Goal: Task Accomplishment & Management: Manage account settings

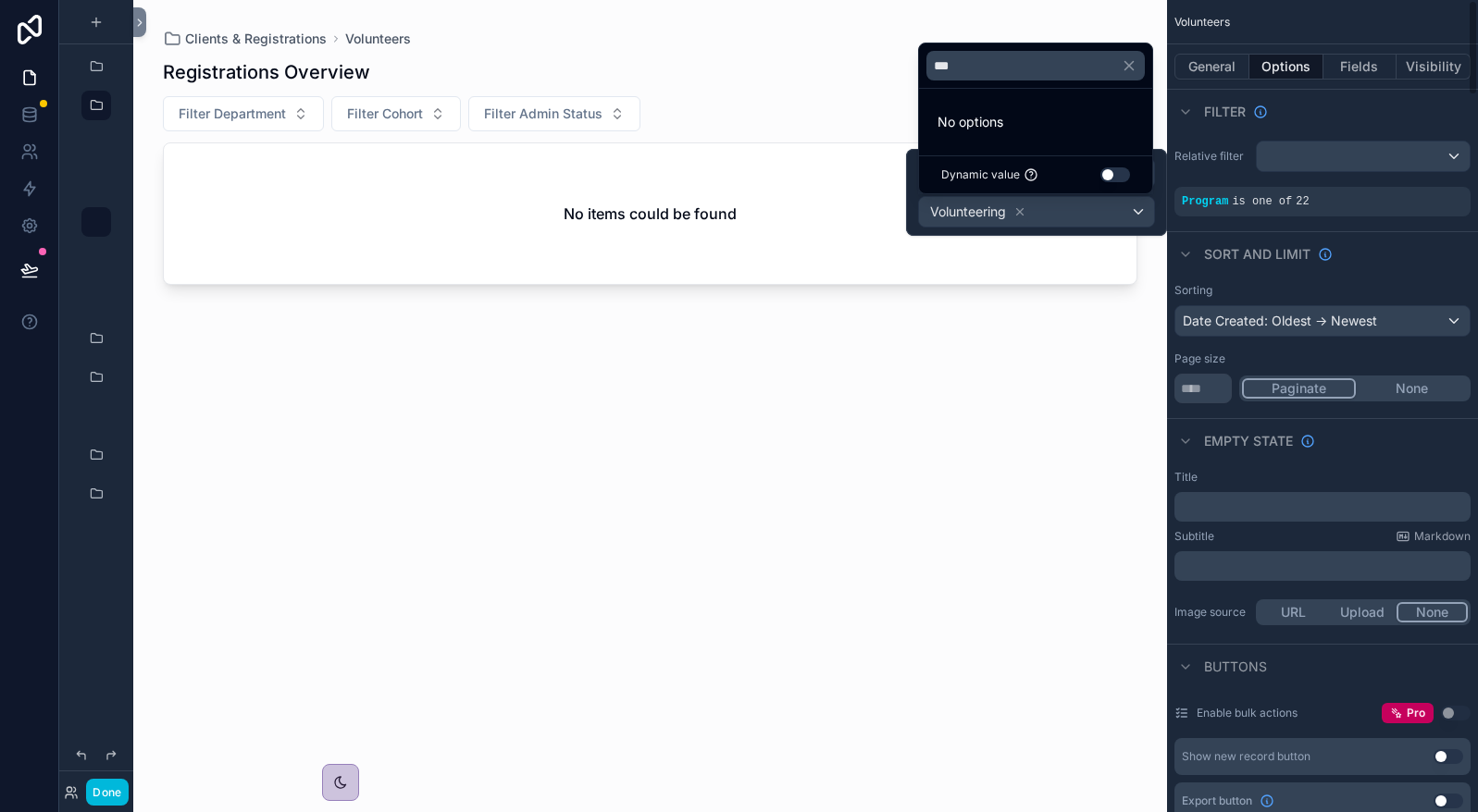
click at [1221, 51] on div "General Options Fields Visibility" at bounding box center [1322, 67] width 311 height 45
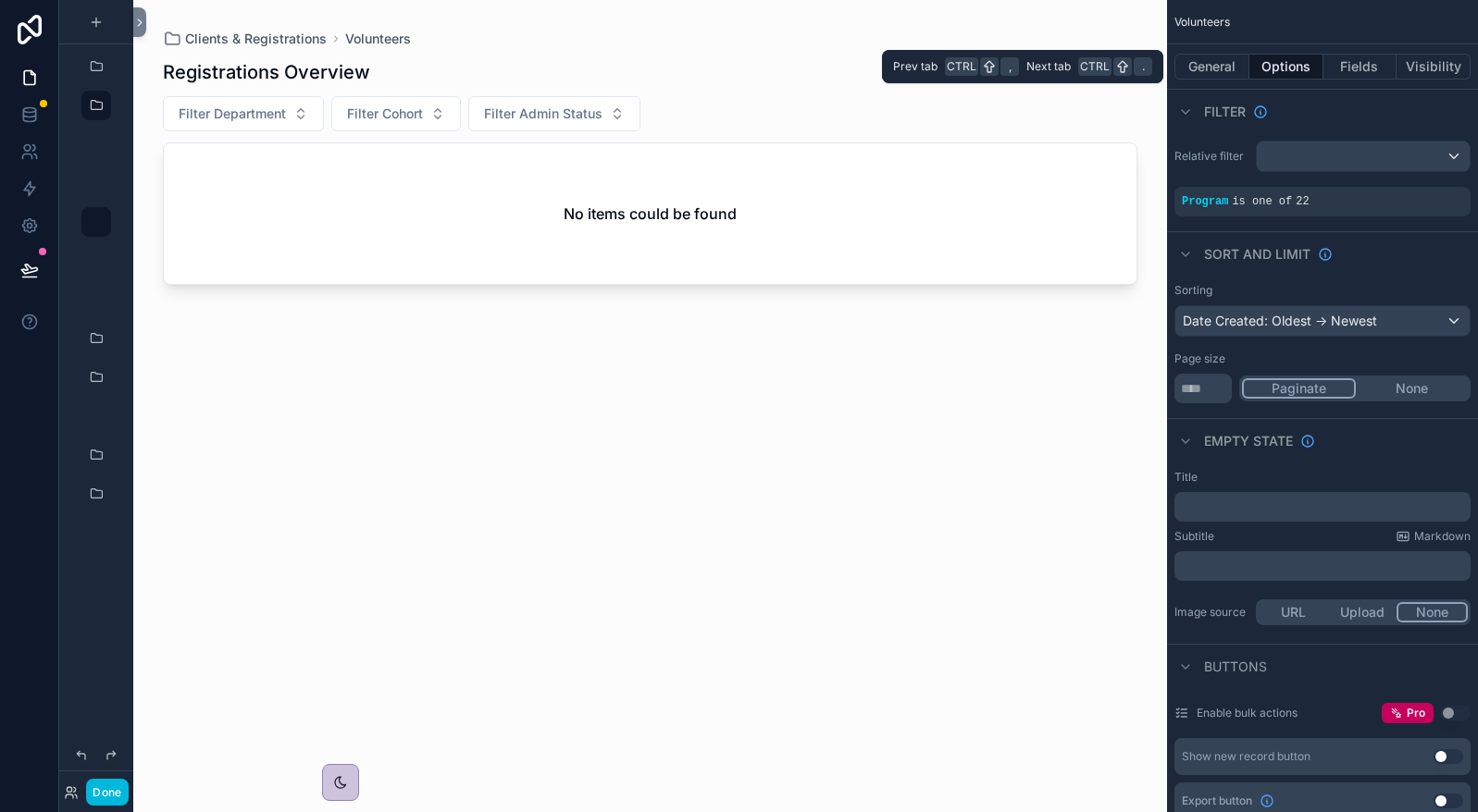
click at [1220, 57] on button "General" at bounding box center [1212, 66] width 75 height 26
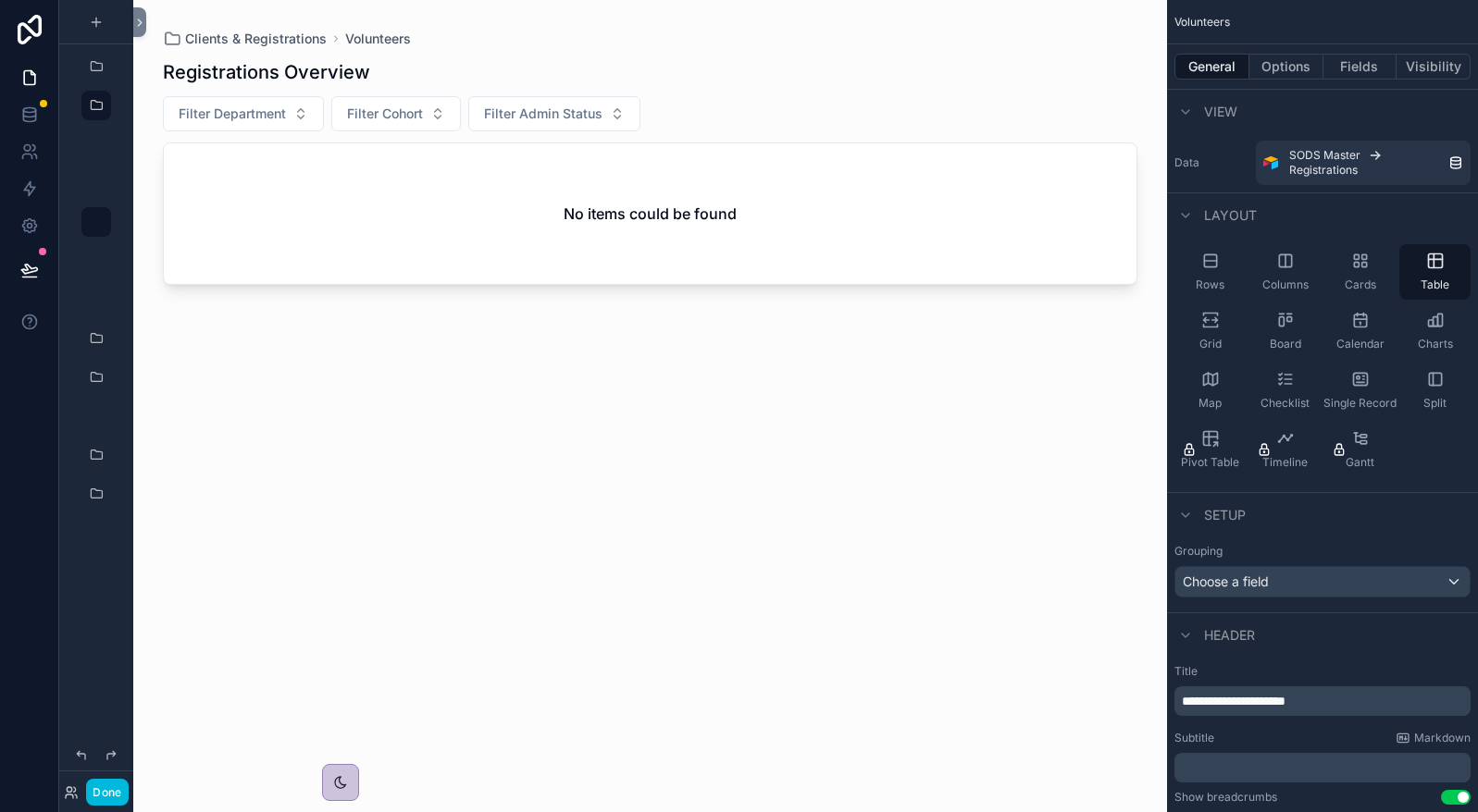
drag, startPoint x: 1287, startPoint y: 62, endPoint x: 1446, endPoint y: 77, distance: 159.7
click at [1287, 62] on button "Options" at bounding box center [1286, 66] width 74 height 26
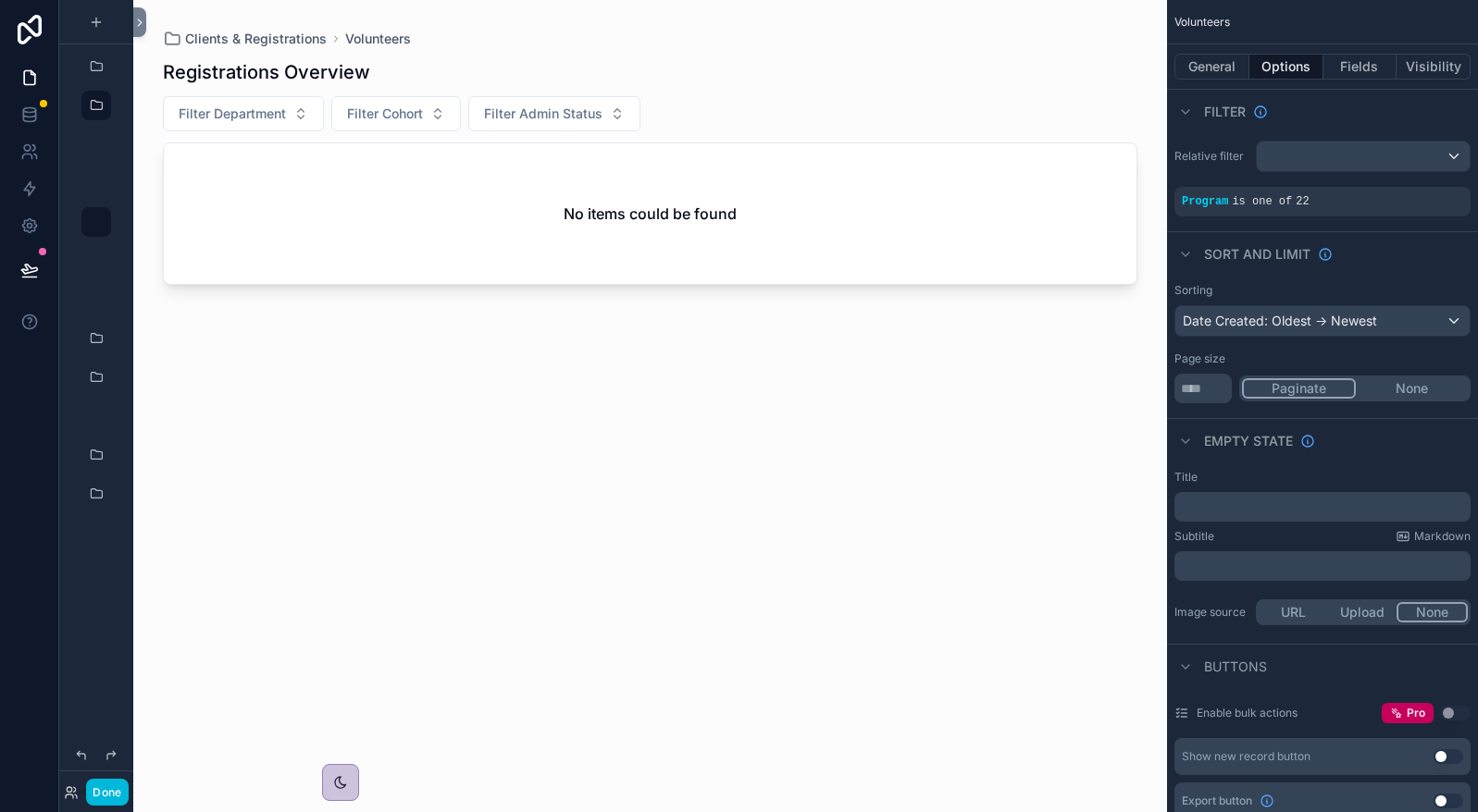
click at [0, 0] on div "scrollable content" at bounding box center [0, 0] width 0 height 0
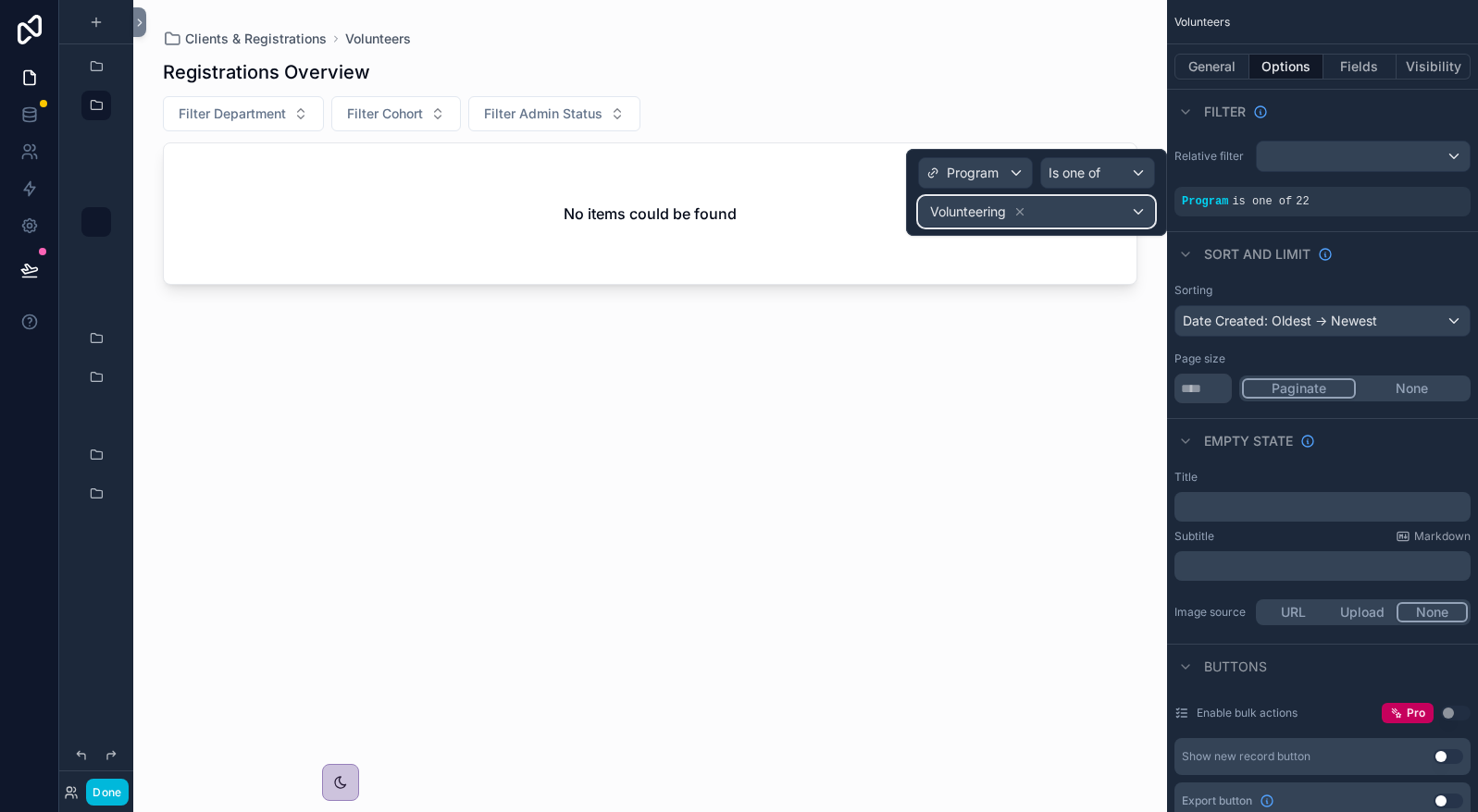
click at [1013, 207] on div "Volunteering" at bounding box center [978, 212] width 100 height 22
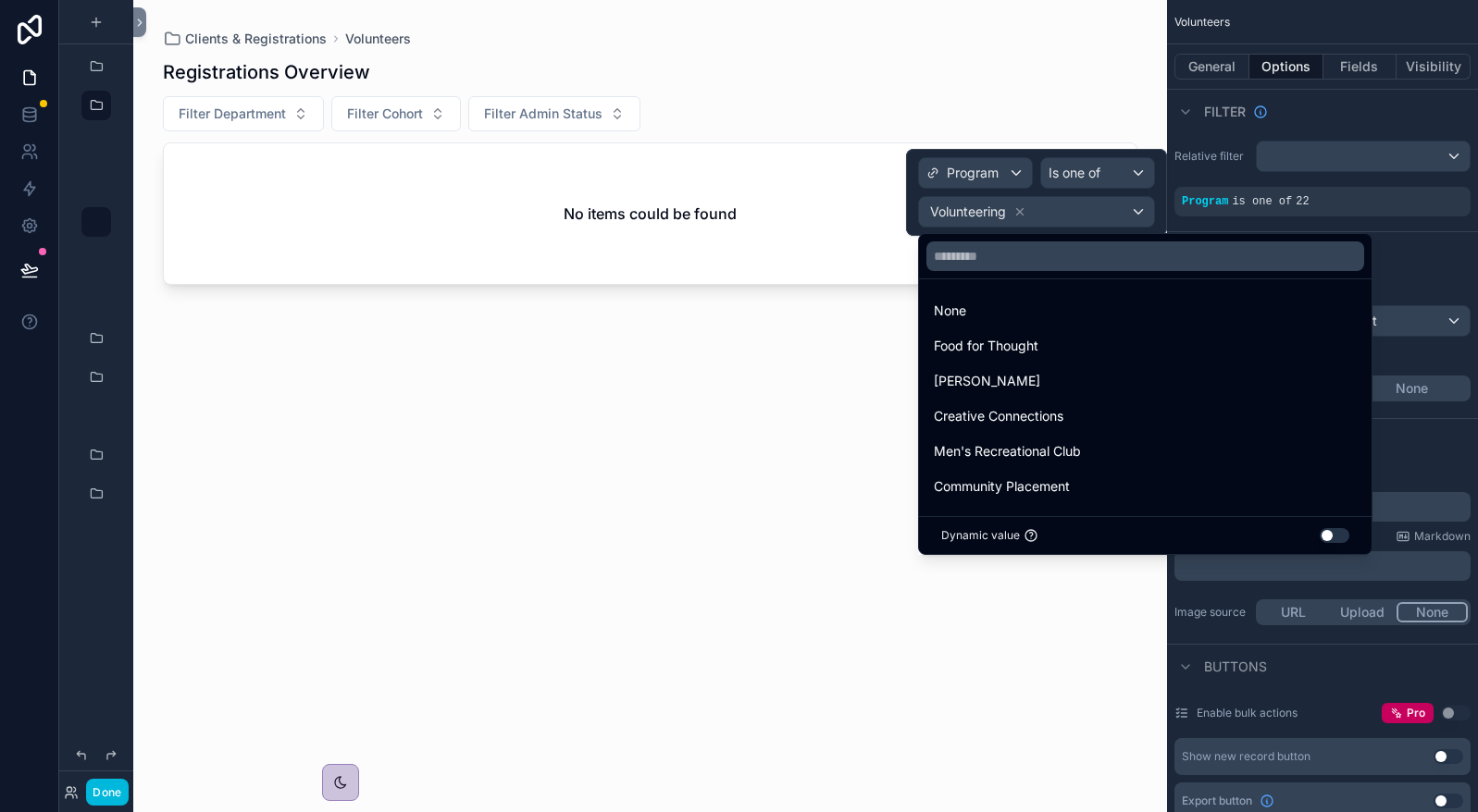
click at [1010, 175] on div at bounding box center [1035, 192] width 260 height 87
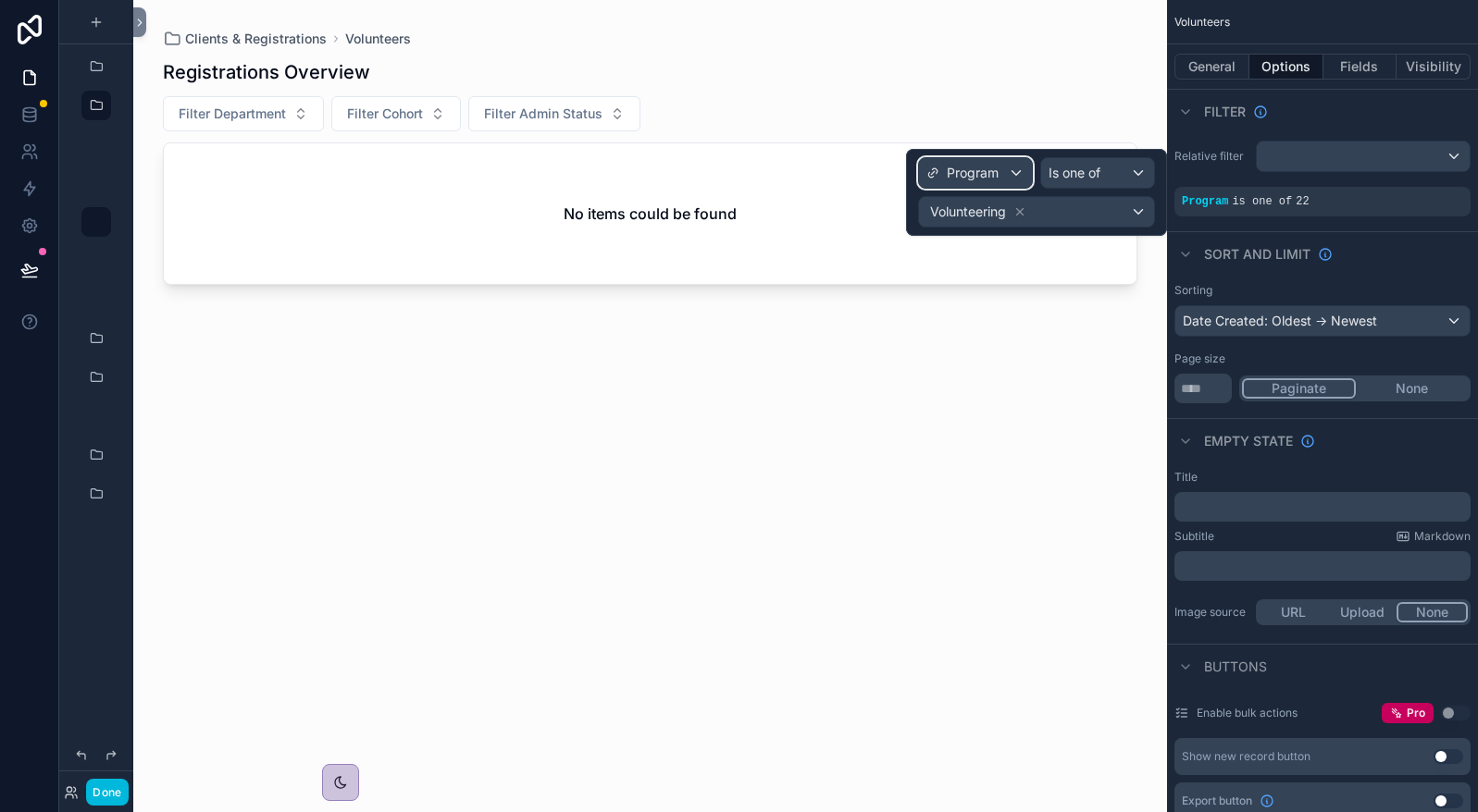
click at [1006, 170] on div "Program" at bounding box center [975, 173] width 113 height 30
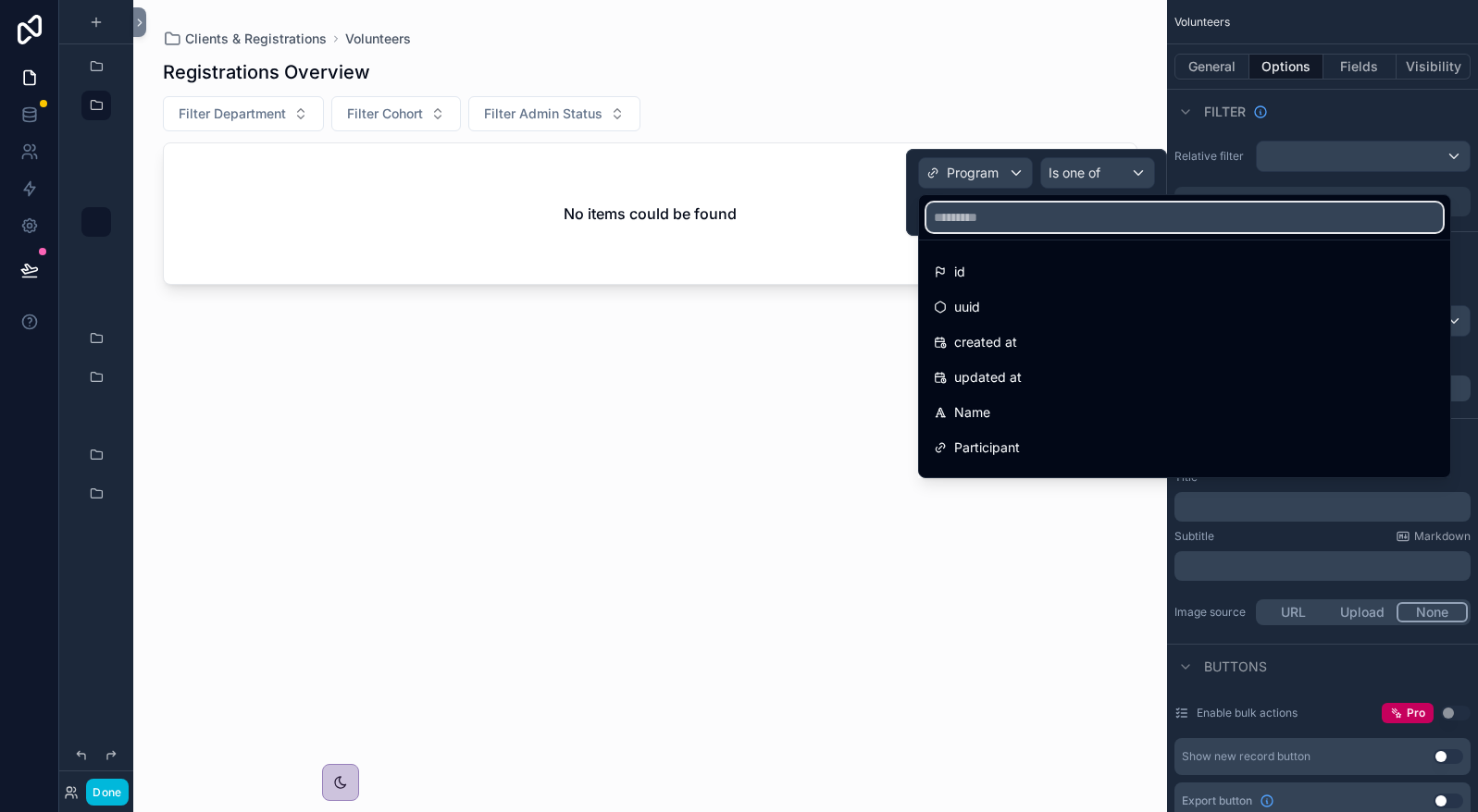
click at [998, 222] on input "text" at bounding box center [1184, 217] width 516 height 30
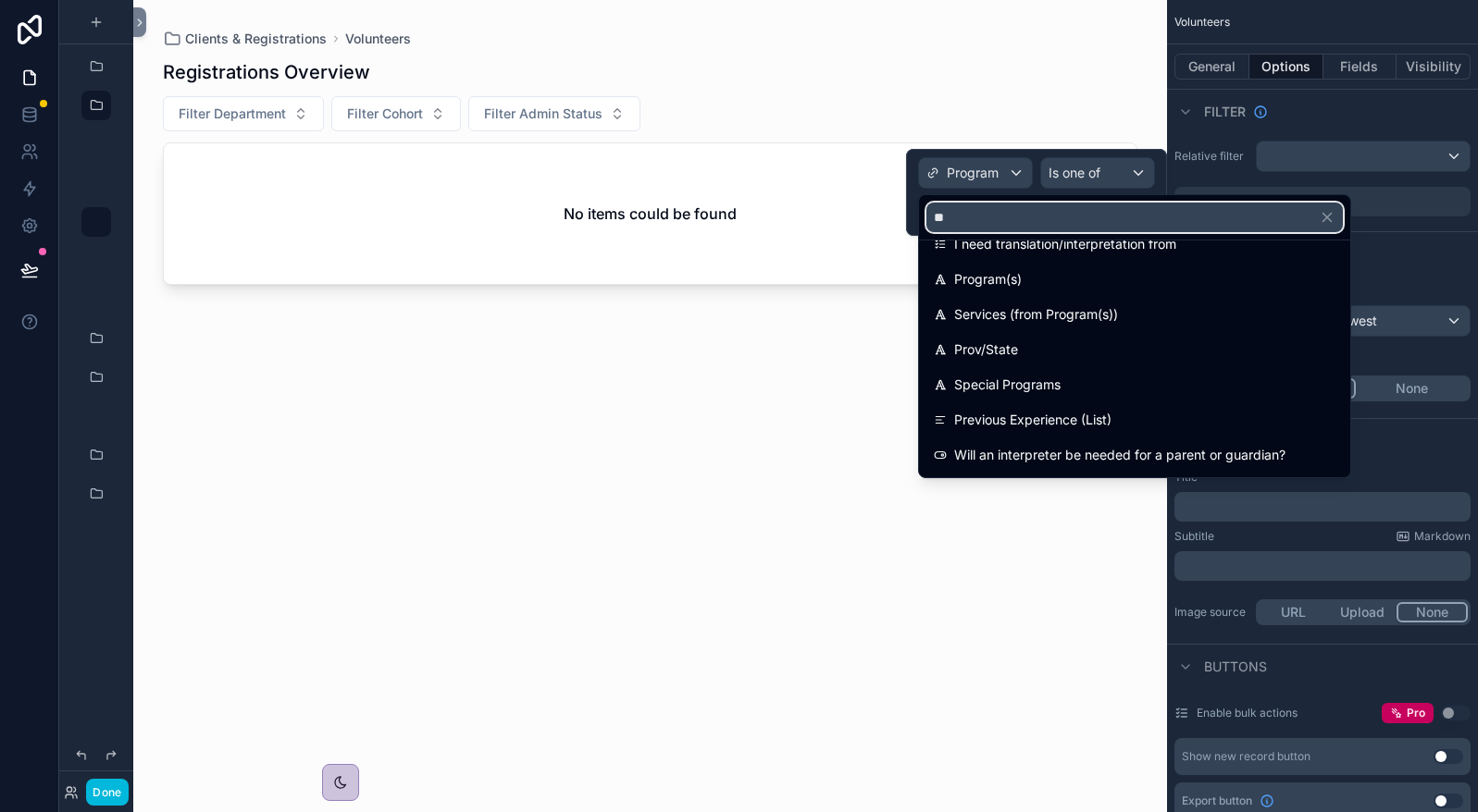
scroll to position [623, 0]
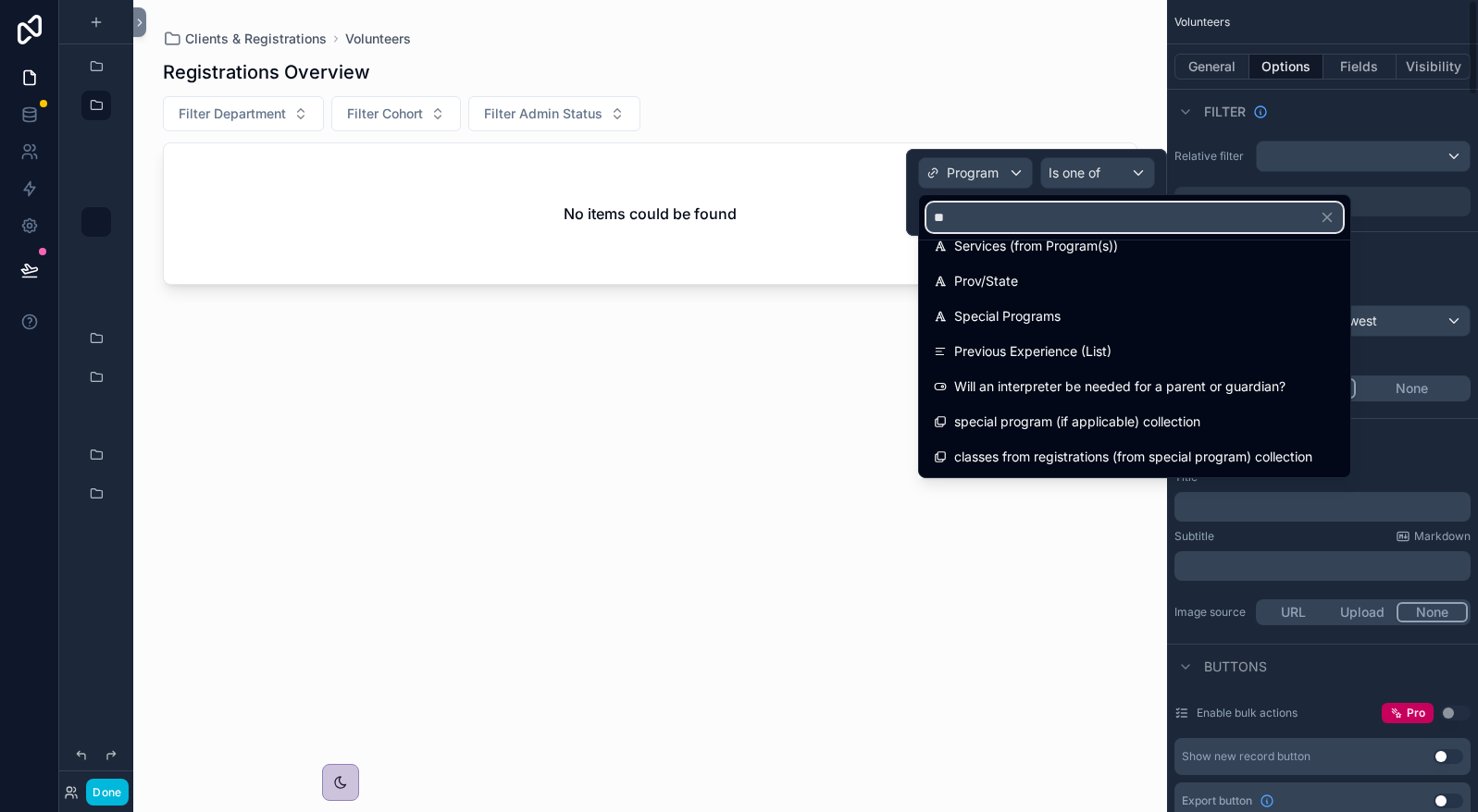
type input "**"
click at [1058, 188] on div at bounding box center [1035, 192] width 260 height 87
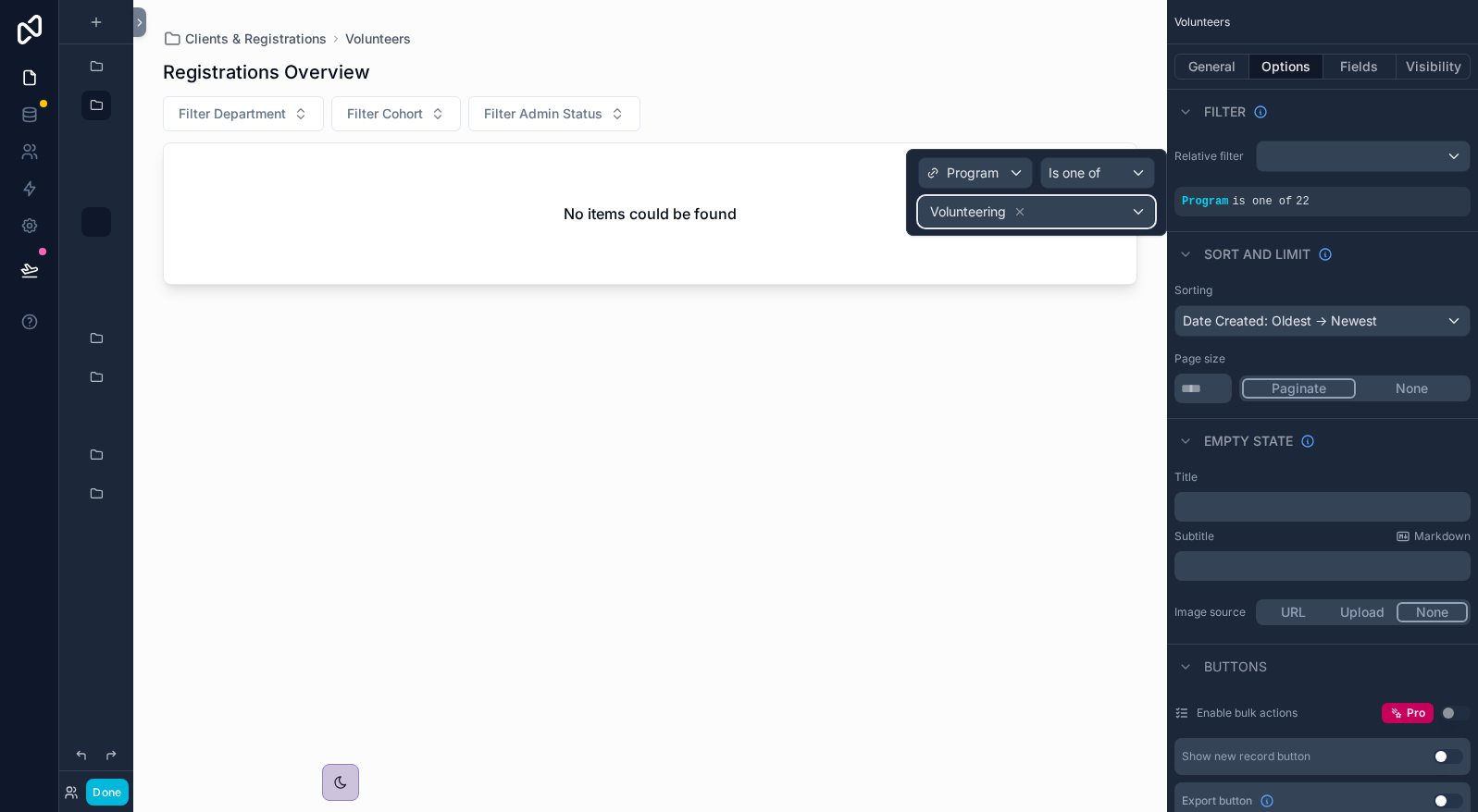
click at [1100, 216] on div "Volunteering" at bounding box center [1036, 212] width 235 height 30
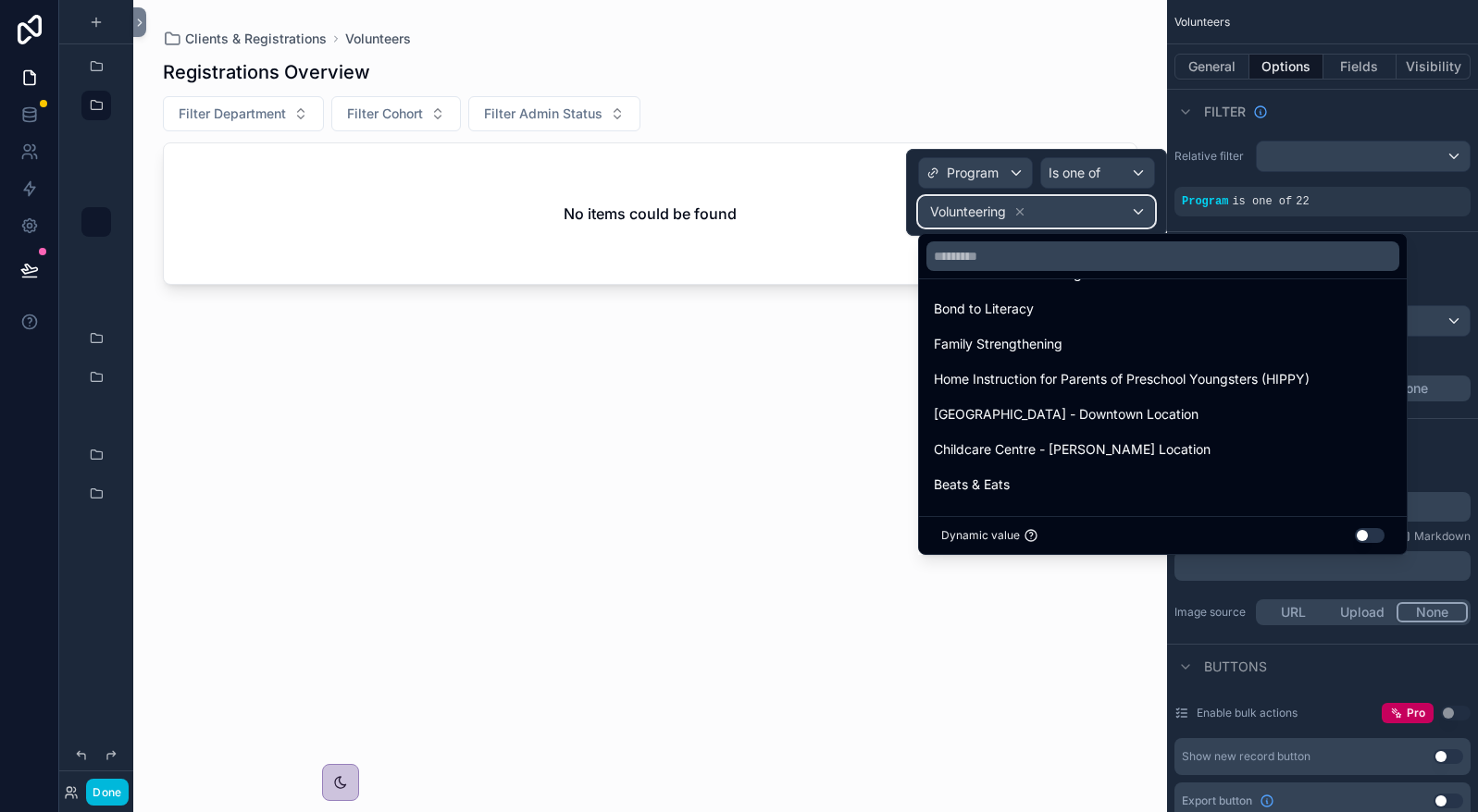
scroll to position [2249, 0]
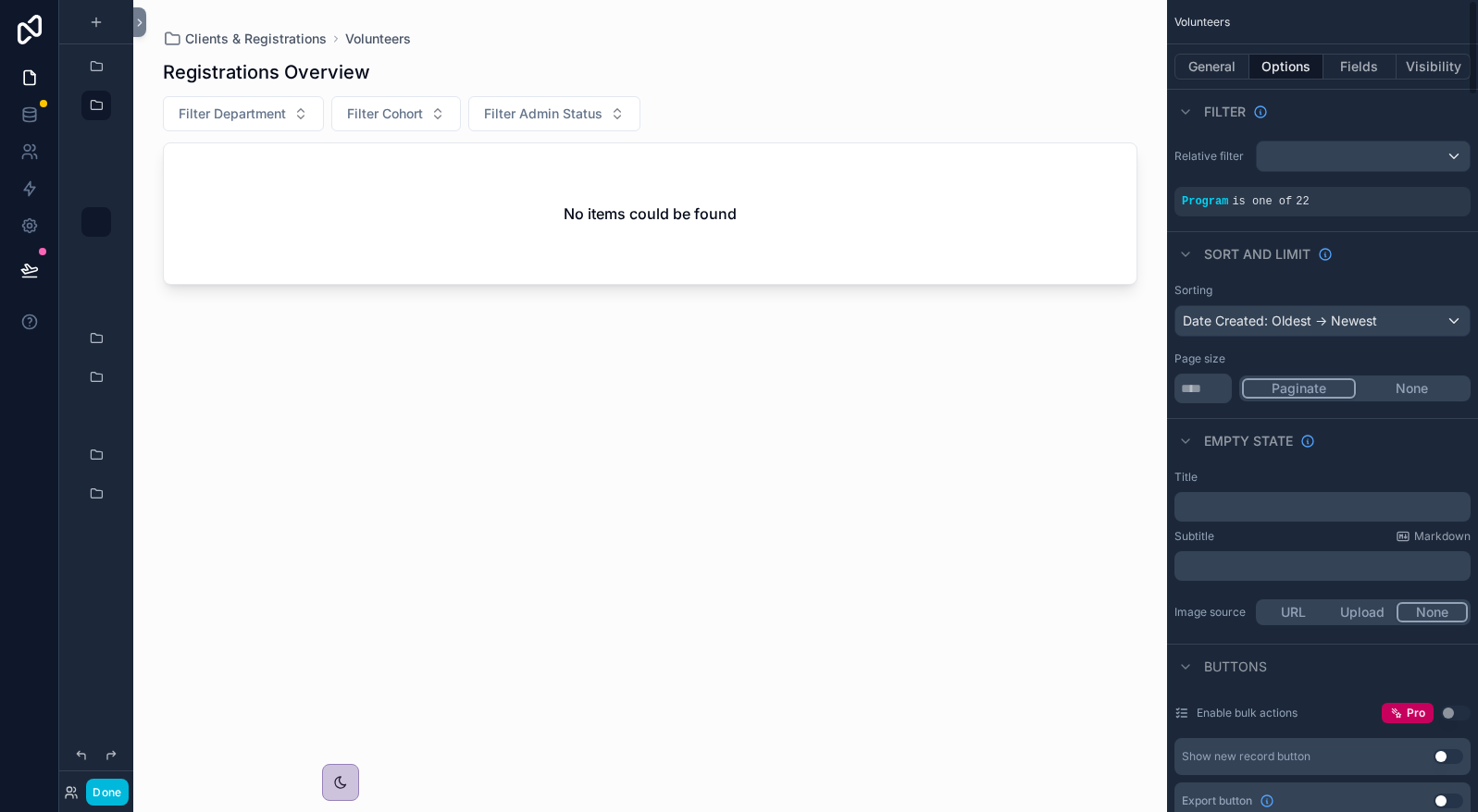
click at [880, 119] on div "Filter Department Filter Cohort Filter Admin Status" at bounding box center [650, 114] width 975 height 35
click at [137, 21] on icon at bounding box center [140, 22] width 13 height 14
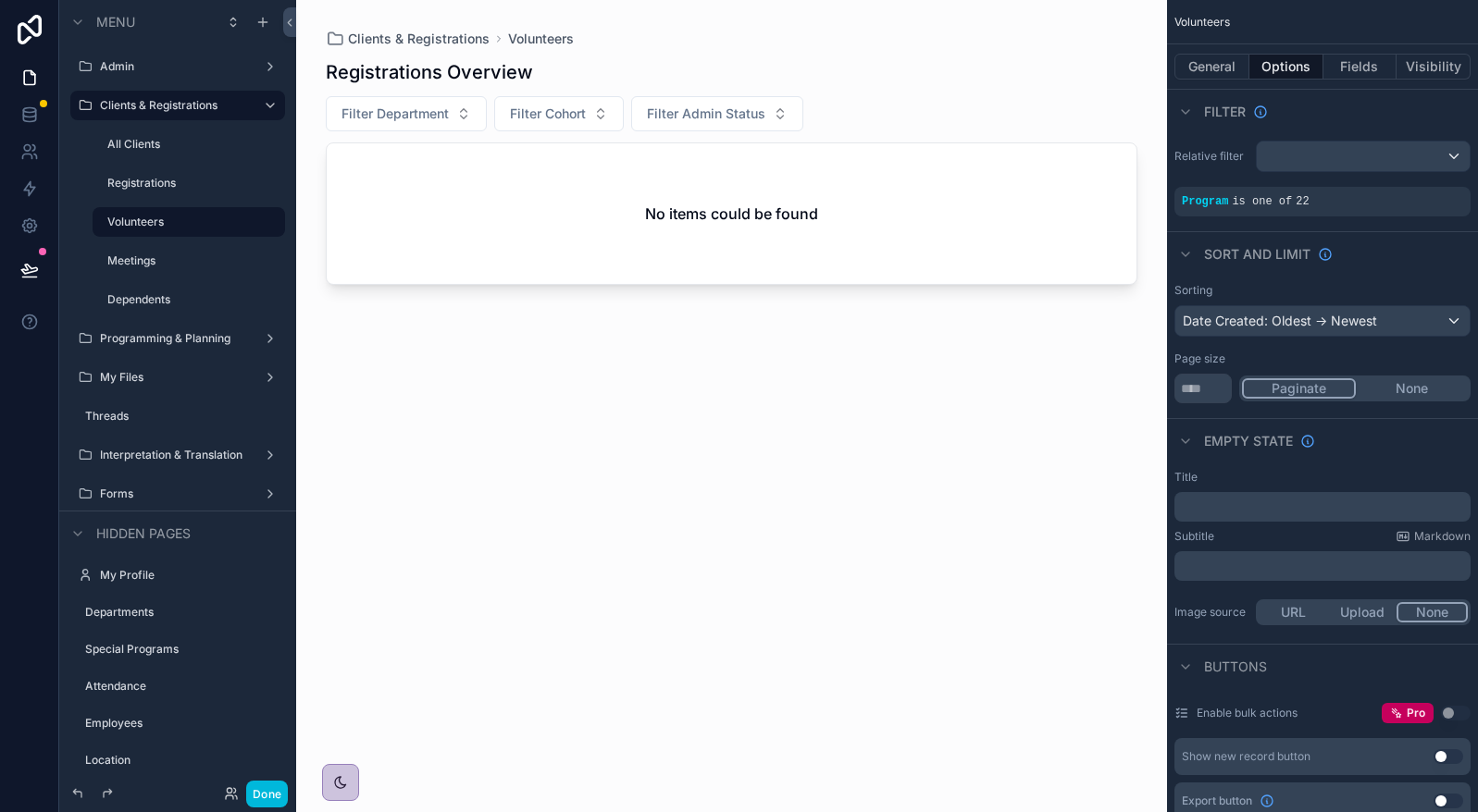
click at [0, 0] on div "scrollable content" at bounding box center [0, 0] width 0 height 0
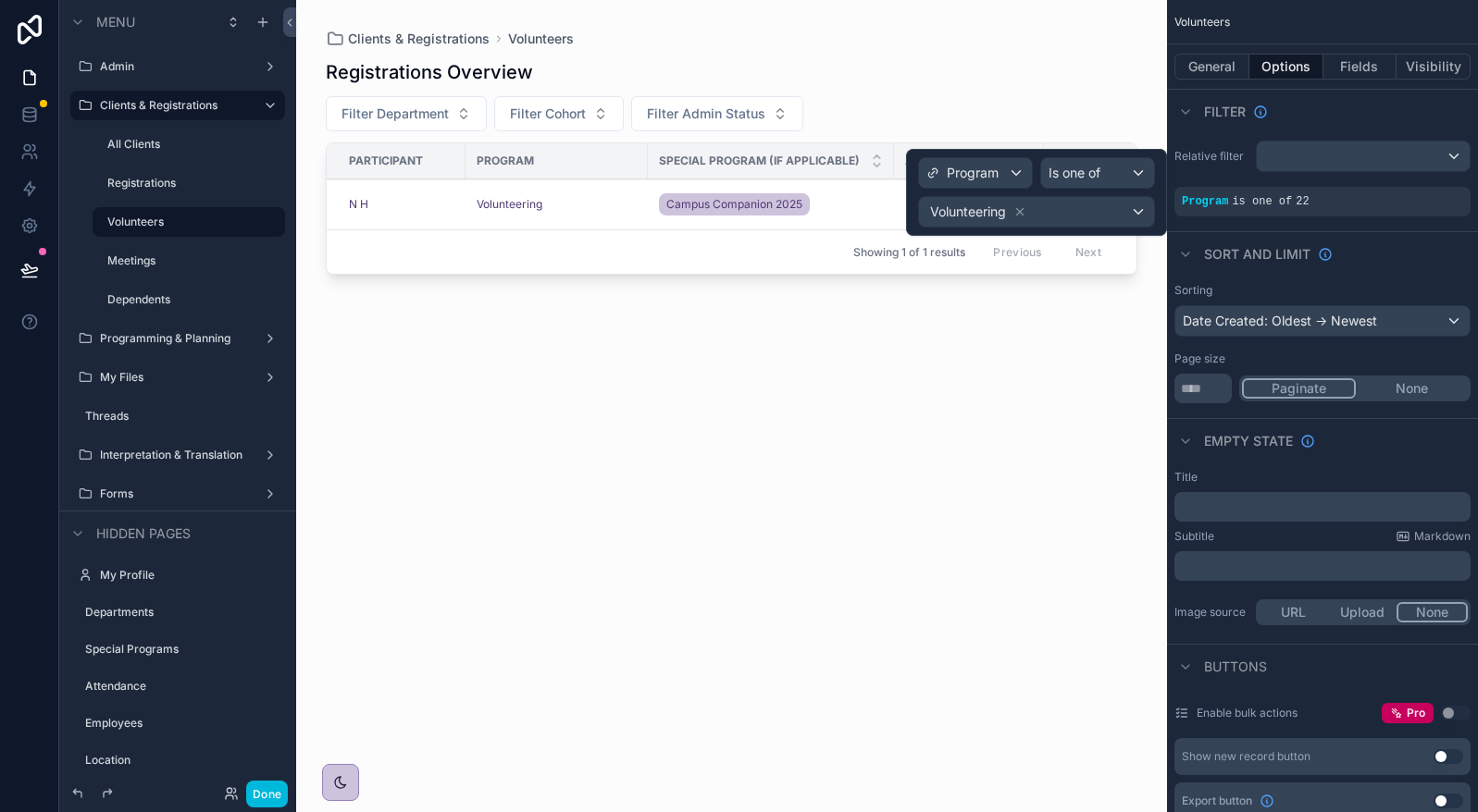
click at [919, 71] on div "Registrations Overview" at bounding box center [731, 72] width 811 height 26
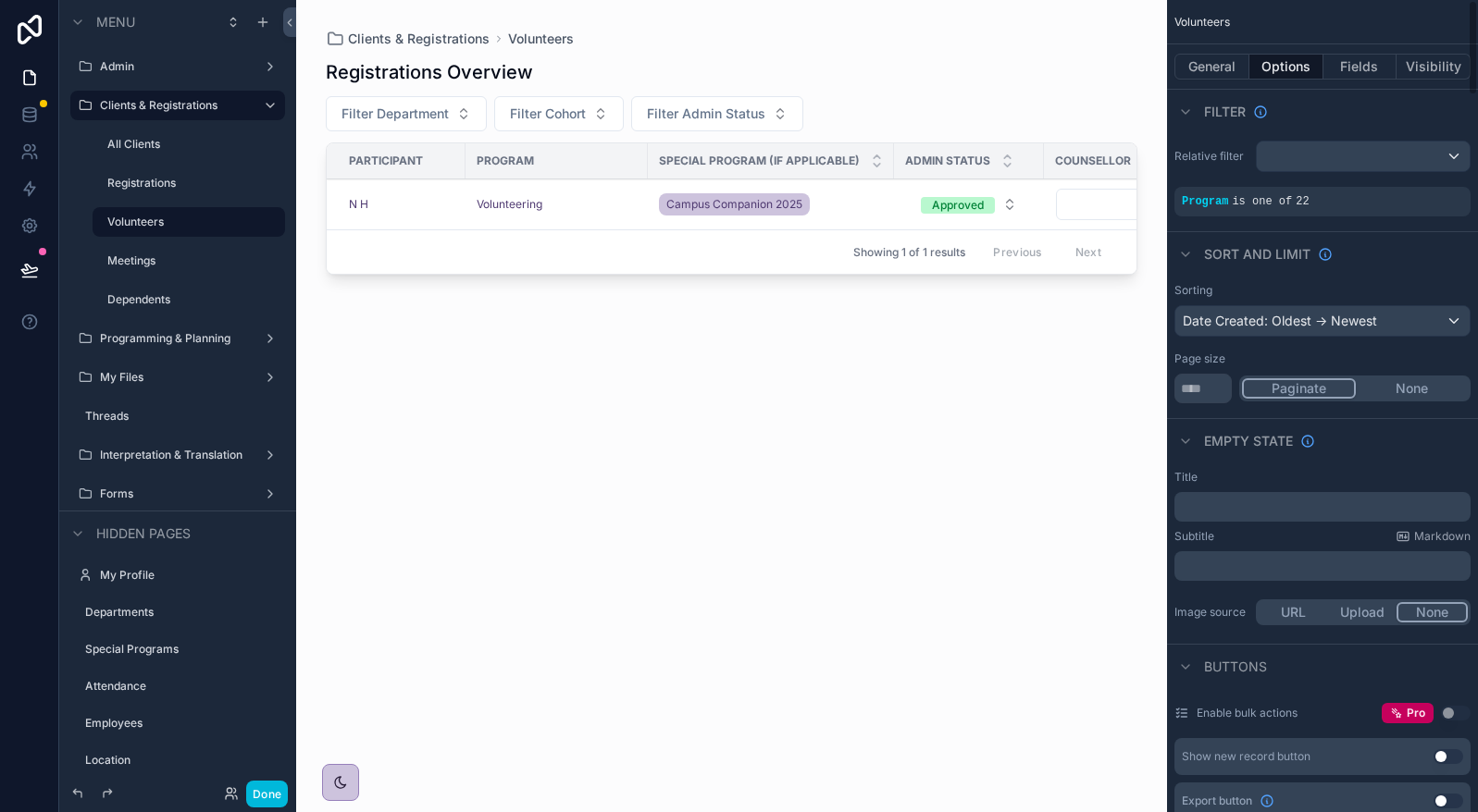
click at [1352, 58] on button "Fields" at bounding box center [1359, 66] width 74 height 26
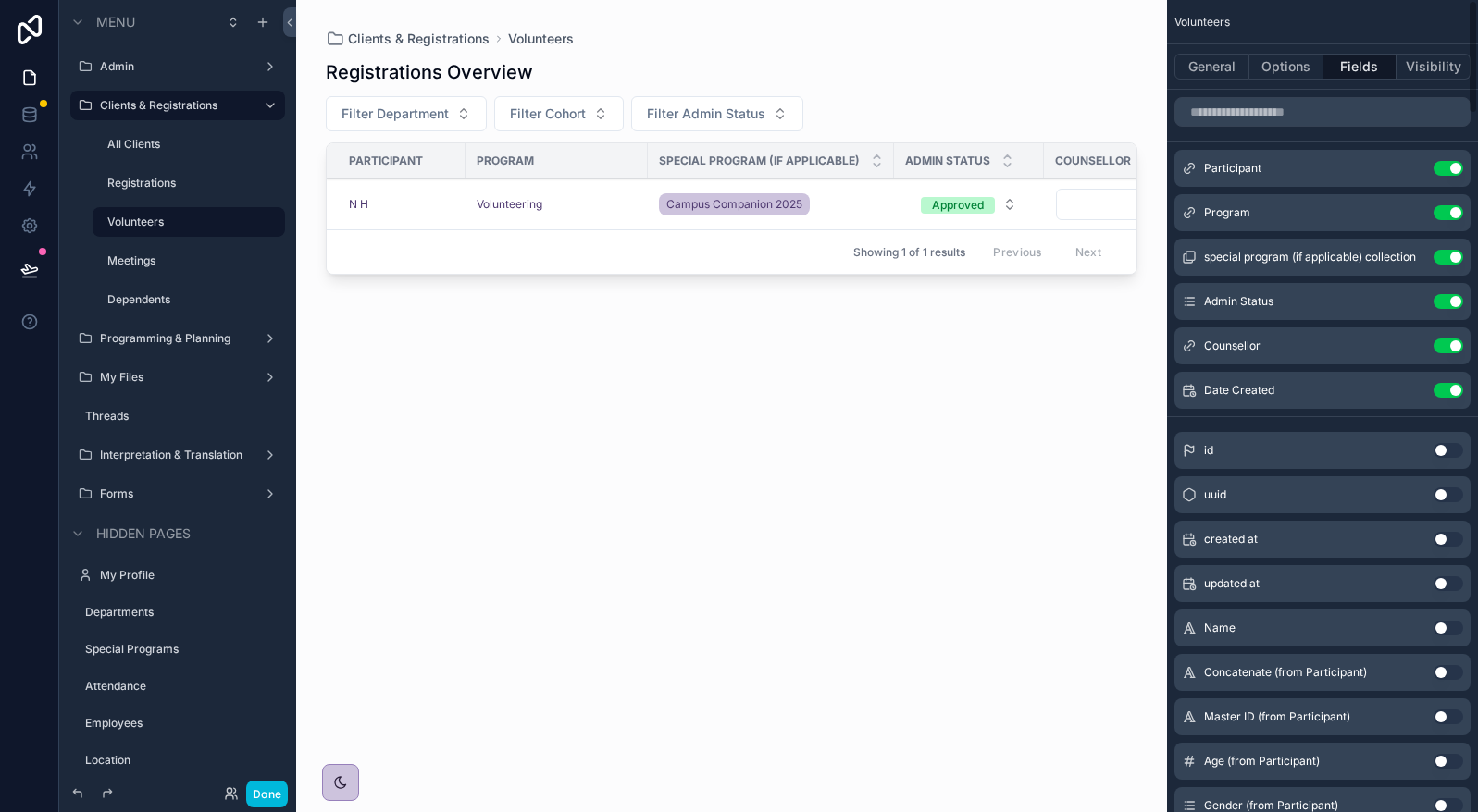
click at [1456, 342] on button "Use setting" at bounding box center [1448, 346] width 30 height 15
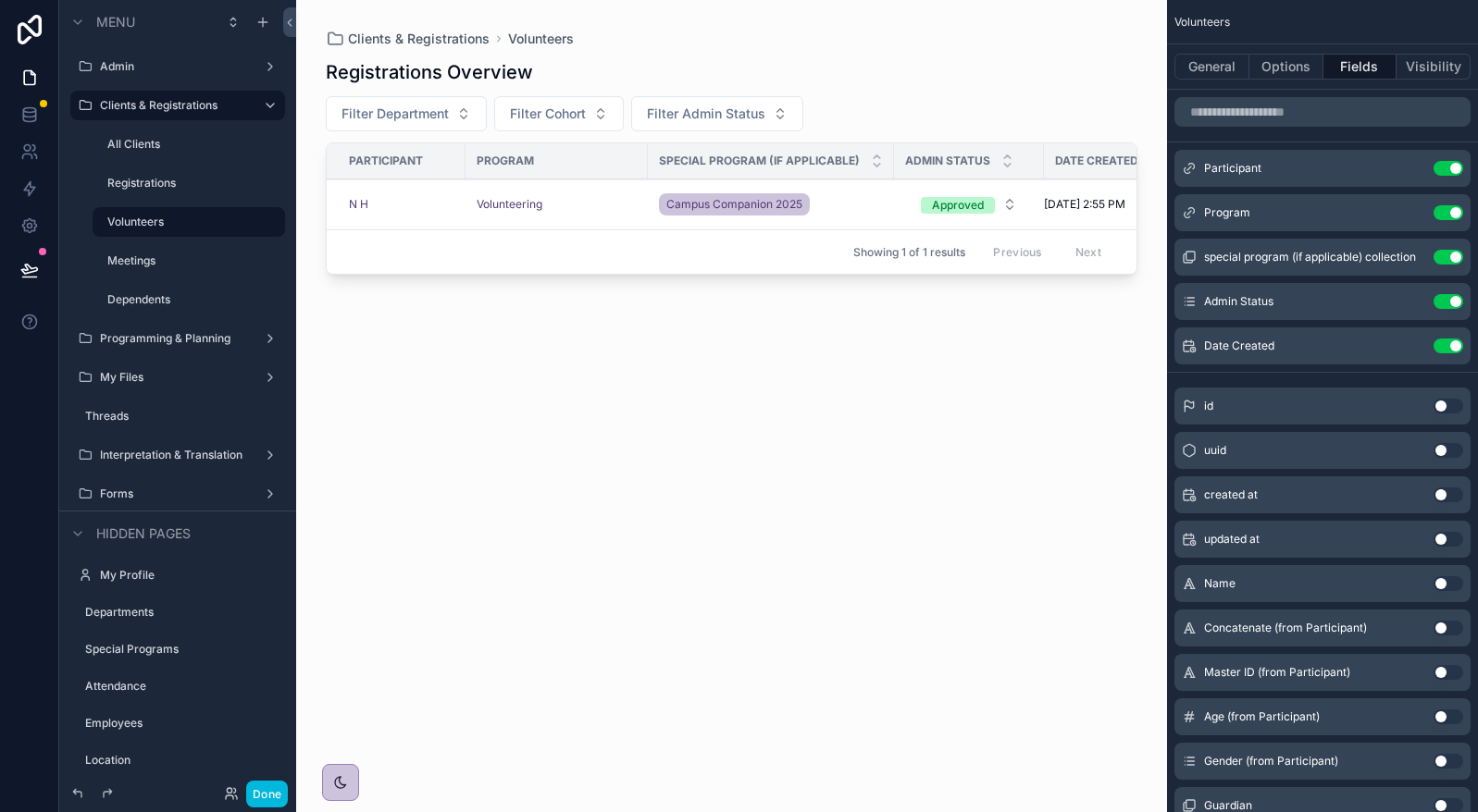
click at [615, 116] on button "Filter Cohort" at bounding box center [558, 114] width 130 height 35
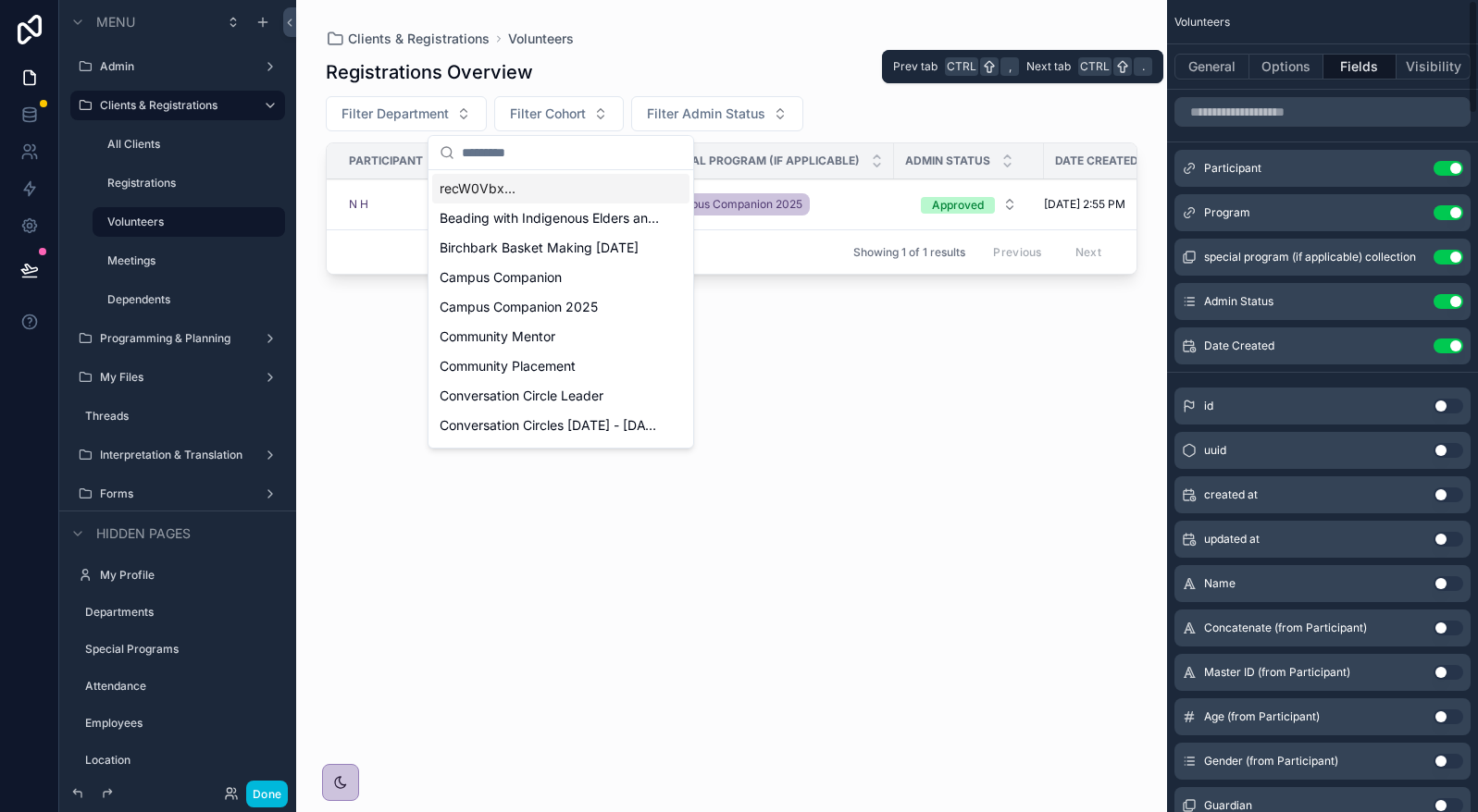
click at [1299, 72] on button "Options" at bounding box center [1286, 66] width 74 height 26
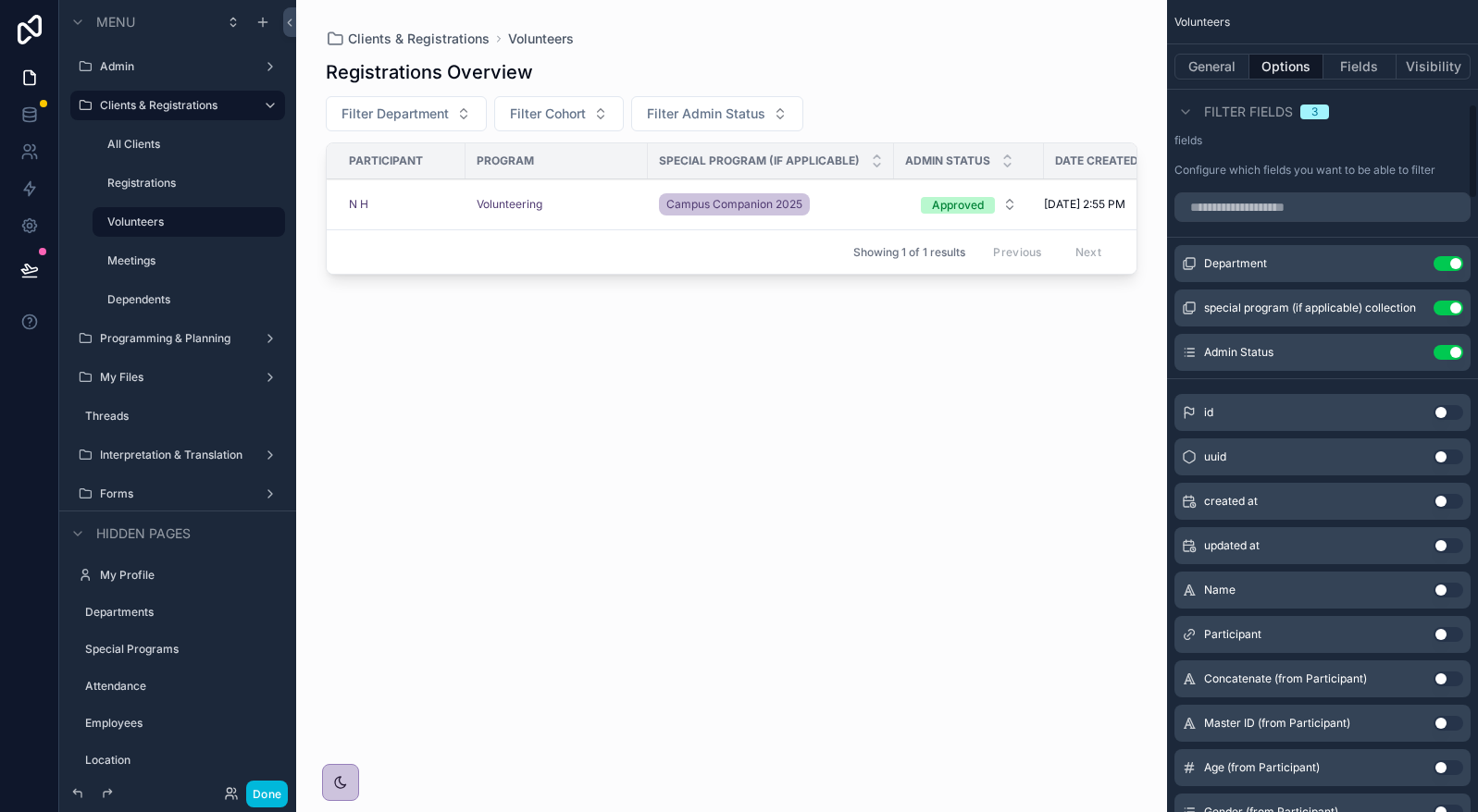
scroll to position [1110, 0]
click at [0, 0] on icon "scrollable content" at bounding box center [0, 0] width 0 height 0
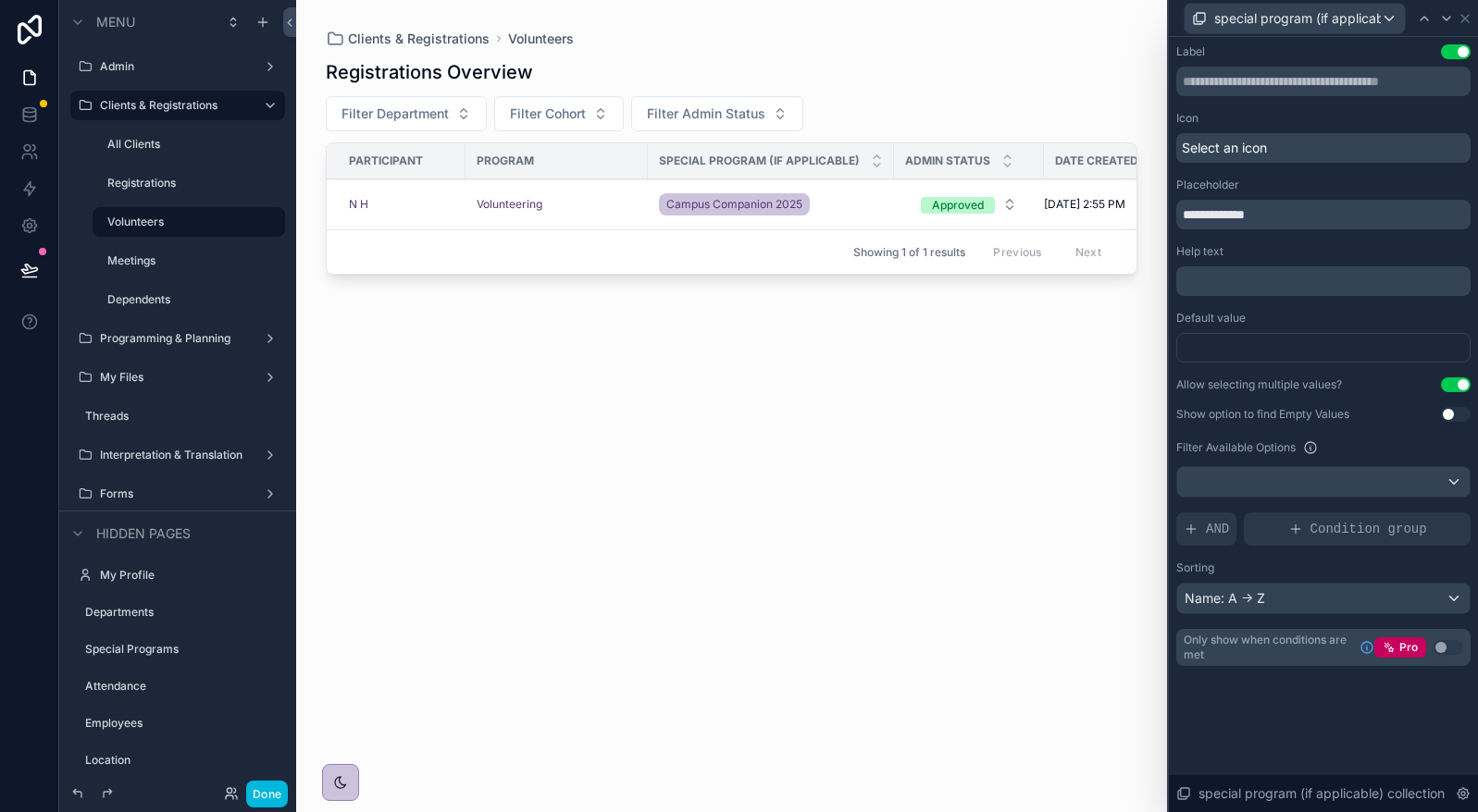
click at [1209, 530] on span "AND" at bounding box center [1217, 529] width 23 height 19
click at [0, 0] on icon at bounding box center [0, 0] width 0 height 0
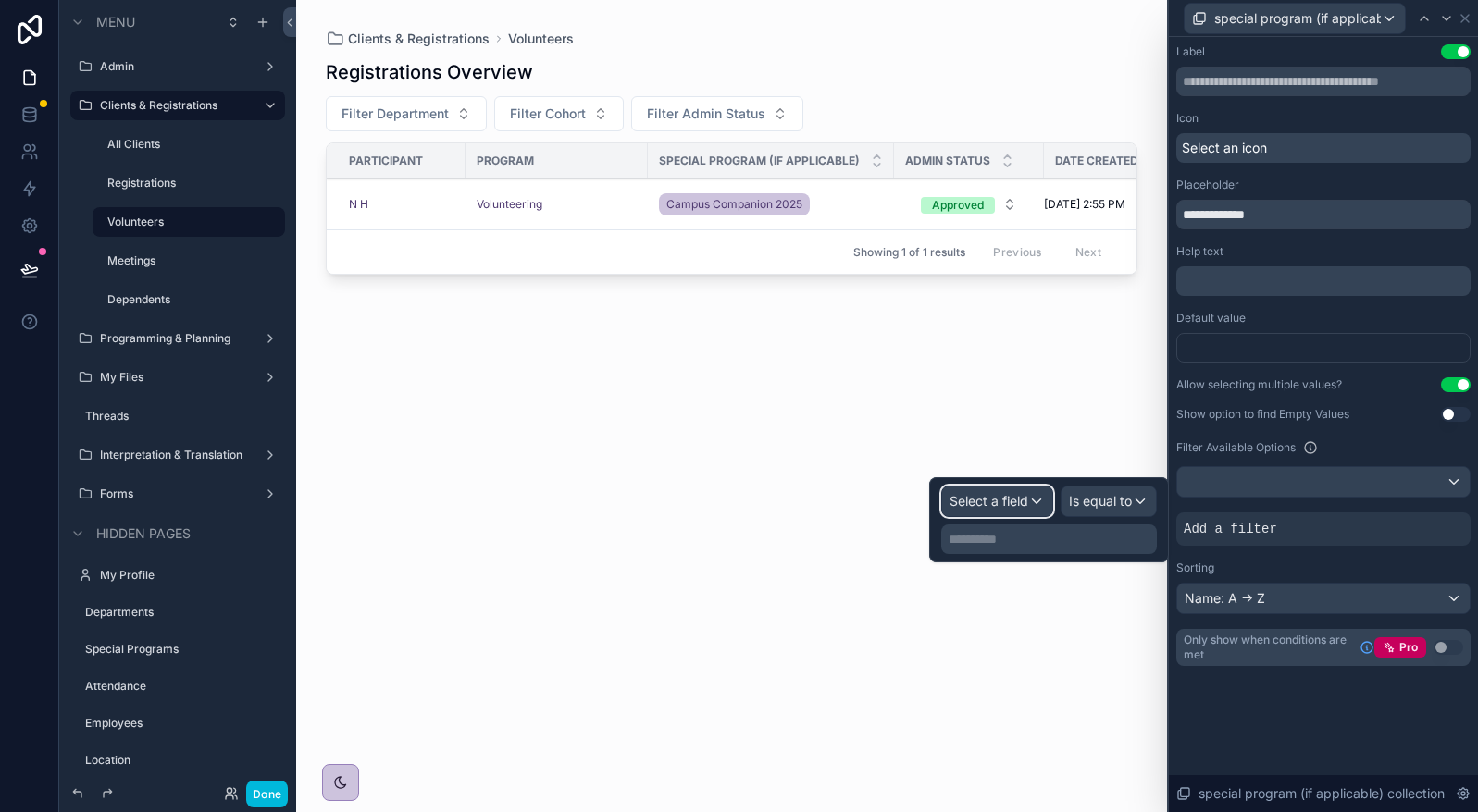
click at [1019, 496] on span "Select a field" at bounding box center [989, 500] width 78 height 16
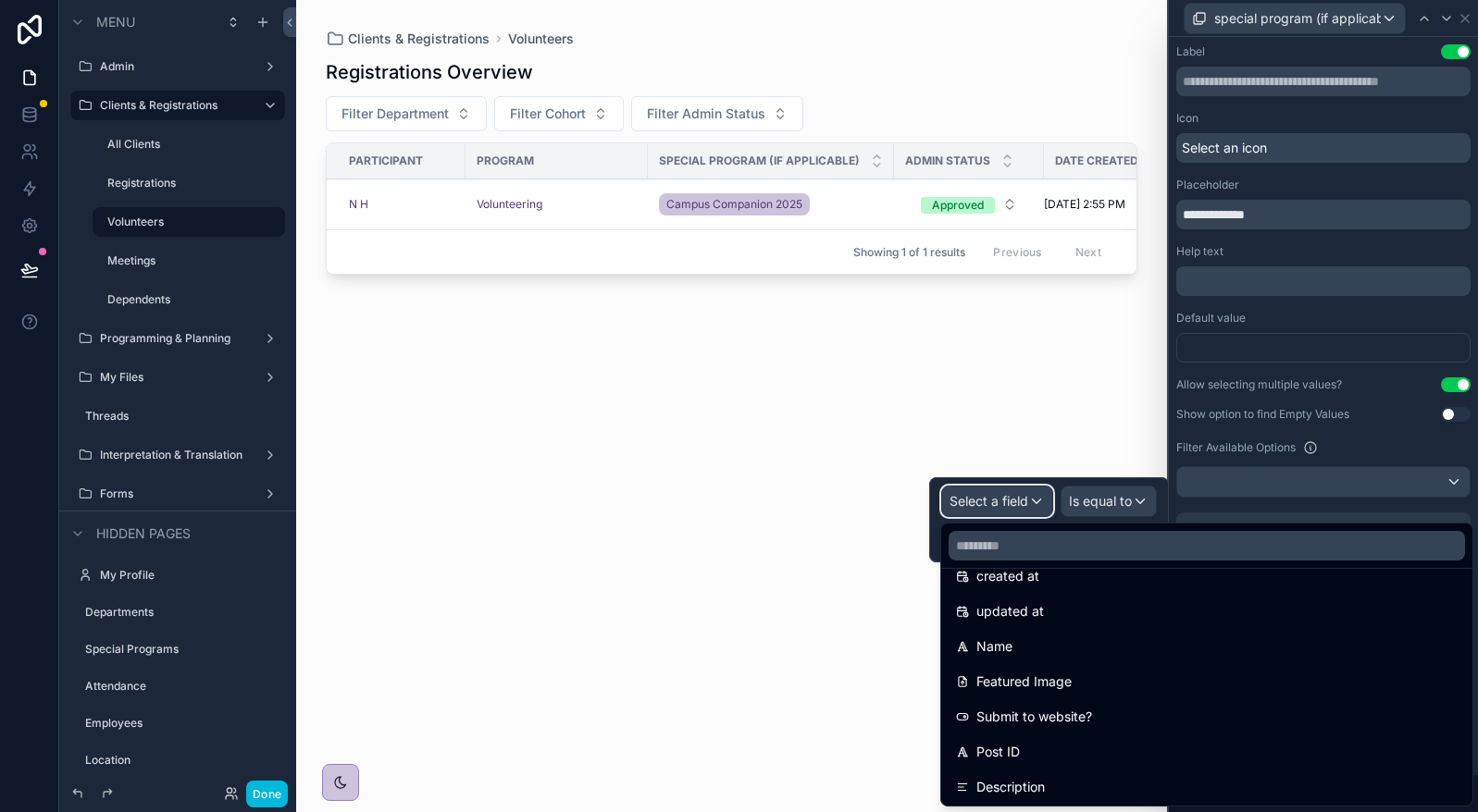
scroll to position [185, 0]
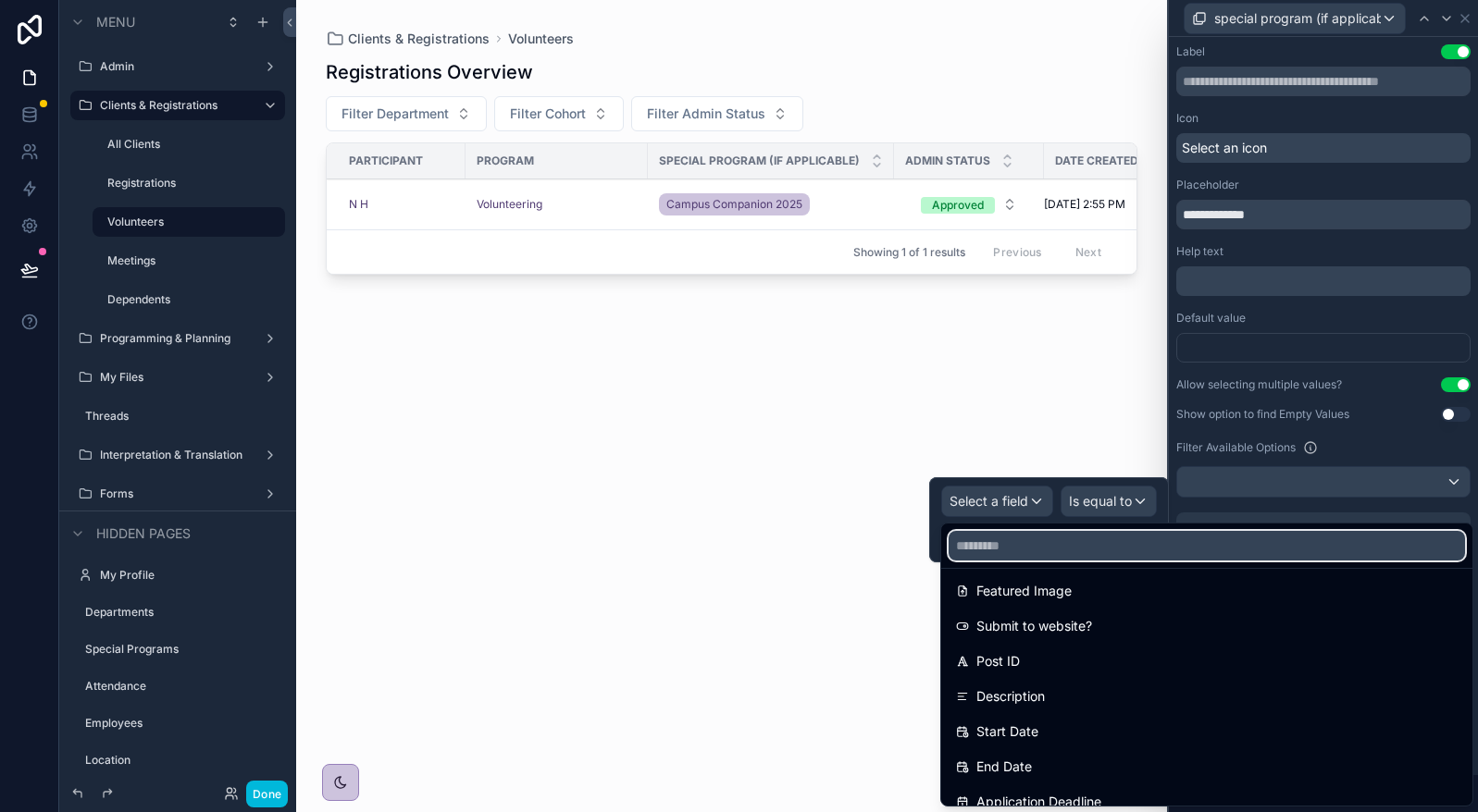
click at [1144, 540] on input "text" at bounding box center [1206, 546] width 516 height 30
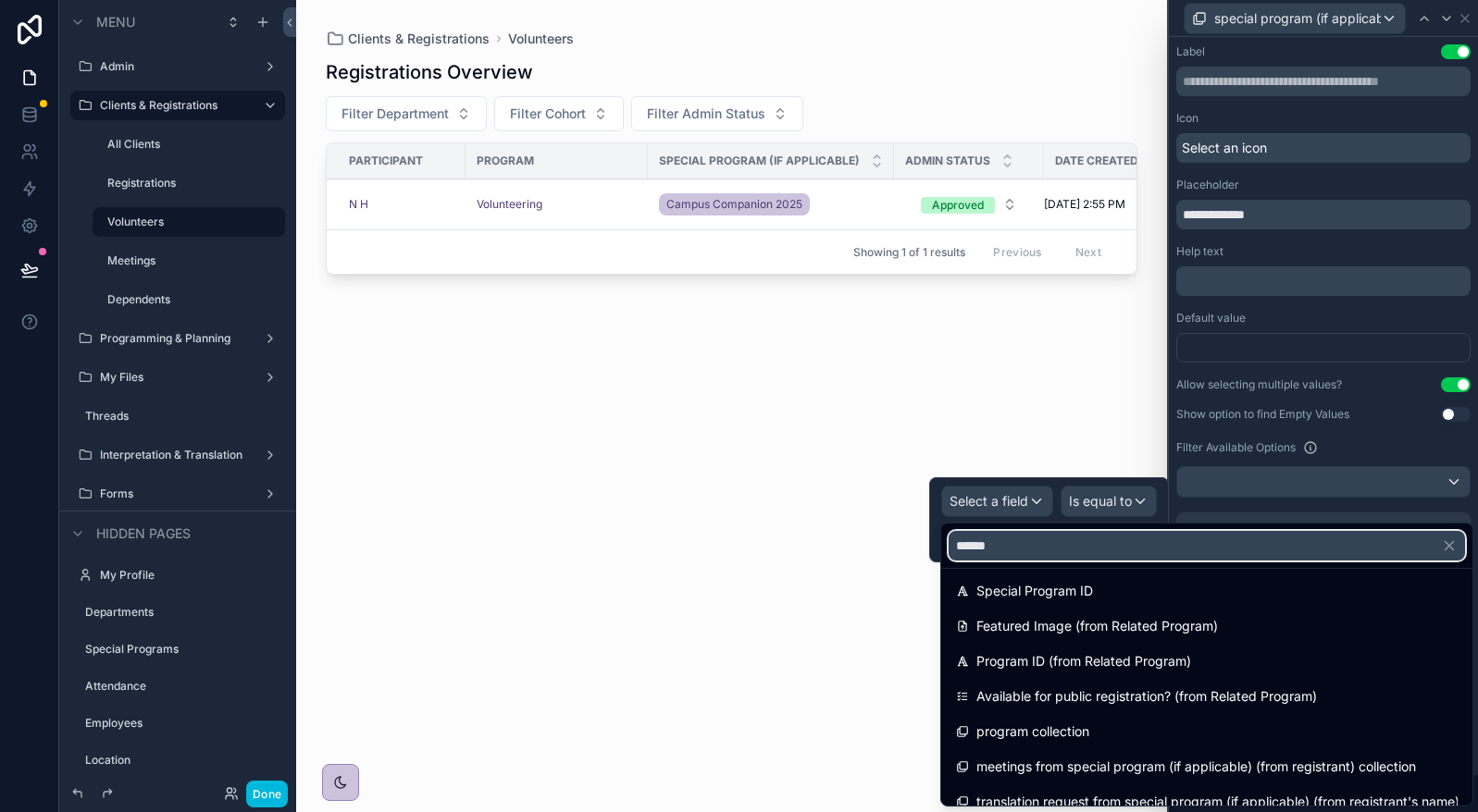
type input "******"
click at [1118, 726] on div "program collection" at bounding box center [1206, 732] width 501 height 22
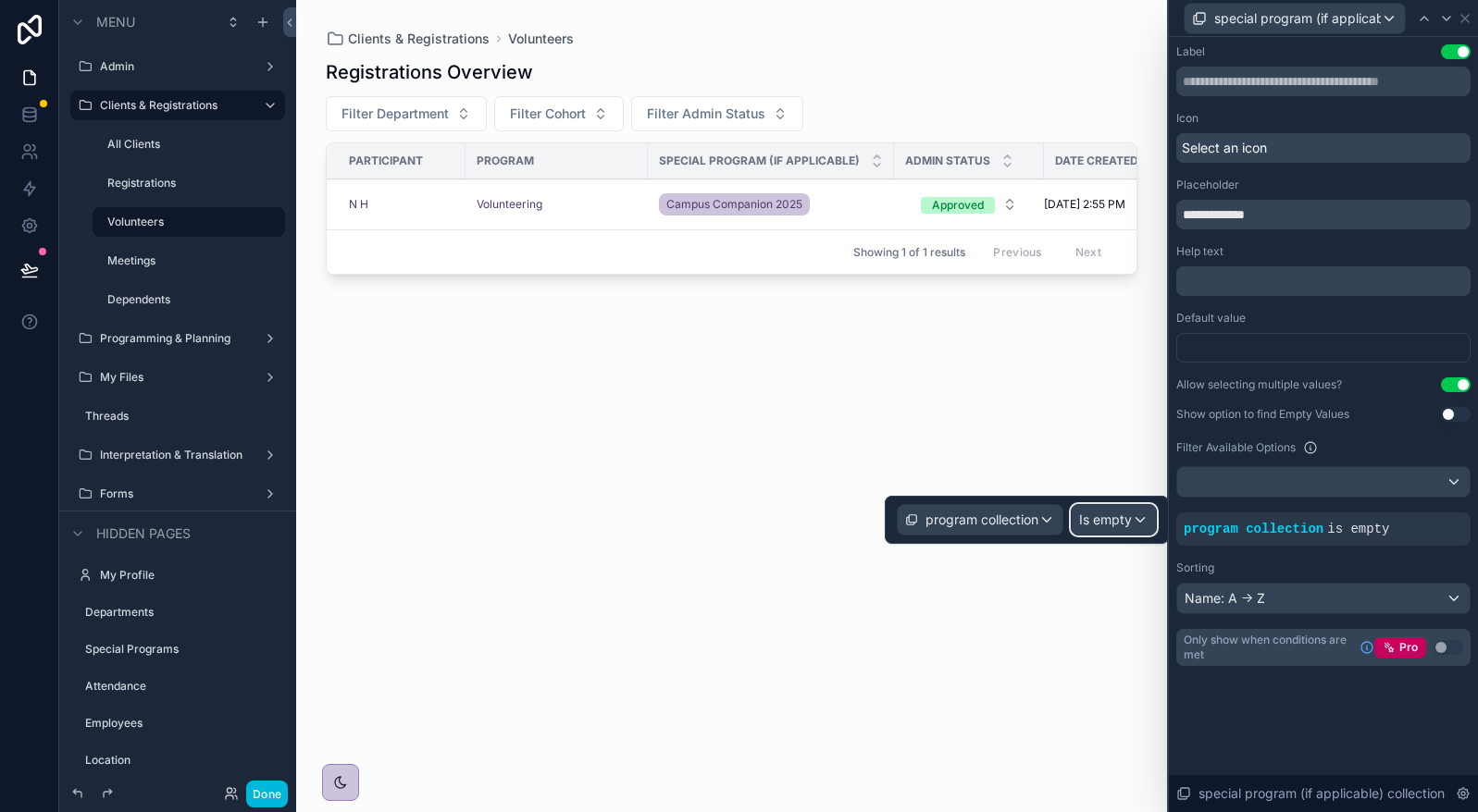
click at [1122, 518] on span "Is empty" at bounding box center [1105, 520] width 52 height 19
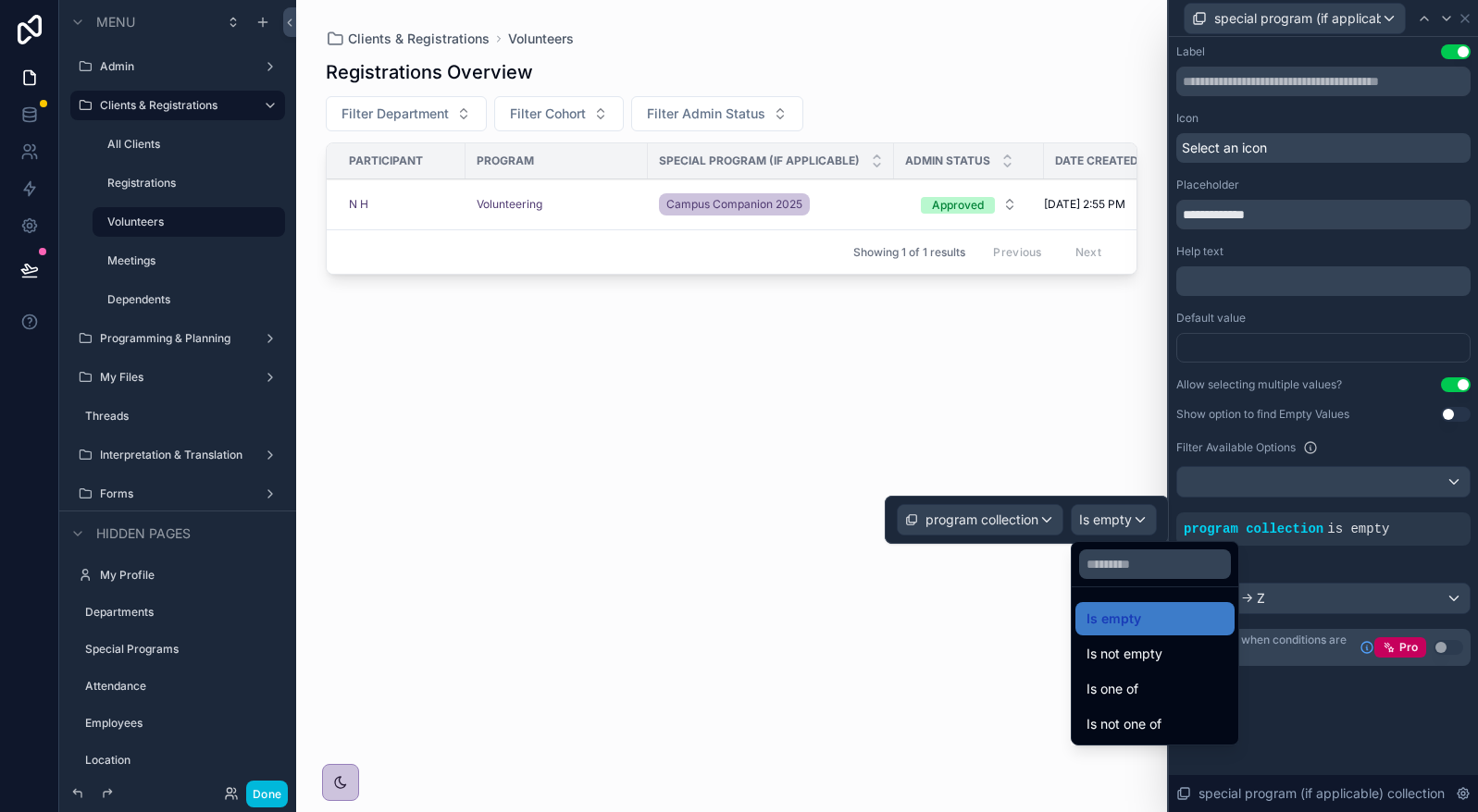
click at [1131, 689] on span "Is one of" at bounding box center [1112, 689] width 51 height 22
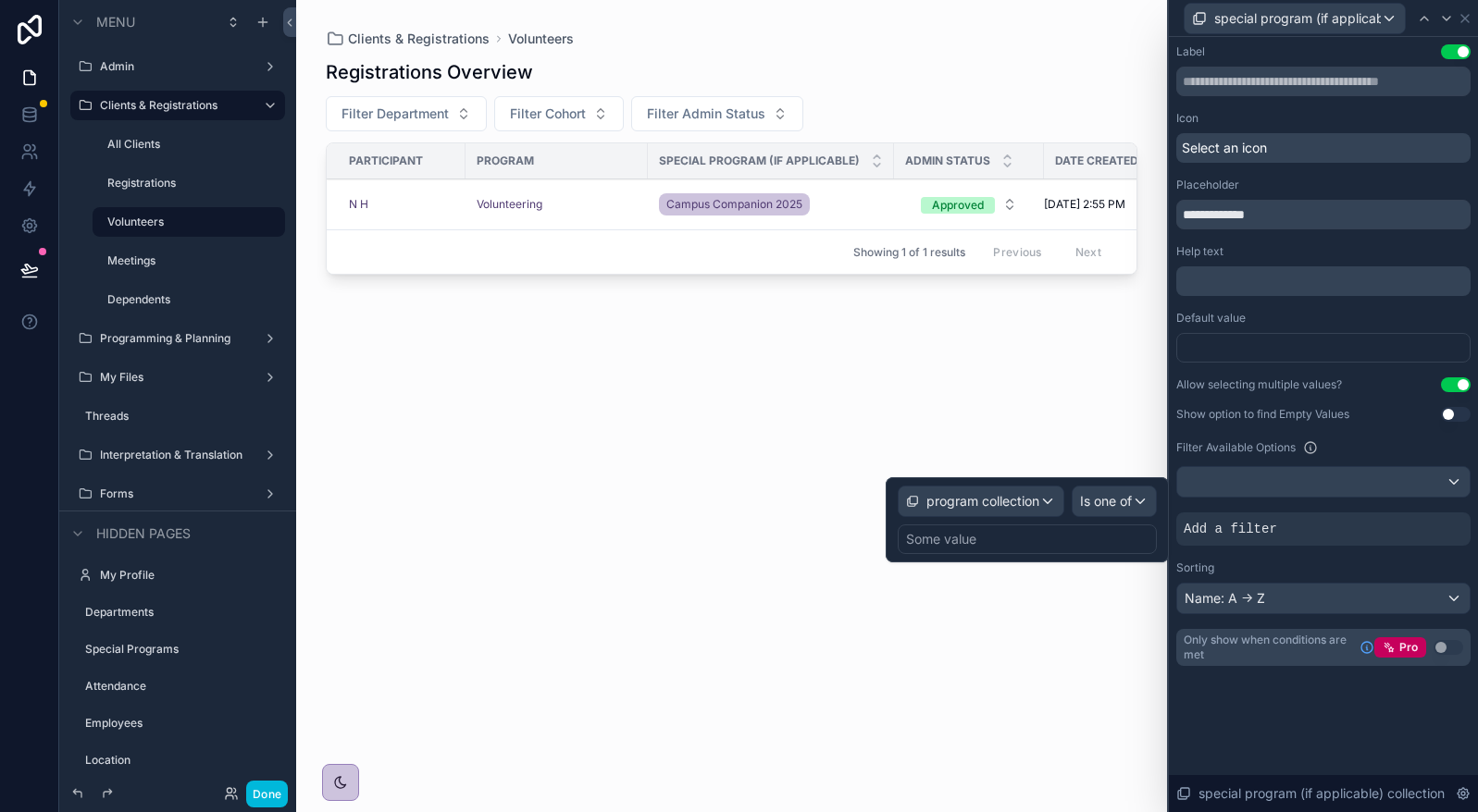
click at [1026, 548] on div "Some value" at bounding box center [1026, 539] width 259 height 30
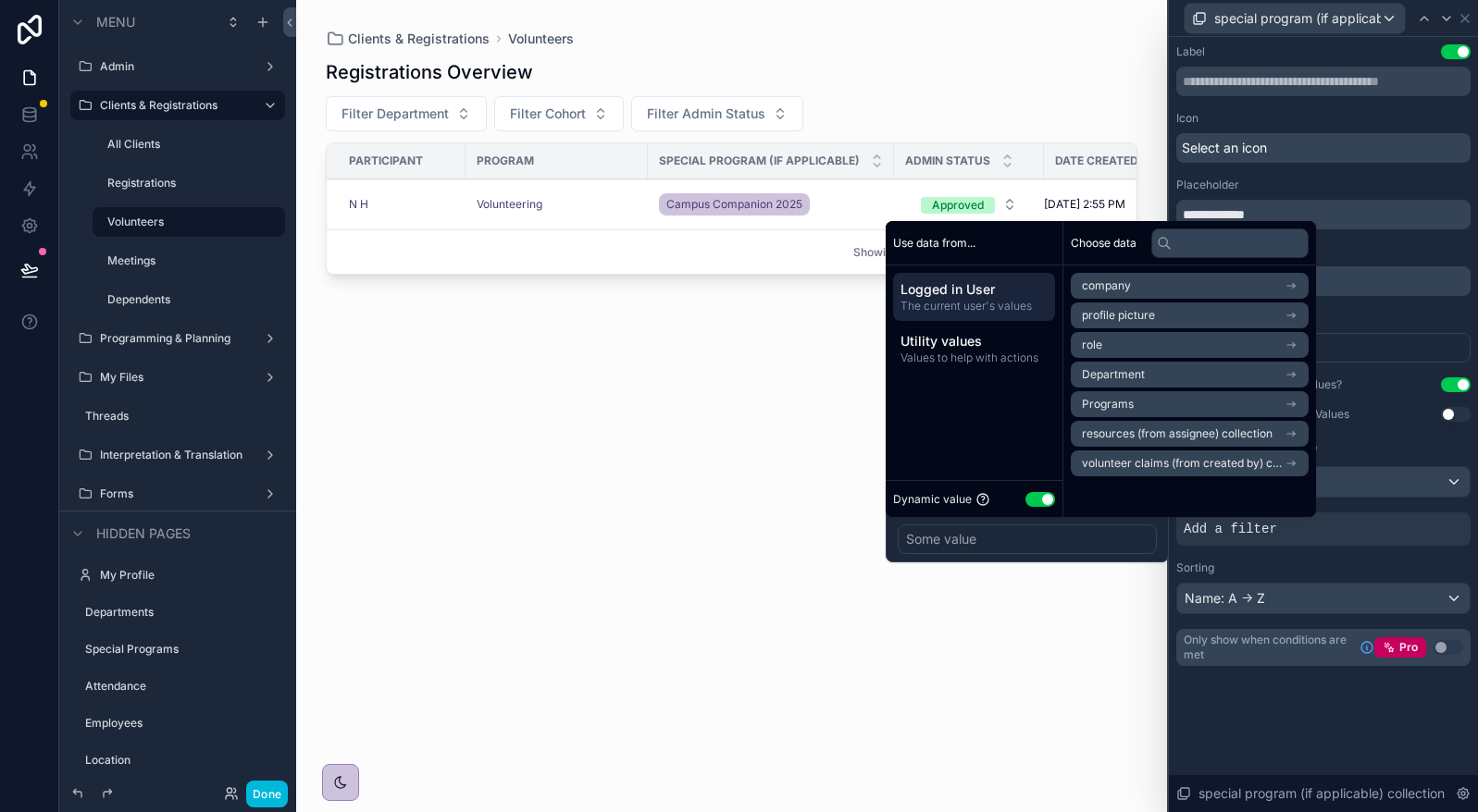
click at [1032, 496] on button "Use setting" at bounding box center [1040, 499] width 30 height 15
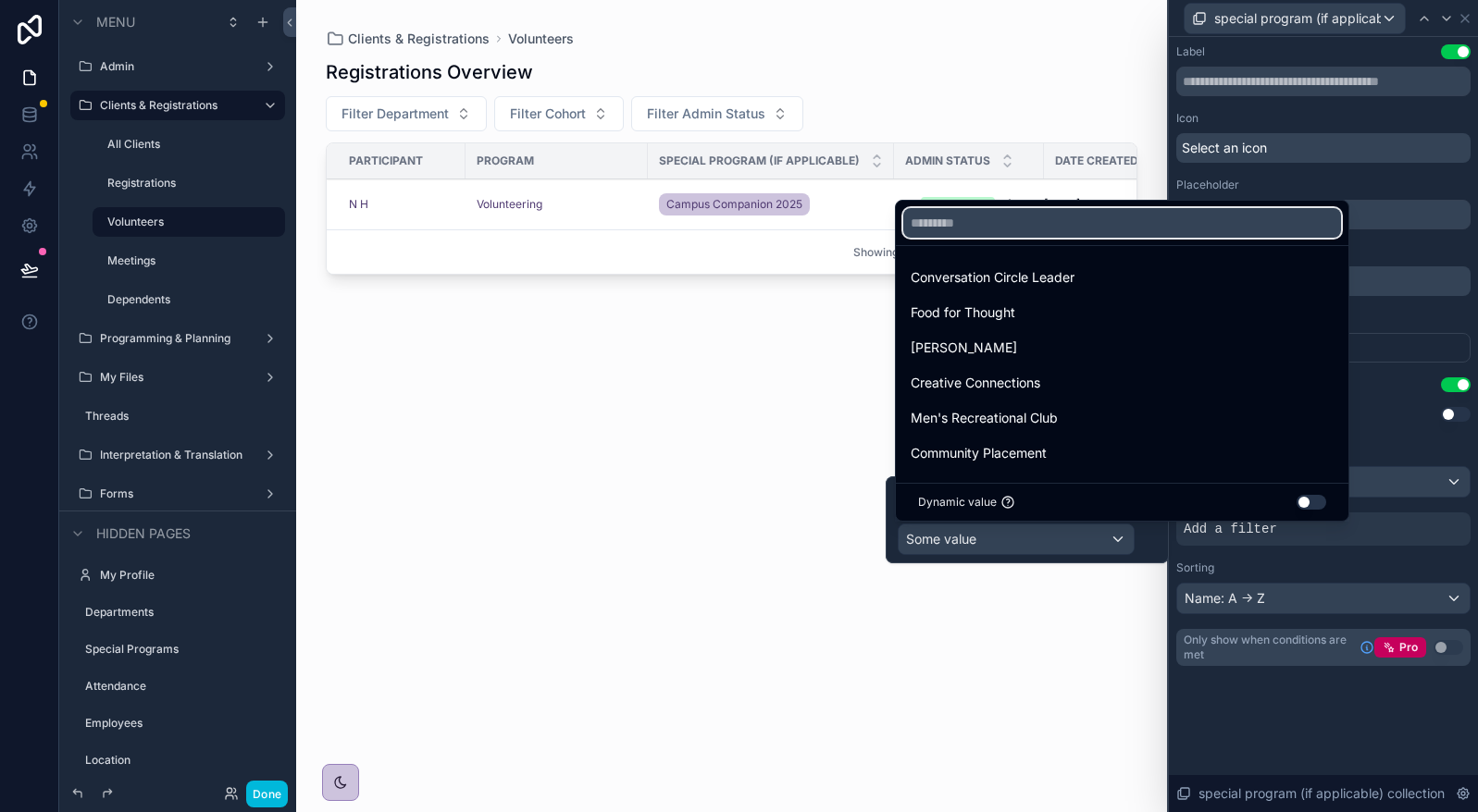
click at [1091, 227] on input "text" at bounding box center [1121, 223] width 438 height 30
type input "*"
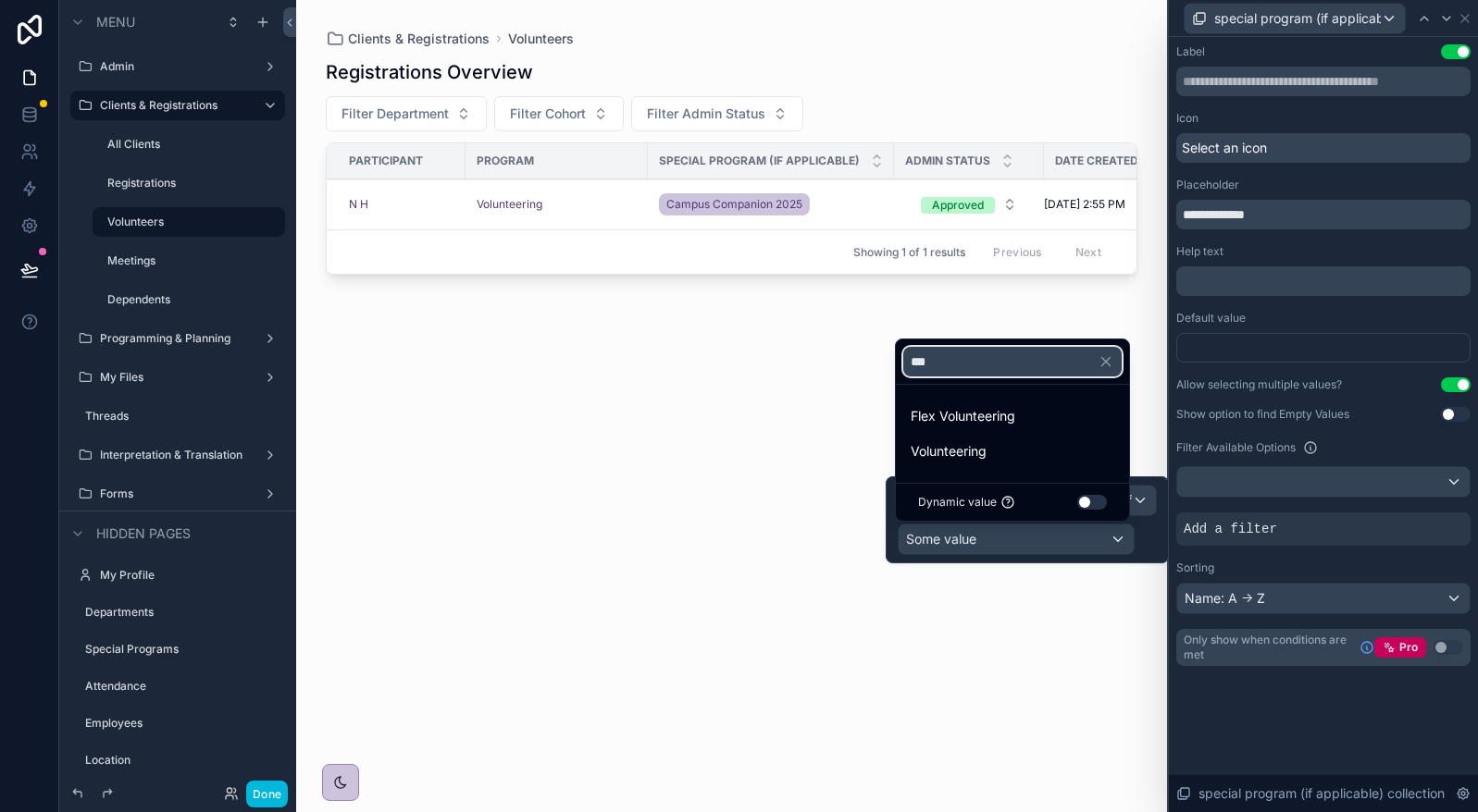
type input "***"
click at [1055, 448] on div "Volunteering" at bounding box center [1012, 452] width 204 height 22
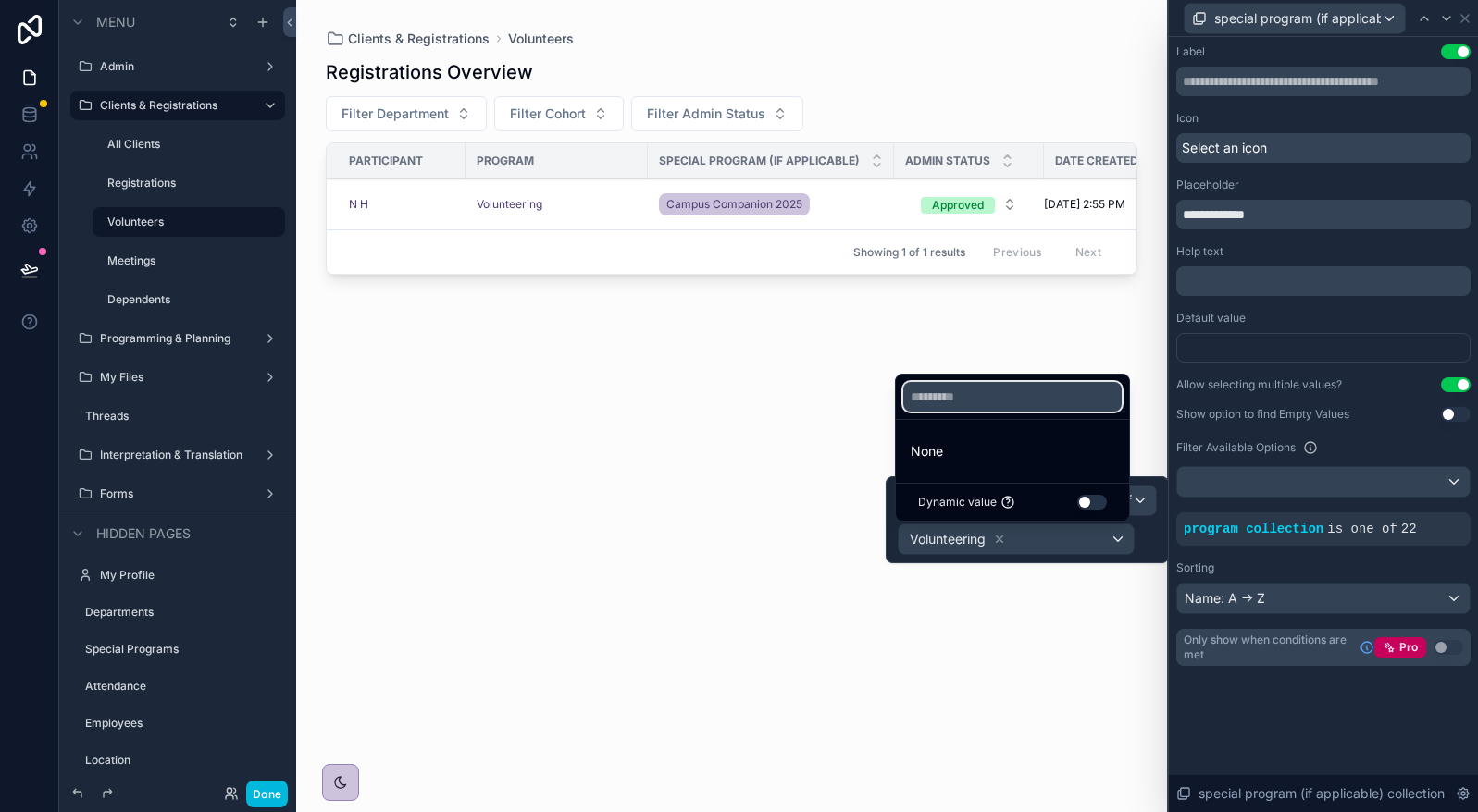
click at [1021, 394] on input "text" at bounding box center [1012, 397] width 218 height 30
type input "***"
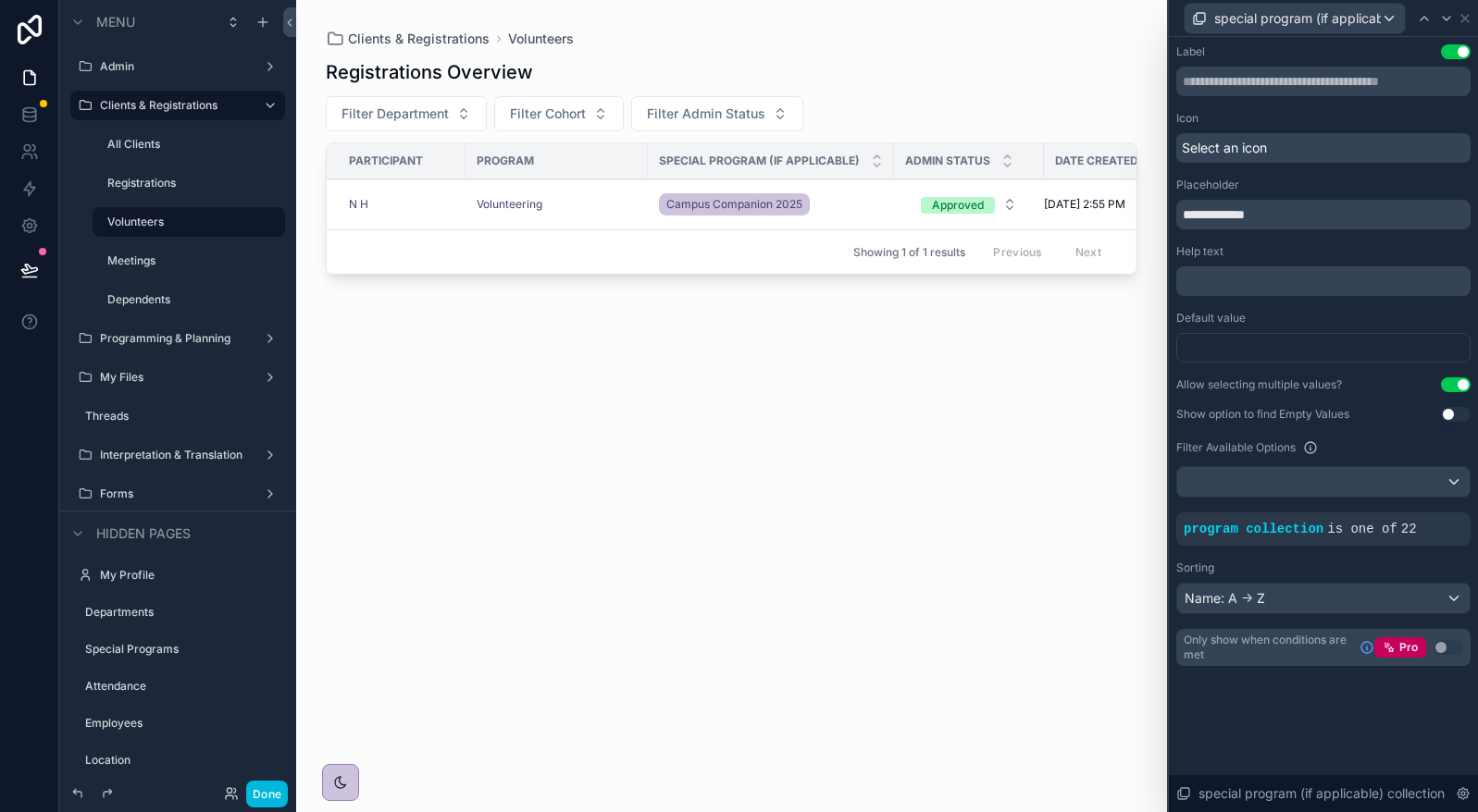
click at [1069, 636] on div "Registrations Overview Filter Department Filter Cohort Filter Admin Status Part…" at bounding box center [731, 419] width 811 height 742
click at [605, 109] on button "Filter Cohort" at bounding box center [558, 114] width 130 height 35
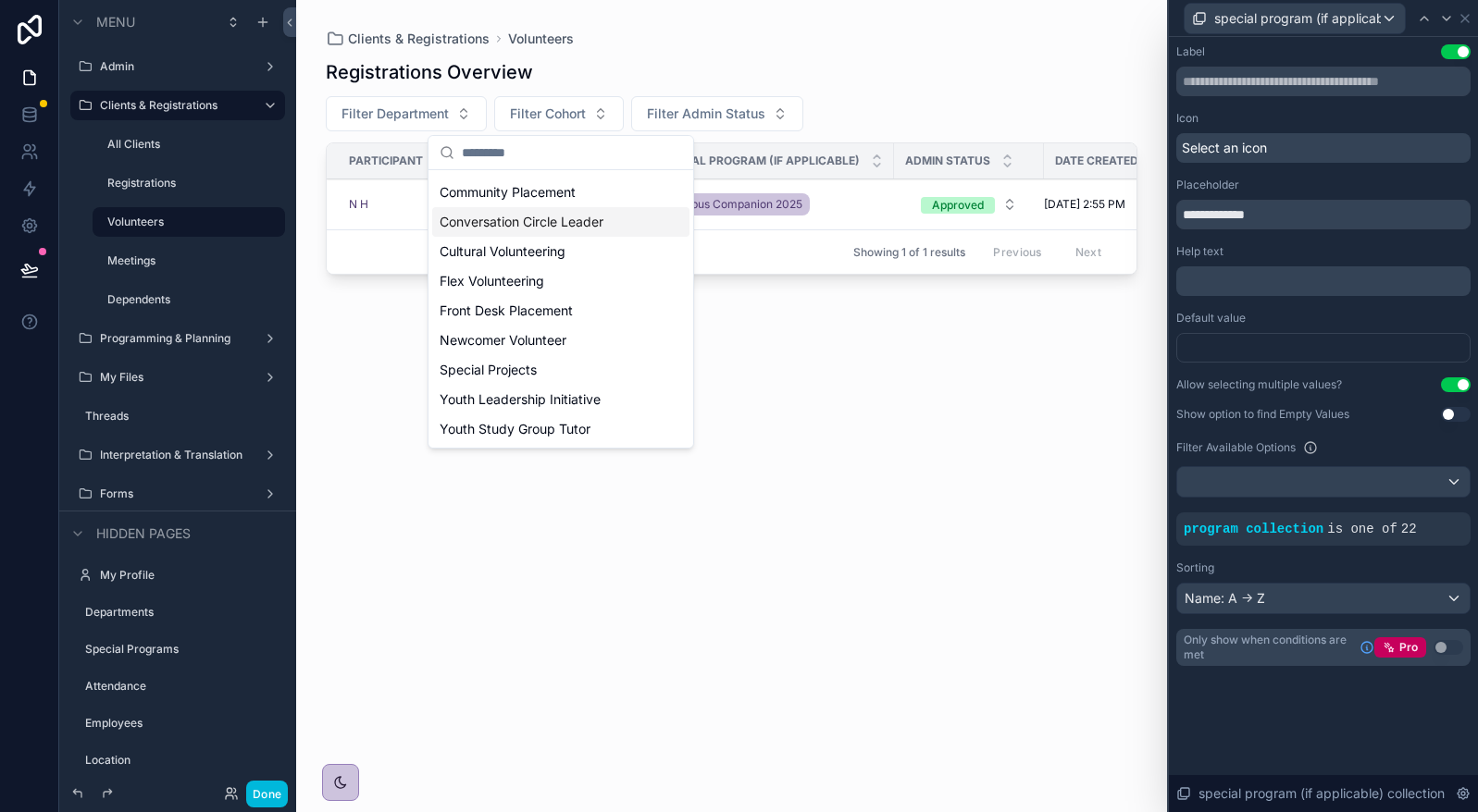
scroll to position [0, 0]
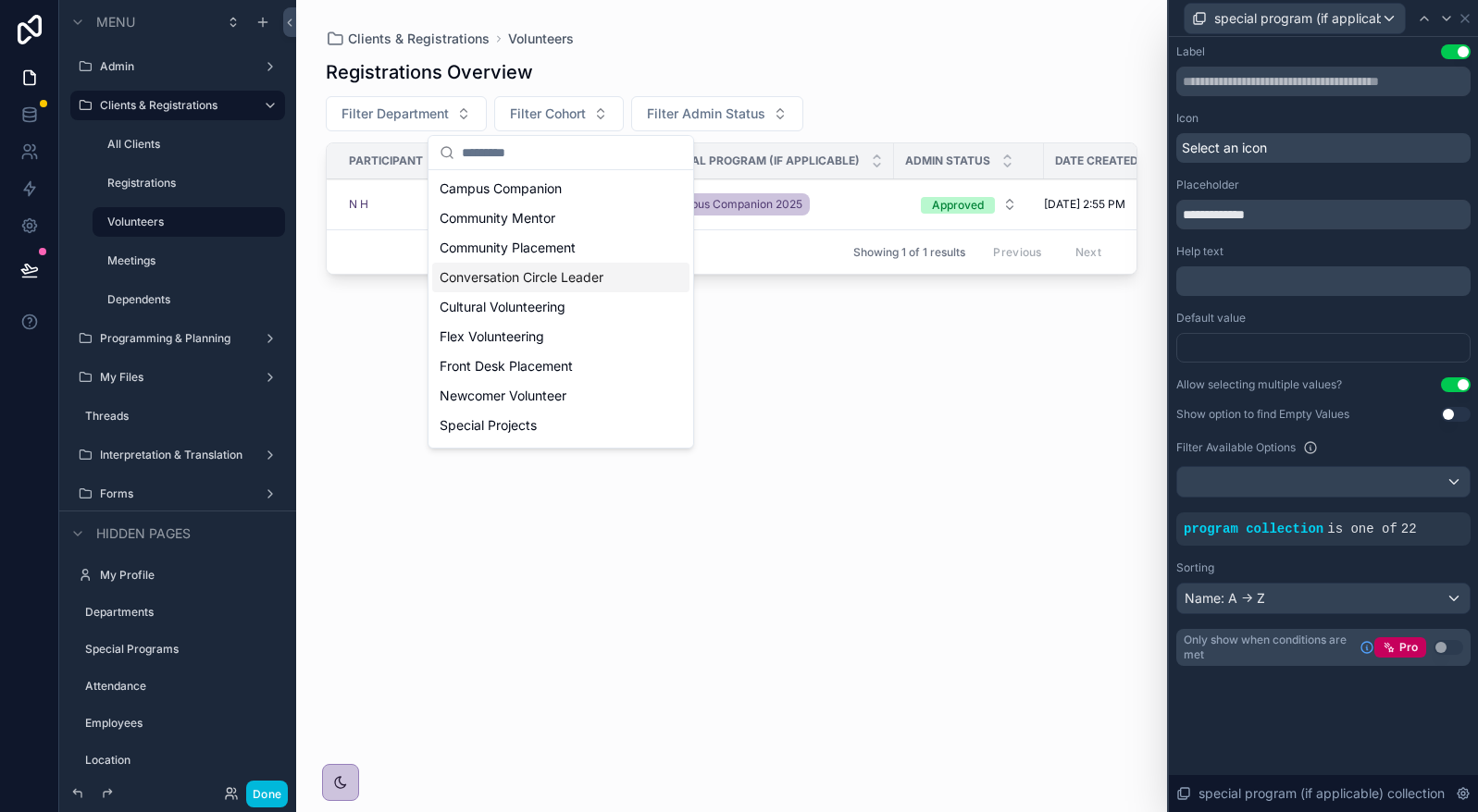
click at [955, 67] on div "Registrations Overview" at bounding box center [731, 72] width 811 height 26
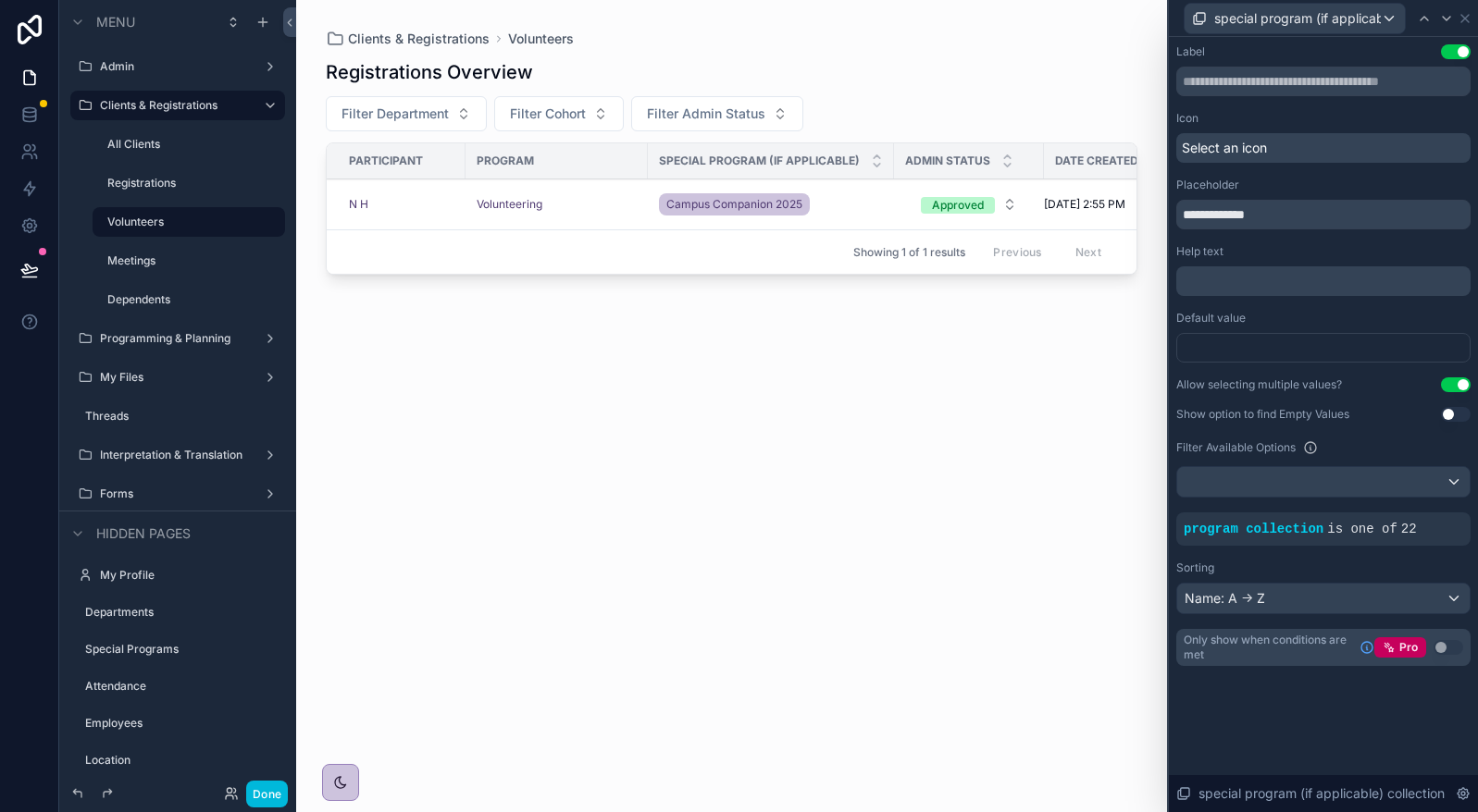
click at [415, 210] on div "N H" at bounding box center [401, 204] width 106 height 15
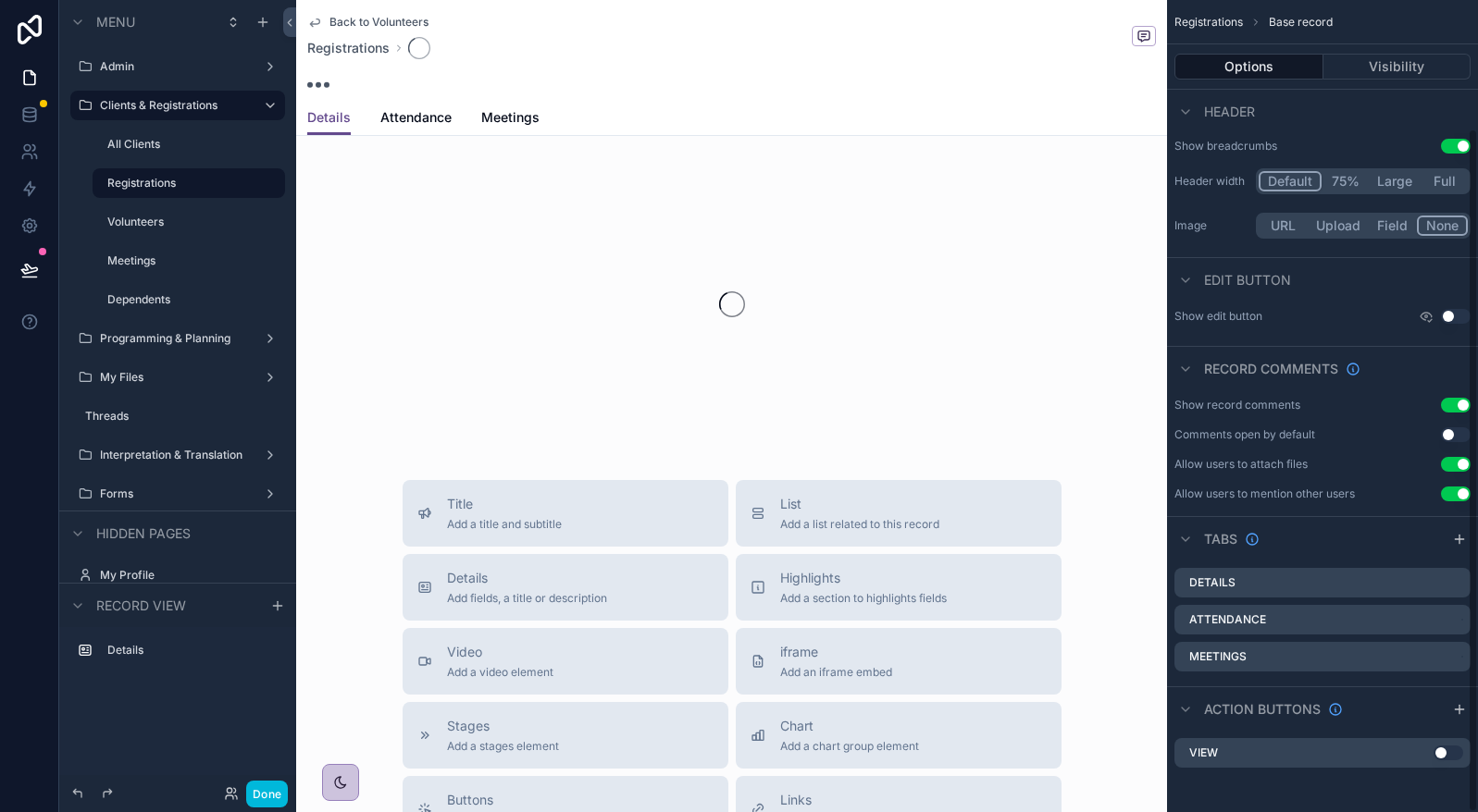
scroll to position [152, 0]
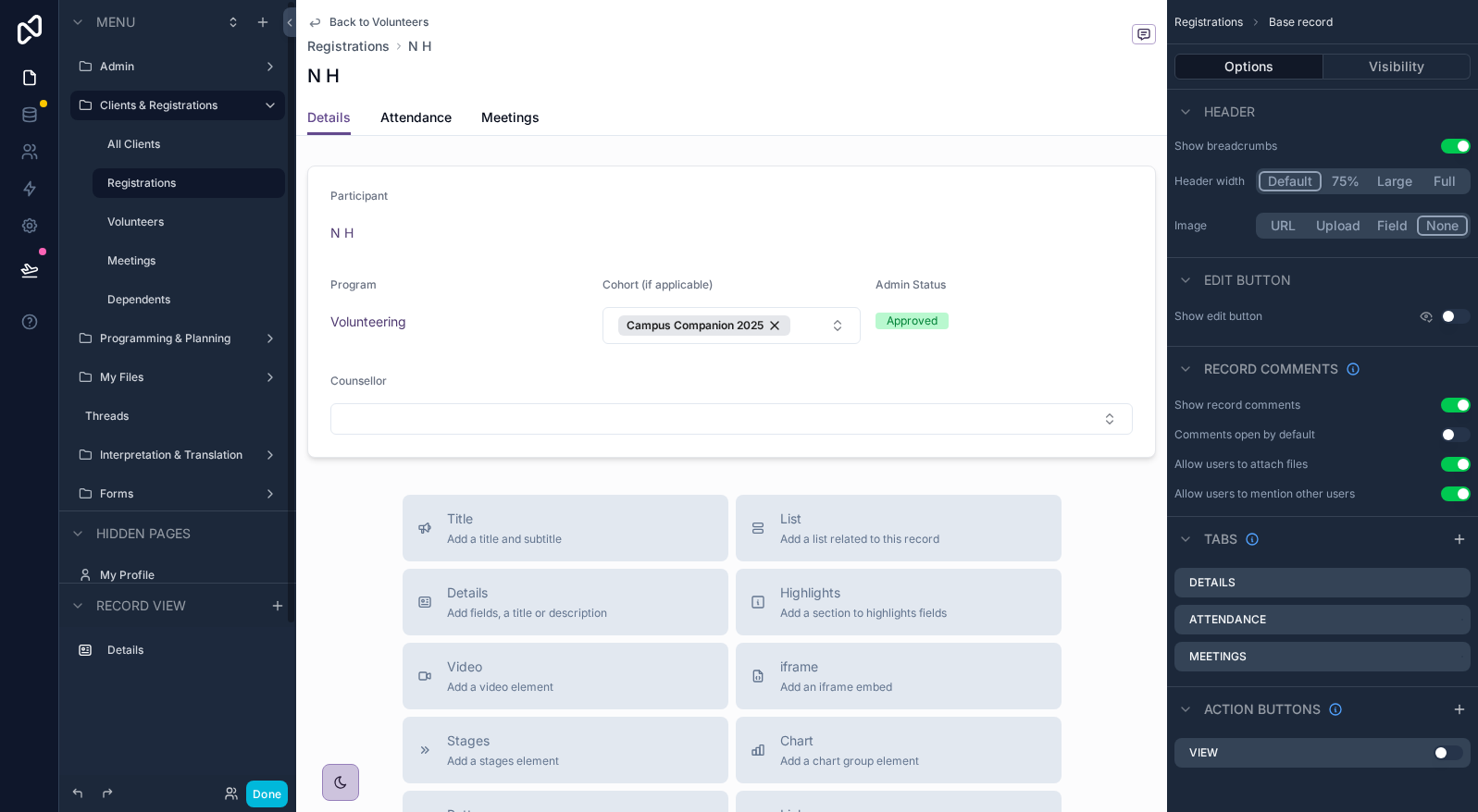
click at [651, 118] on div "Details Attendance Meetings" at bounding box center [731, 118] width 849 height 35
drag, startPoint x: 869, startPoint y: 503, endPoint x: 1264, endPoint y: 208, distance: 493.0
click at [869, 503] on button "List Add a list related to this record" at bounding box center [898, 527] width 326 height 66
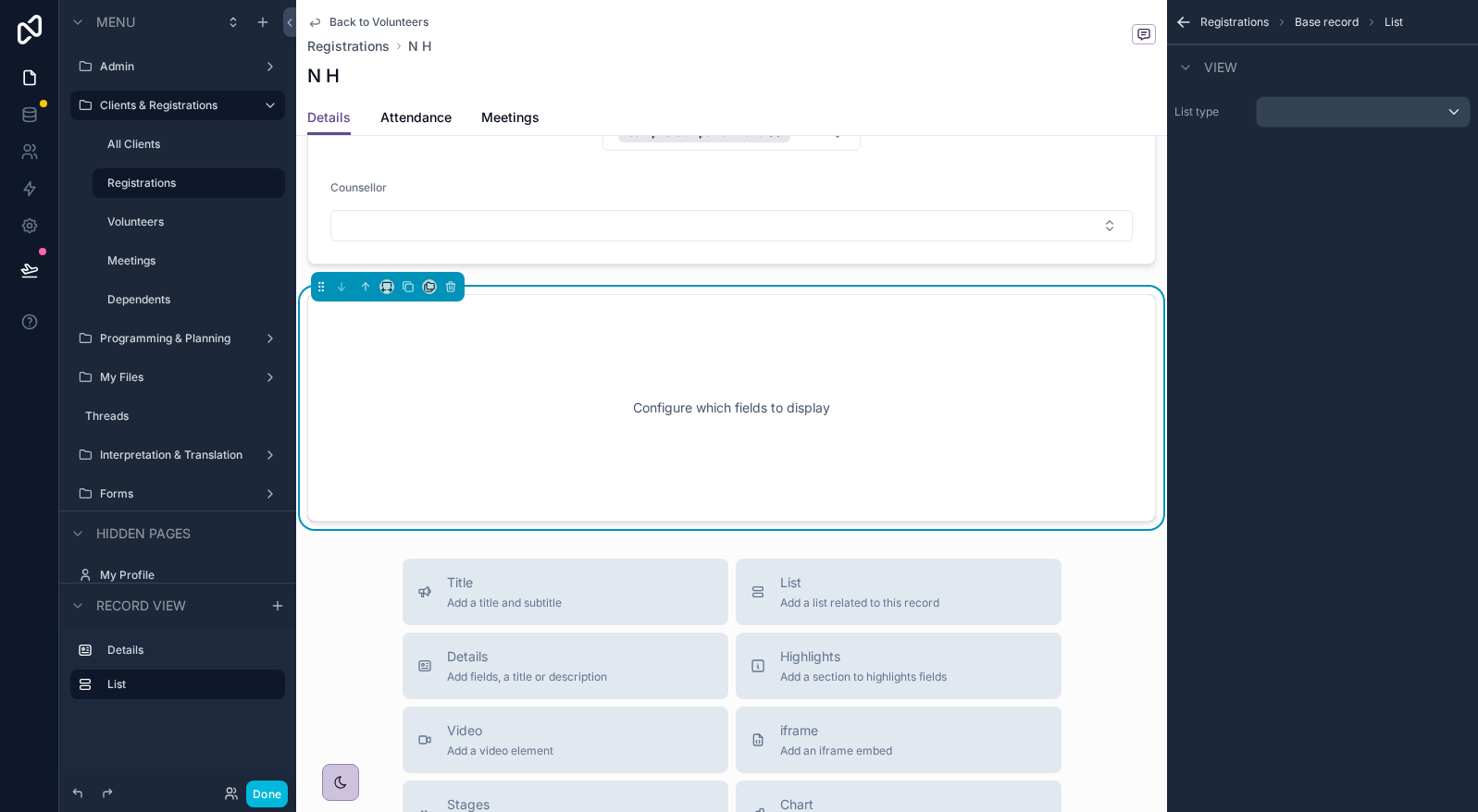
scroll to position [195, 0]
click at [1350, 117] on div "scrollable content" at bounding box center [1363, 112] width 213 height 30
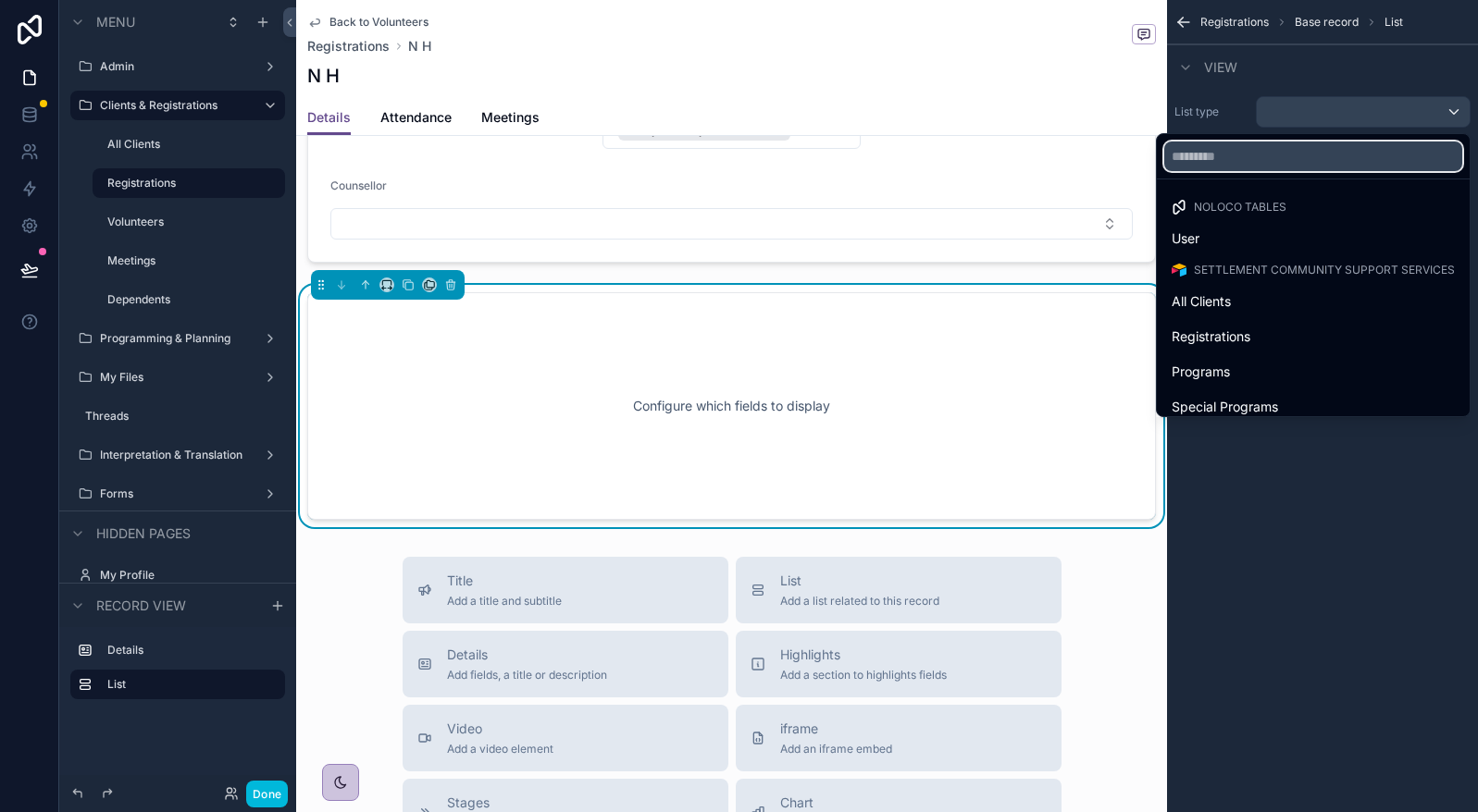
click at [1292, 159] on input "text" at bounding box center [1313, 157] width 298 height 30
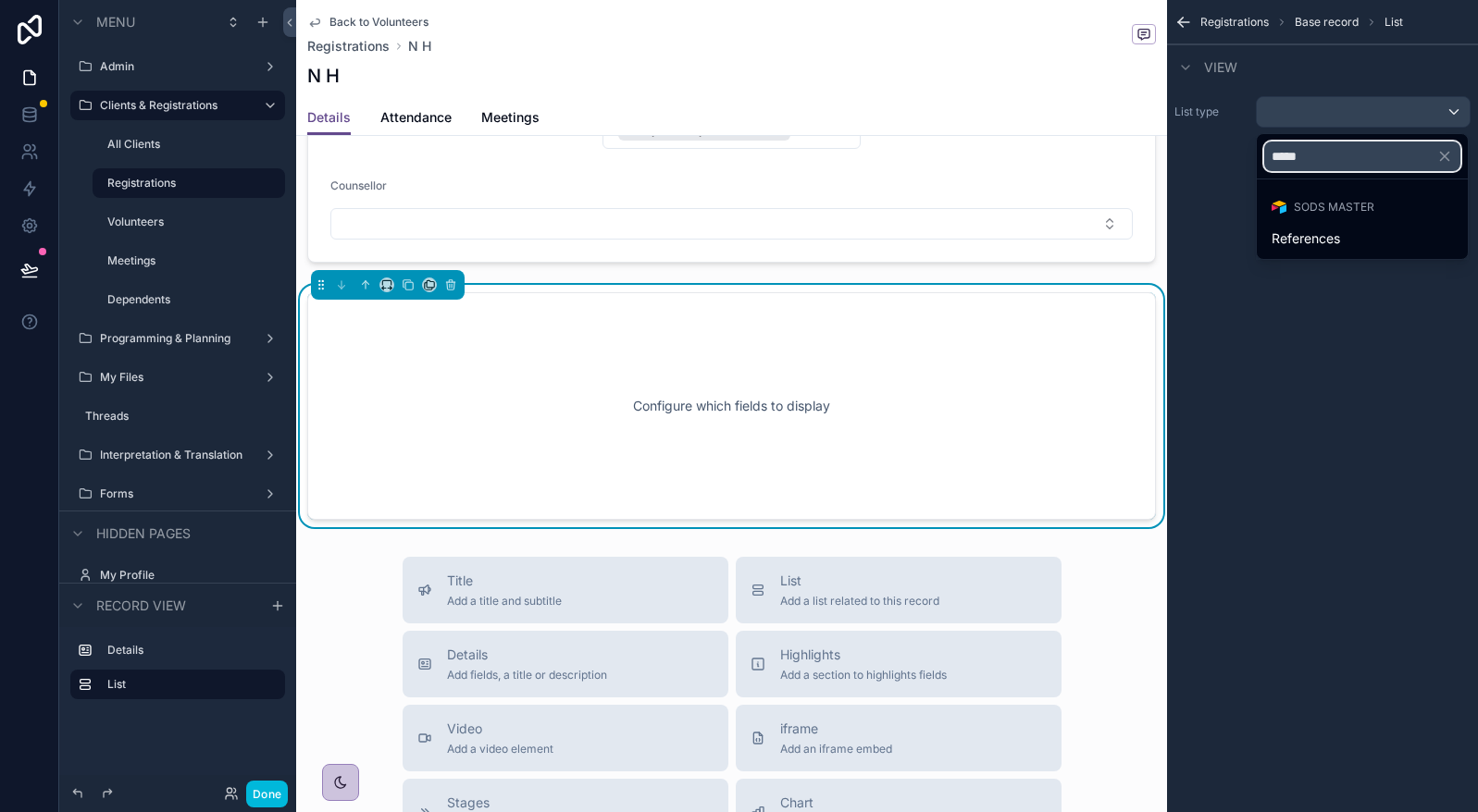
type input "*****"
click at [1335, 257] on ul "SODS Master References" at bounding box center [1362, 218] width 211 height 79
click at [1344, 237] on div "References" at bounding box center [1362, 239] width 181 height 22
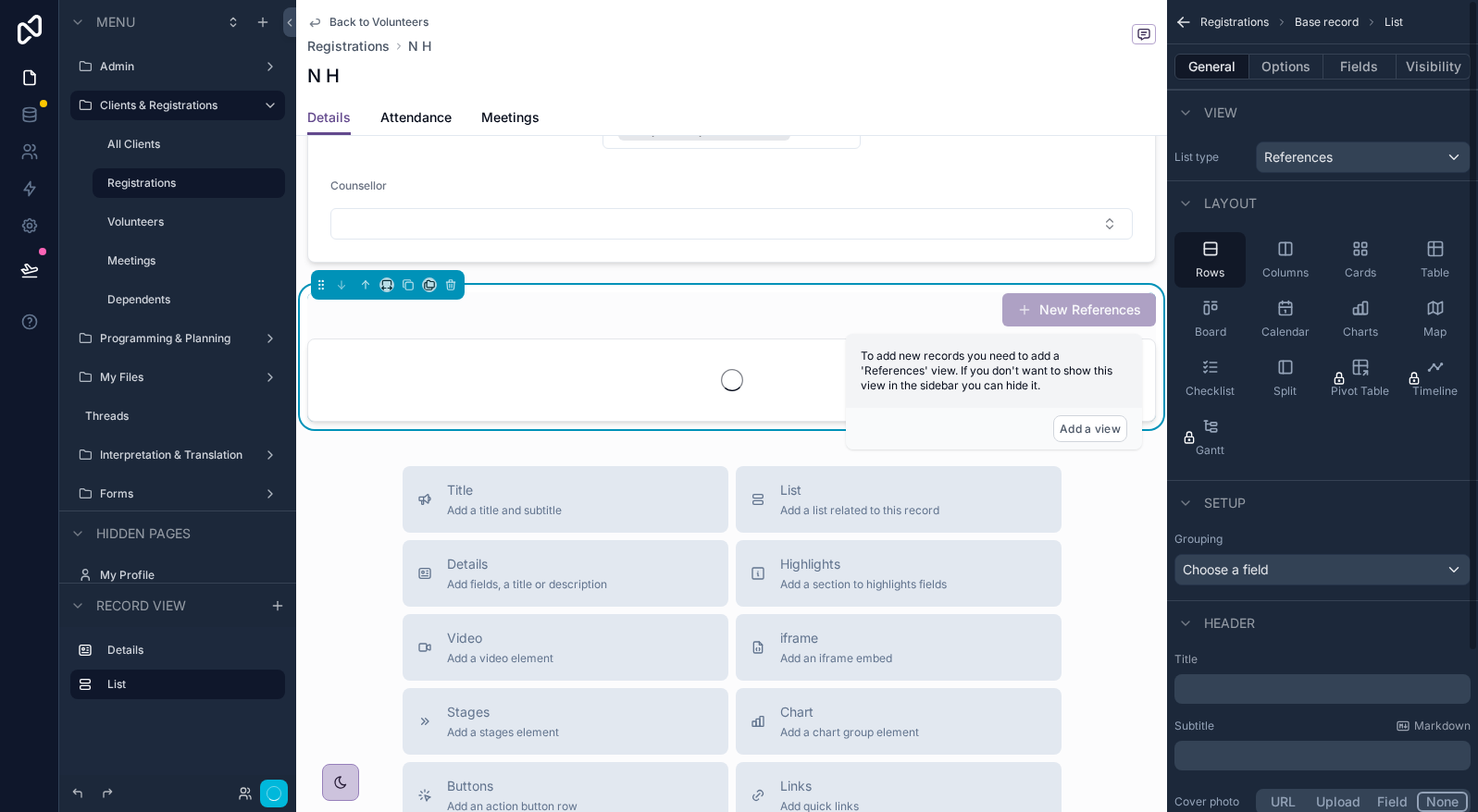
click at [1299, 56] on button "Options" at bounding box center [1286, 66] width 74 height 26
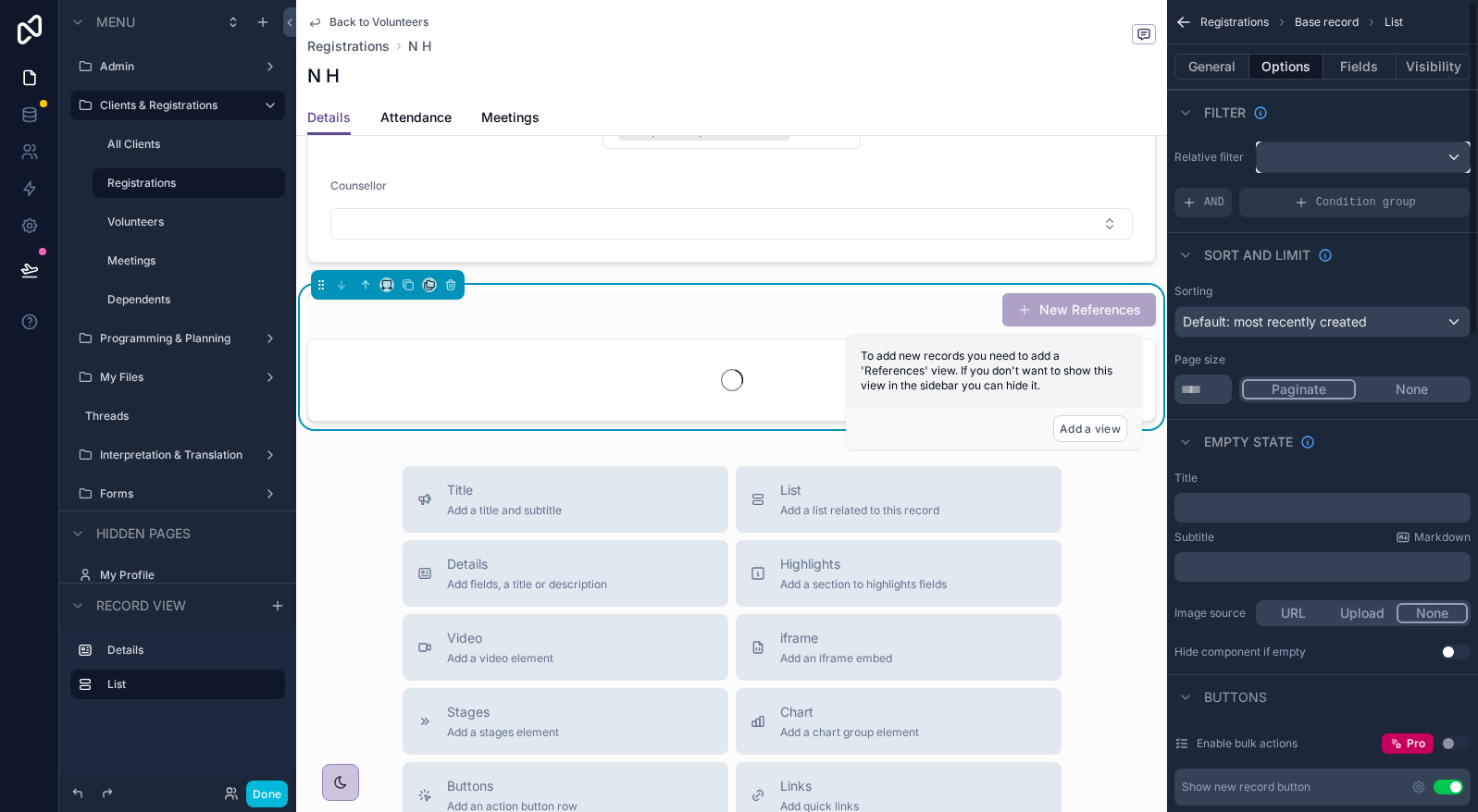
click at [1351, 163] on div "scrollable content" at bounding box center [1363, 158] width 213 height 30
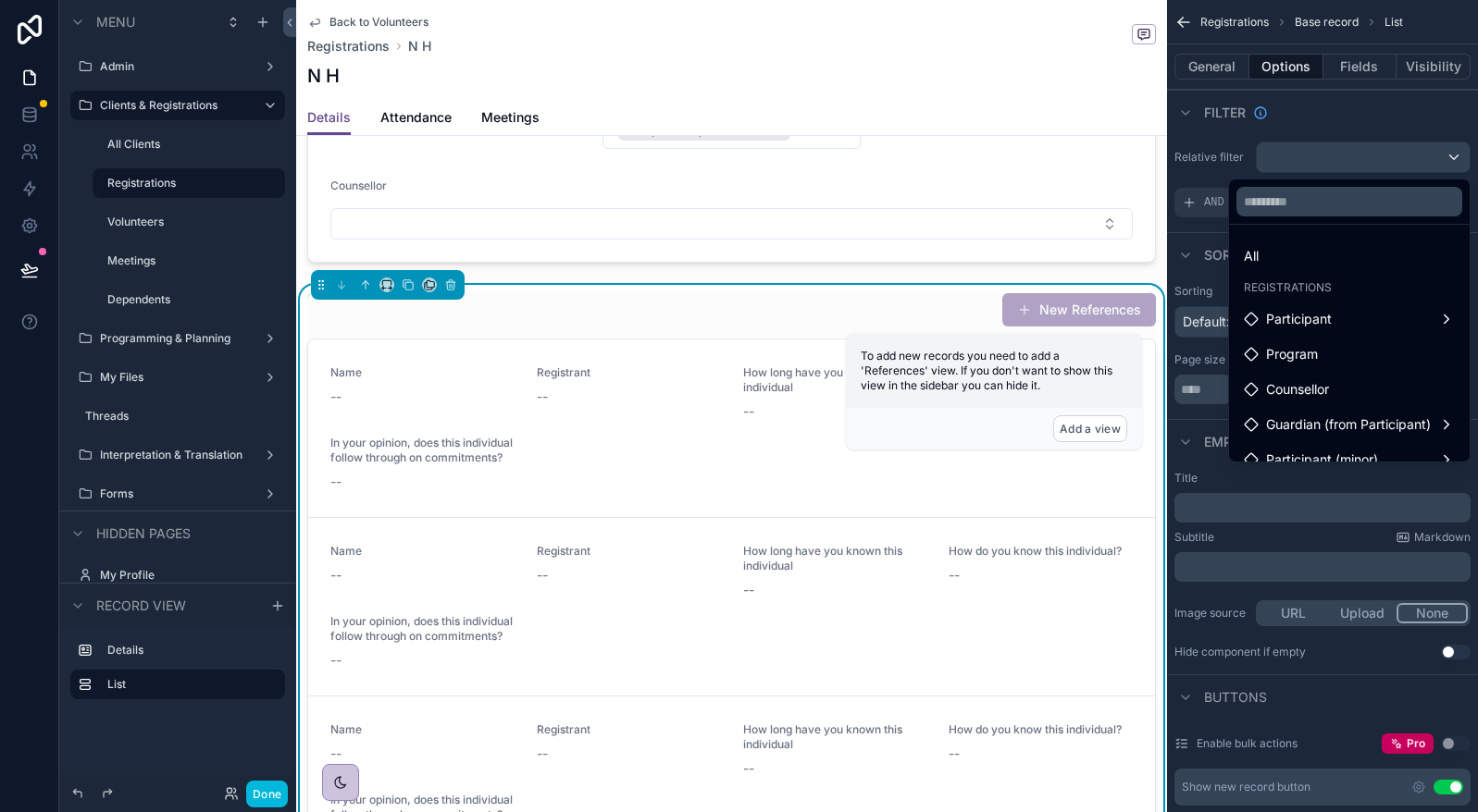
click at [1307, 312] on span "Participant" at bounding box center [1299, 319] width 65 height 22
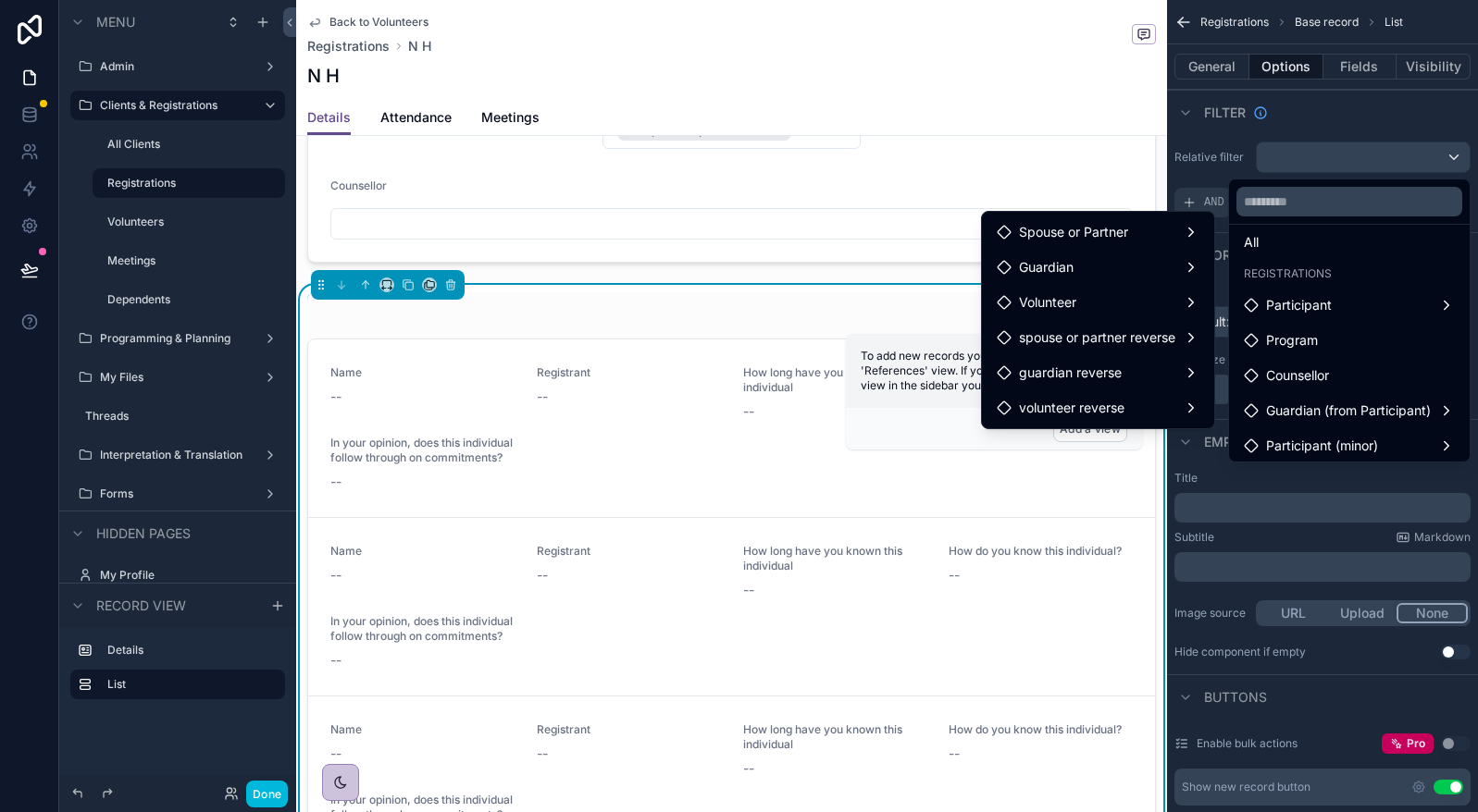
scroll to position [53, 0]
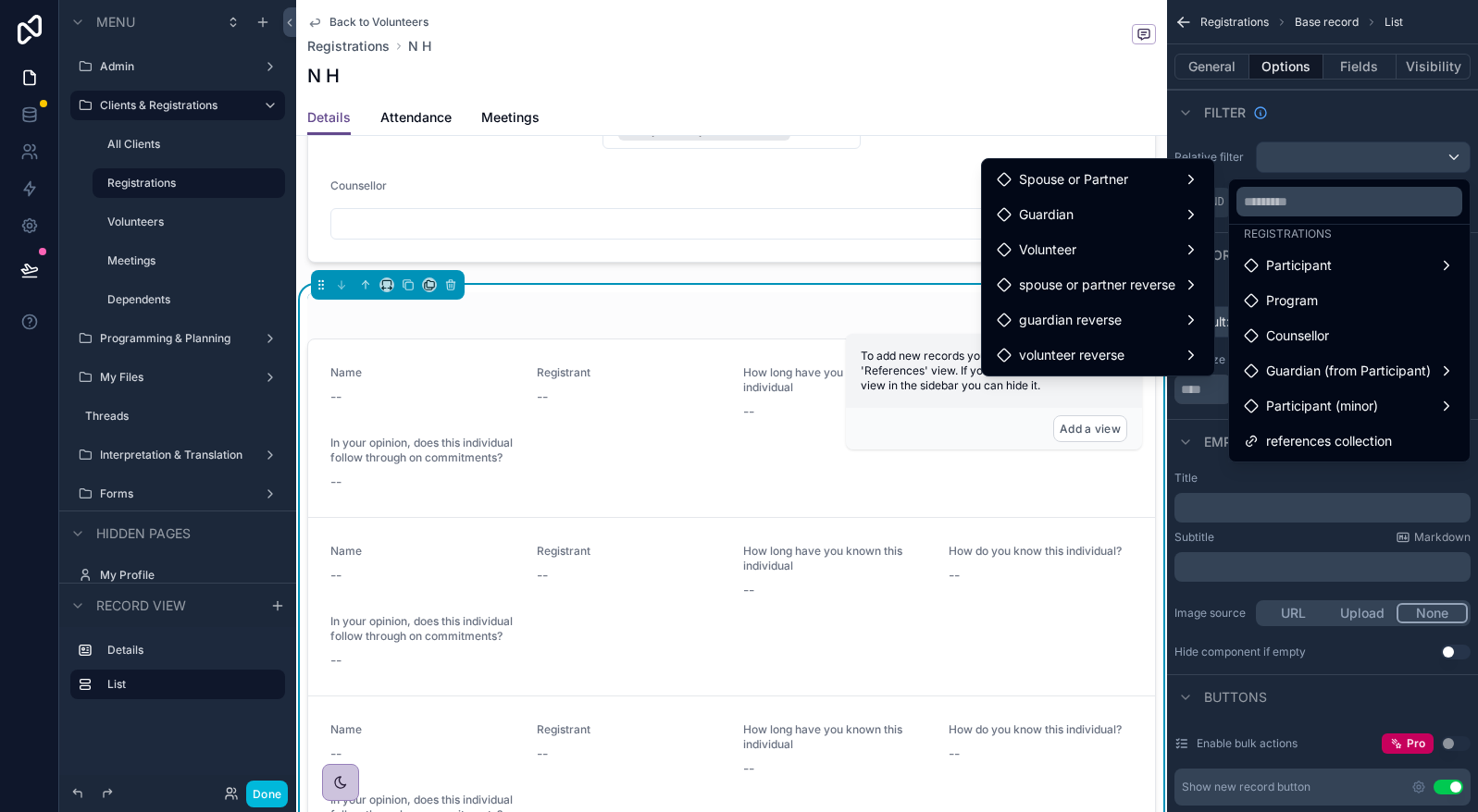
click at [1360, 430] on span "references collection" at bounding box center [1329, 441] width 126 height 22
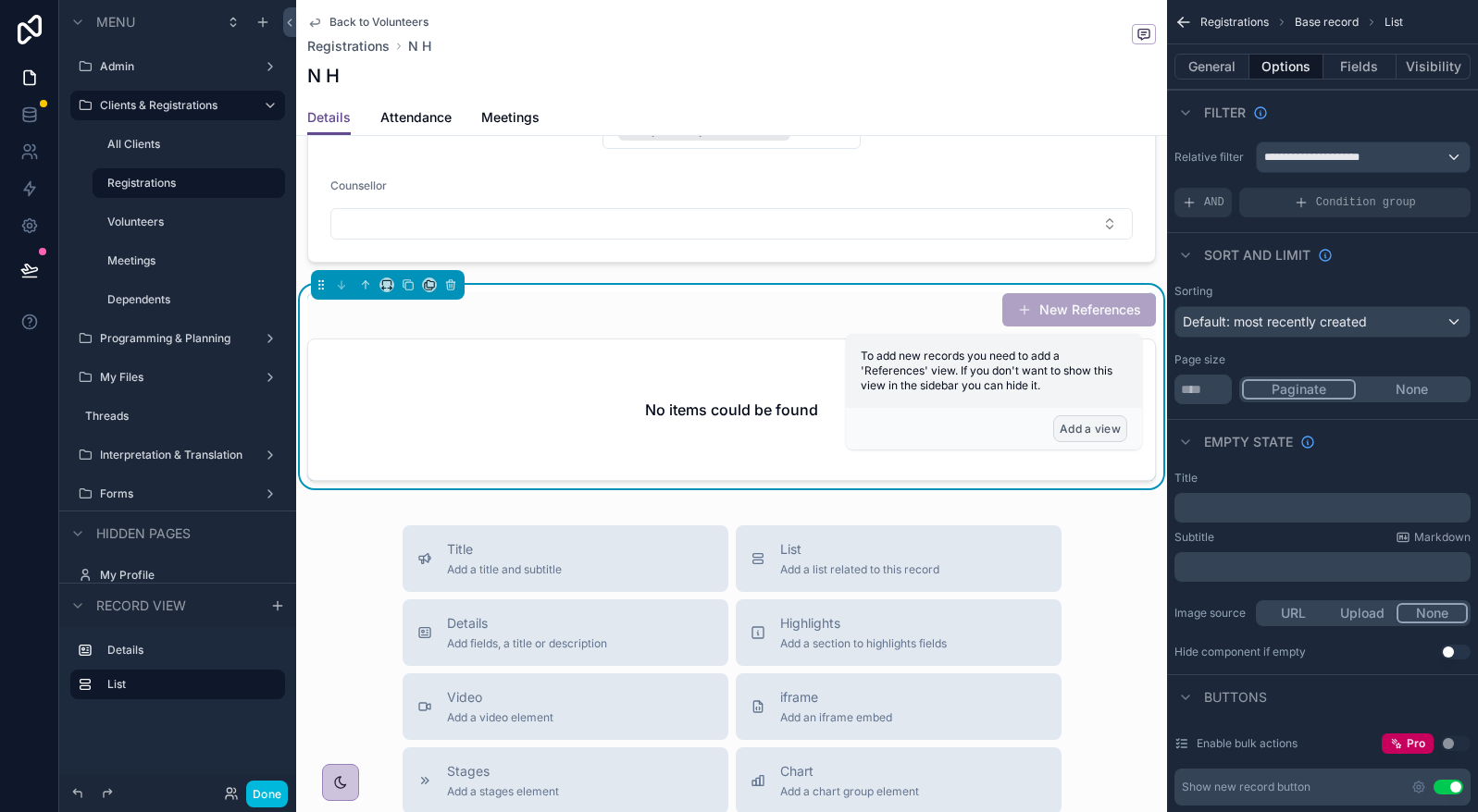
drag, startPoint x: 1065, startPoint y: 426, endPoint x: 1034, endPoint y: 428, distance: 31.1
click at [1065, 426] on button "Add a view" at bounding box center [1090, 428] width 74 height 27
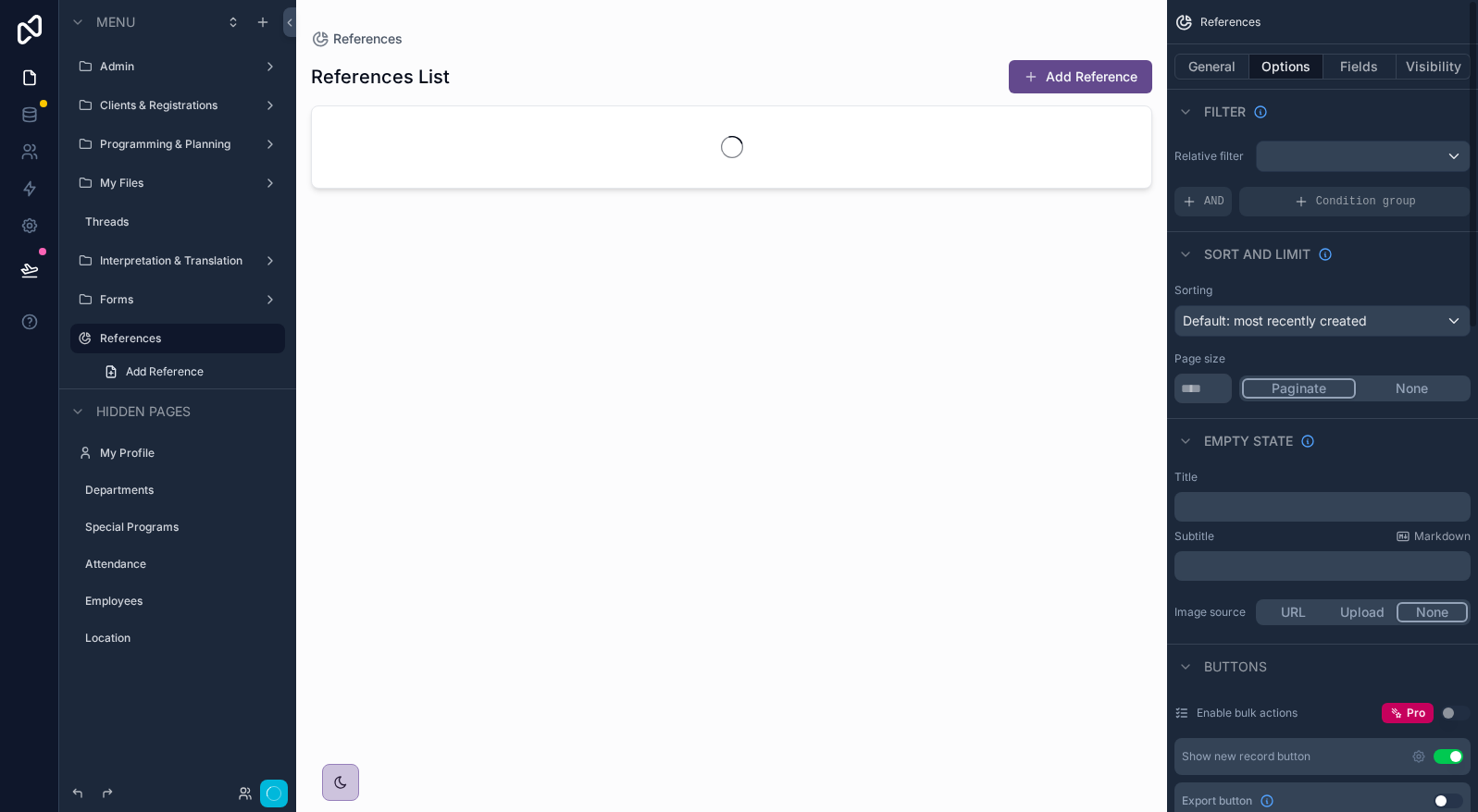
click at [1442, 786] on div "Export button Use setting" at bounding box center [1322, 801] width 296 height 37
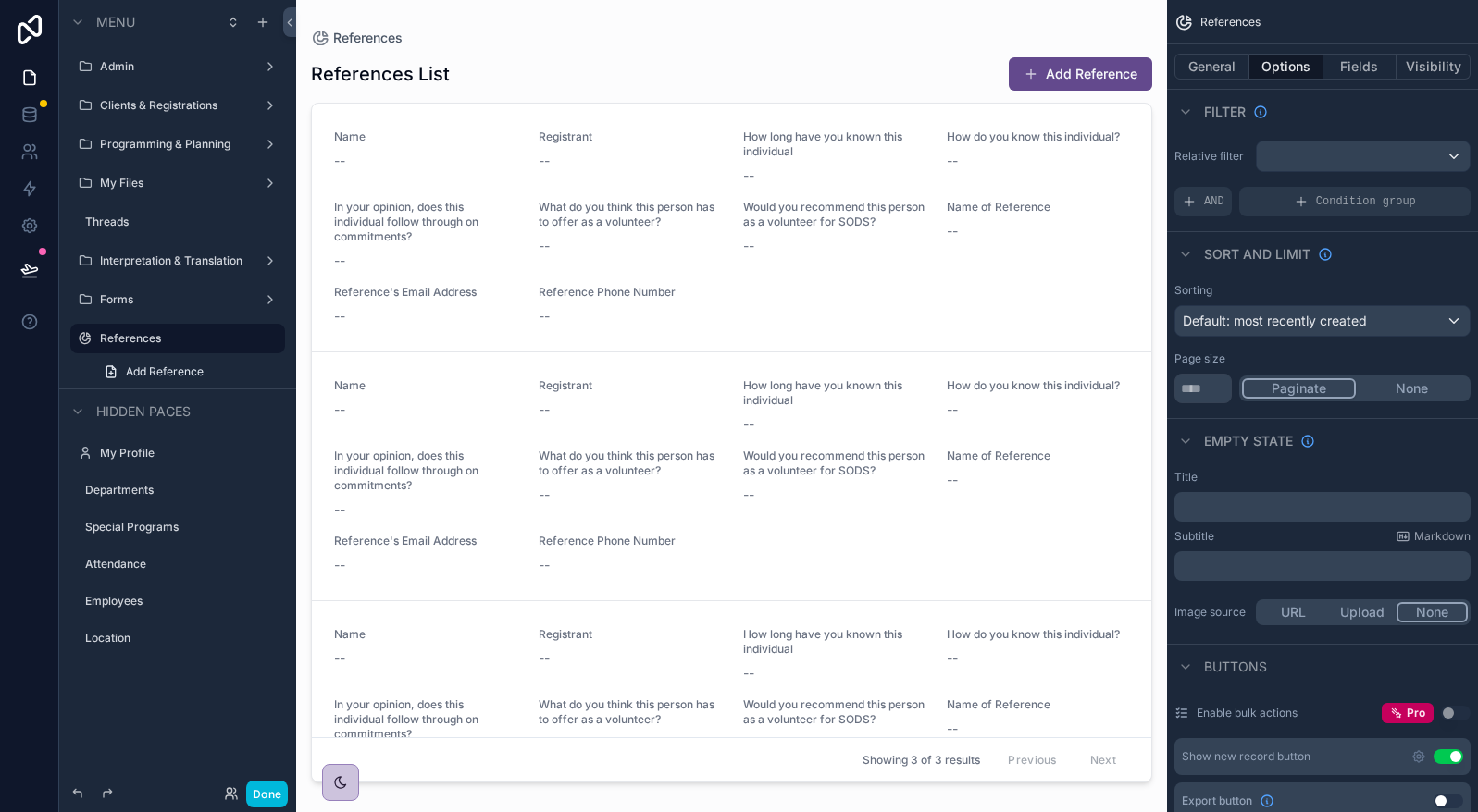
click at [187, 104] on label "Clients & Registrations" at bounding box center [174, 105] width 148 height 15
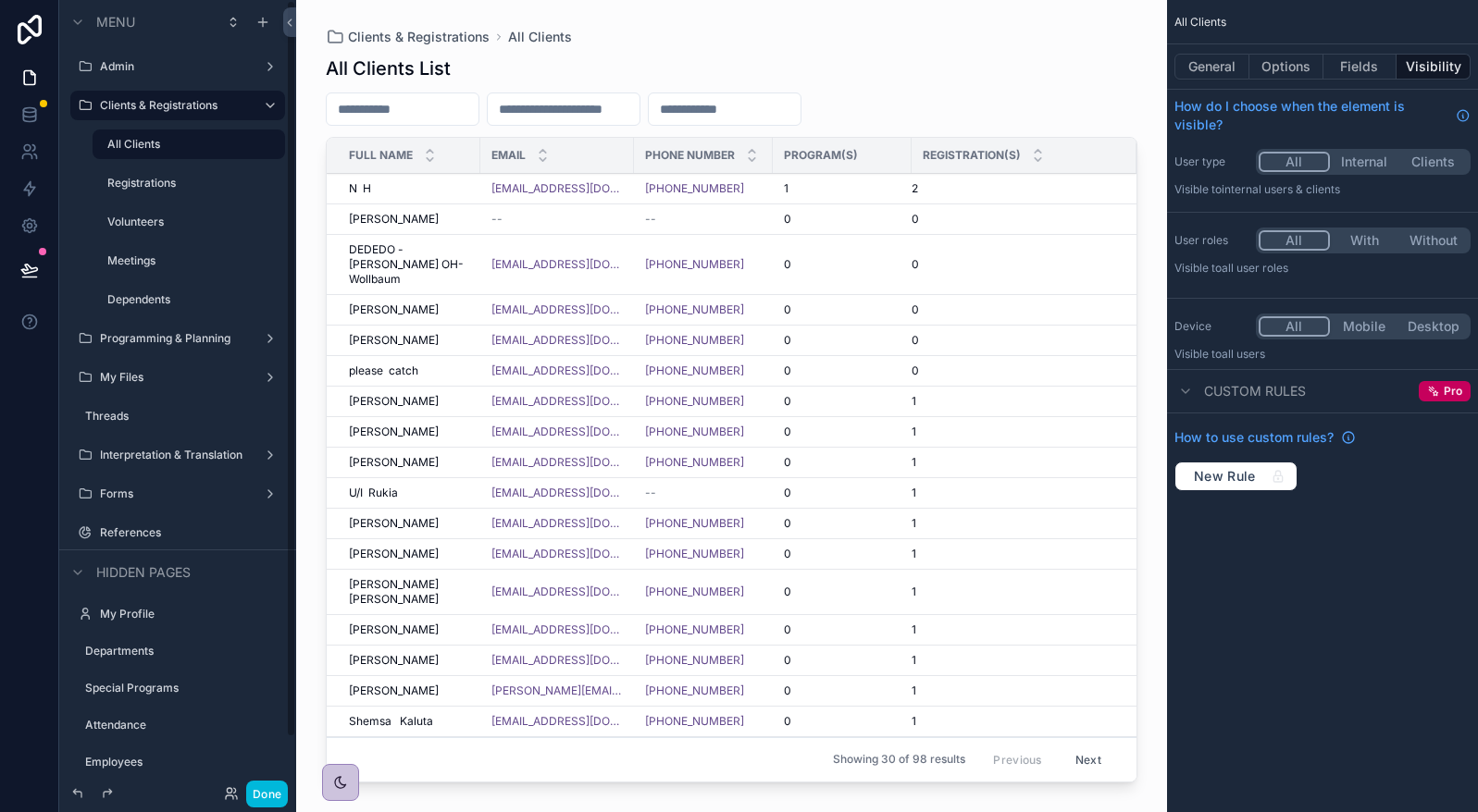
click at [194, 189] on label "Registrations" at bounding box center [190, 183] width 166 height 15
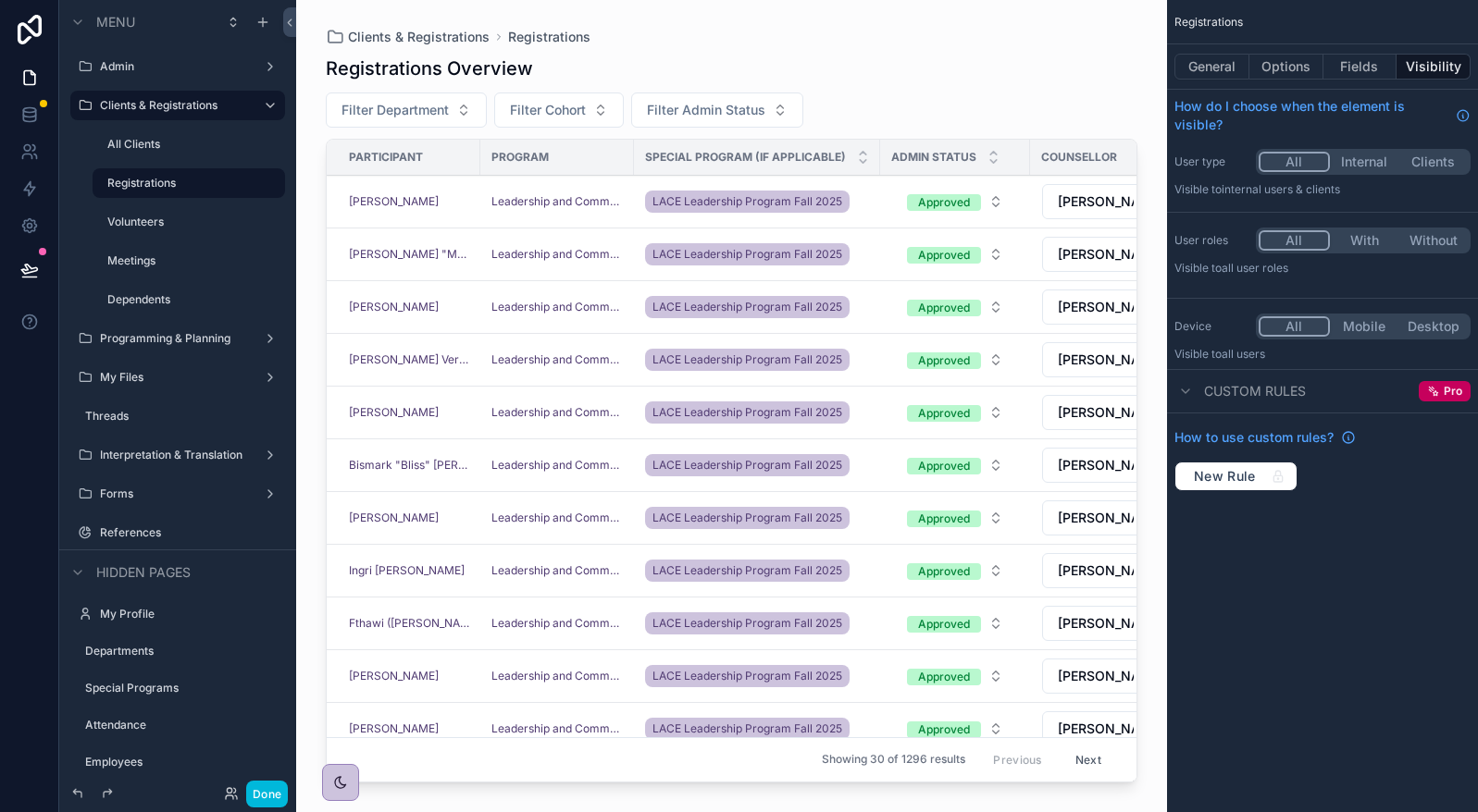
click at [468, 201] on div "[PERSON_NAME]" at bounding box center [409, 202] width 120 height 15
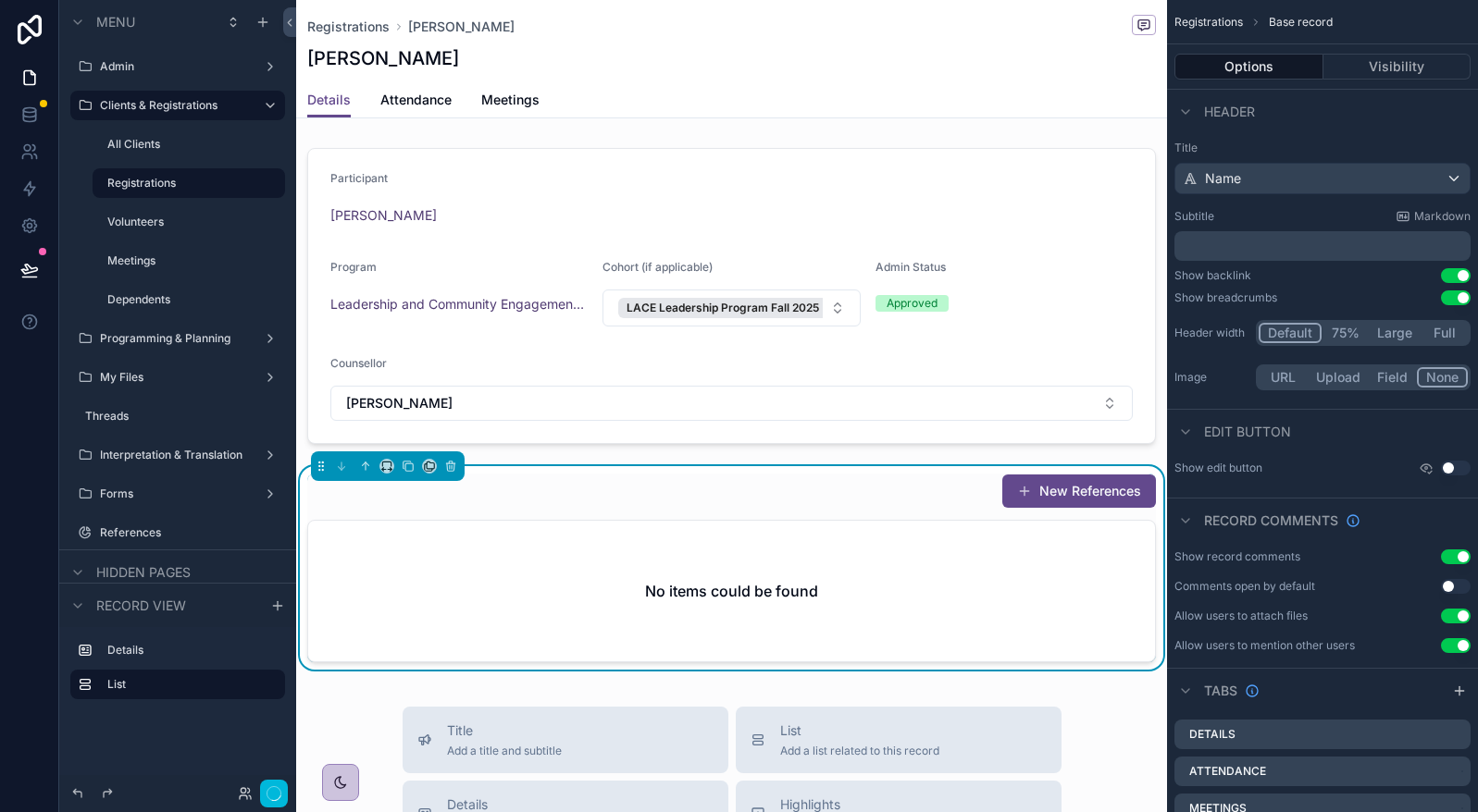
click at [978, 519] on div "New References No items could be found" at bounding box center [731, 567] width 849 height 189
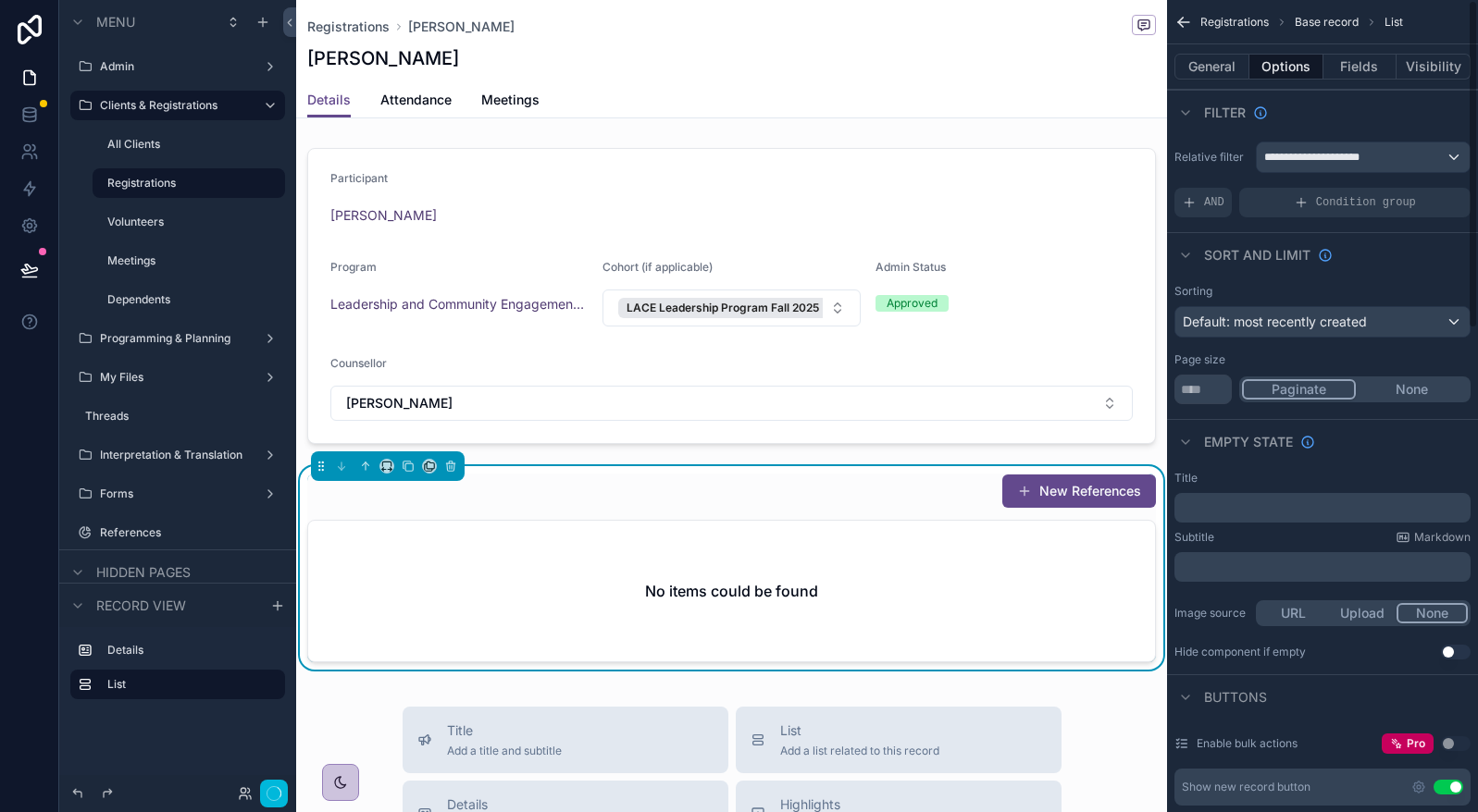
click at [1438, 786] on button "Use setting" at bounding box center [1448, 787] width 30 height 15
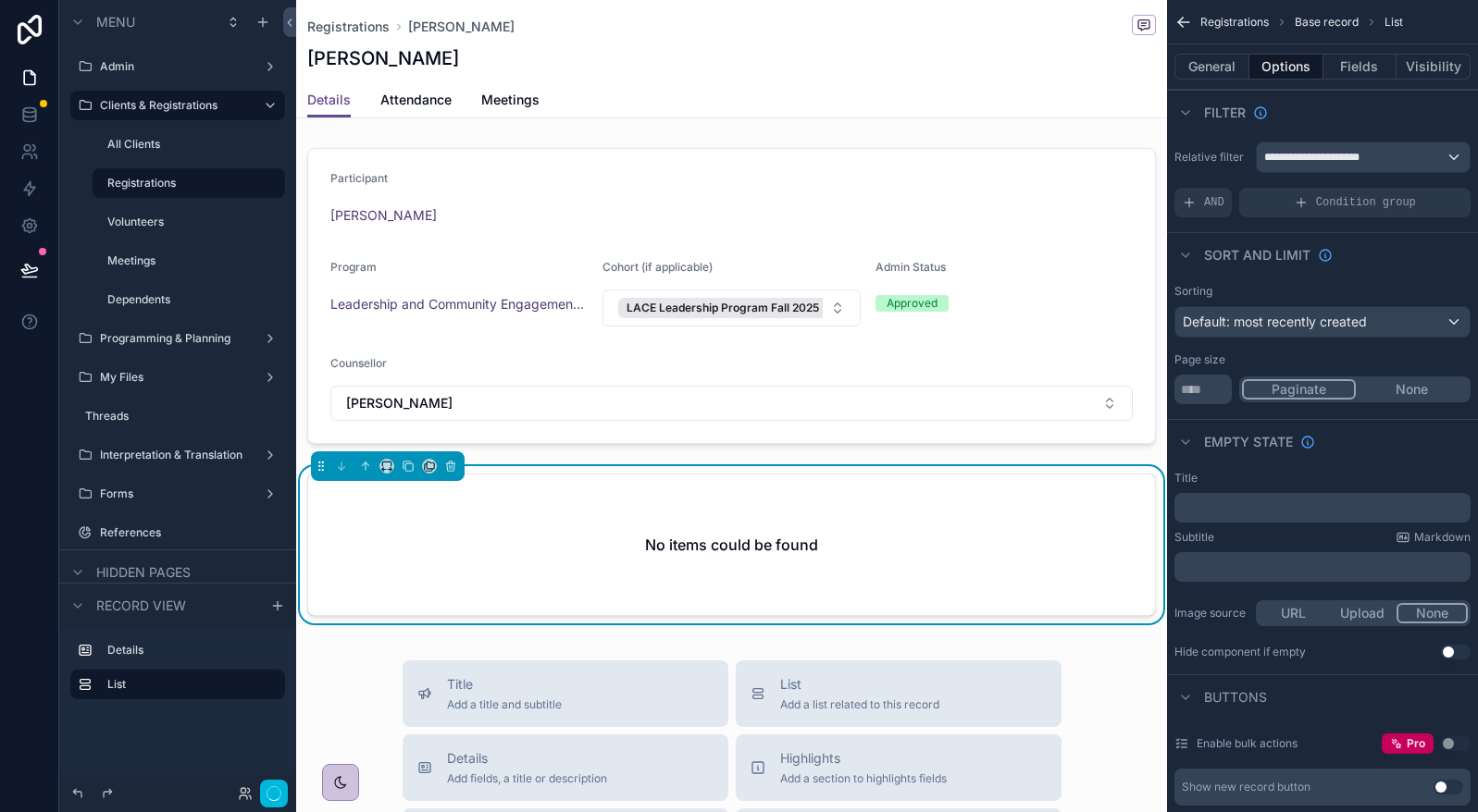
click at [1371, 57] on button "Fields" at bounding box center [1359, 66] width 74 height 26
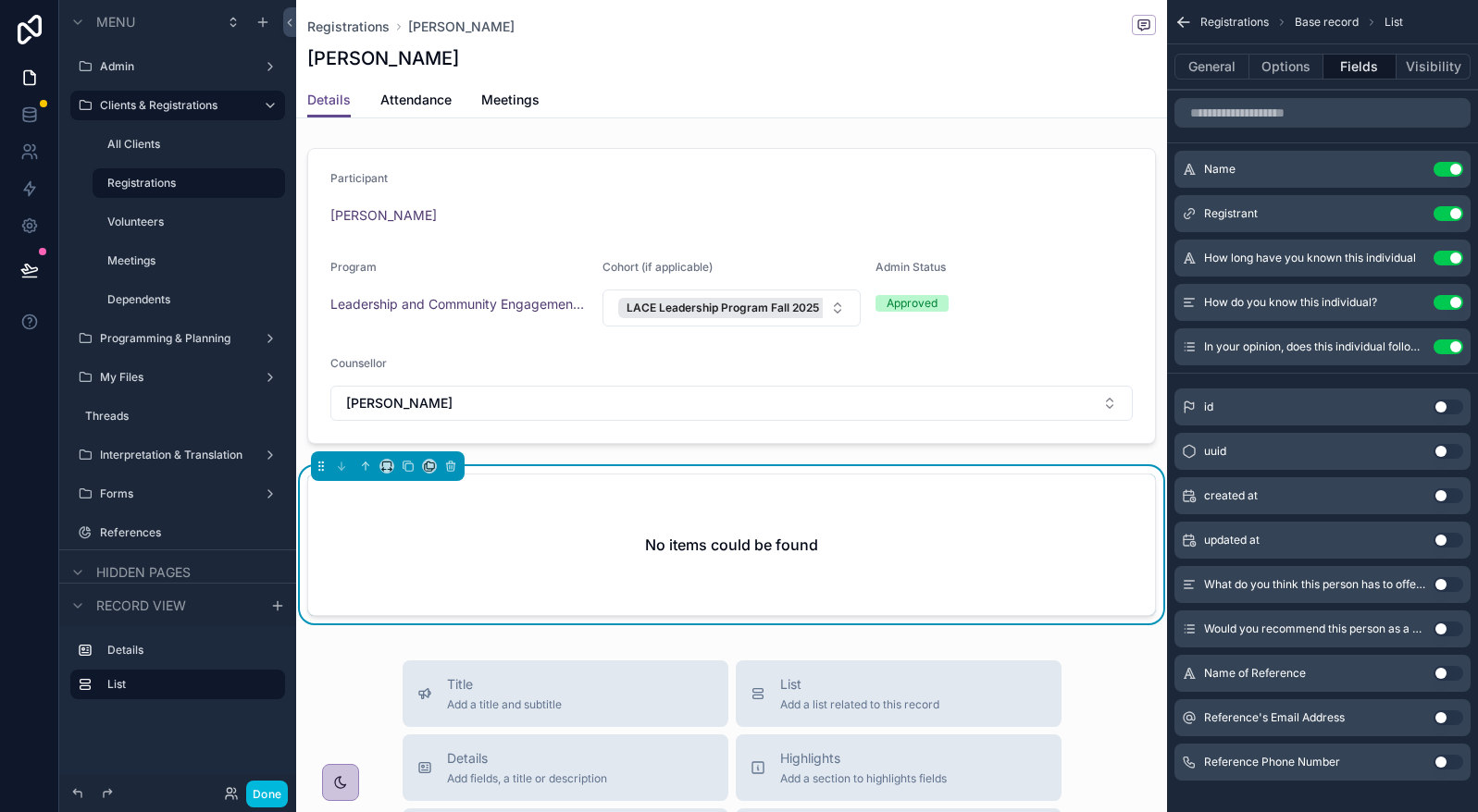
click at [1452, 630] on button "Use setting" at bounding box center [1448, 629] width 30 height 15
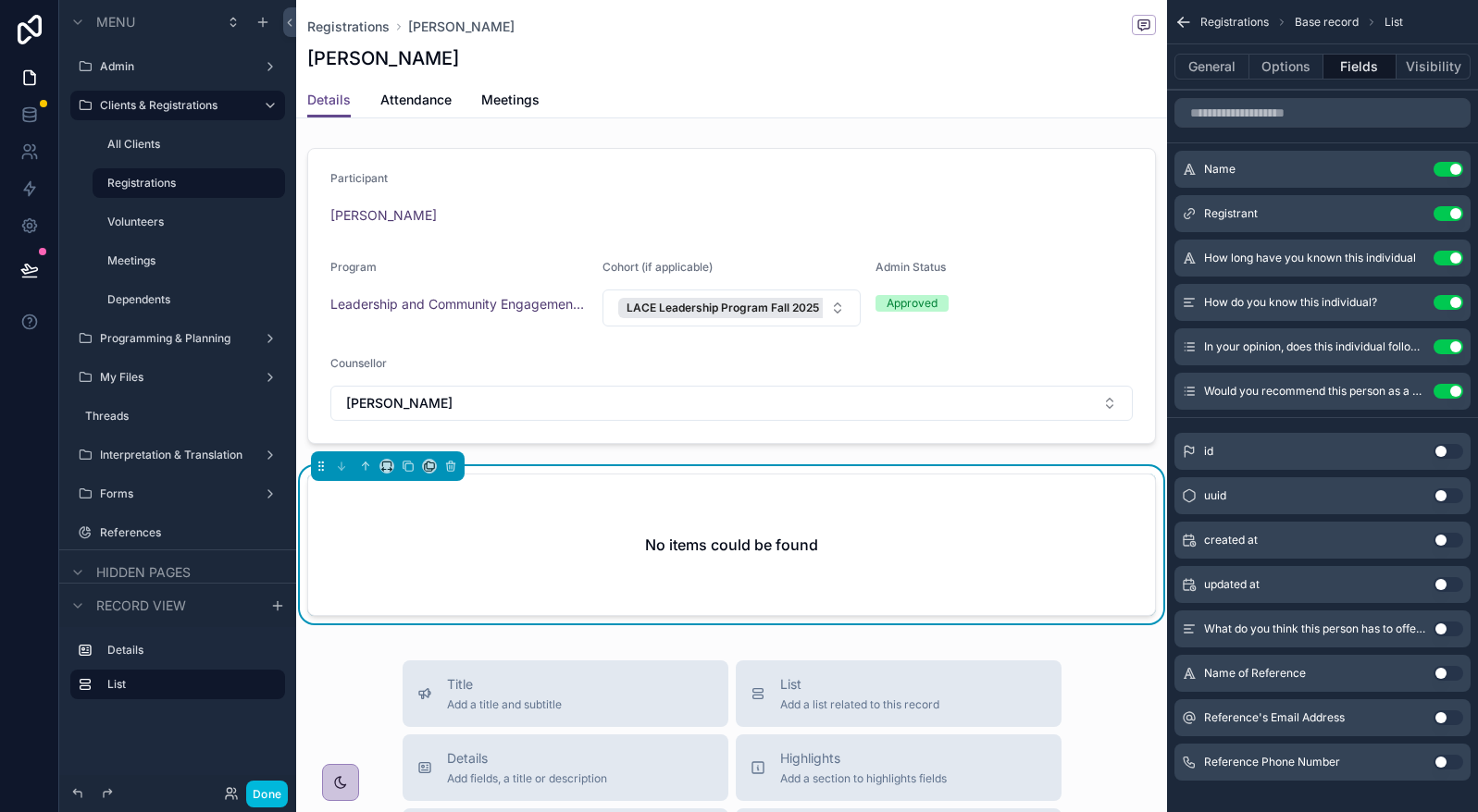
click at [1450, 628] on button "Use setting" at bounding box center [1448, 629] width 30 height 15
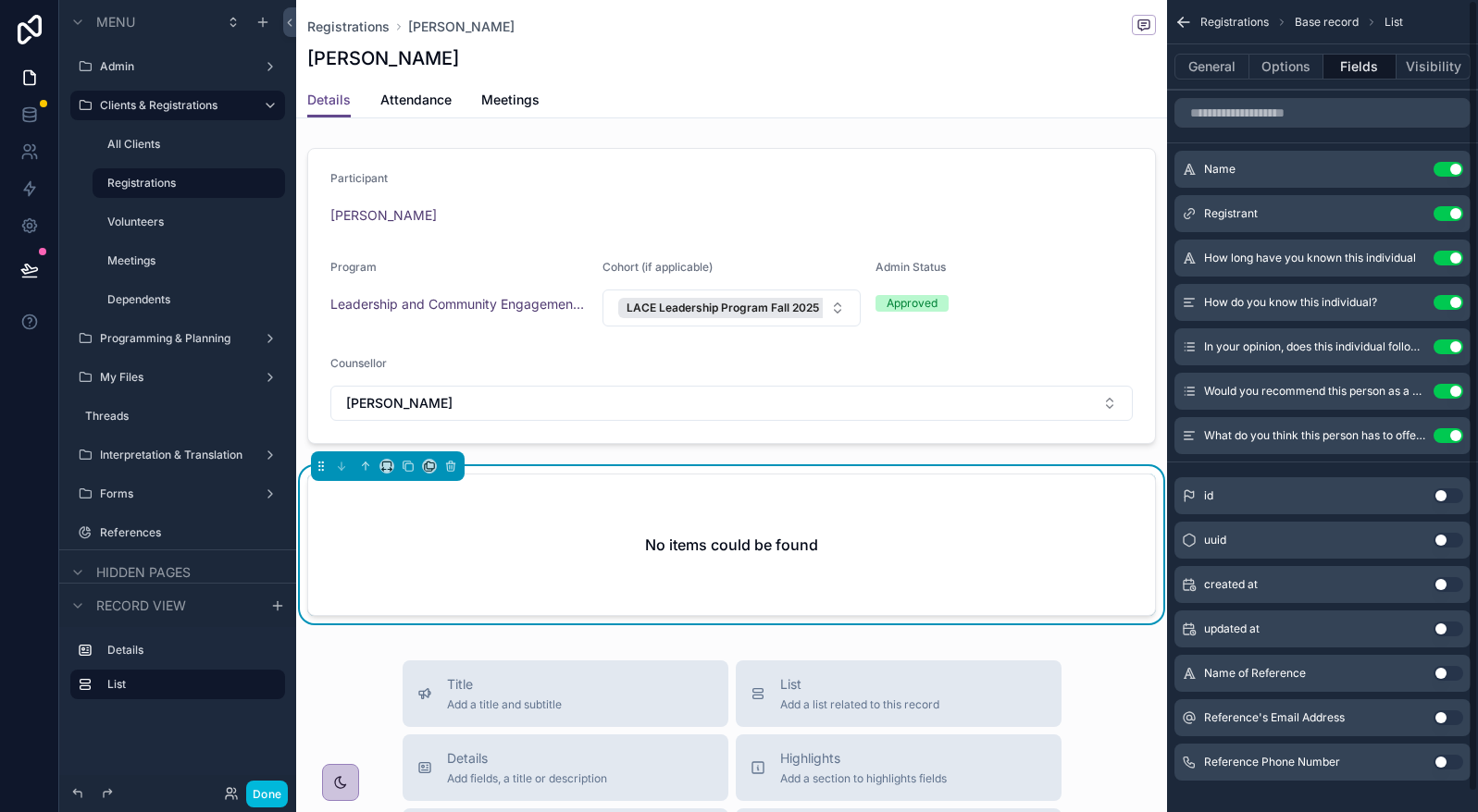
click at [1217, 56] on button "General" at bounding box center [1212, 66] width 75 height 26
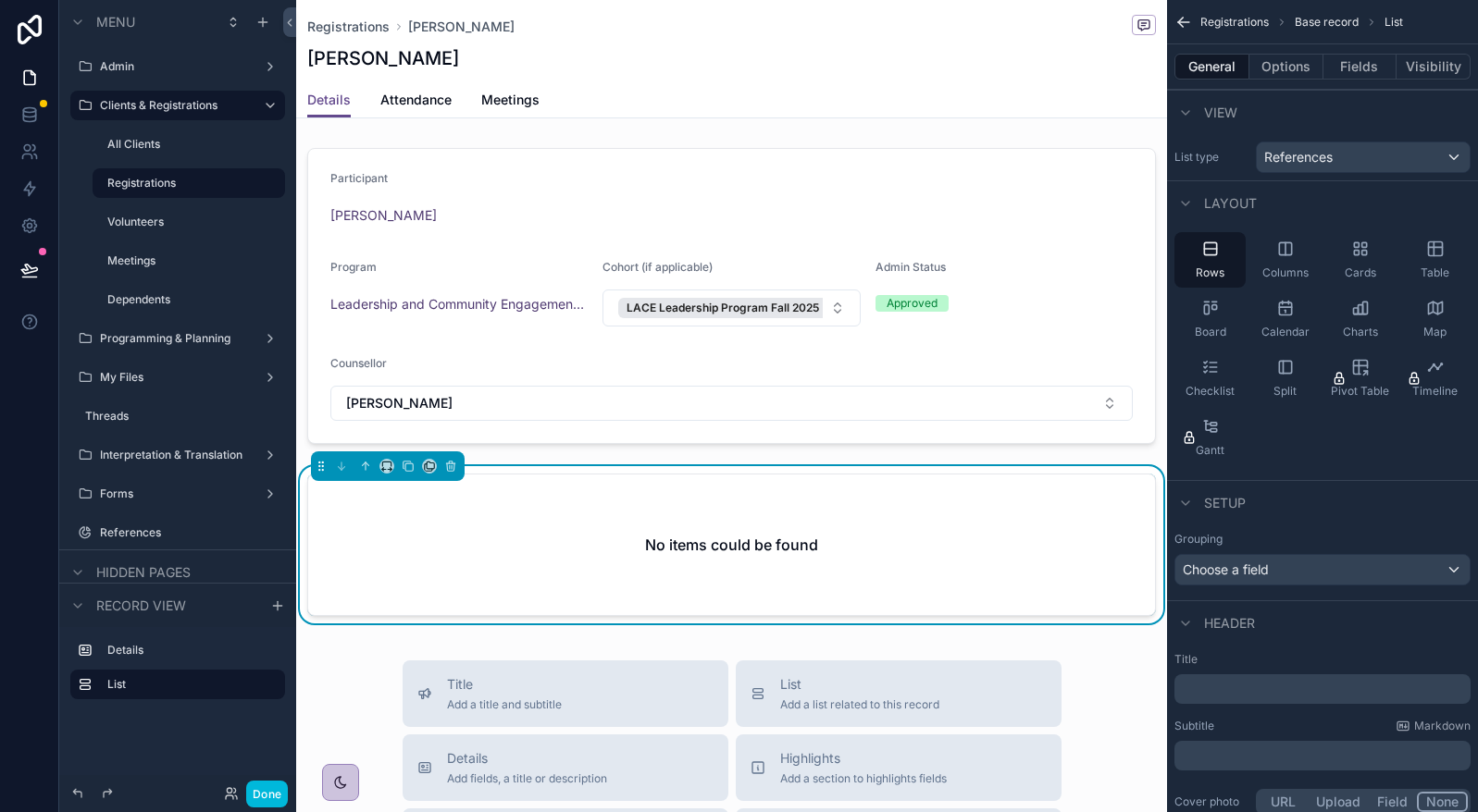
click at [1426, 241] on icon "scrollable content" at bounding box center [1435, 249] width 19 height 19
click at [1365, 63] on button "Fields" at bounding box center [1359, 66] width 74 height 26
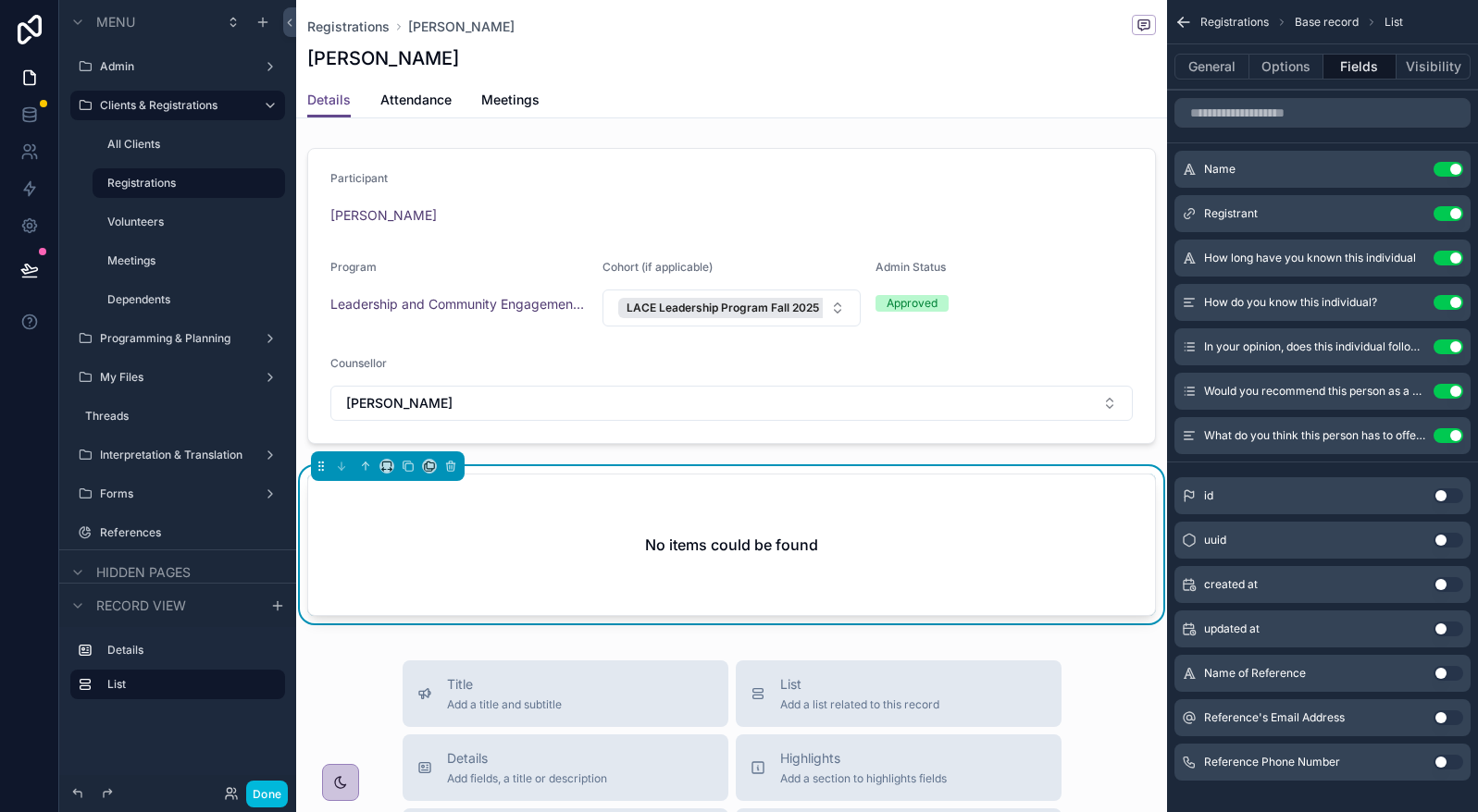
click at [1295, 63] on button "Options" at bounding box center [1286, 66] width 74 height 26
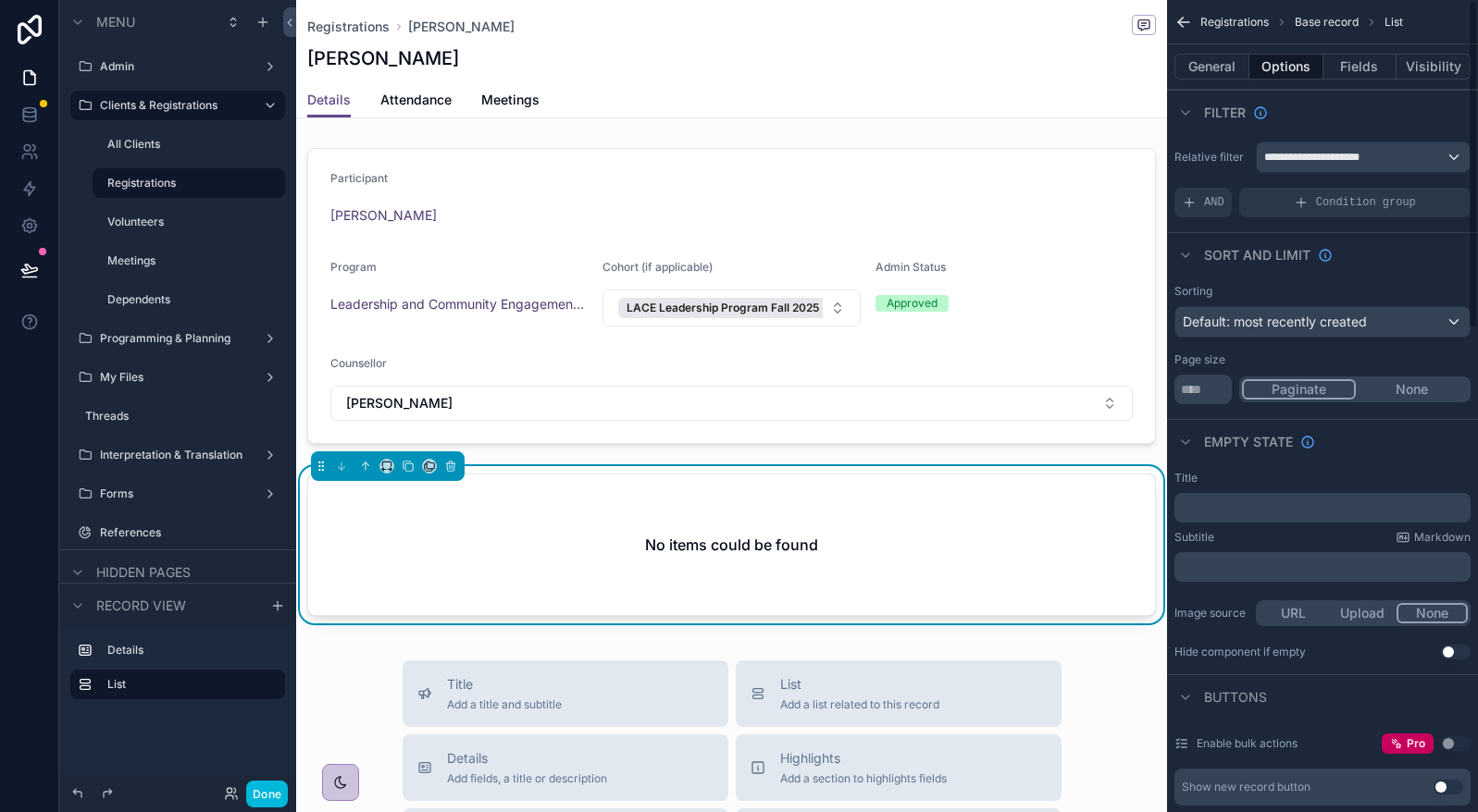
click at [1453, 656] on button "Use setting" at bounding box center [1456, 652] width 30 height 15
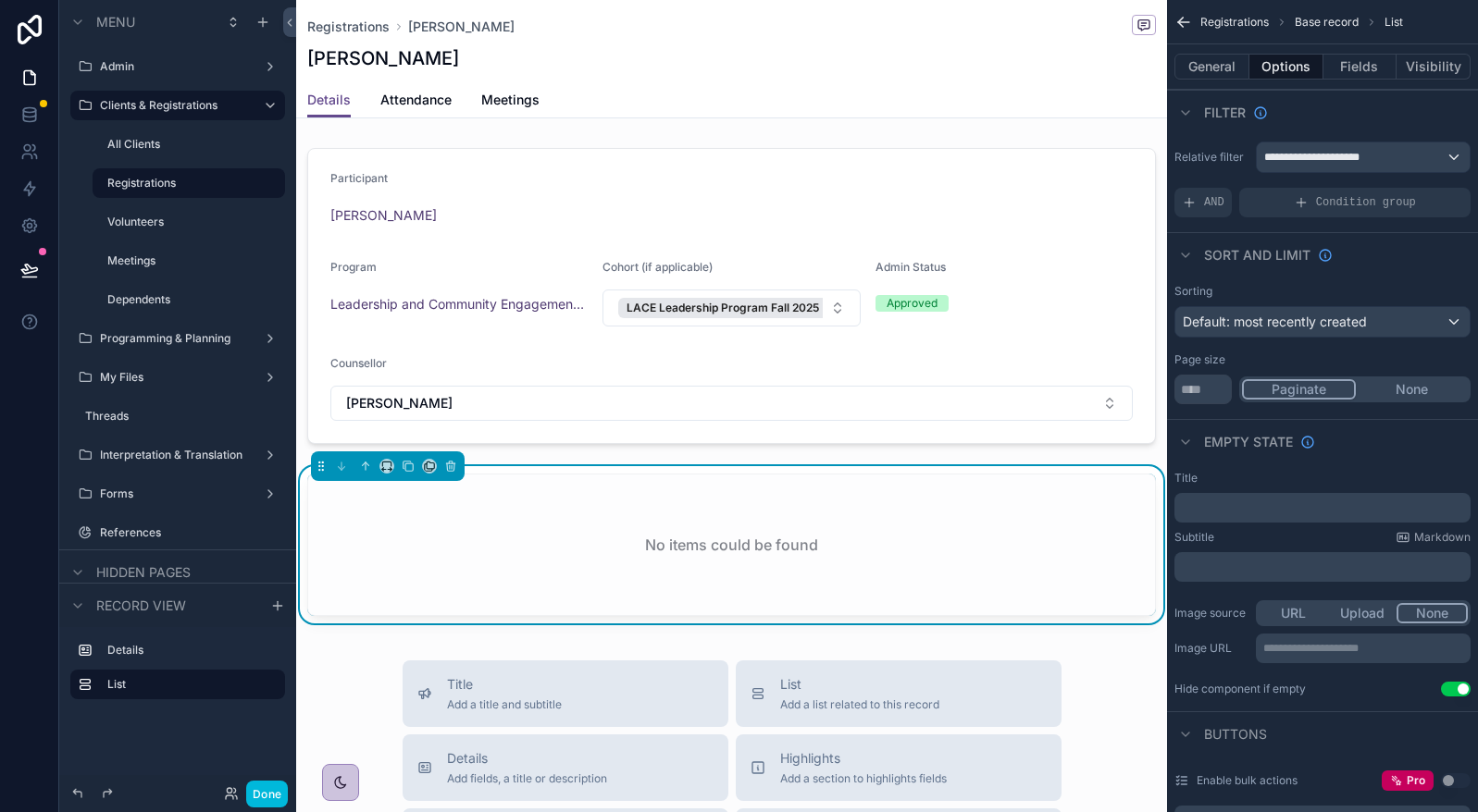
click at [1293, 507] on p "﻿" at bounding box center [1324, 508] width 285 height 15
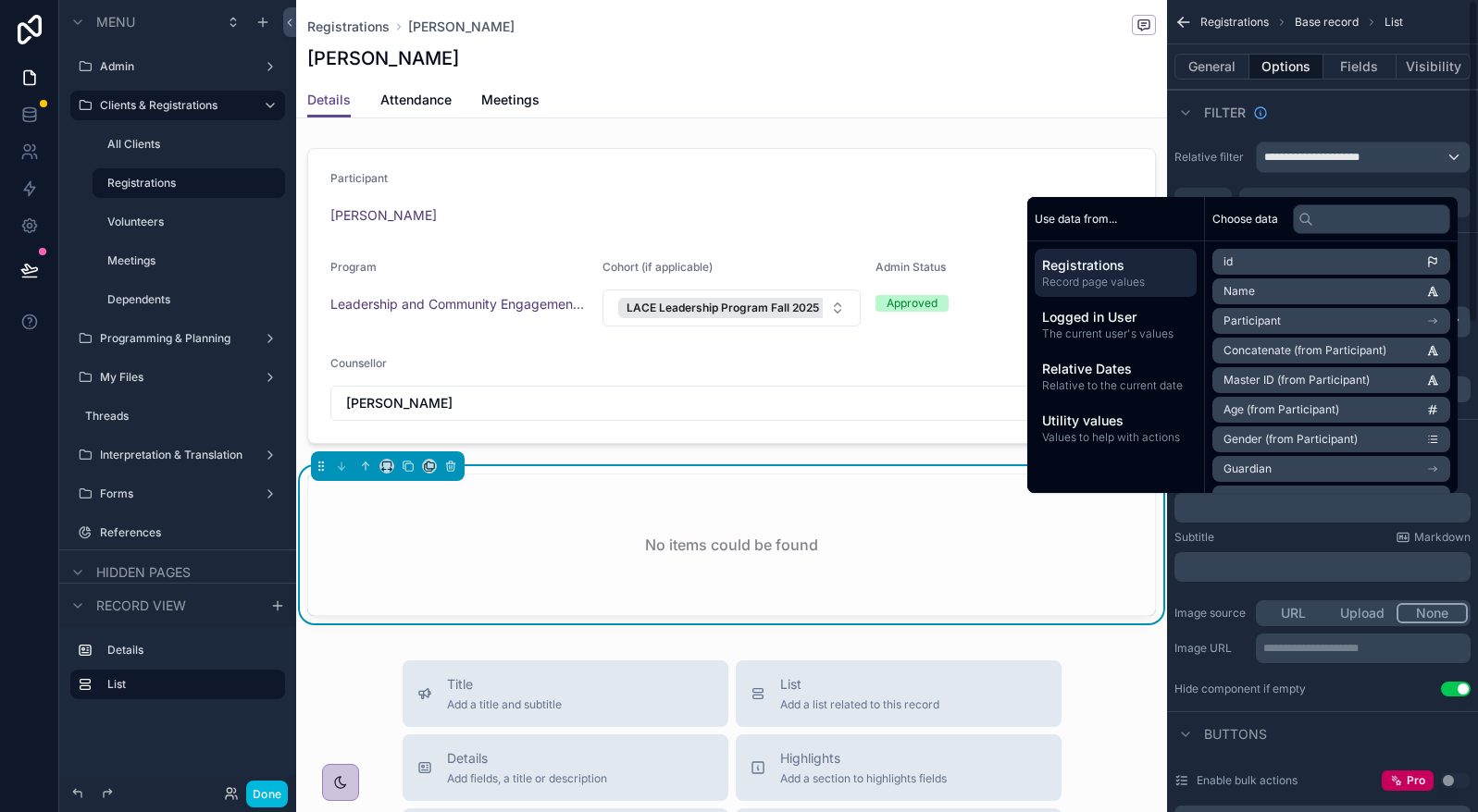
click at [1319, 110] on div "Filter" at bounding box center [1322, 112] width 311 height 45
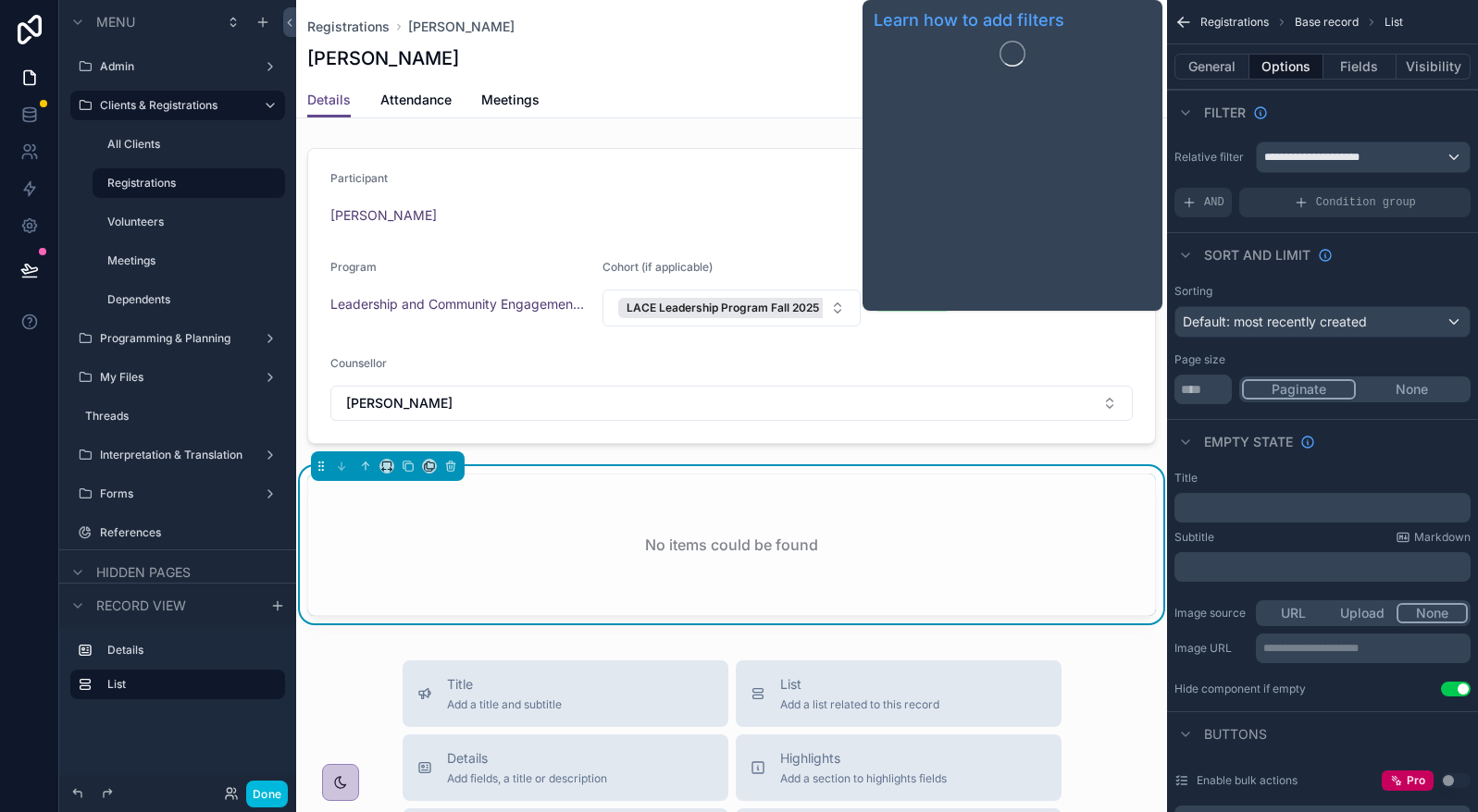
click at [1214, 58] on button "General" at bounding box center [1212, 66] width 75 height 26
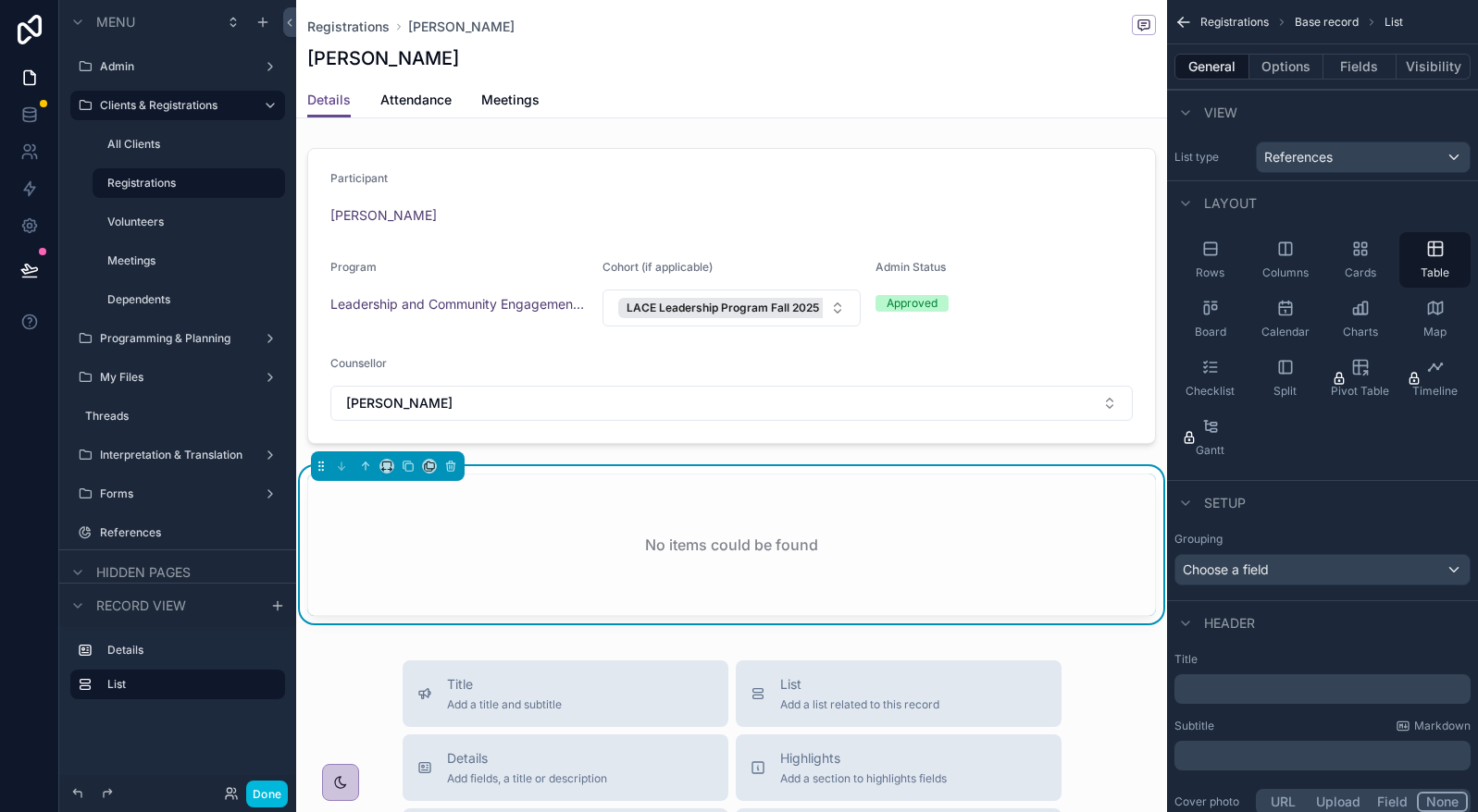
click at [1214, 766] on div "﻿" at bounding box center [1322, 756] width 296 height 30
click at [1215, 752] on p "﻿" at bounding box center [1324, 756] width 285 height 19
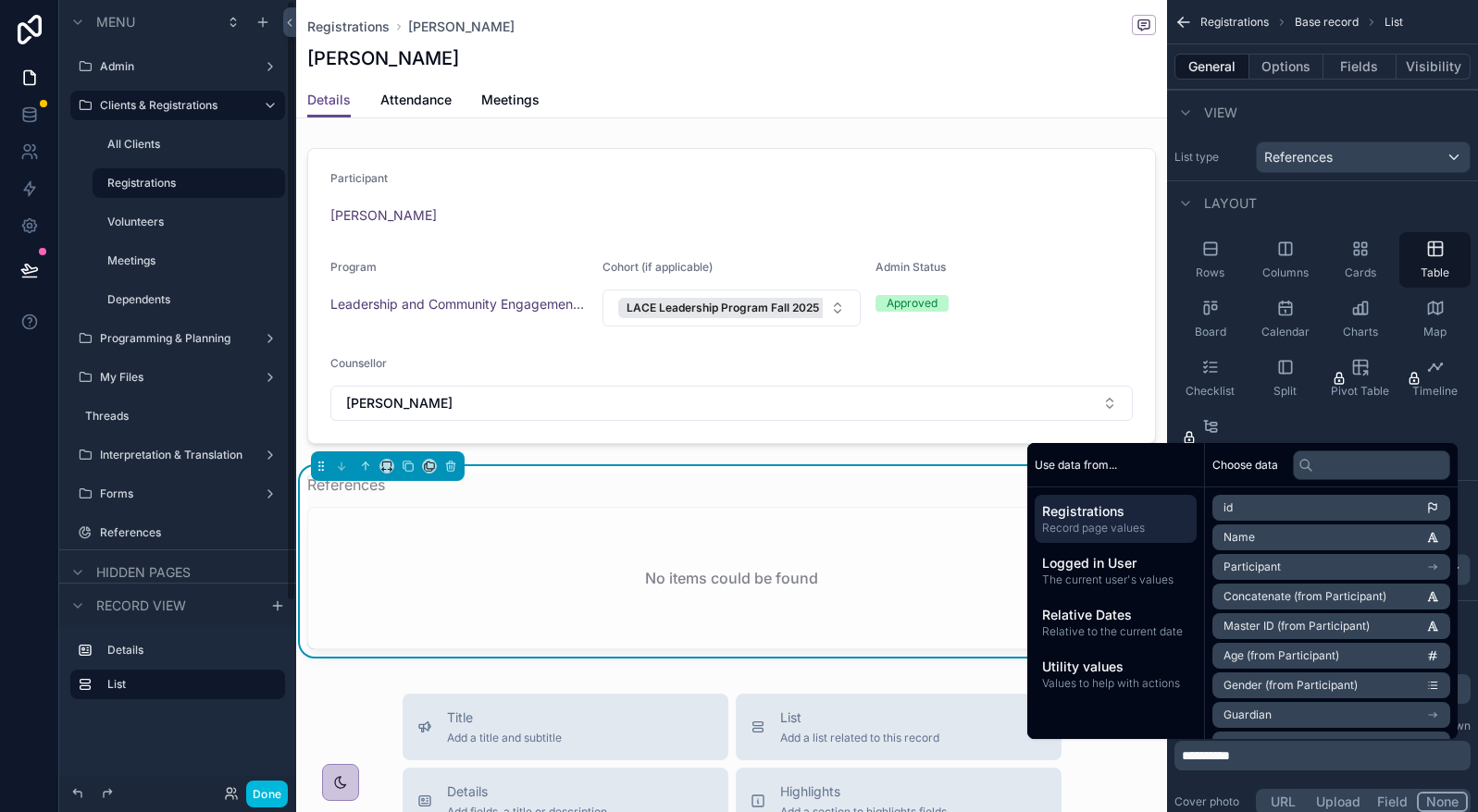
click at [80, 536] on icon "scrollable content" at bounding box center [85, 533] width 15 height 15
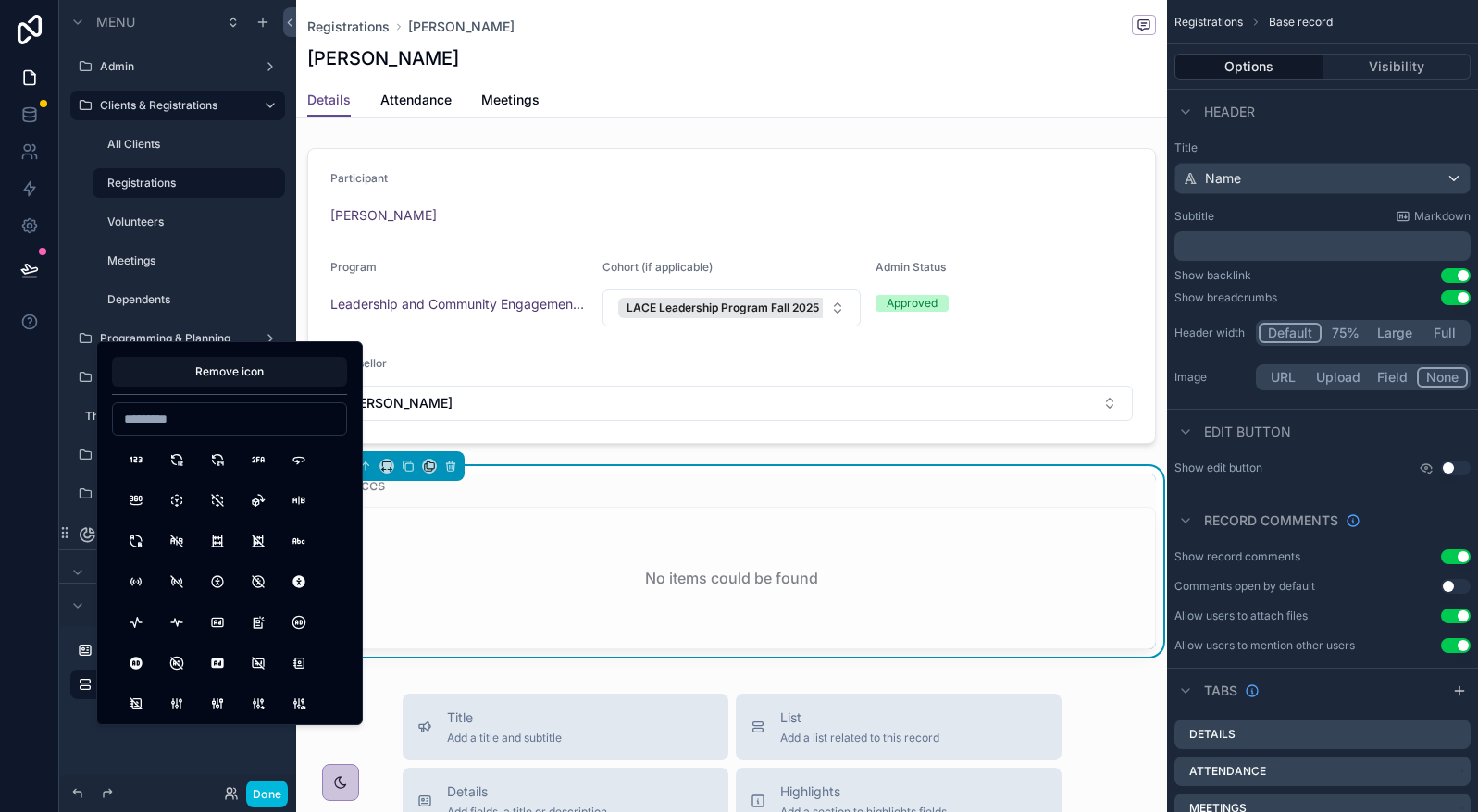
click at [221, 373] on button "Remove icon" at bounding box center [230, 372] width 235 height 30
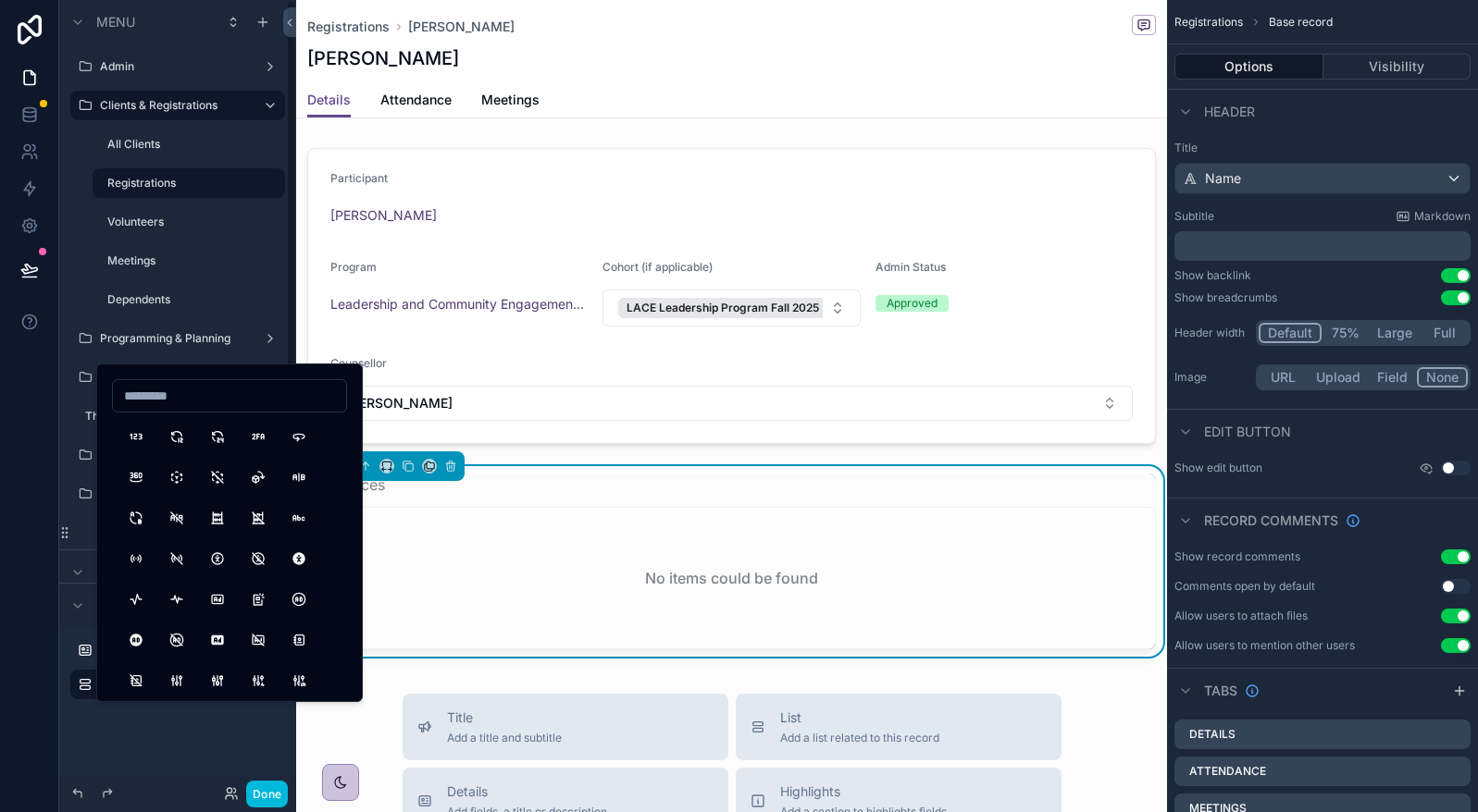
click at [686, 96] on div "Details Attendance Meetings" at bounding box center [731, 100] width 849 height 35
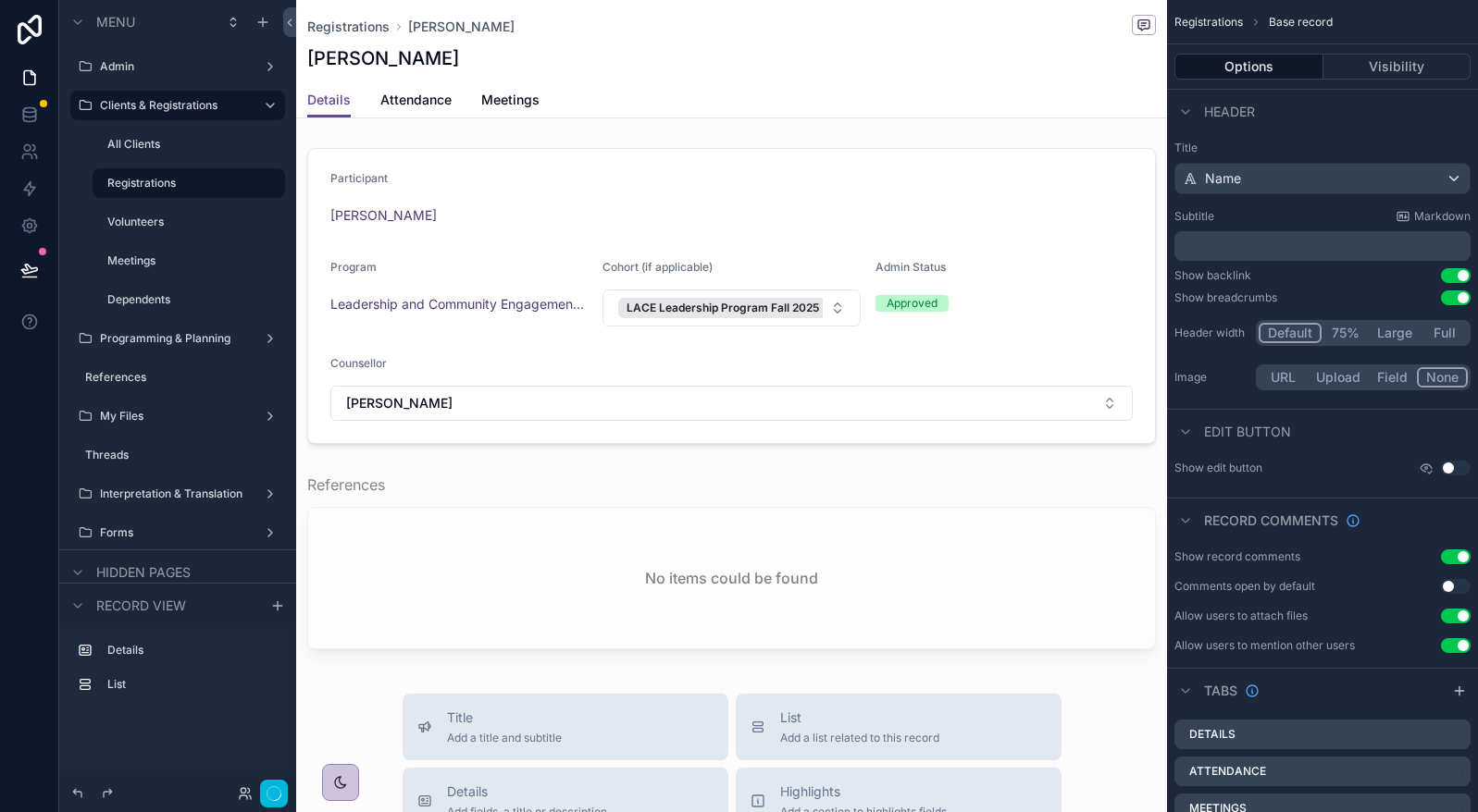
click at [136, 222] on label "Volunteers" at bounding box center [190, 222] width 166 height 15
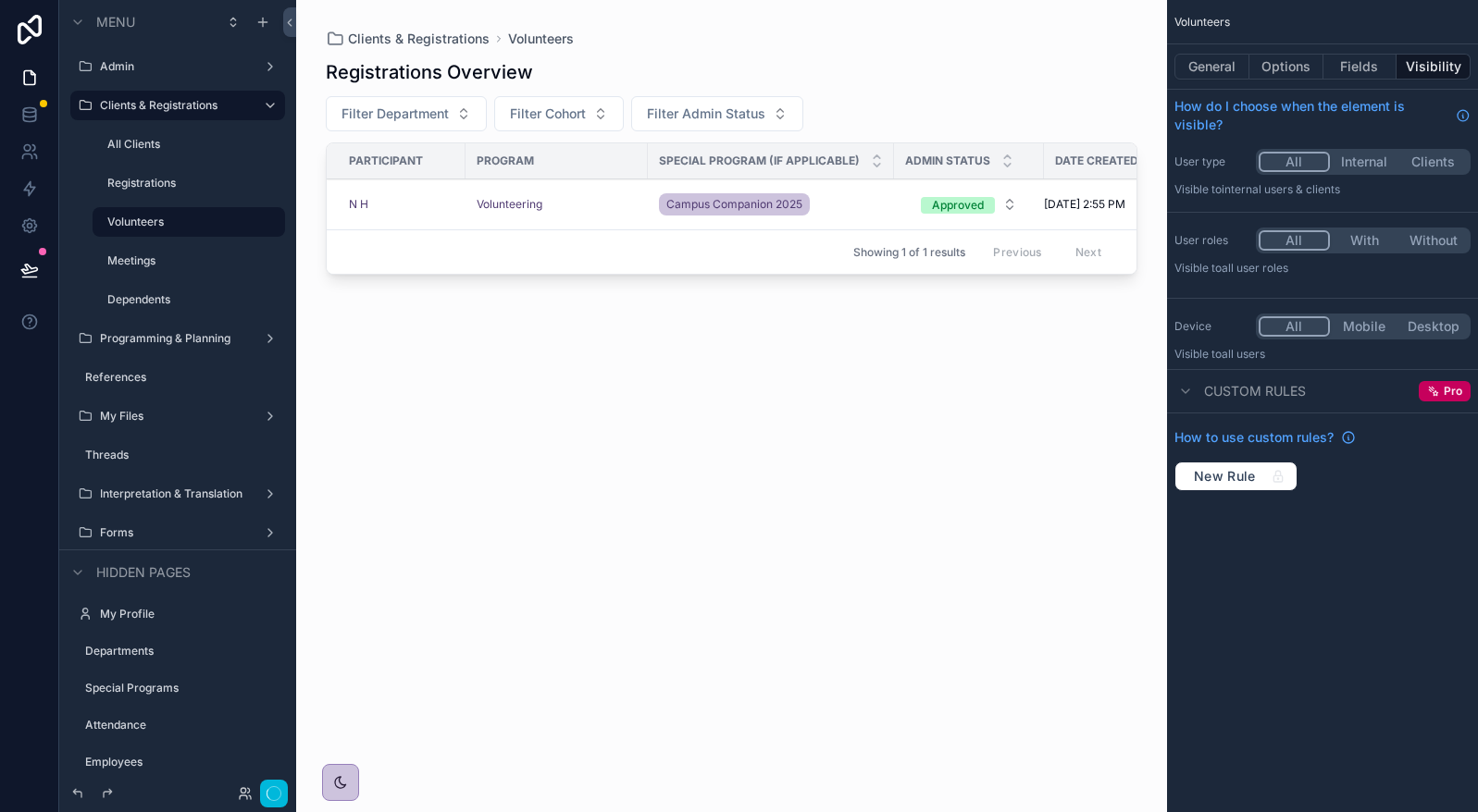
click at [588, 202] on div "scrollable content" at bounding box center [731, 395] width 871 height 790
click at [616, 205] on div "Volunteering" at bounding box center [556, 204] width 160 height 15
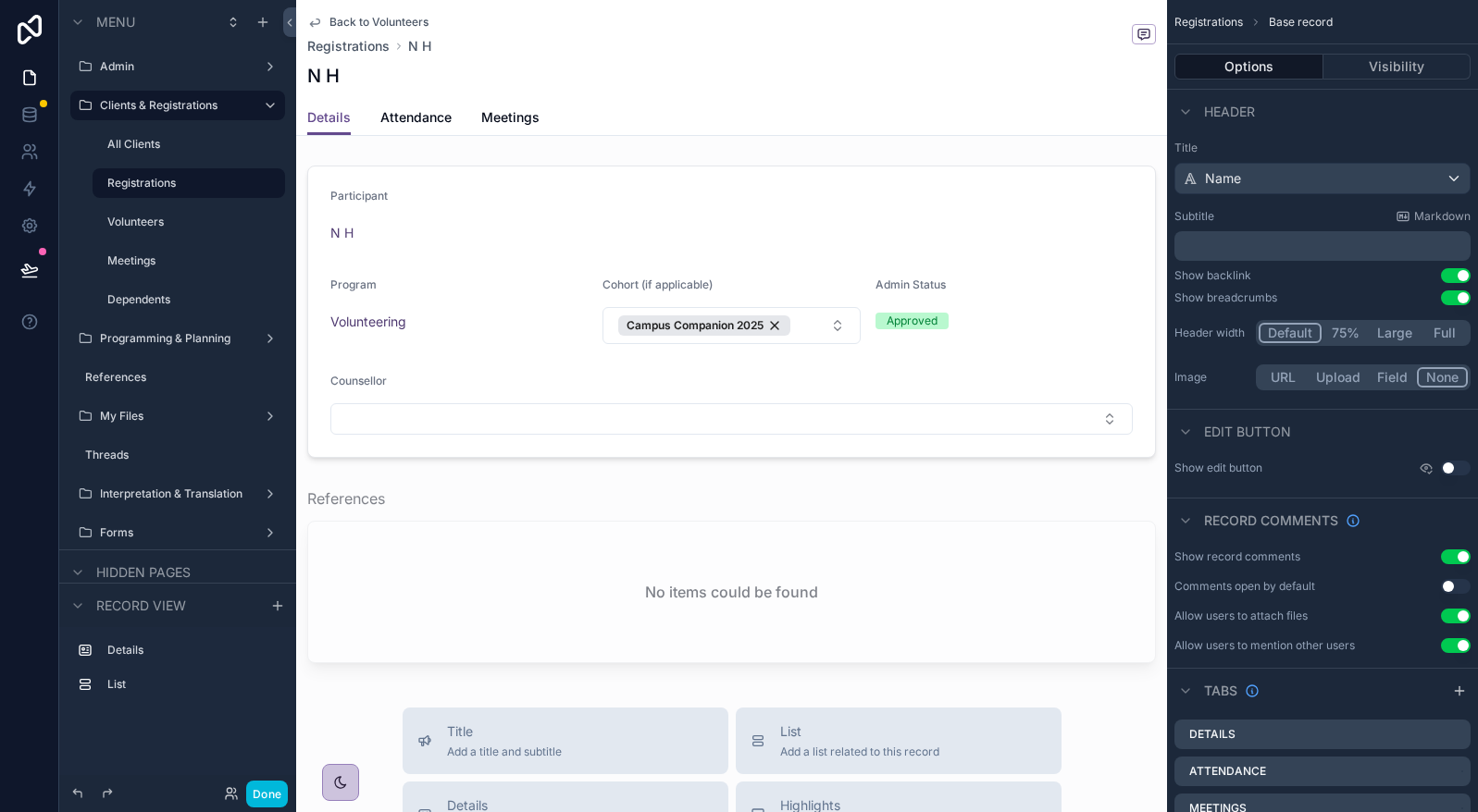
click at [489, 127] on link "Meetings" at bounding box center [510, 119] width 58 height 37
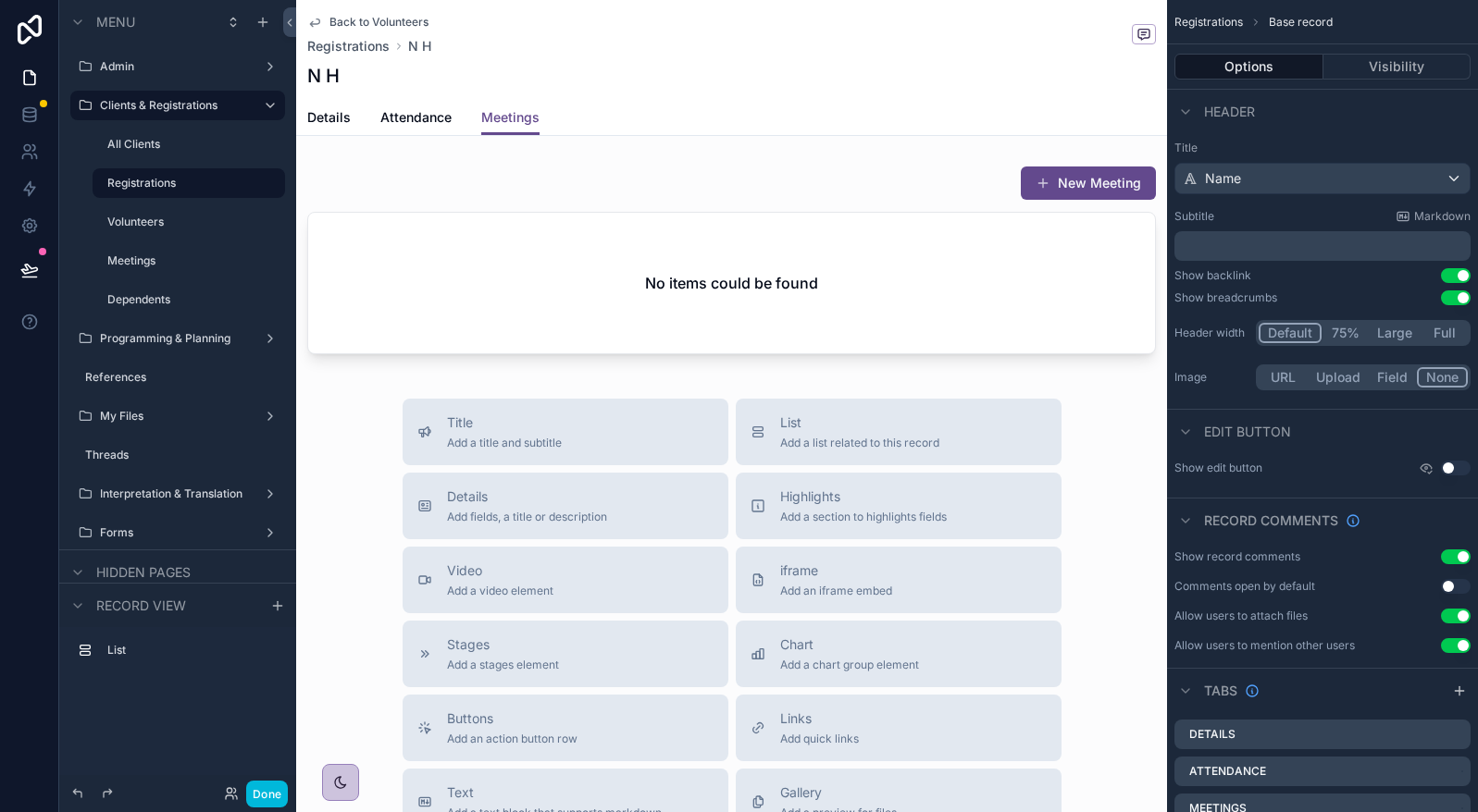
click at [430, 117] on span "Attendance" at bounding box center [415, 118] width 71 height 19
click at [322, 114] on span "Details" at bounding box center [329, 118] width 44 height 19
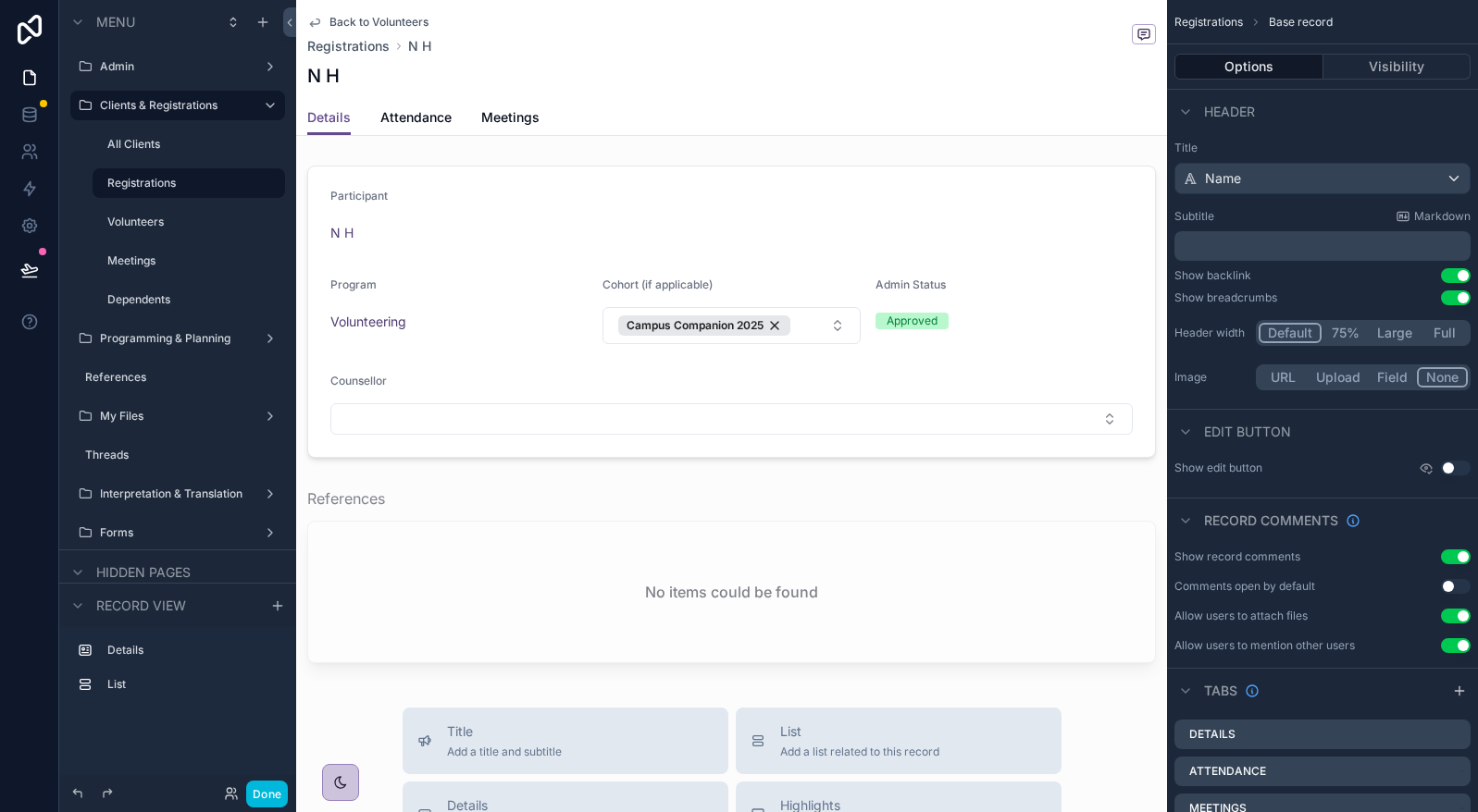
click at [781, 63] on div "N H" at bounding box center [731, 76] width 849 height 26
click at [663, 108] on div "Details Attendance Meetings" at bounding box center [731, 118] width 849 height 35
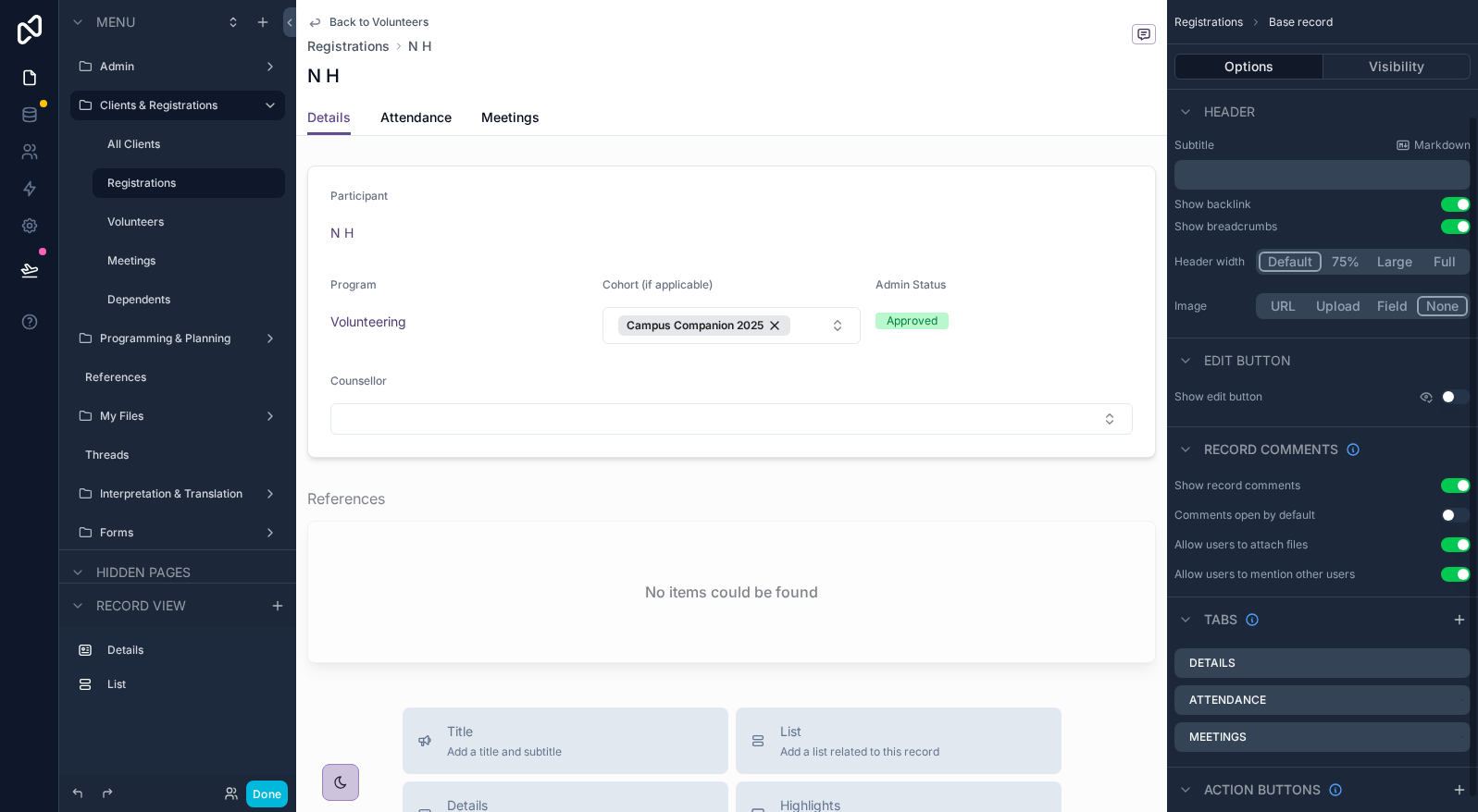
scroll to position [152, 0]
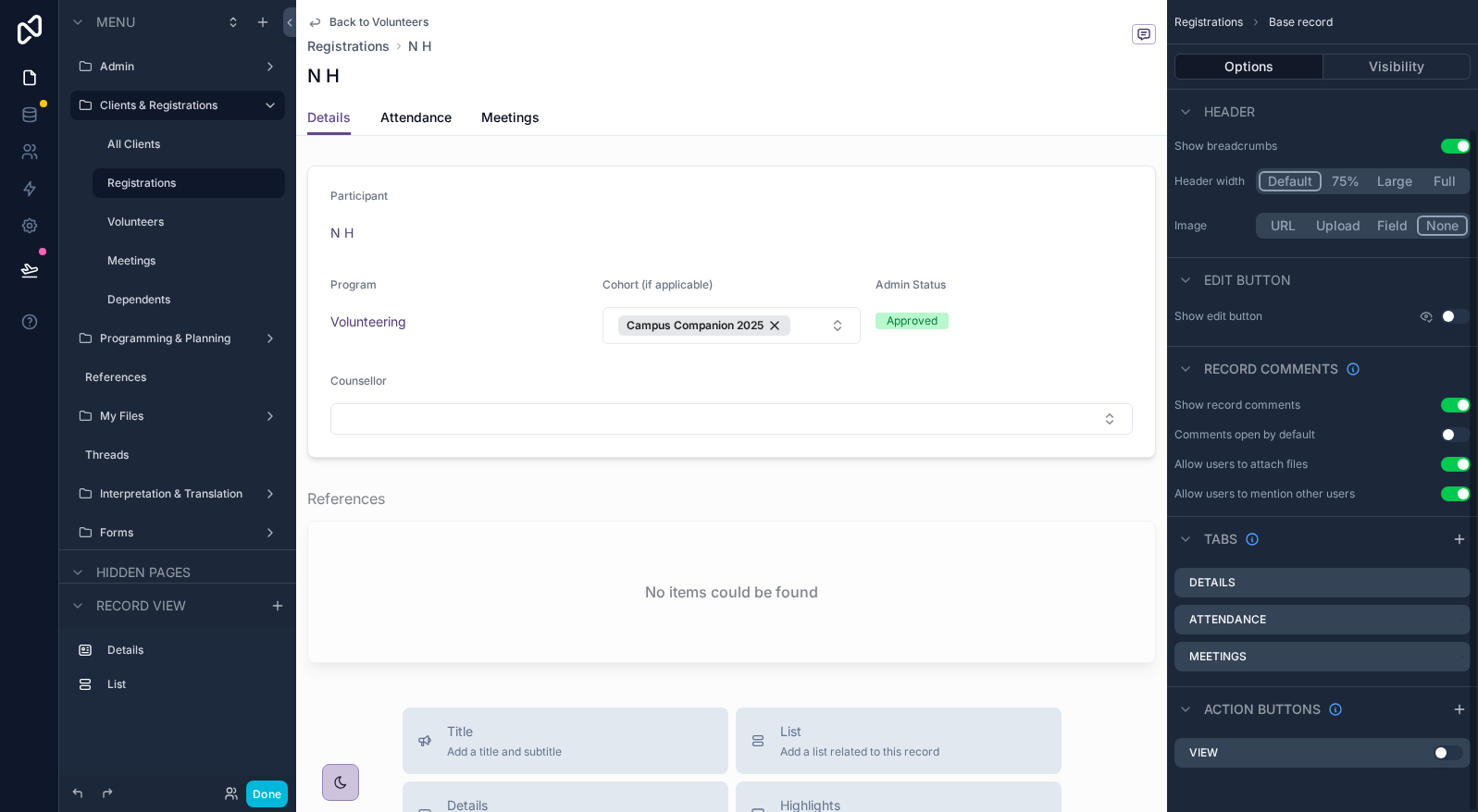
click at [1462, 539] on icon "scrollable content" at bounding box center [1458, 539] width 8 height 0
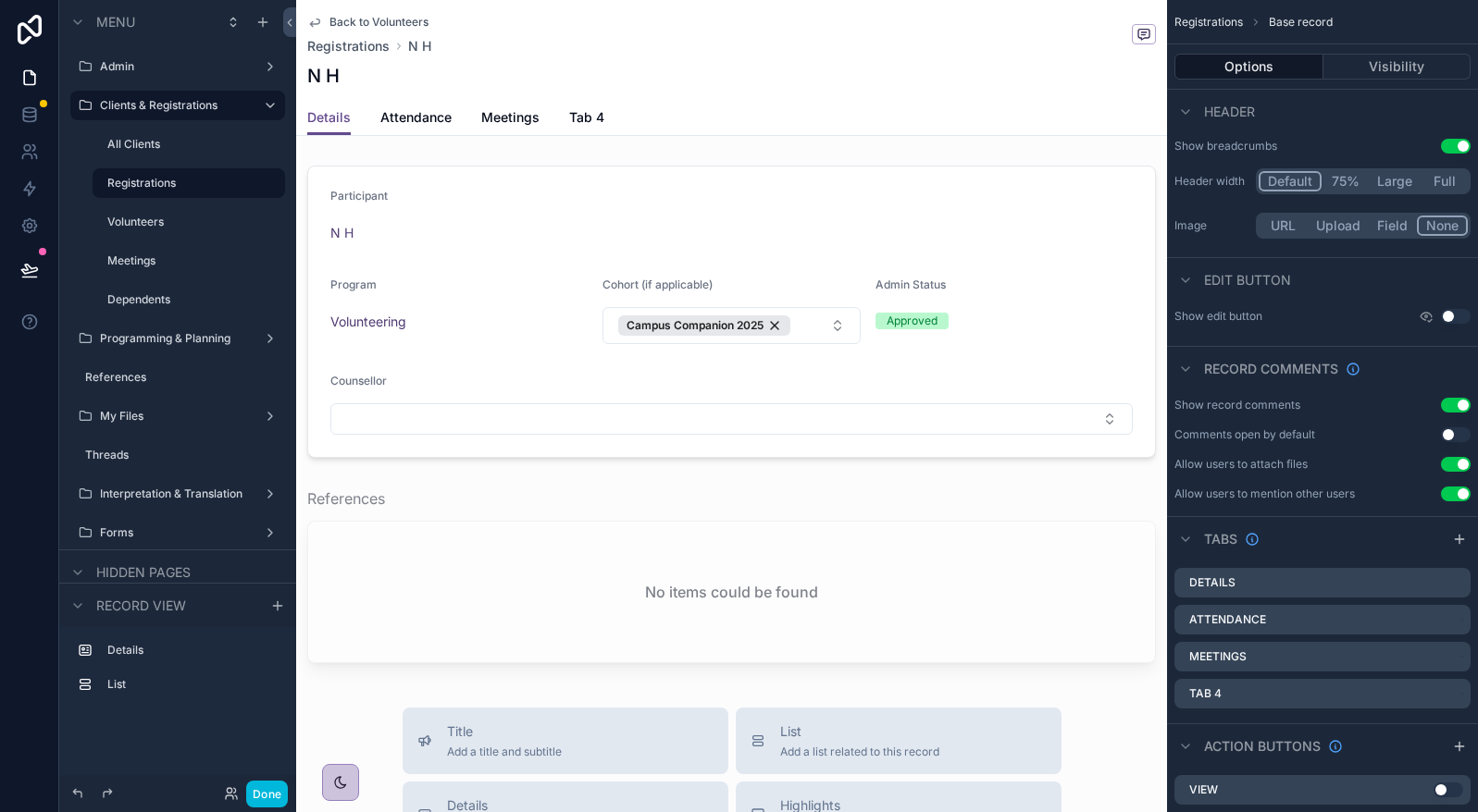
click at [0, 0] on icon "scrollable content" at bounding box center [0, 0] width 0 height 0
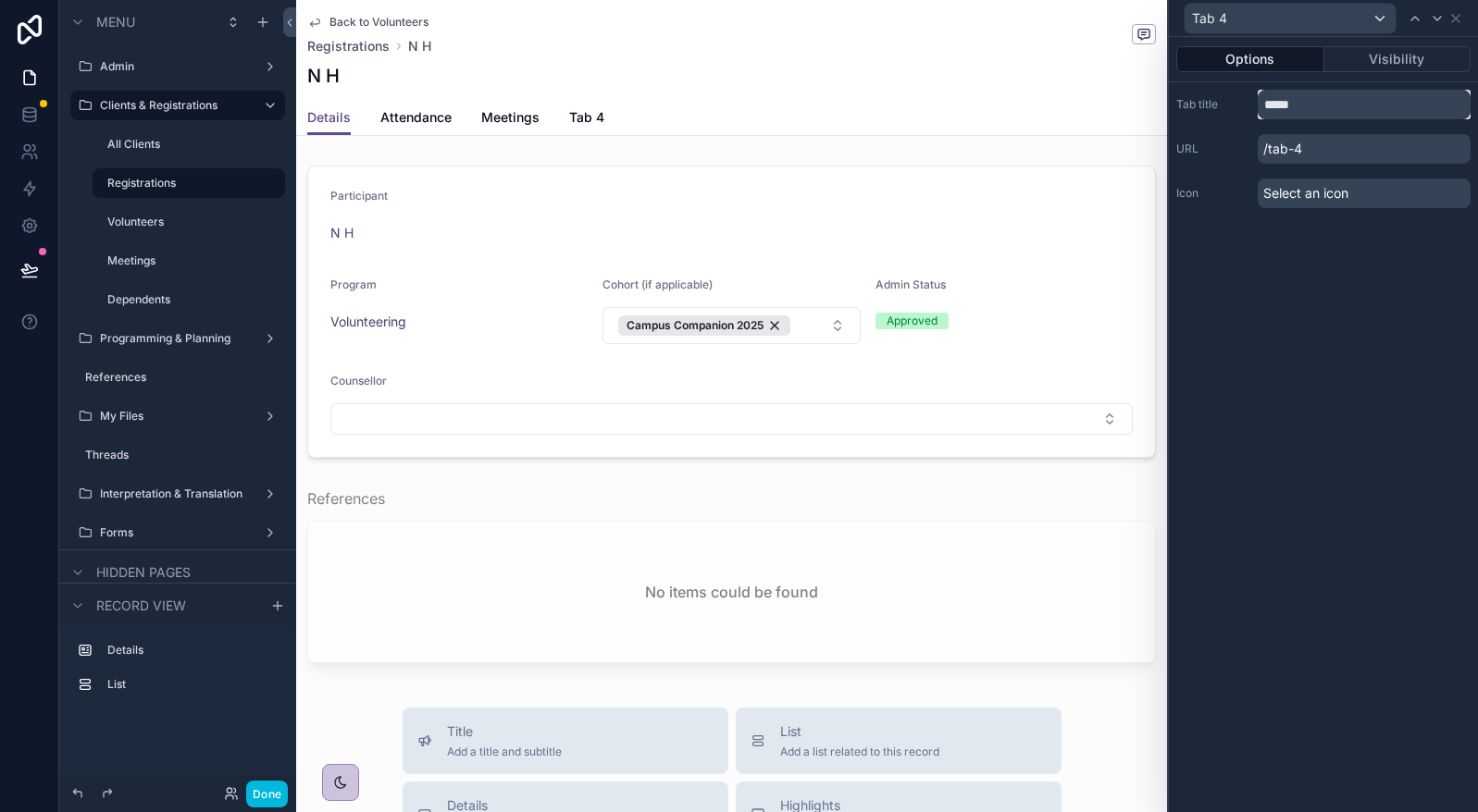
click at [1363, 100] on input "*****" at bounding box center [1364, 105] width 213 height 30
type input "****"
click at [607, 110] on div "Details Attendance Meetings Opps" at bounding box center [731, 118] width 849 height 35
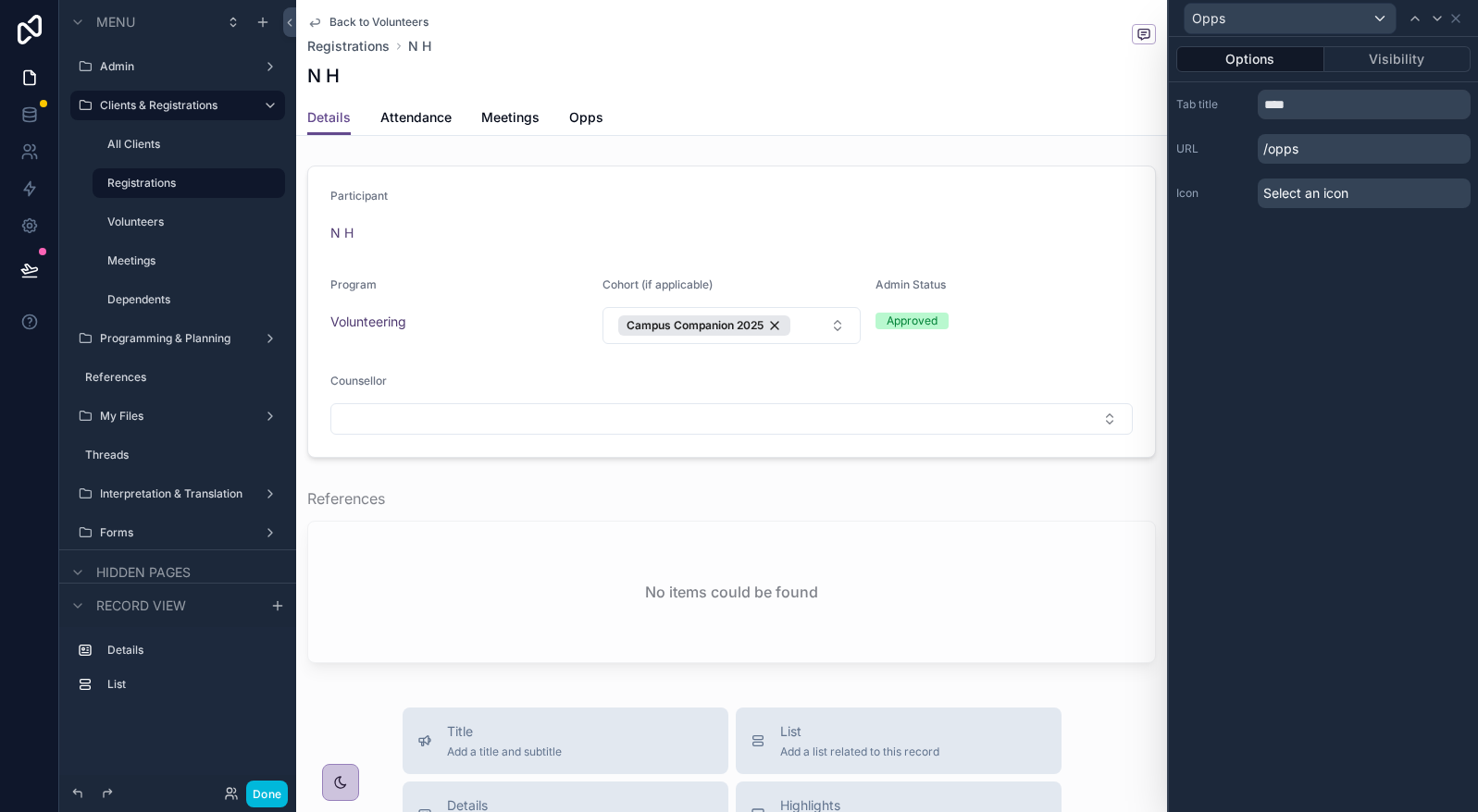
click at [570, 114] on span "Opps" at bounding box center [586, 118] width 35 height 19
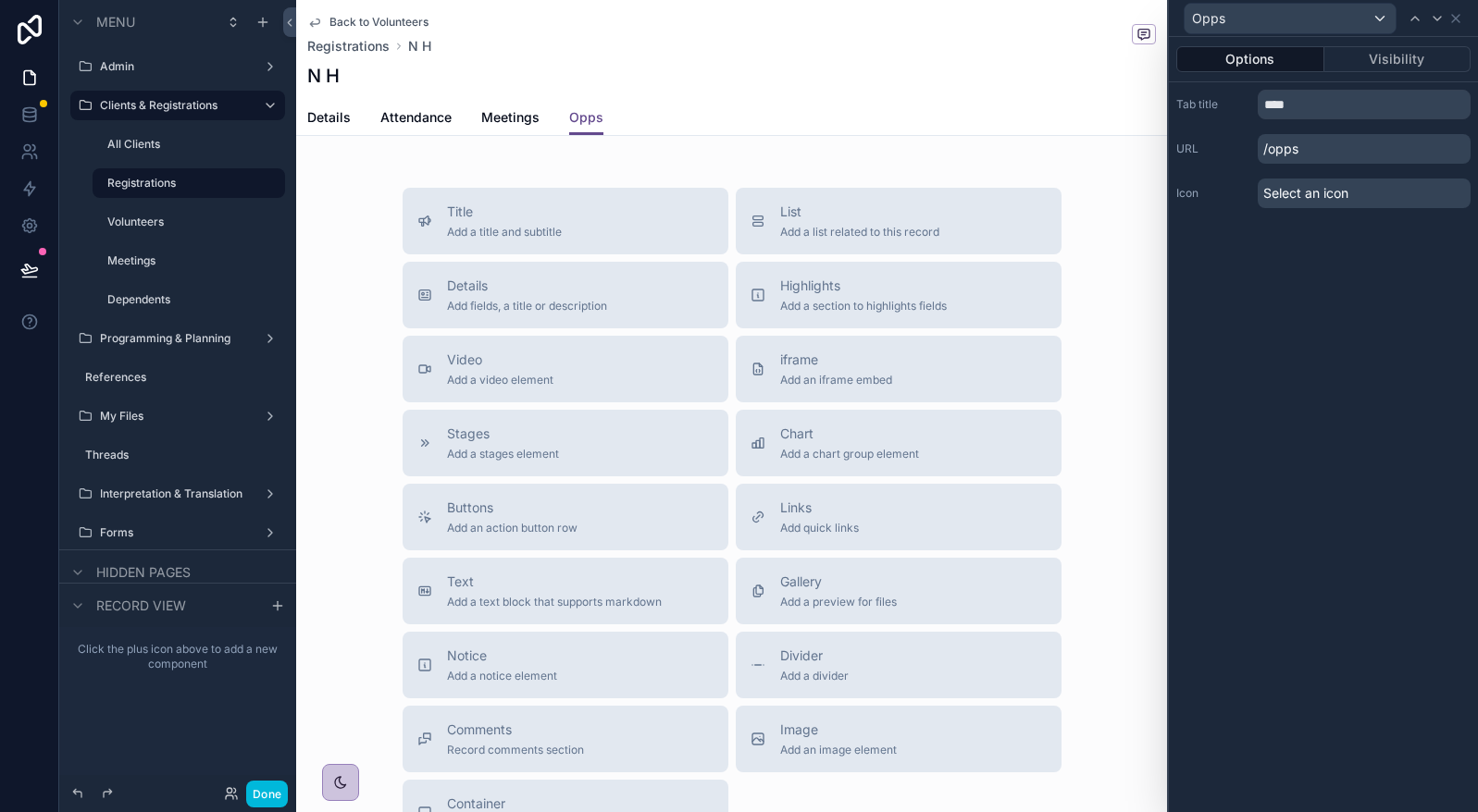
click at [883, 218] on span "List" at bounding box center [859, 212] width 159 height 19
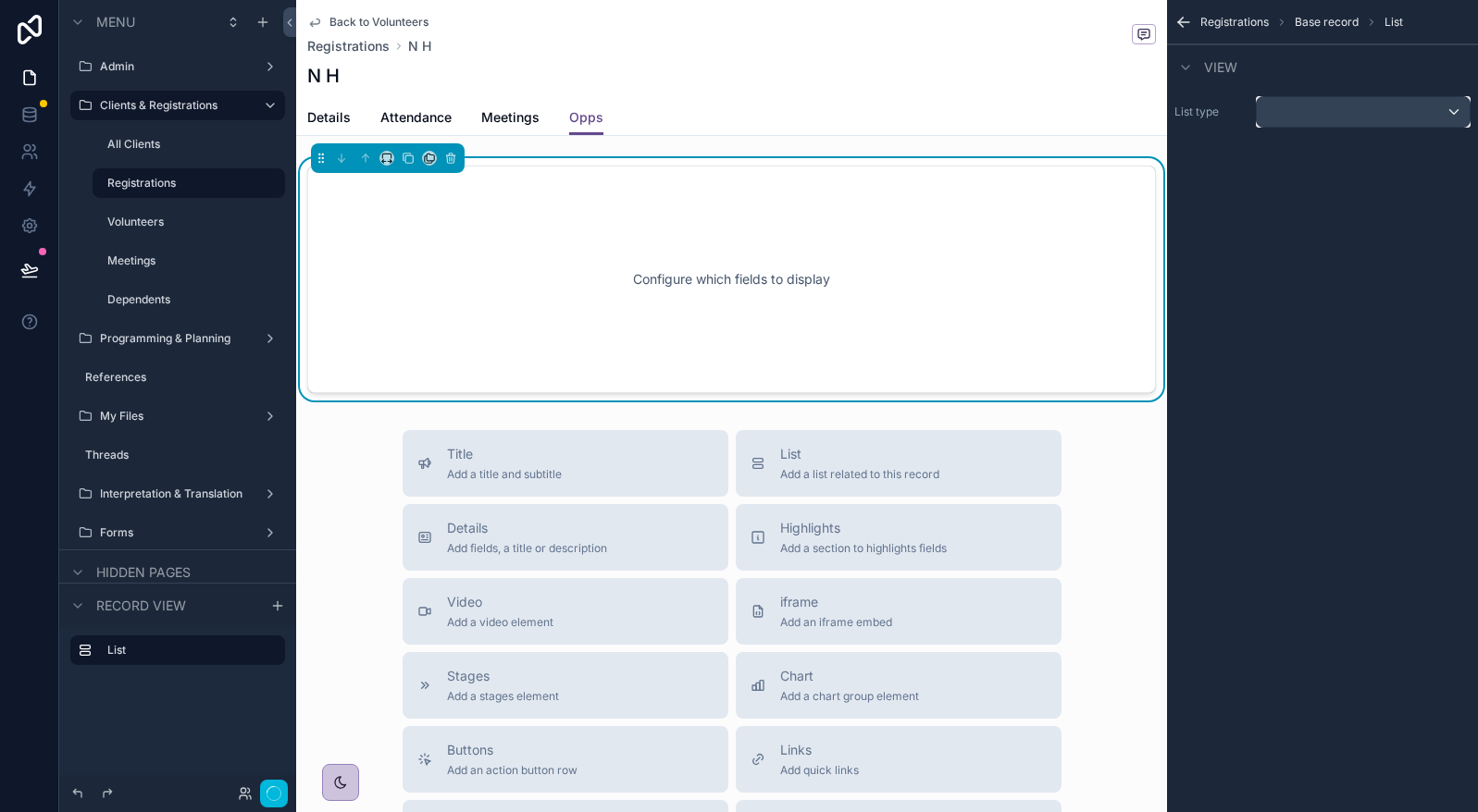
click at [1358, 114] on div "scrollable content" at bounding box center [1363, 112] width 213 height 30
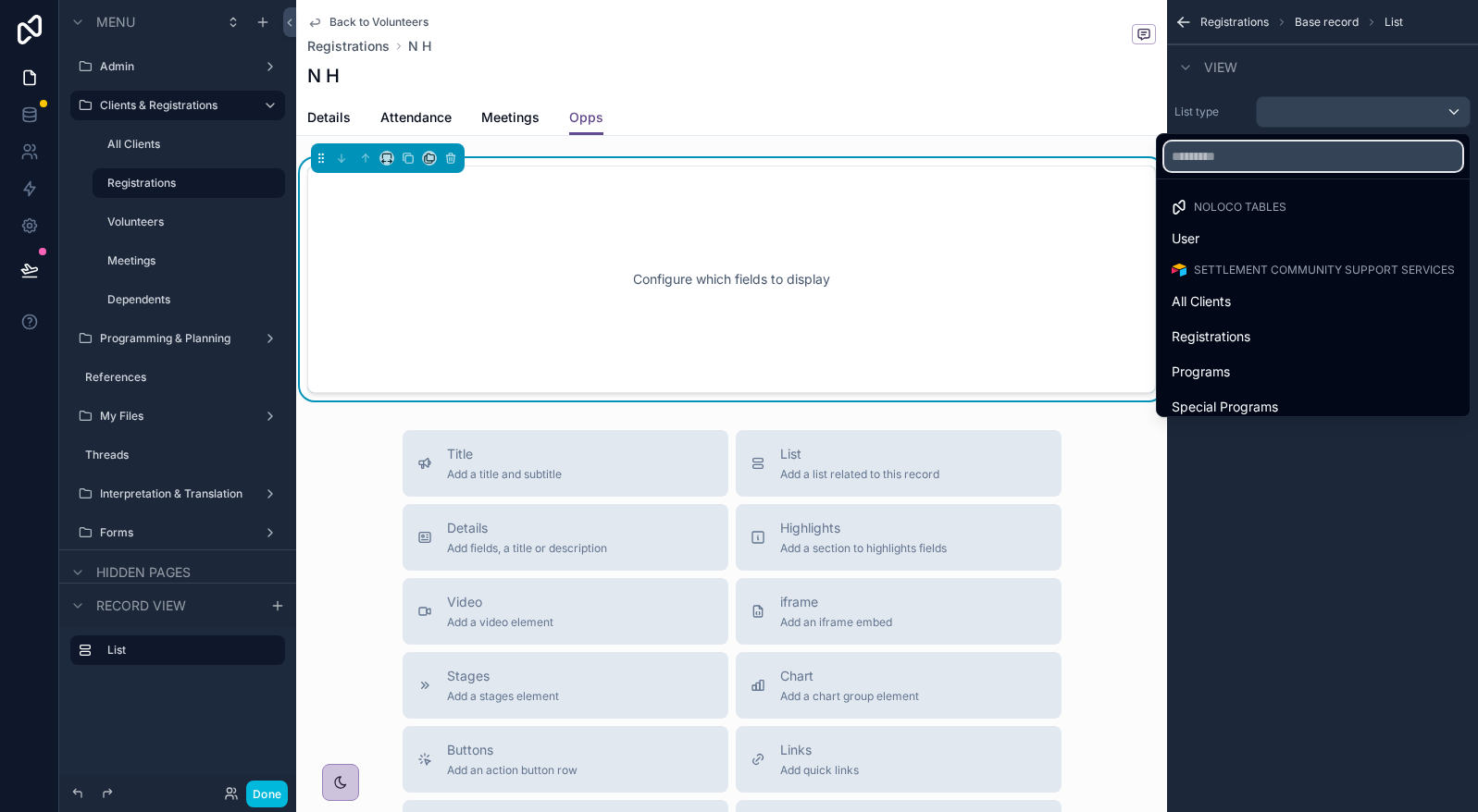
click at [1272, 154] on input "text" at bounding box center [1313, 157] width 298 height 30
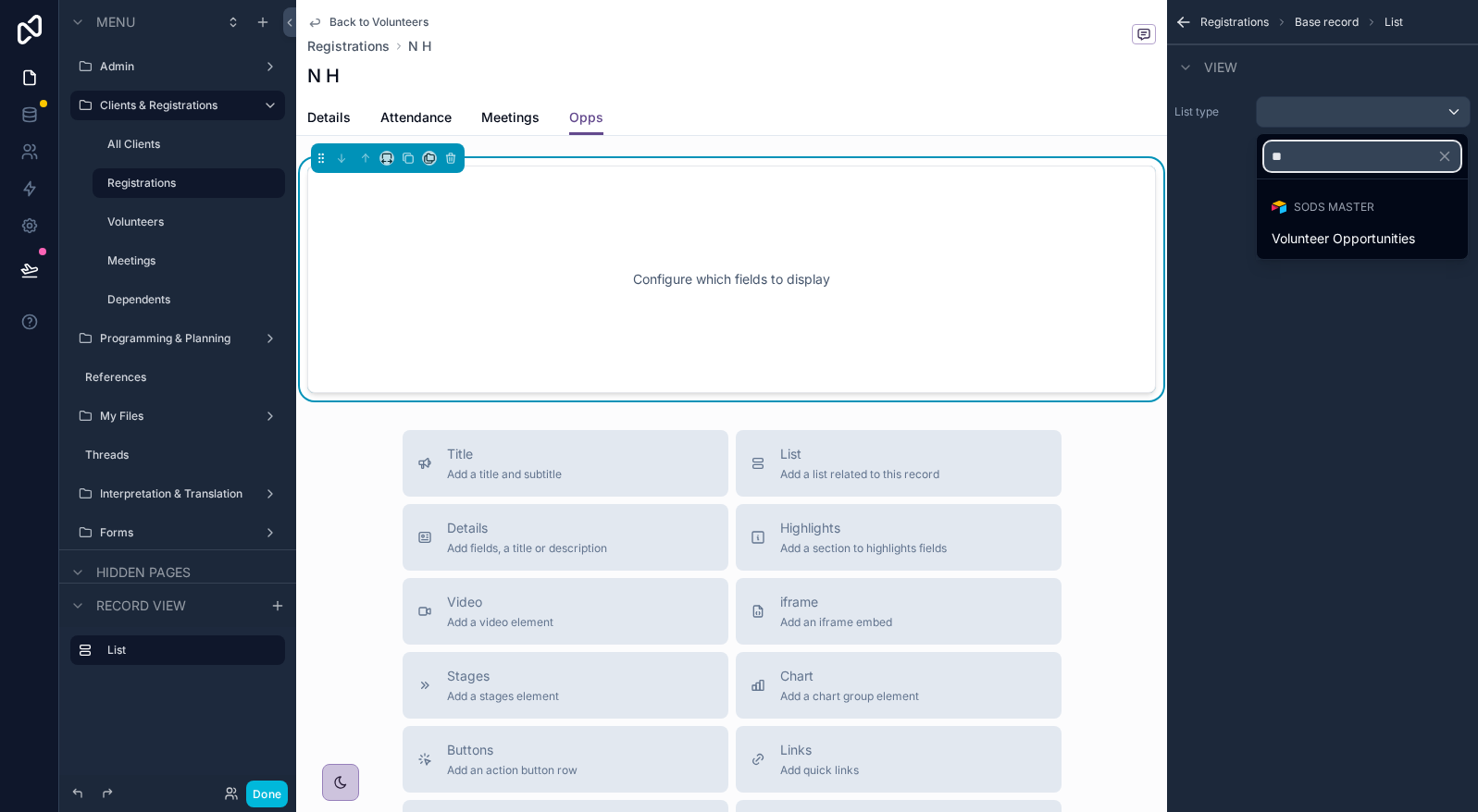
type input "*"
type input "*****"
click at [1436, 237] on div "Volunteer Claims" at bounding box center [1362, 239] width 181 height 22
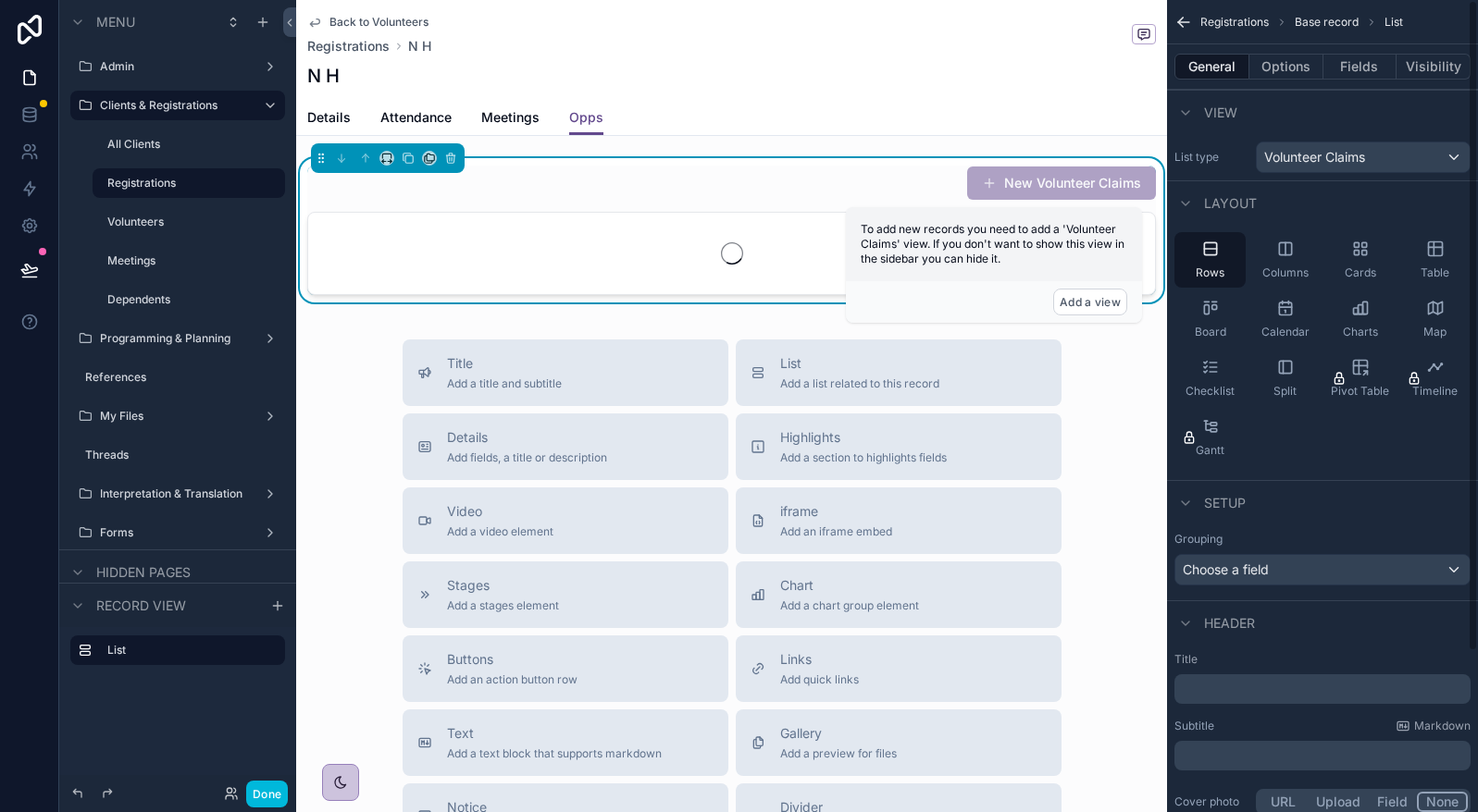
click at [1296, 62] on button "Options" at bounding box center [1286, 66] width 74 height 26
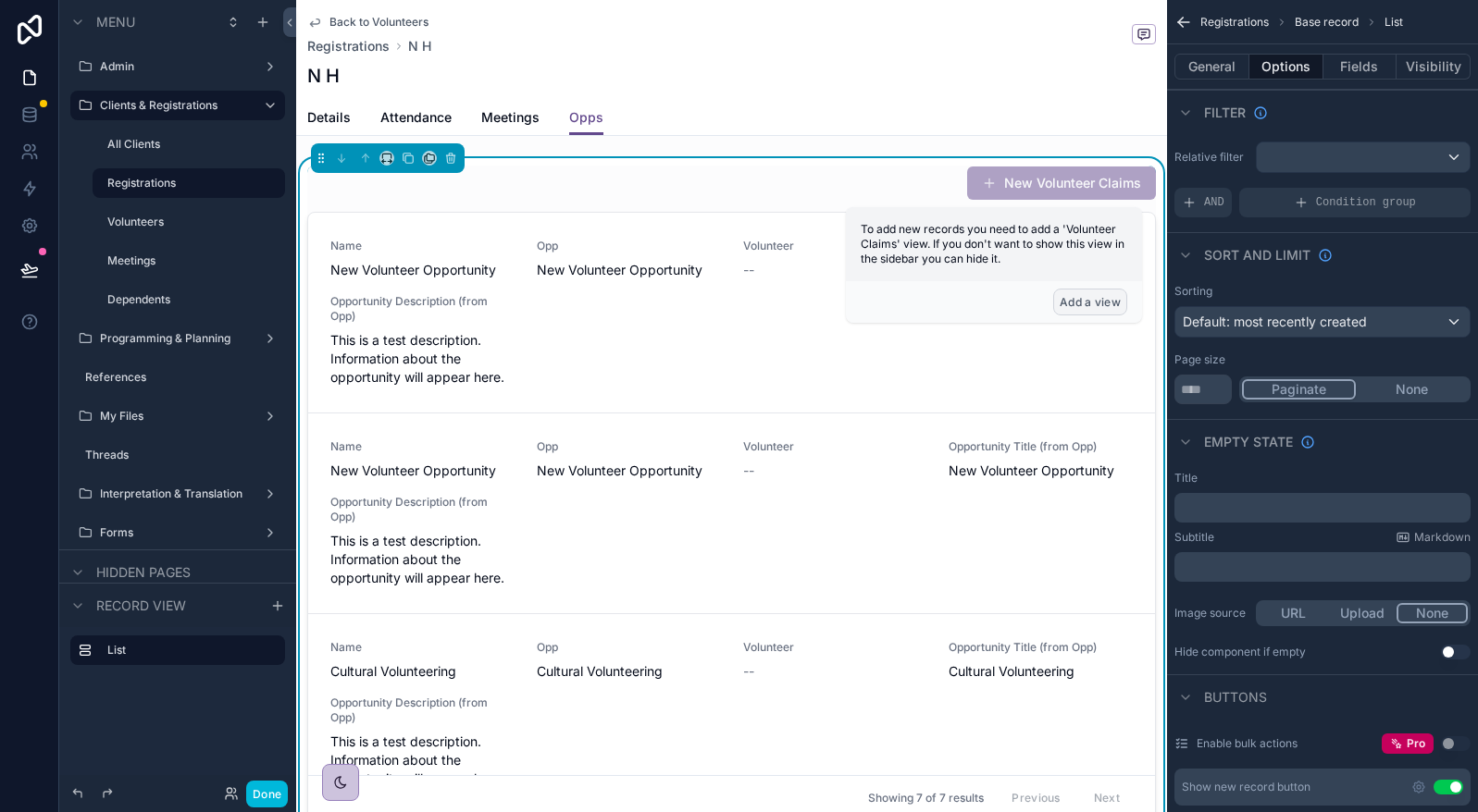
click at [1092, 300] on button "Add a view" at bounding box center [1090, 301] width 74 height 27
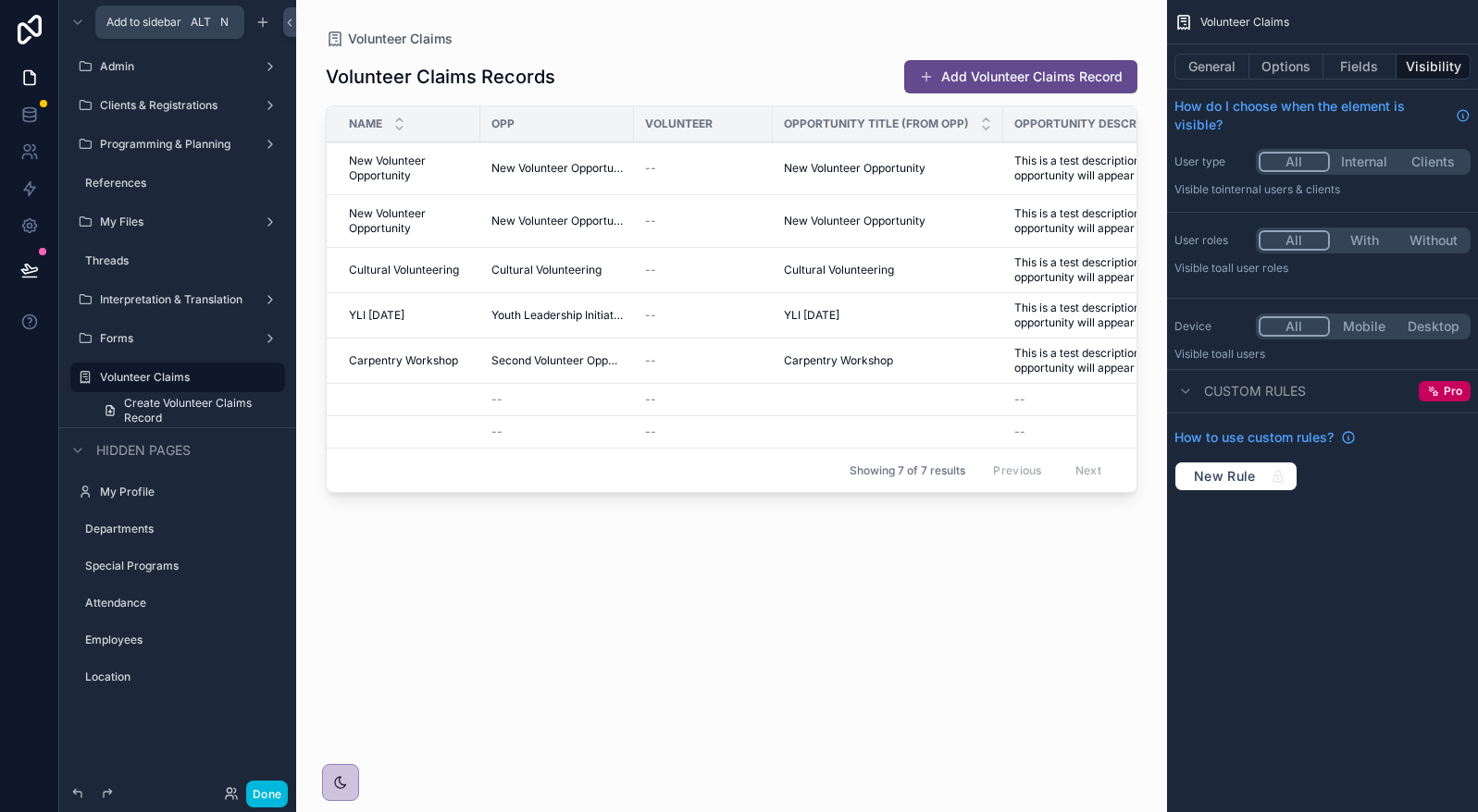
drag, startPoint x: 262, startPoint y: 23, endPoint x: 268, endPoint y: 32, distance: 10.8
click at [262, 23] on icon "scrollable content" at bounding box center [262, 21] width 0 height 8
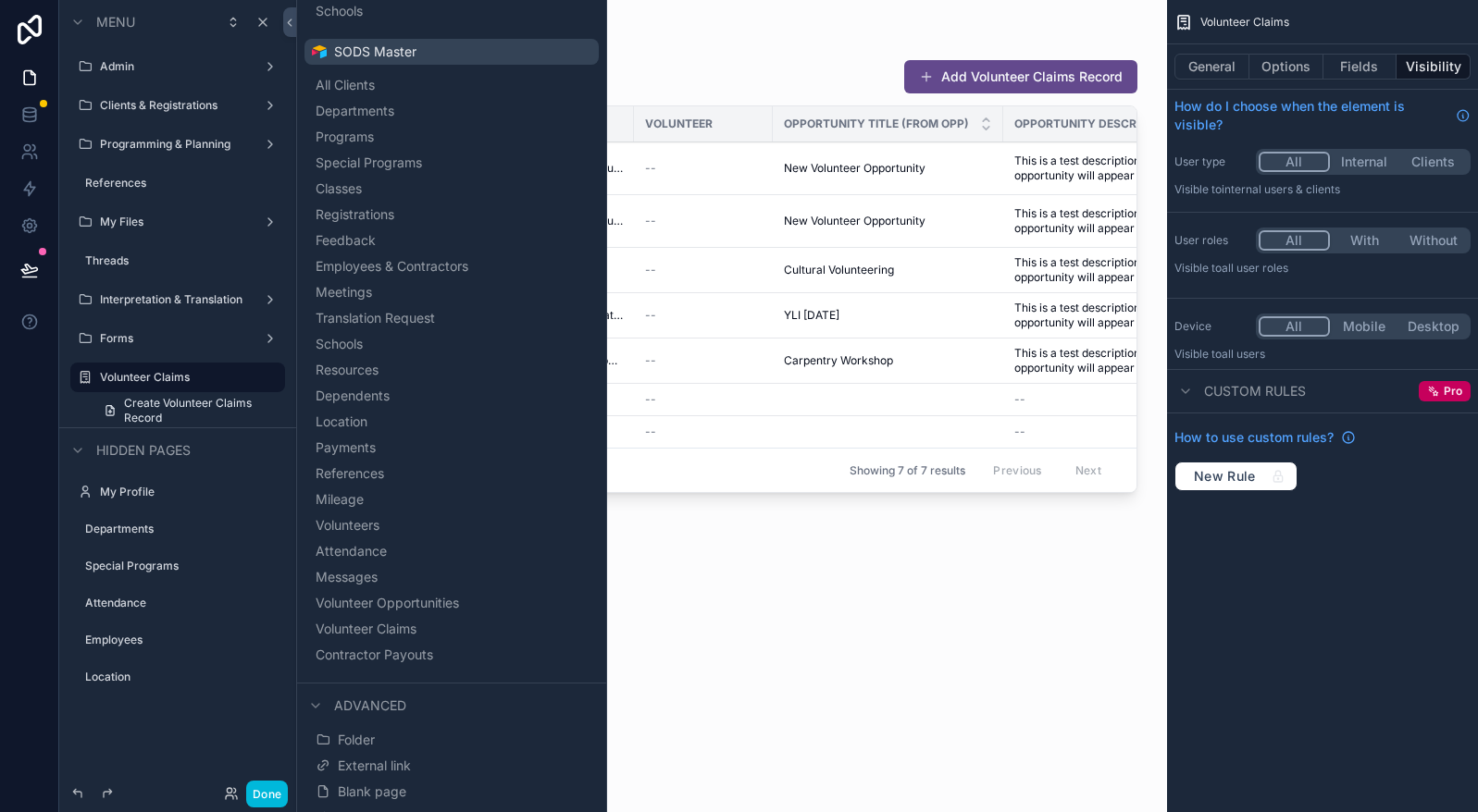
scroll to position [527, 0]
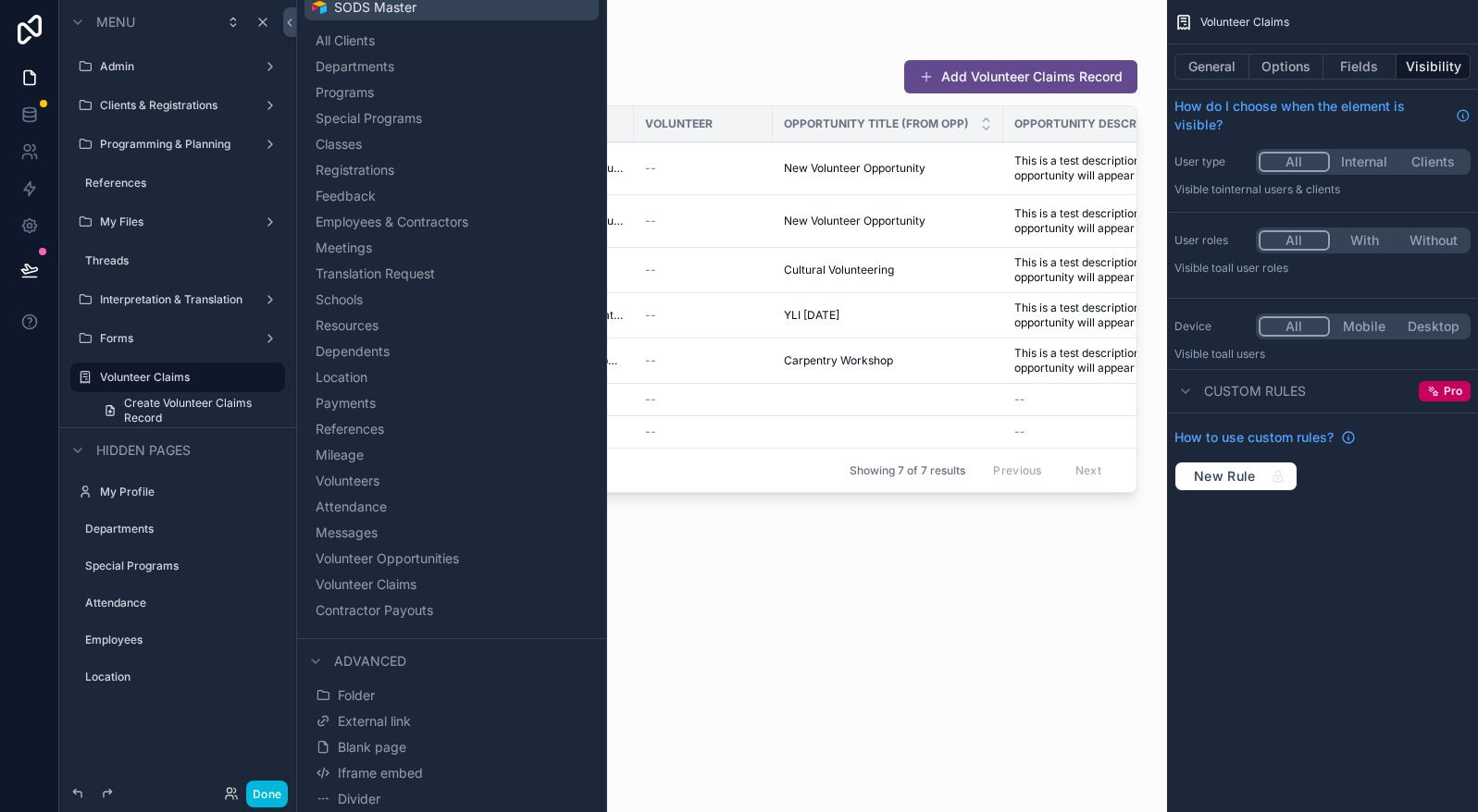
click at [366, 707] on button "Folder" at bounding box center [451, 695] width 279 height 26
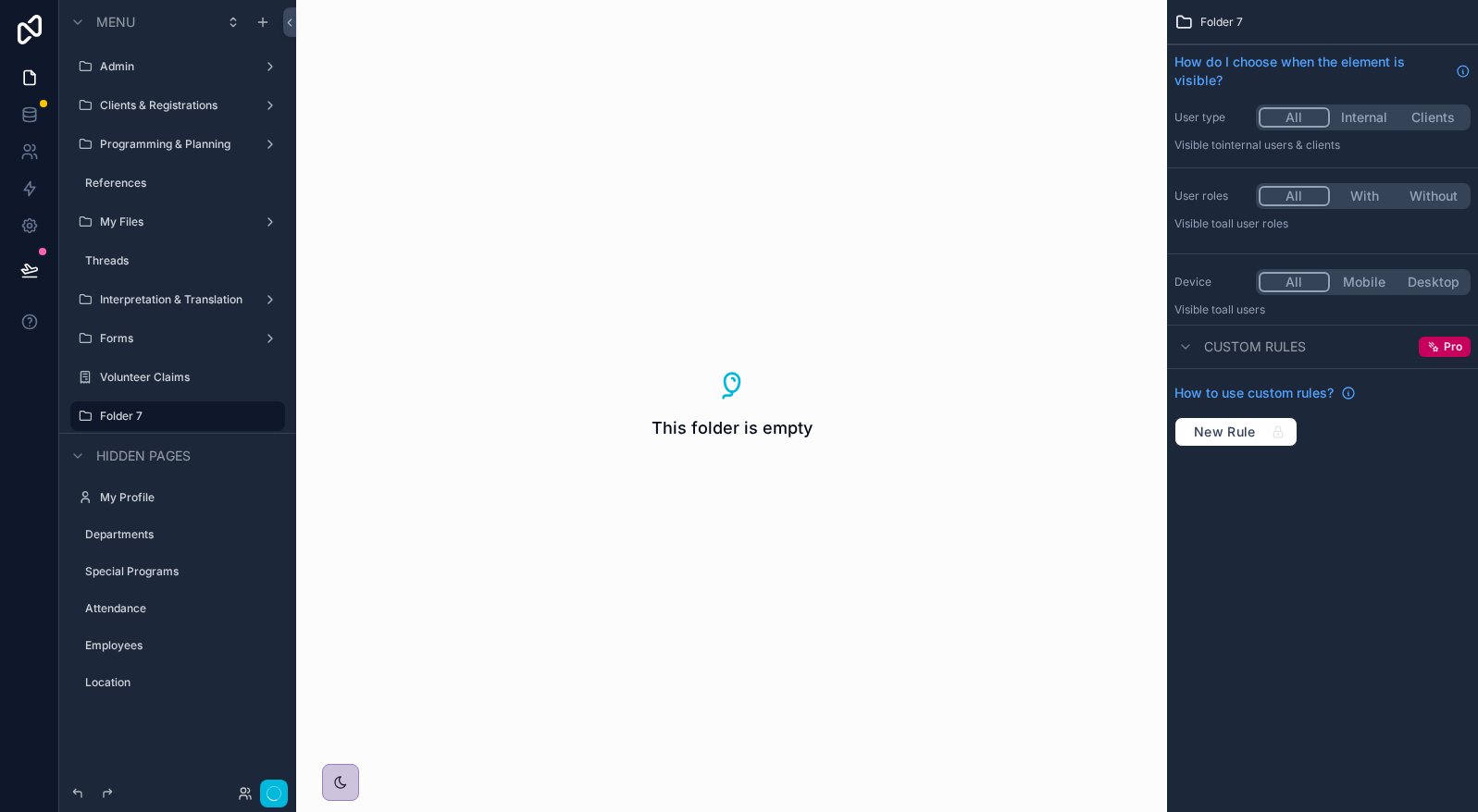
click at [0, 0] on button "scrollable content" at bounding box center [0, 0] width 0 height 0
click at [189, 421] on input "********" at bounding box center [162, 416] width 126 height 22
type input "**********"
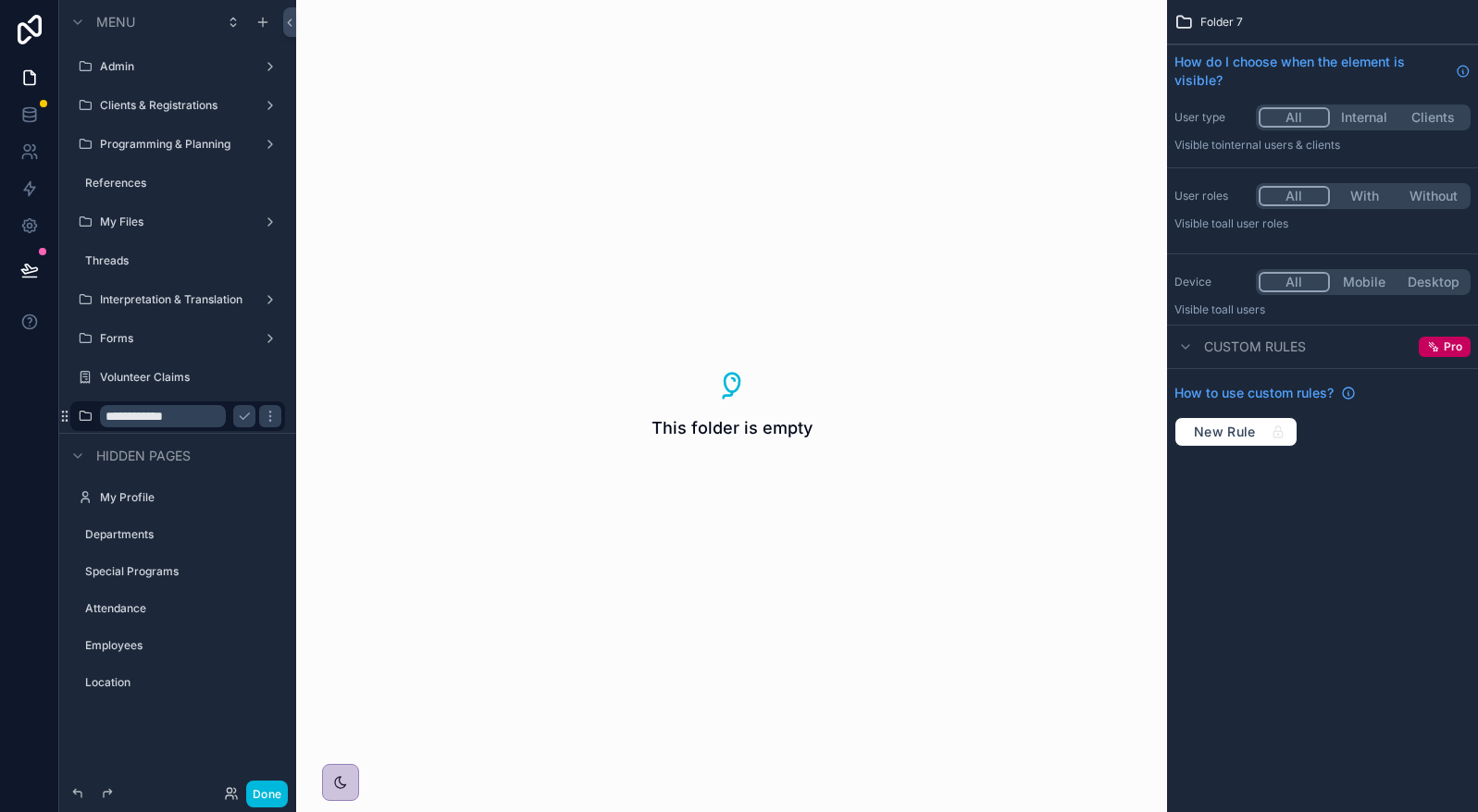
click at [247, 416] on icon "scrollable content" at bounding box center [245, 416] width 15 height 15
click at [82, 371] on icon "scrollable content" at bounding box center [85, 377] width 15 height 15
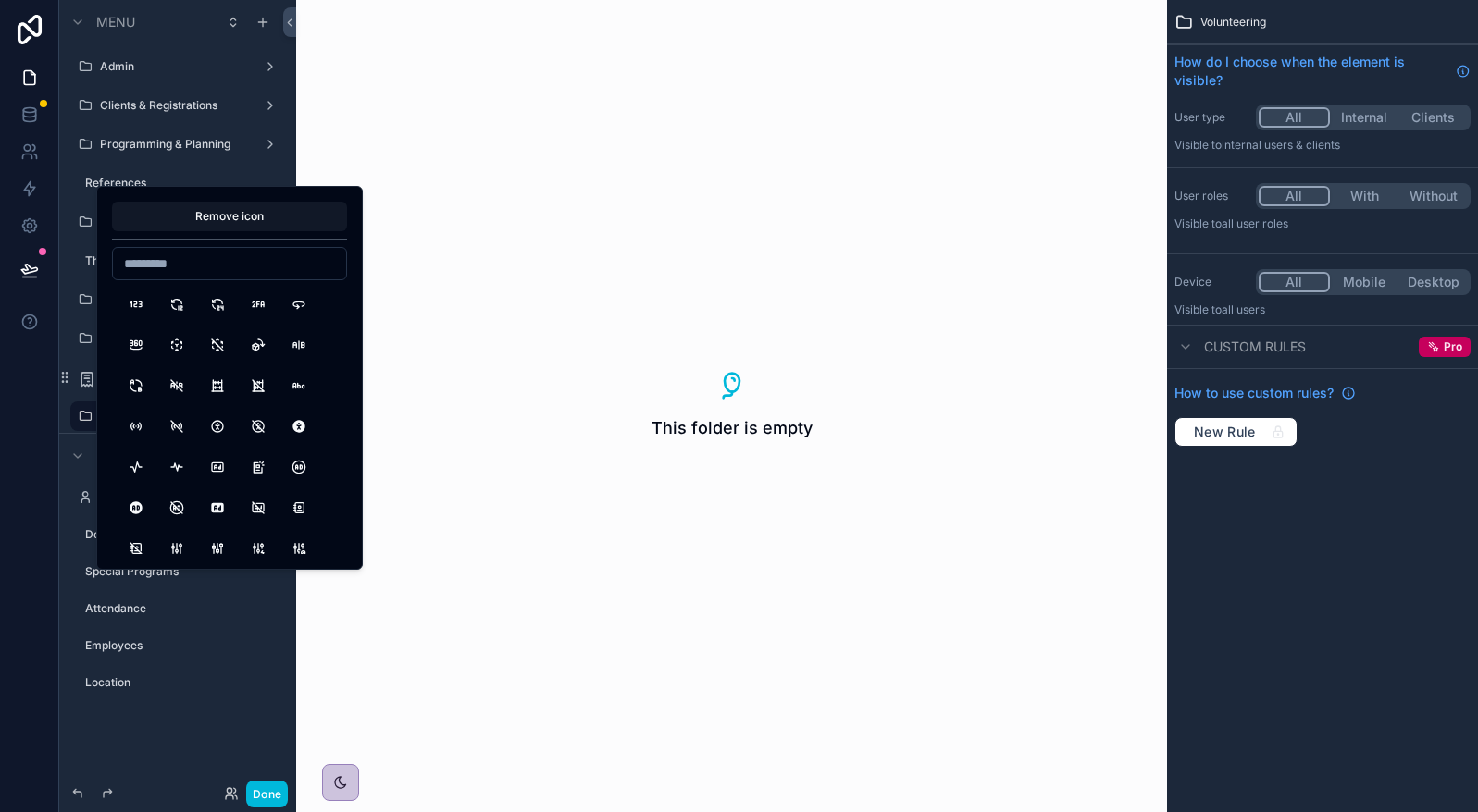
click at [200, 222] on button "Remove icon" at bounding box center [230, 217] width 235 height 30
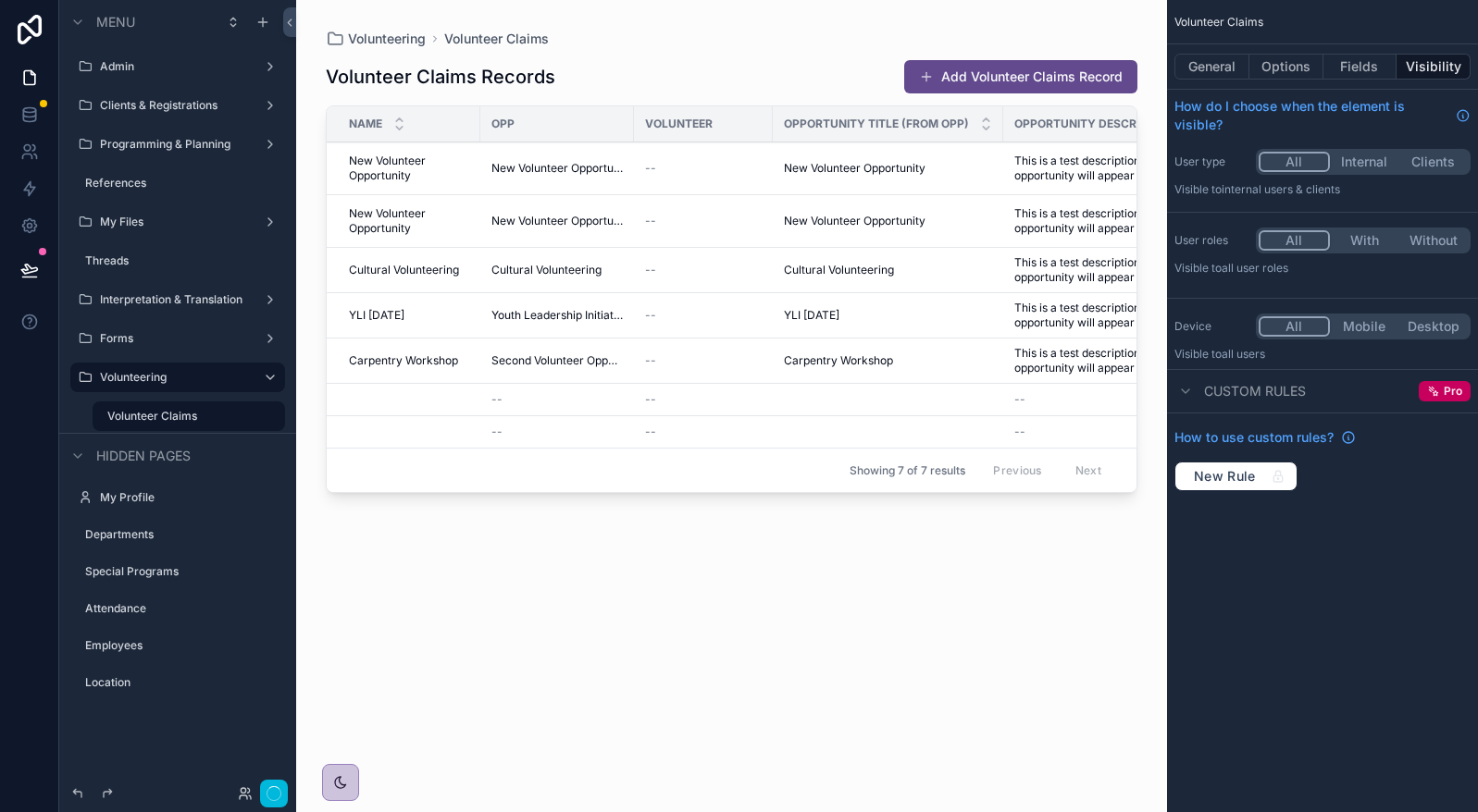
click at [131, 102] on label "Clients & Registrations" at bounding box center [174, 105] width 148 height 15
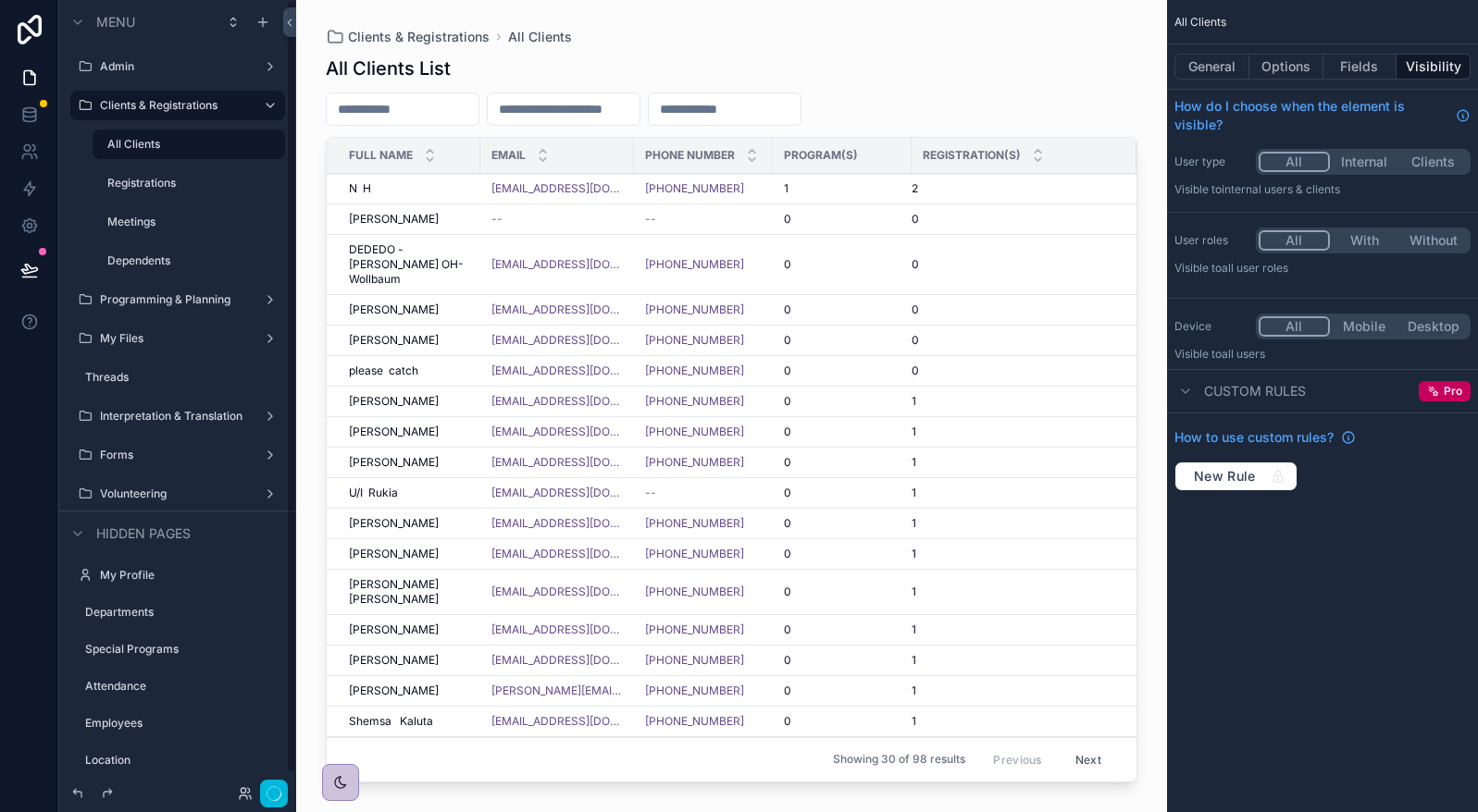
click at [203, 493] on label "Volunteering" at bounding box center [174, 494] width 148 height 15
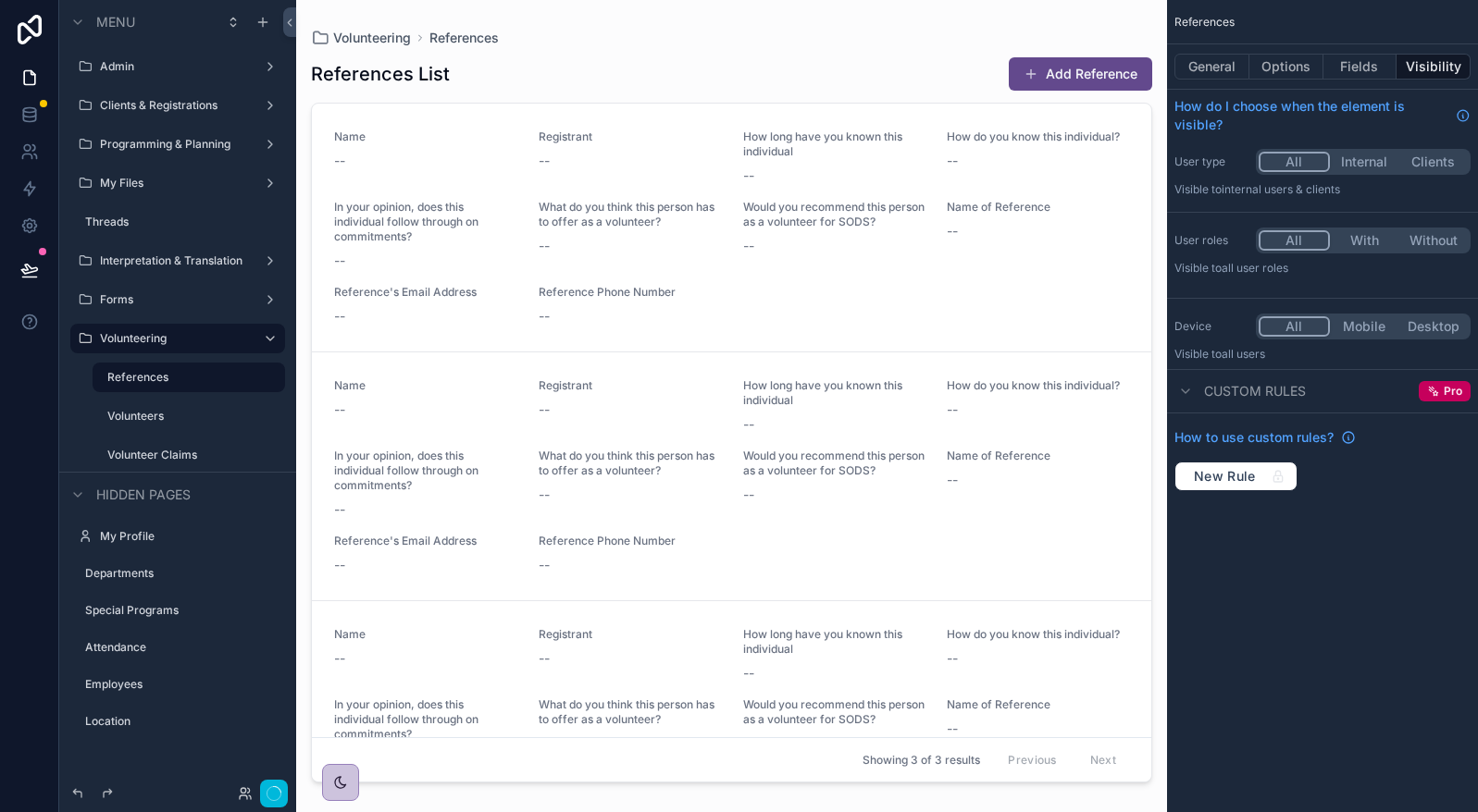
click at [1245, 62] on button "General" at bounding box center [1212, 66] width 75 height 26
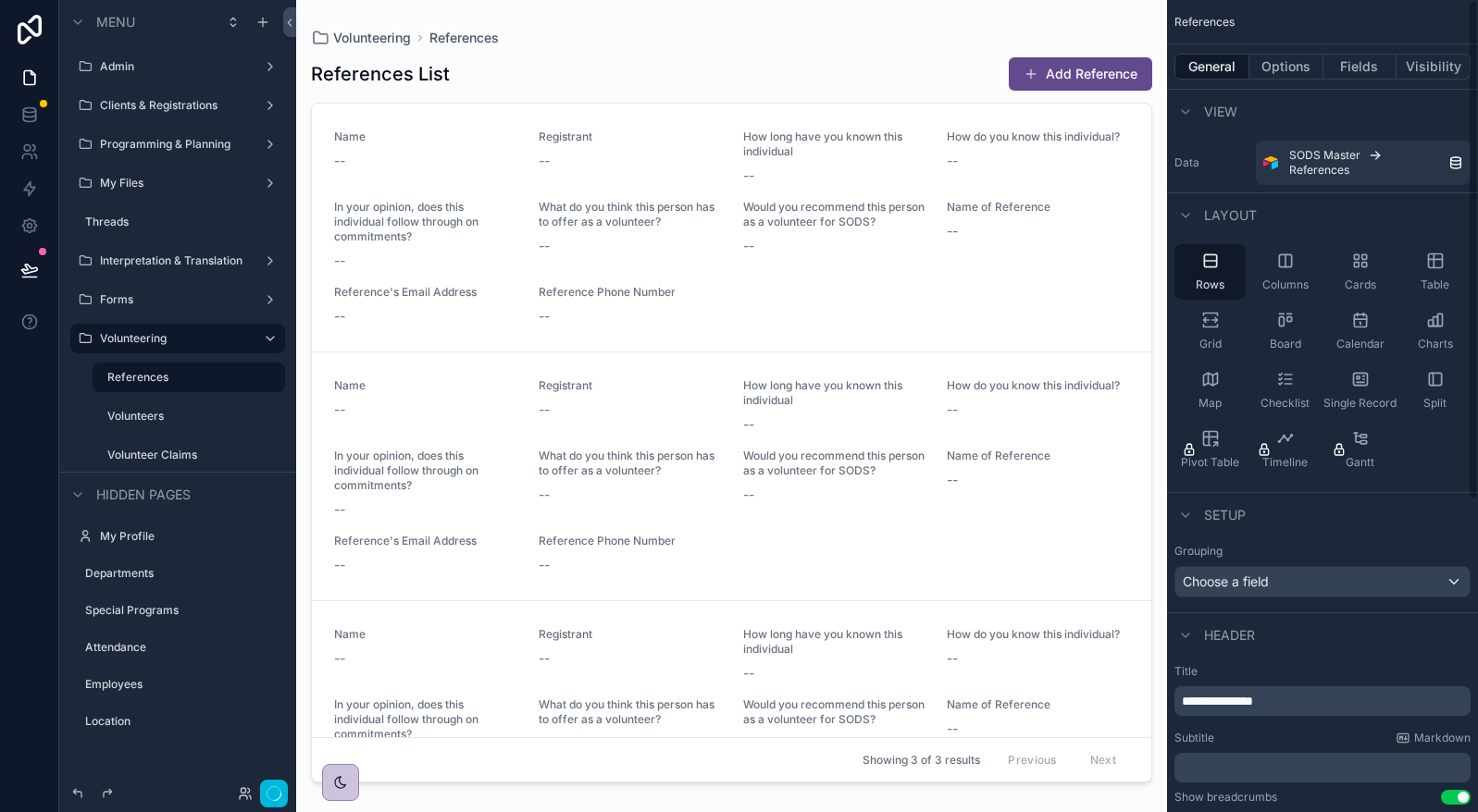
click at [1428, 273] on div "Table" at bounding box center [1434, 272] width 71 height 55
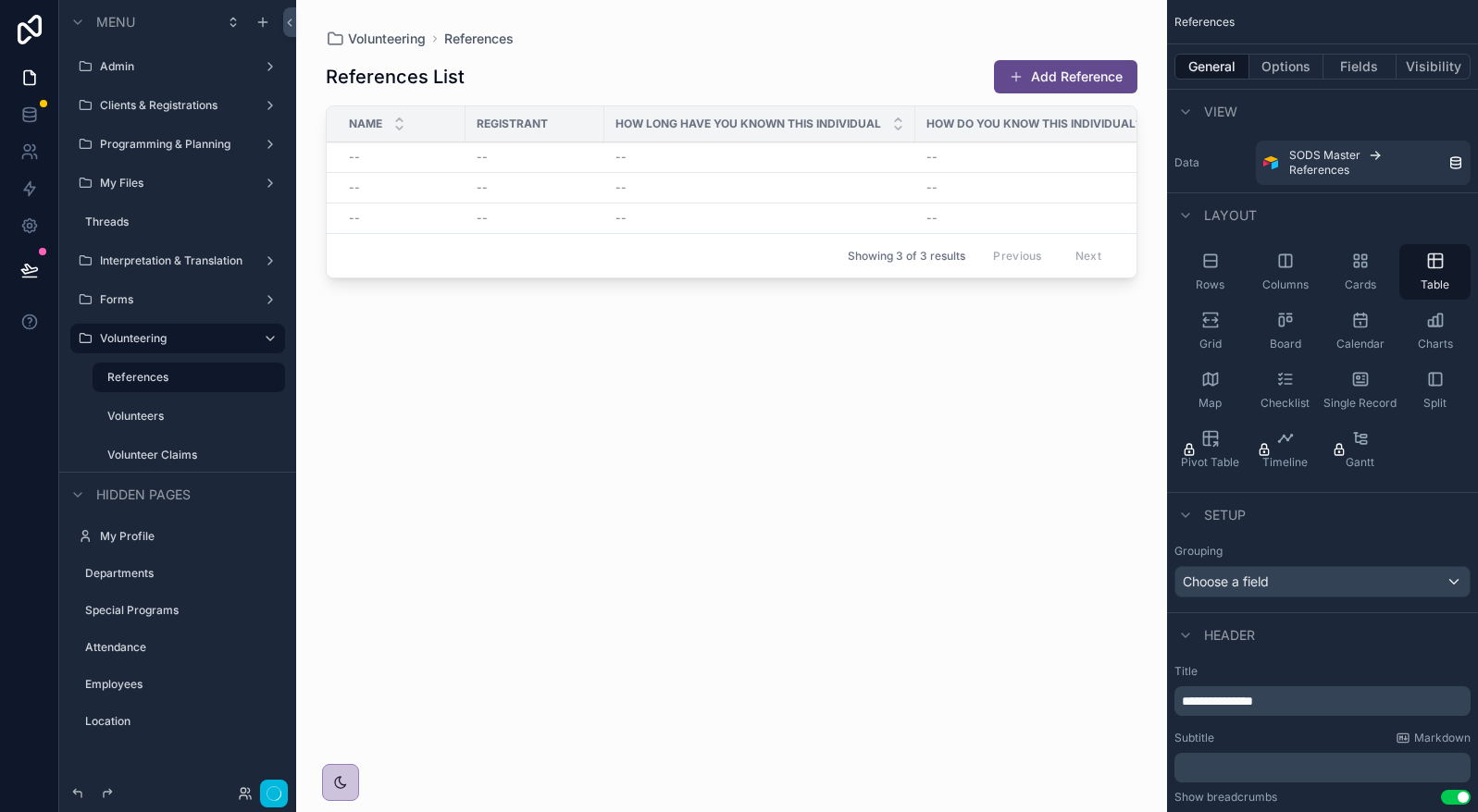
click at [1307, 58] on button "Options" at bounding box center [1286, 66] width 74 height 26
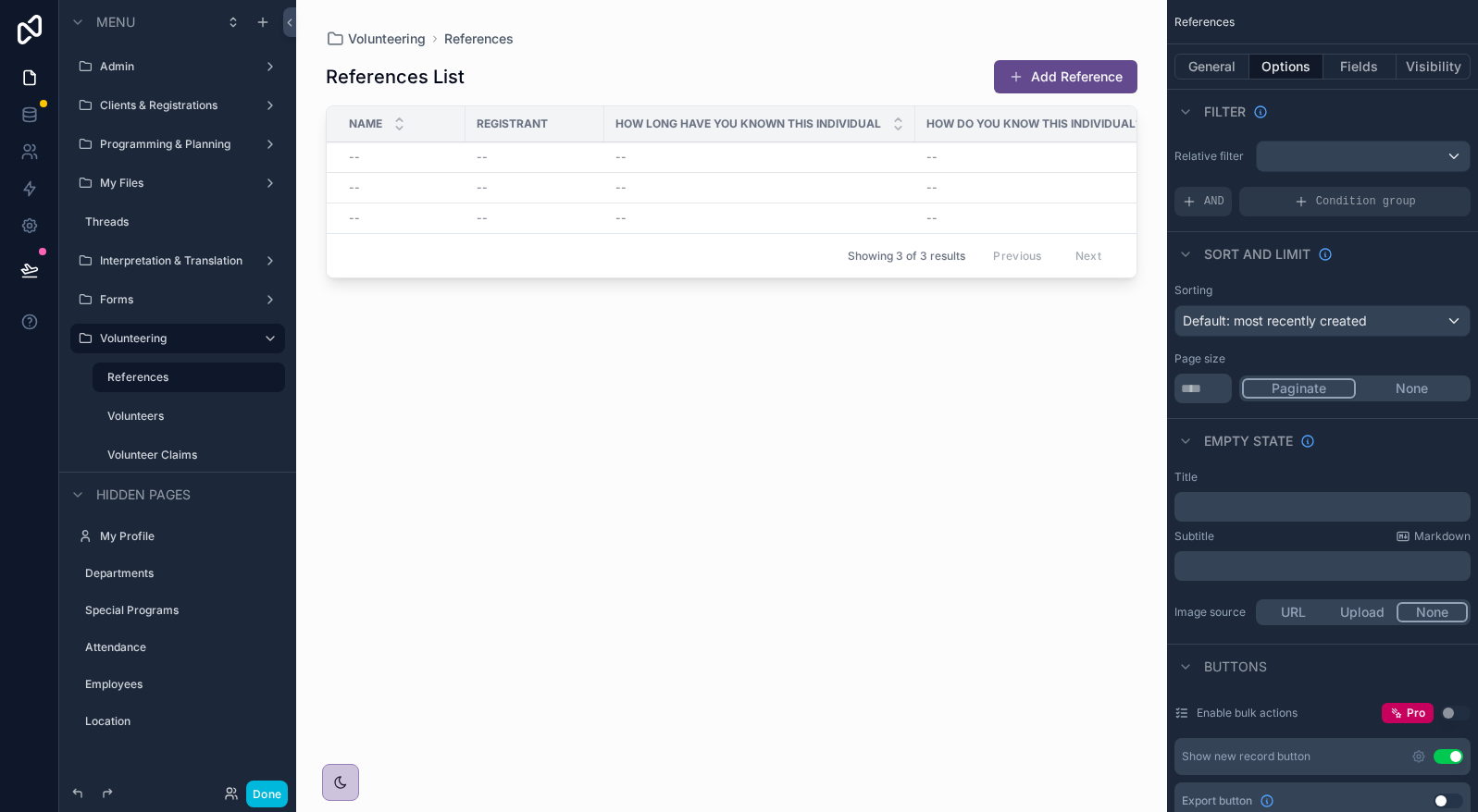
click at [1367, 58] on button "Fields" at bounding box center [1359, 66] width 74 height 26
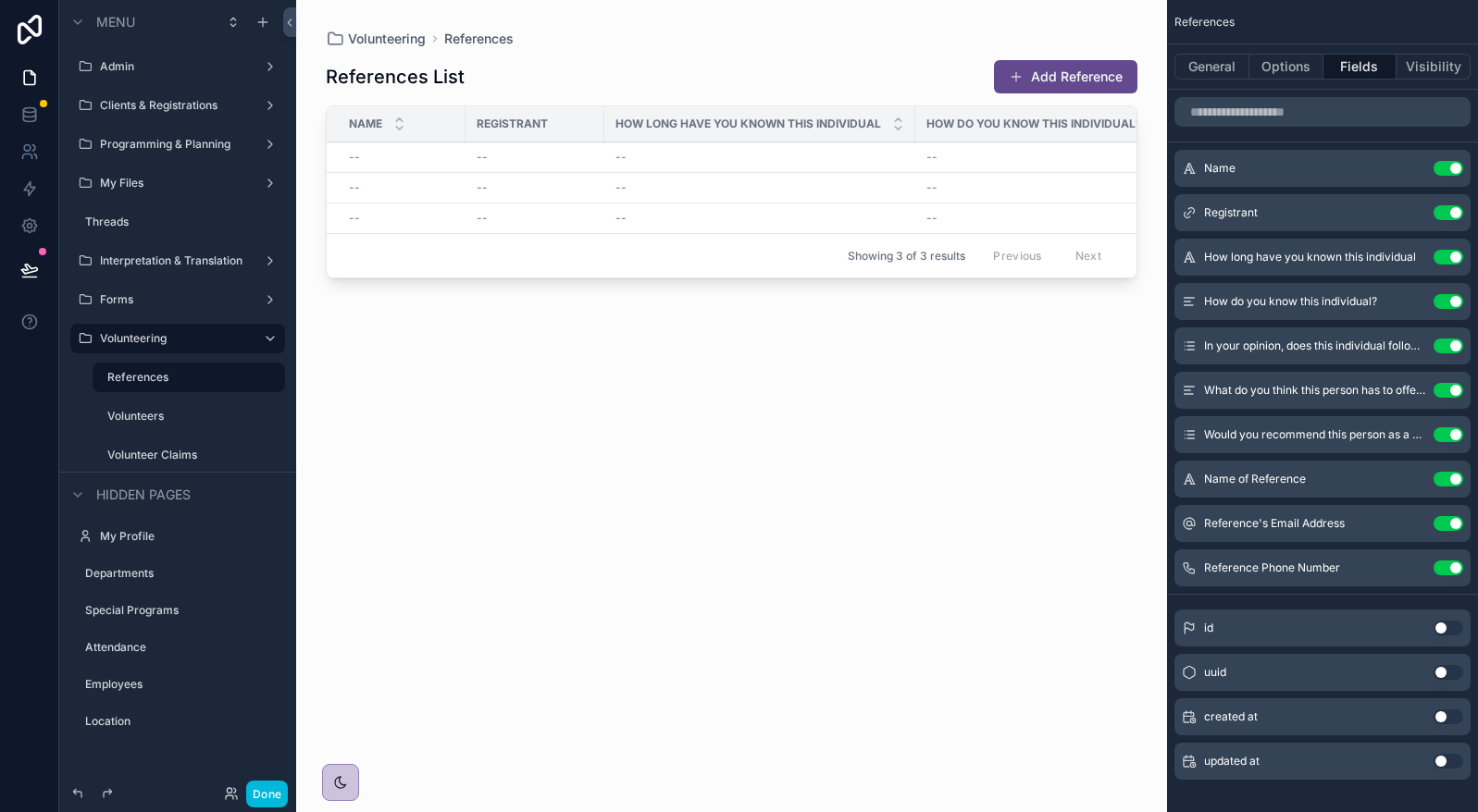
click at [1453, 257] on button "Use setting" at bounding box center [1448, 258] width 30 height 15
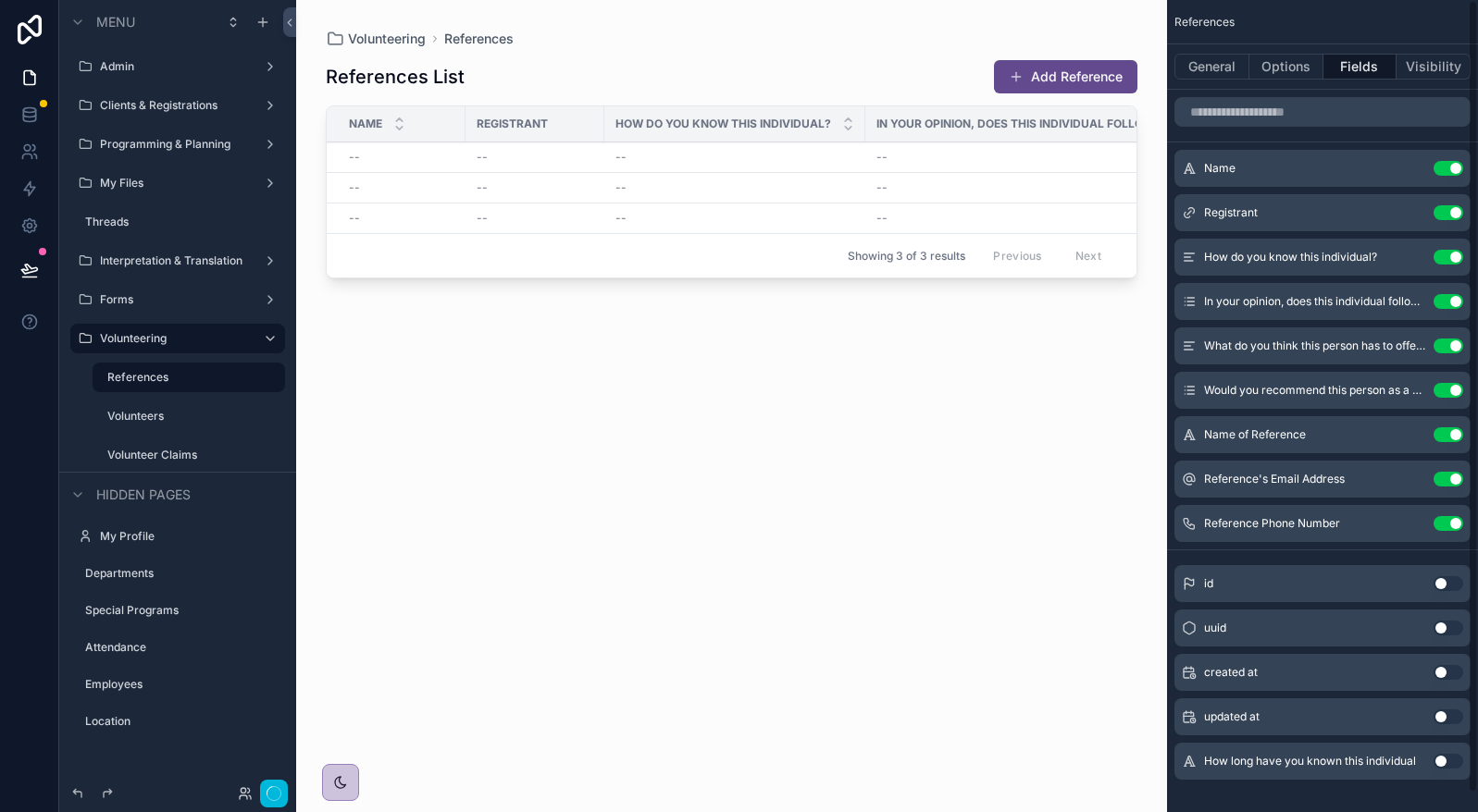
click at [1453, 257] on button "Use setting" at bounding box center [1448, 258] width 30 height 15
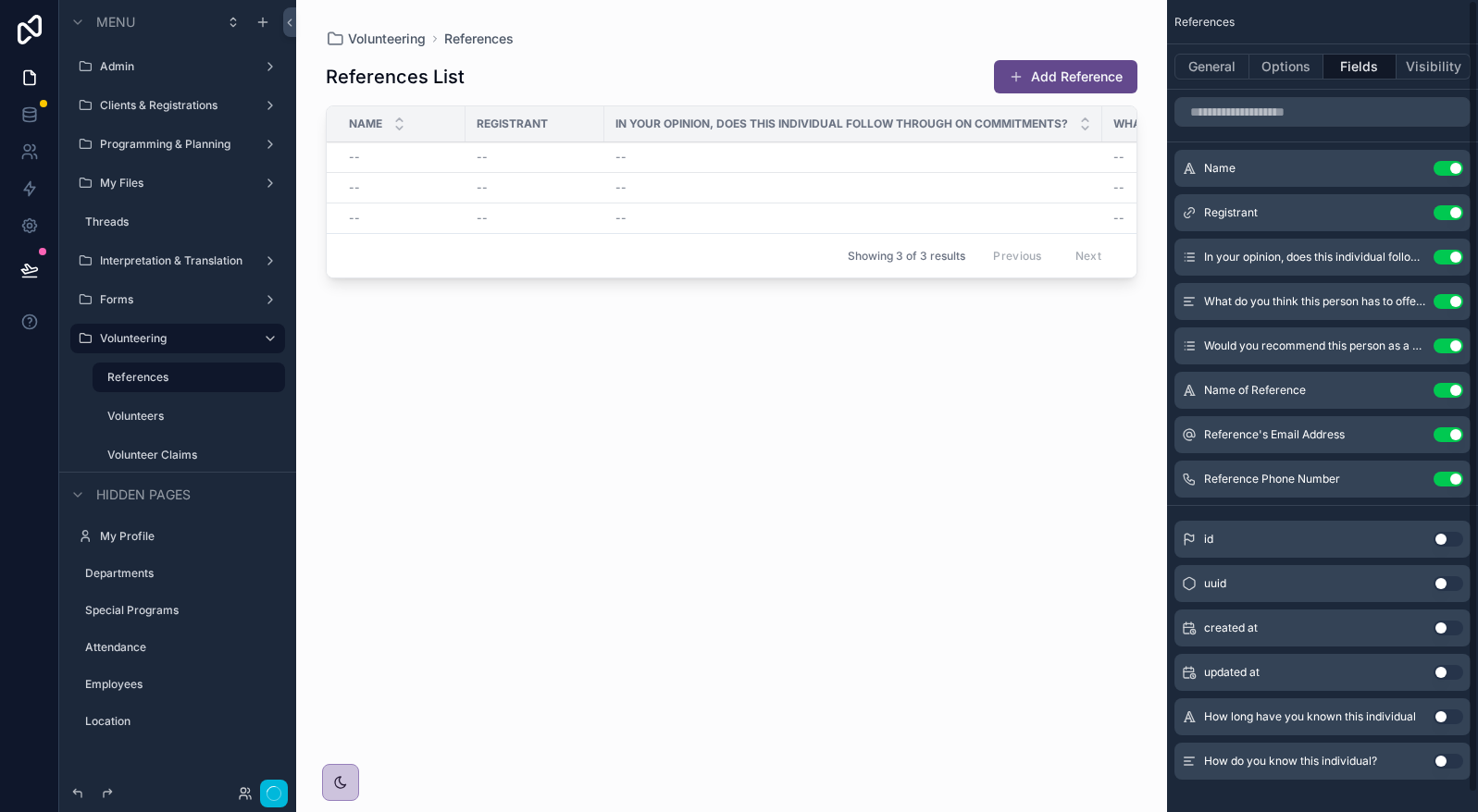
click at [1453, 257] on button "Use setting" at bounding box center [1448, 258] width 30 height 15
click at [1453, 294] on button "Use setting" at bounding box center [1448, 301] width 30 height 15
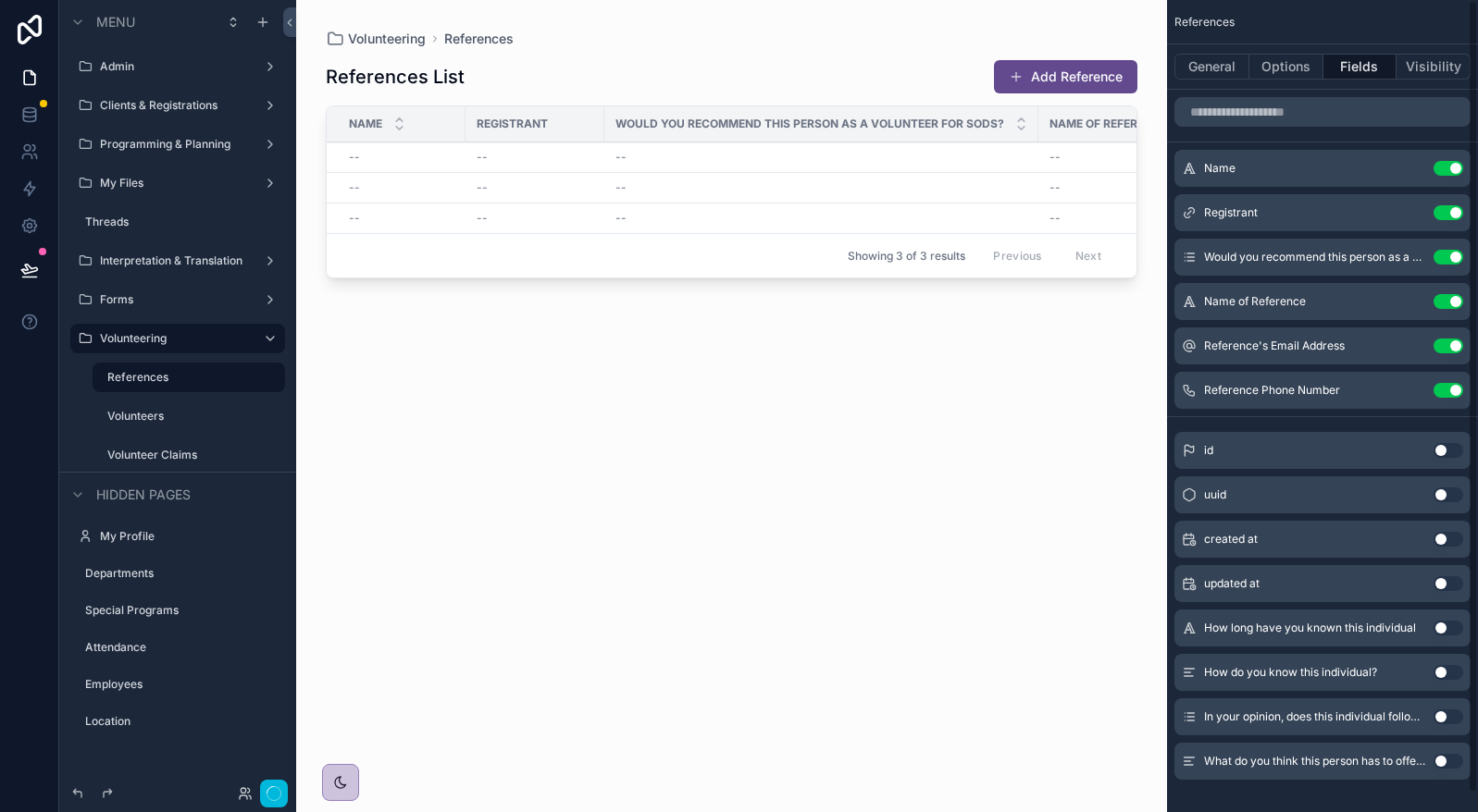
click at [1453, 257] on button "Use setting" at bounding box center [1448, 258] width 30 height 15
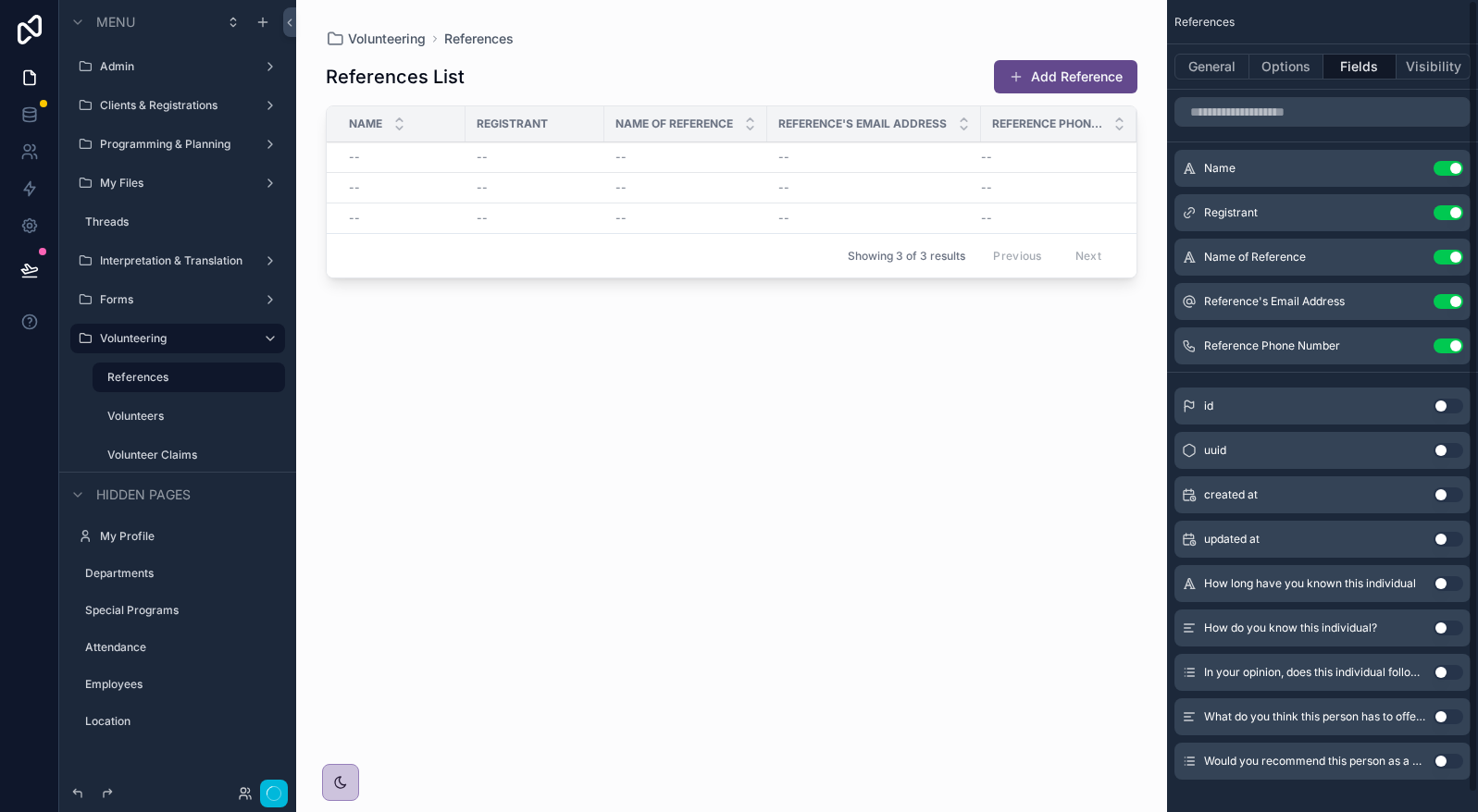
click at [1453, 257] on button "Use setting" at bounding box center [1448, 258] width 30 height 15
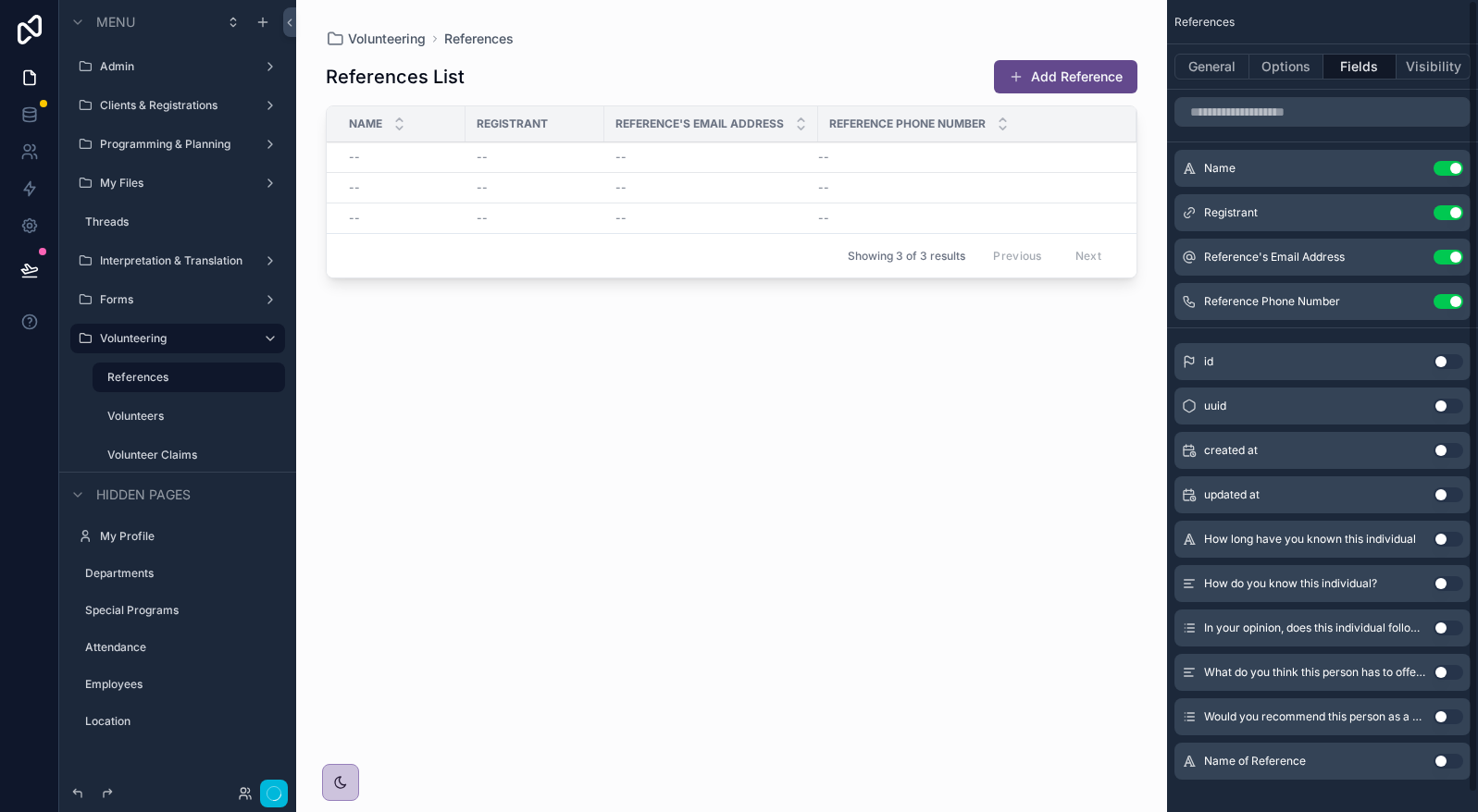
click at [1453, 257] on button "Use setting" at bounding box center [1448, 258] width 30 height 15
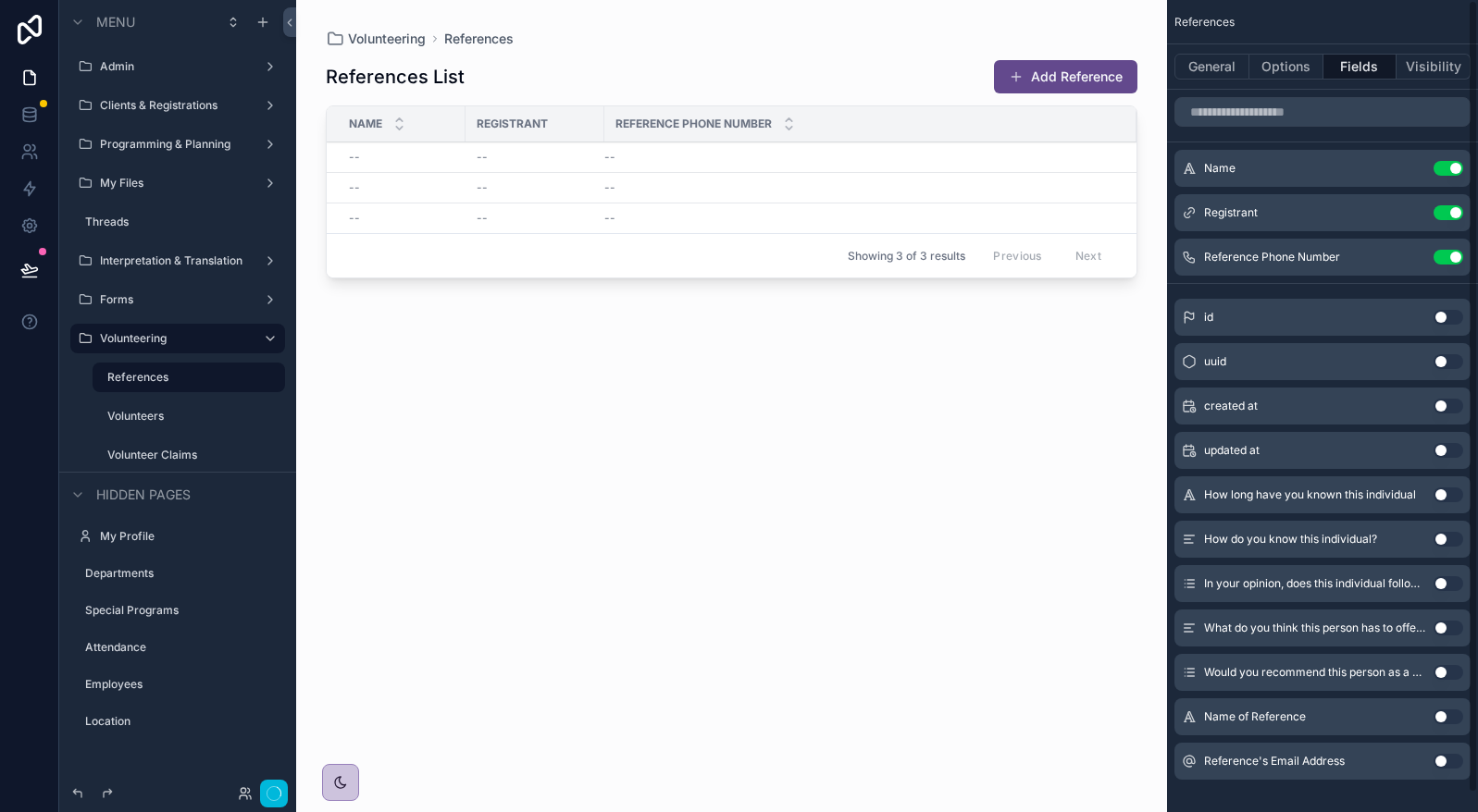
click at [1453, 257] on button "Use setting" at bounding box center [1448, 258] width 30 height 15
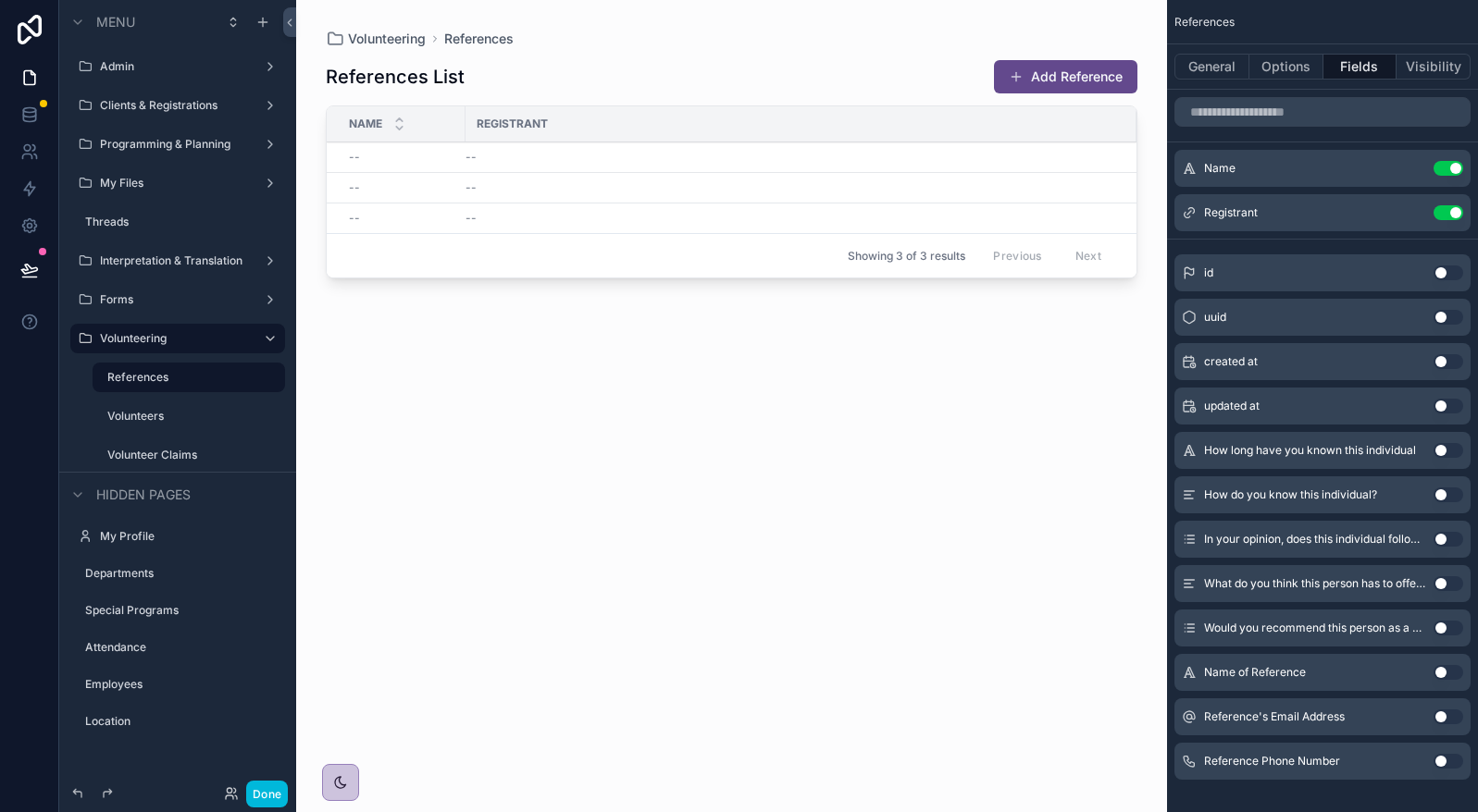
click at [1290, 72] on button "Options" at bounding box center [1286, 66] width 74 height 26
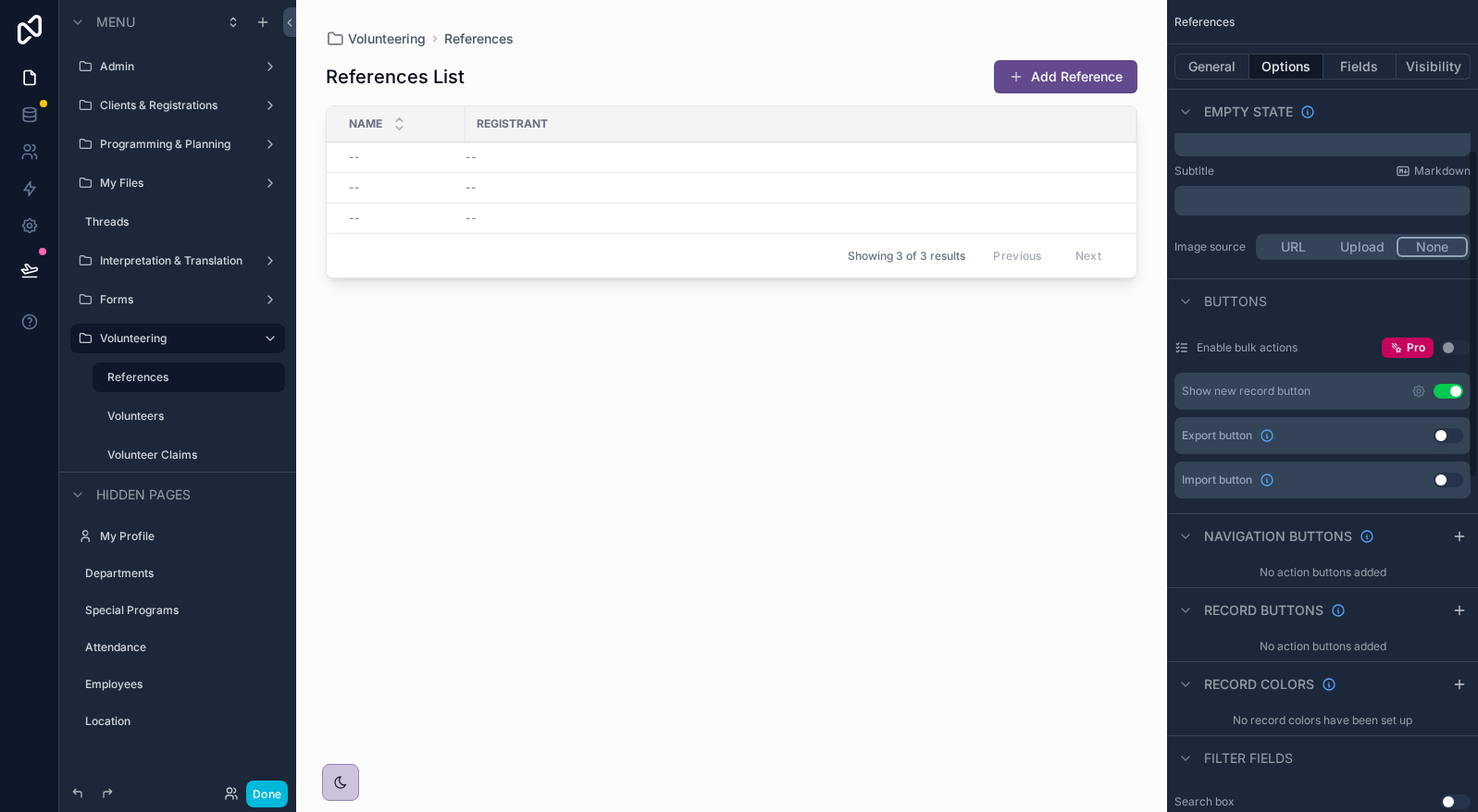
scroll to position [370, 0]
click at [1458, 601] on icon "scrollable content" at bounding box center [1459, 606] width 15 height 15
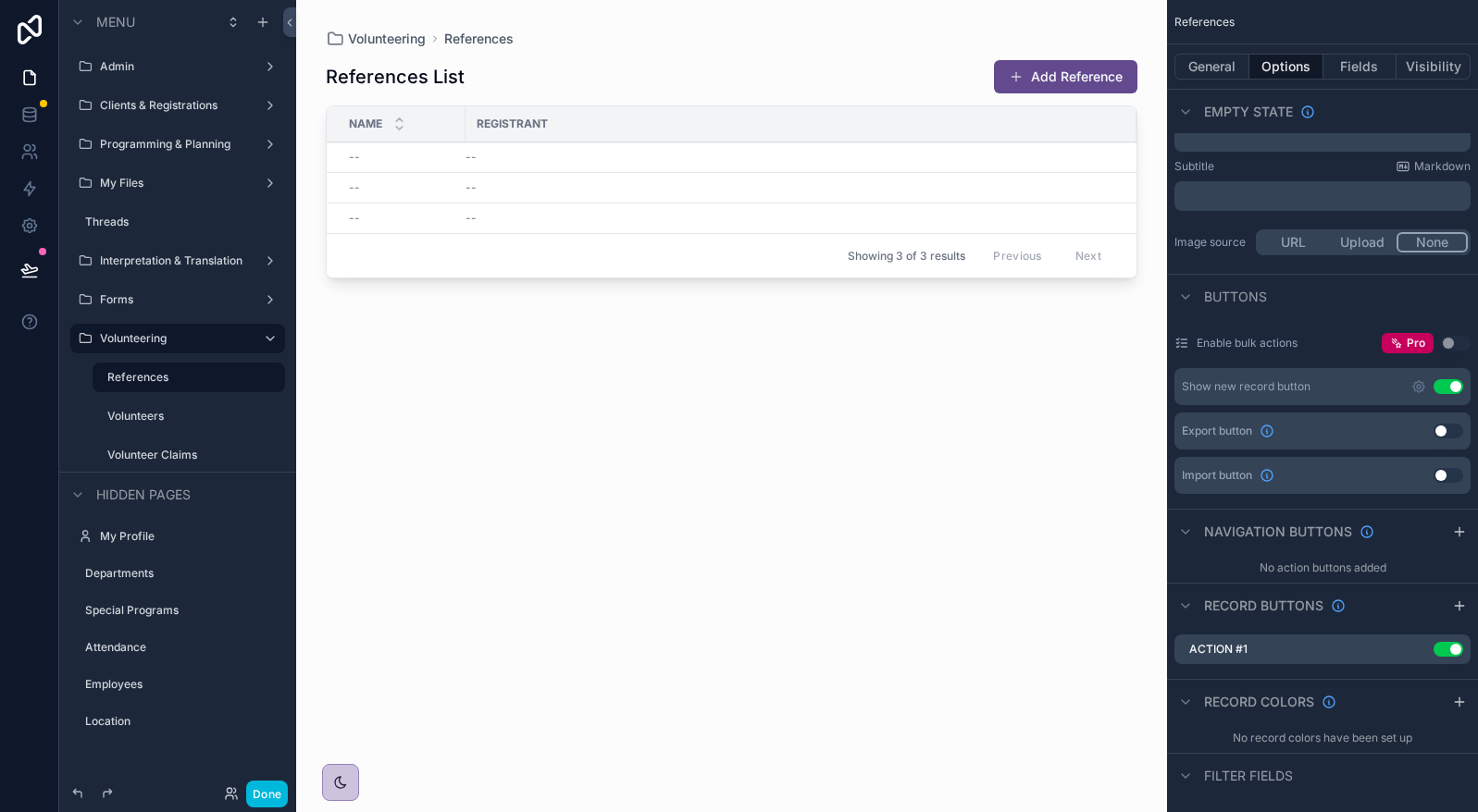
click at [0, 0] on icon "scrollable content" at bounding box center [0, 0] width 0 height 0
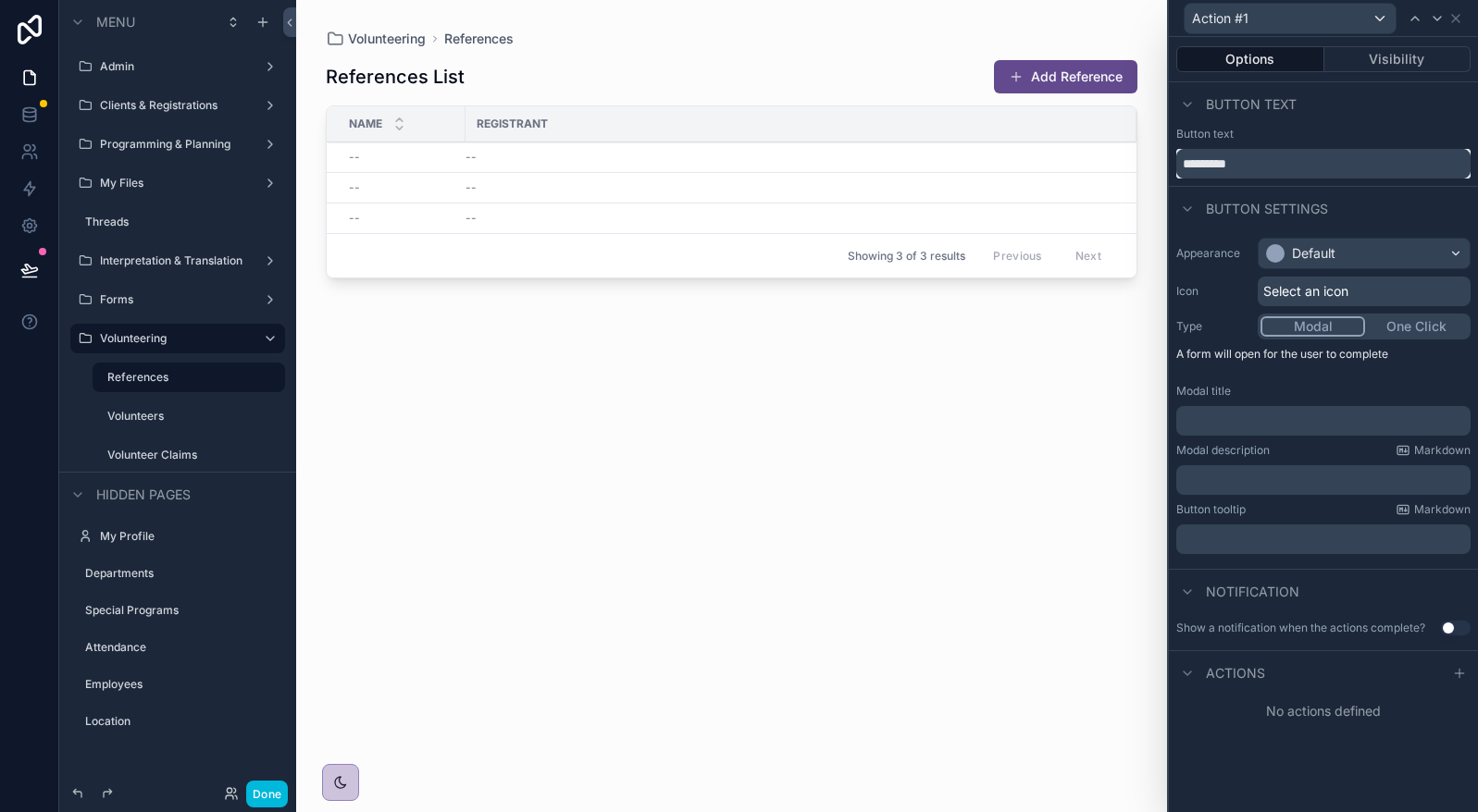
click at [1236, 154] on input "*********" at bounding box center [1323, 164] width 294 height 30
type input "****"
click at [1298, 247] on div "Default" at bounding box center [1314, 254] width 44 height 19
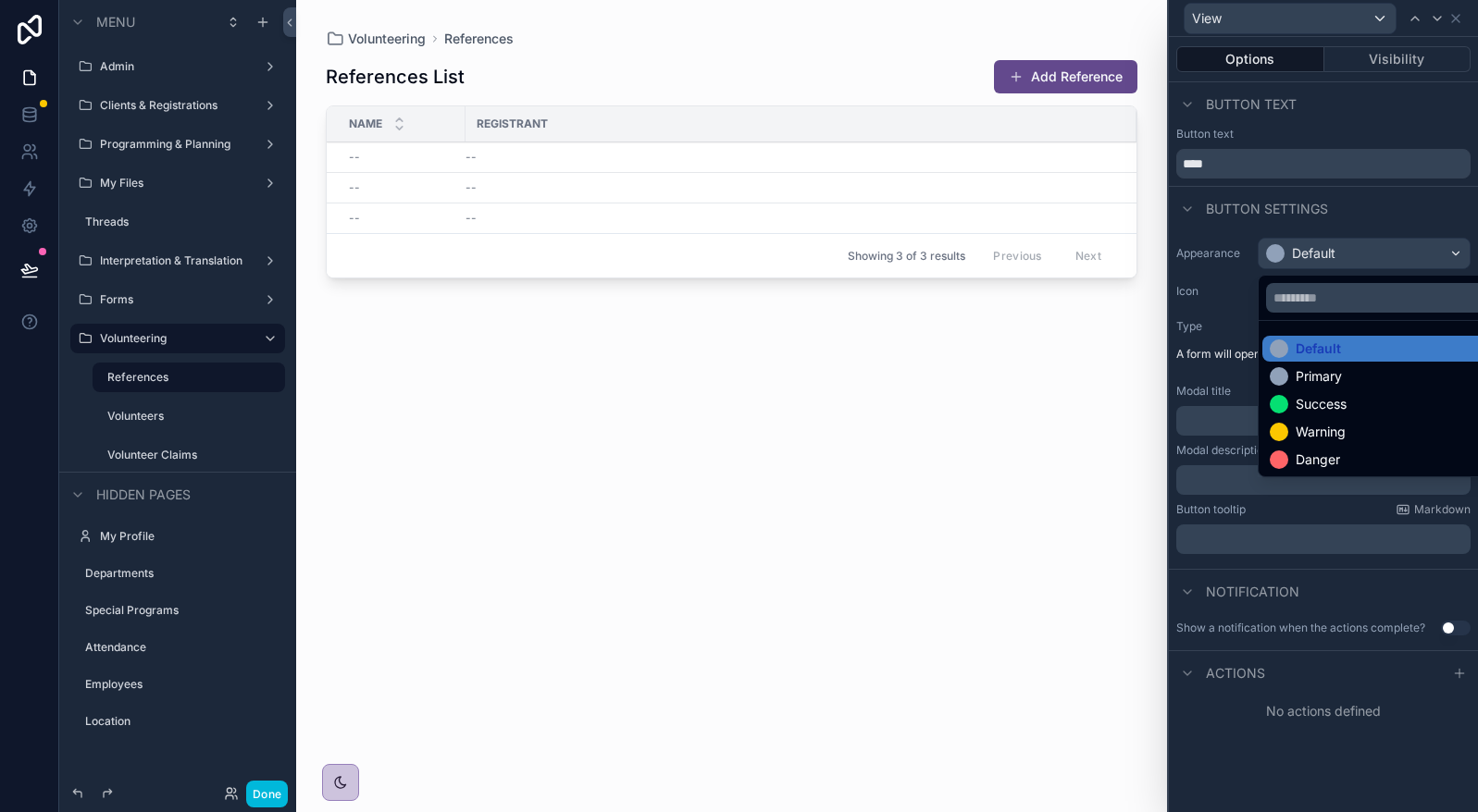
click at [1296, 404] on div "Success" at bounding box center [1320, 404] width 51 height 19
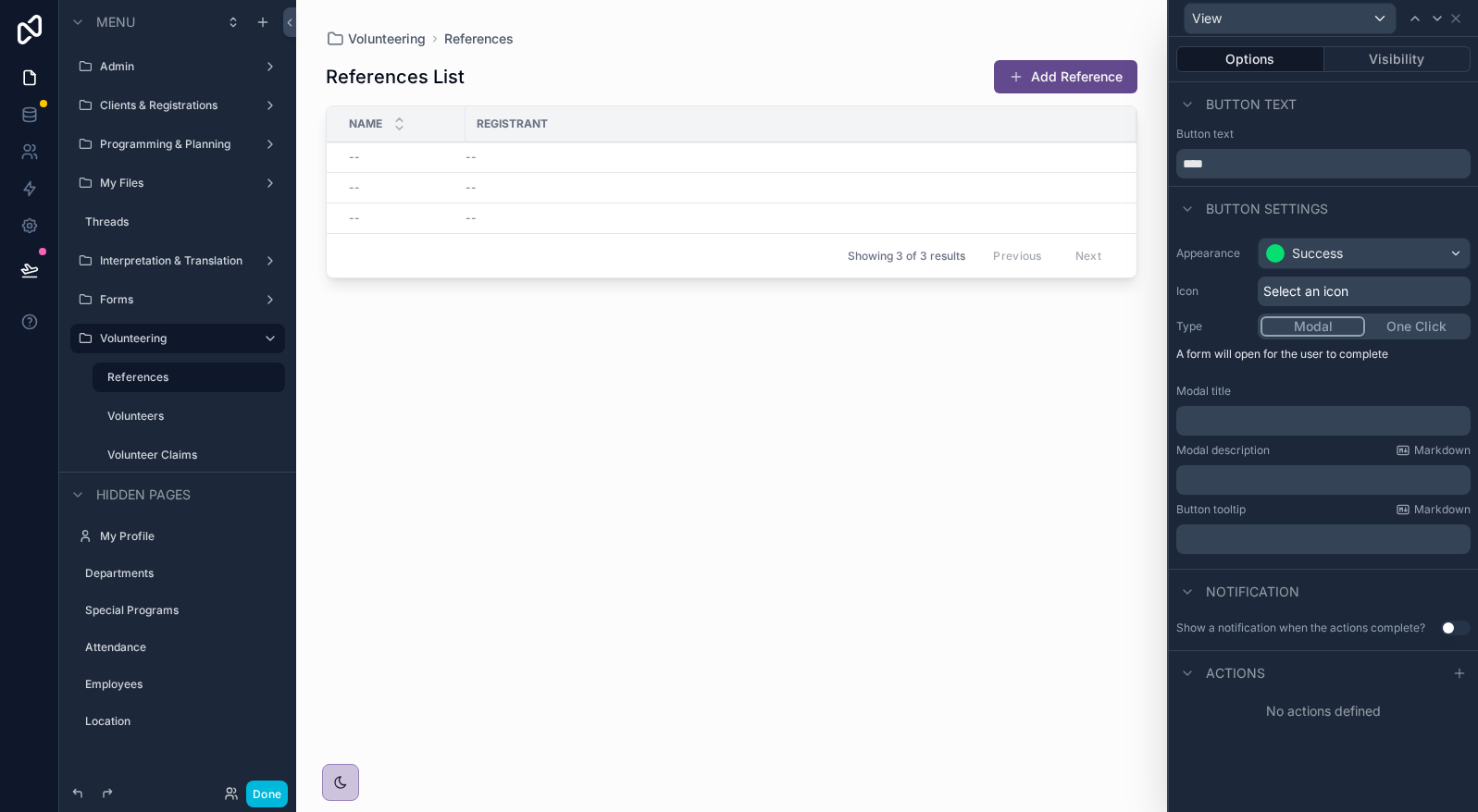
click at [1460, 679] on icon at bounding box center [1459, 674] width 15 height 15
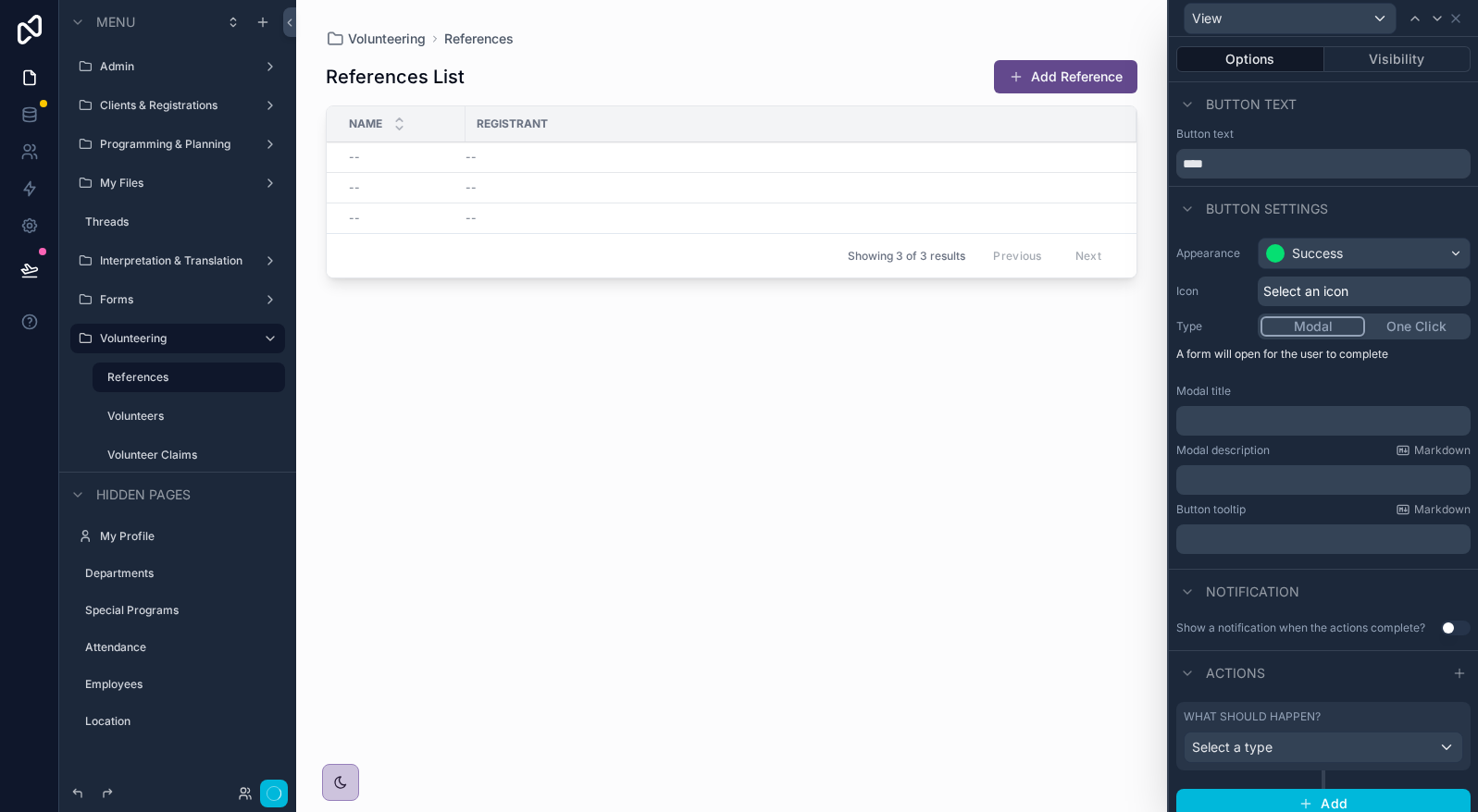
click at [1415, 329] on button "One Click" at bounding box center [1416, 327] width 103 height 21
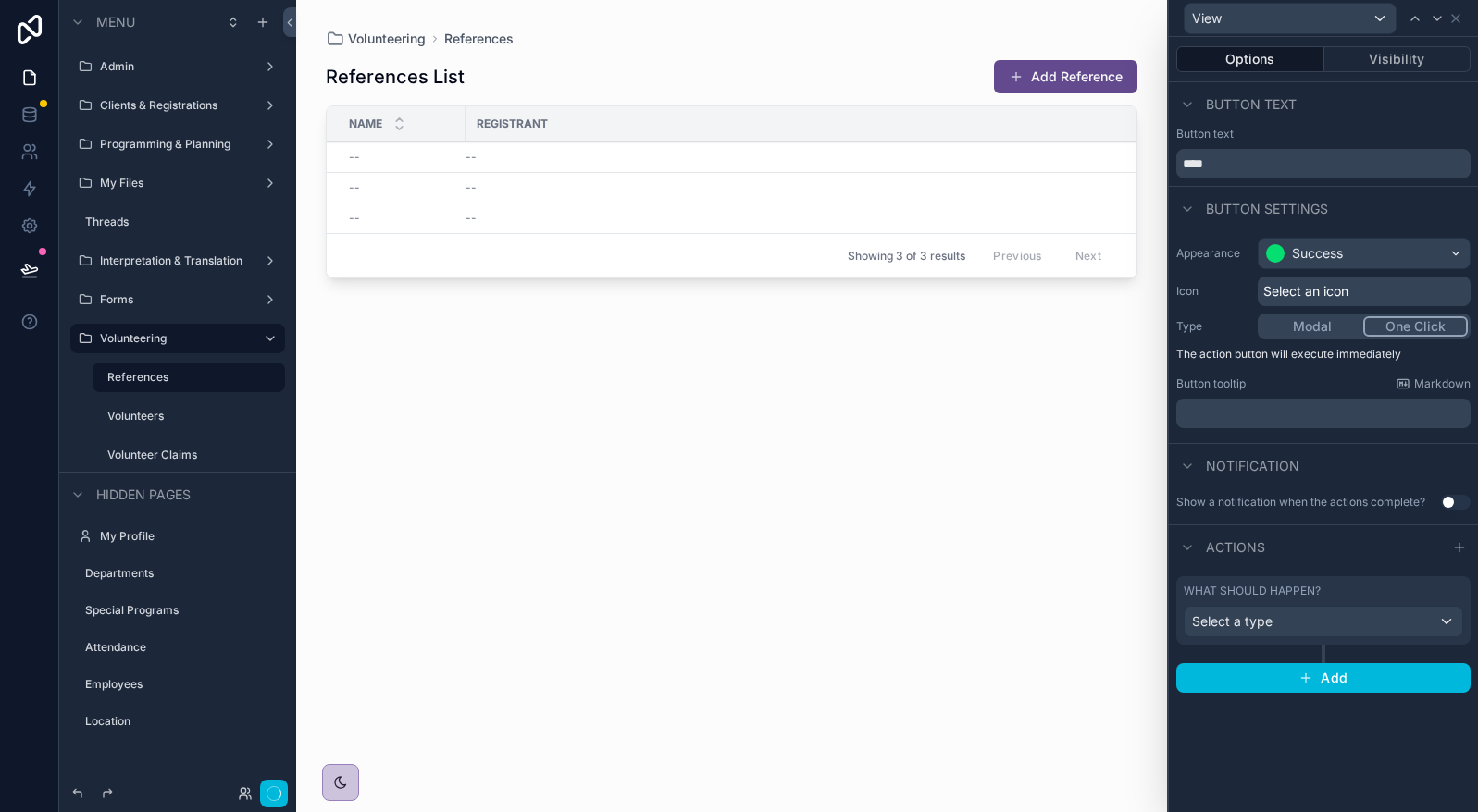
scroll to position [0, 0]
click at [1296, 634] on div "Select a type" at bounding box center [1323, 622] width 277 height 30
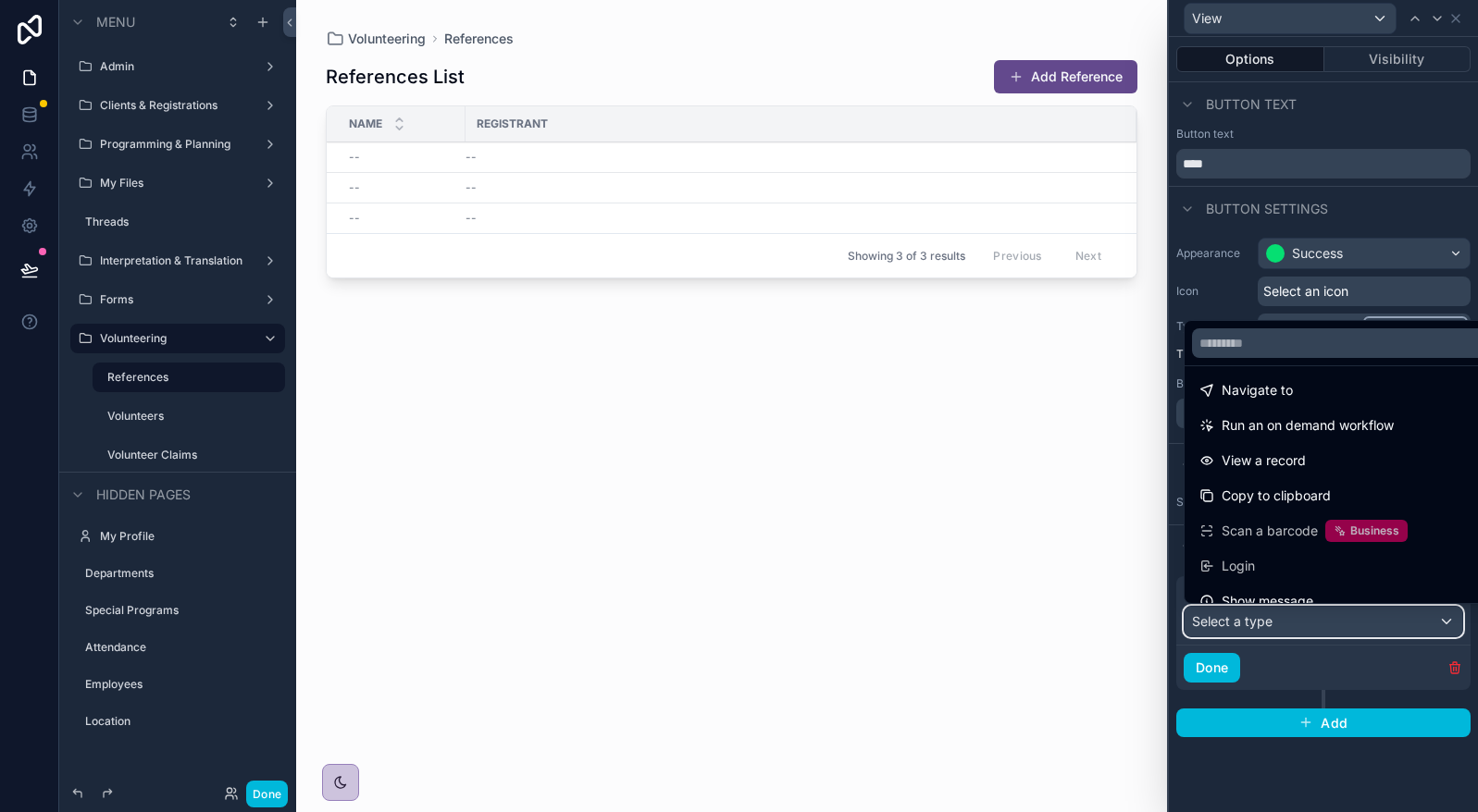
scroll to position [166, 0]
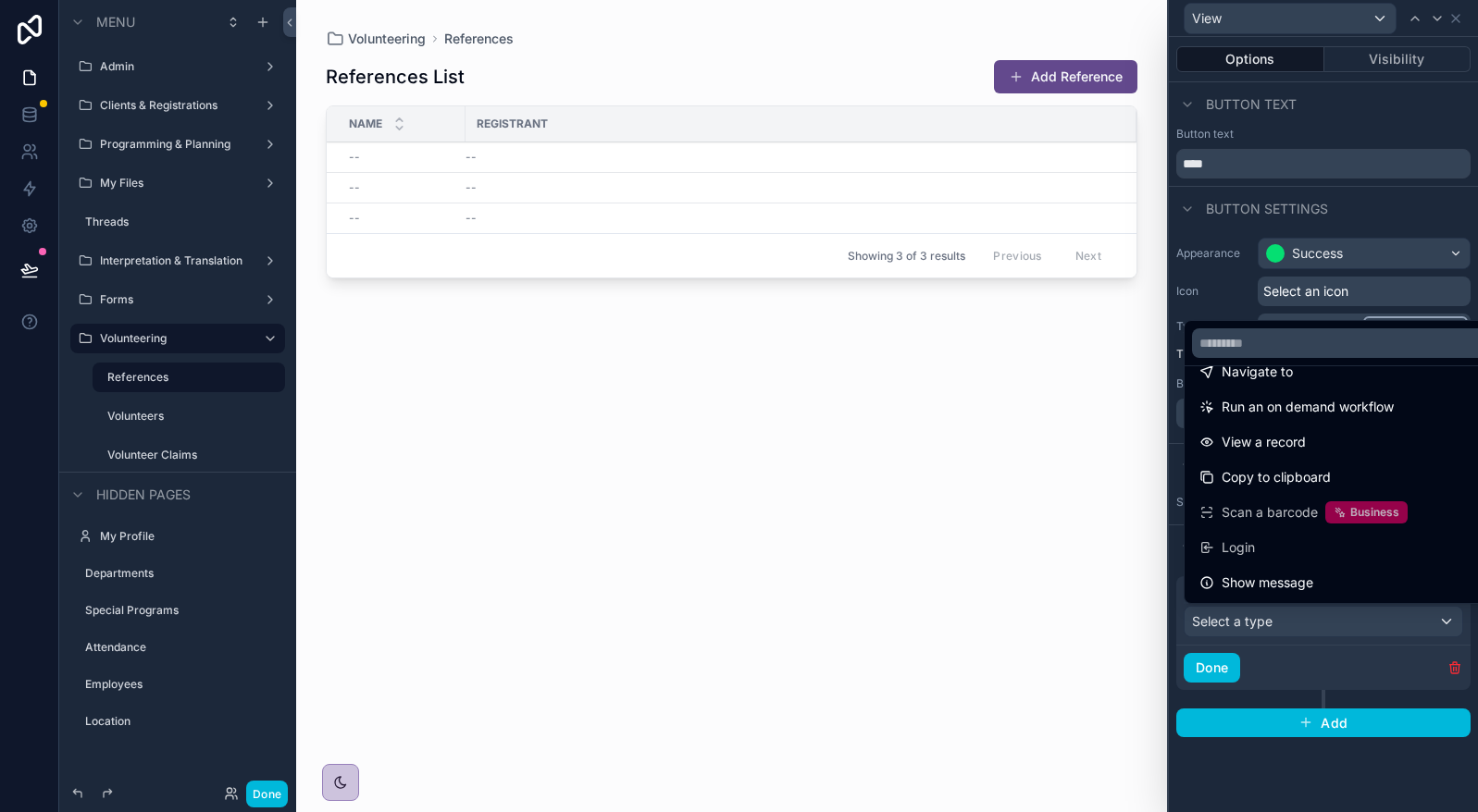
click at [1368, 456] on div "View a record" at bounding box center [1344, 442] width 313 height 34
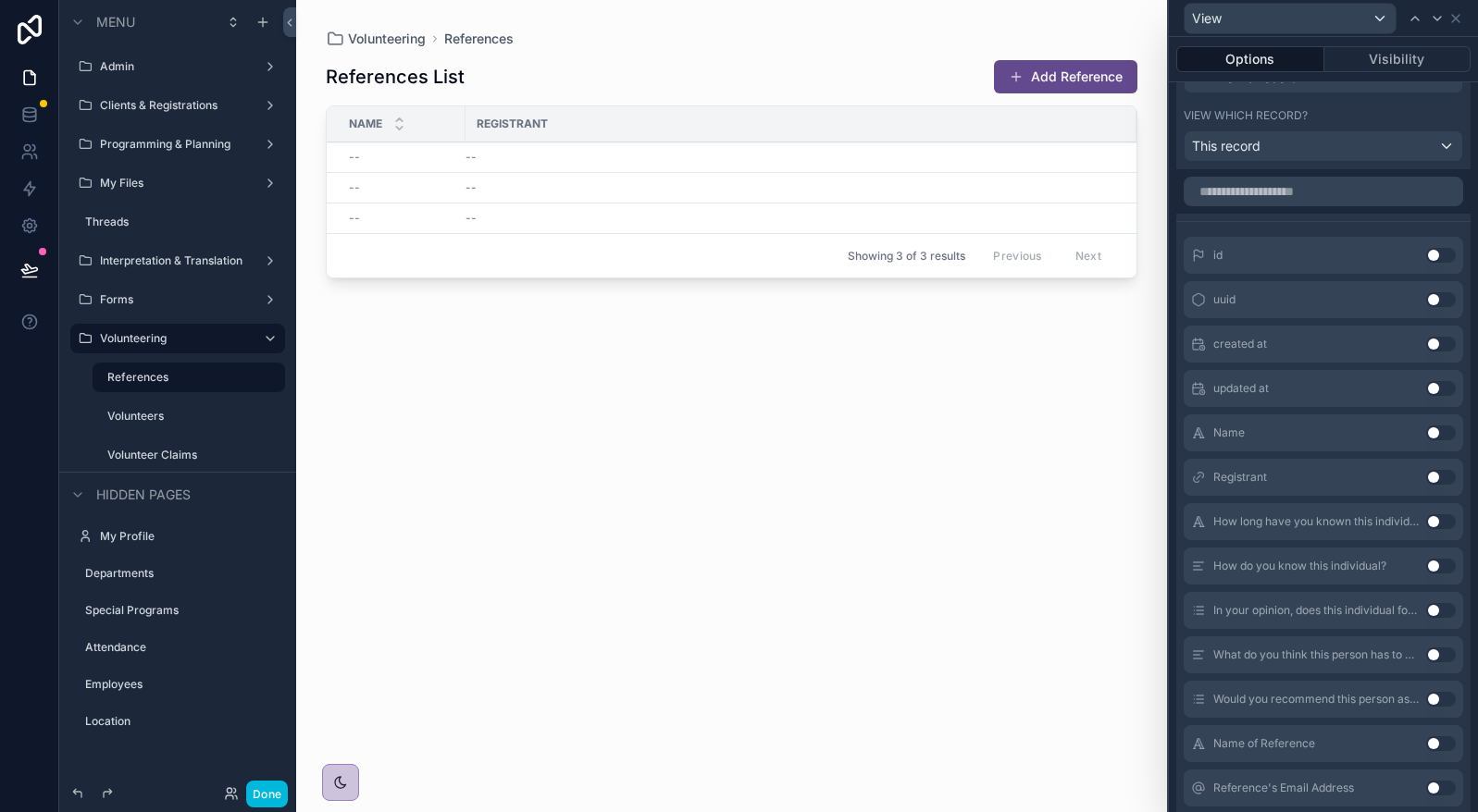
scroll to position [761, 0]
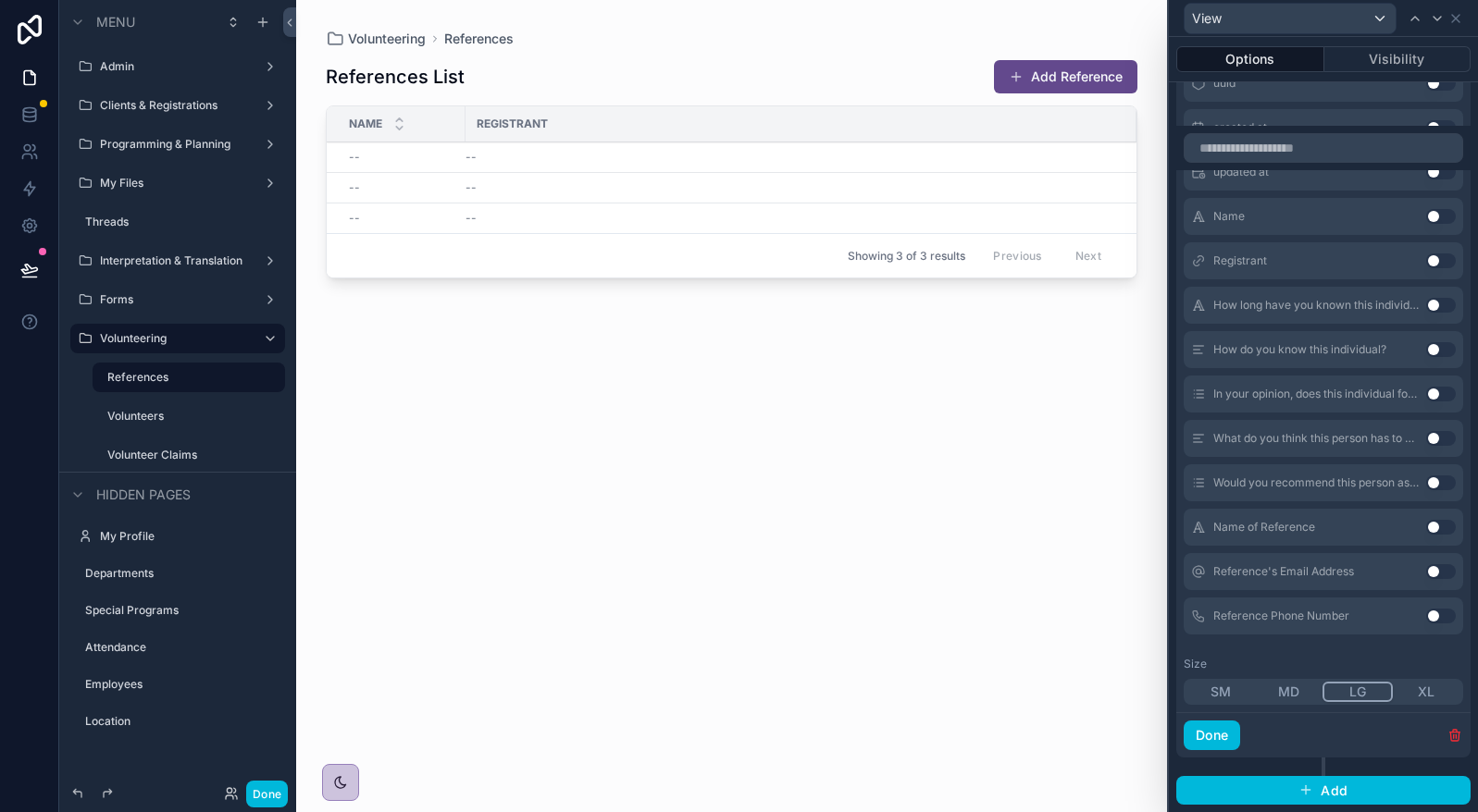
click at [1218, 739] on button "Done" at bounding box center [1212, 735] width 56 height 30
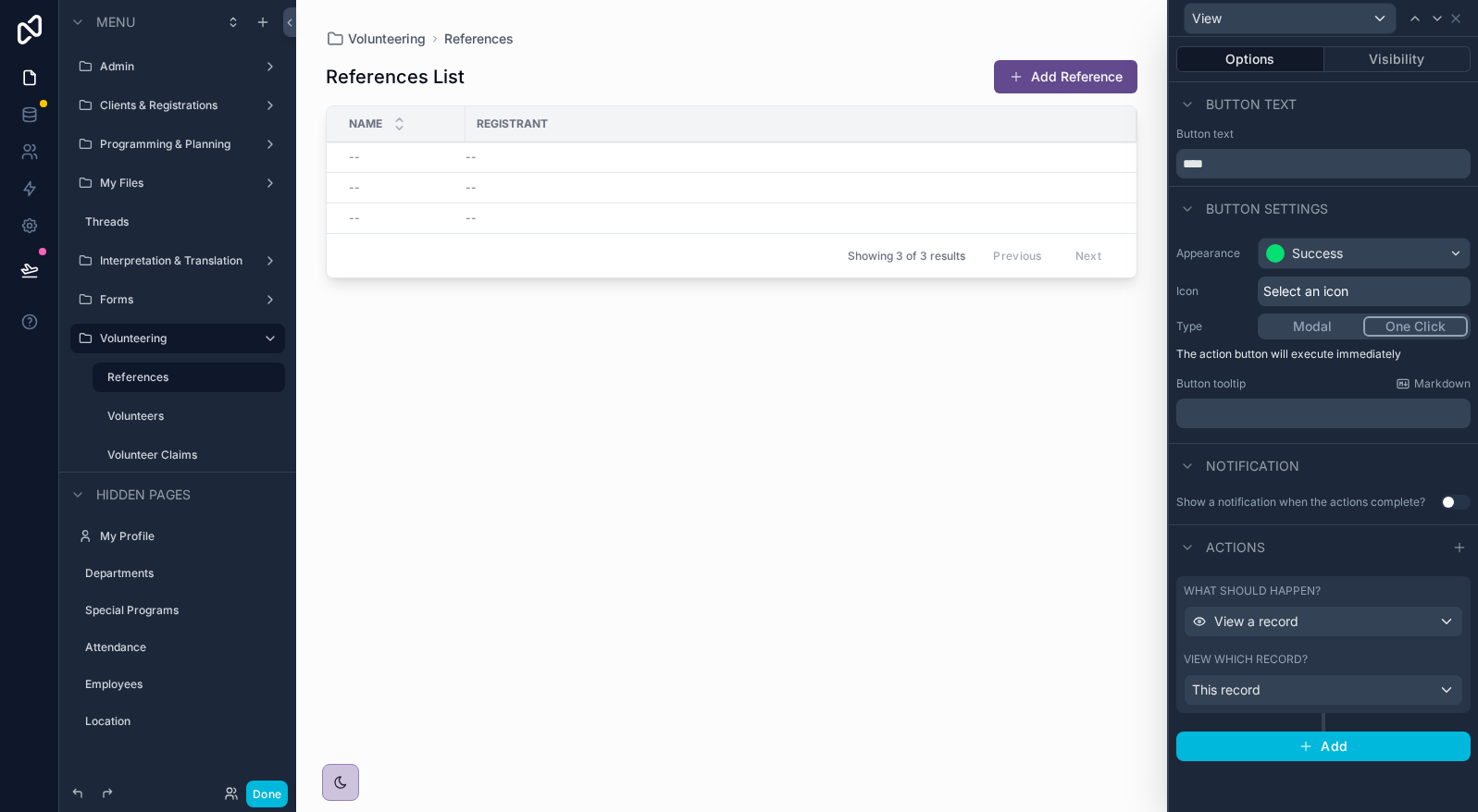
scroll to position [0, 0]
click at [1079, 161] on div "scrollable content" at bounding box center [731, 395] width 871 height 790
click at [0, 0] on span "View" at bounding box center [0, 0] width 0 height 0
click at [1328, 703] on div "This record" at bounding box center [1323, 690] width 277 height 30
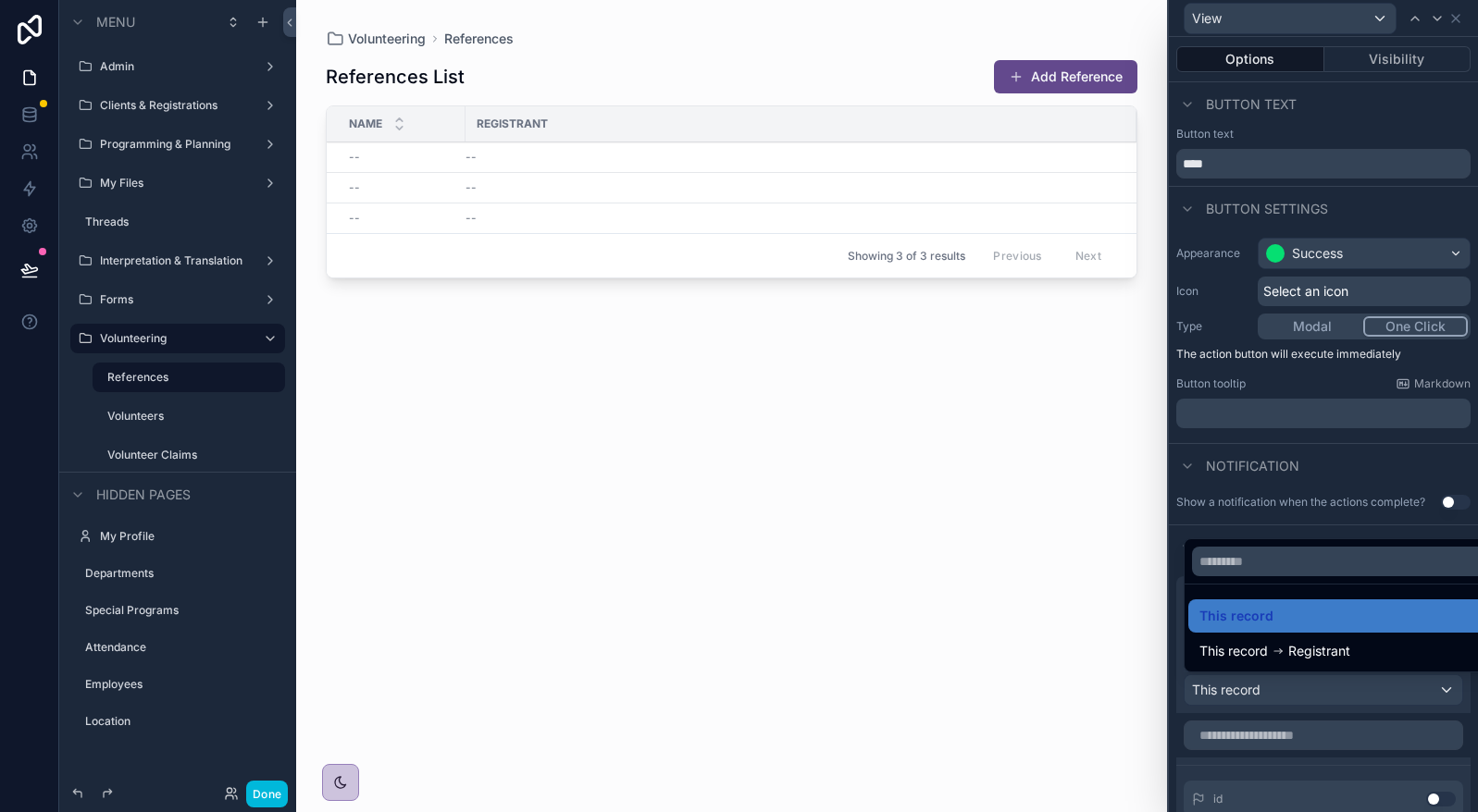
click at [1328, 703] on div at bounding box center [1323, 406] width 309 height 812
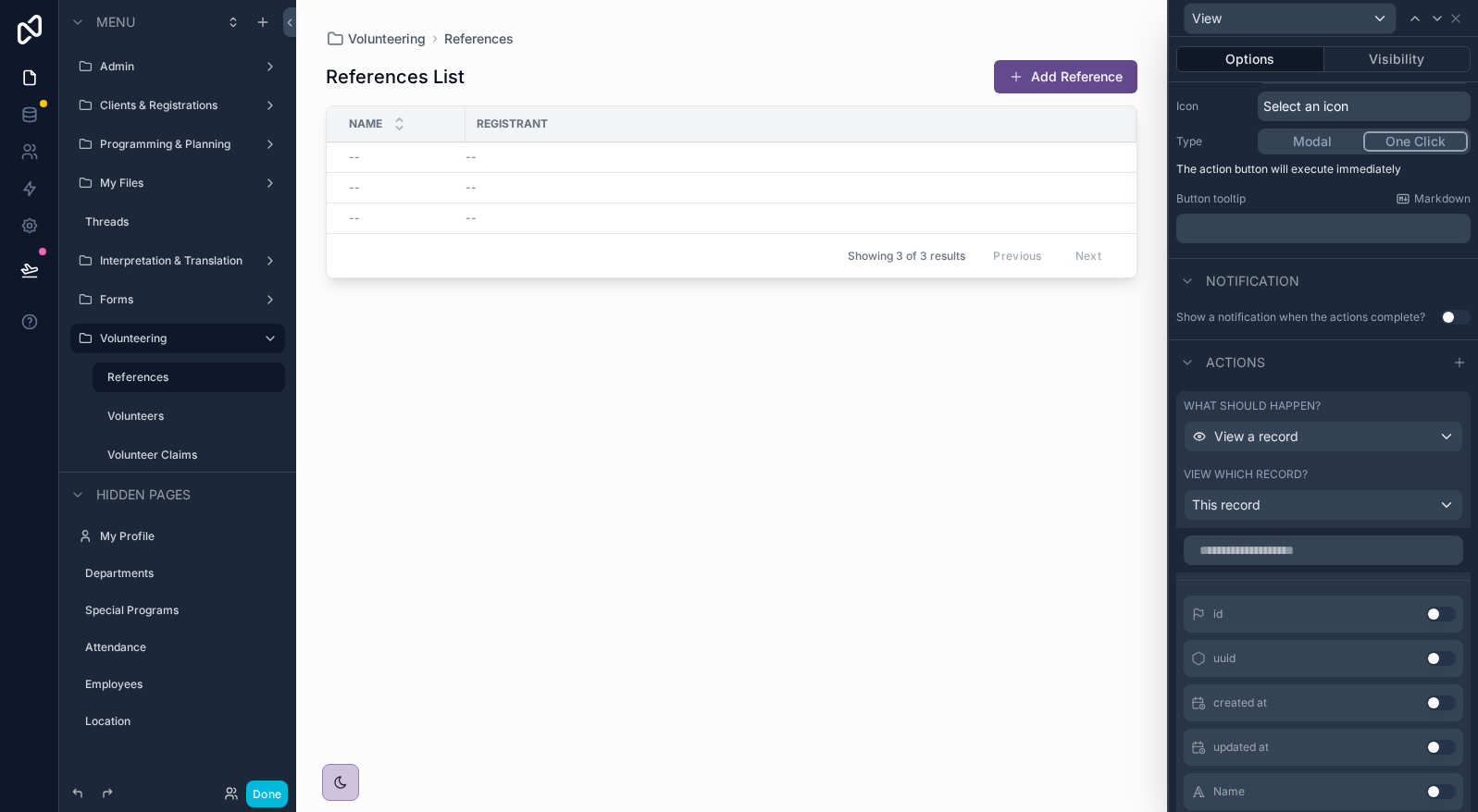
scroll to position [555, 0]
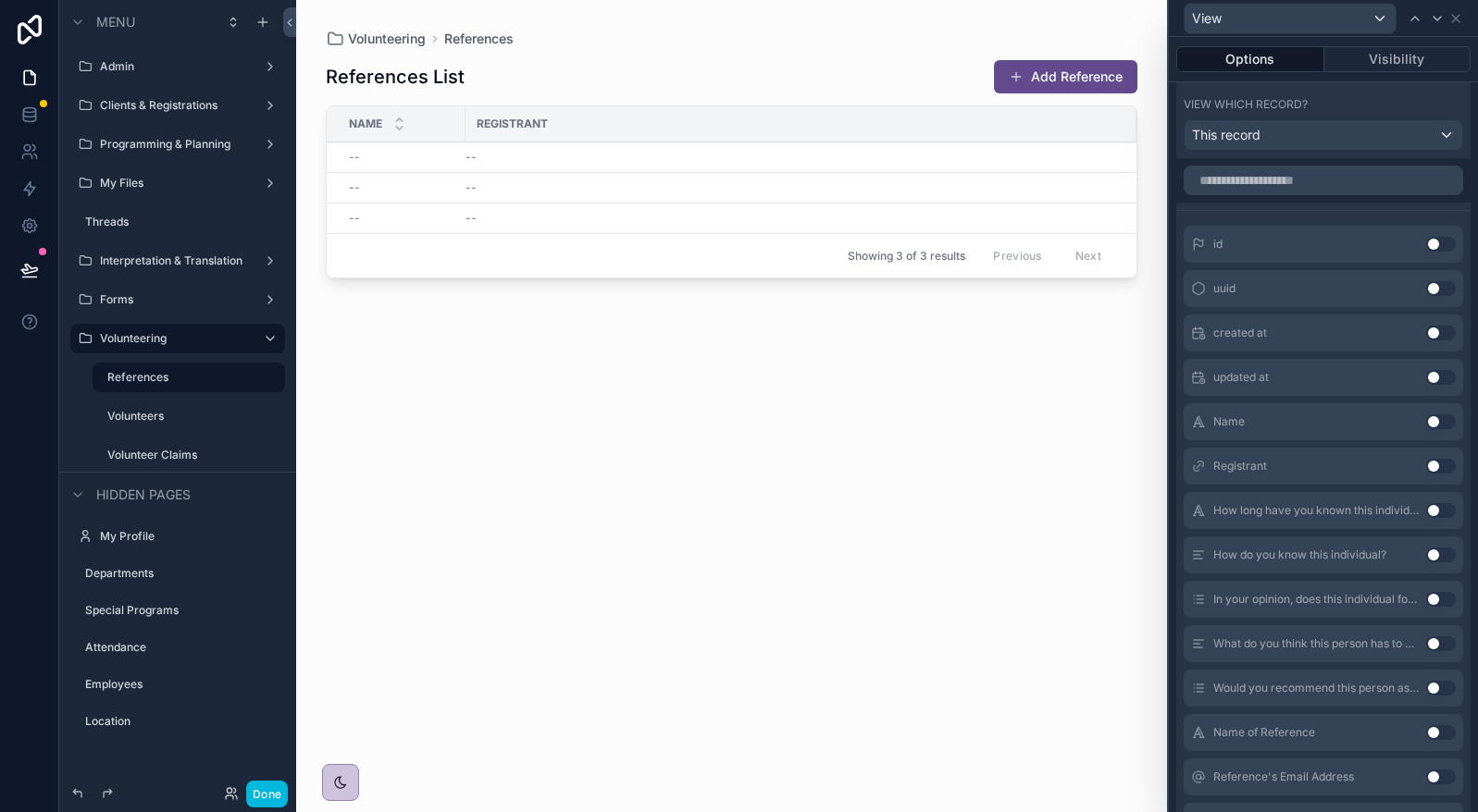
click at [1429, 463] on button "Use setting" at bounding box center [1441, 467] width 30 height 15
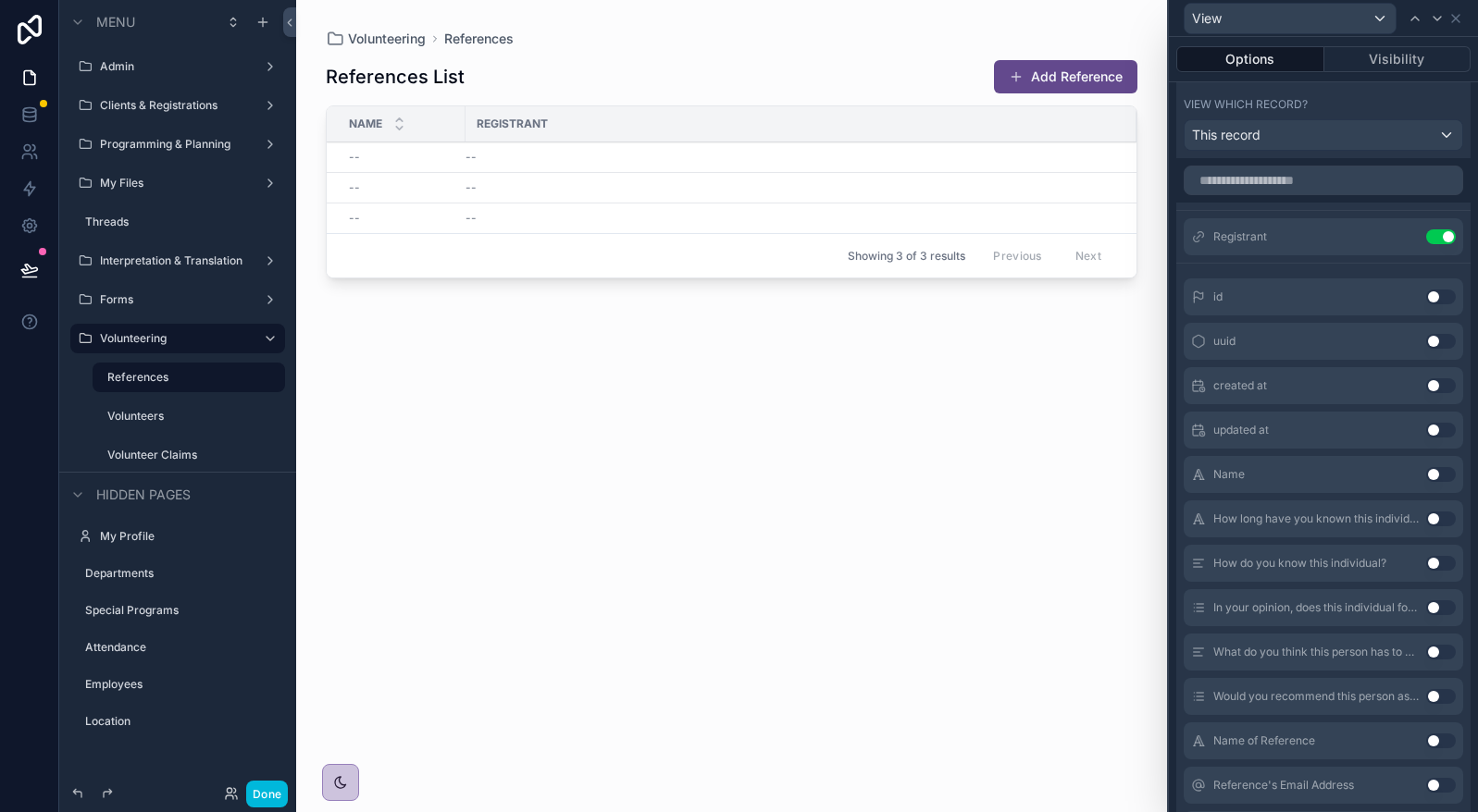
click at [1426, 515] on button "Use setting" at bounding box center [1441, 519] width 30 height 15
click at [1426, 565] on button "Use setting" at bounding box center [1441, 564] width 30 height 15
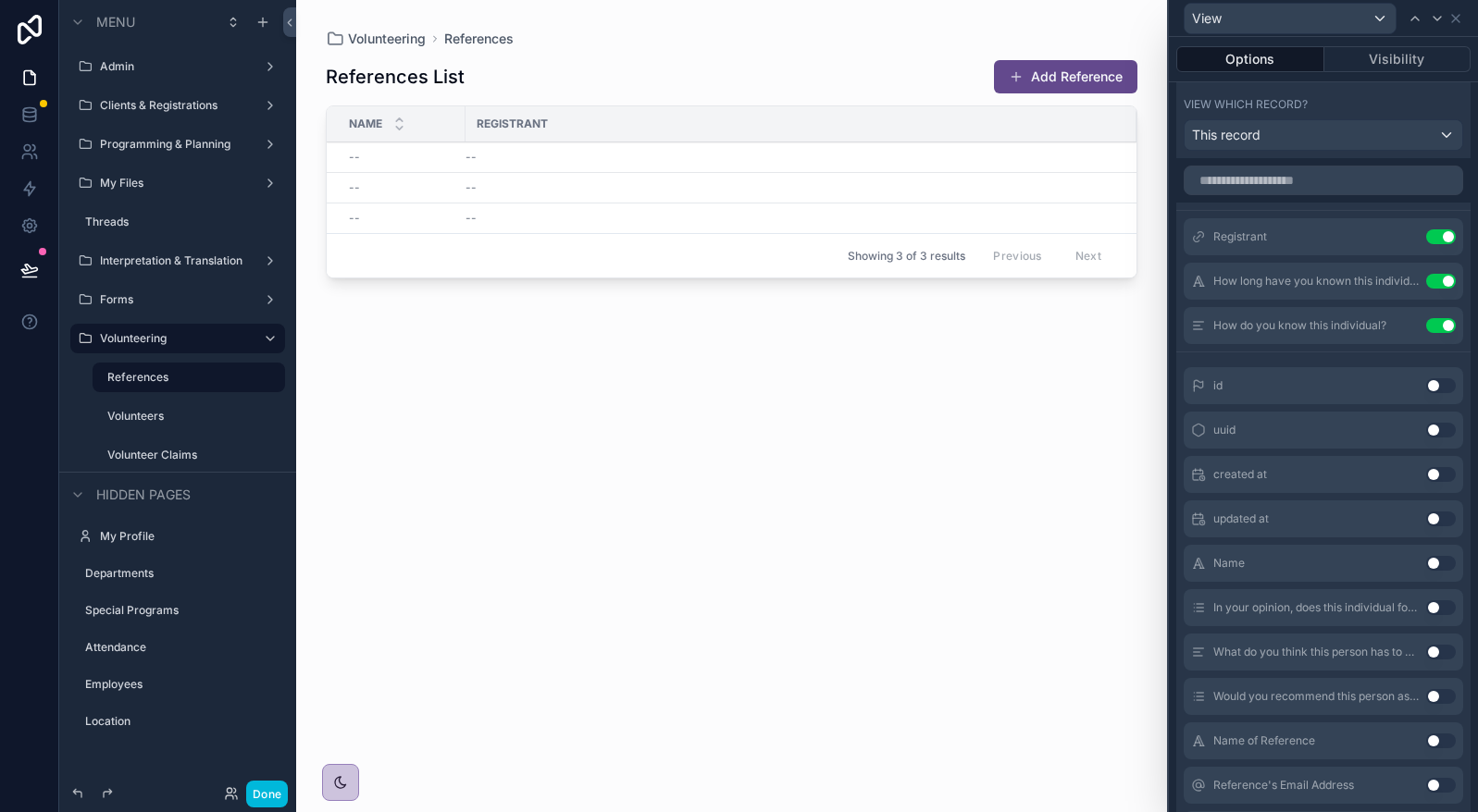
click at [1426, 605] on button "Use setting" at bounding box center [1441, 608] width 30 height 15
click at [1423, 643] on div "What do you think this person has to offer as a volunteer? Use setting" at bounding box center [1323, 652] width 279 height 37
click at [1426, 649] on button "Use setting" at bounding box center [1441, 652] width 30 height 15
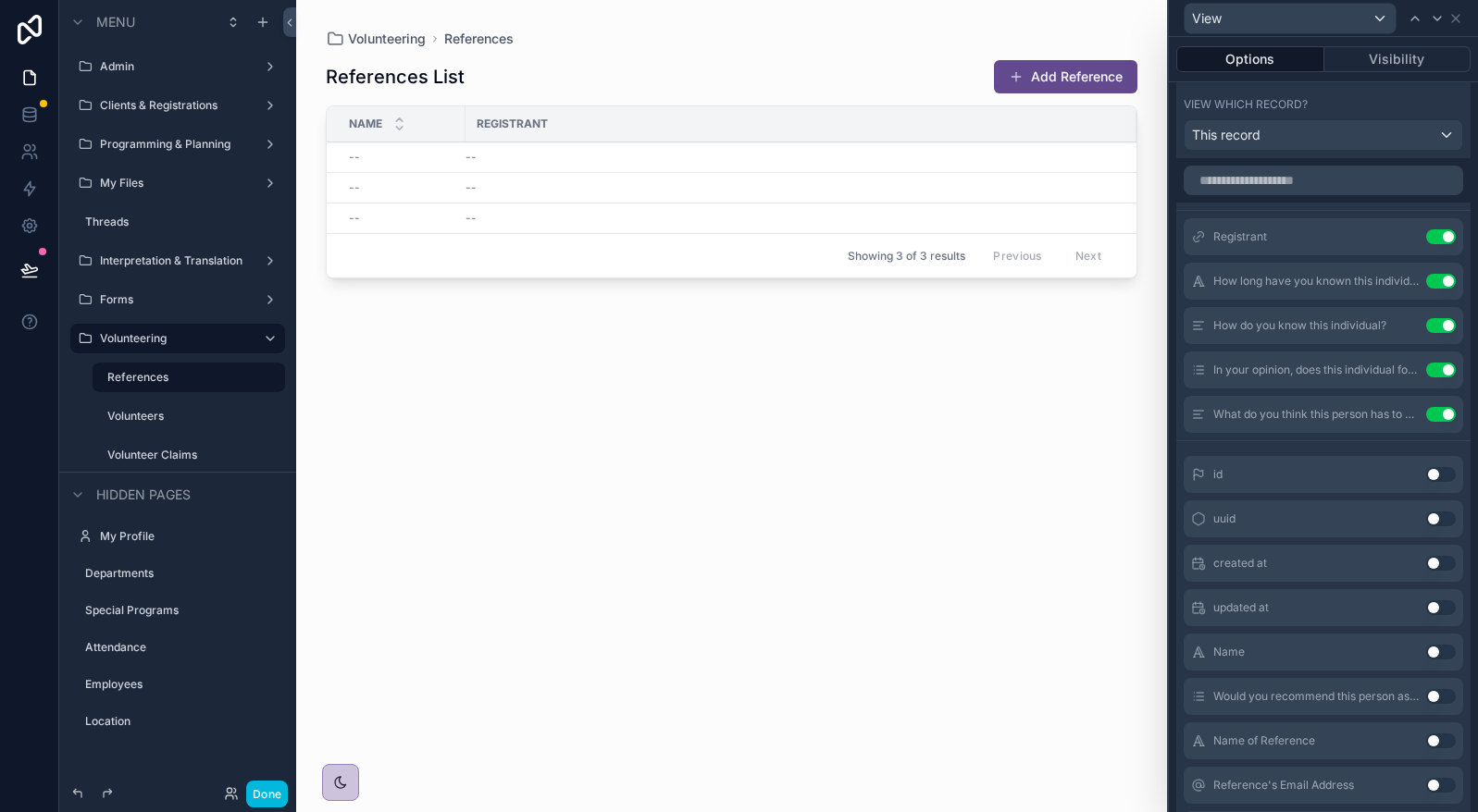
click at [1429, 693] on button "Use setting" at bounding box center [1441, 696] width 30 height 15
click at [1429, 740] on button "Use setting" at bounding box center [1441, 741] width 30 height 15
click at [1431, 783] on button "Use setting" at bounding box center [1441, 785] width 30 height 15
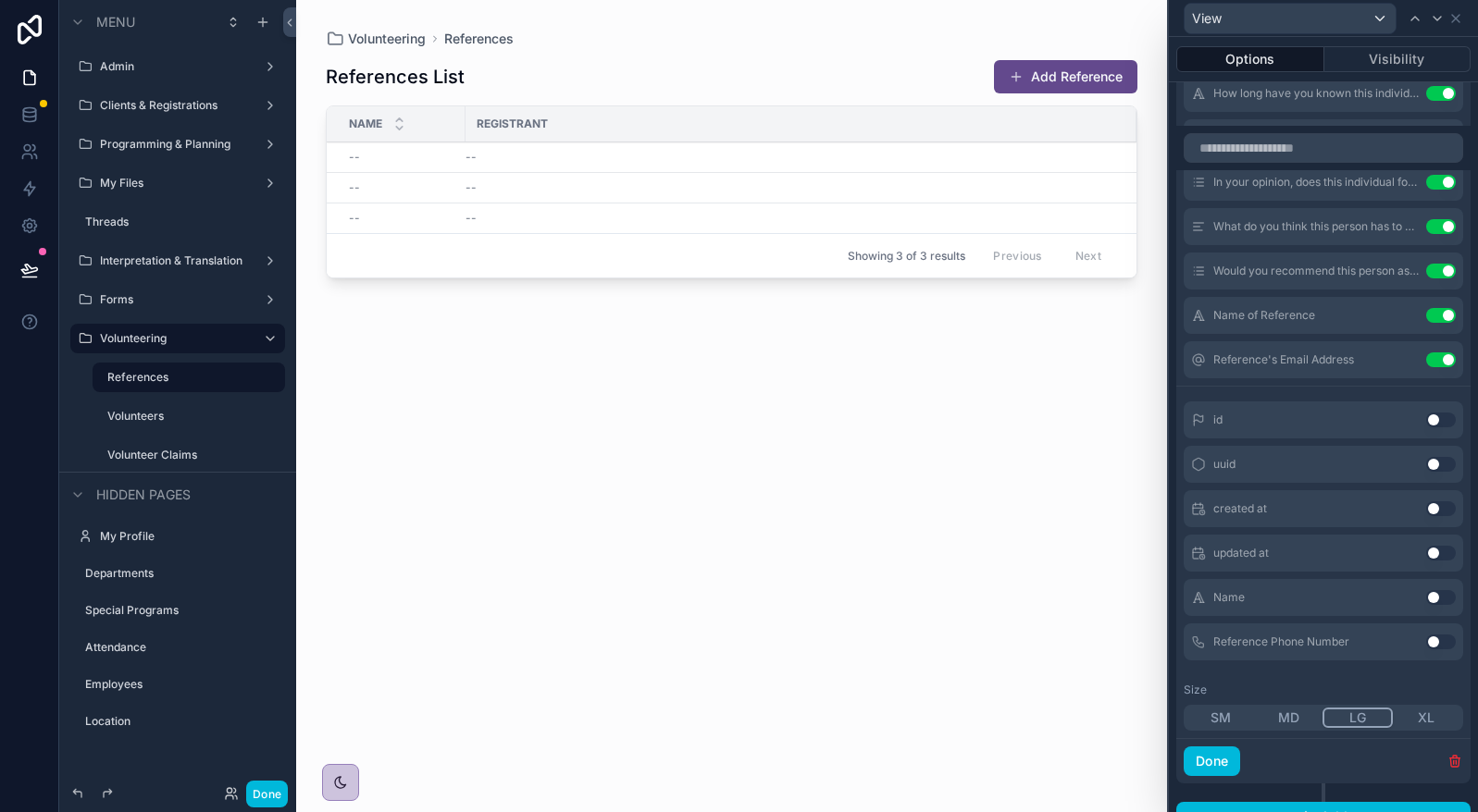
scroll to position [769, 0]
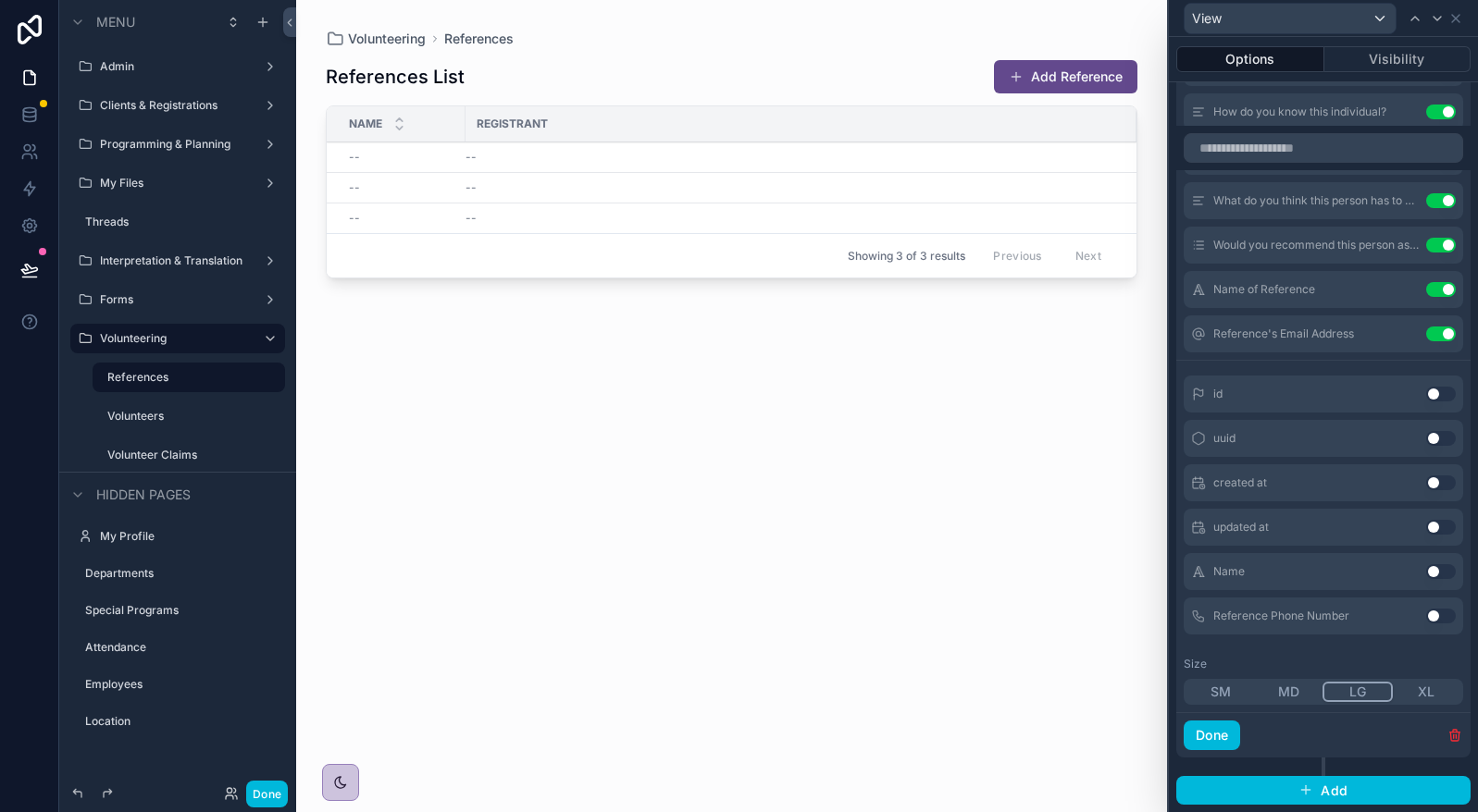
click at [1426, 614] on button "Use setting" at bounding box center [1441, 616] width 30 height 15
click at [1207, 736] on button "Done" at bounding box center [1212, 735] width 56 height 30
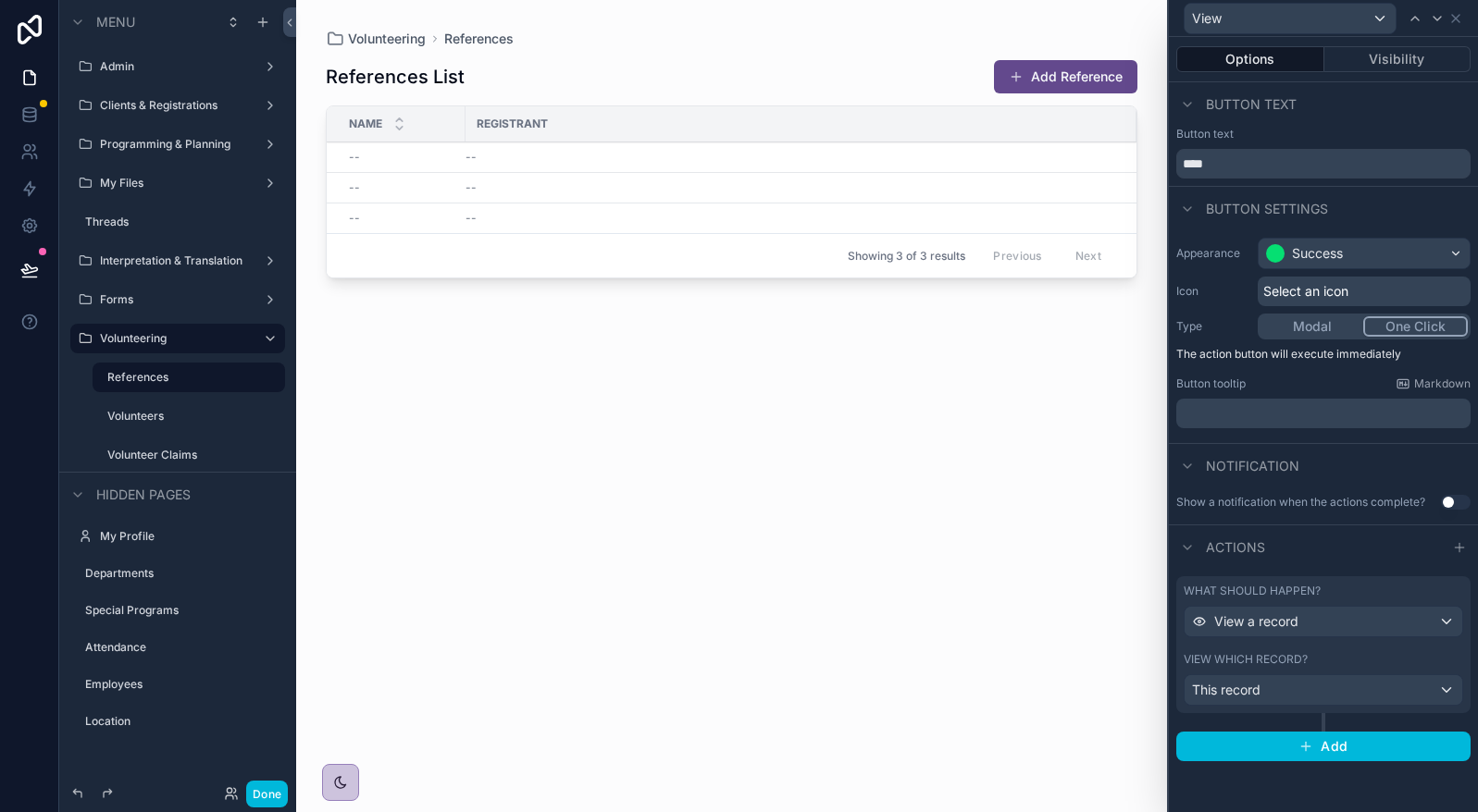
scroll to position [0, 0]
click at [0, 0] on span "View" at bounding box center [0, 0] width 0 height 0
click at [266, 796] on button "Done" at bounding box center [267, 793] width 42 height 27
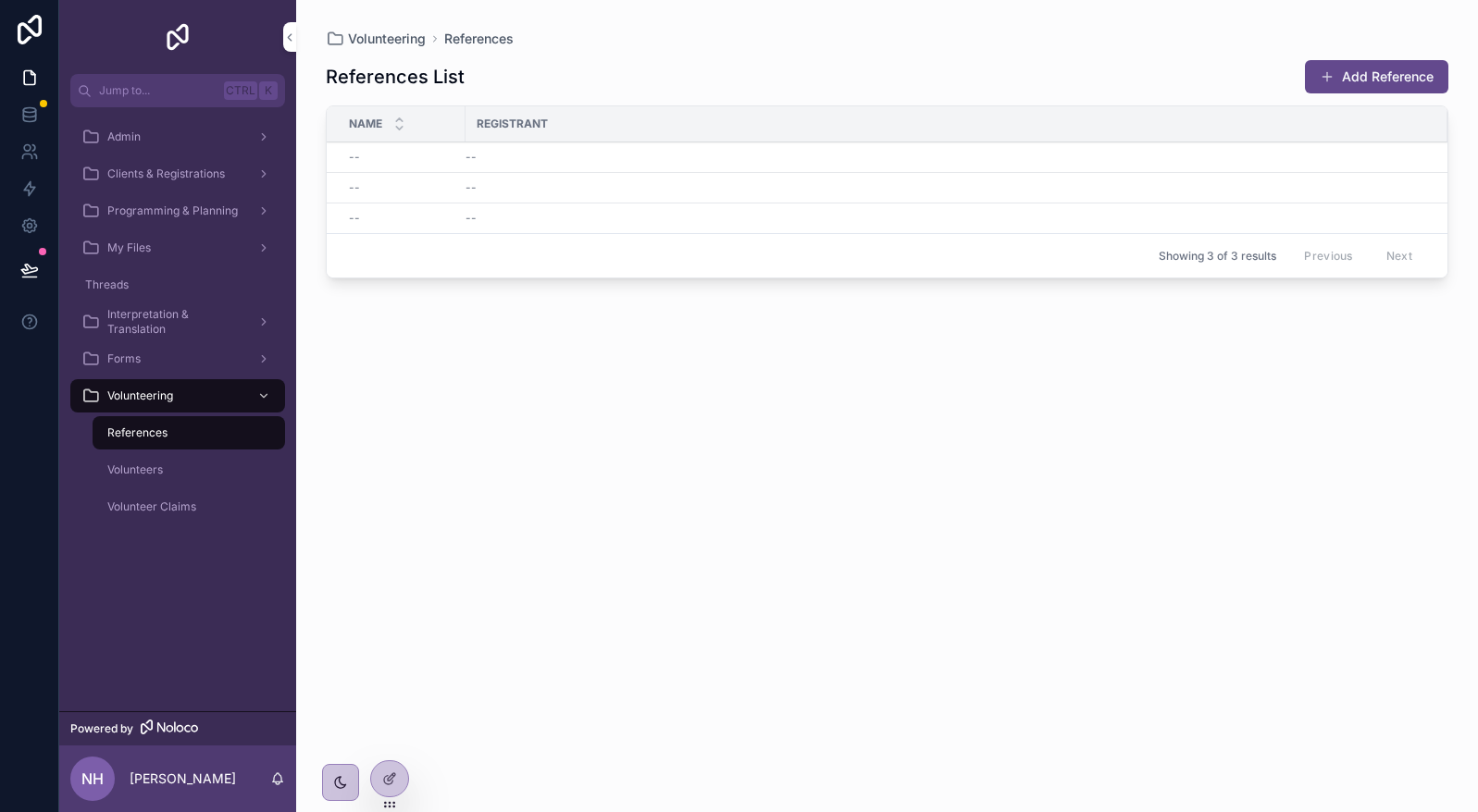
click at [0, 0] on span "View" at bounding box center [0, 0] width 0 height 0
click at [0, 0] on button "View" at bounding box center [0, 0] width 0 height 0
click at [380, 780] on div at bounding box center [389, 779] width 37 height 35
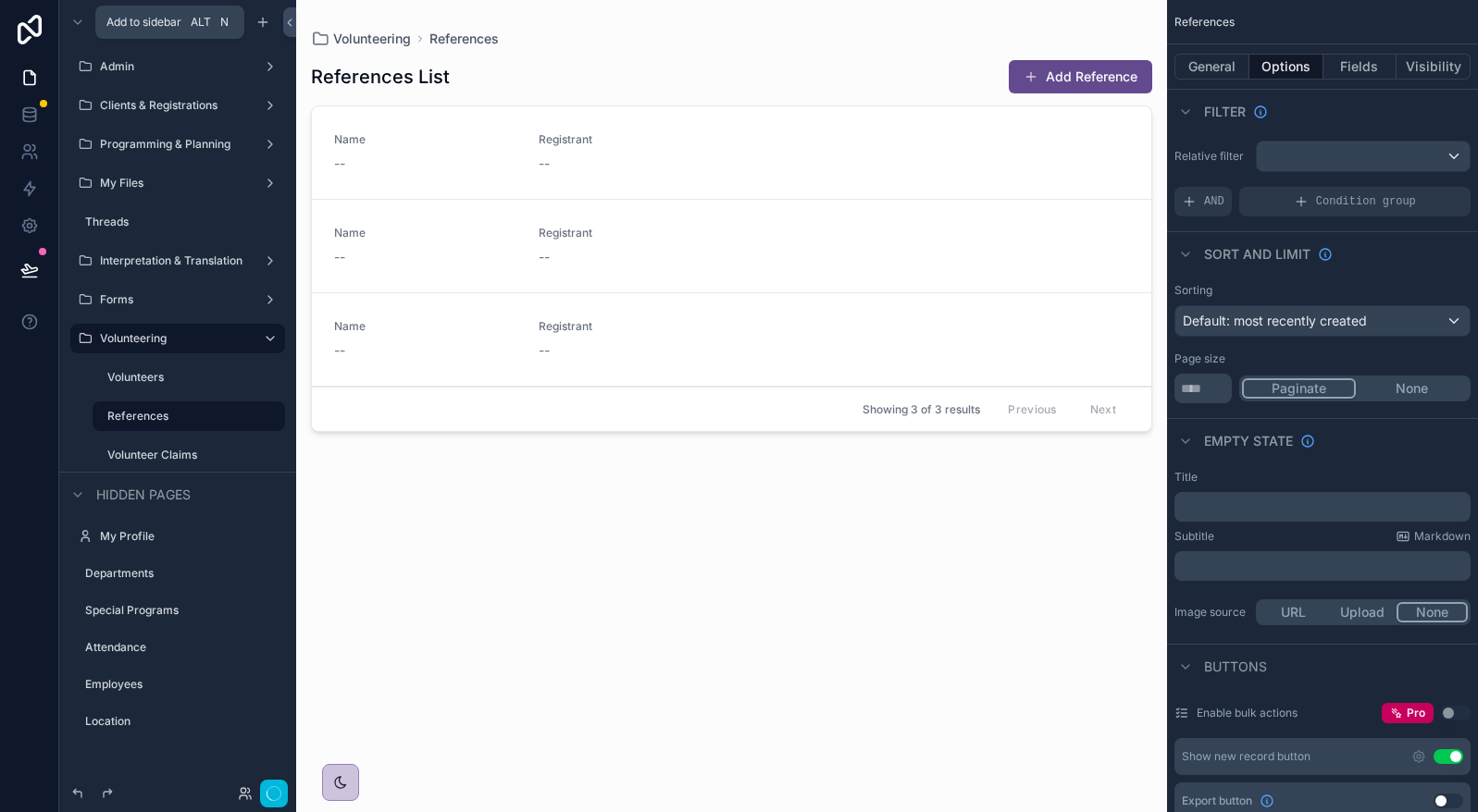
click at [260, 21] on icon "scrollable content" at bounding box center [263, 22] width 15 height 15
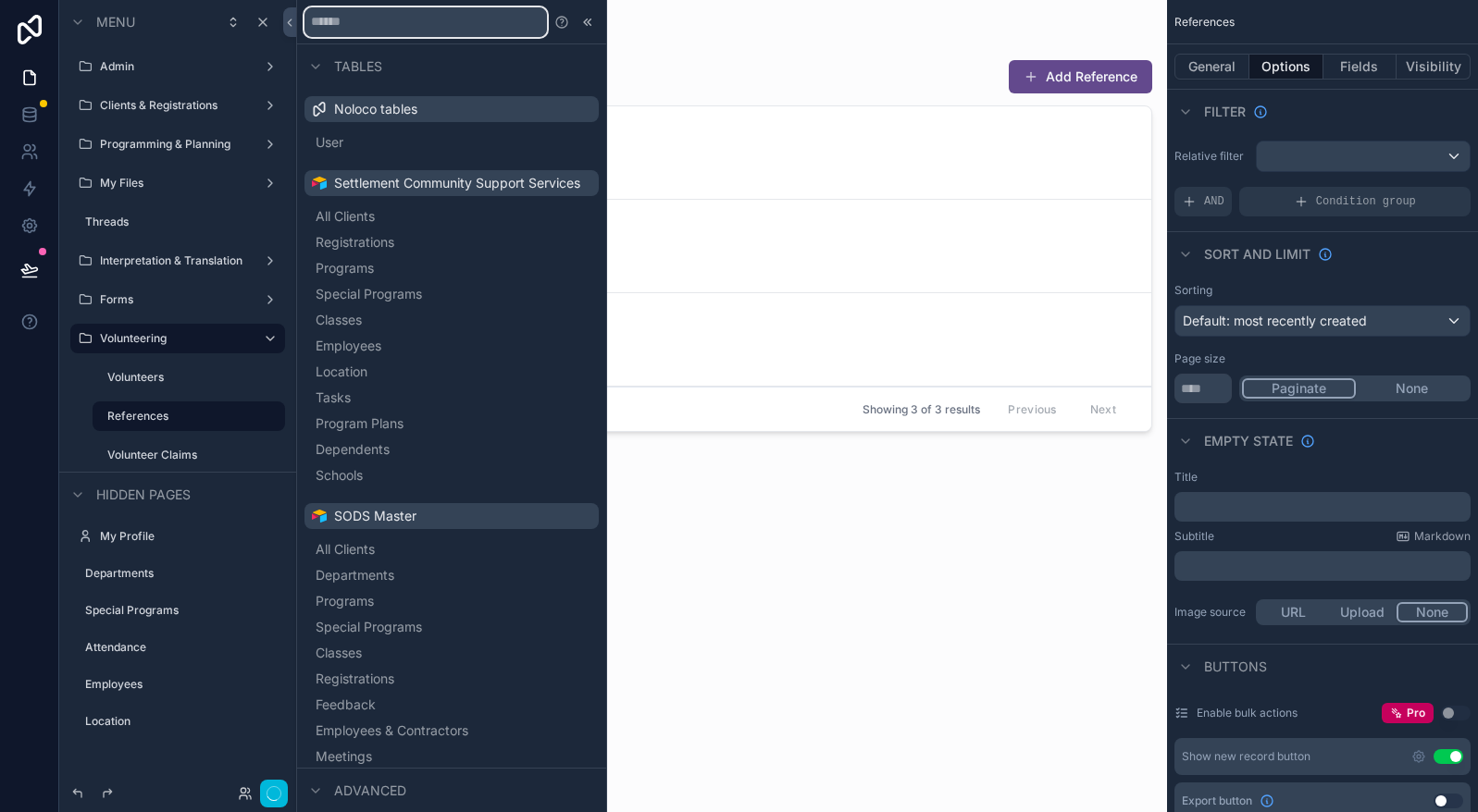
click at [478, 16] on input "text" at bounding box center [426, 22] width 243 height 30
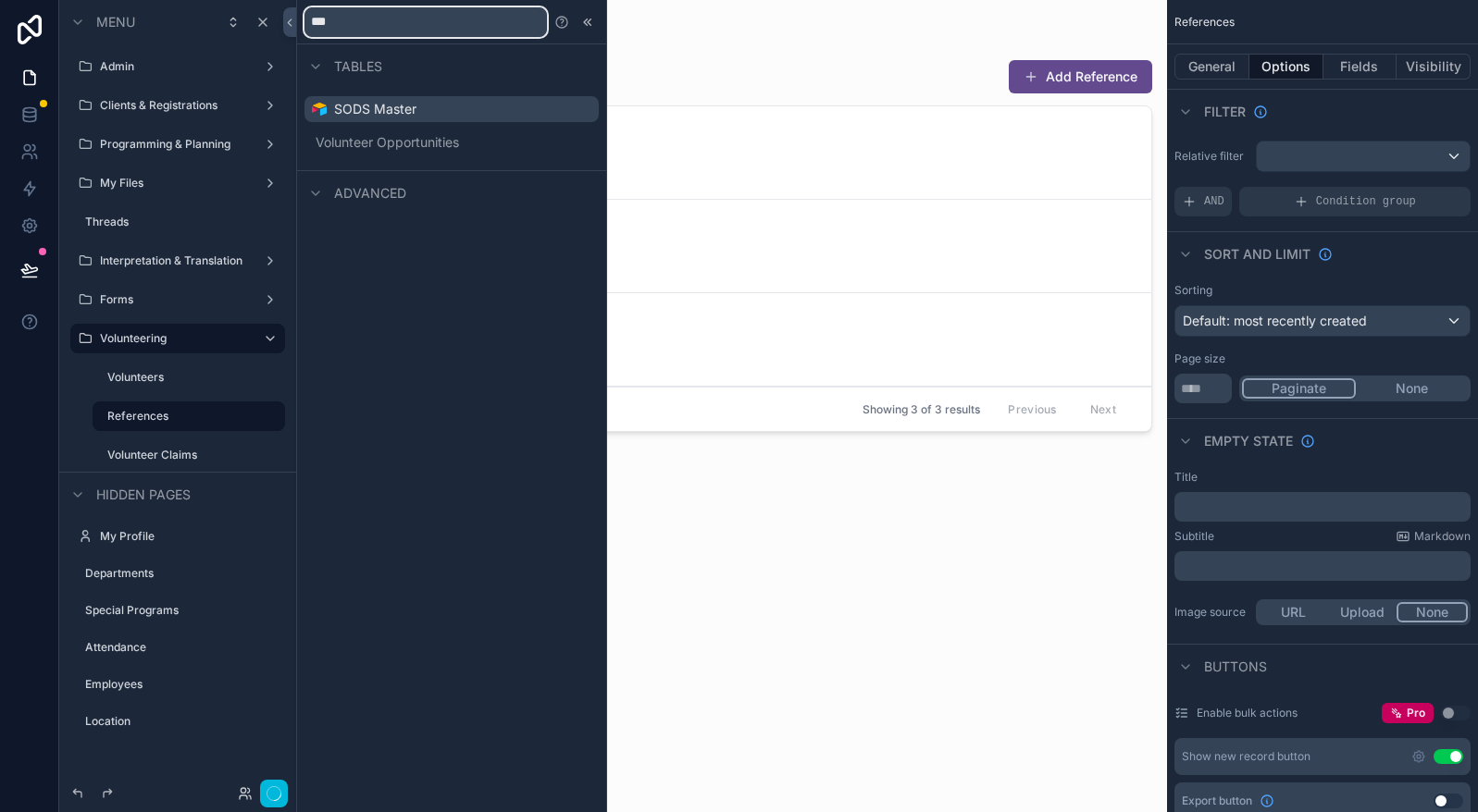
type input "***"
click at [551, 140] on button "Volunteer Opportunities" at bounding box center [451, 143] width 279 height 26
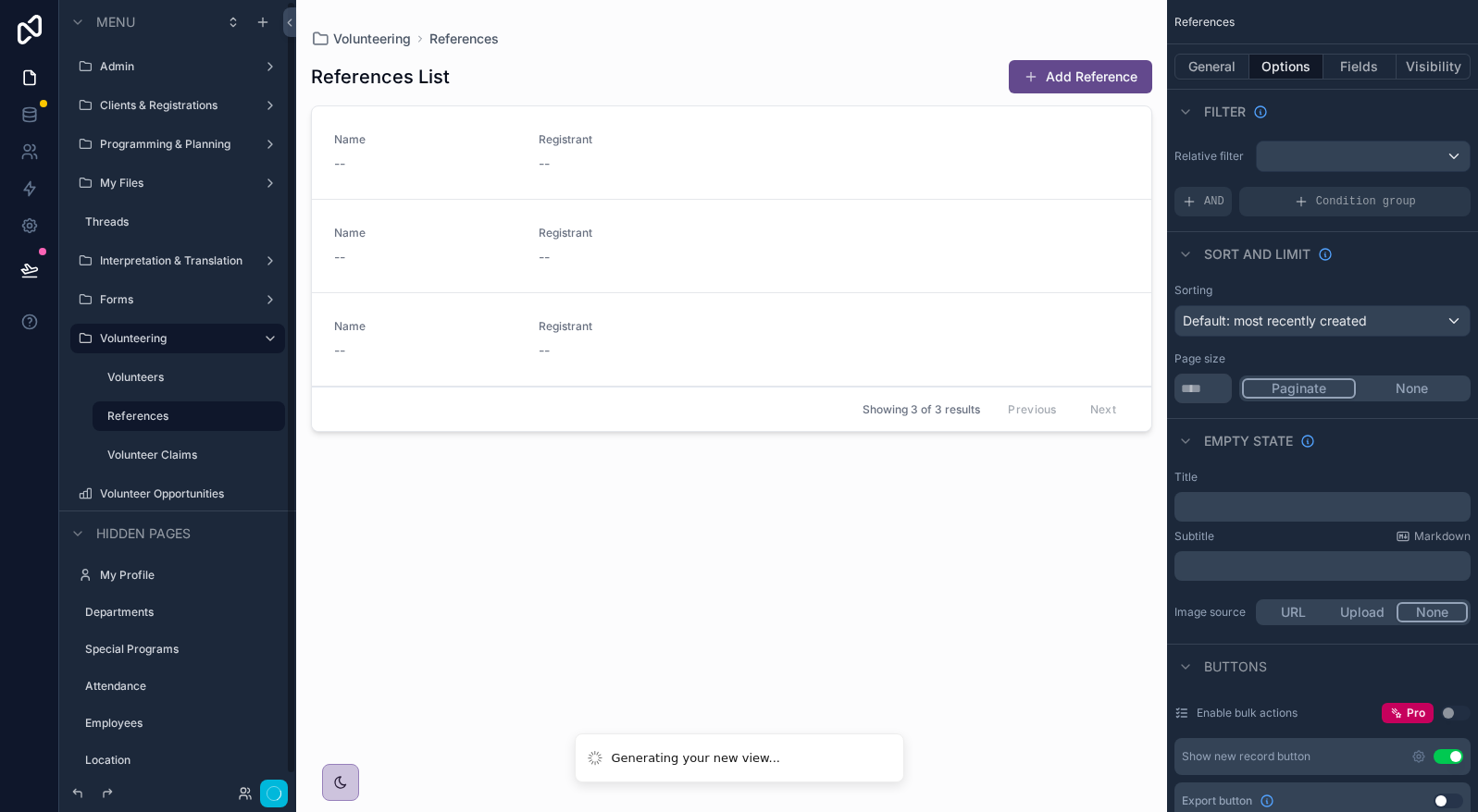
scroll to position [1, 0]
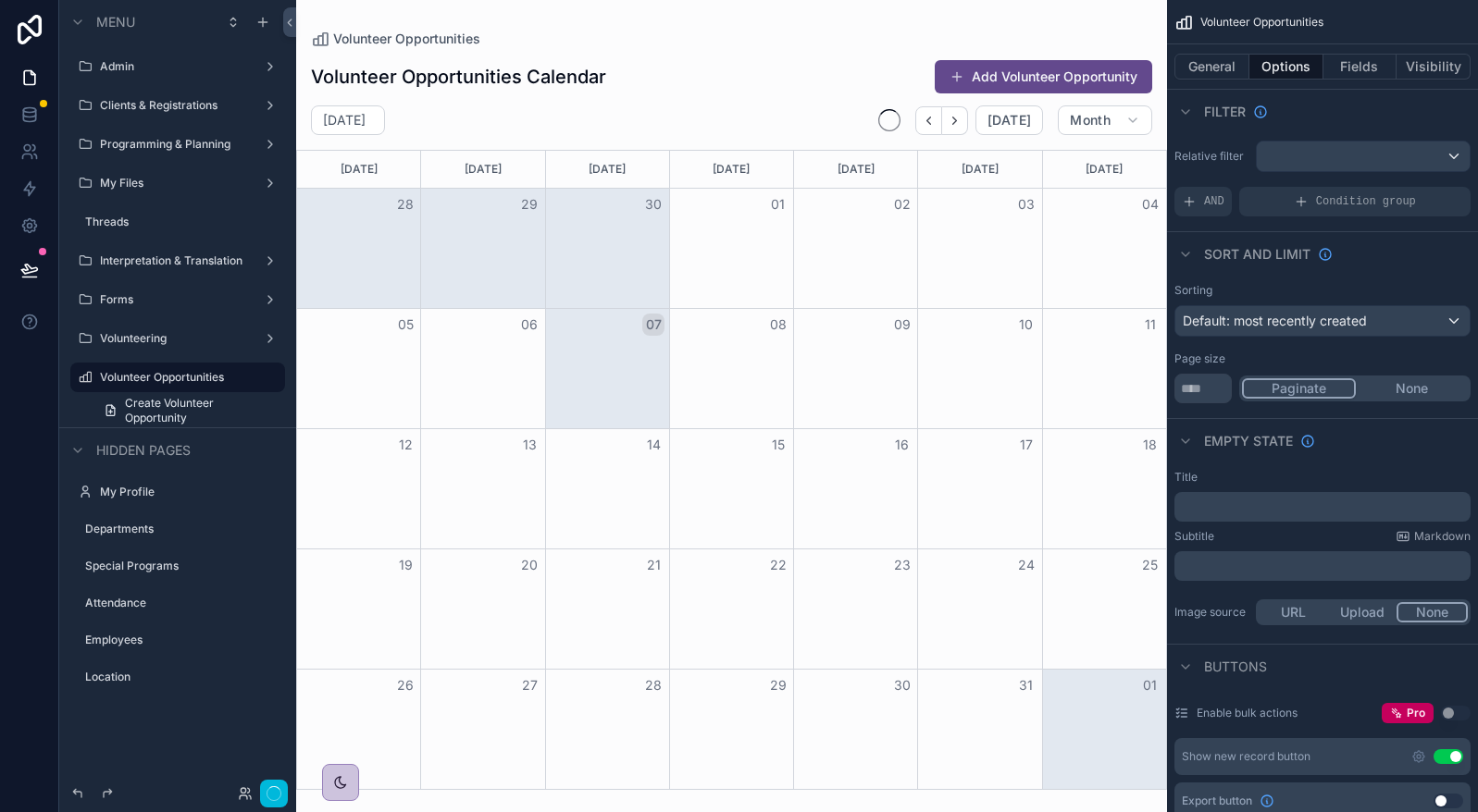
click at [85, 495] on icon "scrollable content" at bounding box center [85, 492] width 15 height 15
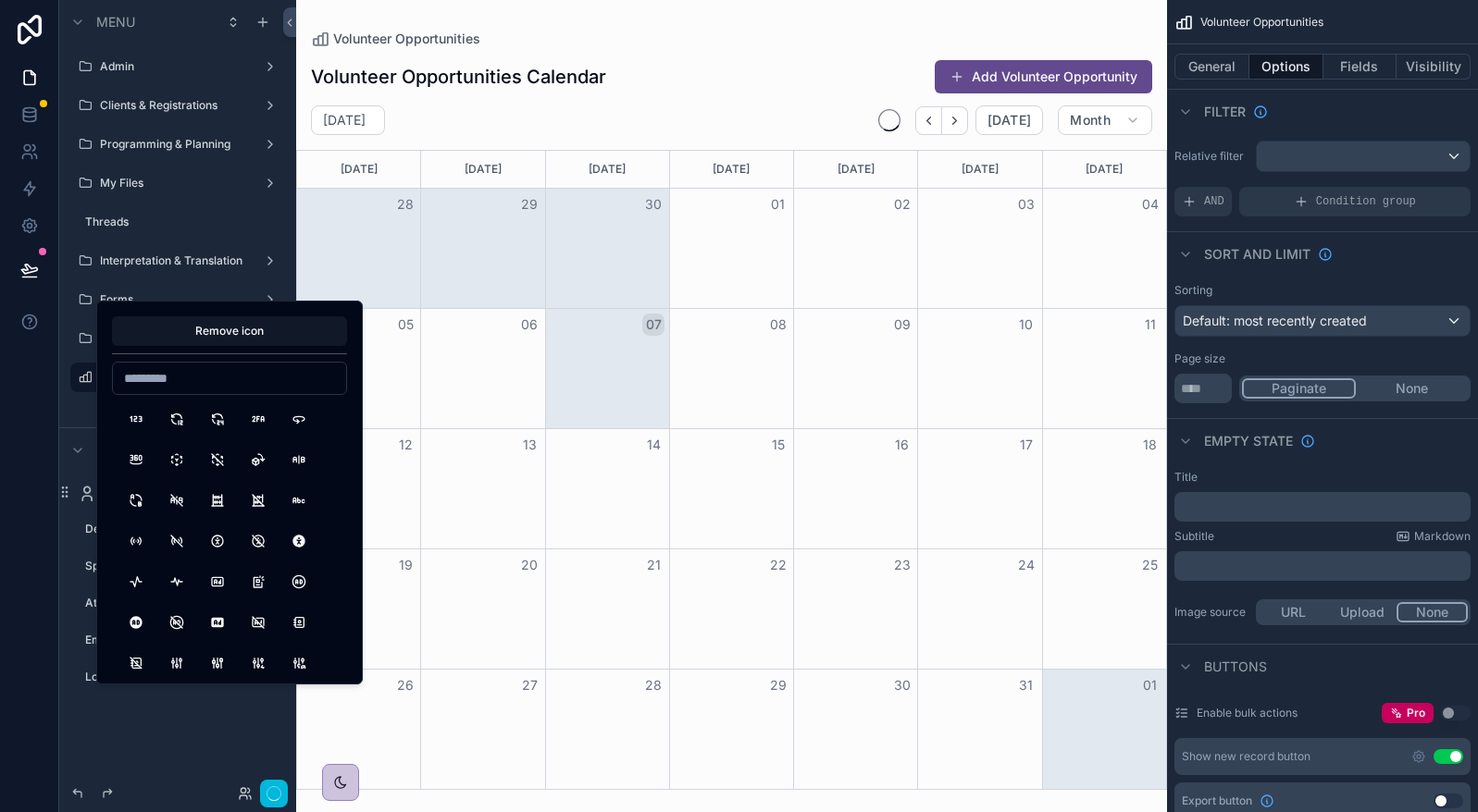
click at [43, 391] on div at bounding box center [29, 406] width 59 height 812
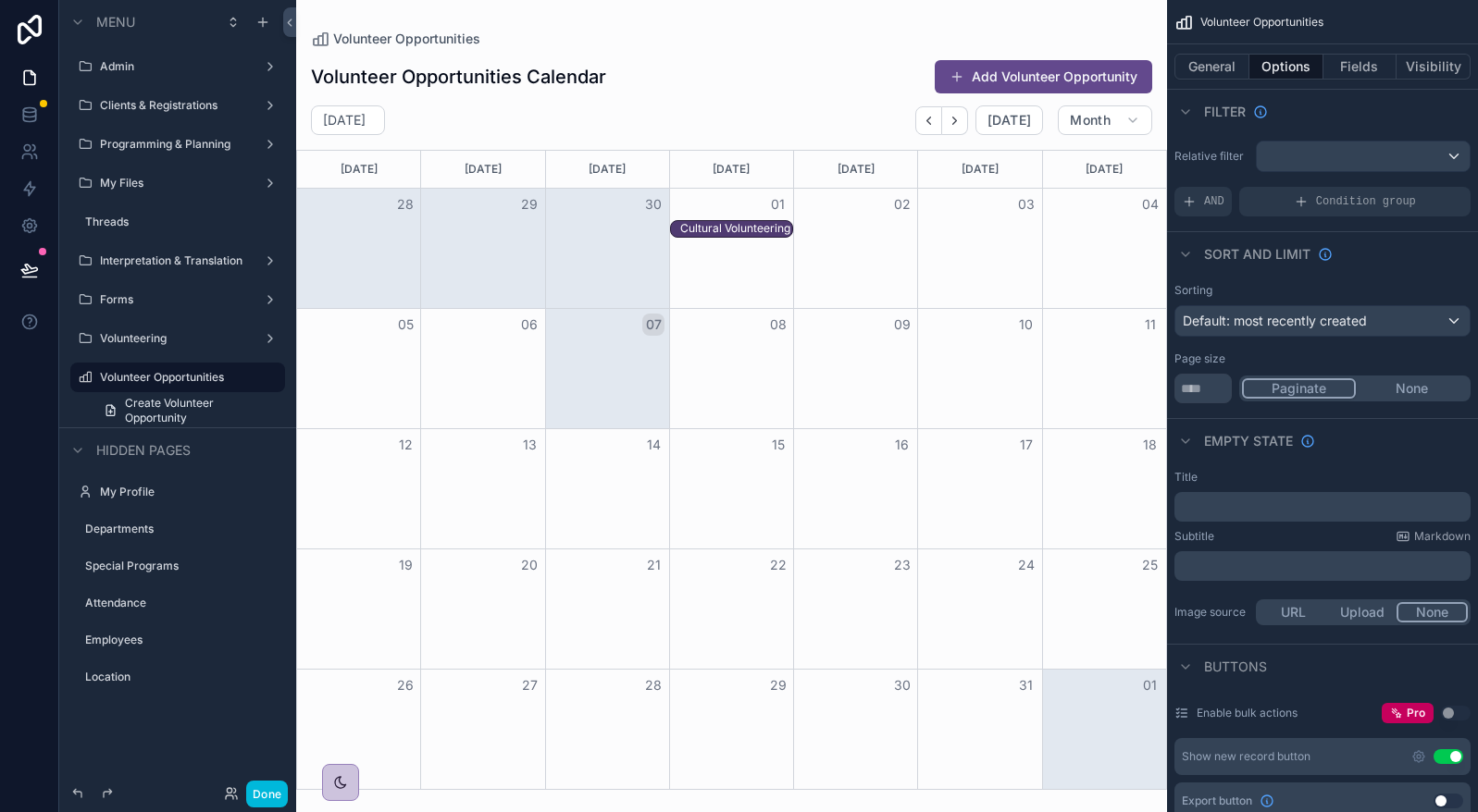
click at [84, 371] on icon "scrollable content" at bounding box center [85, 377] width 15 height 15
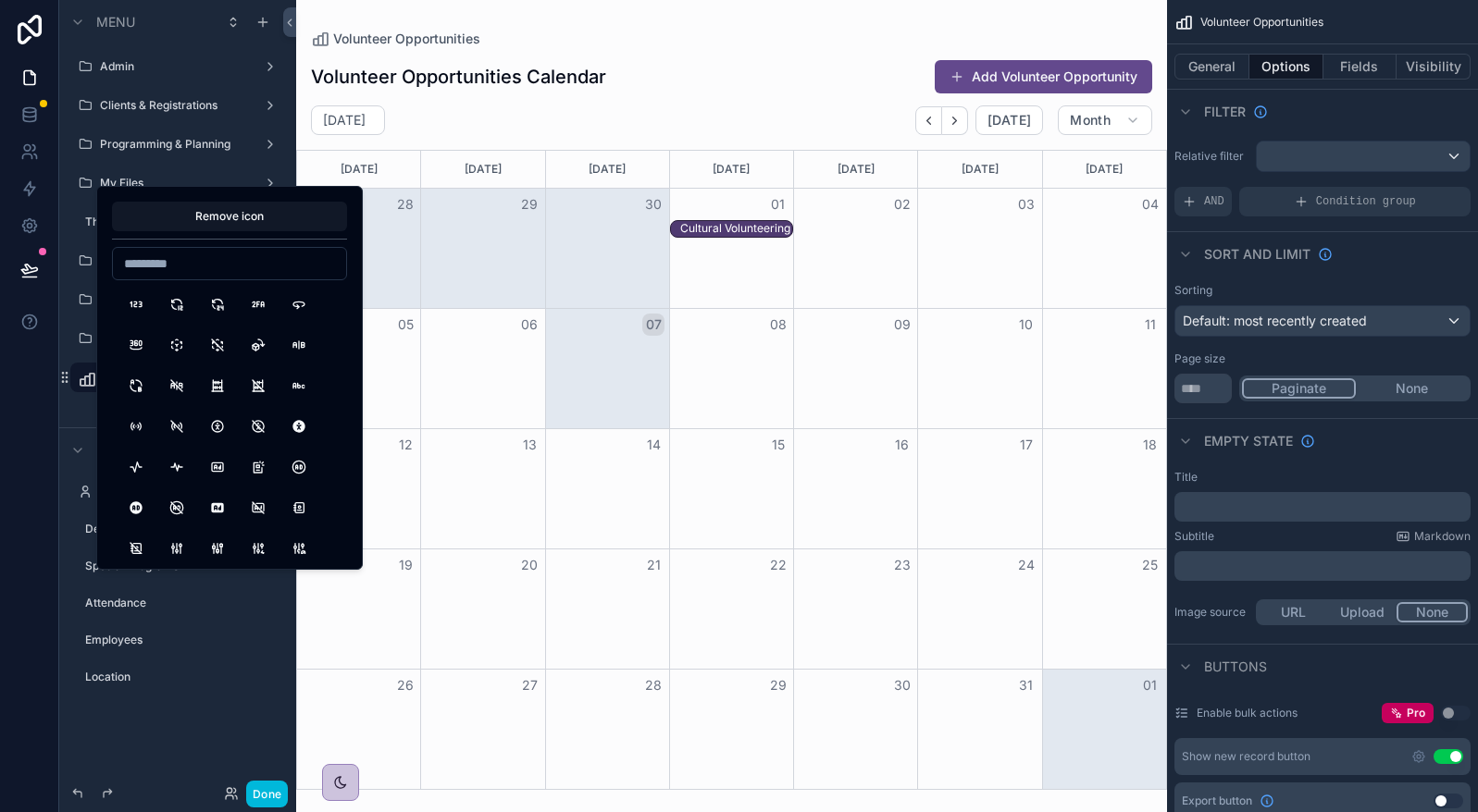
click at [222, 232] on div "Remove icon" at bounding box center [230, 378] width 235 height 353
click at [239, 214] on button "Remove icon" at bounding box center [230, 217] width 235 height 30
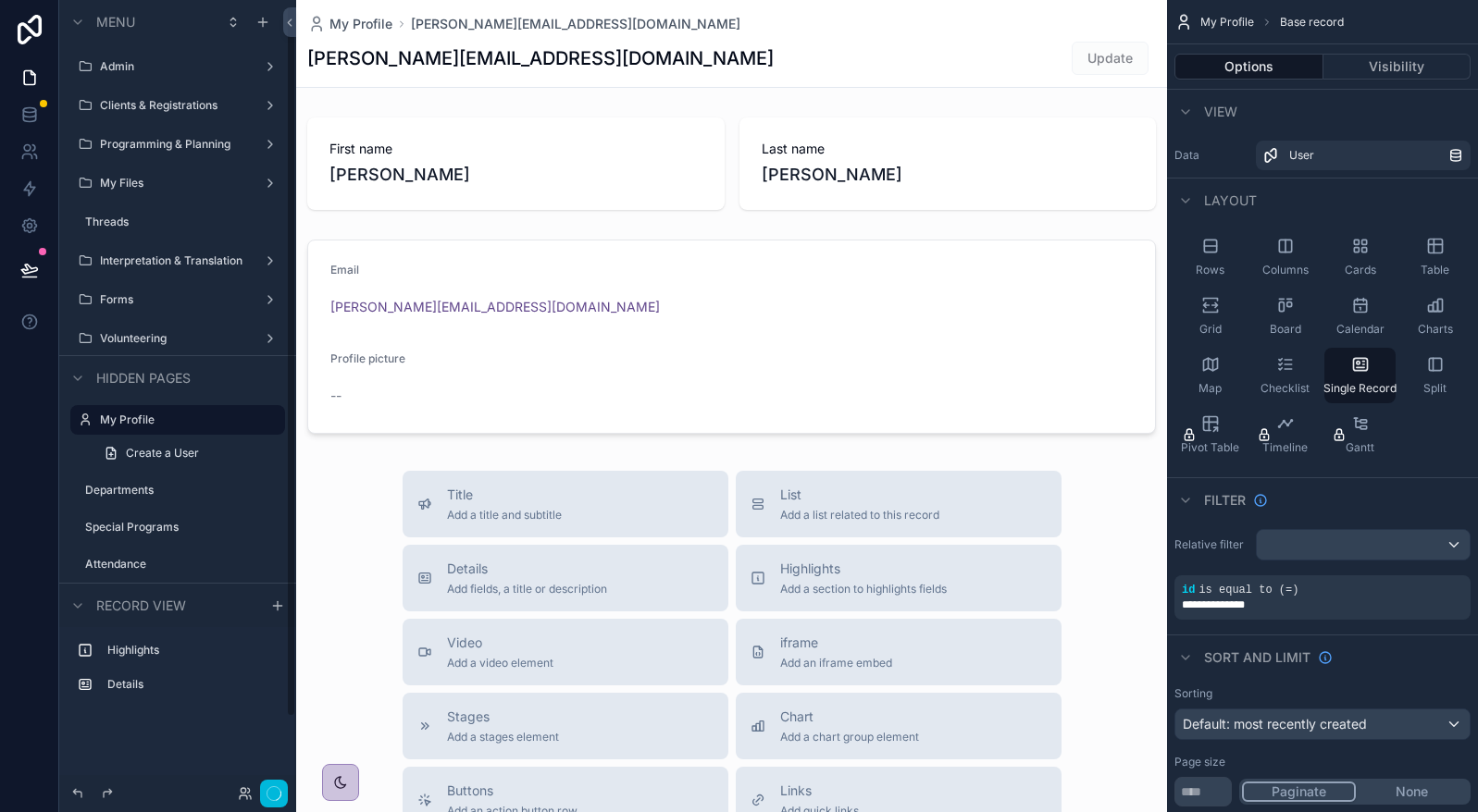
scroll to position [7, 0]
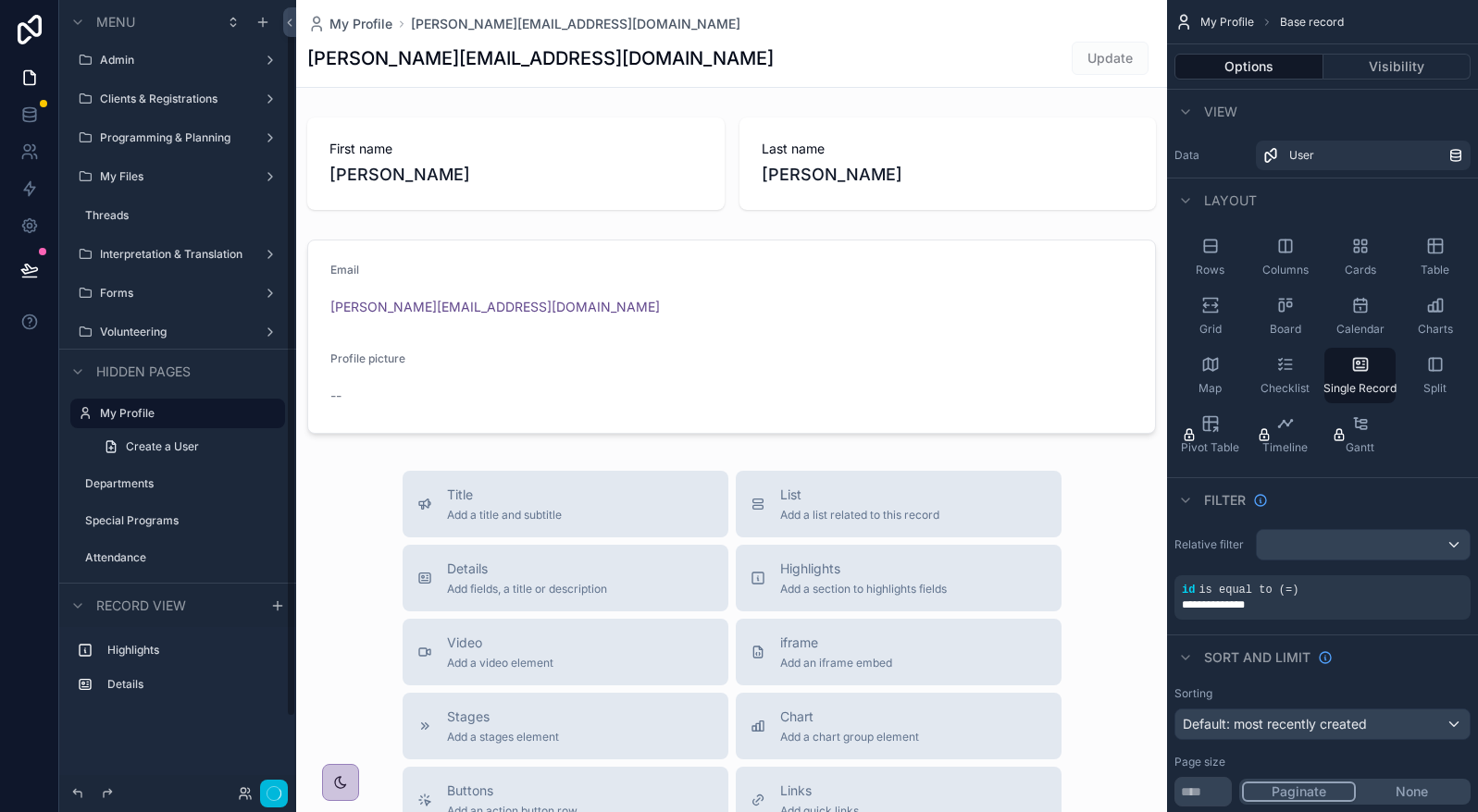
click at [155, 330] on label "Volunteering" at bounding box center [174, 332] width 148 height 15
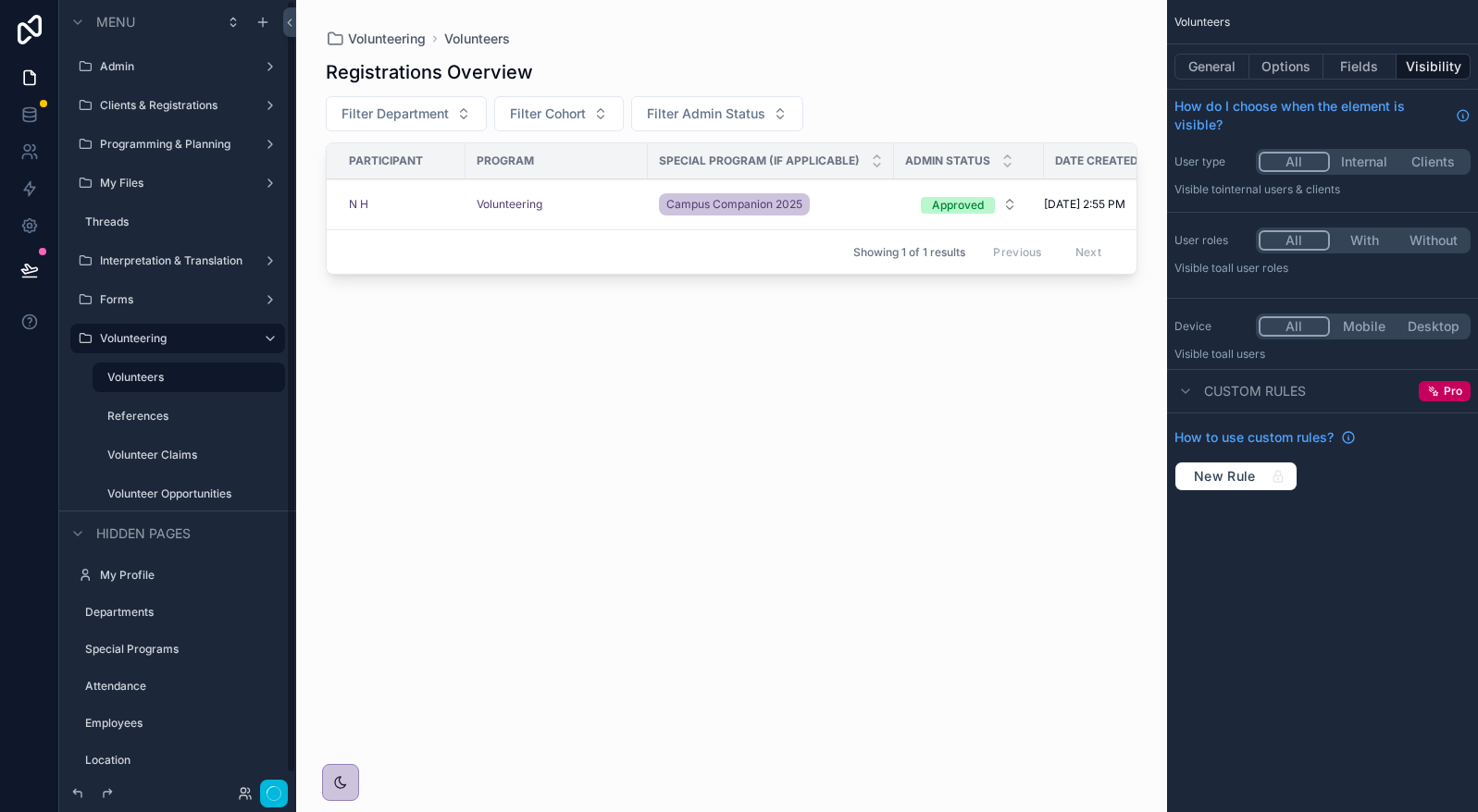
click at [160, 496] on label "Volunteer Opportunities" at bounding box center [190, 494] width 166 height 15
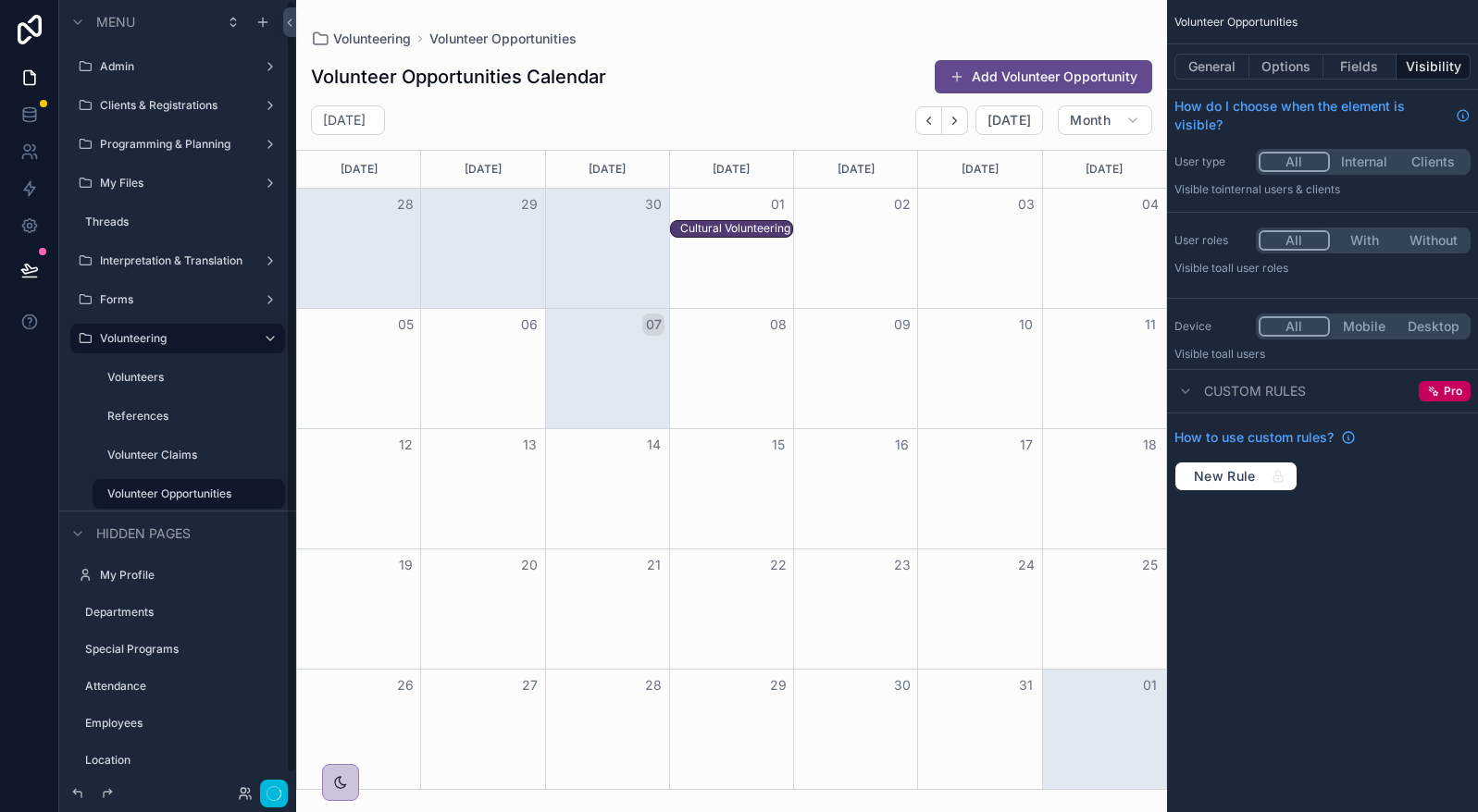
click at [1218, 75] on button "General" at bounding box center [1212, 66] width 75 height 26
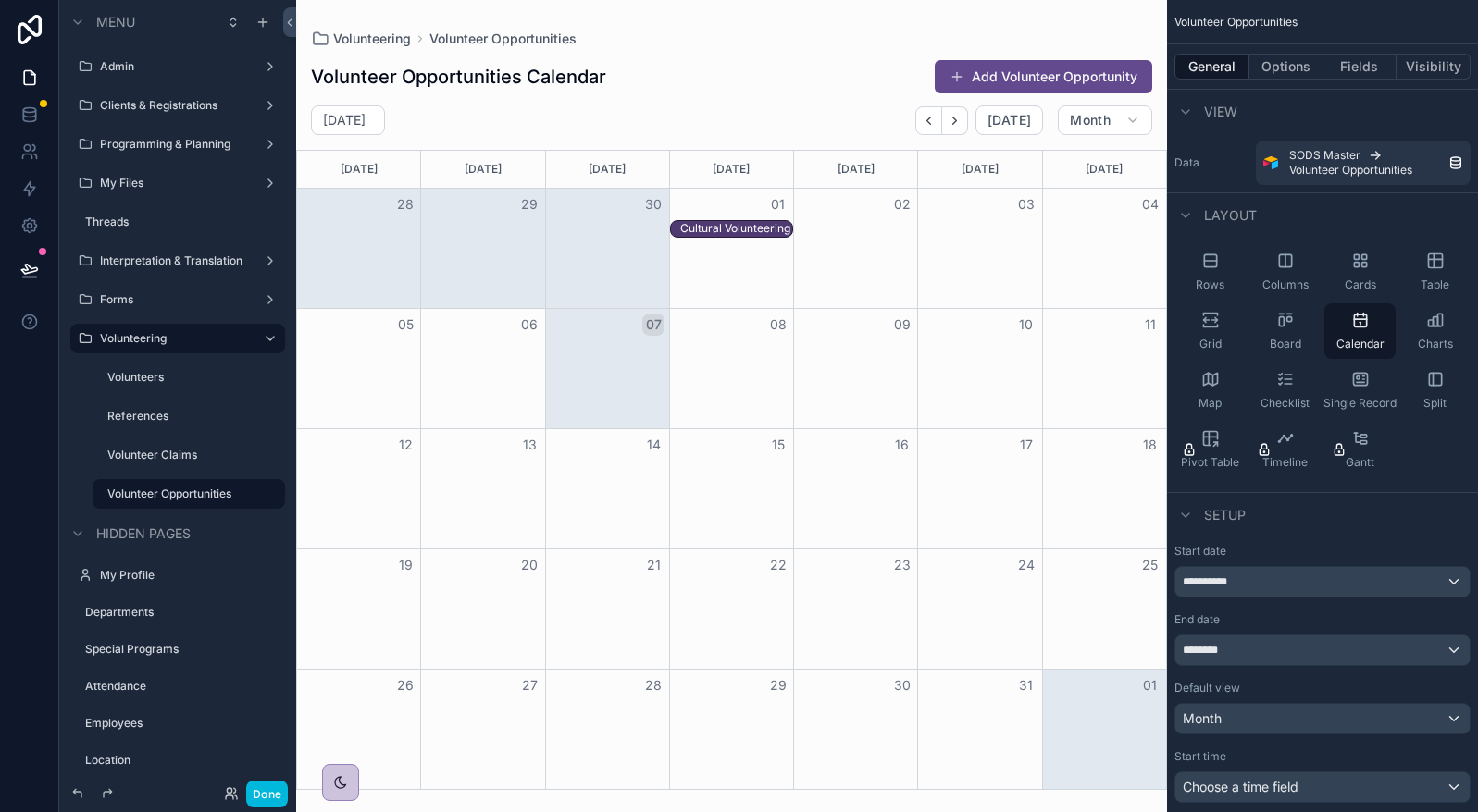
click at [1457, 278] on div "Table" at bounding box center [1434, 272] width 71 height 55
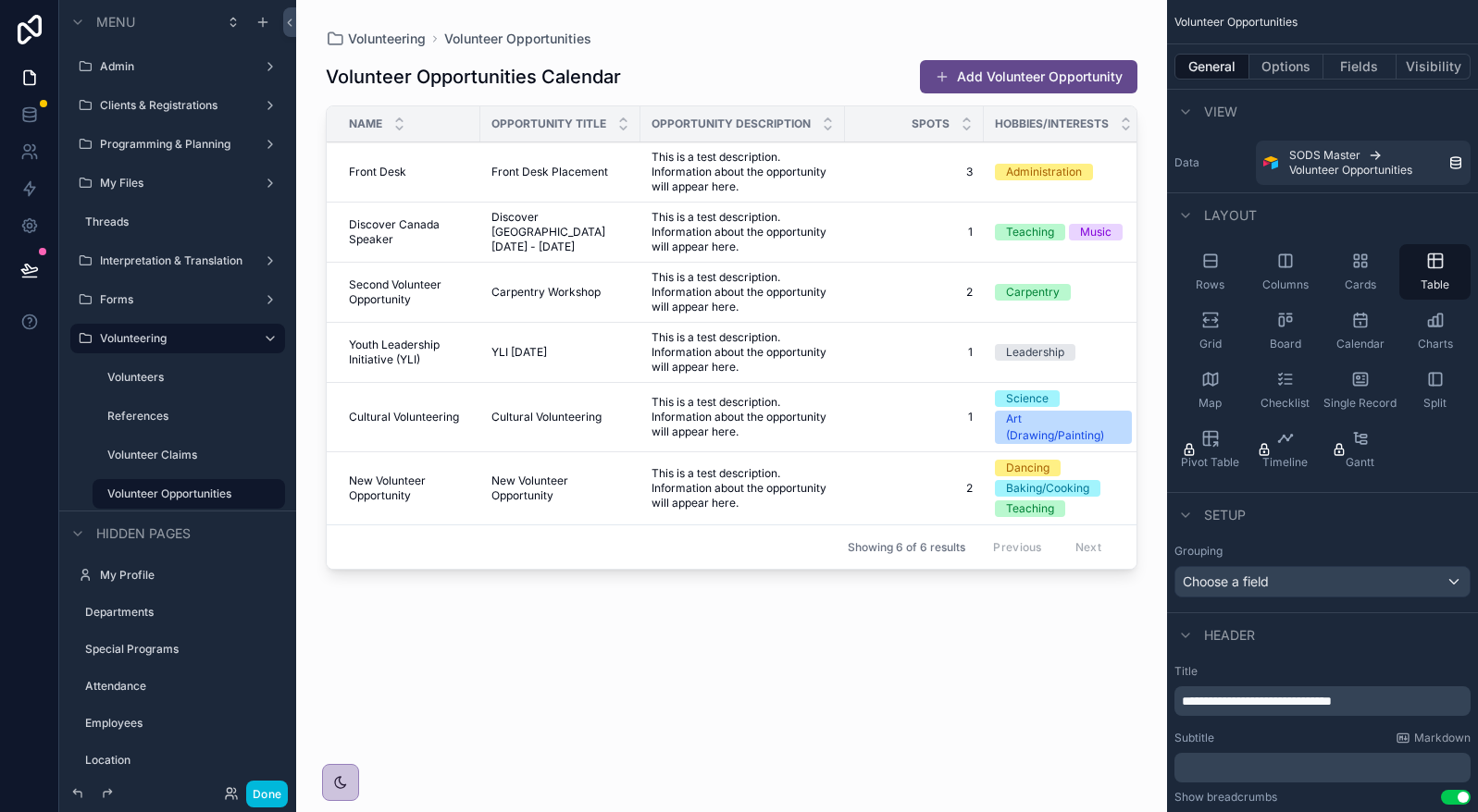
click at [1306, 71] on button "Options" at bounding box center [1286, 66] width 74 height 26
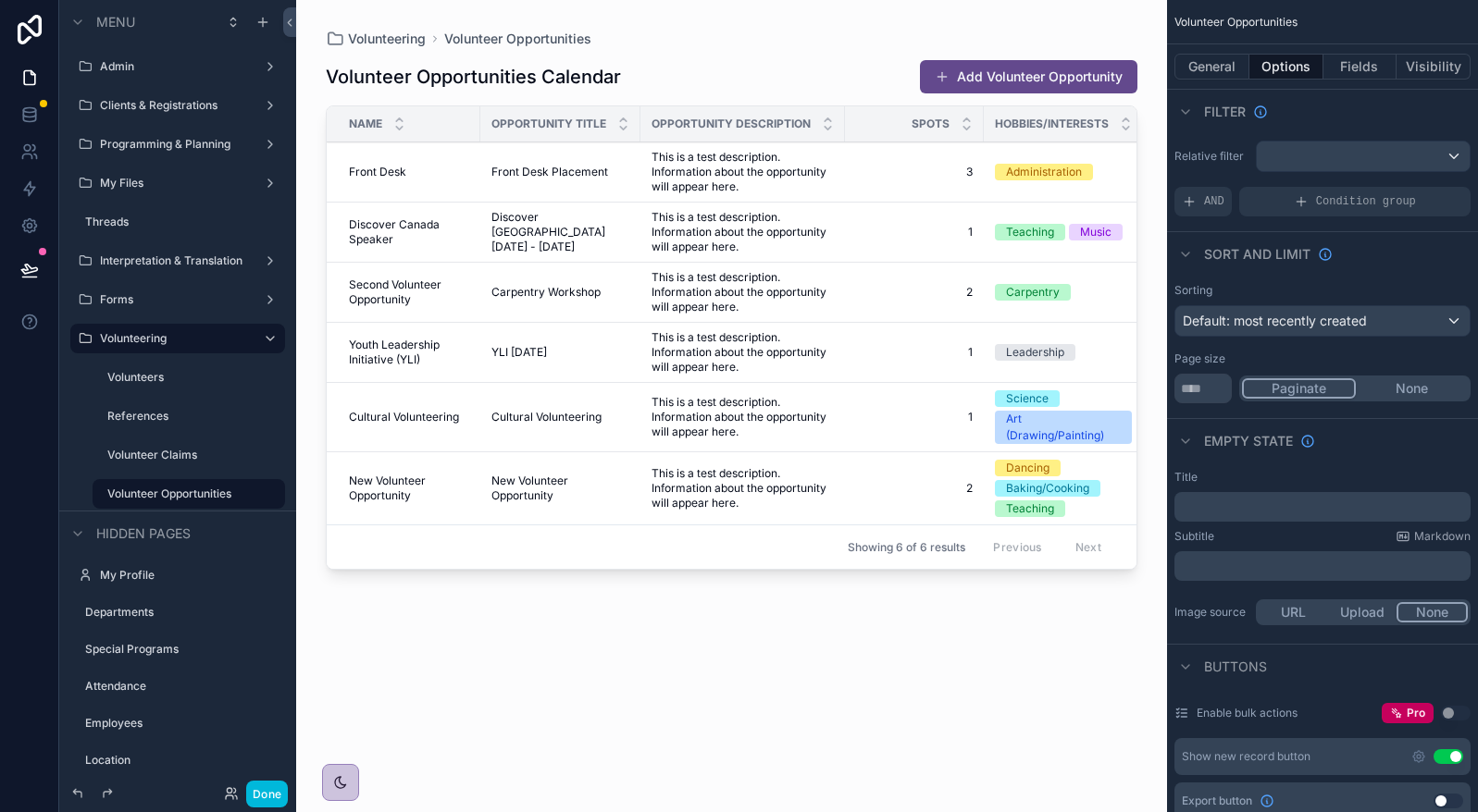
click at [1378, 63] on button "Fields" at bounding box center [1359, 66] width 74 height 26
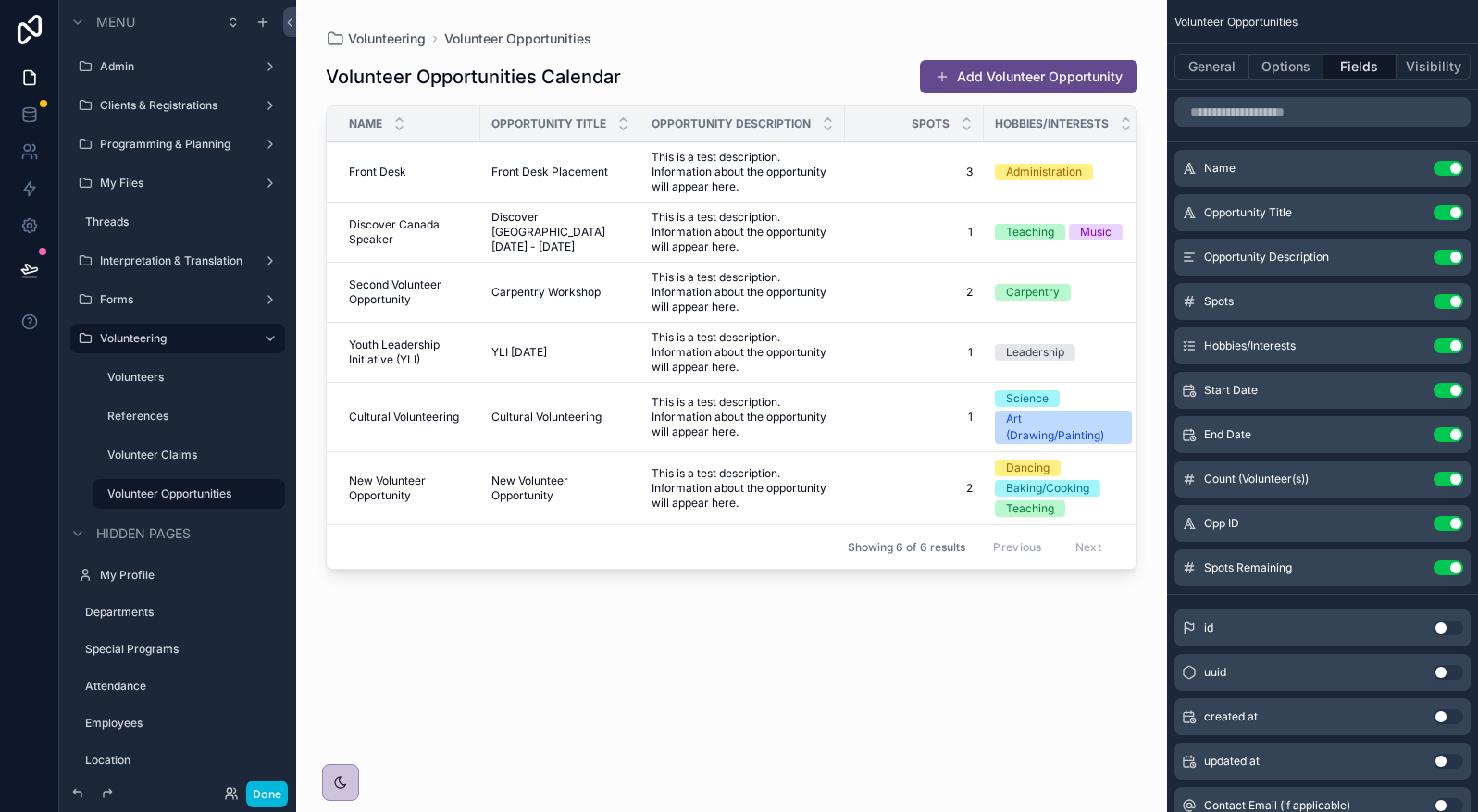
click at [1443, 523] on button "Use setting" at bounding box center [1448, 524] width 30 height 15
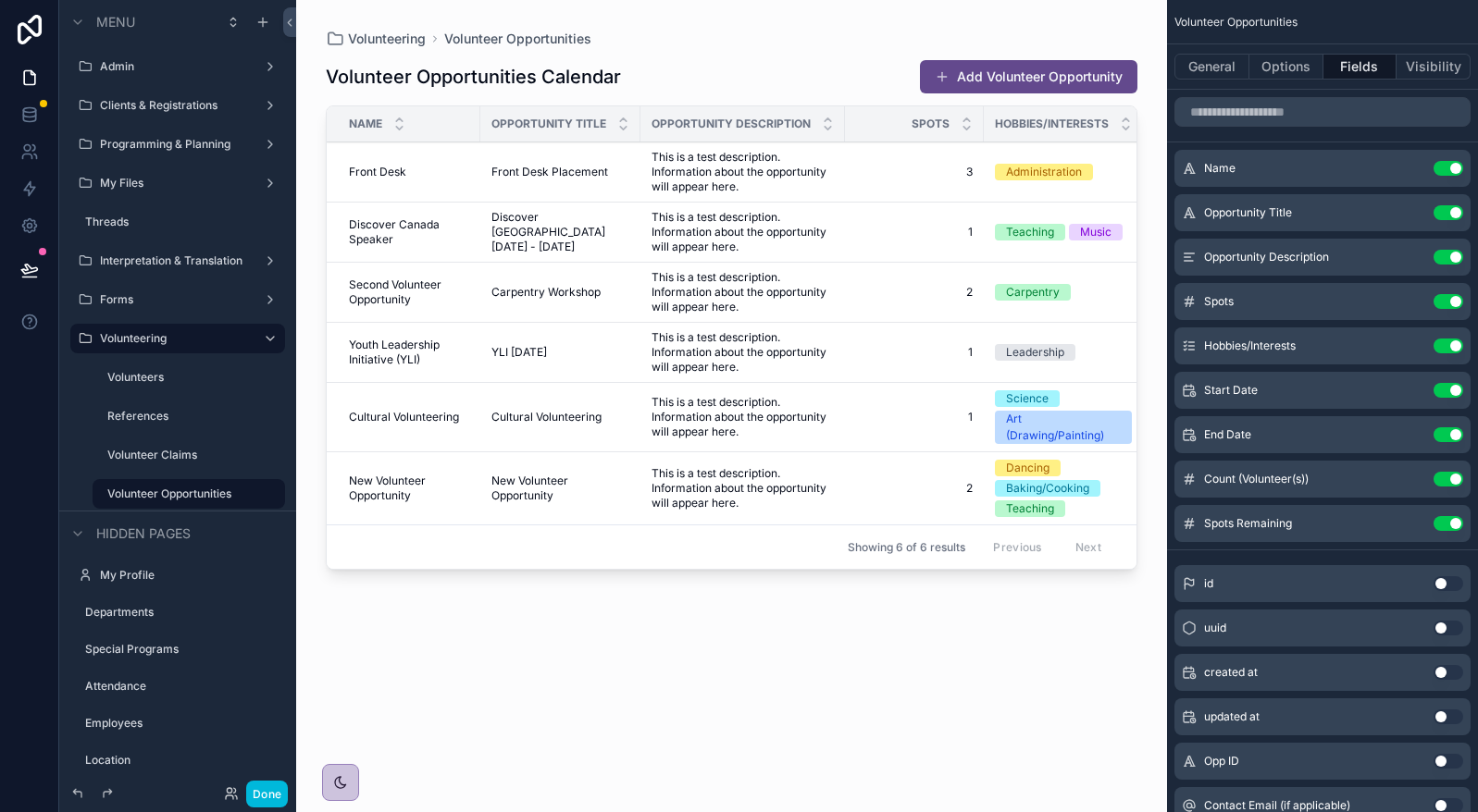
click at [1445, 259] on button "Use setting" at bounding box center [1448, 258] width 30 height 15
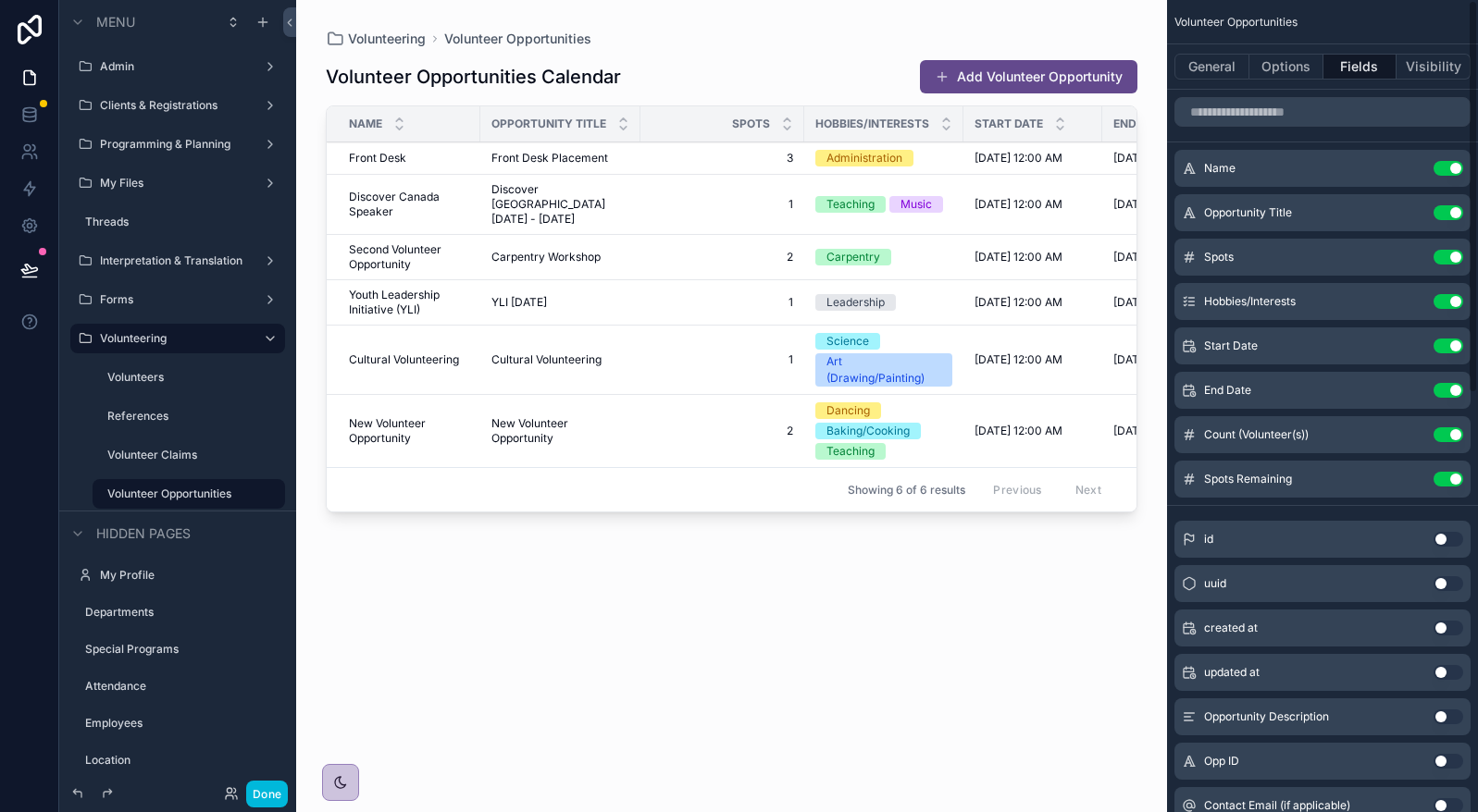
click at [1452, 220] on div "Opportunity Title Use setting" at bounding box center [1322, 213] width 296 height 37
click at [1454, 213] on button "Use setting" at bounding box center [1448, 213] width 30 height 15
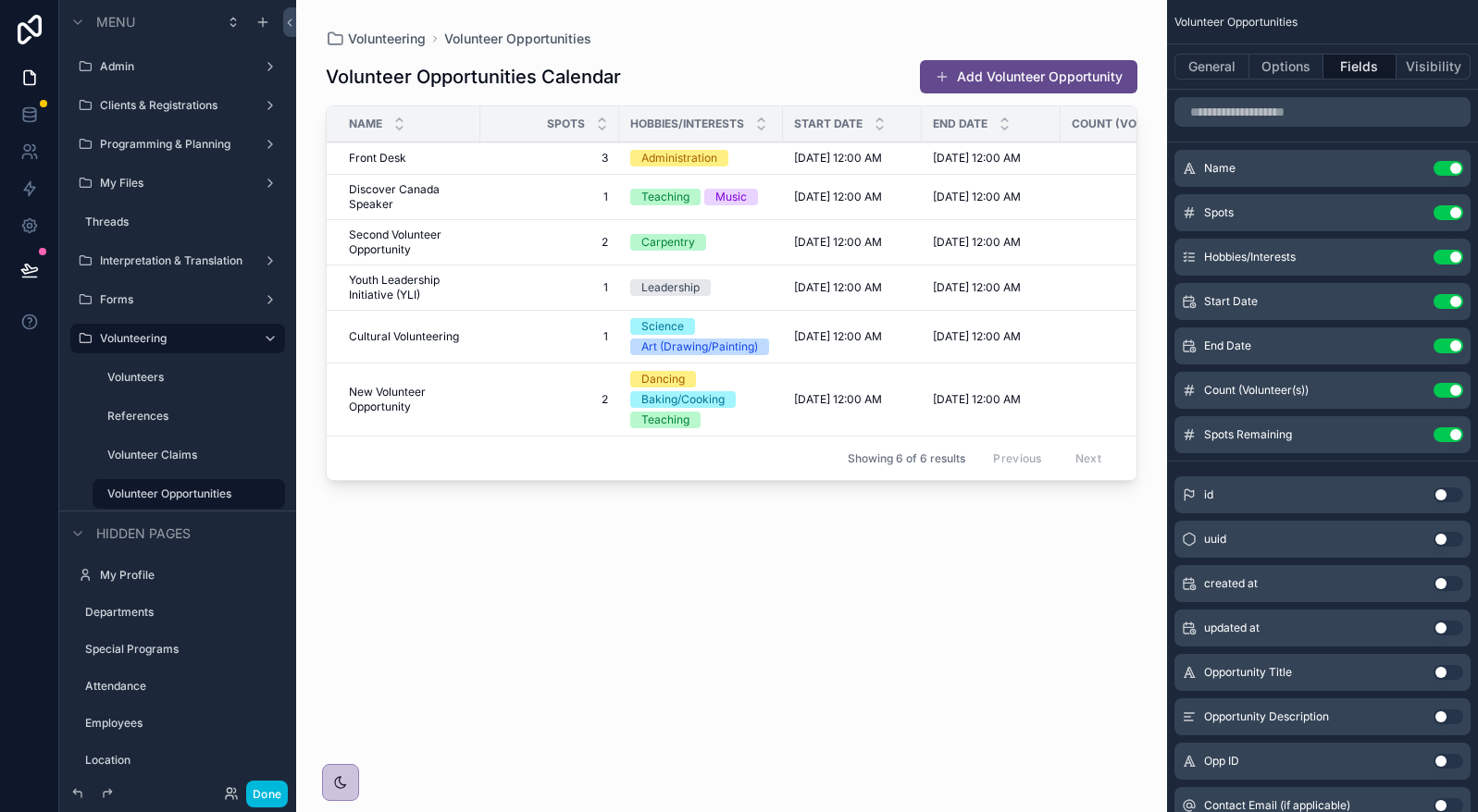
click at [1442, 385] on button "Use setting" at bounding box center [1448, 390] width 30 height 15
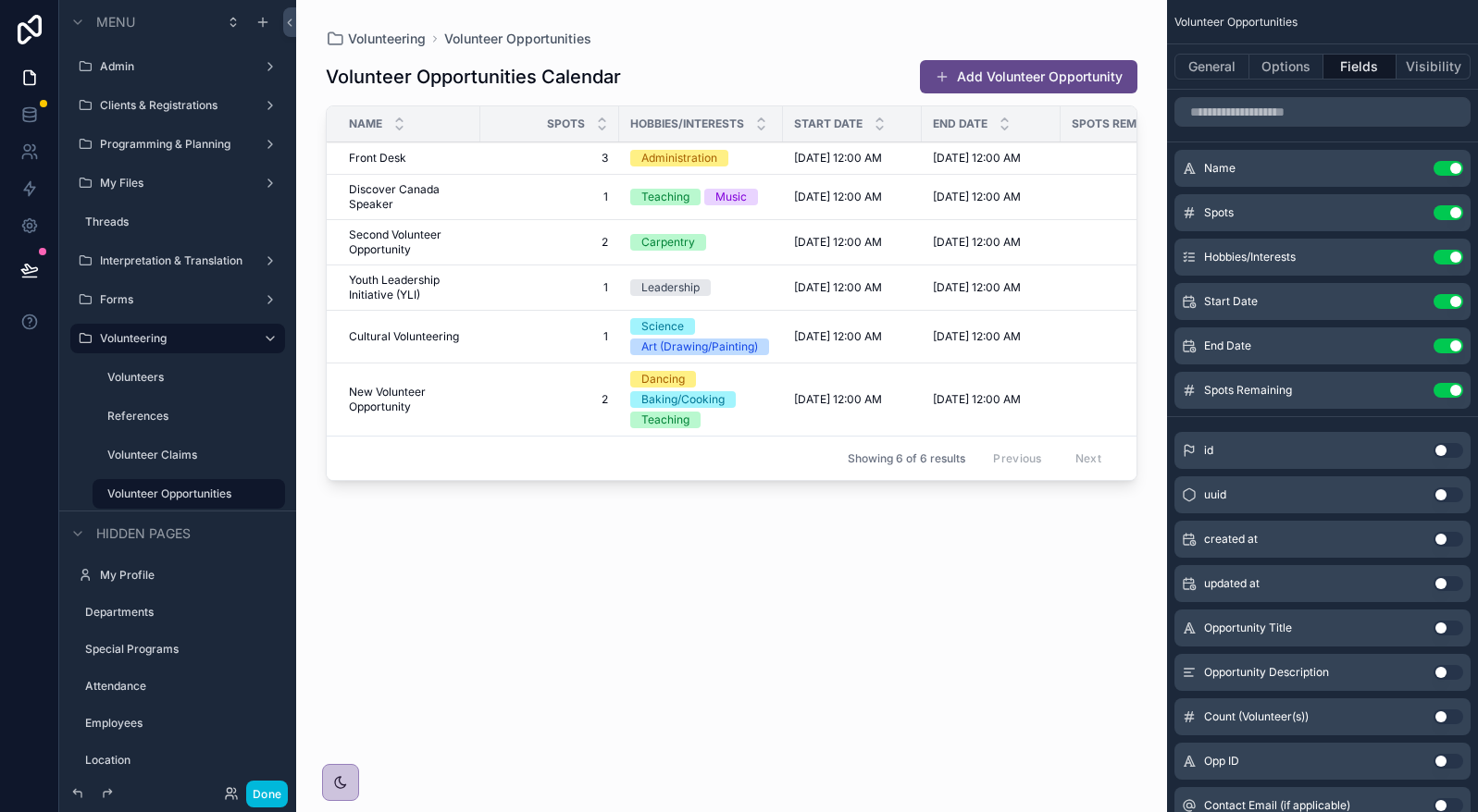
scroll to position [0, 63]
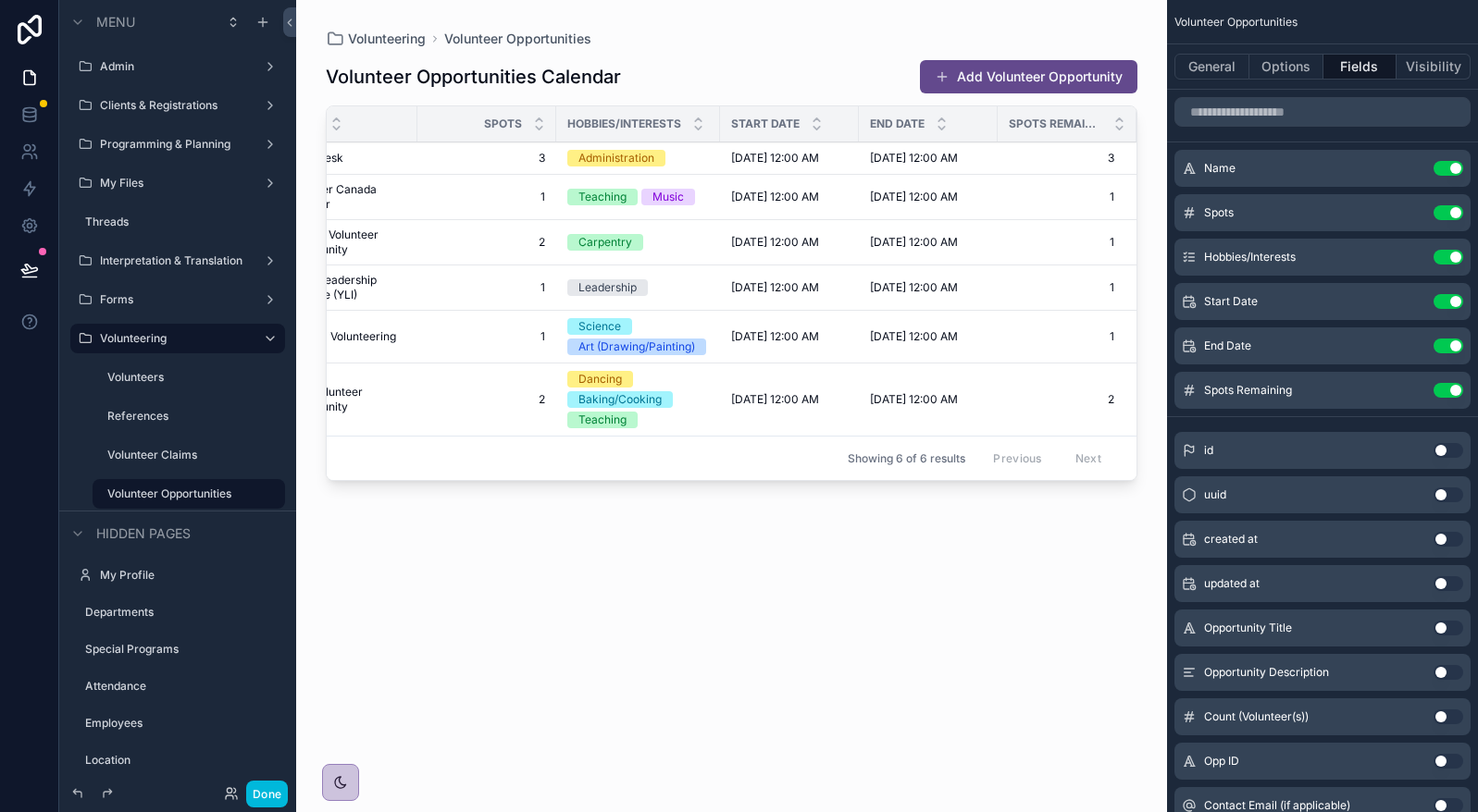
drag, startPoint x: 1020, startPoint y: 481, endPoint x: 1147, endPoint y: 462, distance: 128.4
click at [1147, 462] on div "scrollable content" at bounding box center [731, 395] width 871 height 790
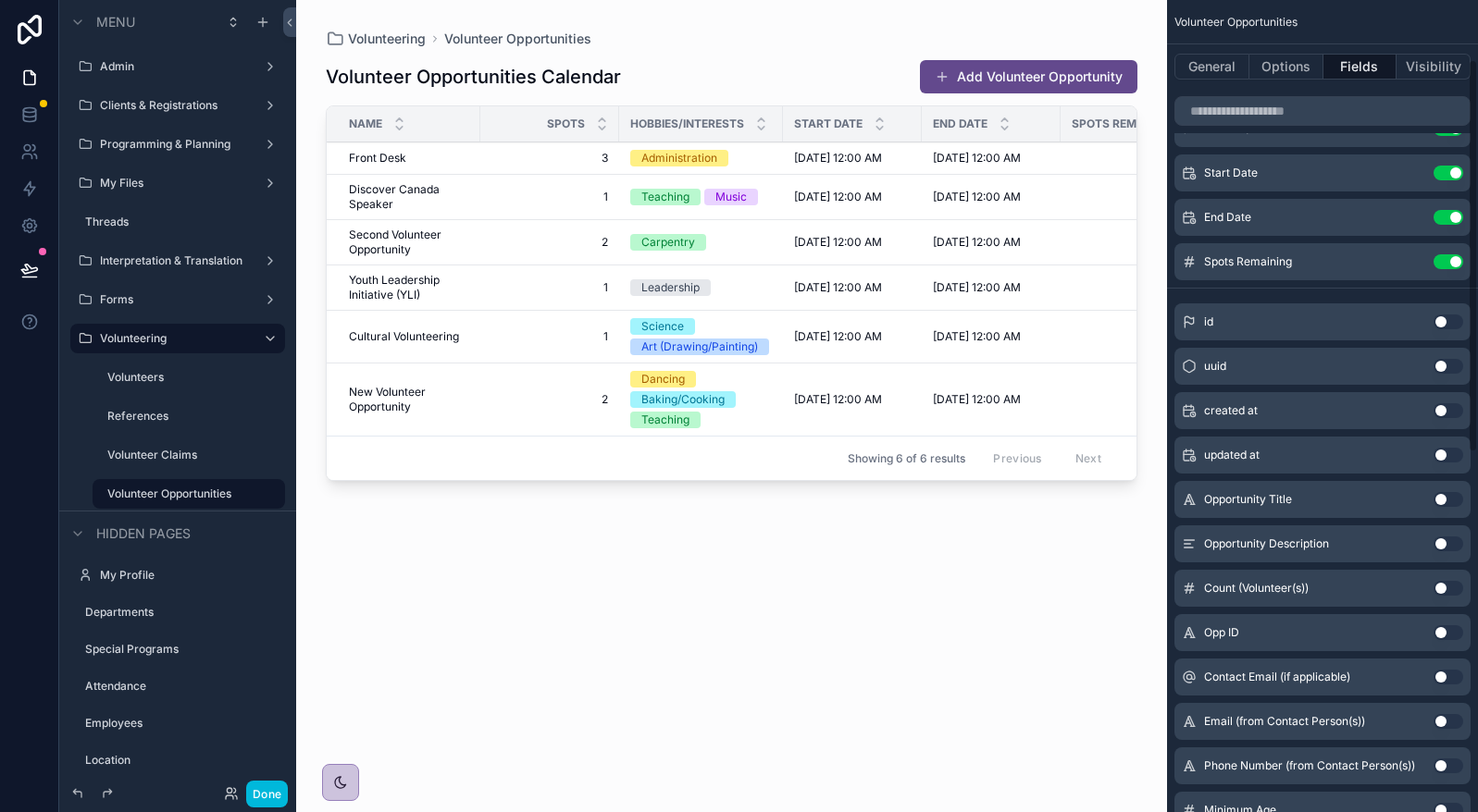
scroll to position [123, 0]
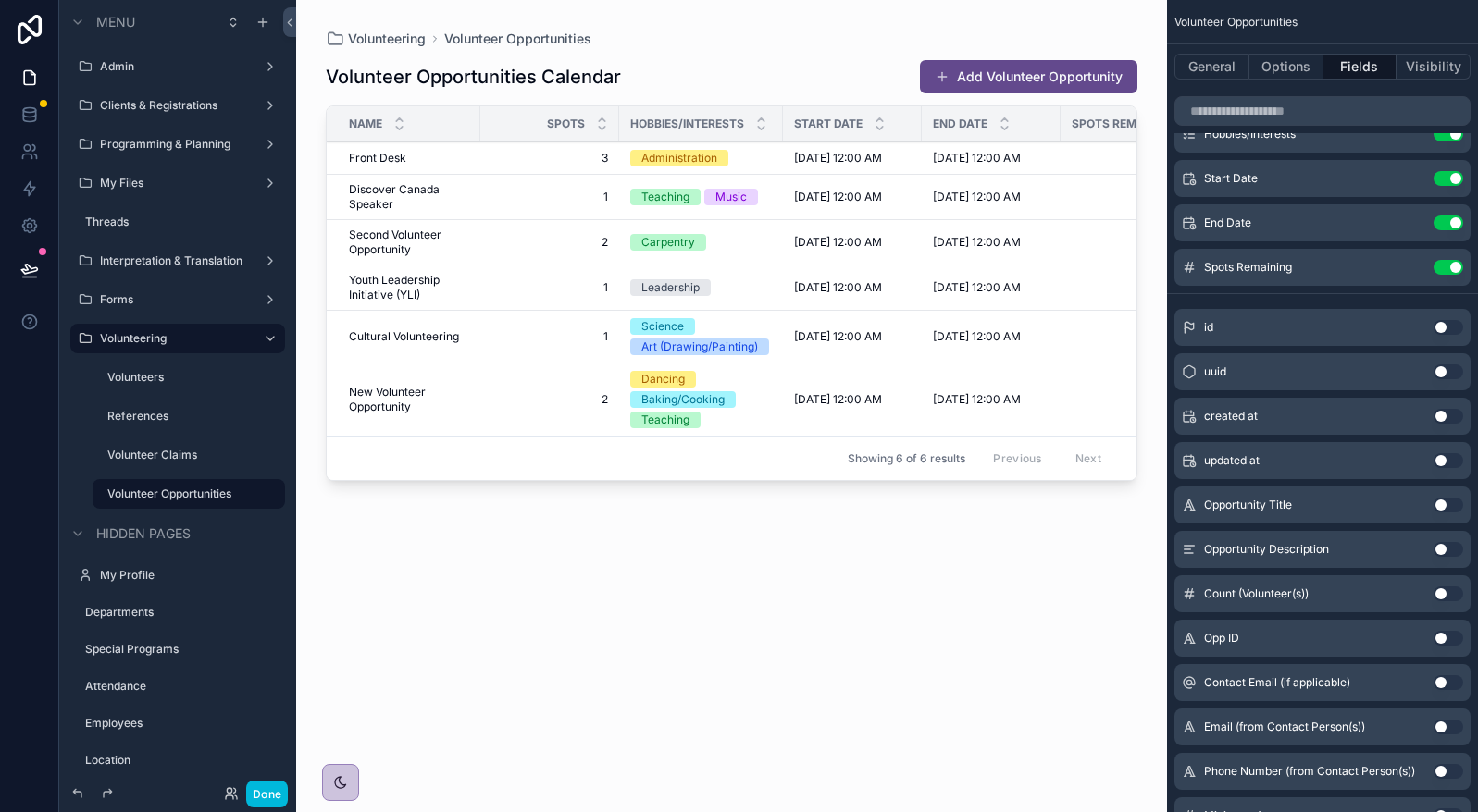
click at [992, 68] on button "Add Volunteer Opportunity" at bounding box center [1028, 77] width 218 height 34
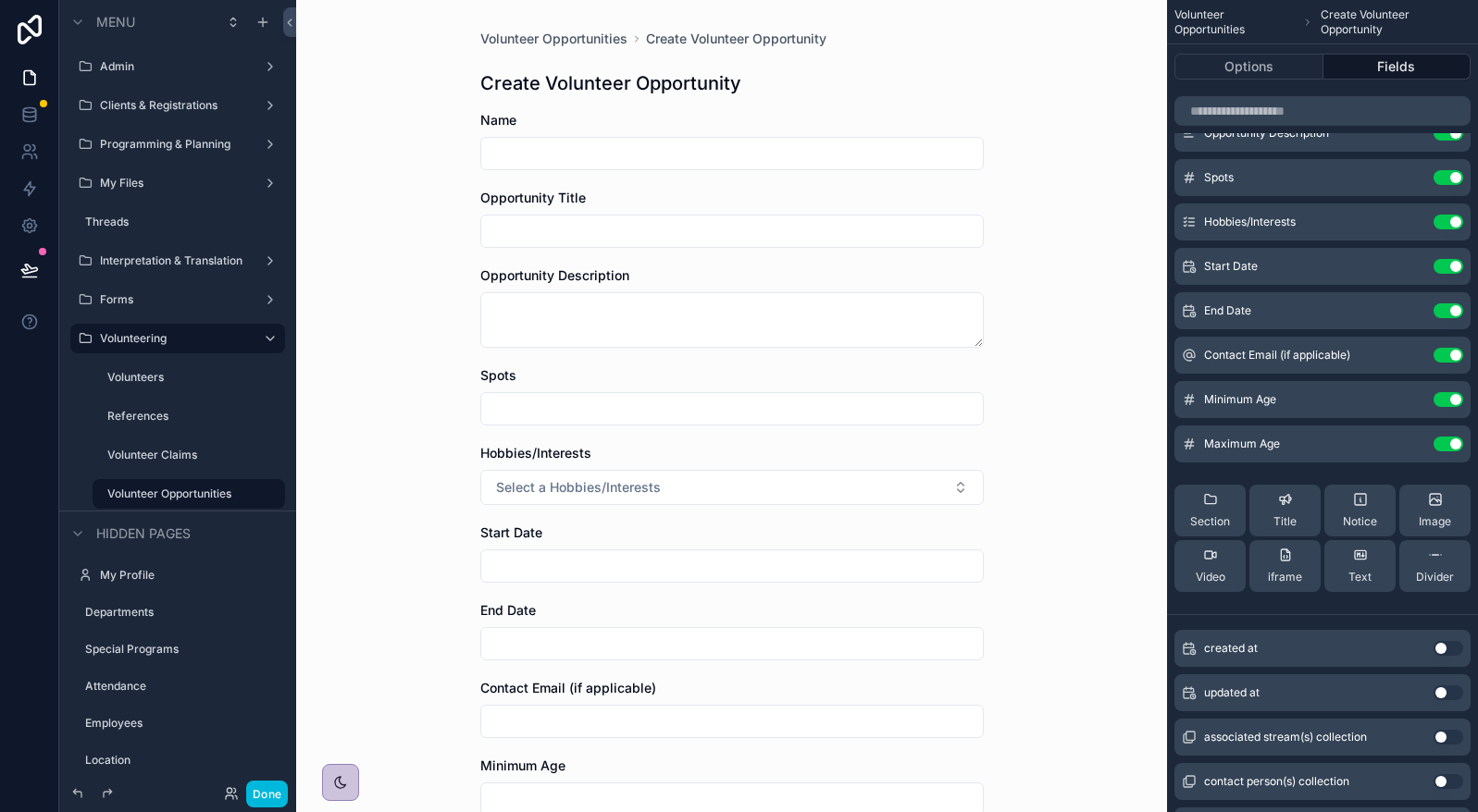
click at [0, 0] on icon "scrollable content" at bounding box center [0, 0] width 0 height 0
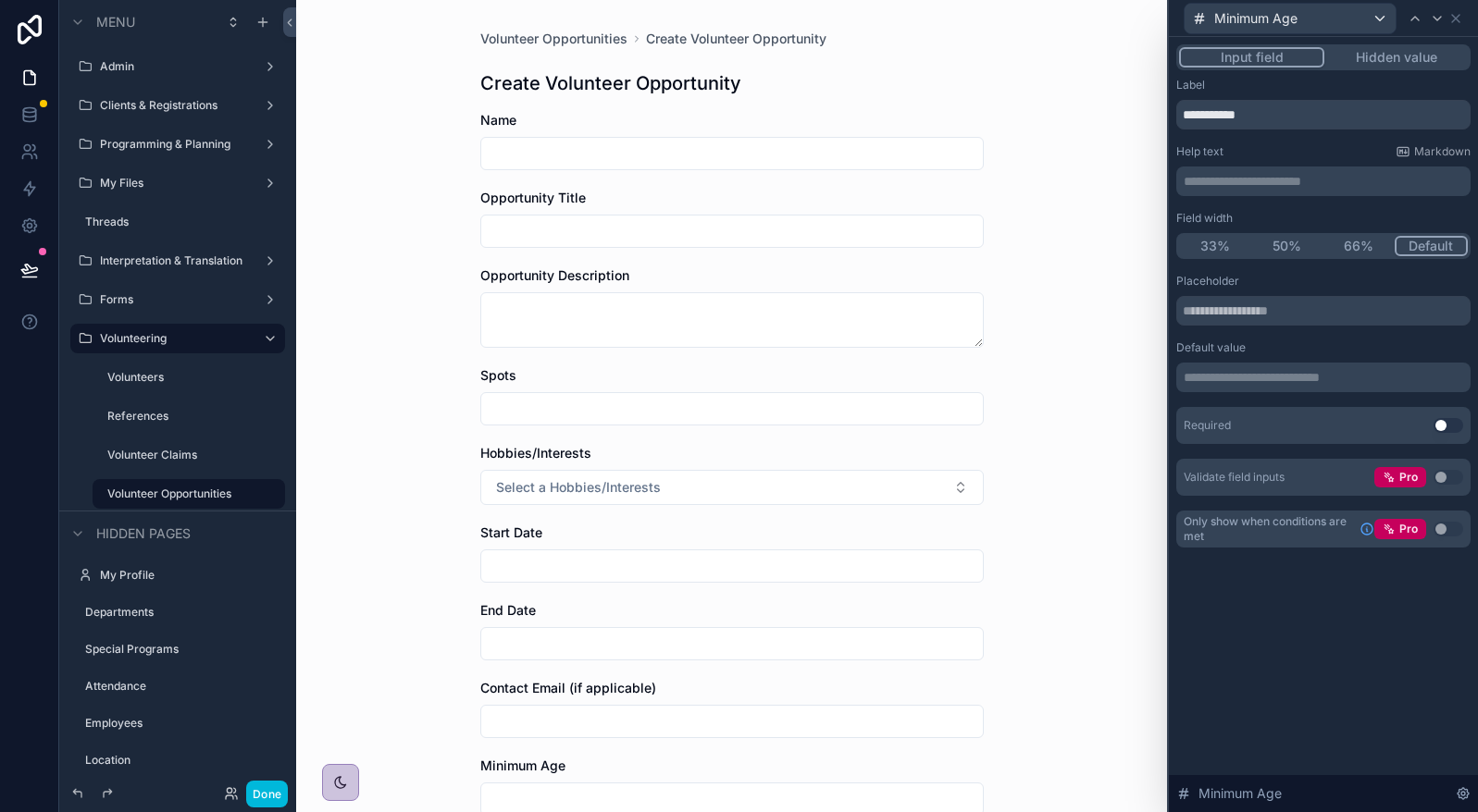
click at [1293, 239] on button "50%" at bounding box center [1287, 246] width 72 height 21
click at [1433, 25] on icon at bounding box center [1437, 19] width 15 height 15
click at [1290, 246] on button "50%" at bounding box center [1287, 246] width 72 height 21
click at [1443, 13] on icon at bounding box center [1437, 19] width 15 height 15
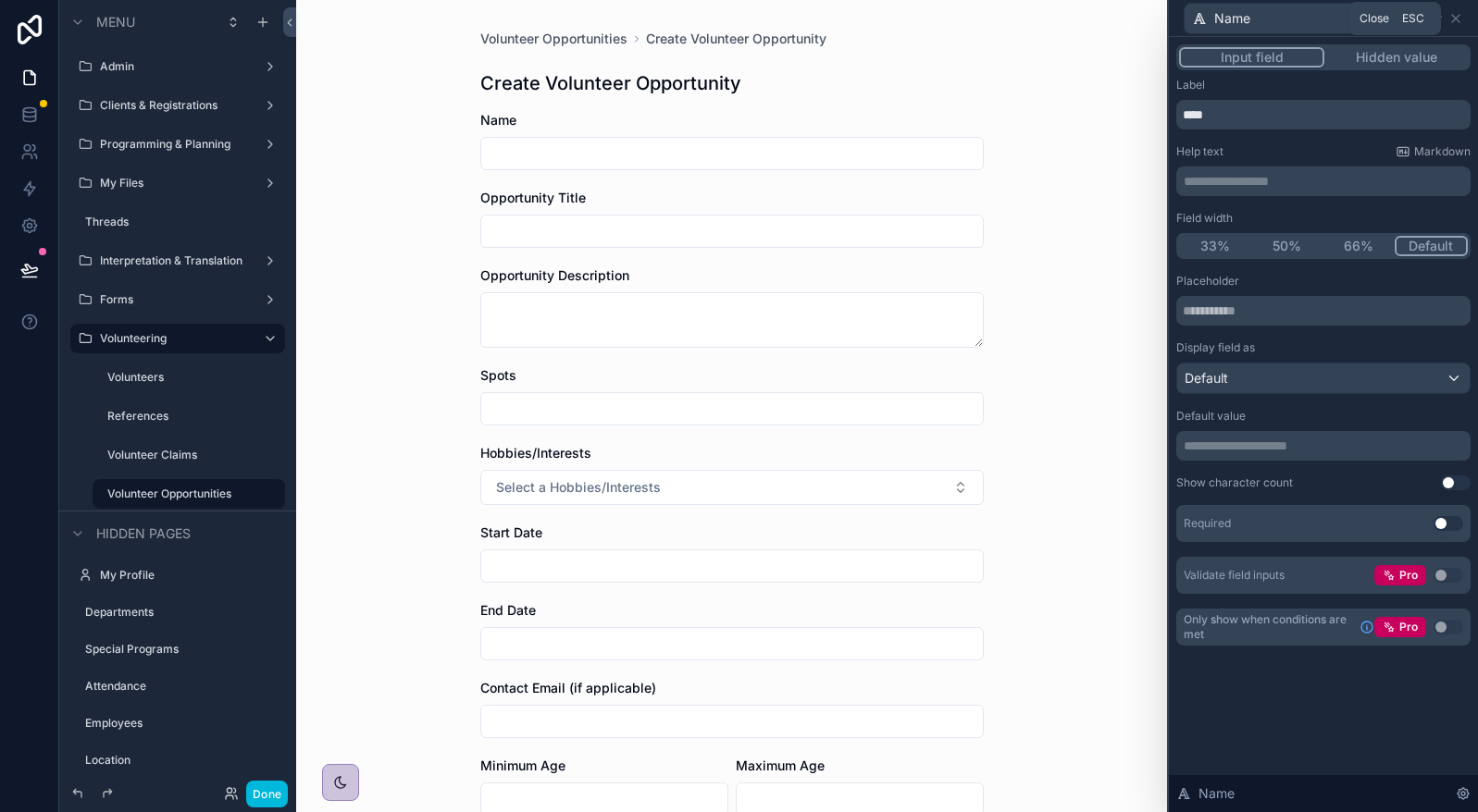
click at [1455, 20] on icon at bounding box center [1456, 19] width 7 height 7
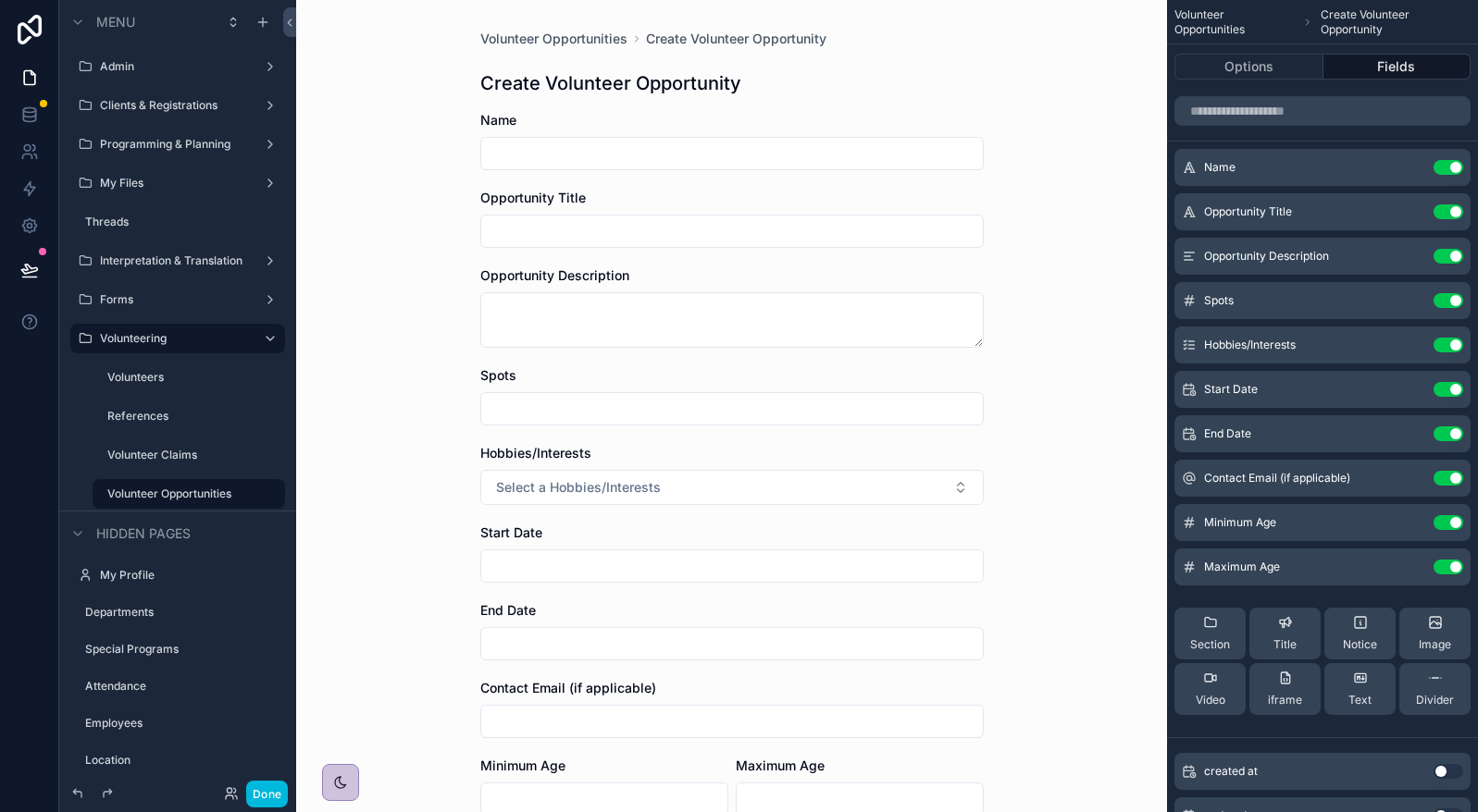
click at [0, 0] on icon "scrollable content" at bounding box center [0, 0] width 0 height 0
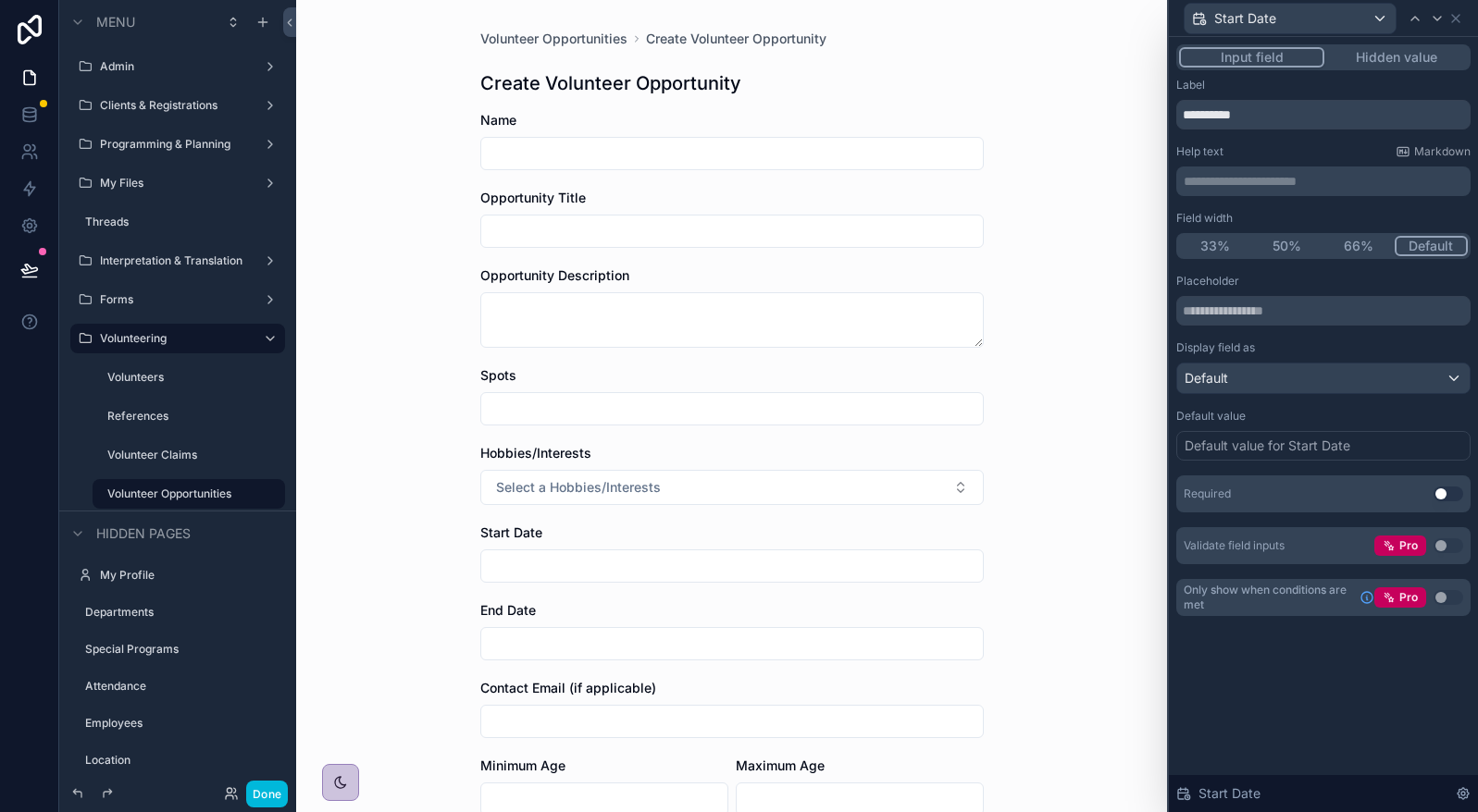
click at [1274, 238] on button "50%" at bounding box center [1287, 246] width 72 height 21
click at [1427, 18] on div at bounding box center [1437, 19] width 22 height 22
click at [1302, 240] on button "50%" at bounding box center [1287, 246] width 72 height 21
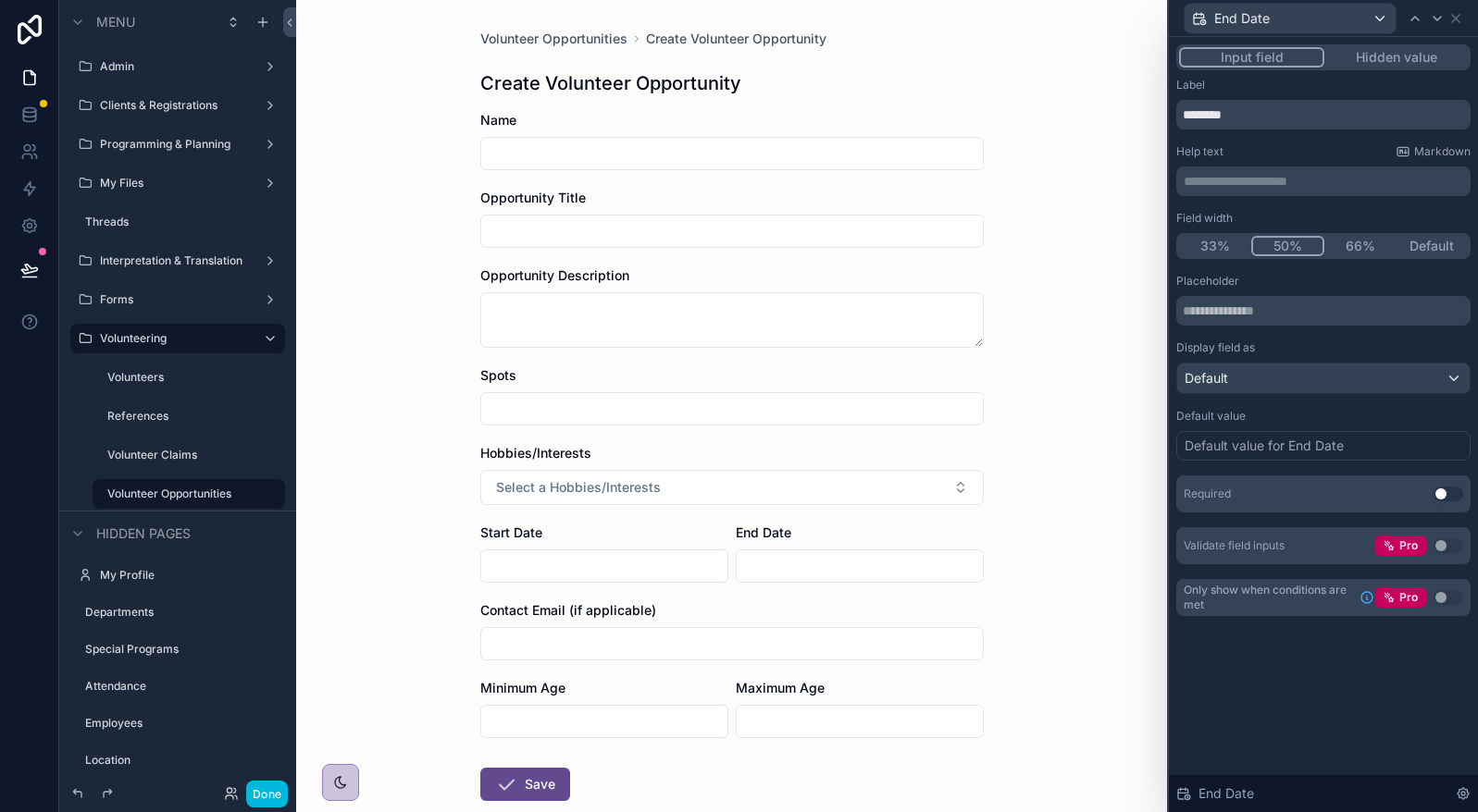
click at [1460, 25] on icon at bounding box center [1456, 19] width 15 height 15
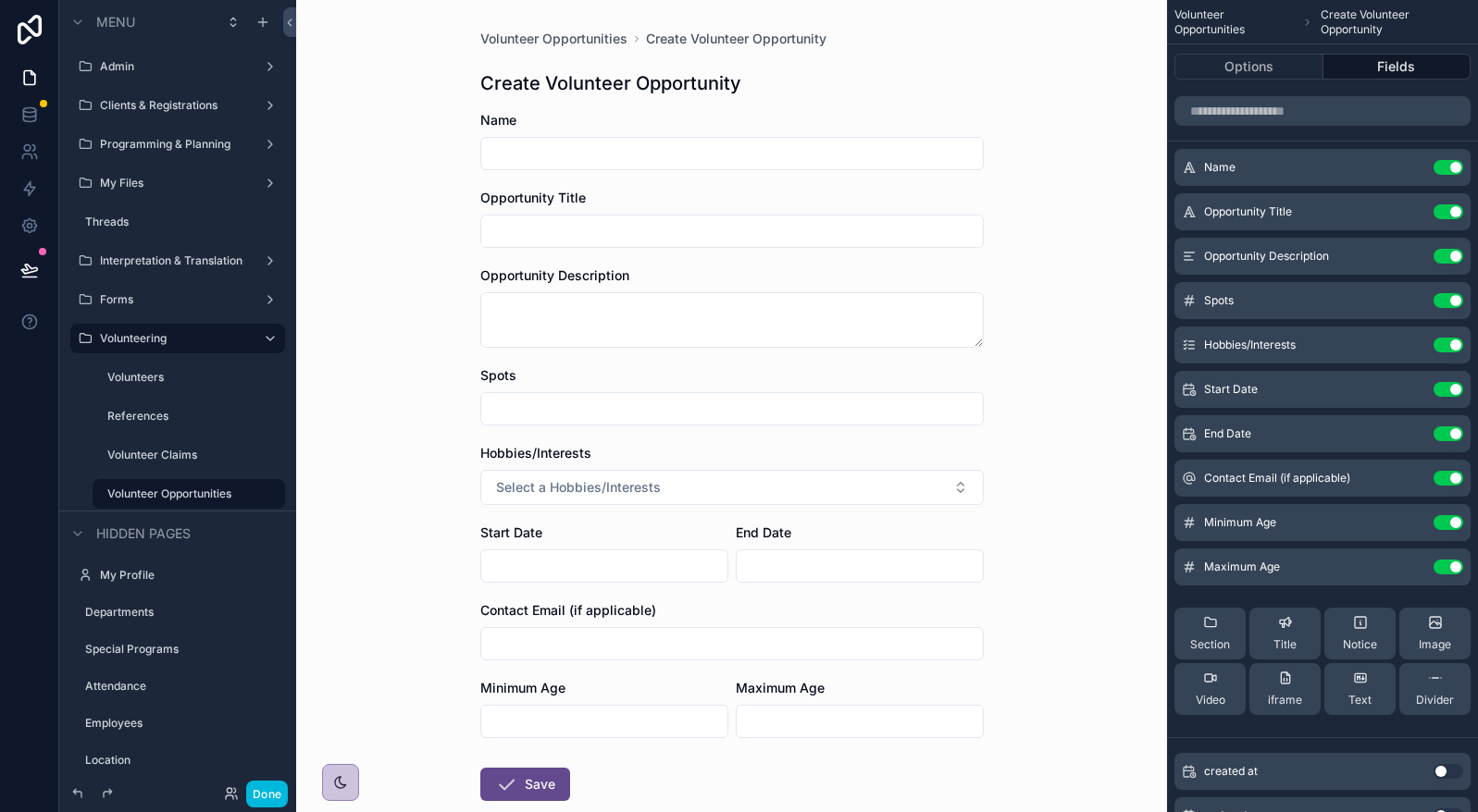
click at [183, 378] on label "Volunteers" at bounding box center [190, 377] width 166 height 15
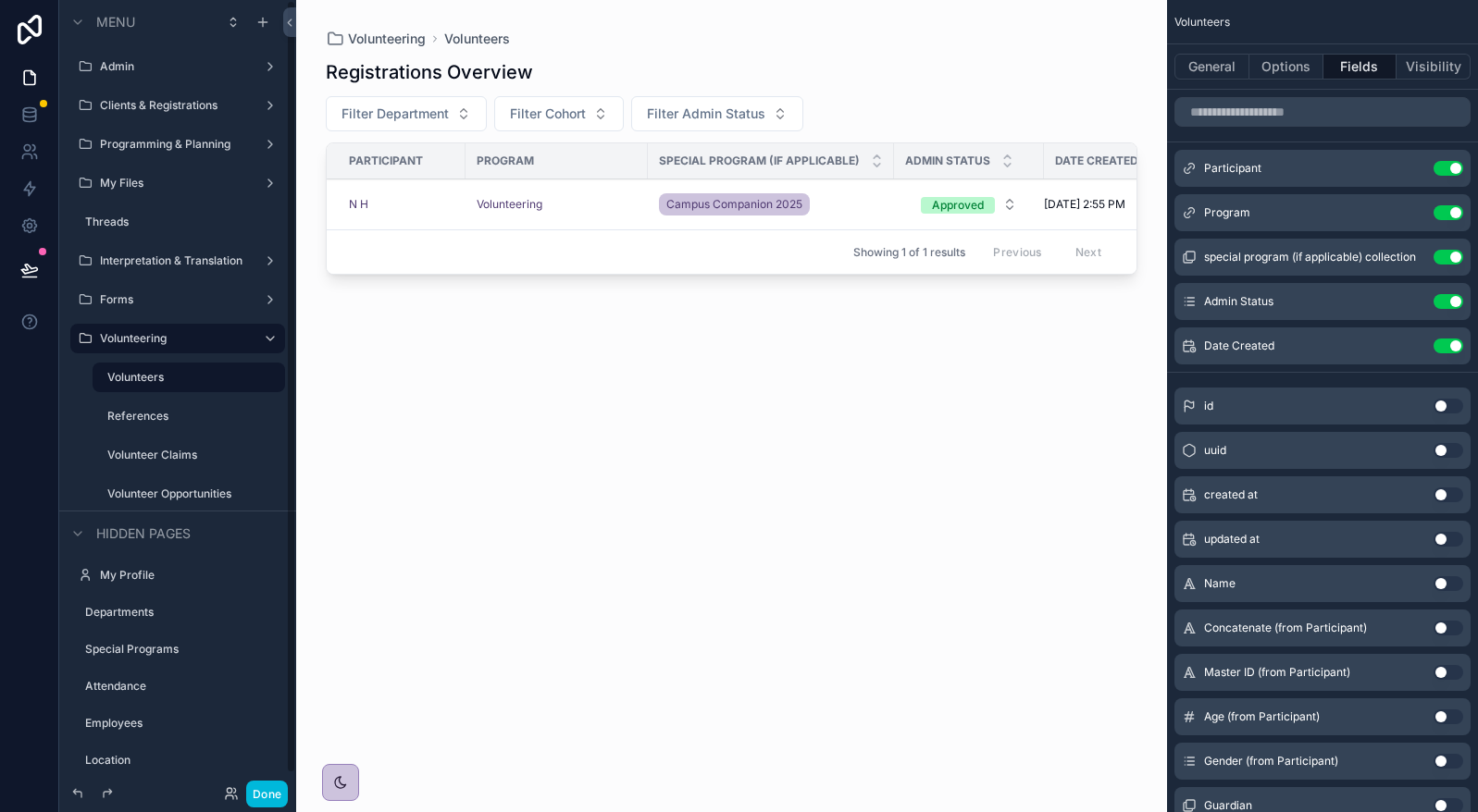
click at [95, 427] on div "References" at bounding box center [189, 416] width 192 height 30
click at [130, 422] on label "References" at bounding box center [190, 416] width 166 height 15
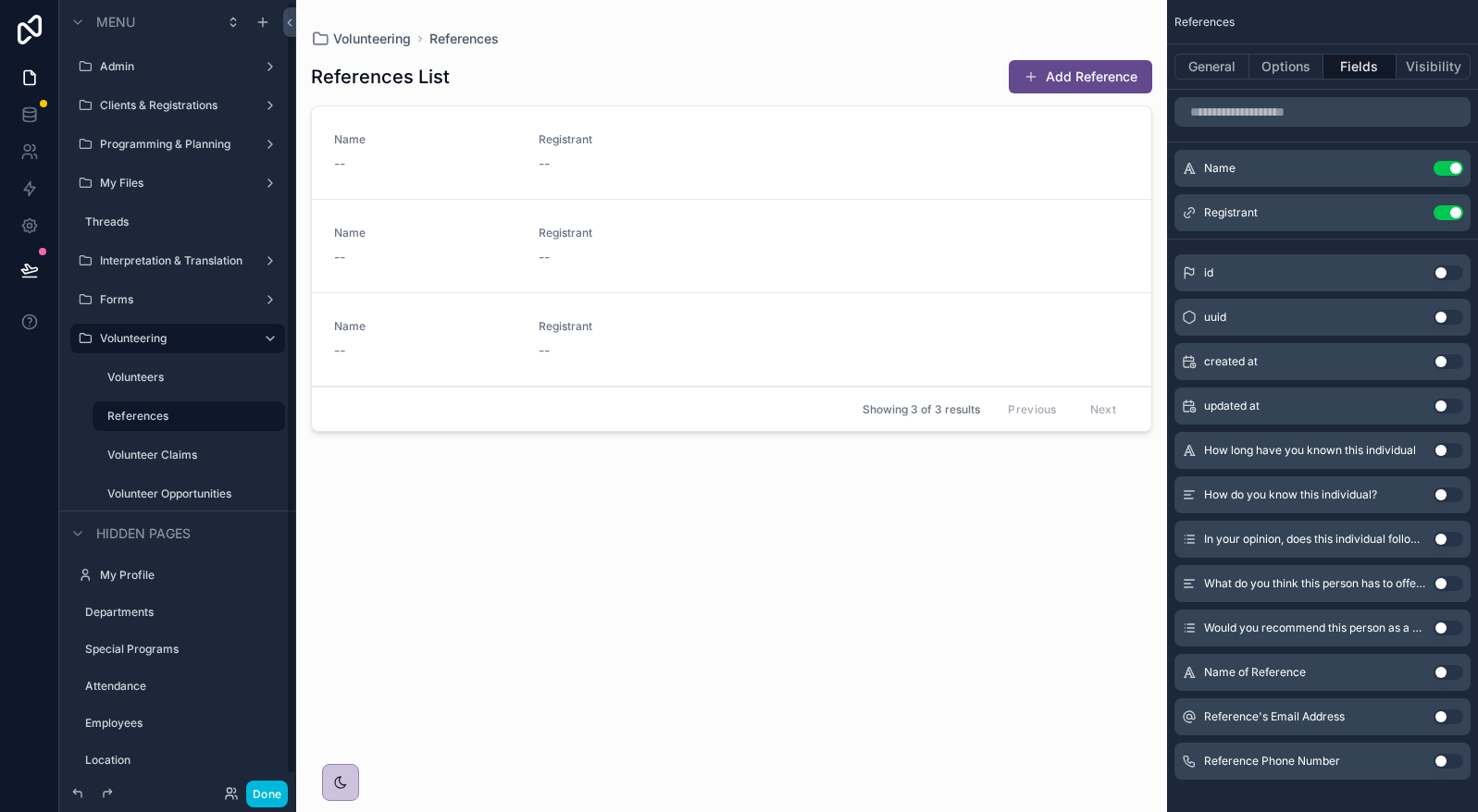
scroll to position [1, 0]
click at [823, 130] on div "scrollable content" at bounding box center [731, 395] width 871 height 790
click at [156, 450] on label "Volunteer Claims" at bounding box center [190, 455] width 166 height 15
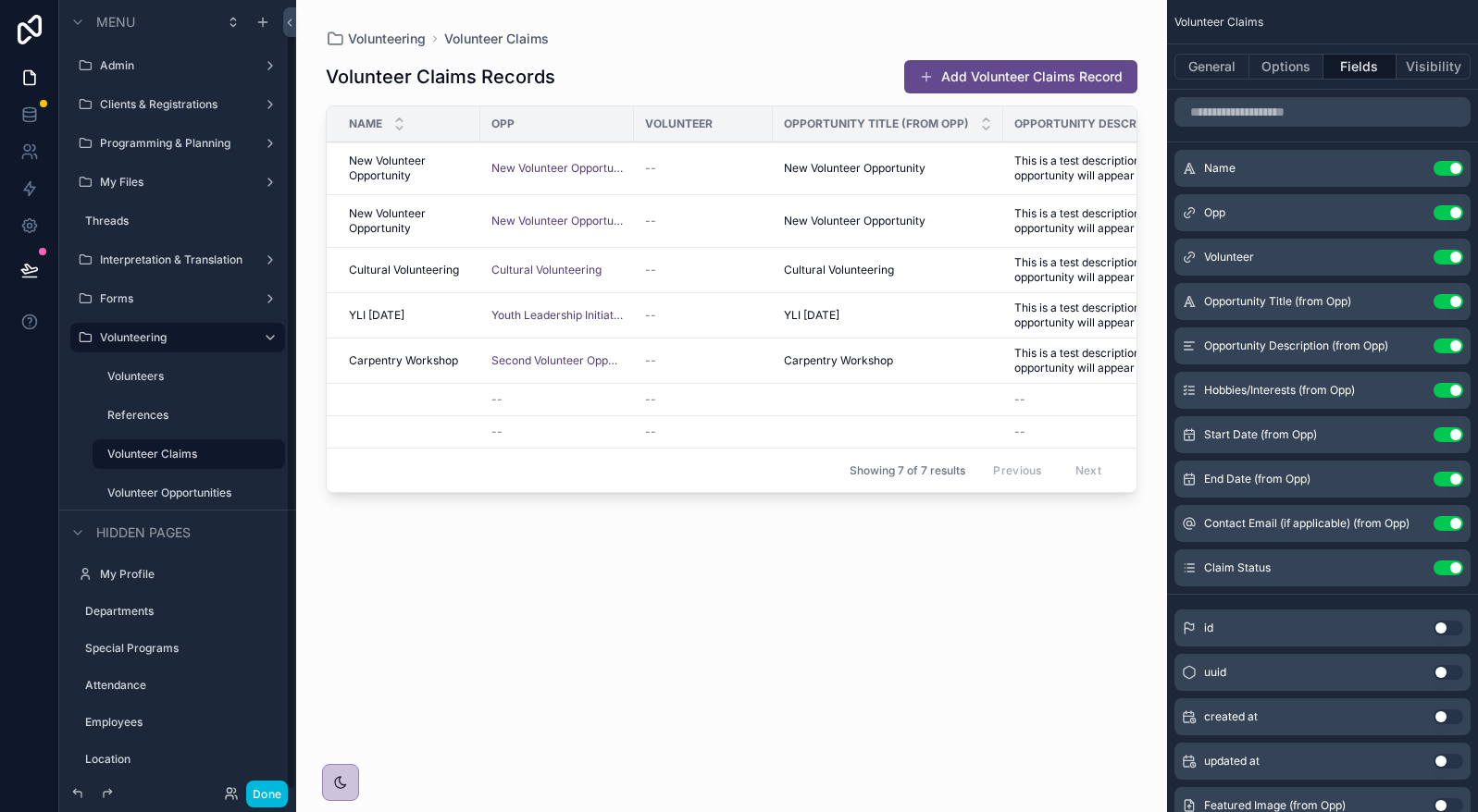
scroll to position [17, 0]
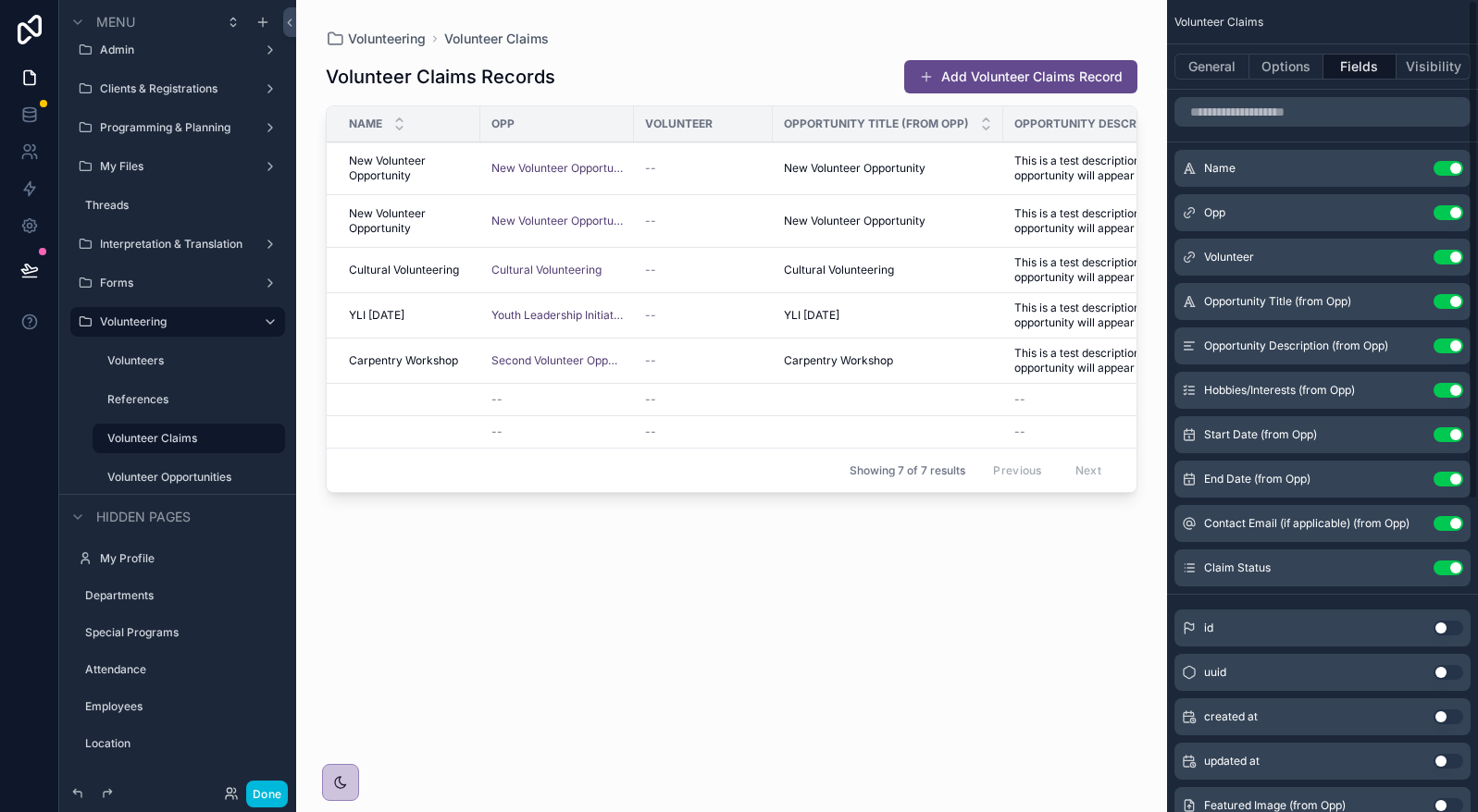
click at [1225, 56] on button "General" at bounding box center [1212, 66] width 75 height 26
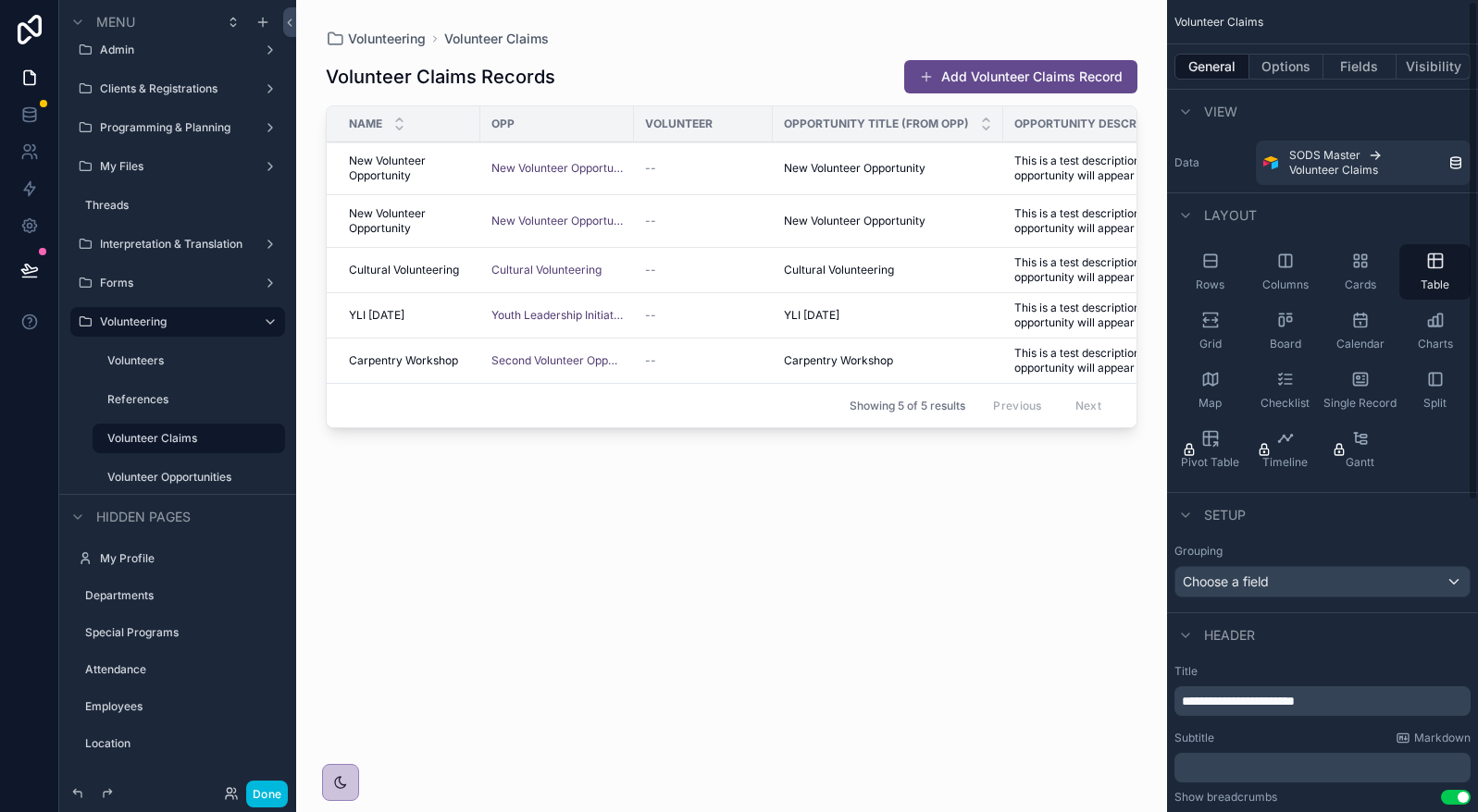
scroll to position [370, 0]
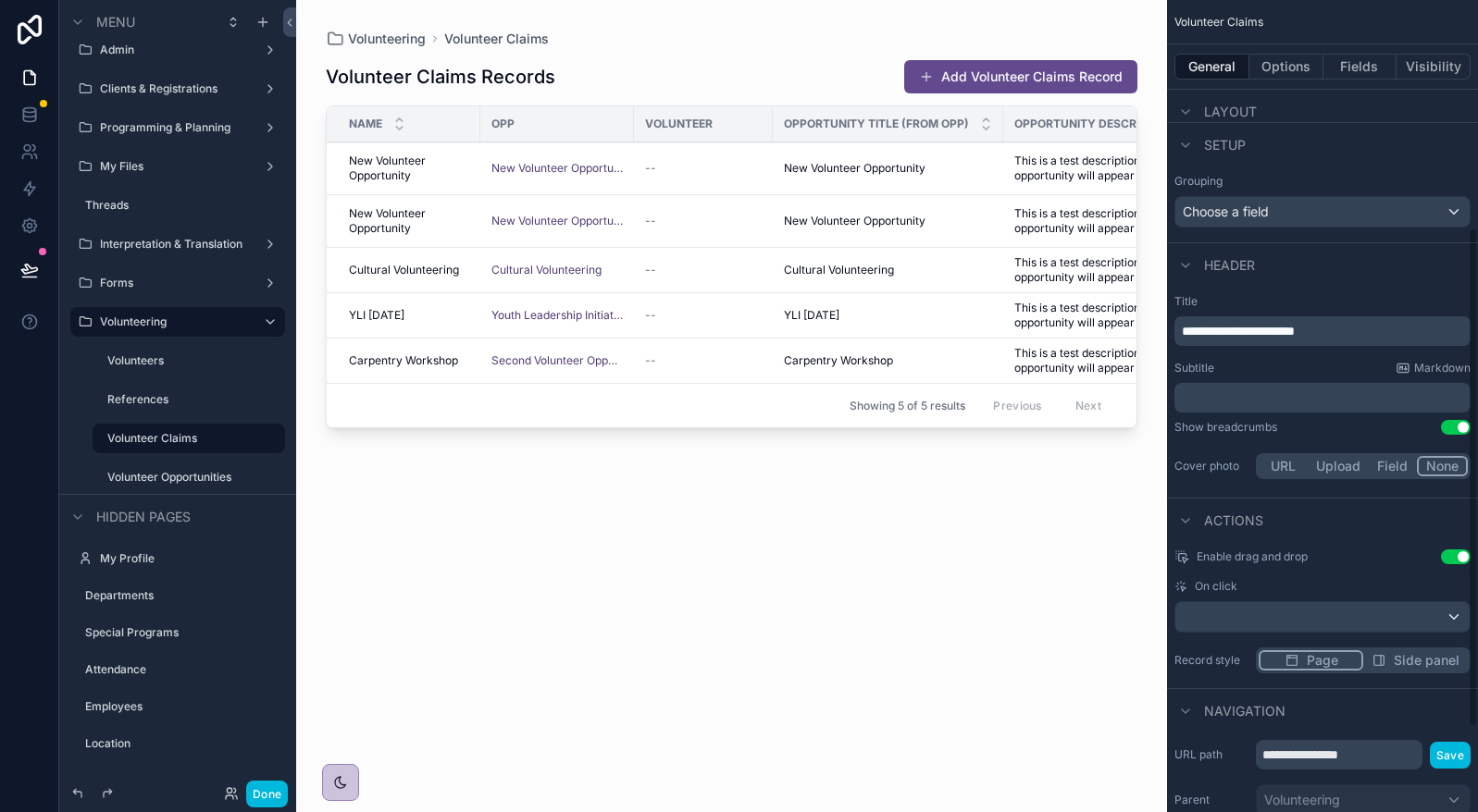
click at [1314, 51] on div "General Options Fields Visibility" at bounding box center [1322, 67] width 311 height 45
click at [1293, 72] on button "Options" at bounding box center [1286, 66] width 74 height 26
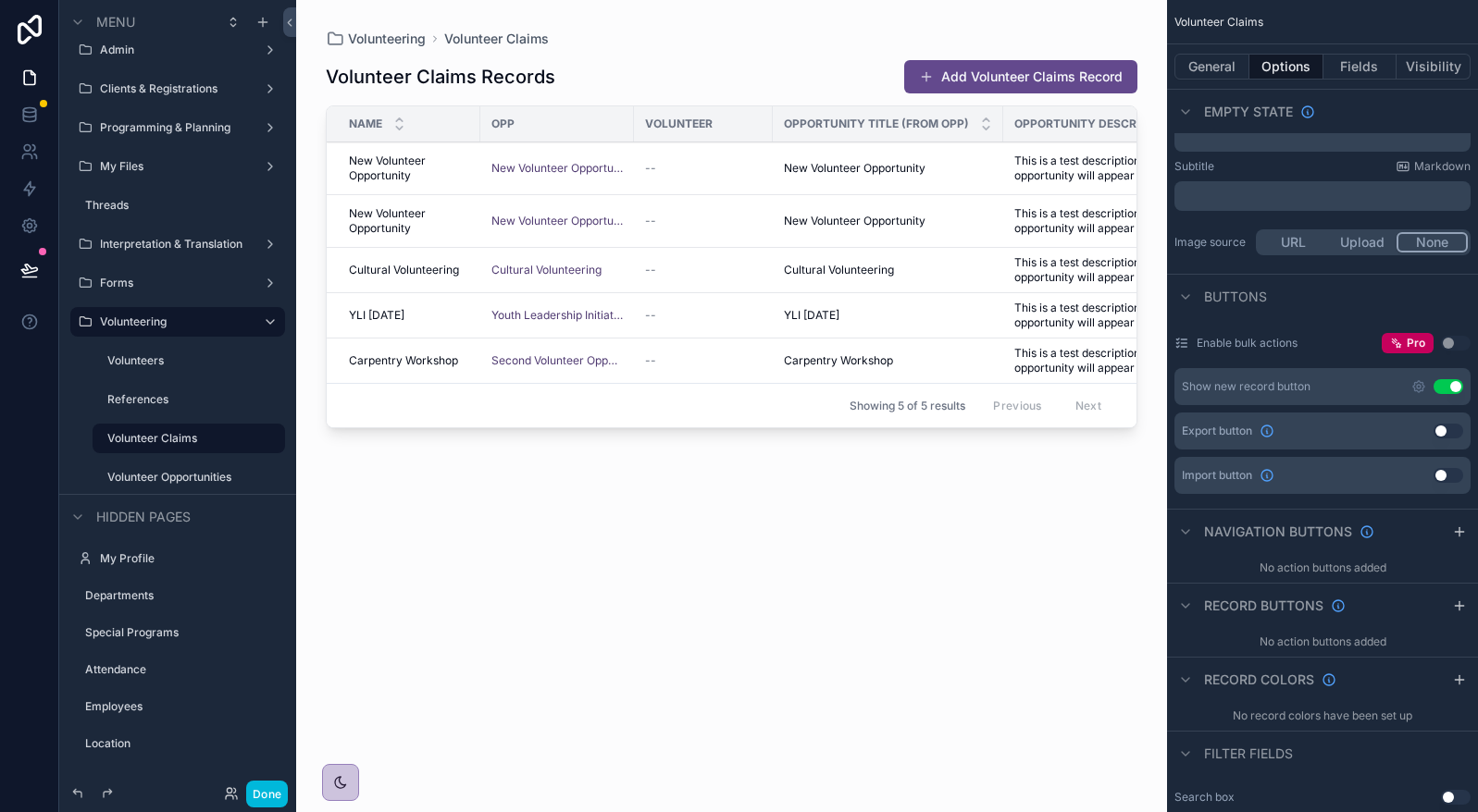
click at [1449, 383] on button "Use setting" at bounding box center [1448, 386] width 30 height 15
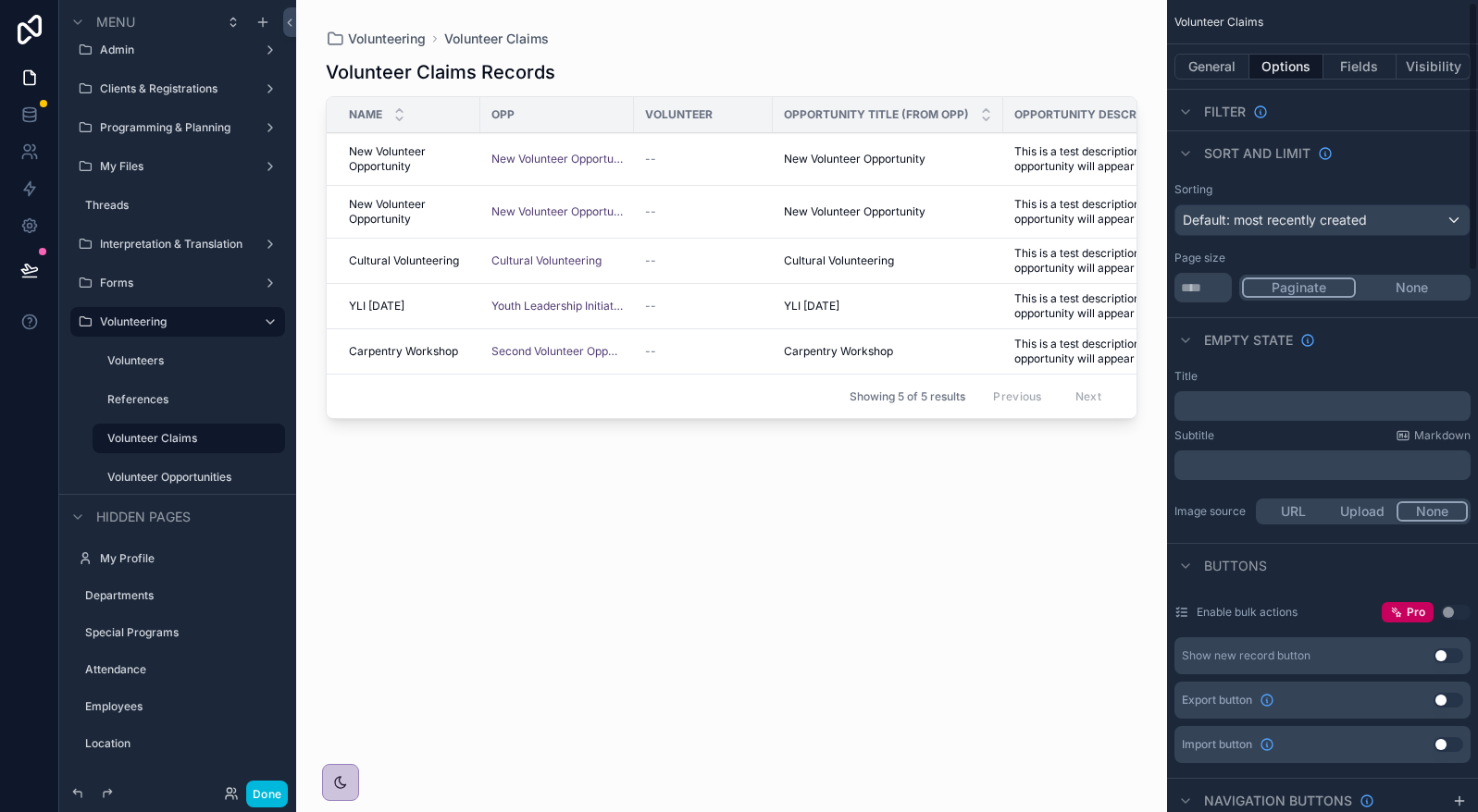
scroll to position [0, 0]
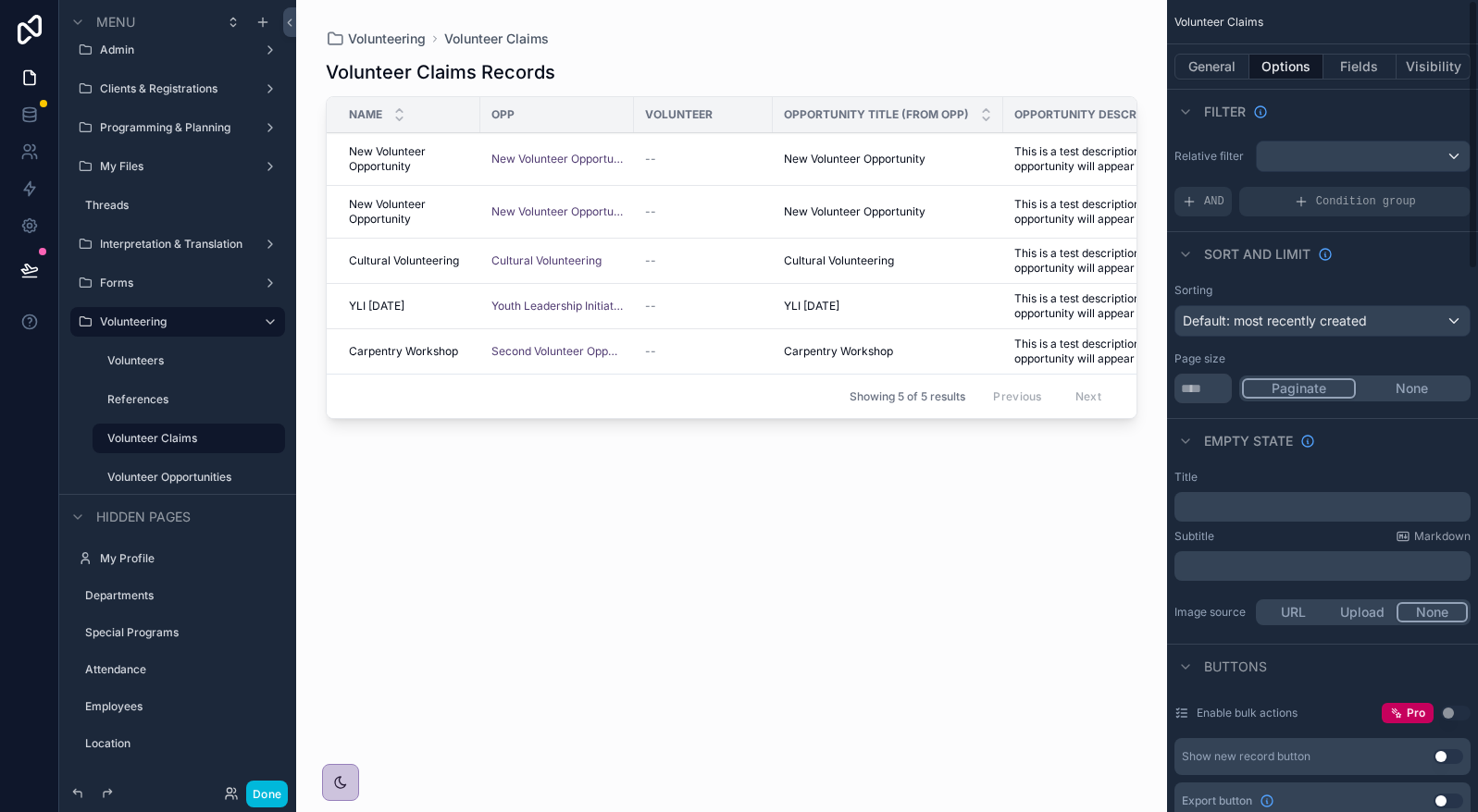
click at [1375, 54] on button "Fields" at bounding box center [1359, 66] width 74 height 26
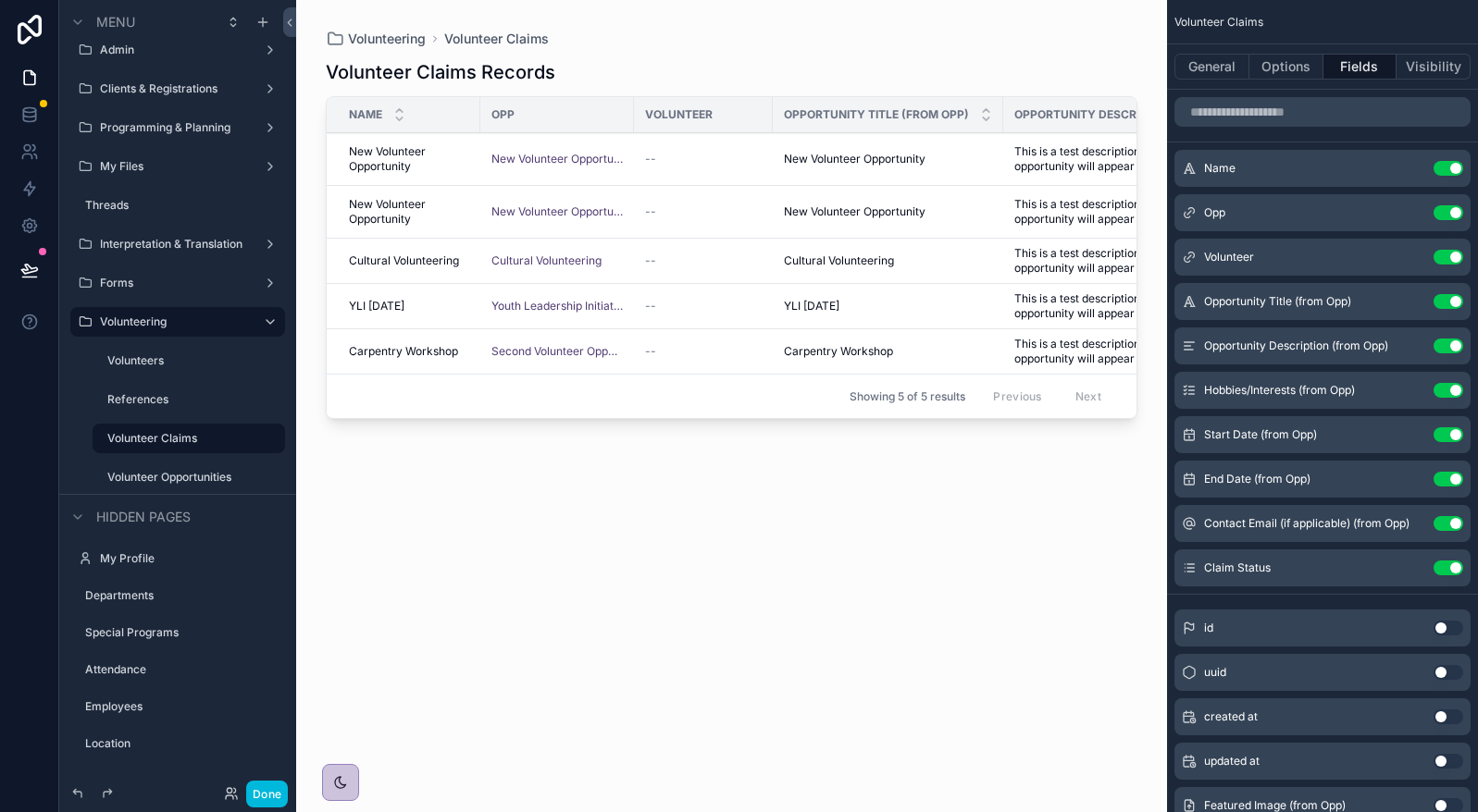
click at [1446, 342] on button "Use setting" at bounding box center [1448, 346] width 30 height 15
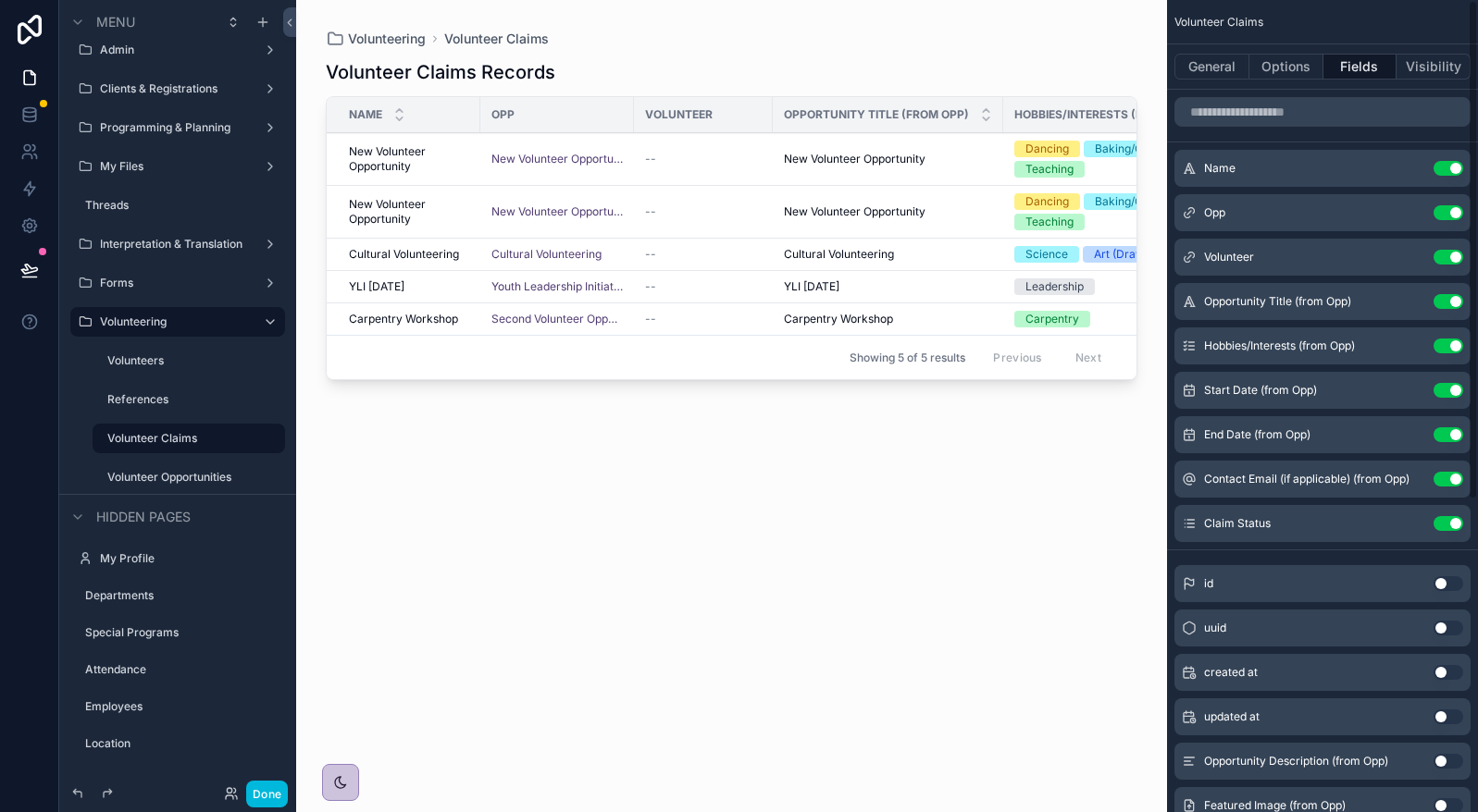
click at [1448, 306] on button "Use setting" at bounding box center [1448, 301] width 30 height 15
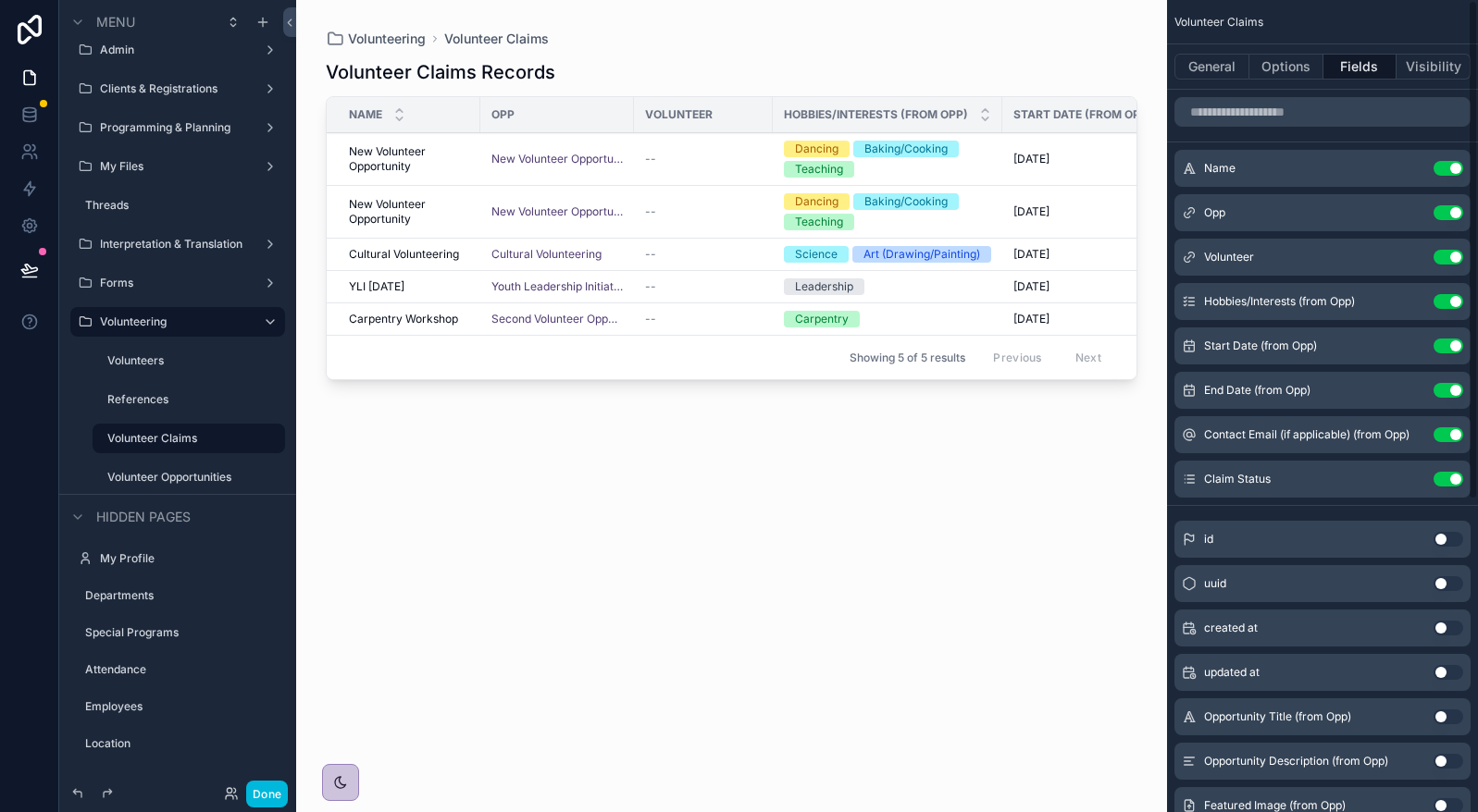
click at [1448, 306] on button "Use setting" at bounding box center [1448, 301] width 30 height 15
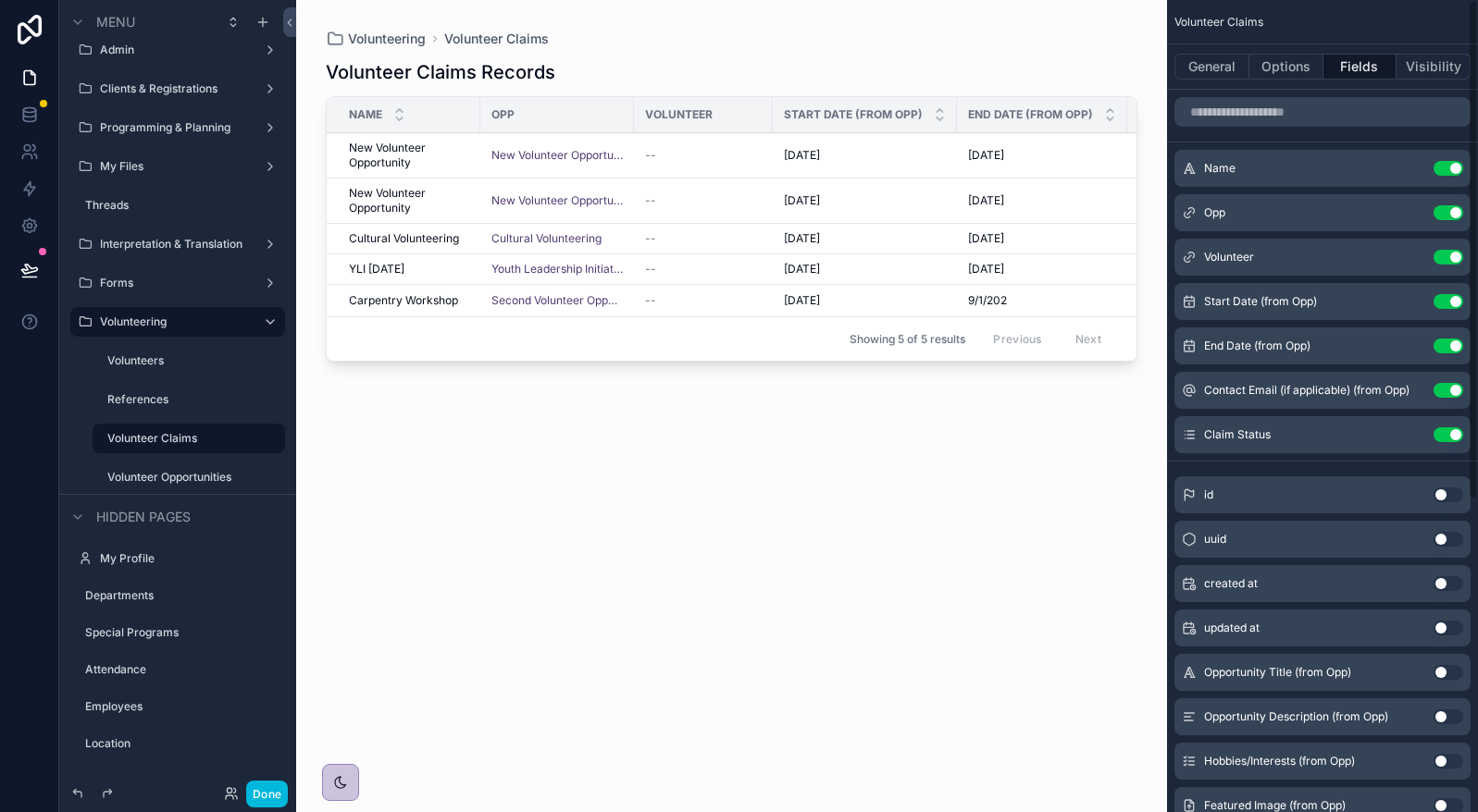
click at [1448, 306] on button "Use setting" at bounding box center [1448, 301] width 30 height 15
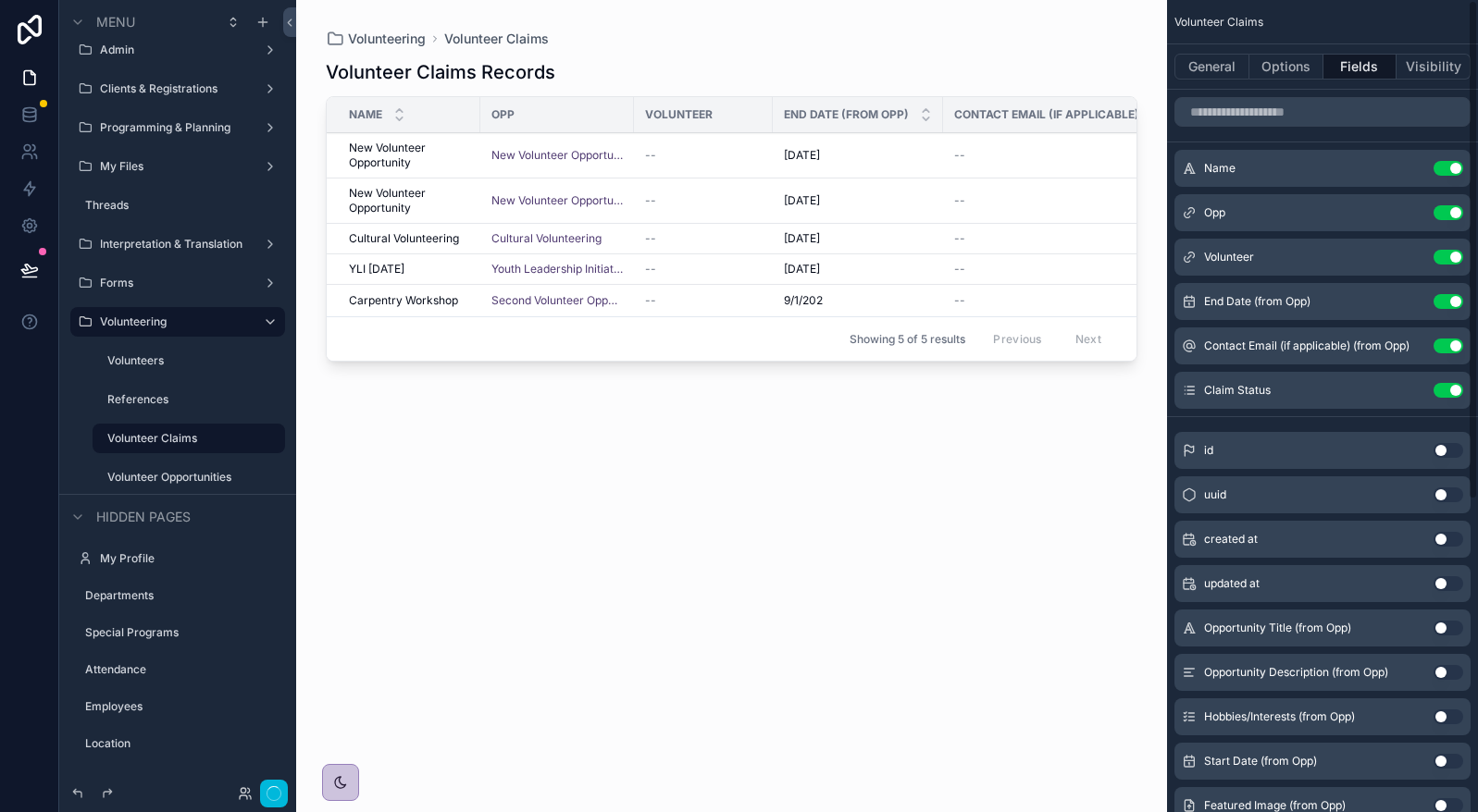
click at [1448, 306] on button "Use setting" at bounding box center [1448, 301] width 30 height 15
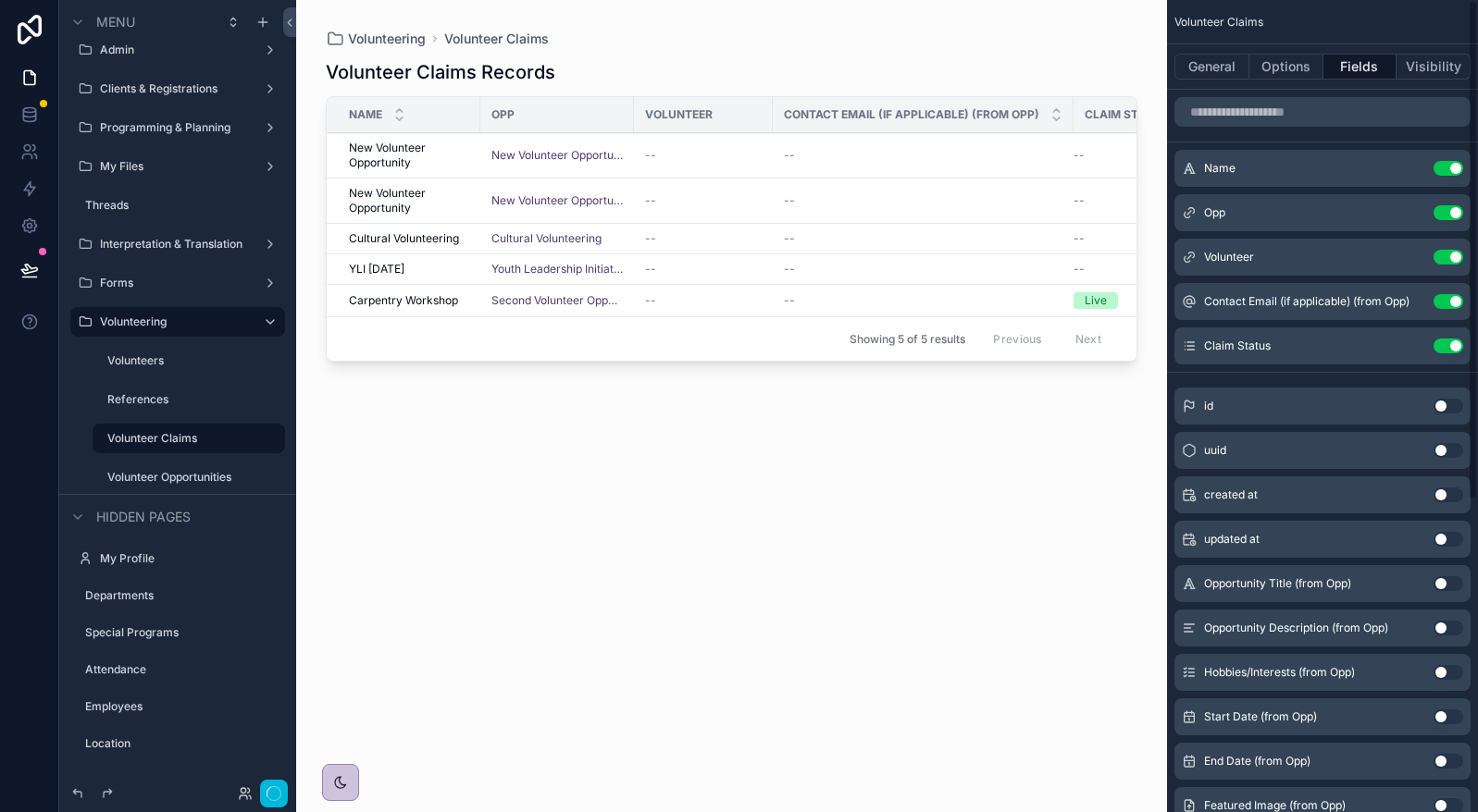
click at [1448, 306] on button "Use setting" at bounding box center [1448, 301] width 30 height 15
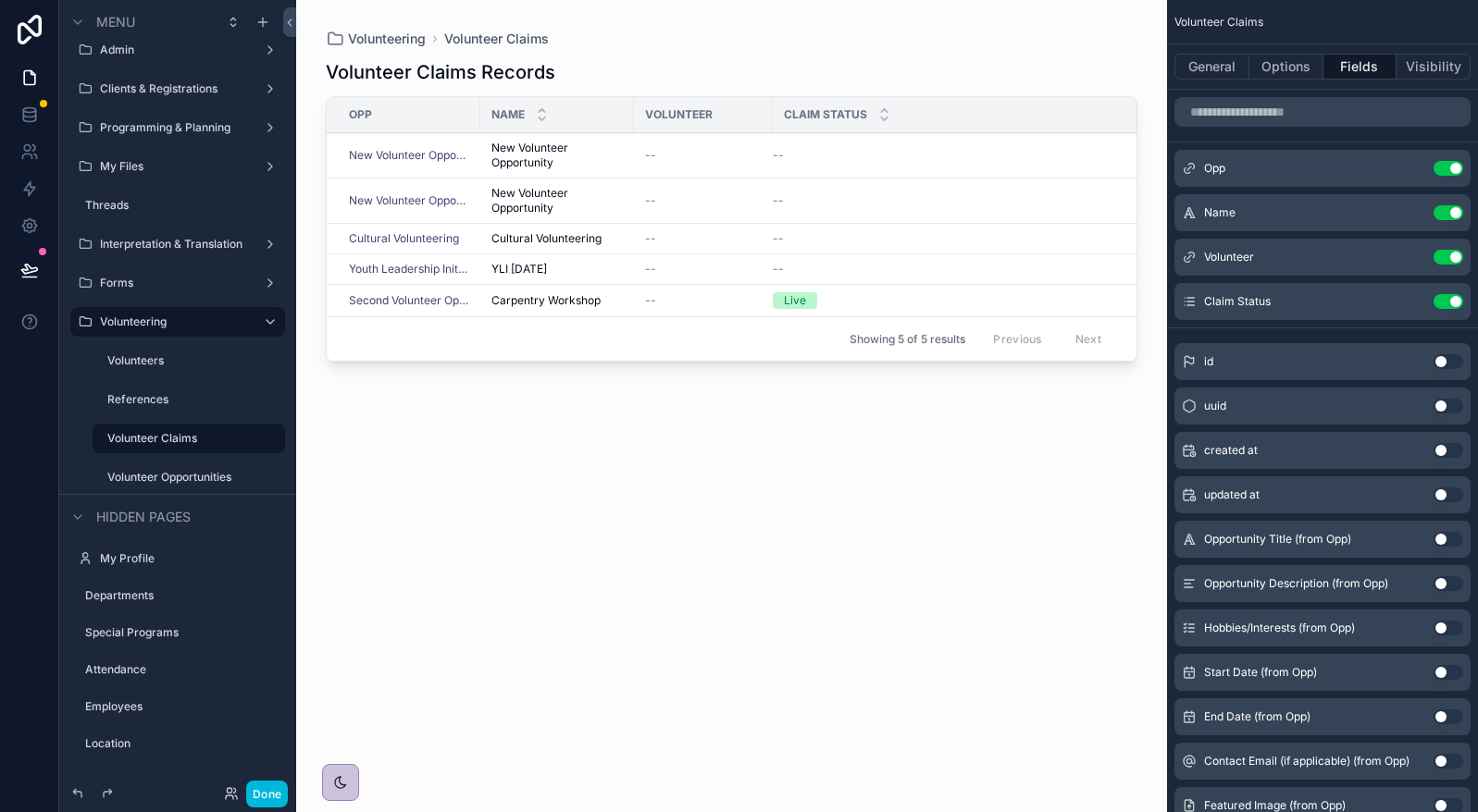
click at [1442, 215] on button "Use setting" at bounding box center [1448, 213] width 30 height 15
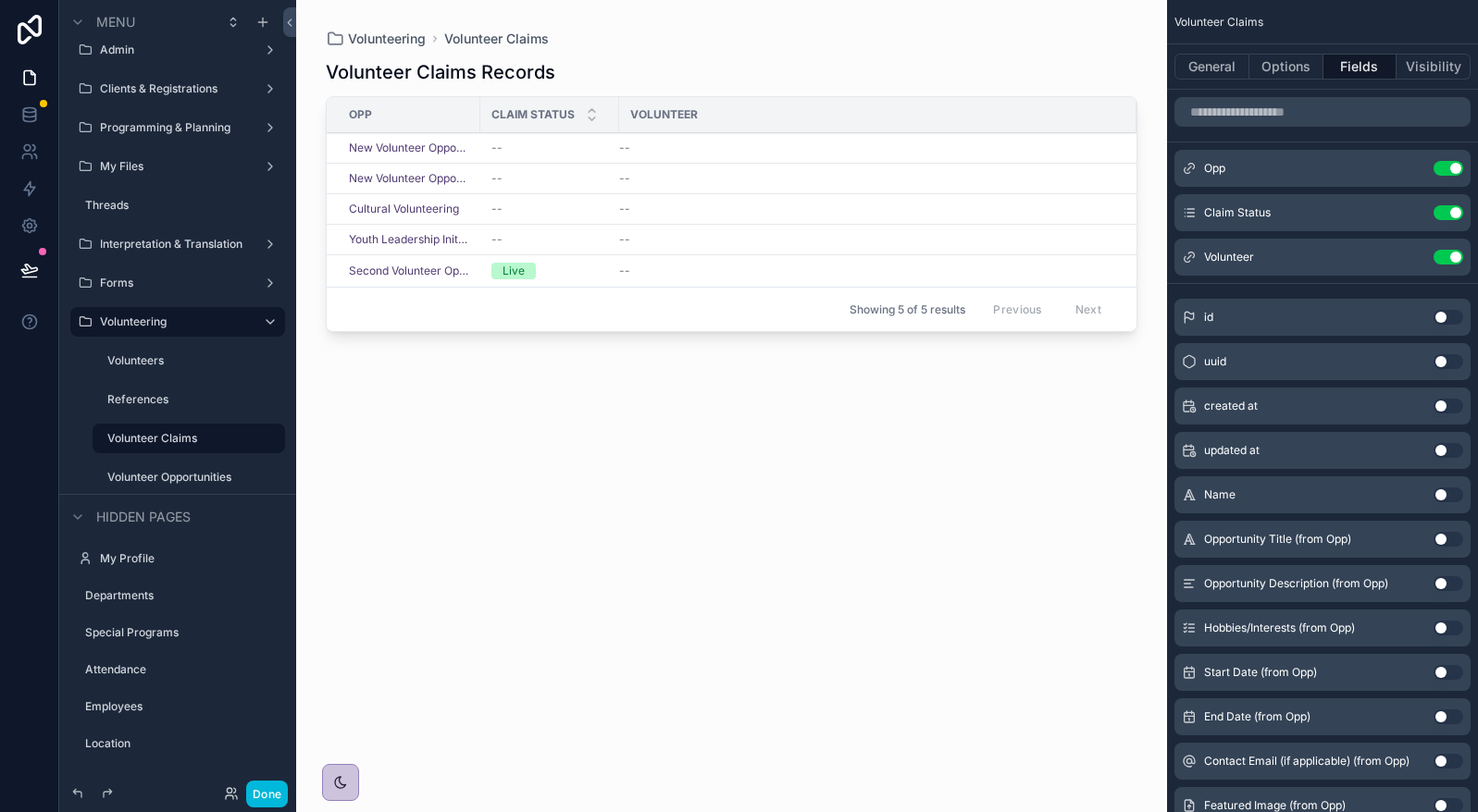
click at [0, 0] on icon "scrollable content" at bounding box center [0, 0] width 0 height 0
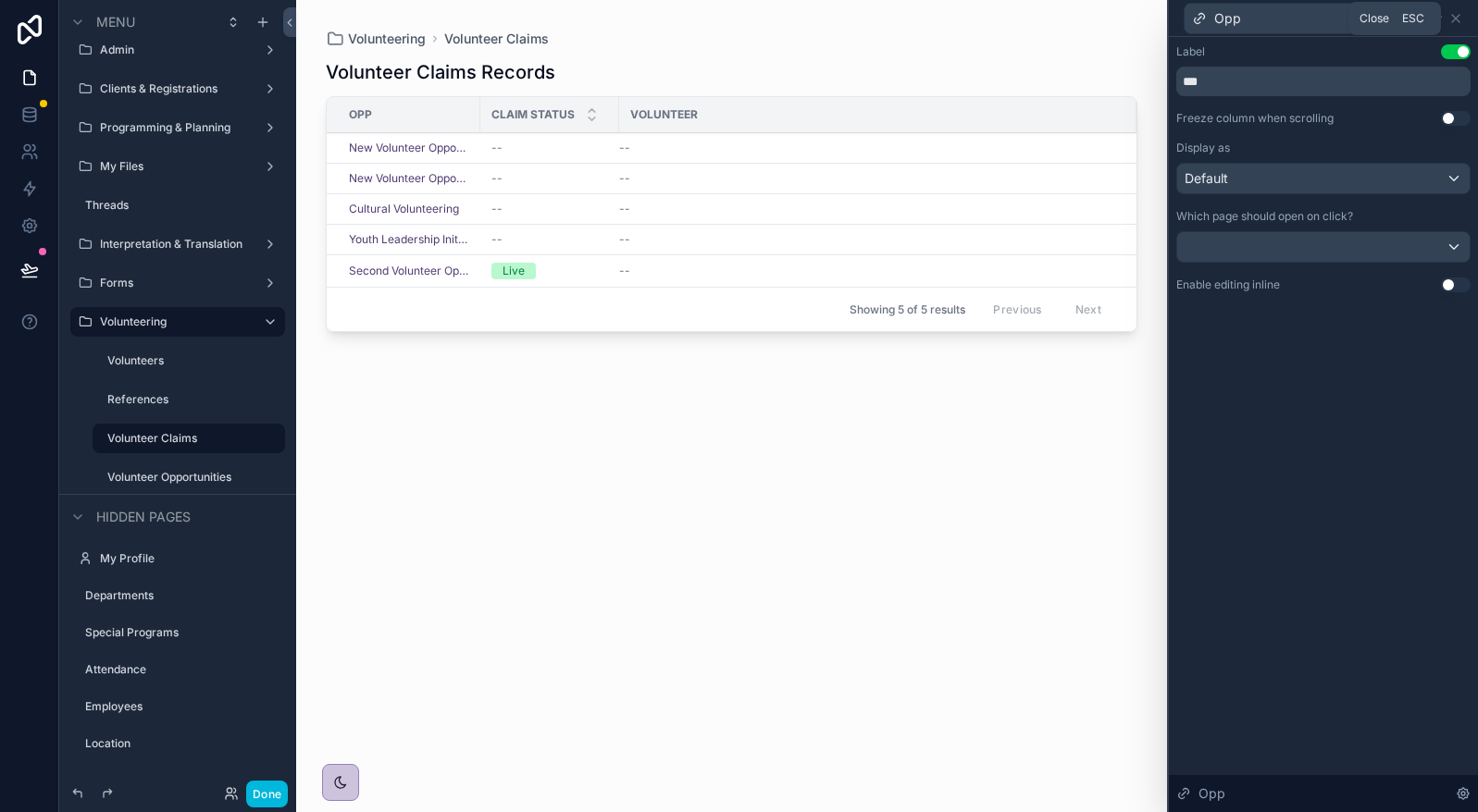
click at [1457, 16] on icon at bounding box center [1456, 19] width 7 height 7
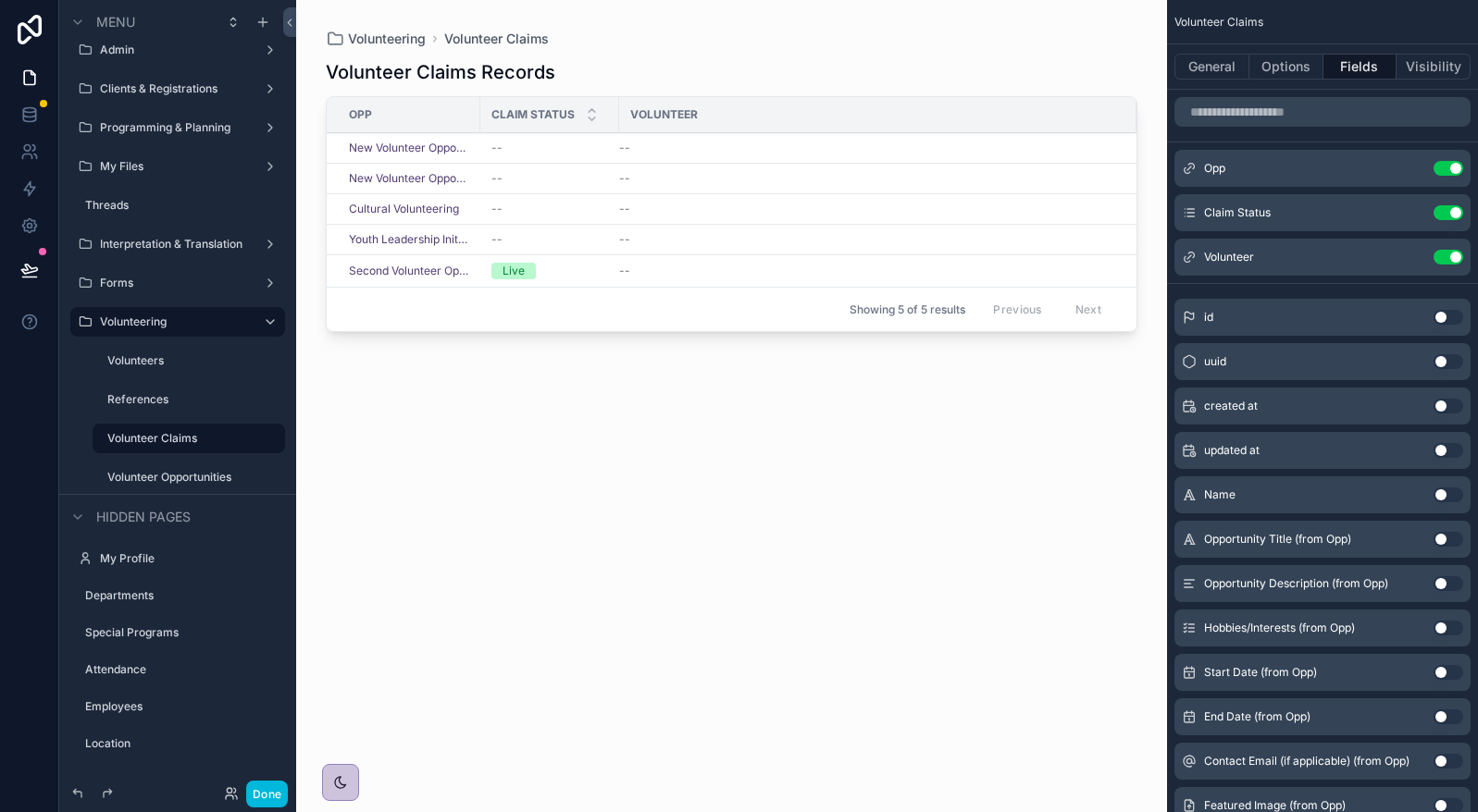
click at [767, 23] on div "scrollable content" at bounding box center [731, 395] width 871 height 790
click at [480, 114] on div "Claim Status" at bounding box center [549, 115] width 139 height 35
drag, startPoint x: 476, startPoint y: 115, endPoint x: 617, endPoint y: 105, distance: 141.4
click at [617, 105] on tr "Opp Claim Status Volunteer" at bounding box center [731, 115] width 809 height 36
click at [255, 790] on button "Done" at bounding box center [267, 793] width 42 height 27
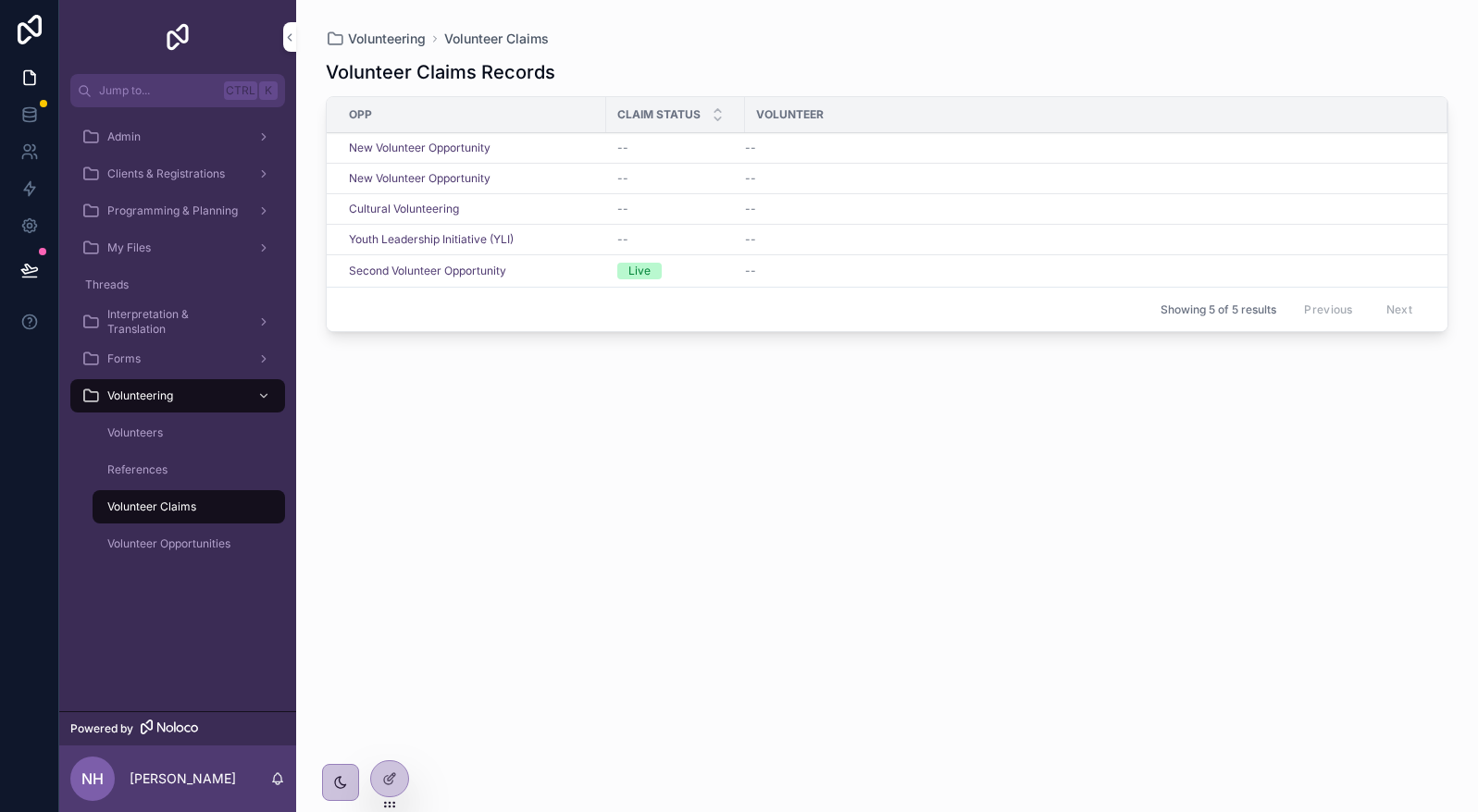
click at [551, 147] on div "New Volunteer Opportunity" at bounding box center [472, 148] width 246 height 15
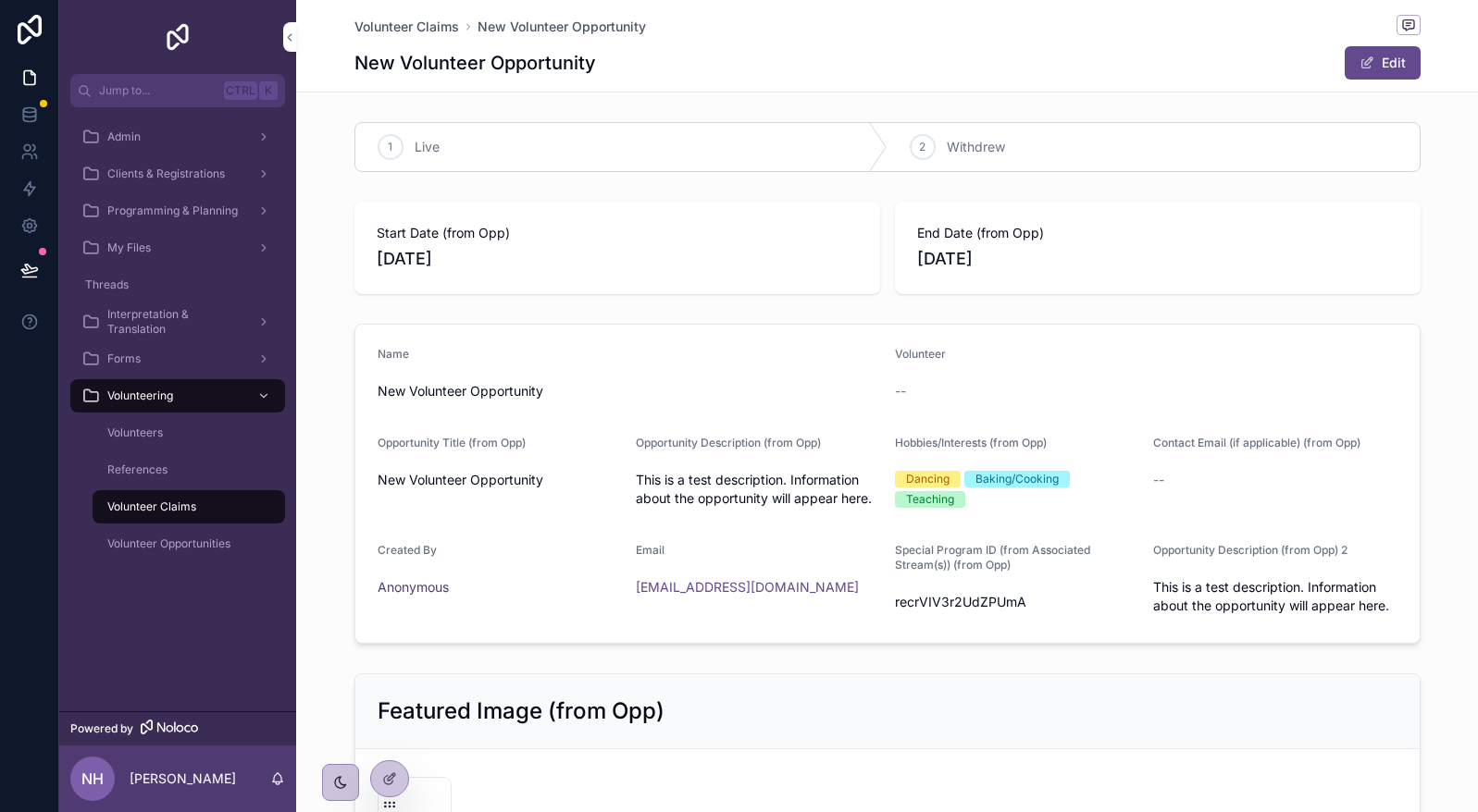
click at [405, 785] on div at bounding box center [389, 779] width 37 height 35
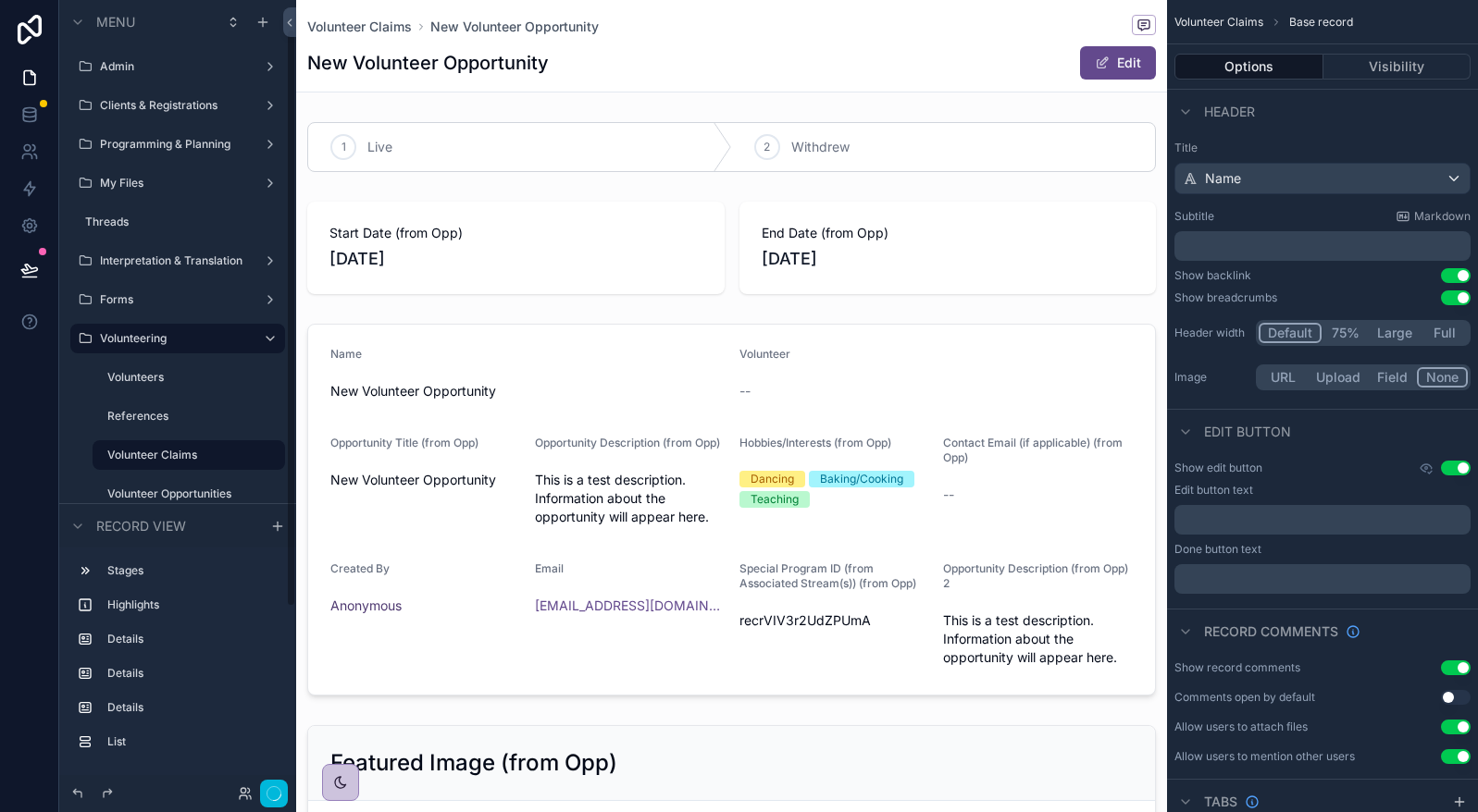
scroll to position [40, 0]
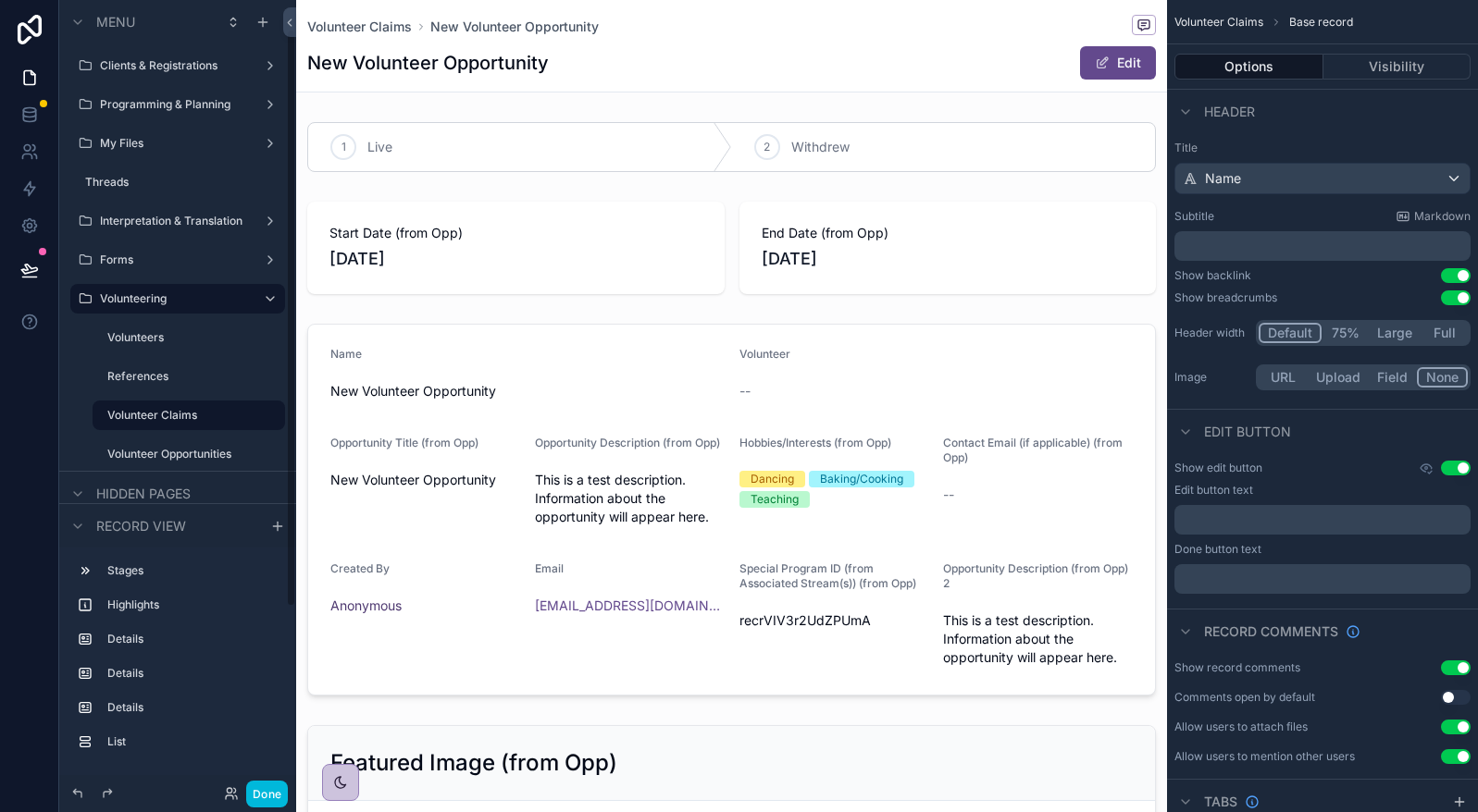
click at [591, 130] on div "scrollable content" at bounding box center [731, 147] width 871 height 64
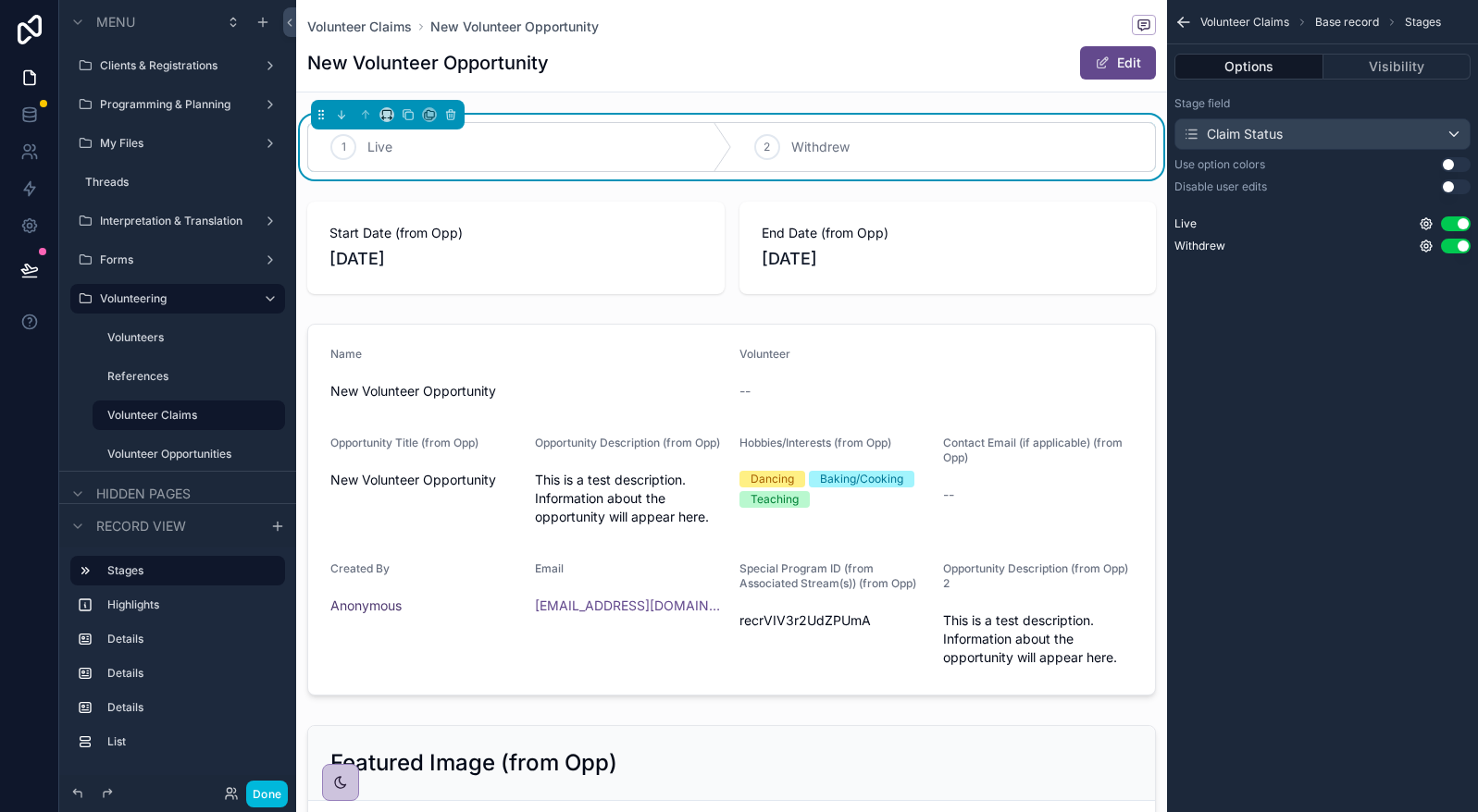
click at [404, 237] on div "scrollable content" at bounding box center [731, 247] width 871 height 107
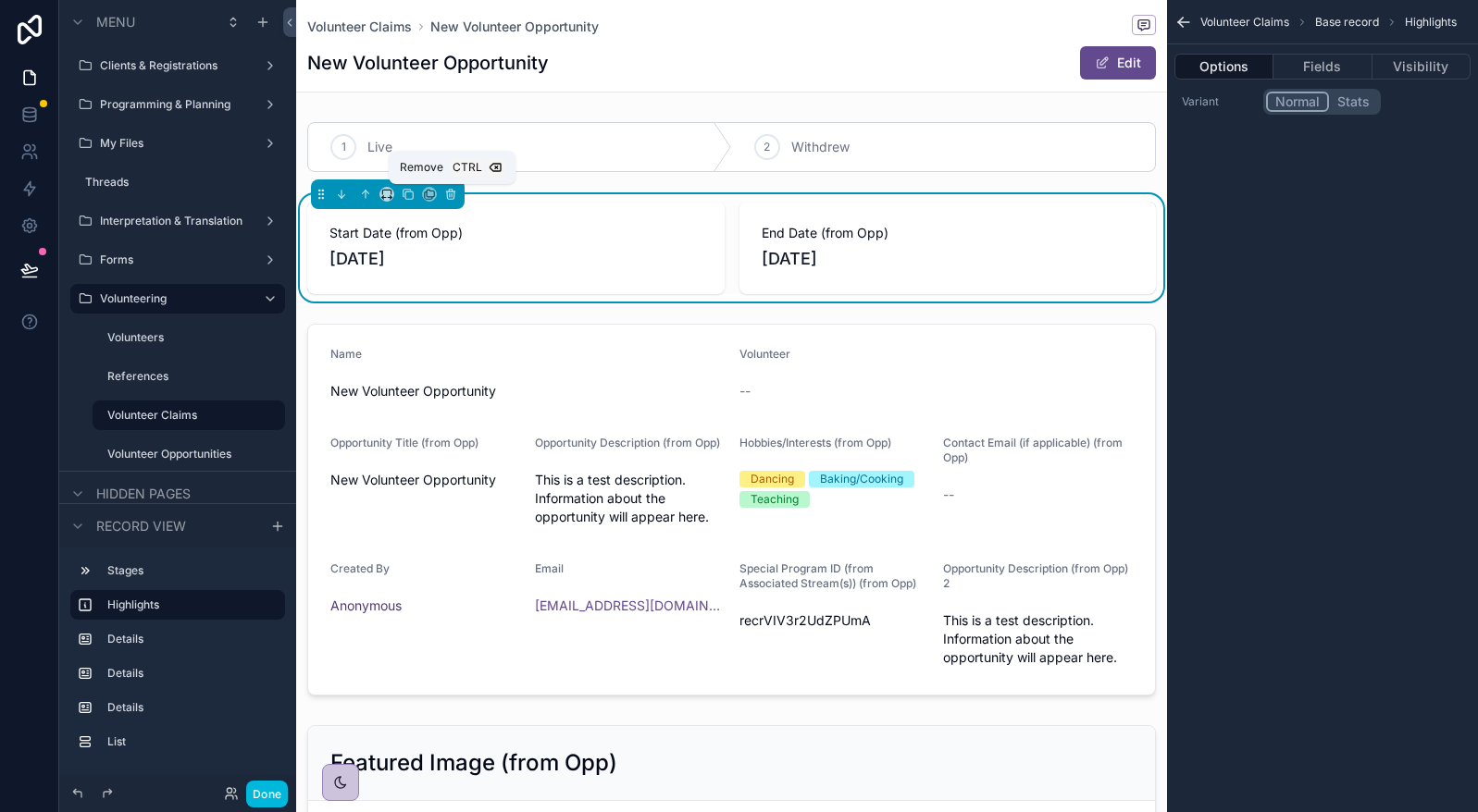
click at [452, 193] on icon "scrollable content" at bounding box center [452, 195] width 0 height 4
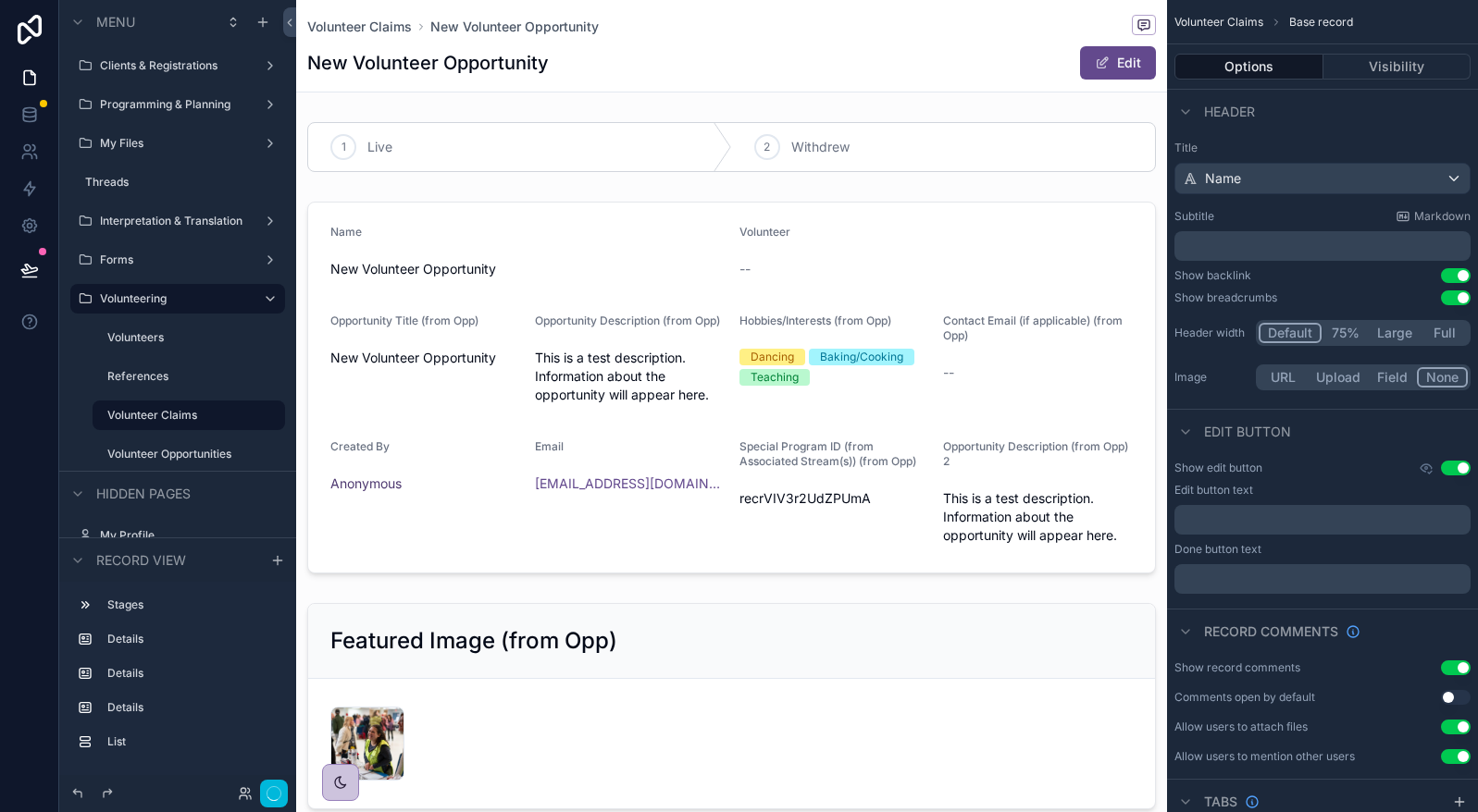
click at [470, 155] on div "scrollable content" at bounding box center [731, 147] width 871 height 64
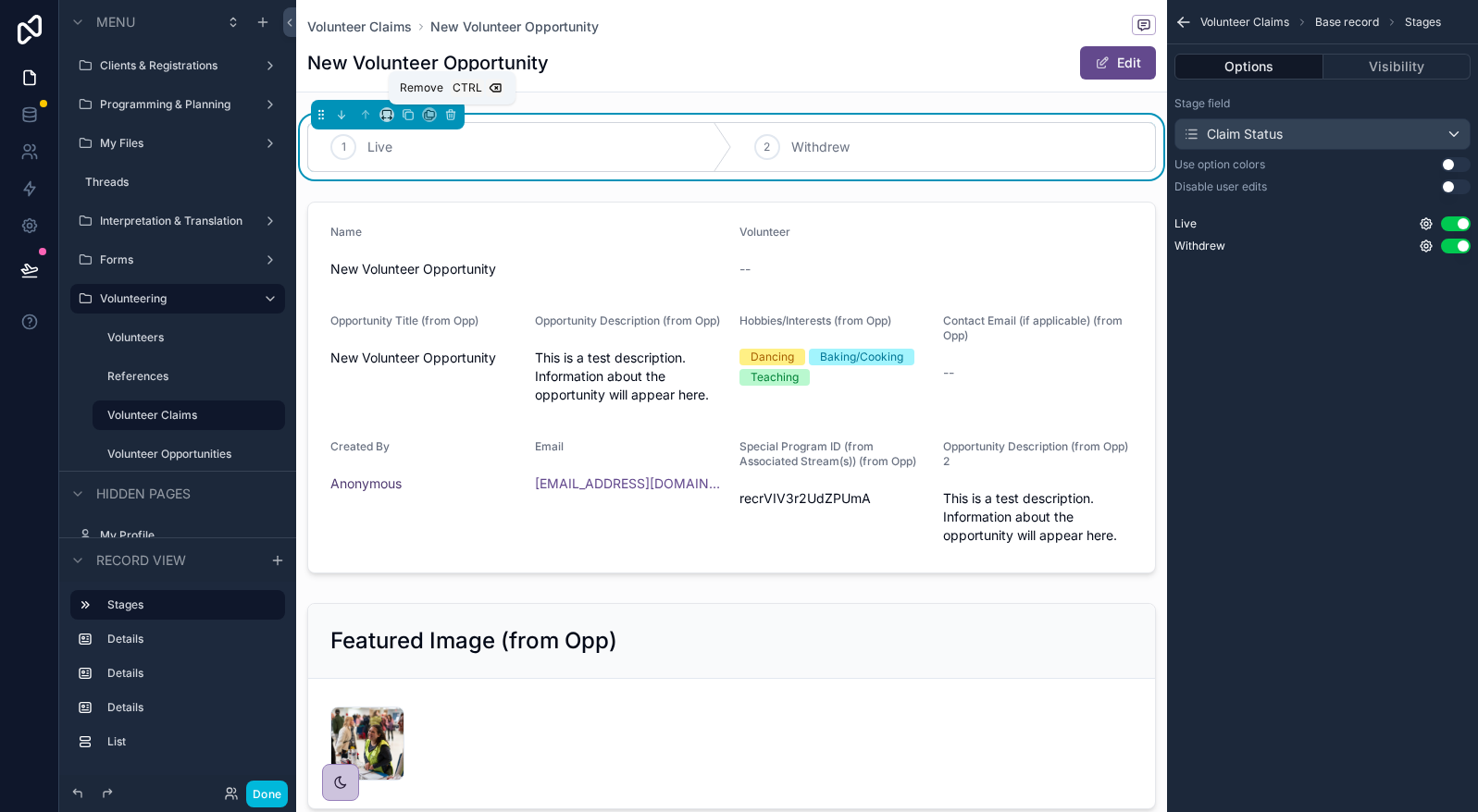
click at [452, 106] on button "scrollable content" at bounding box center [451, 115] width 21 height 21
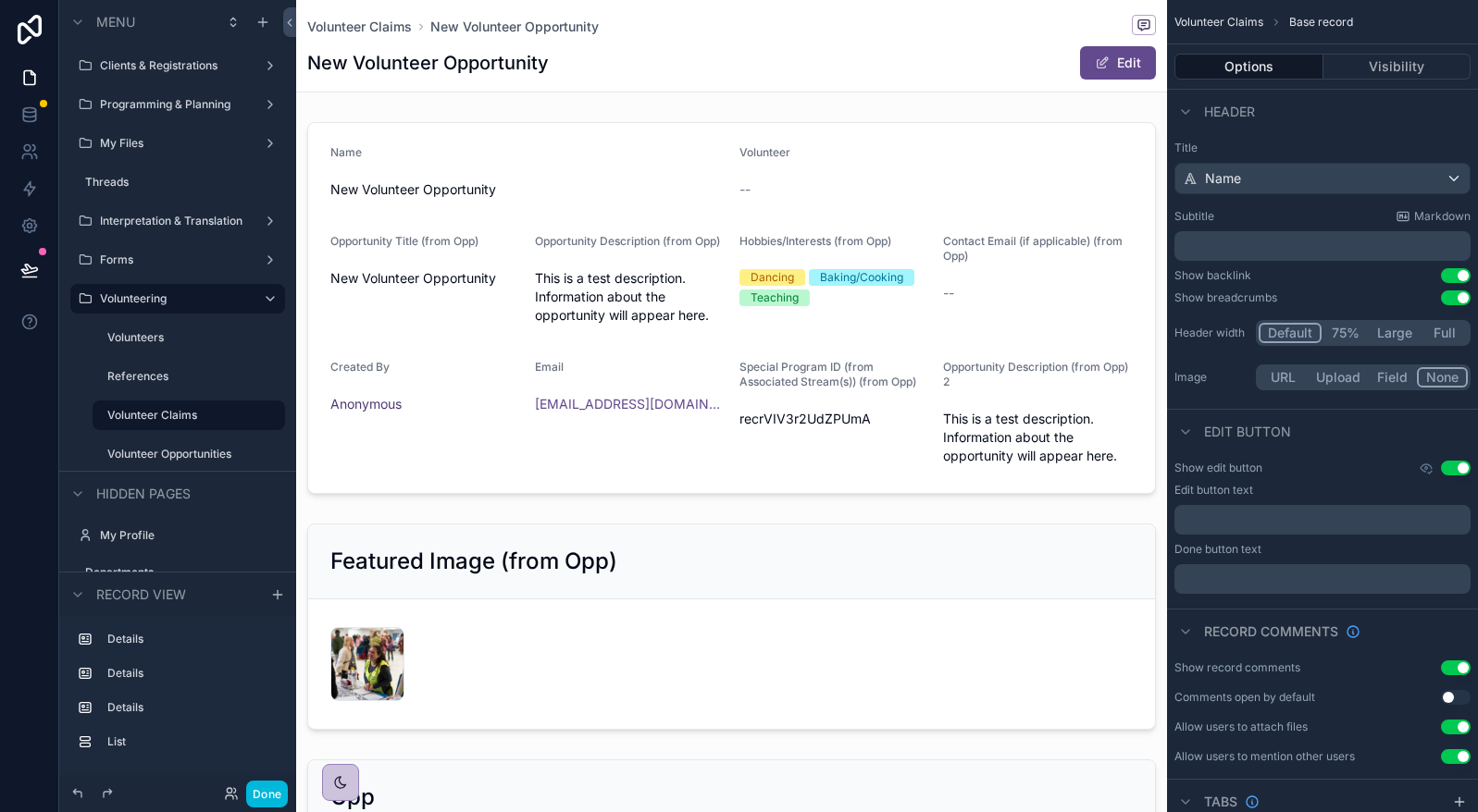
click at [466, 242] on div "scrollable content" at bounding box center [731, 308] width 871 height 386
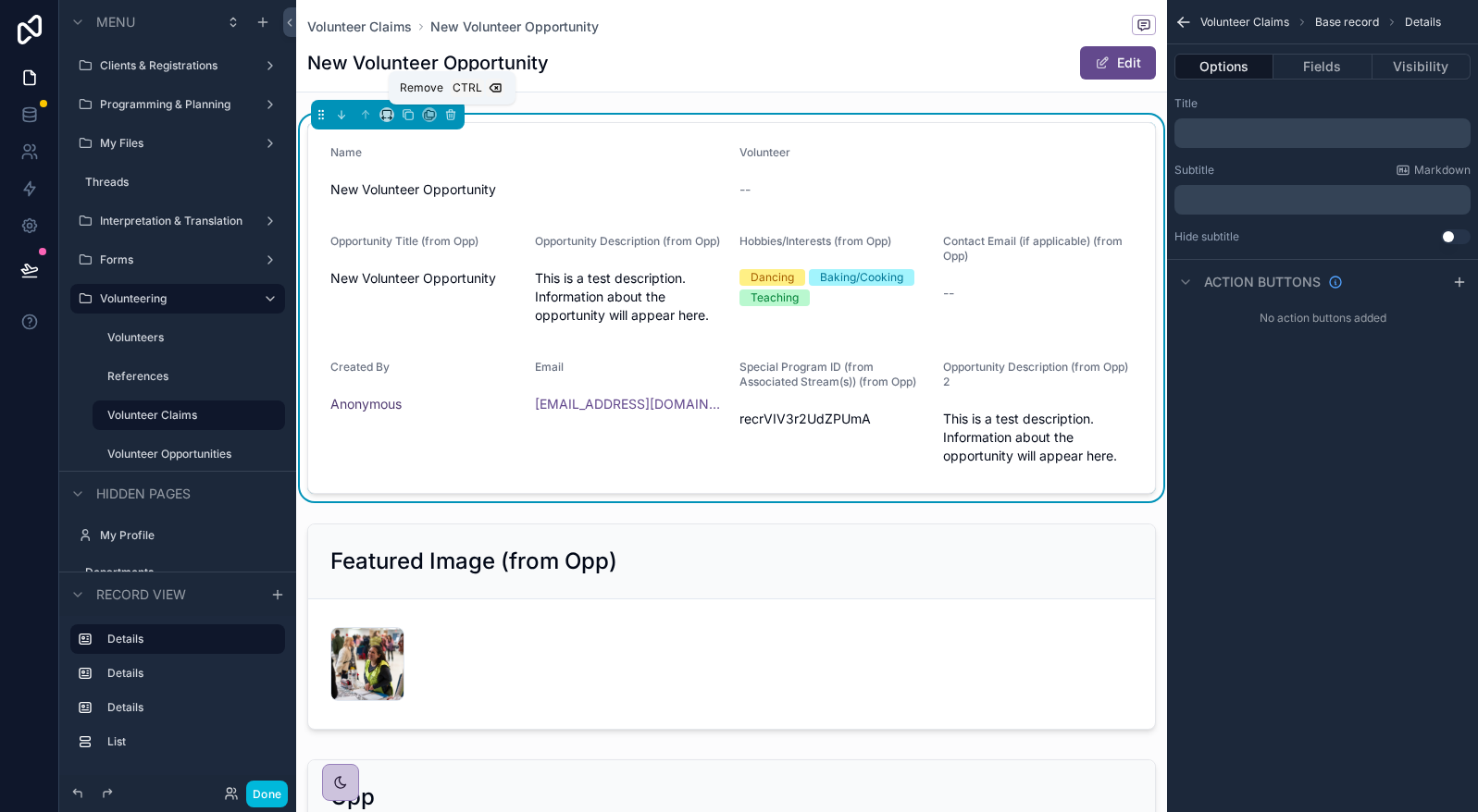
click at [441, 113] on button "scrollable content" at bounding box center [451, 115] width 21 height 21
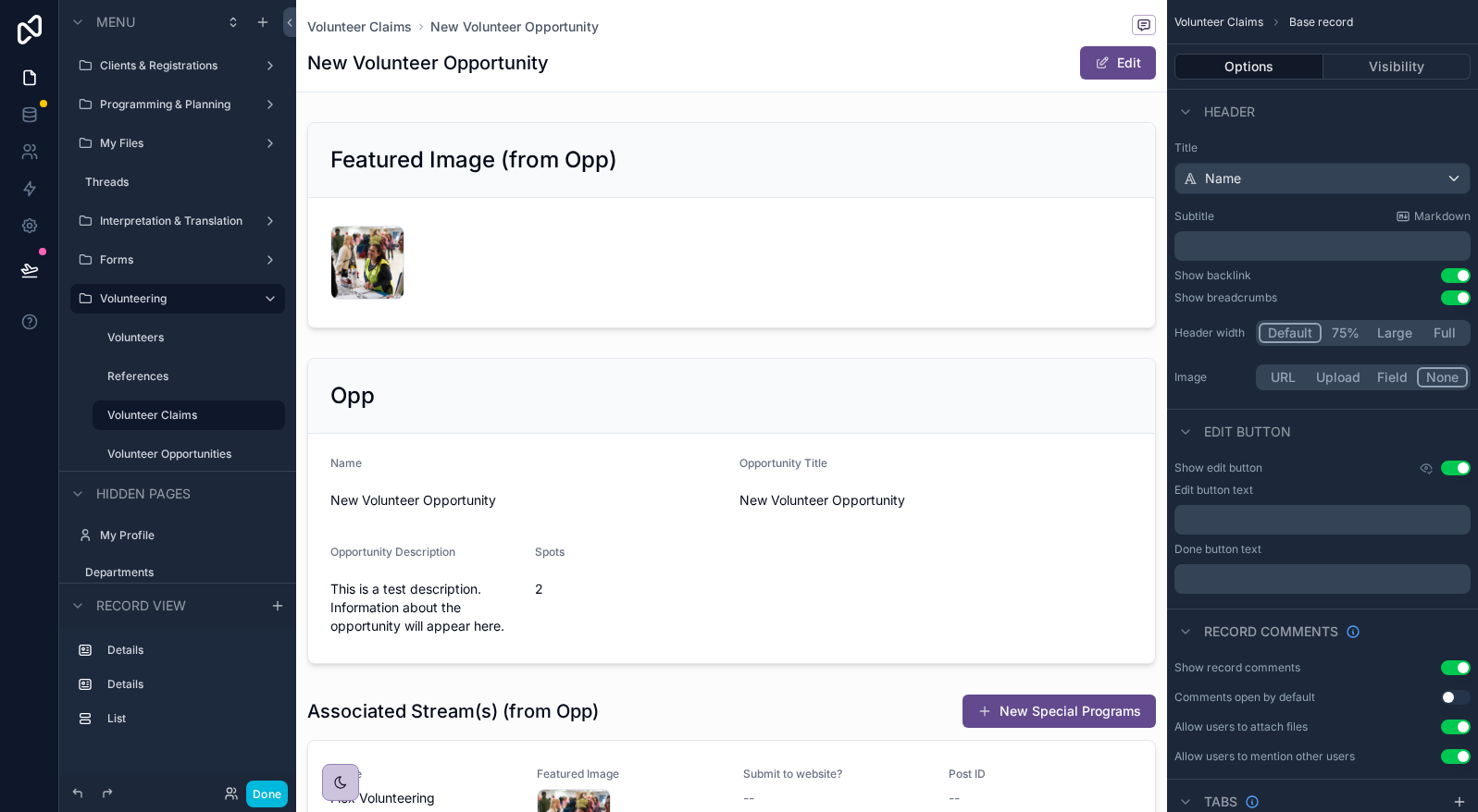
click at [572, 303] on div "scrollable content" at bounding box center [731, 225] width 871 height 221
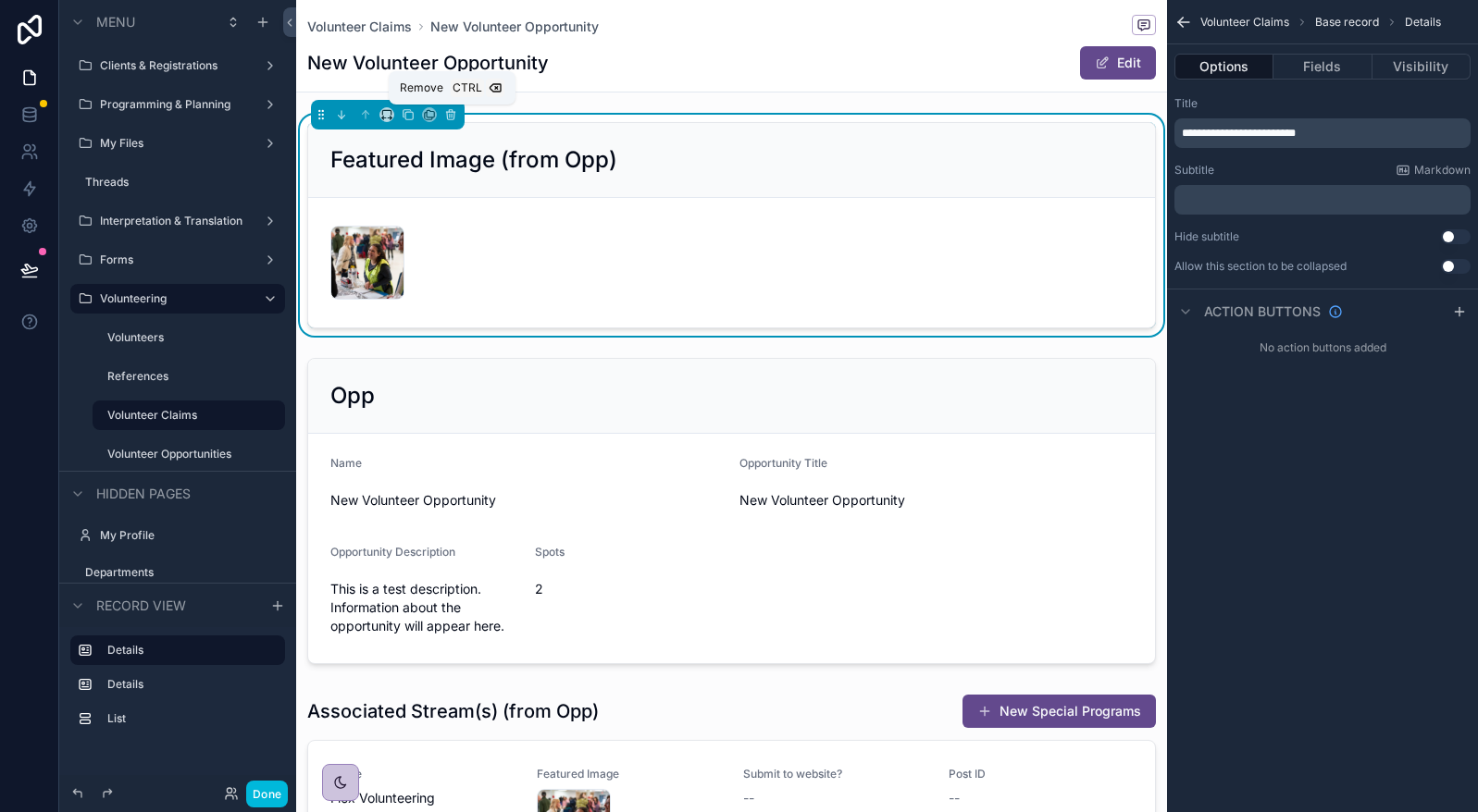
click at [452, 113] on icon "scrollable content" at bounding box center [451, 115] width 13 height 13
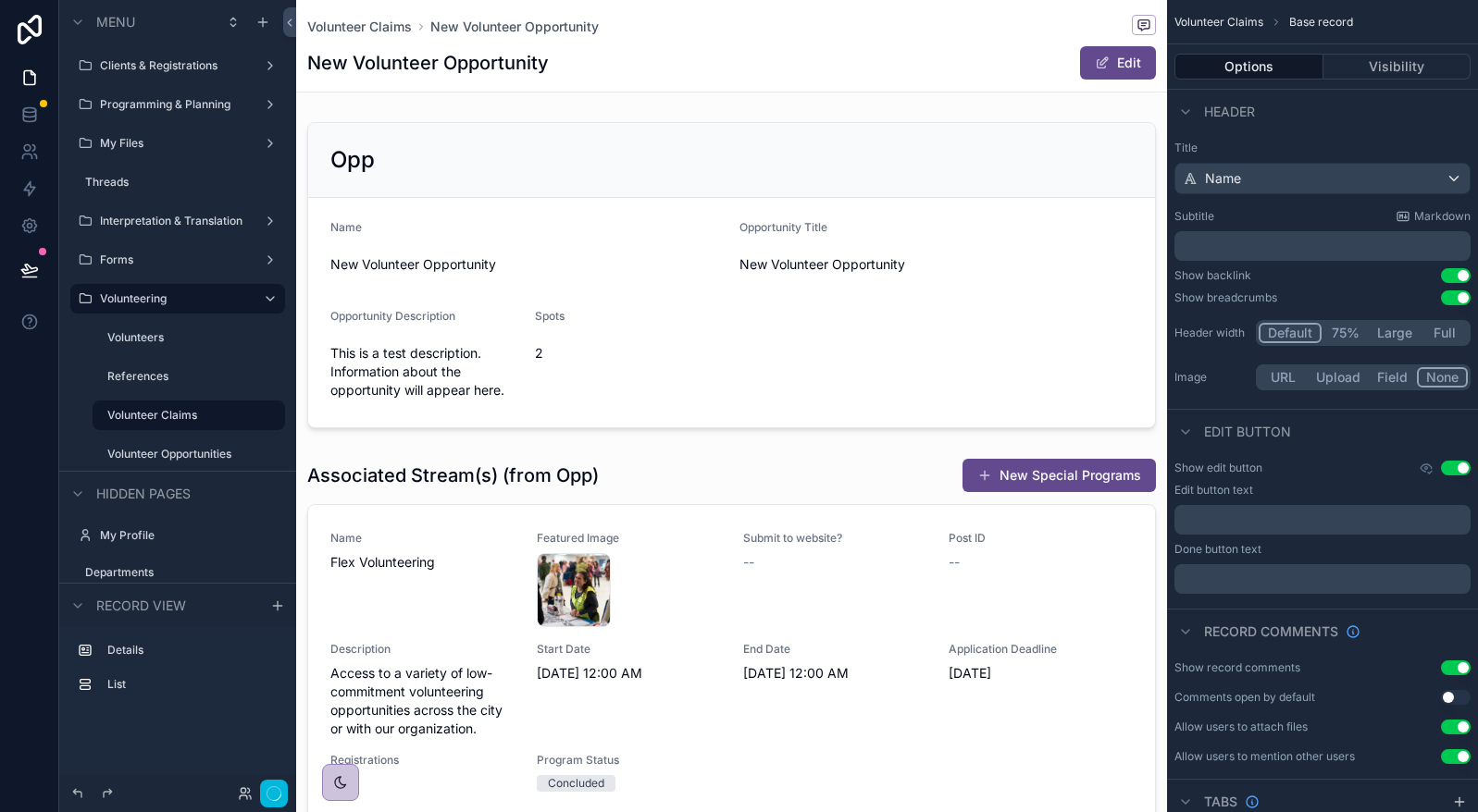
click at [488, 217] on div "scrollable content" at bounding box center [731, 275] width 871 height 321
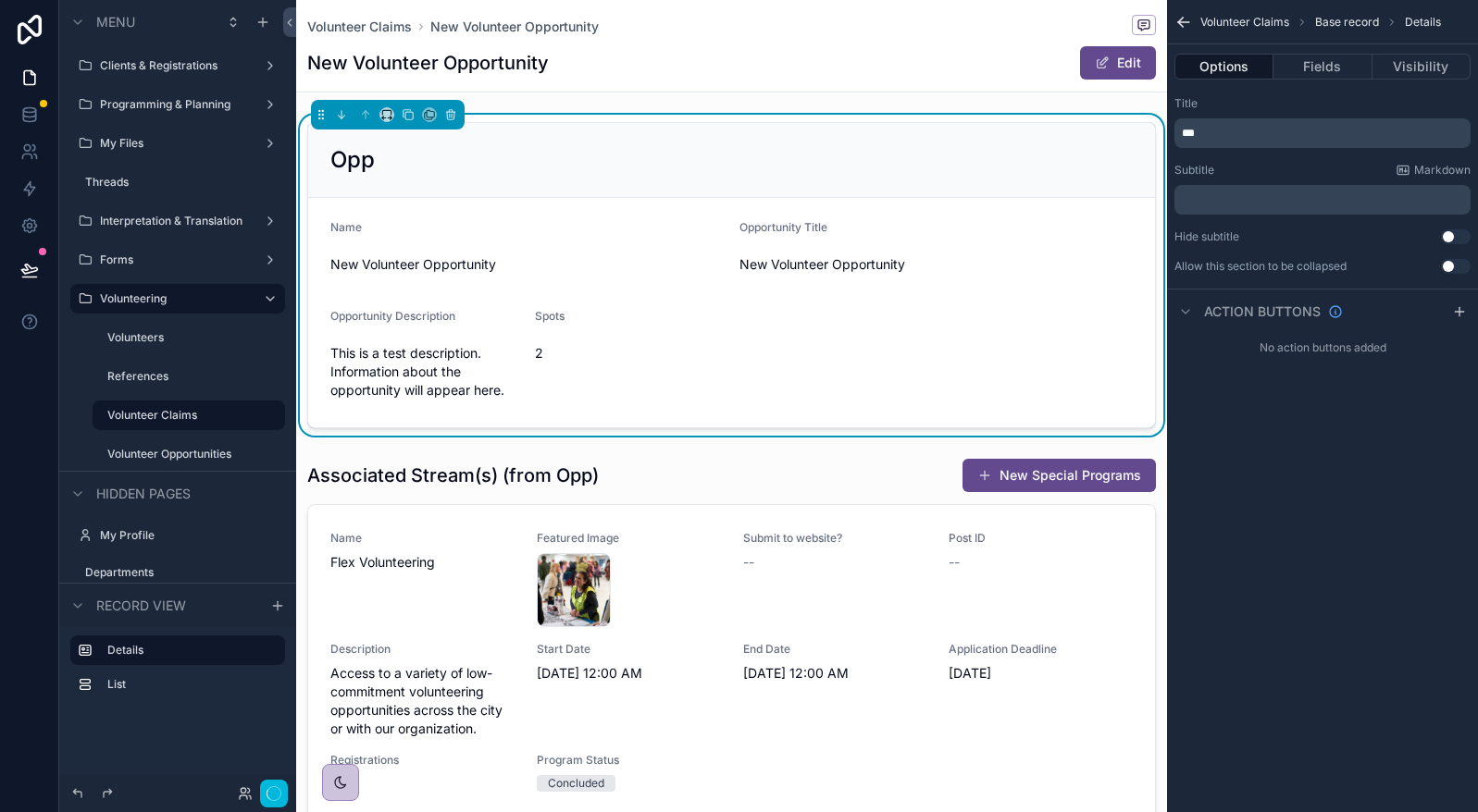
click at [1244, 131] on p "***" at bounding box center [1324, 133] width 285 height 15
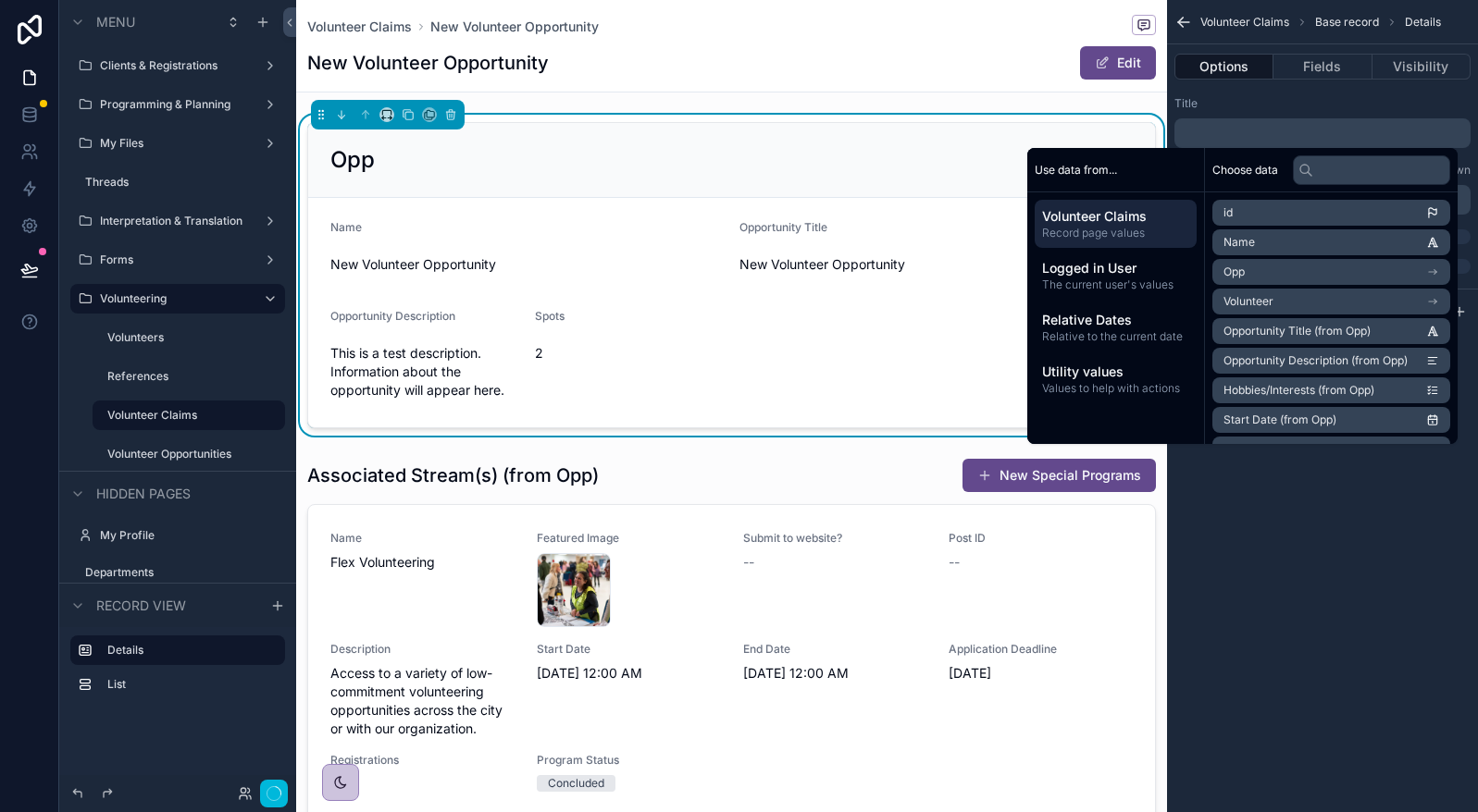
click at [1311, 75] on button "Fields" at bounding box center [1322, 66] width 98 height 26
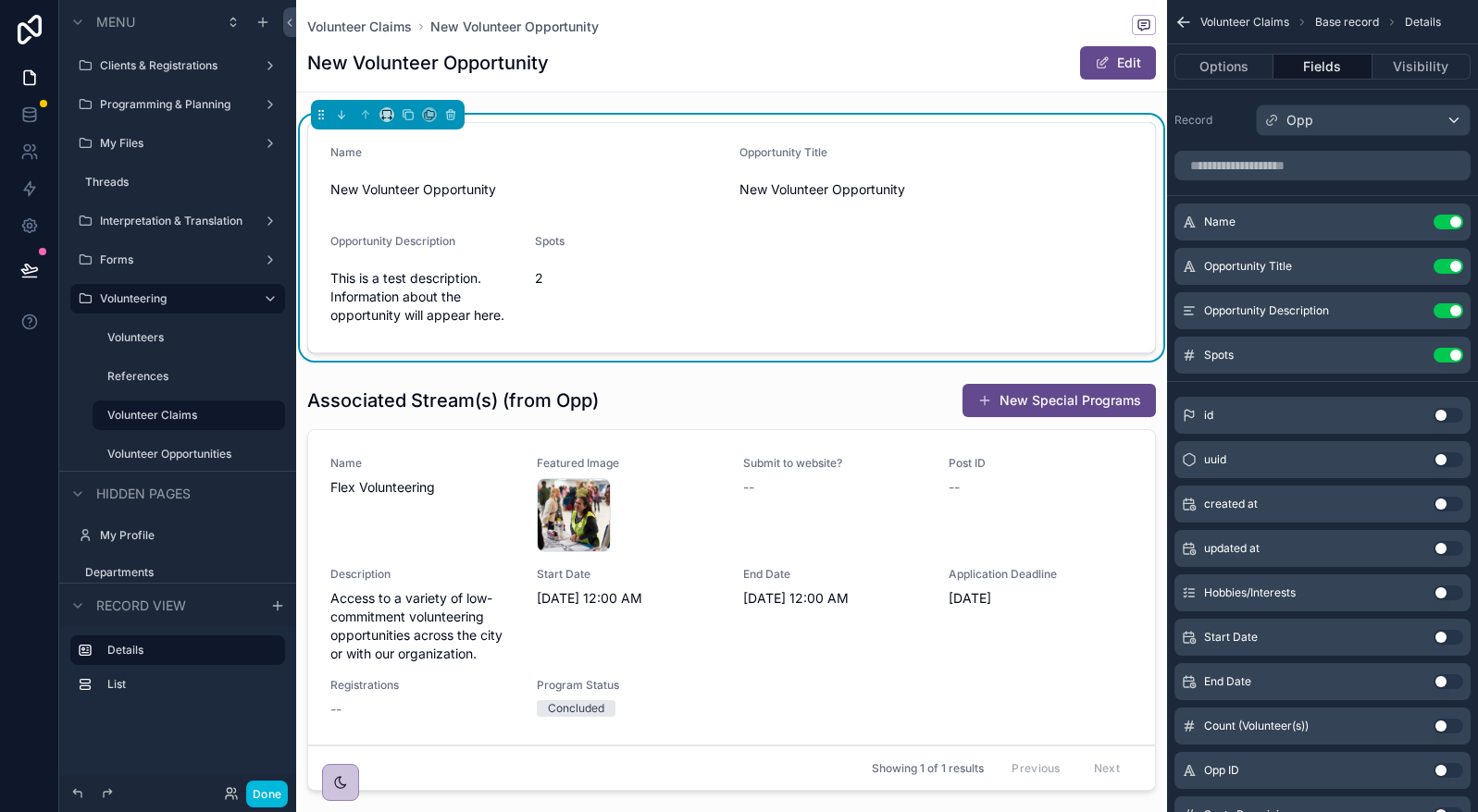
click at [1446, 228] on button "Use setting" at bounding box center [1448, 222] width 30 height 15
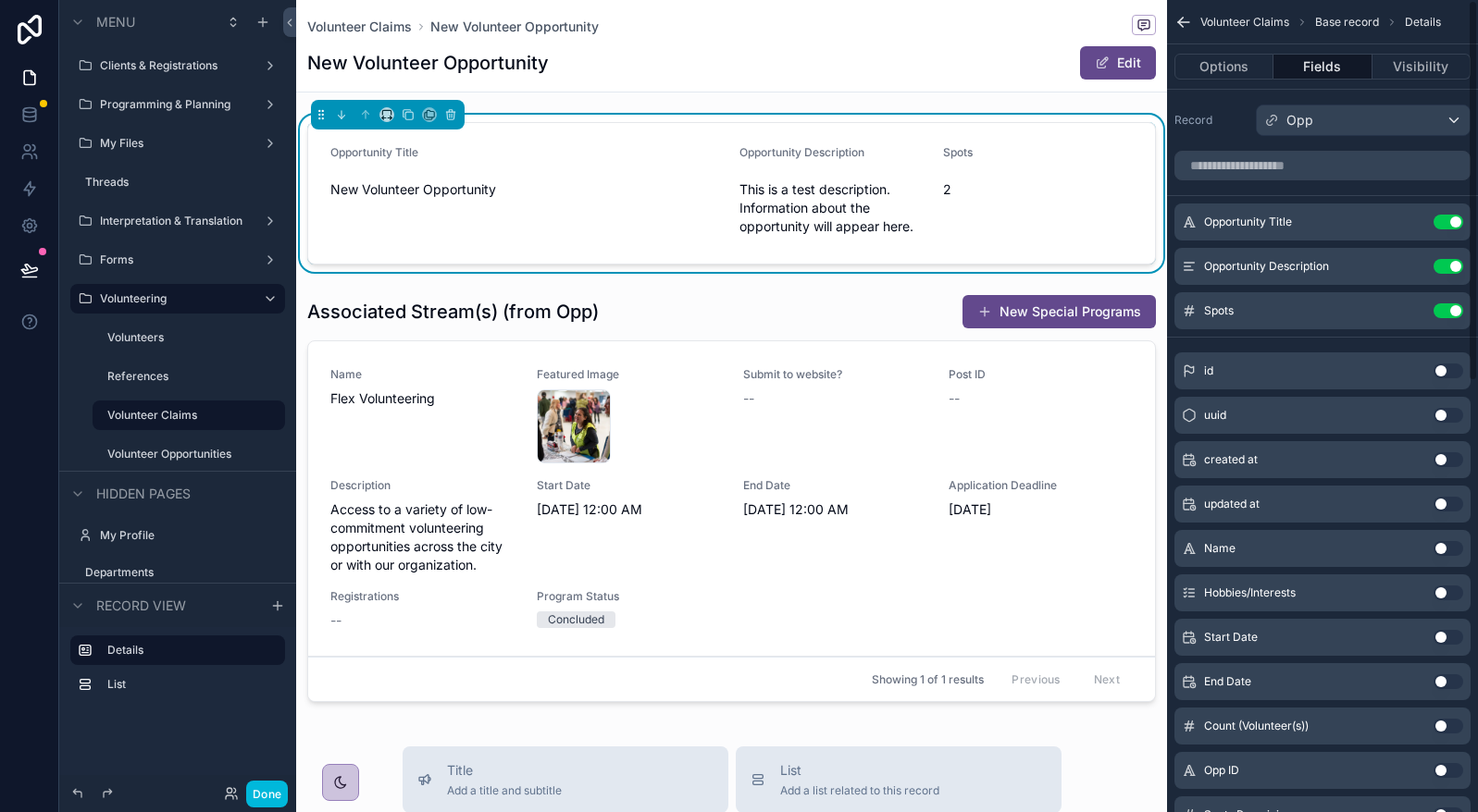
click at [1448, 264] on button "Use setting" at bounding box center [1448, 266] width 30 height 15
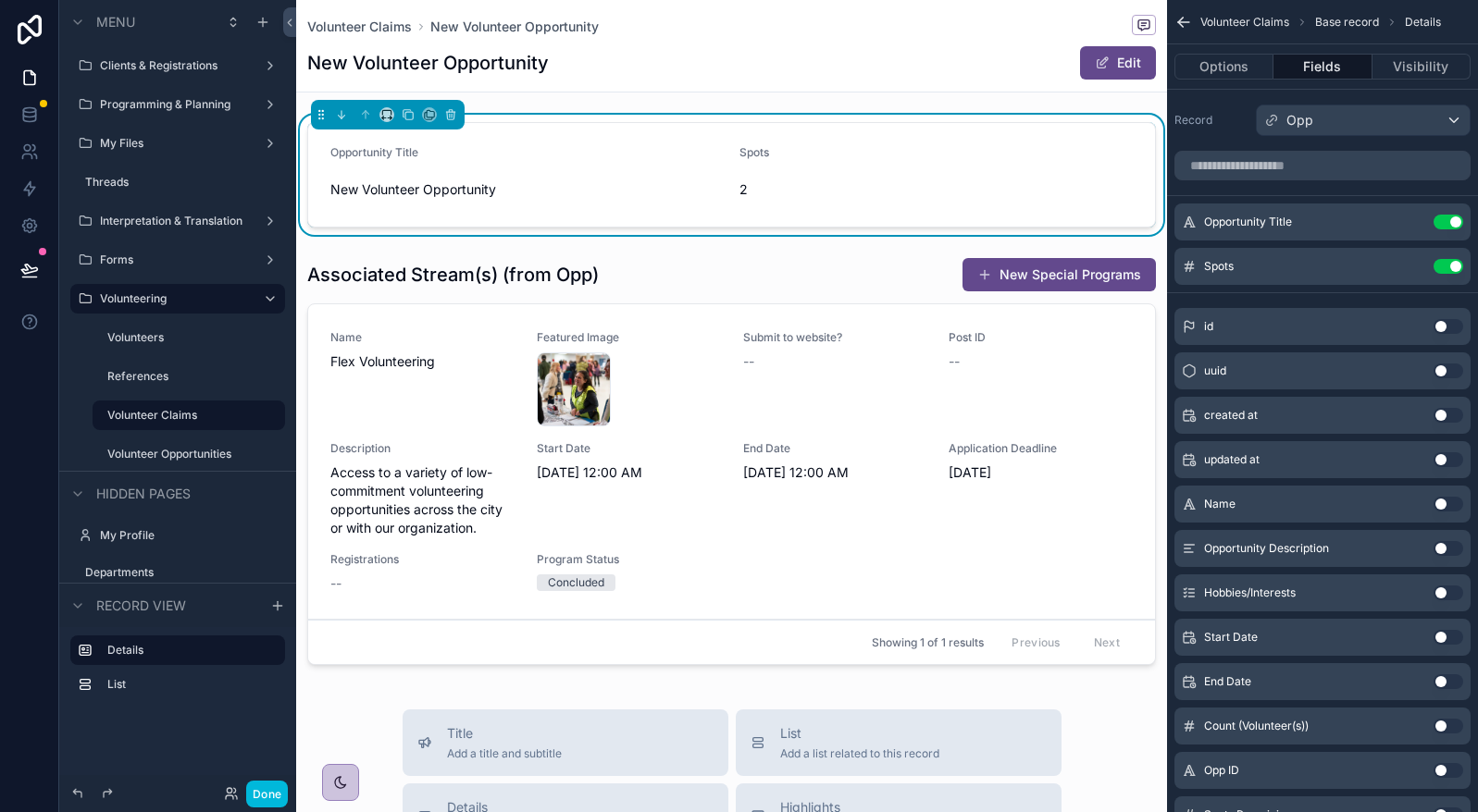
click at [1447, 638] on button "Use setting" at bounding box center [1448, 637] width 30 height 15
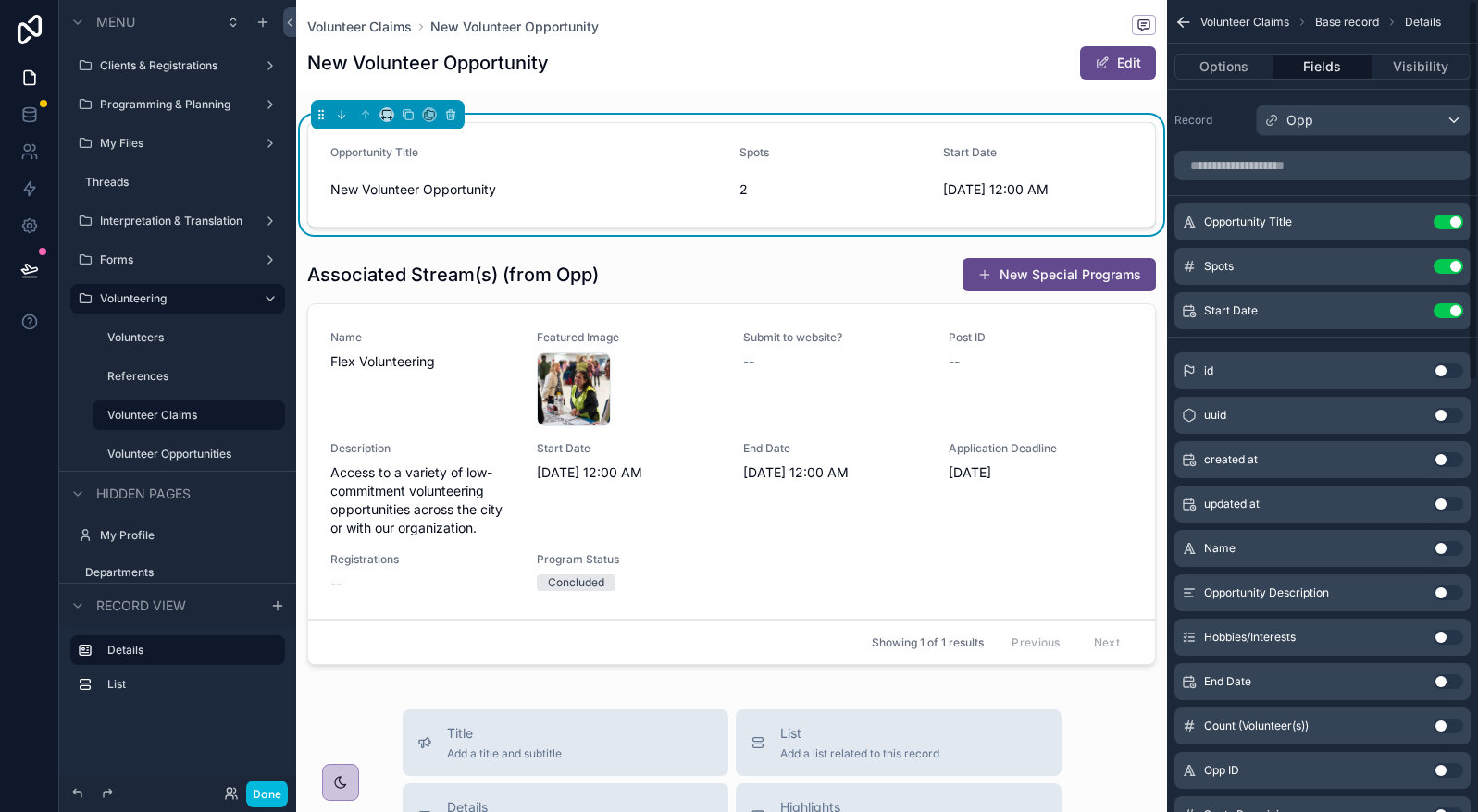
click at [1443, 680] on button "Use setting" at bounding box center [1448, 681] width 30 height 15
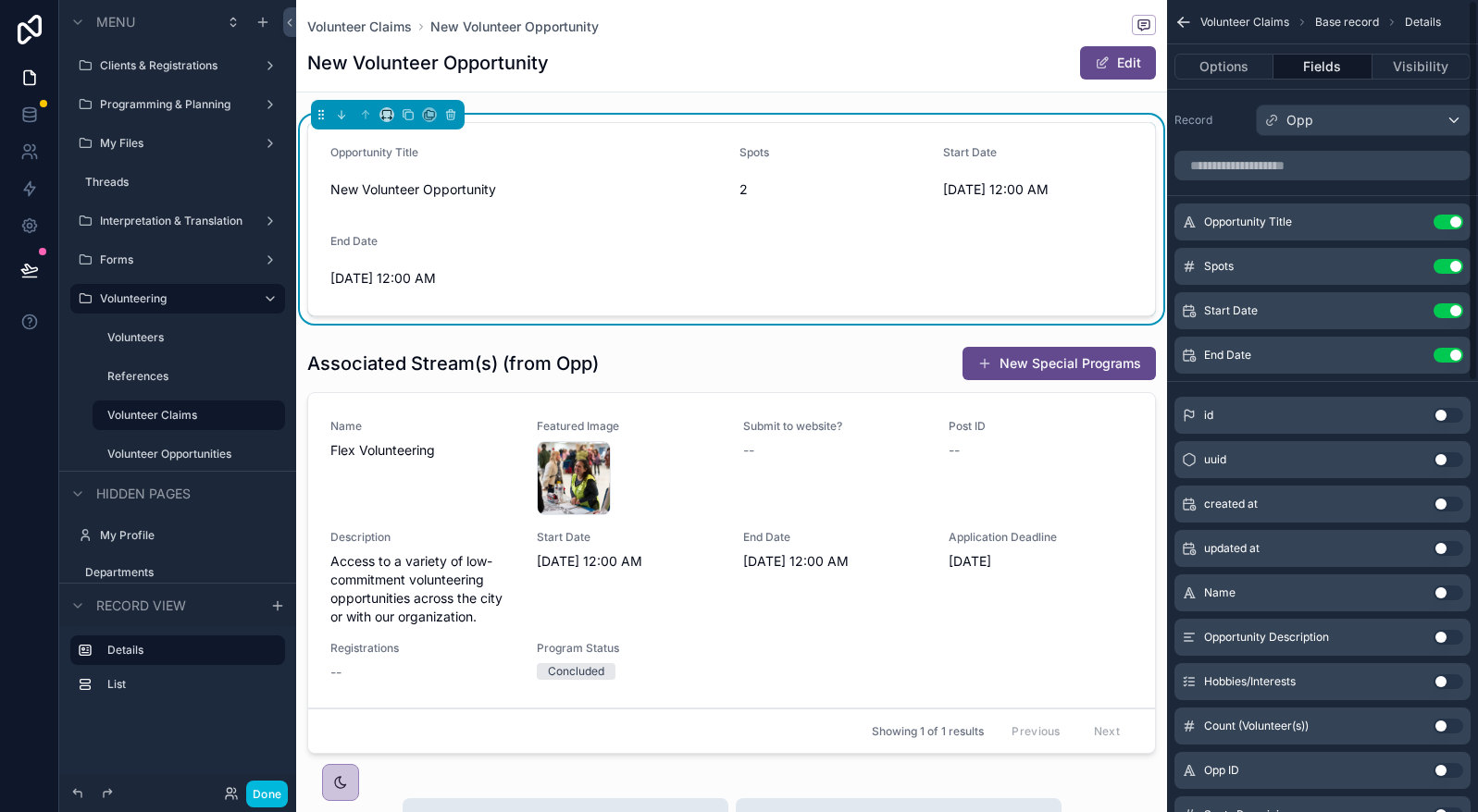
click at [0, 0] on icon "scrollable content" at bounding box center [0, 0] width 0 height 0
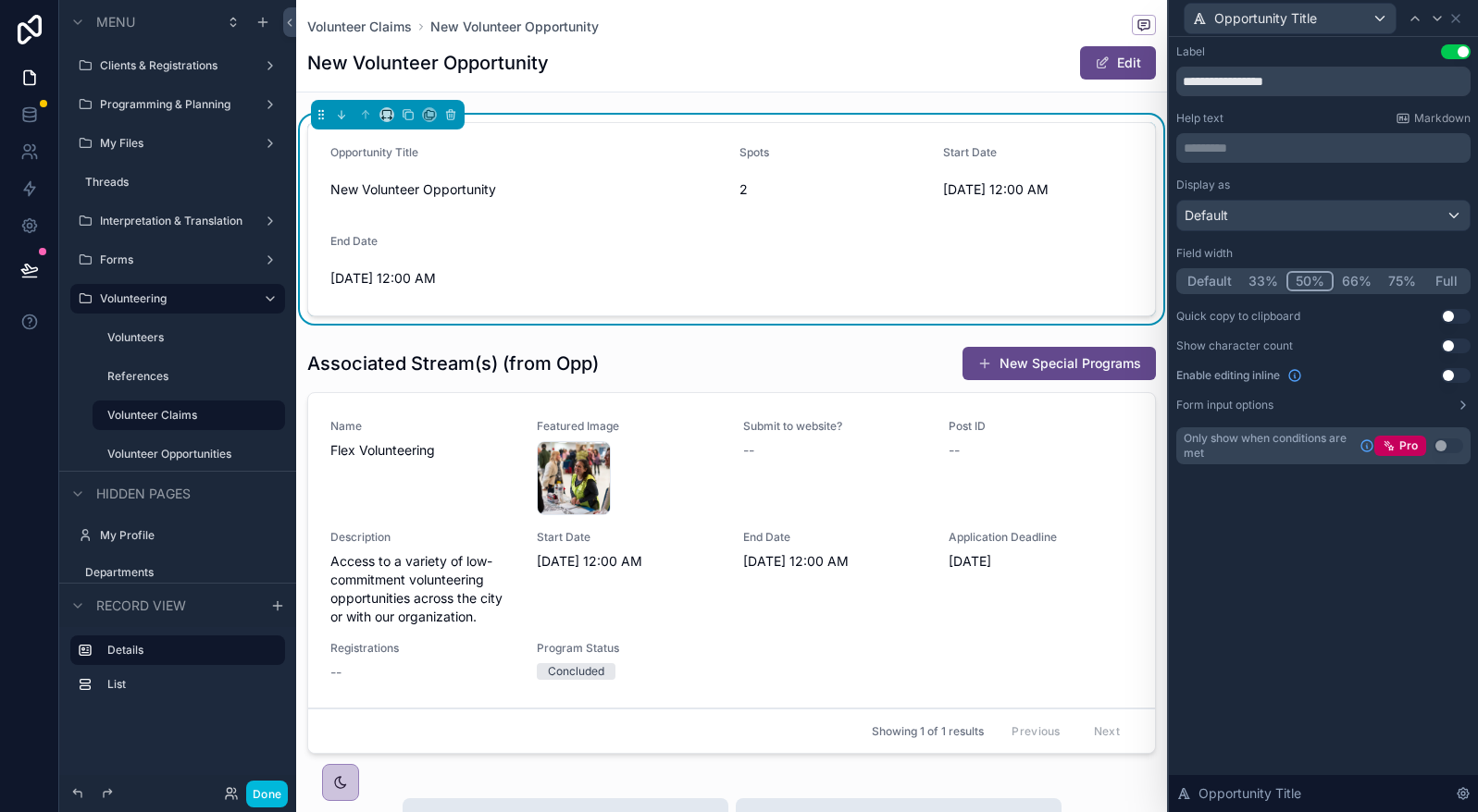
click at [1405, 273] on button "75%" at bounding box center [1402, 281] width 45 height 21
click at [1444, 273] on button "Full" at bounding box center [1445, 281] width 44 height 21
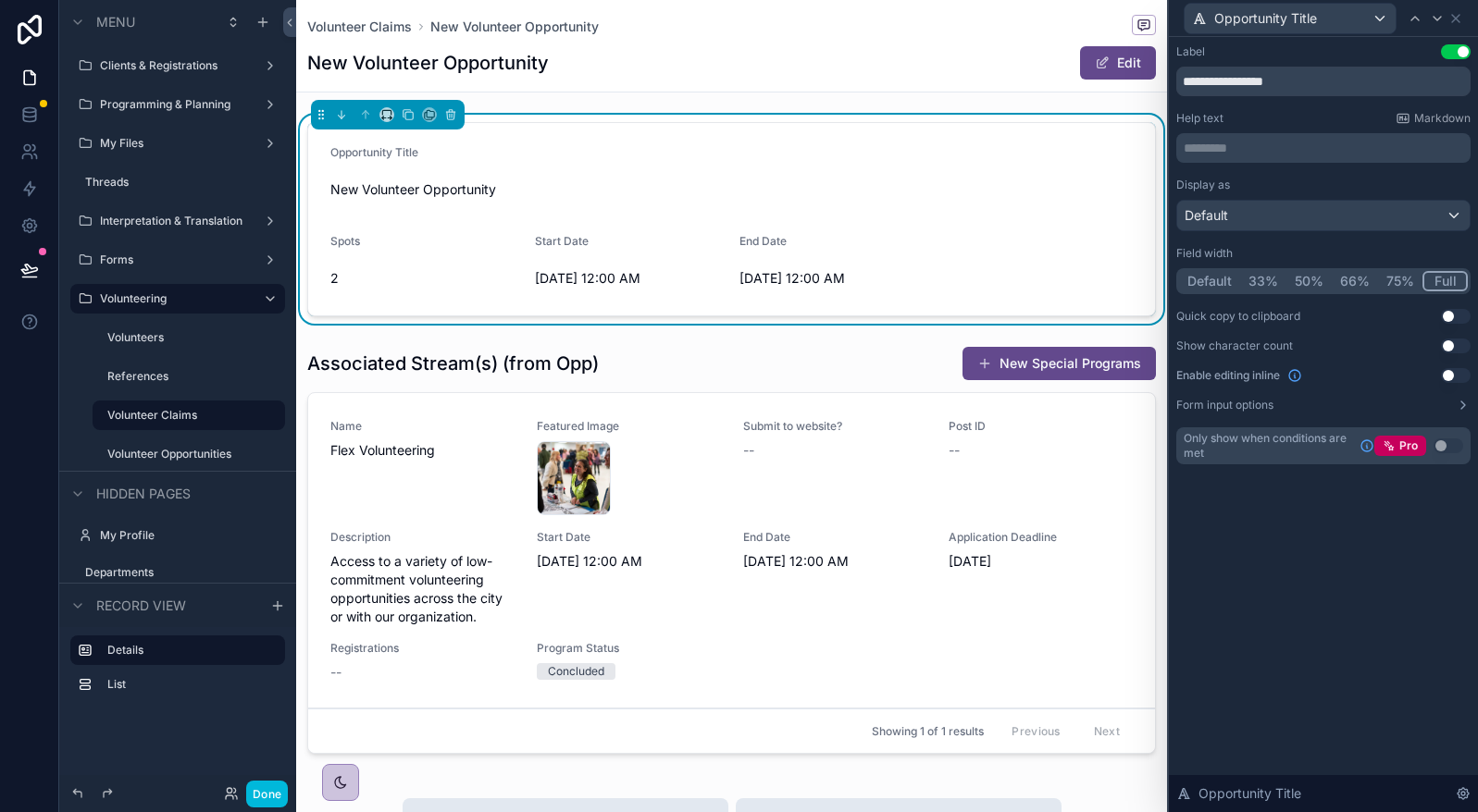
click at [1383, 275] on button "75%" at bounding box center [1401, 281] width 45 height 21
click at [1459, 25] on icon at bounding box center [1456, 19] width 15 height 15
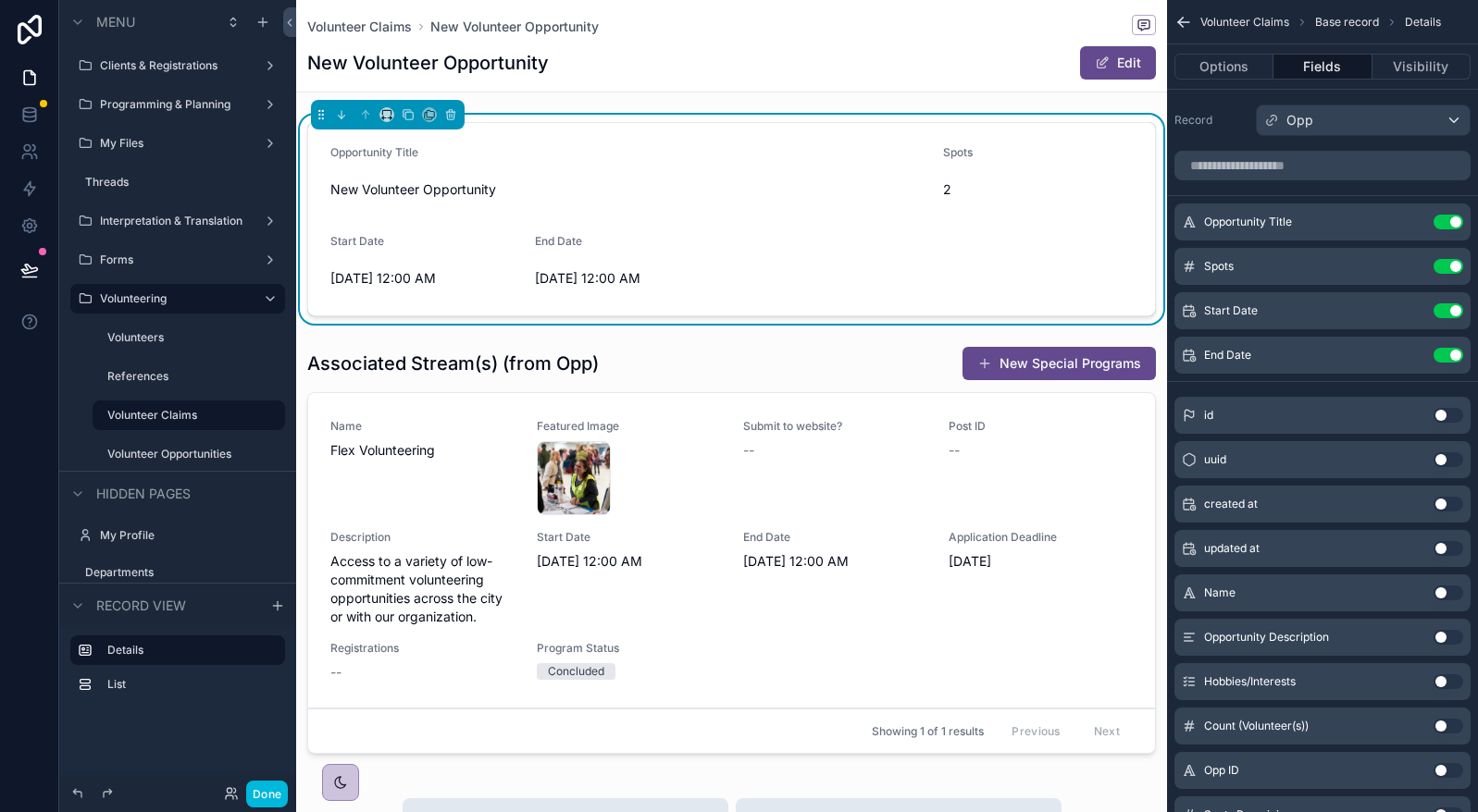
click at [661, 379] on div "scrollable content" at bounding box center [731, 553] width 871 height 430
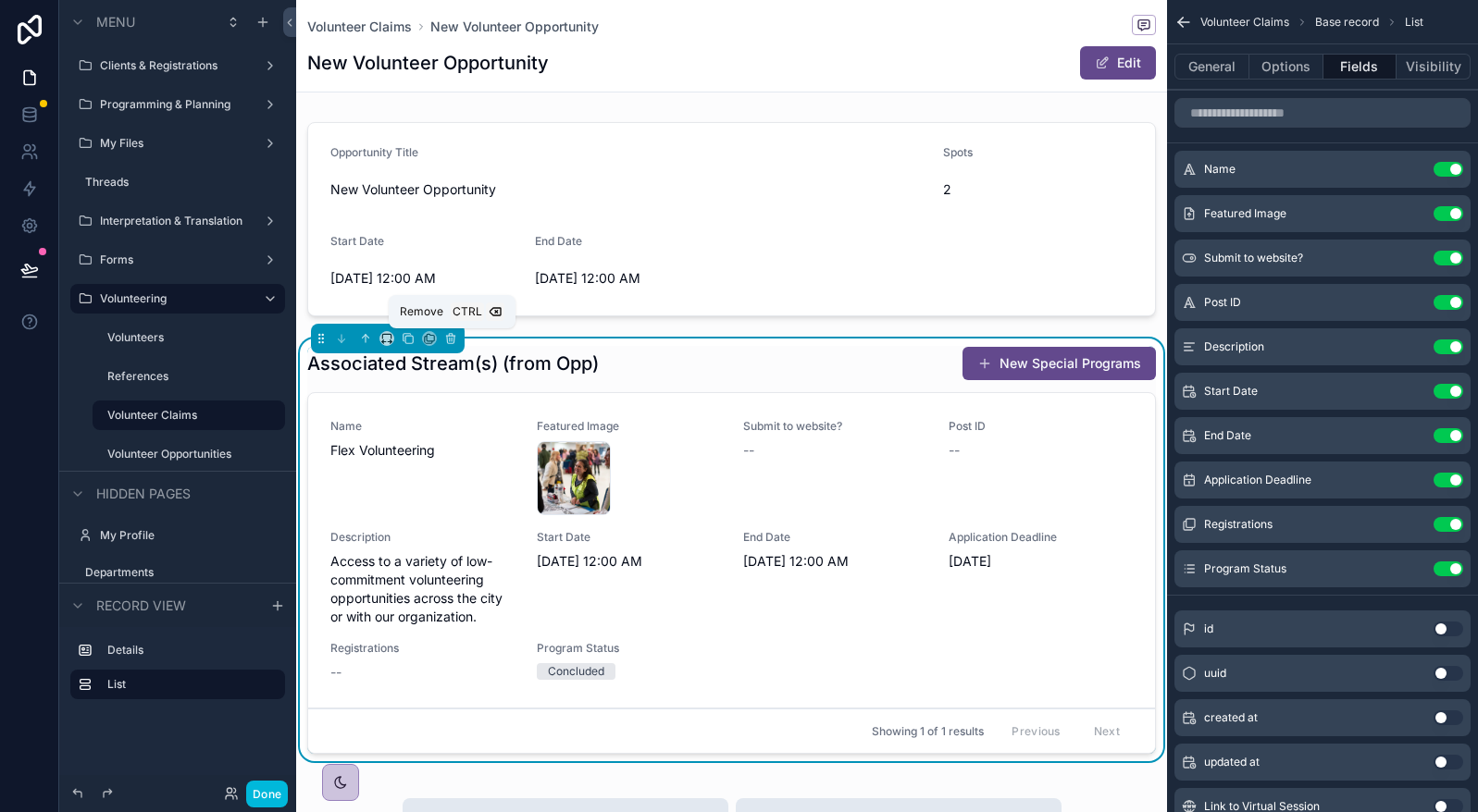
click at [445, 335] on icon "scrollable content" at bounding box center [451, 339] width 13 height 13
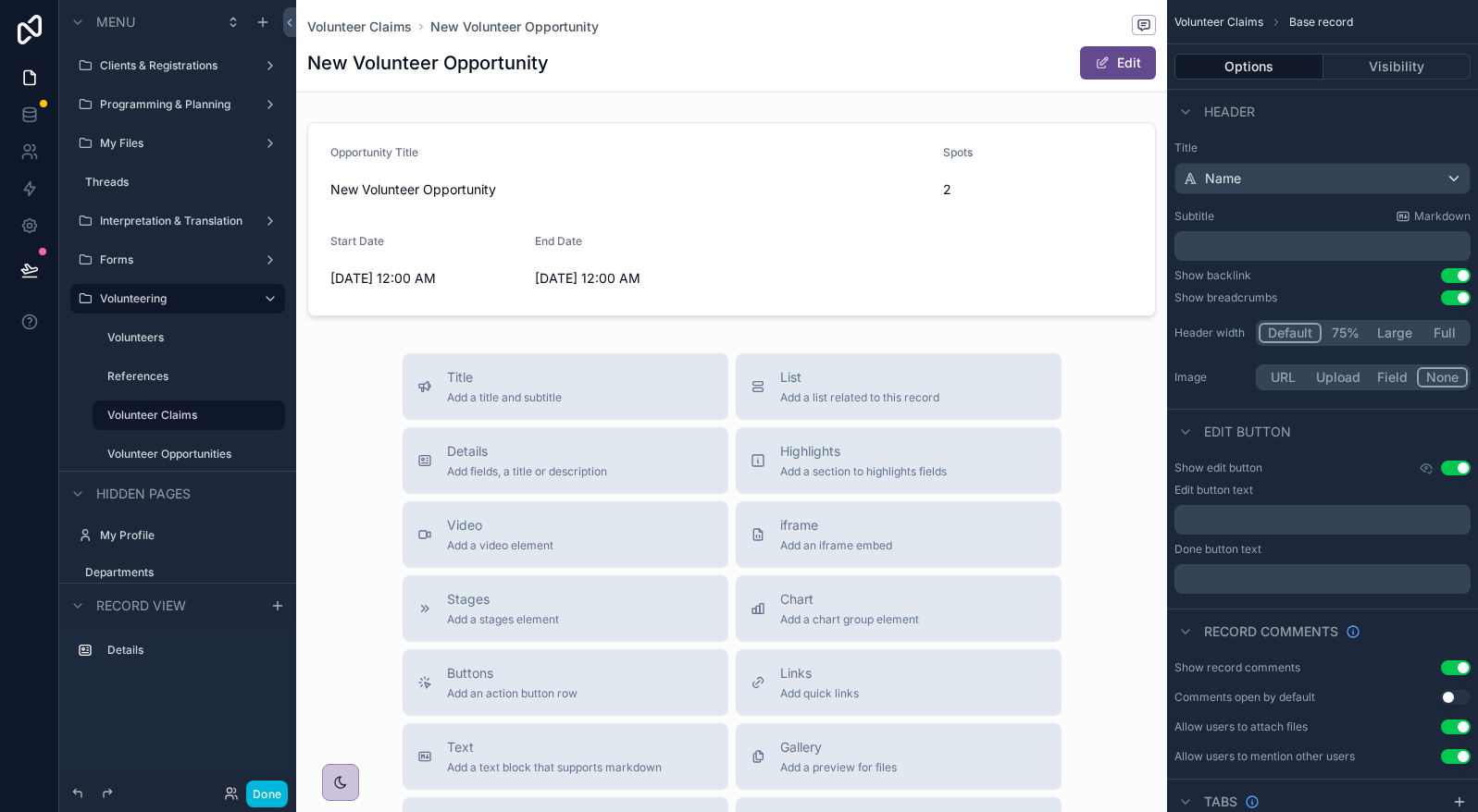
click at [746, 297] on div "scrollable content" at bounding box center [731, 219] width 871 height 209
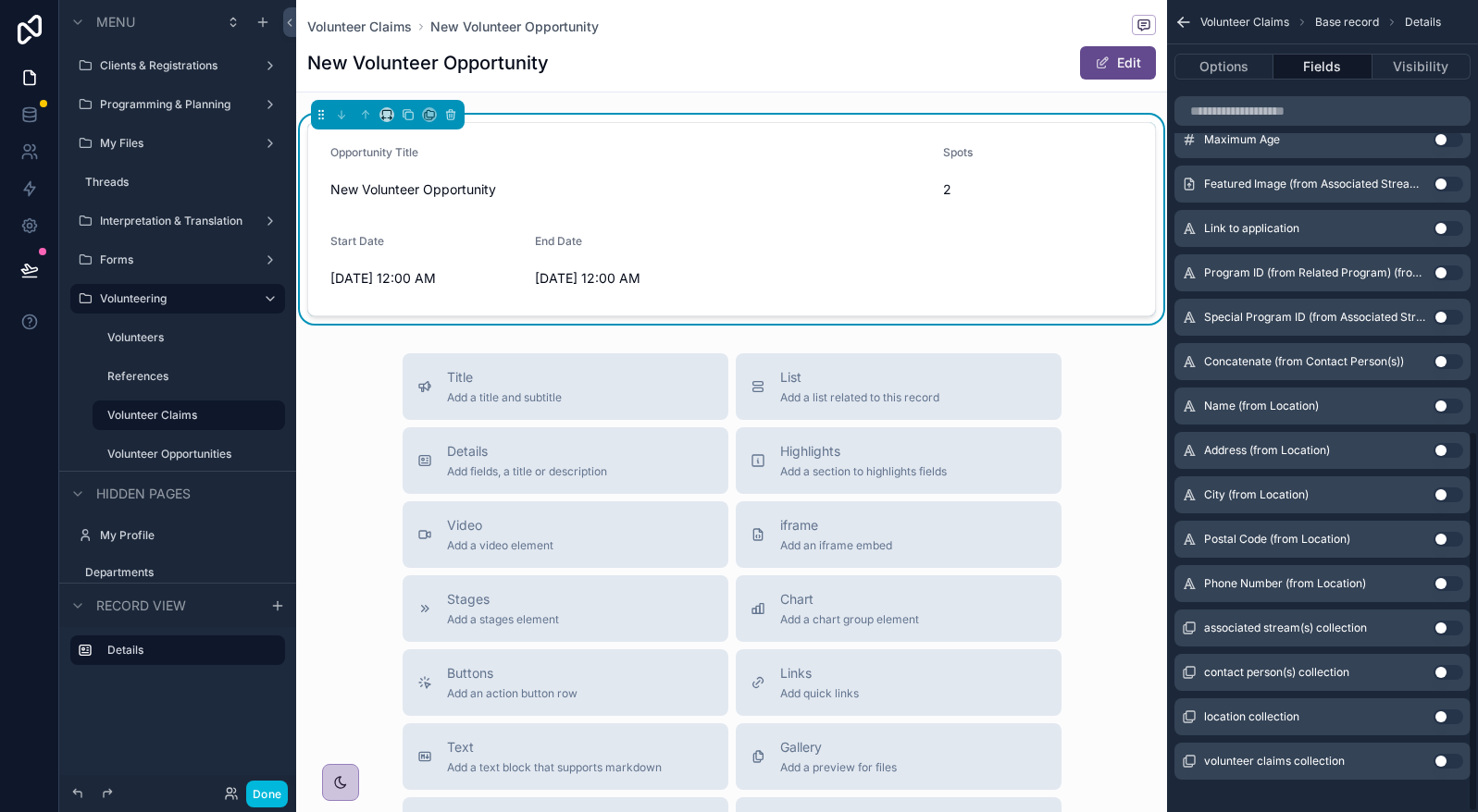
scroll to position [917, 0]
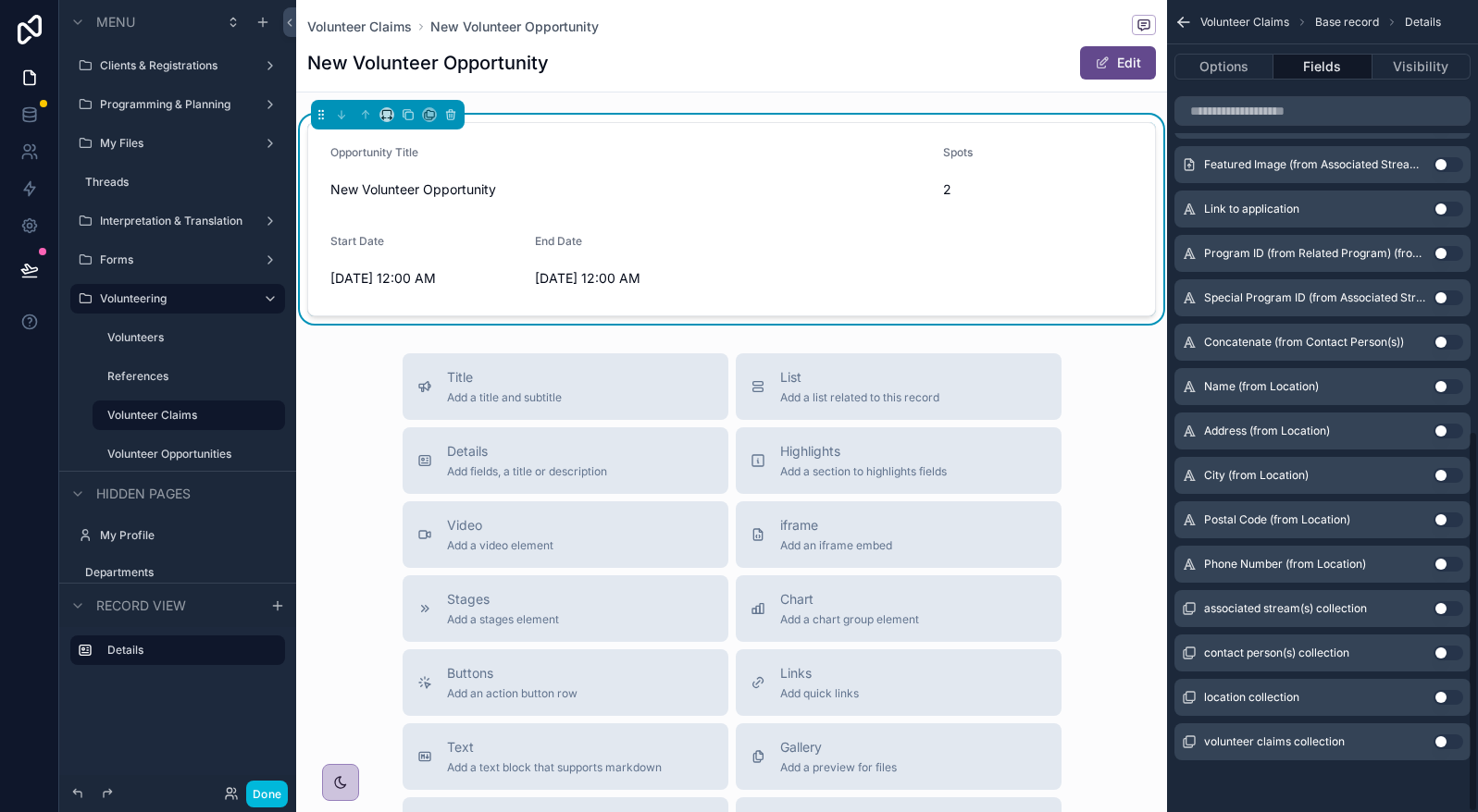
click at [1450, 741] on button "Use setting" at bounding box center [1448, 742] width 30 height 15
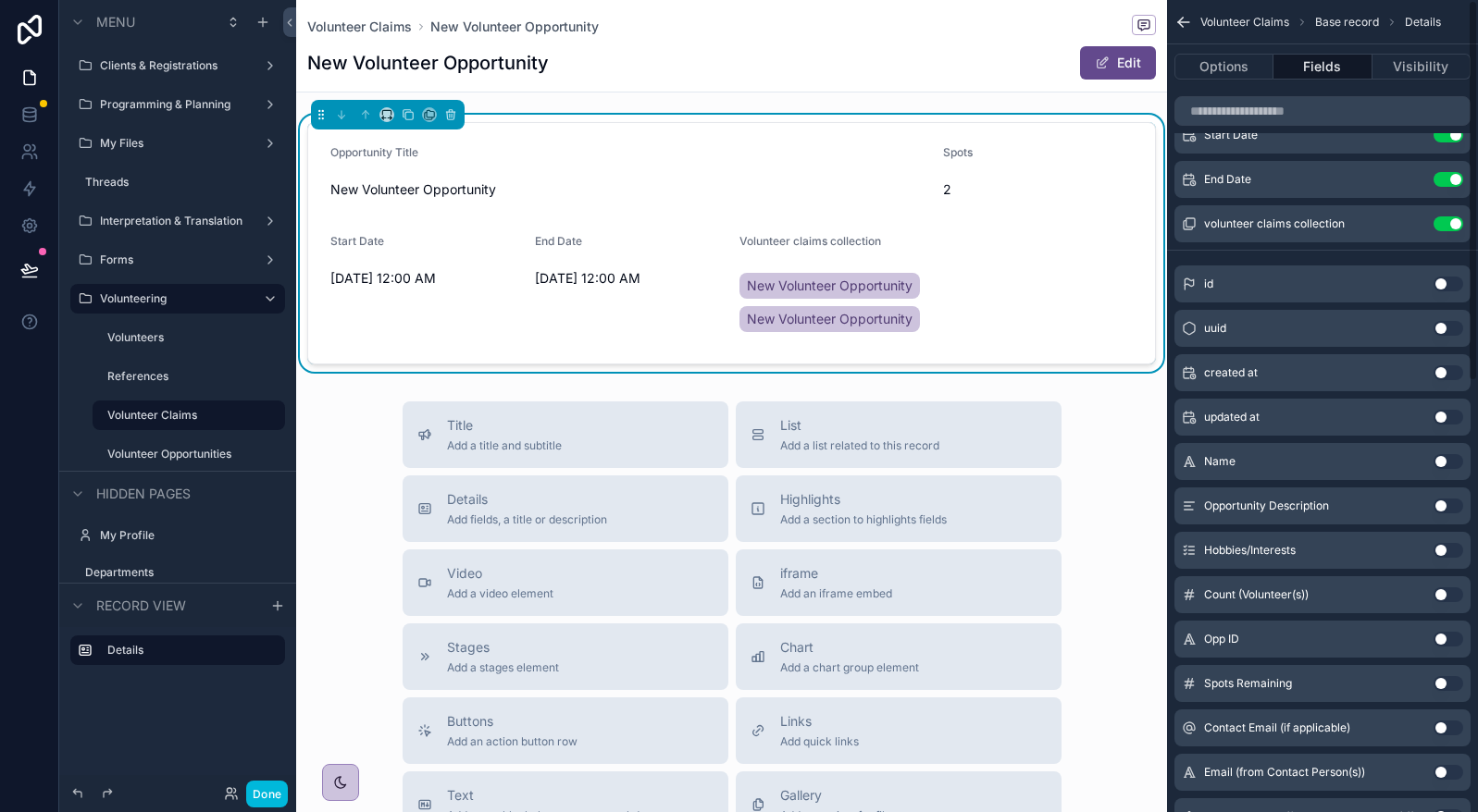
scroll to position [0, 0]
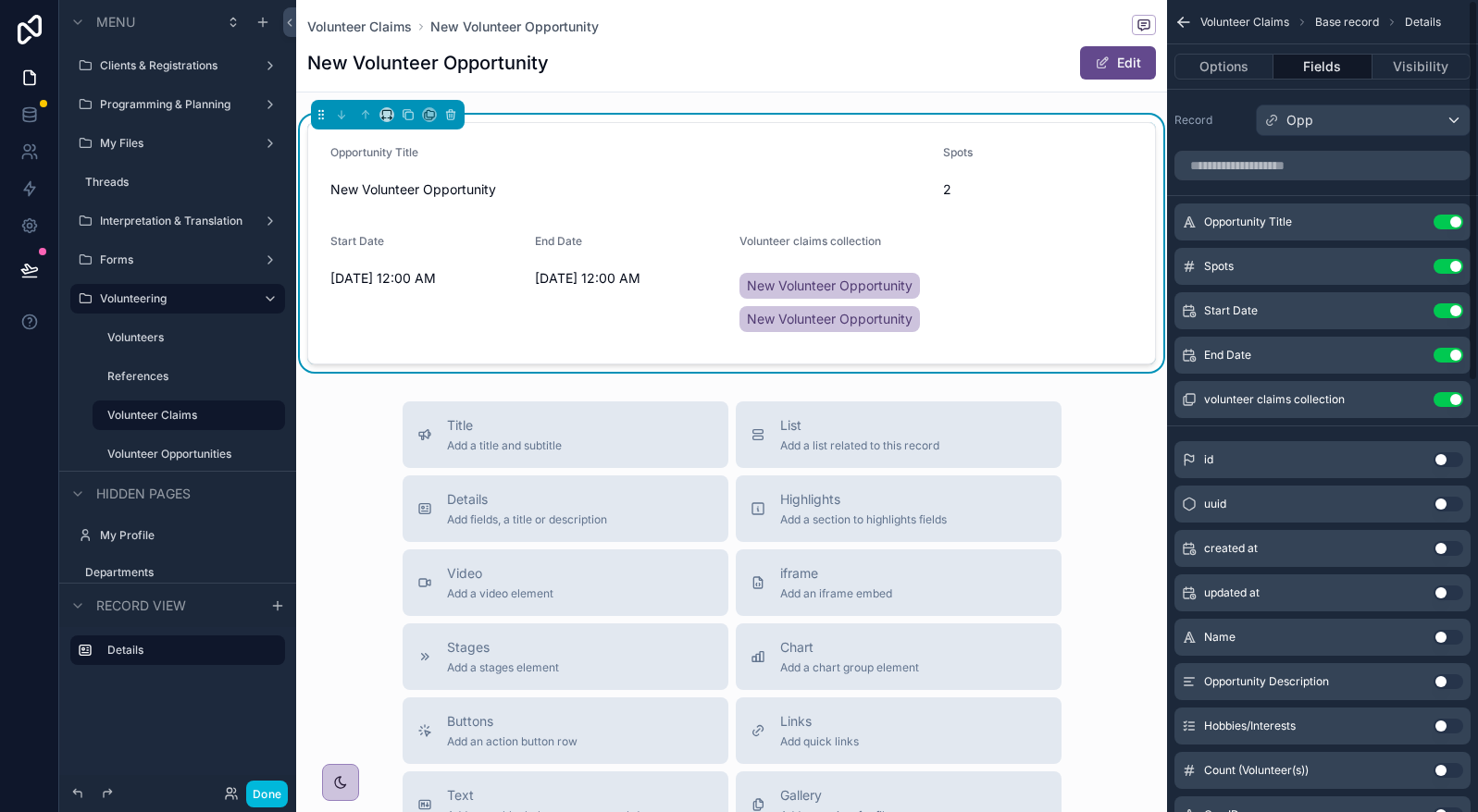
click at [1443, 400] on button "Use setting" at bounding box center [1448, 399] width 30 height 15
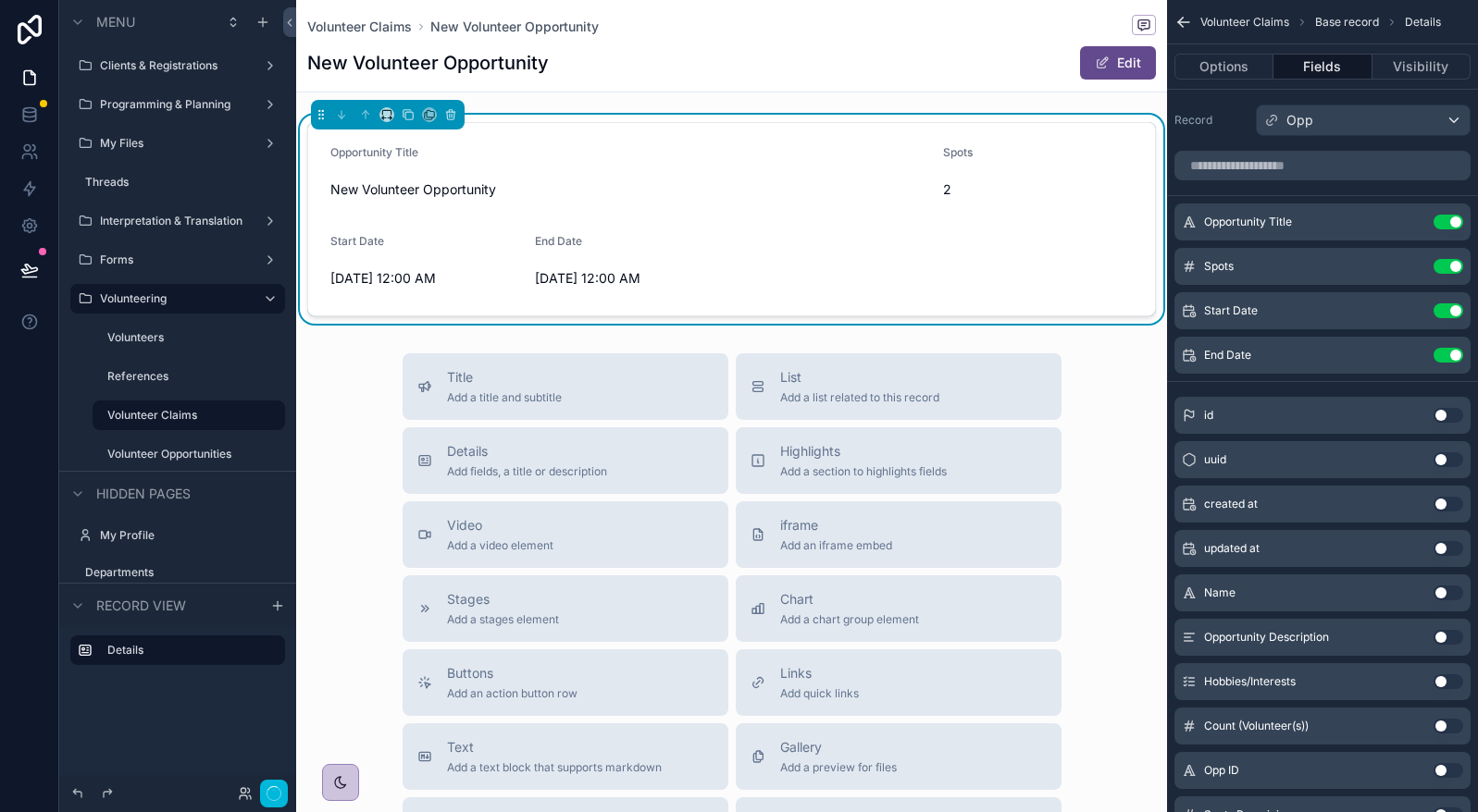
click at [961, 399] on div "List Add a list related to this record" at bounding box center [898, 386] width 296 height 37
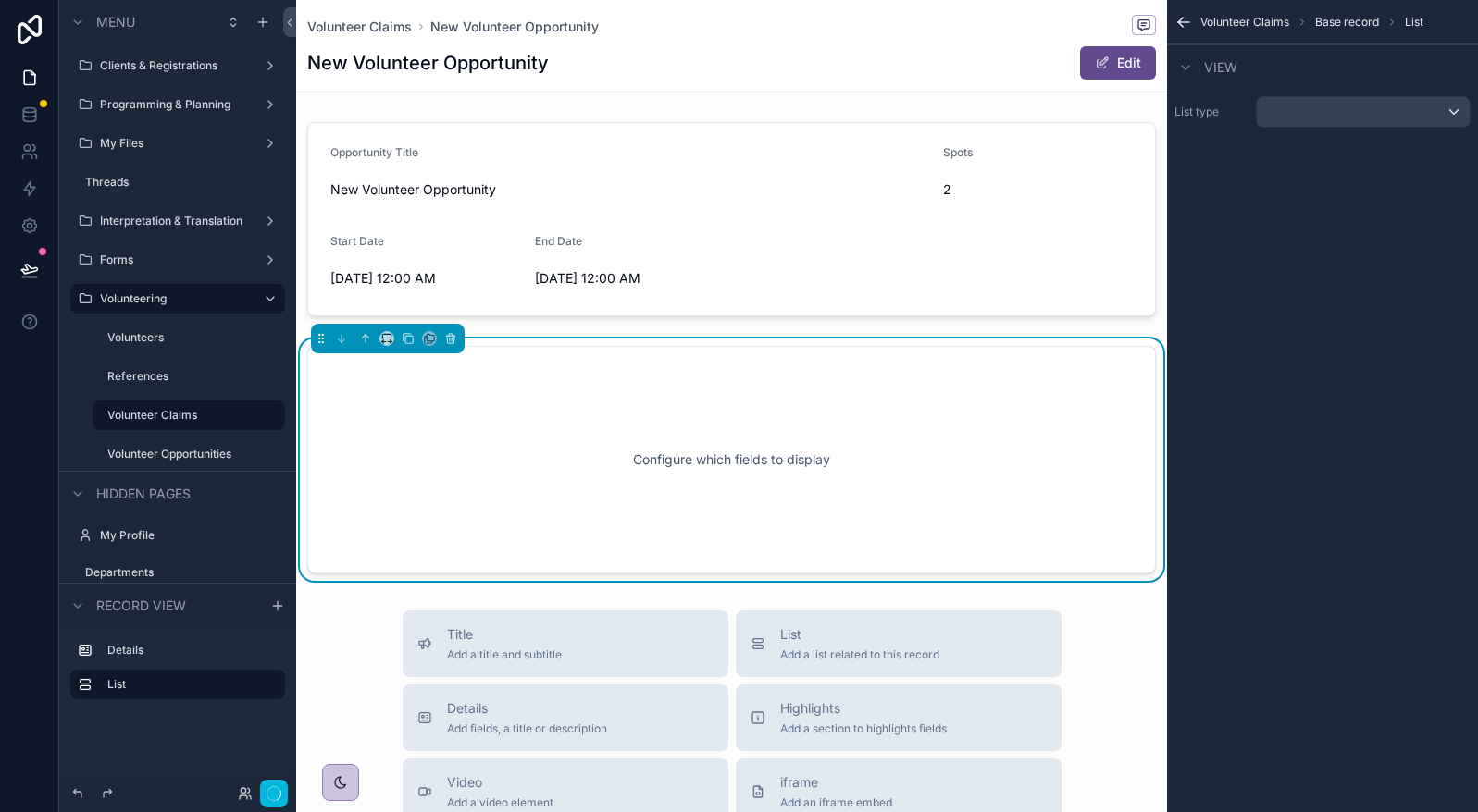
scroll to position [53, 0]
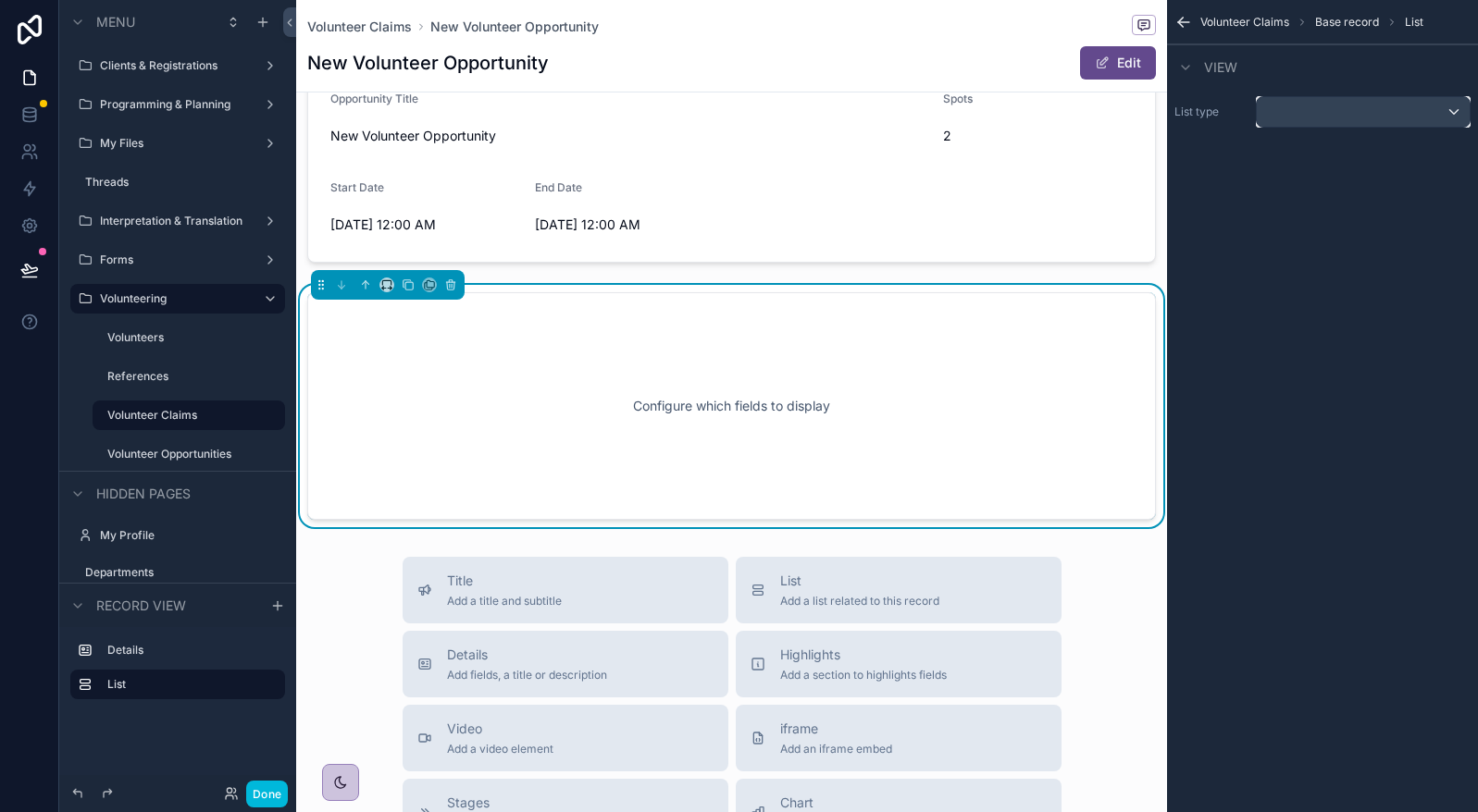
click at [1350, 115] on div "scrollable content" at bounding box center [1363, 112] width 213 height 30
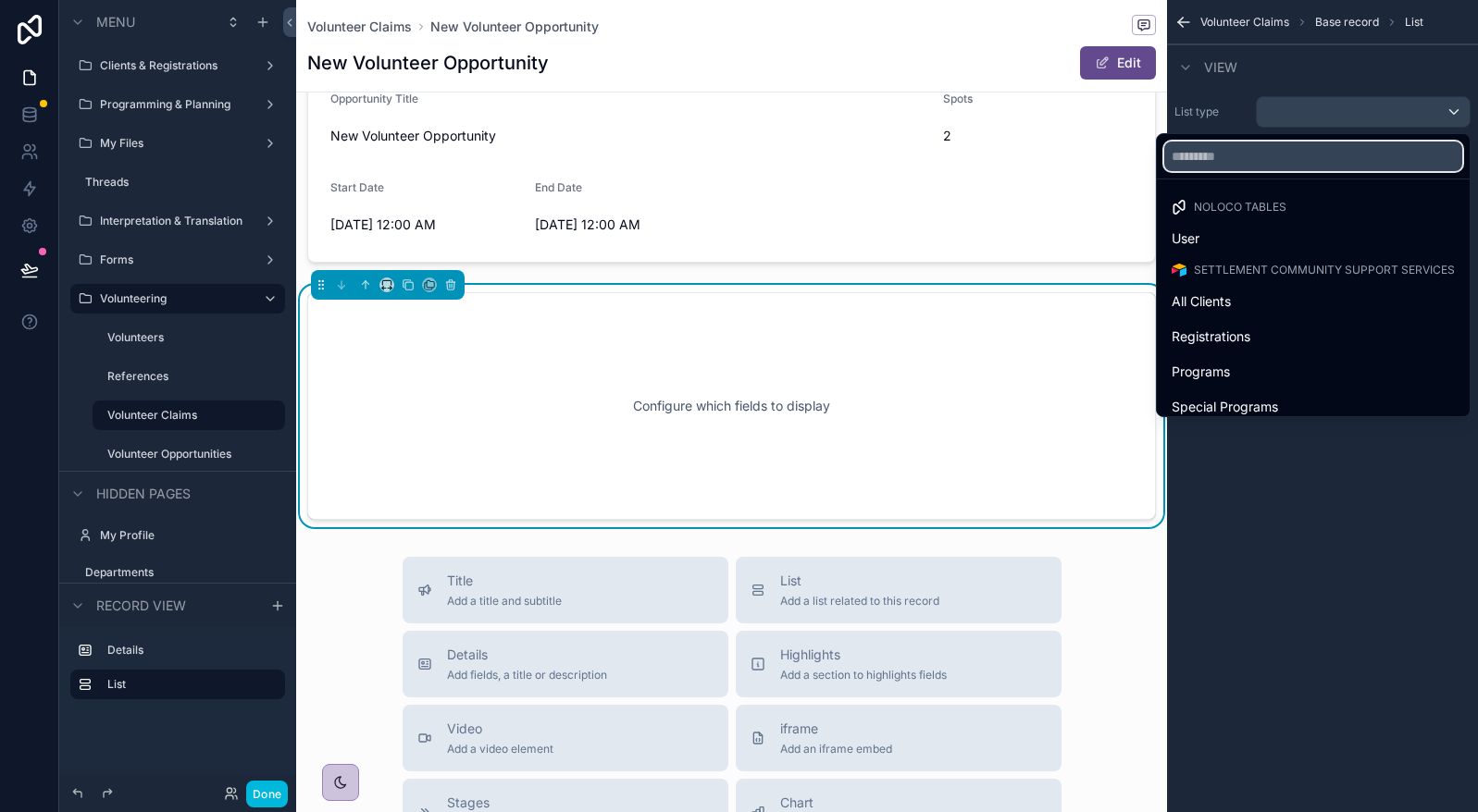
click at [1306, 156] on input "text" at bounding box center [1313, 157] width 298 height 30
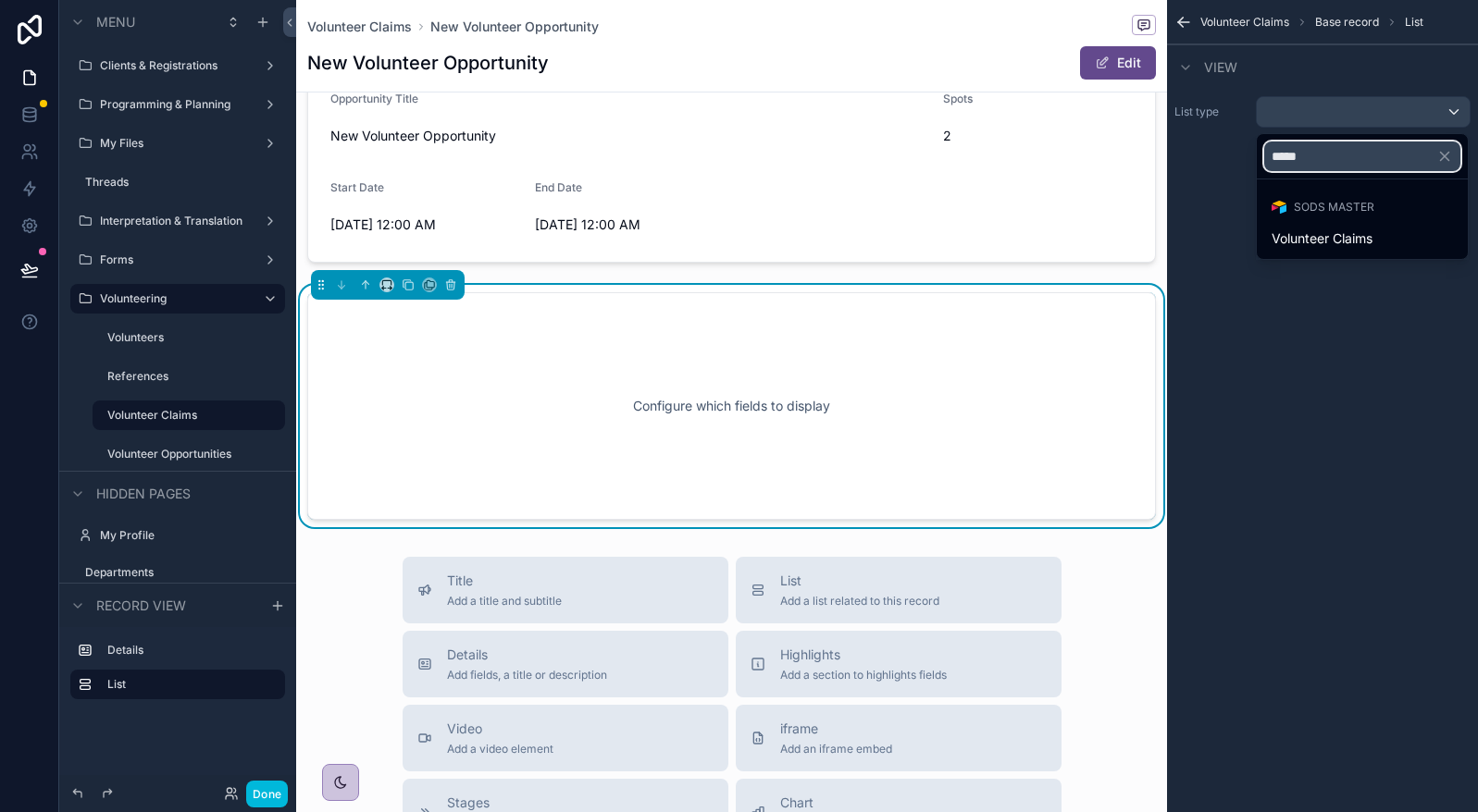
type input "*****"
click at [1372, 241] on span "Volunteer Claims" at bounding box center [1322, 239] width 101 height 22
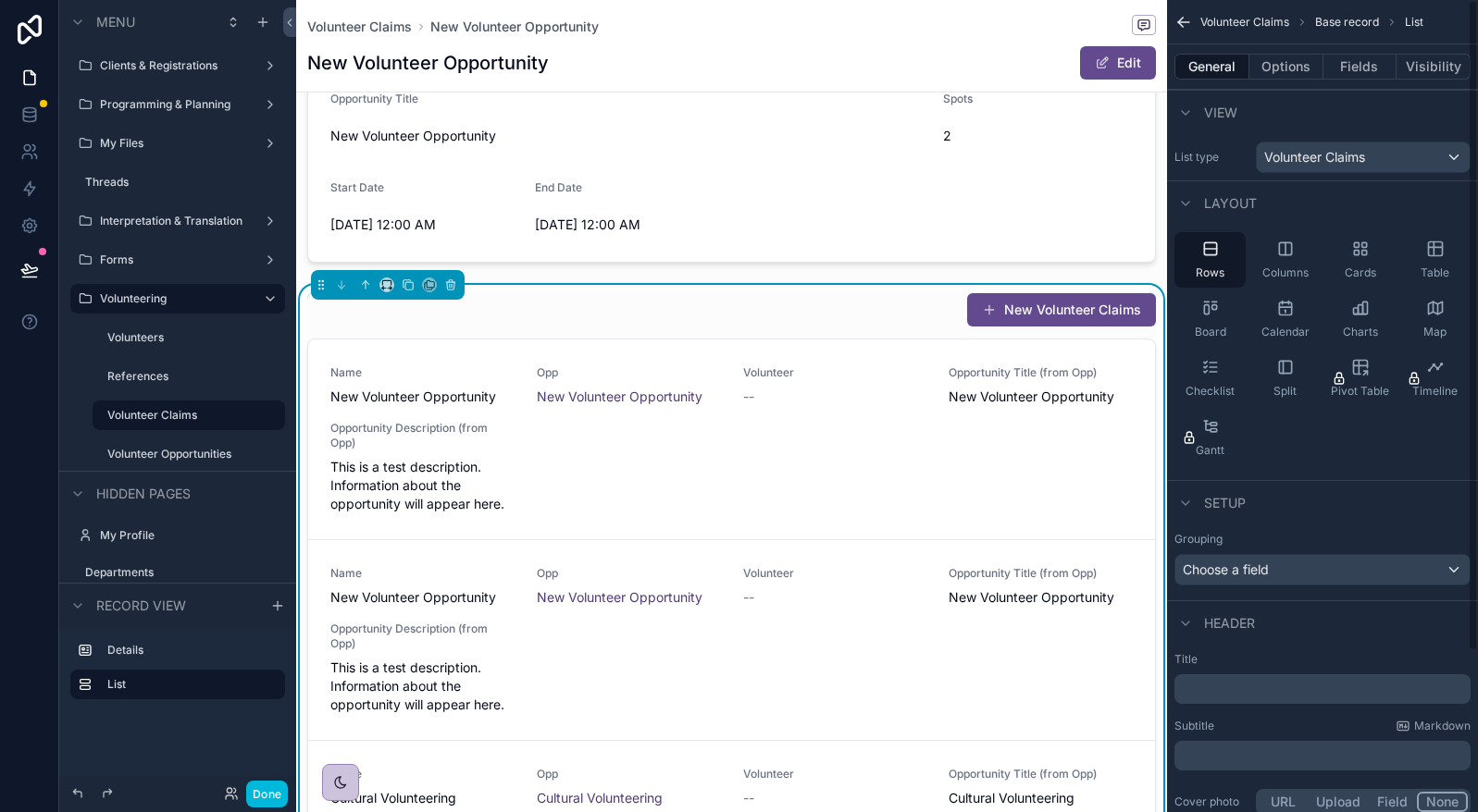
click at [1410, 257] on div "Table" at bounding box center [1434, 259] width 71 height 55
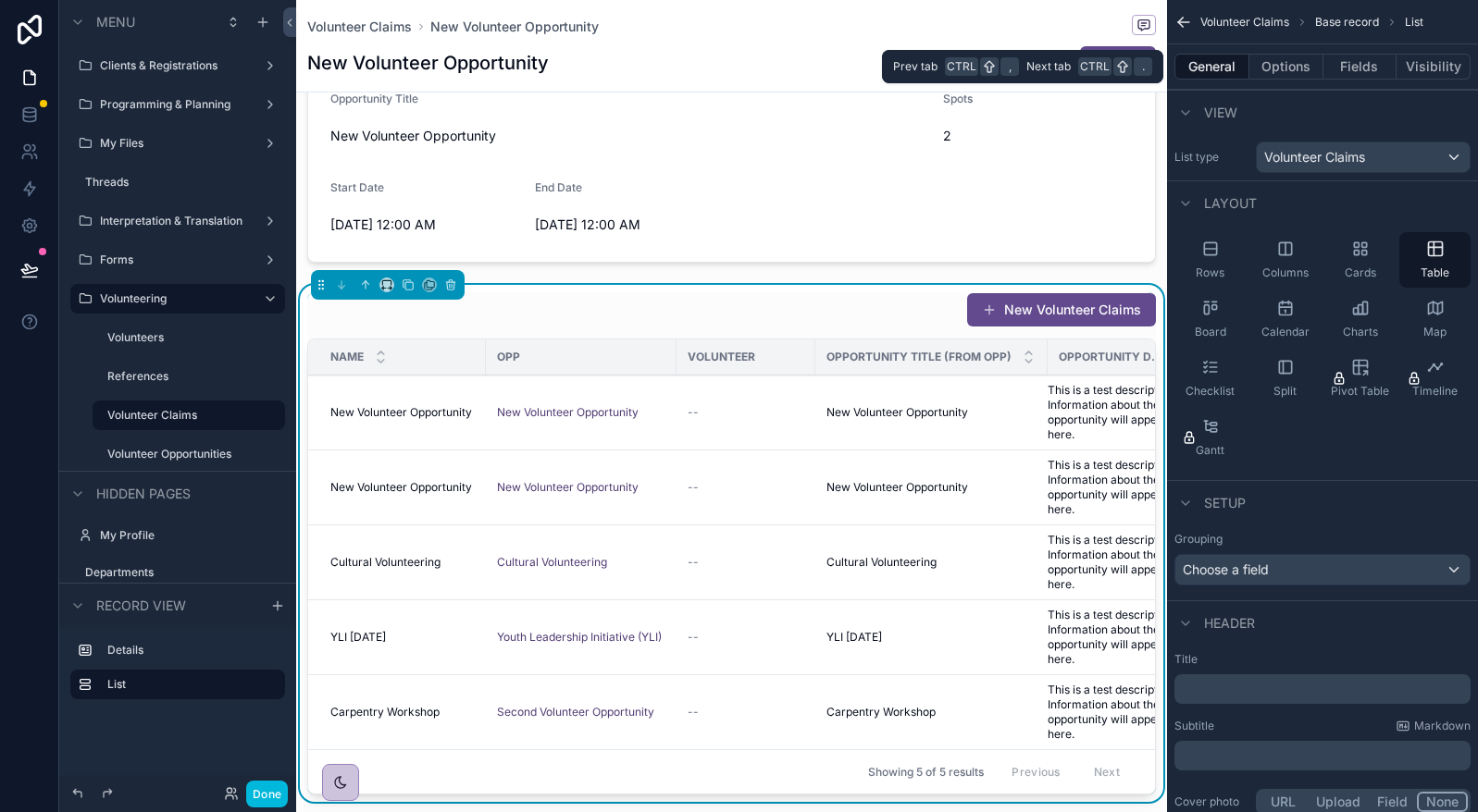
click at [1283, 75] on button "Options" at bounding box center [1286, 66] width 74 height 26
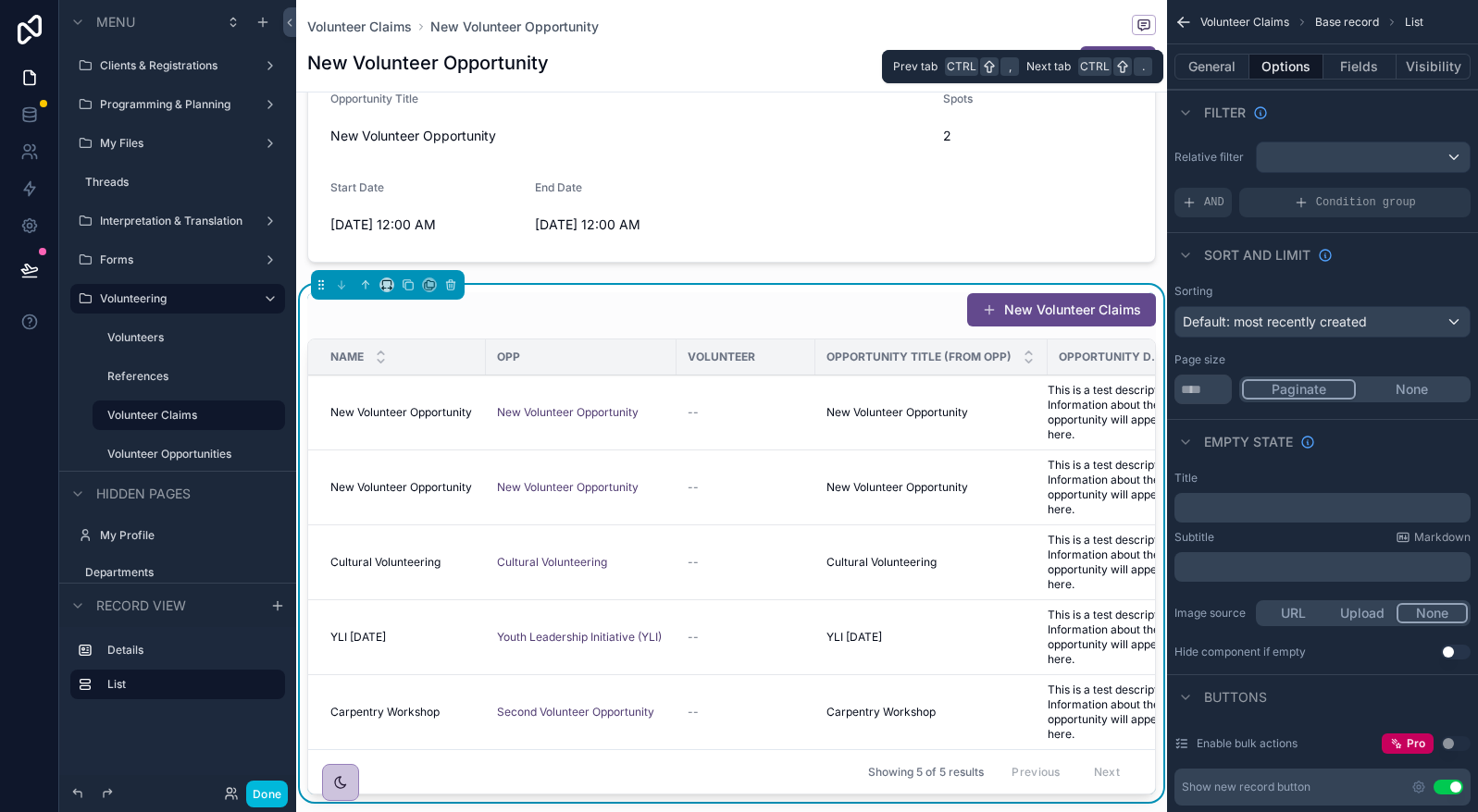
click at [1358, 74] on button "Fields" at bounding box center [1359, 66] width 74 height 26
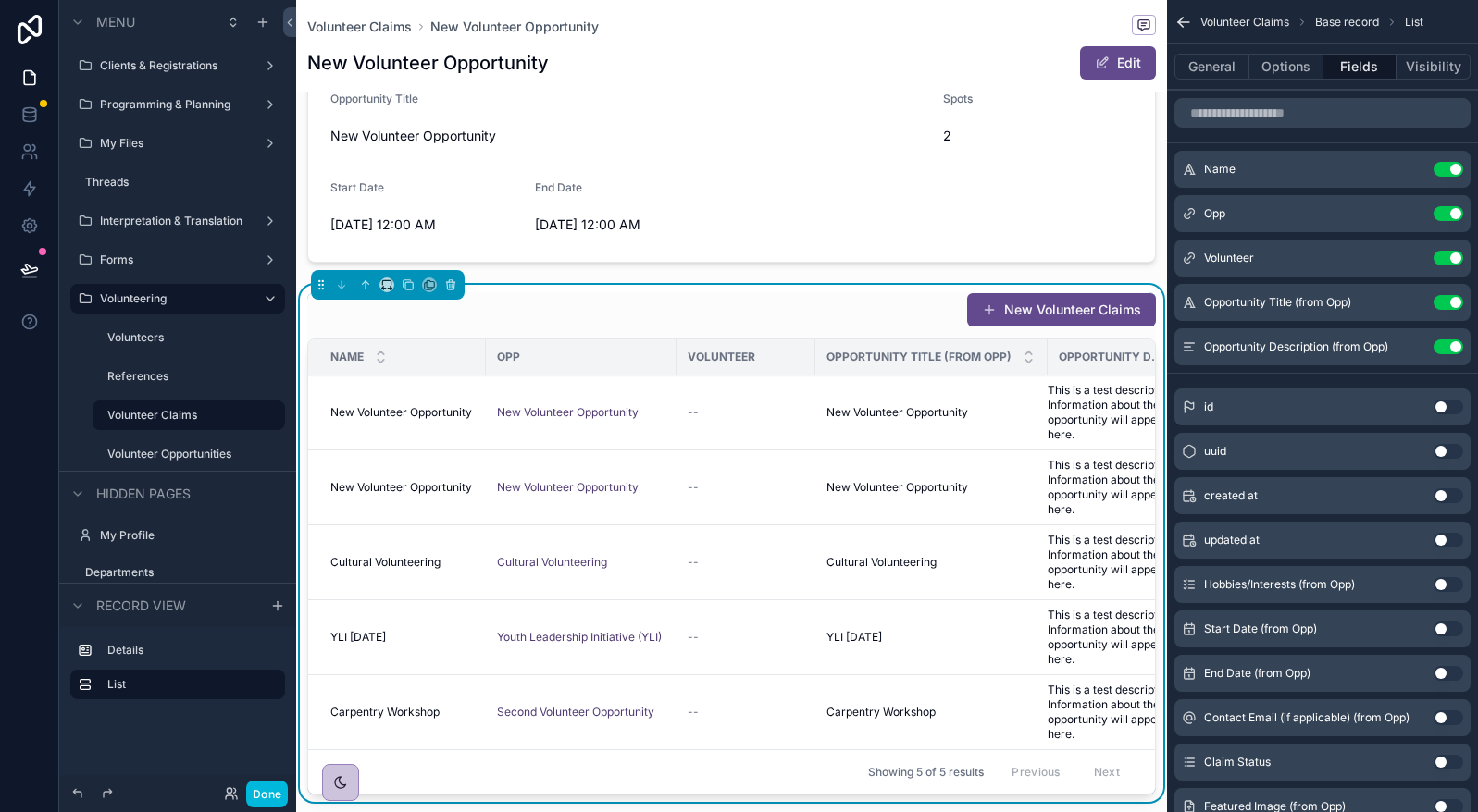
click at [1448, 175] on button "Use setting" at bounding box center [1448, 169] width 30 height 15
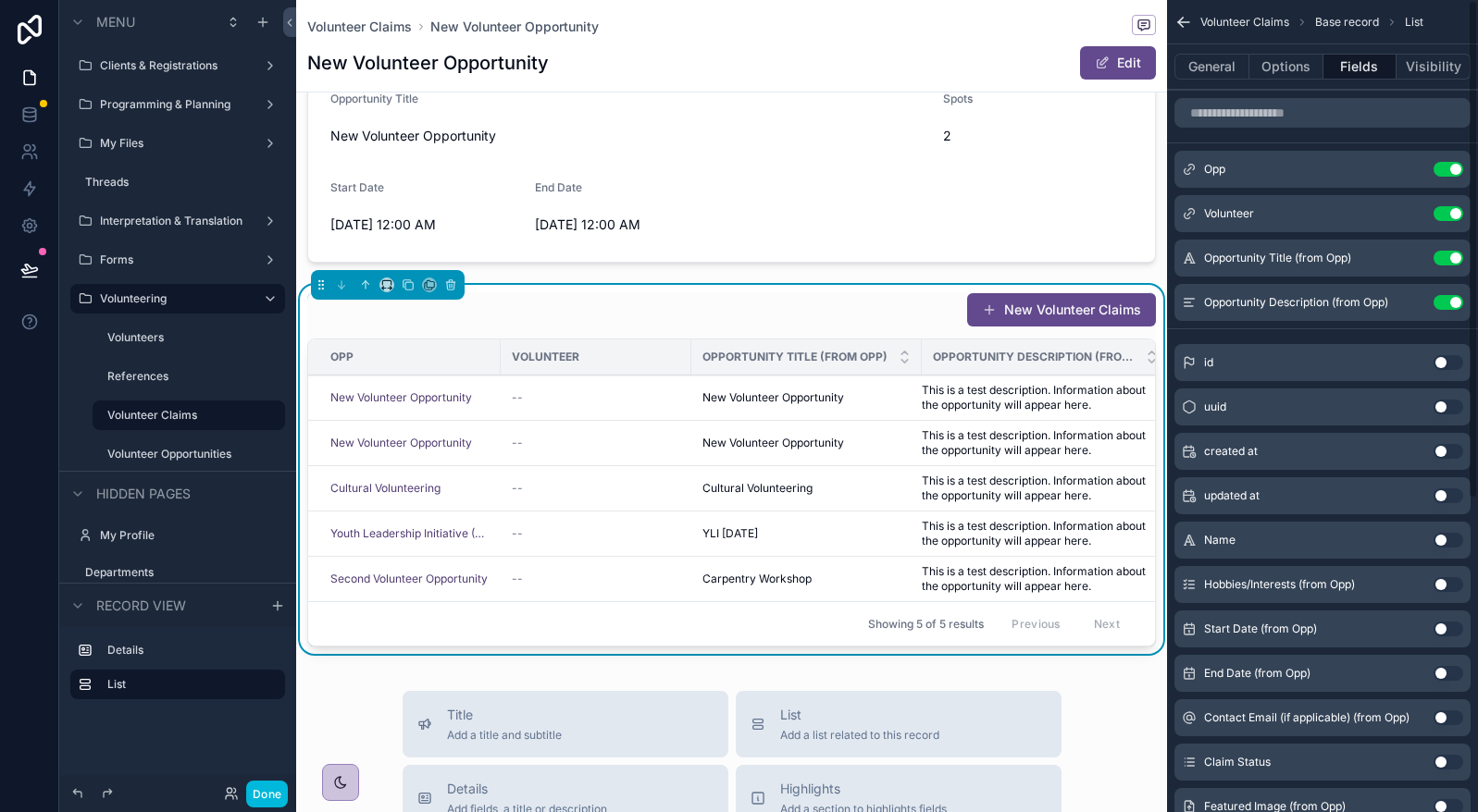
click at [1441, 164] on button "Use setting" at bounding box center [1448, 169] width 30 height 15
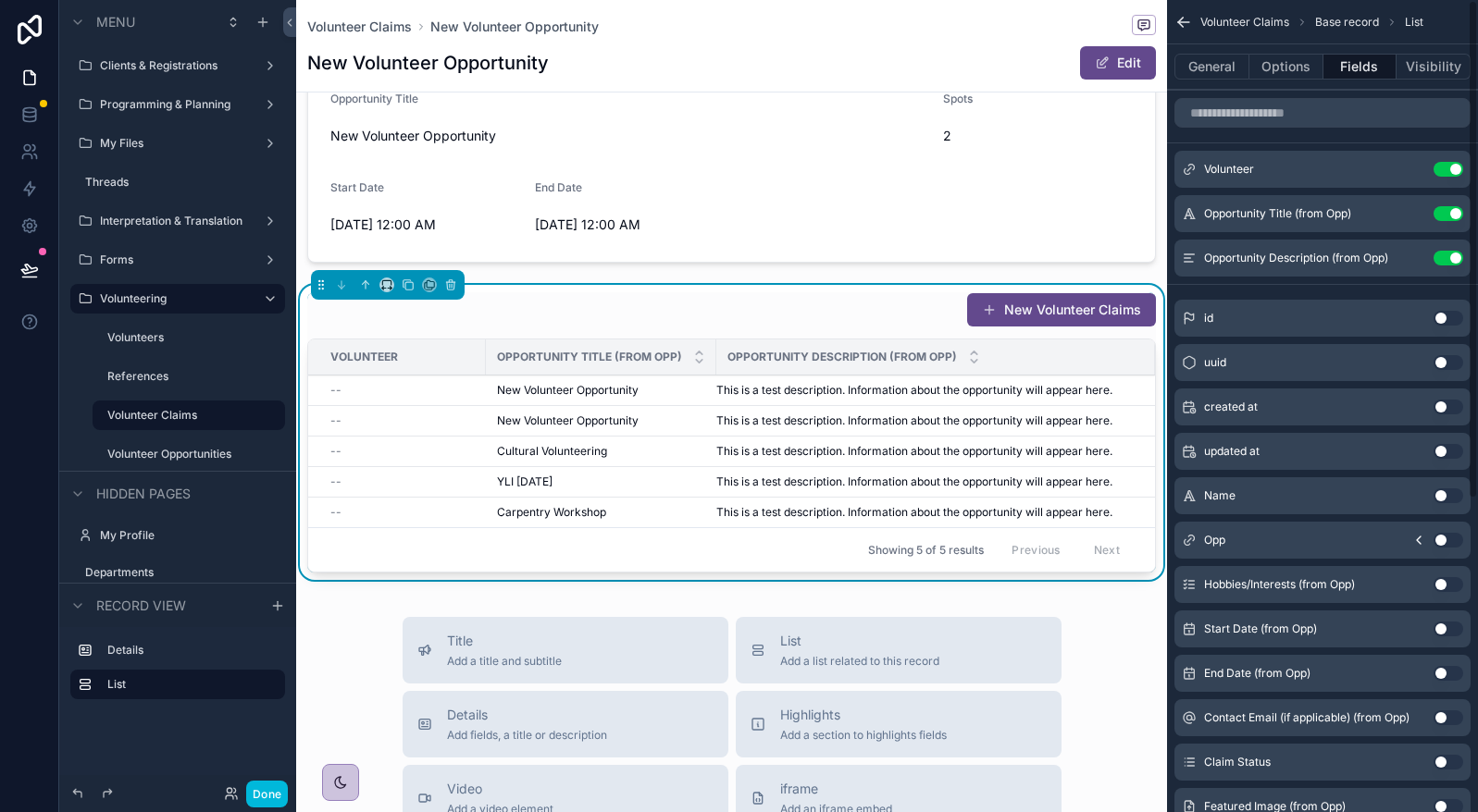
click at [1445, 209] on button "Use setting" at bounding box center [1448, 214] width 30 height 15
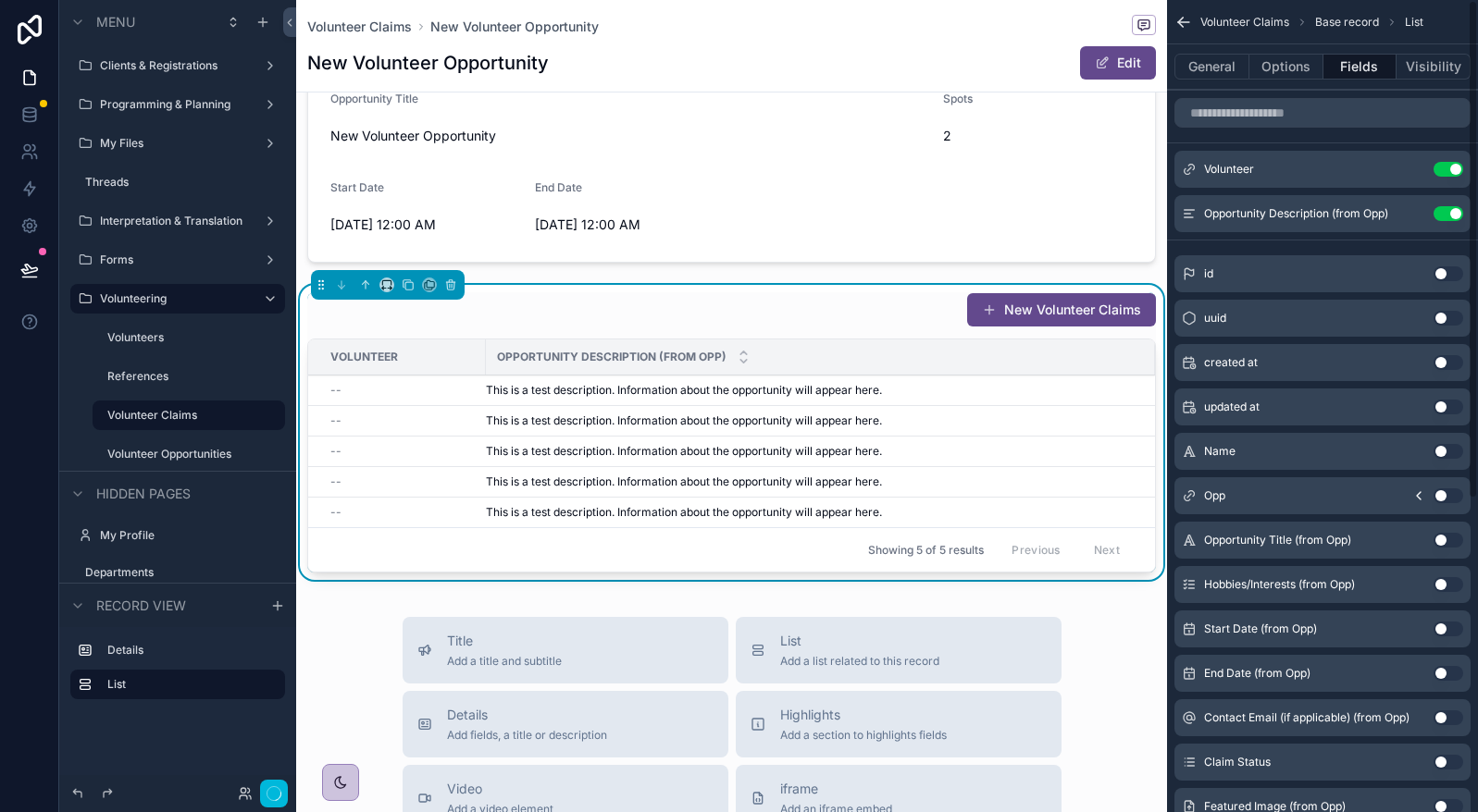
click at [1445, 209] on button "Use setting" at bounding box center [1448, 214] width 30 height 15
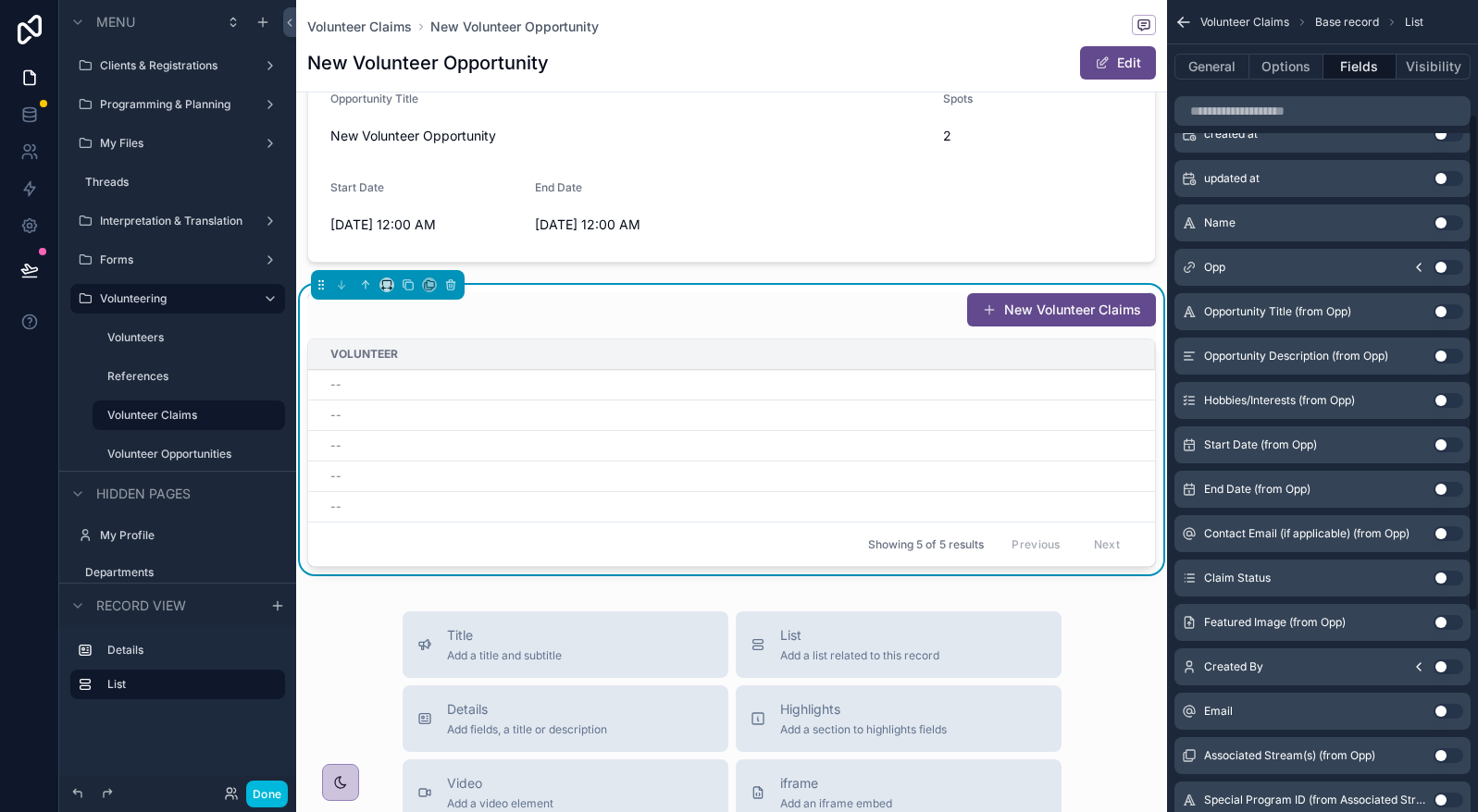
scroll to position [185, 0]
click at [1448, 568] on div "Claim Status Use setting" at bounding box center [1322, 578] width 296 height 37
click at [1449, 577] on button "Use setting" at bounding box center [1448, 577] width 30 height 15
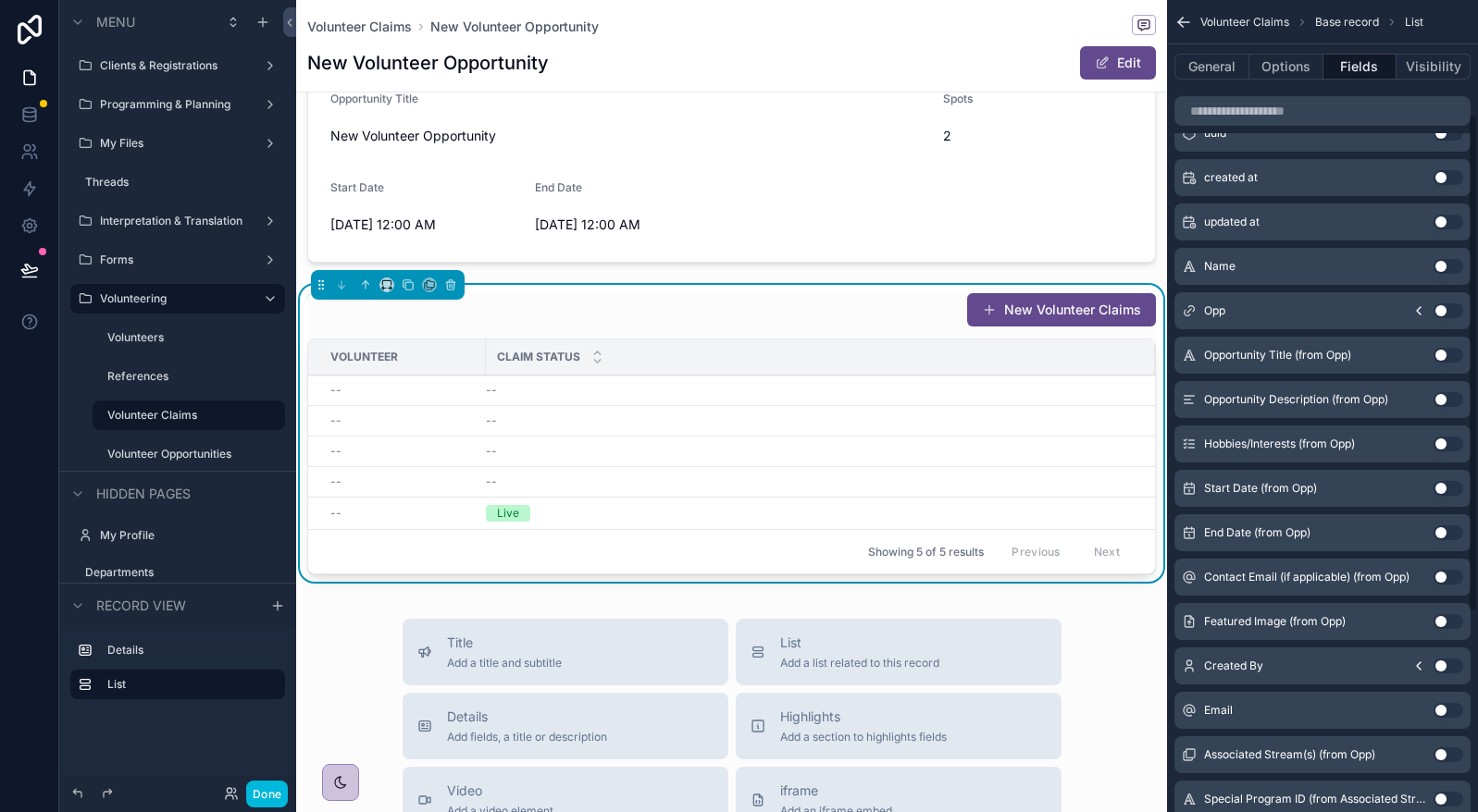
click at [824, 293] on div "New Volunteer Claims" at bounding box center [731, 310] width 849 height 35
click at [1299, 57] on button "Options" at bounding box center [1286, 66] width 74 height 26
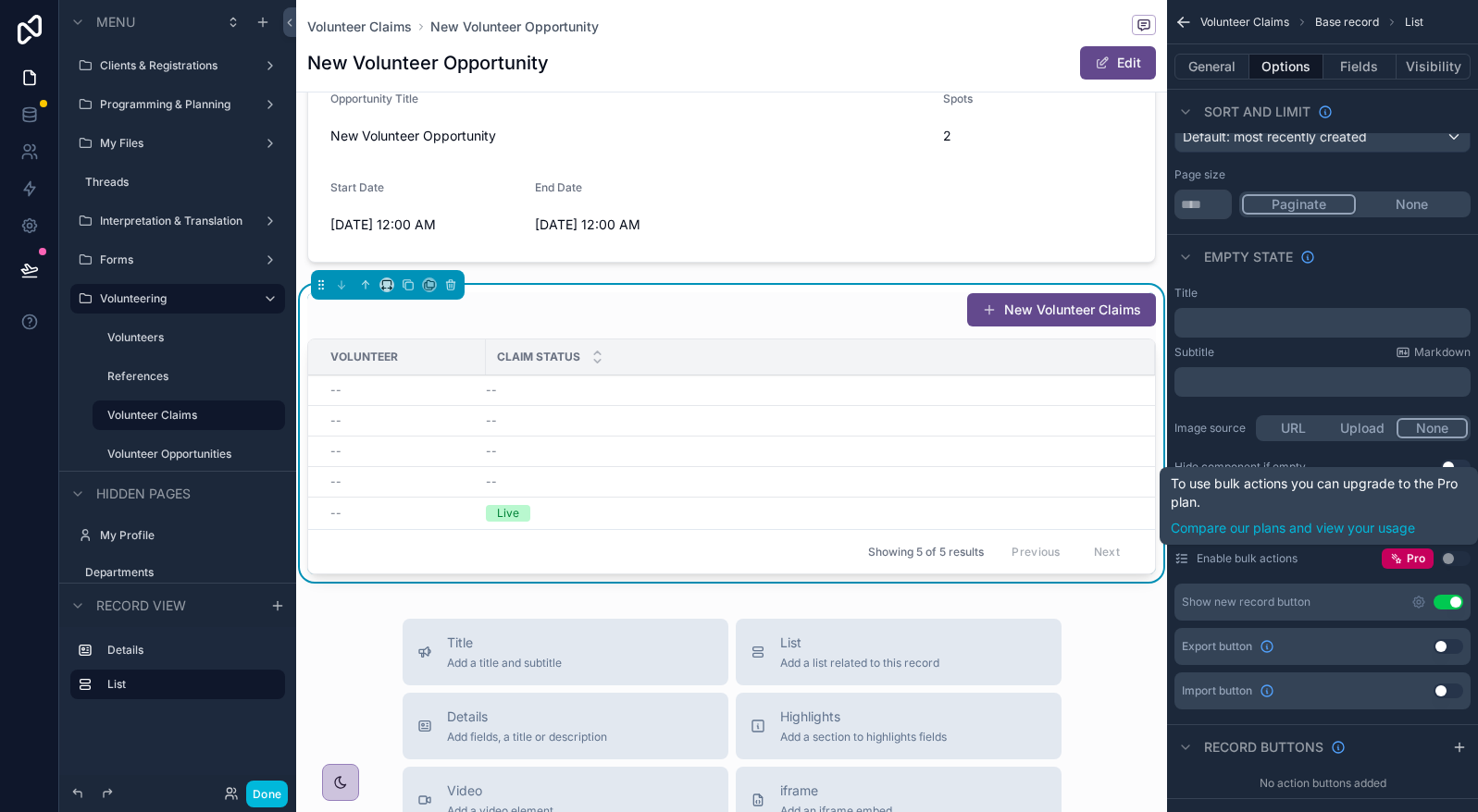
click at [1446, 600] on button "Use setting" at bounding box center [1448, 602] width 30 height 15
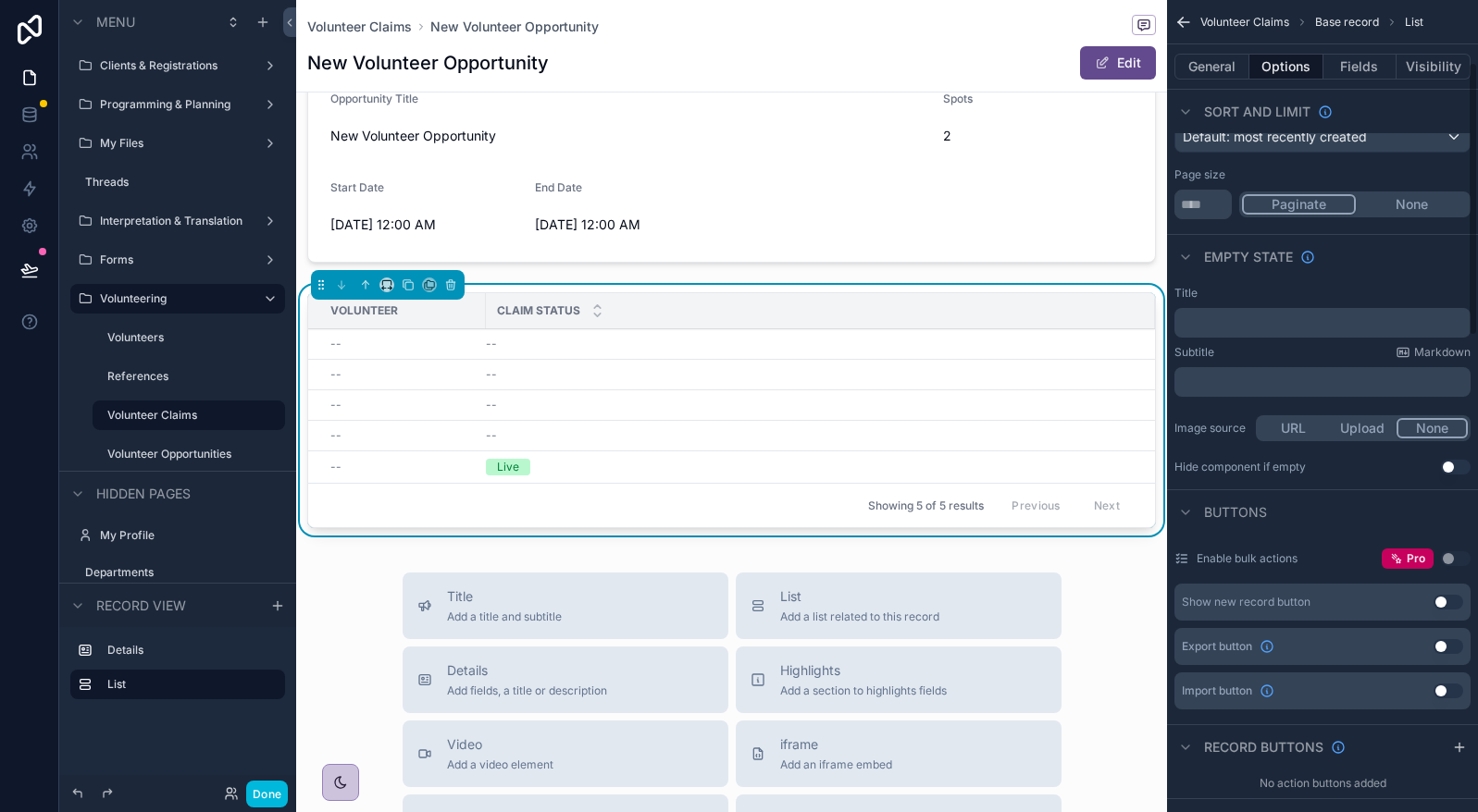
click at [1240, 378] on p "﻿" at bounding box center [1324, 382] width 285 height 15
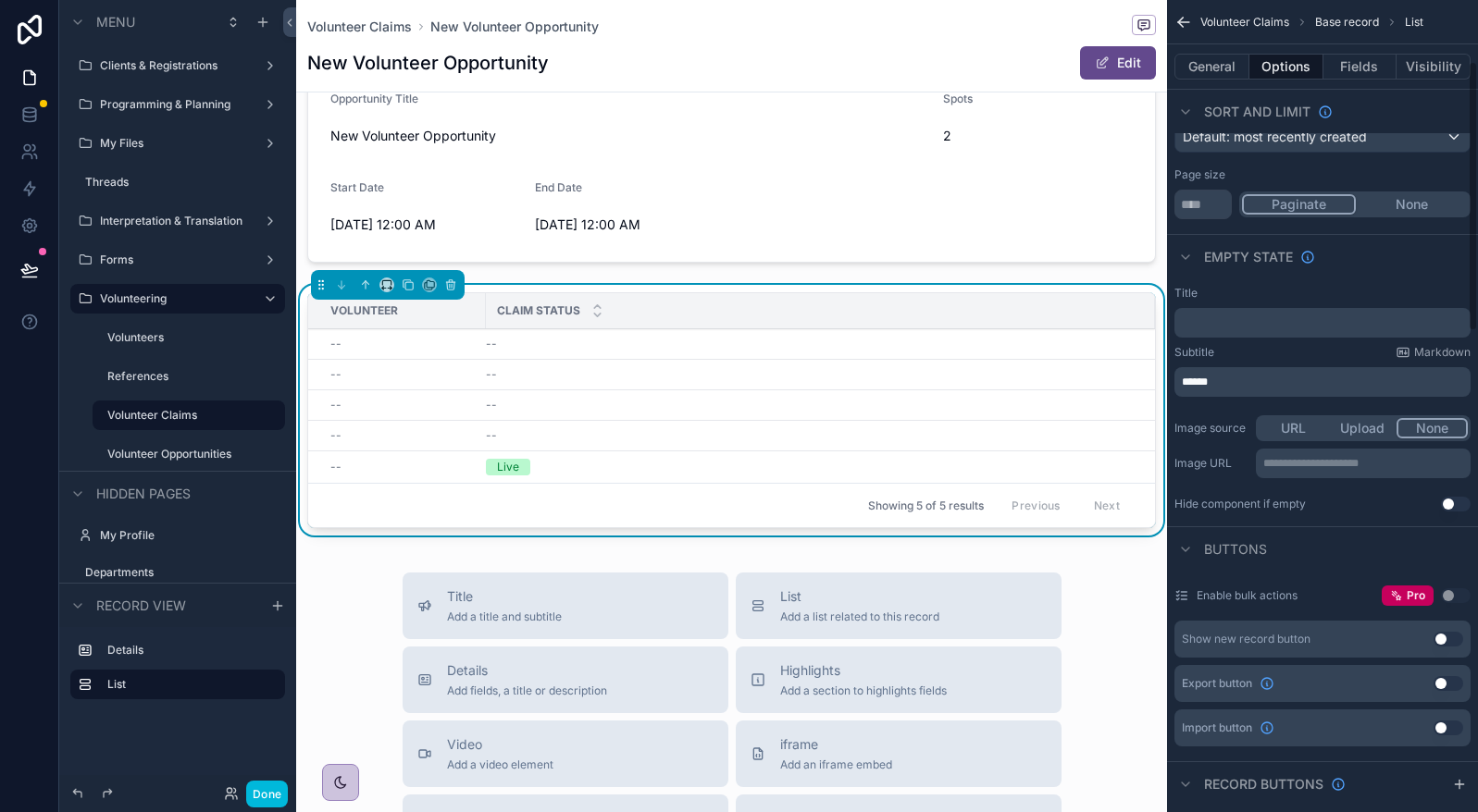
click at [1462, 16] on div "Volunteer Claims Base record List" at bounding box center [1322, 22] width 311 height 45
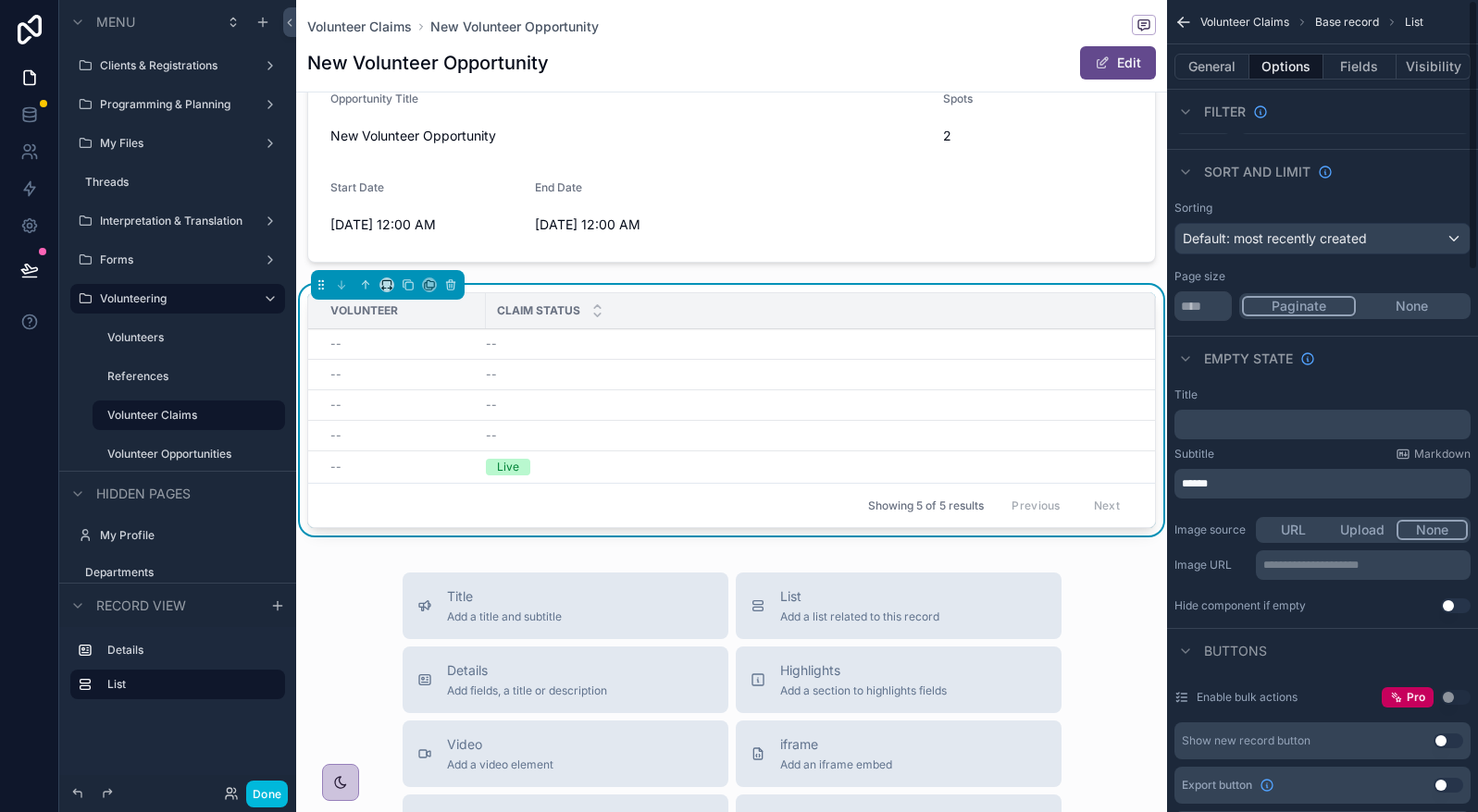
scroll to position [0, 0]
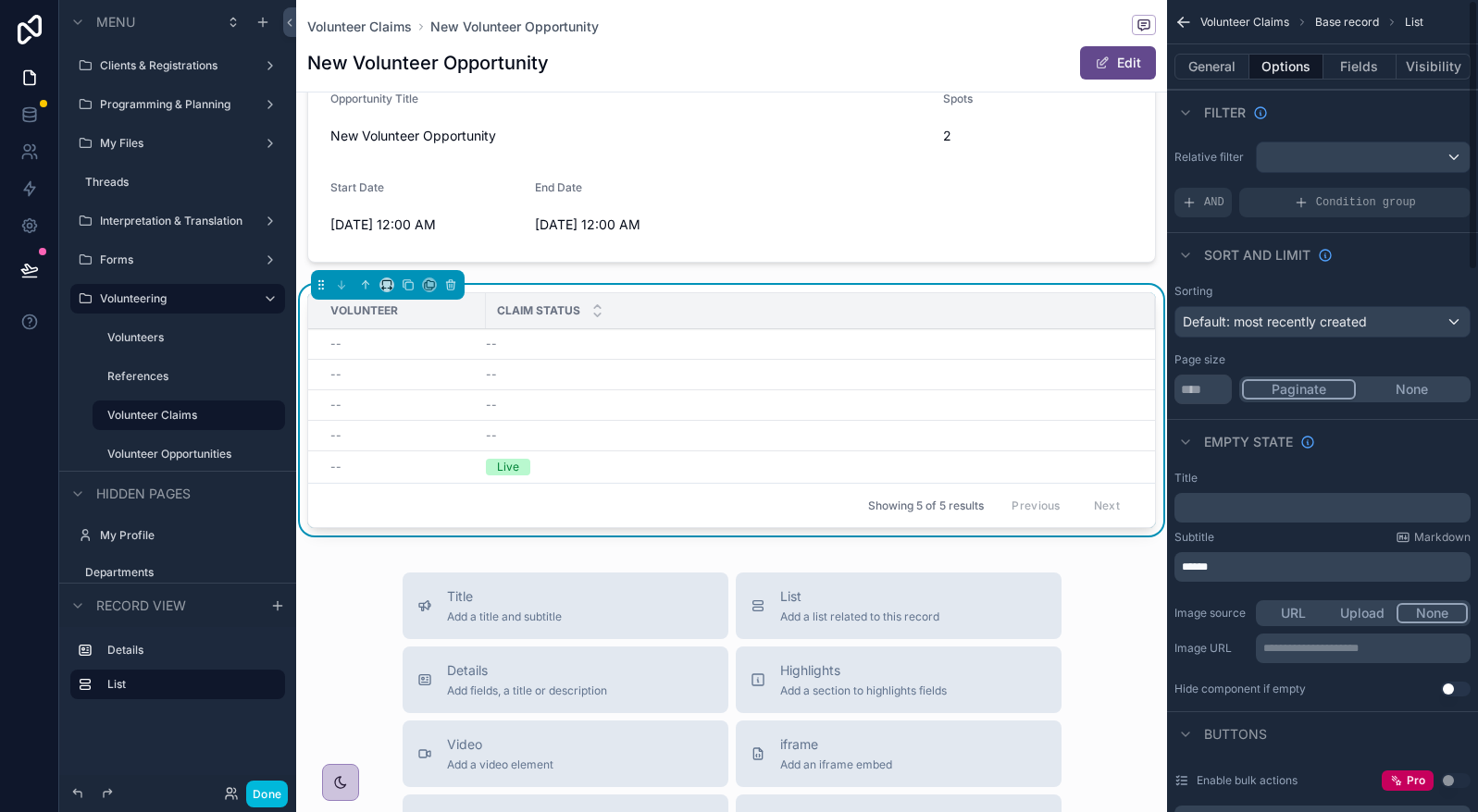
click at [1199, 566] on span "******" at bounding box center [1195, 567] width 26 height 11
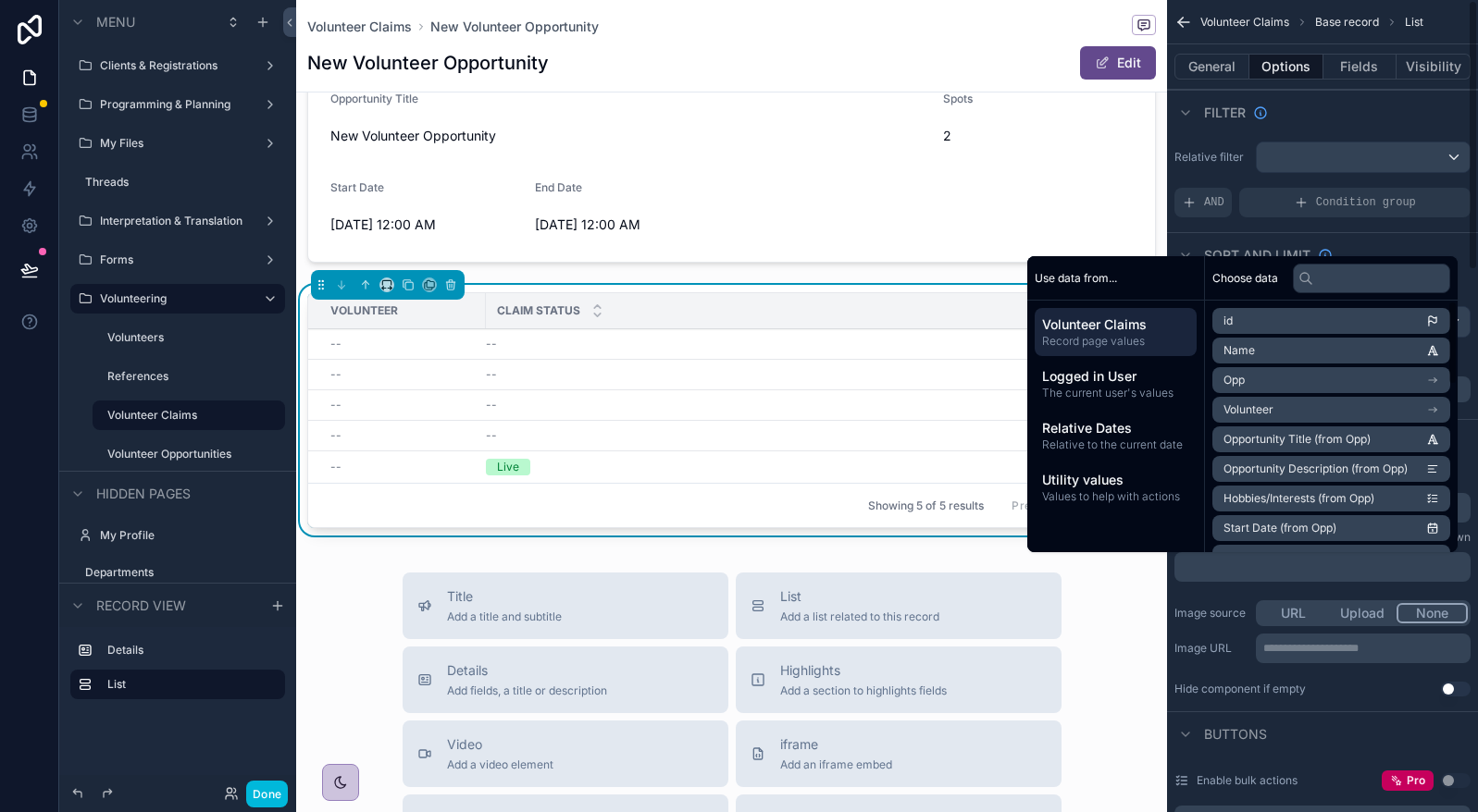
click at [1372, 113] on div "Filter" at bounding box center [1322, 112] width 311 height 45
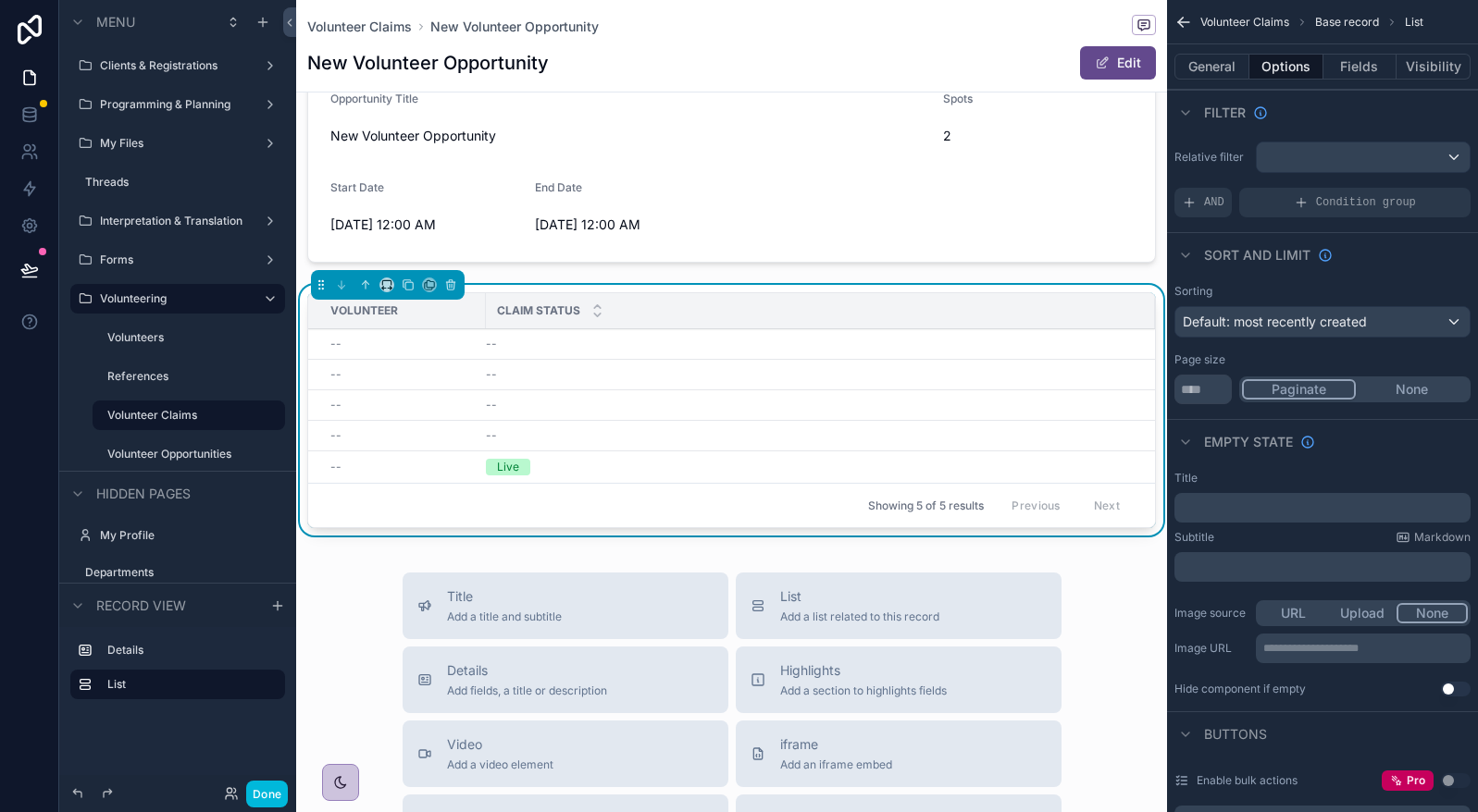
click at [1210, 57] on button "General" at bounding box center [1212, 66] width 75 height 26
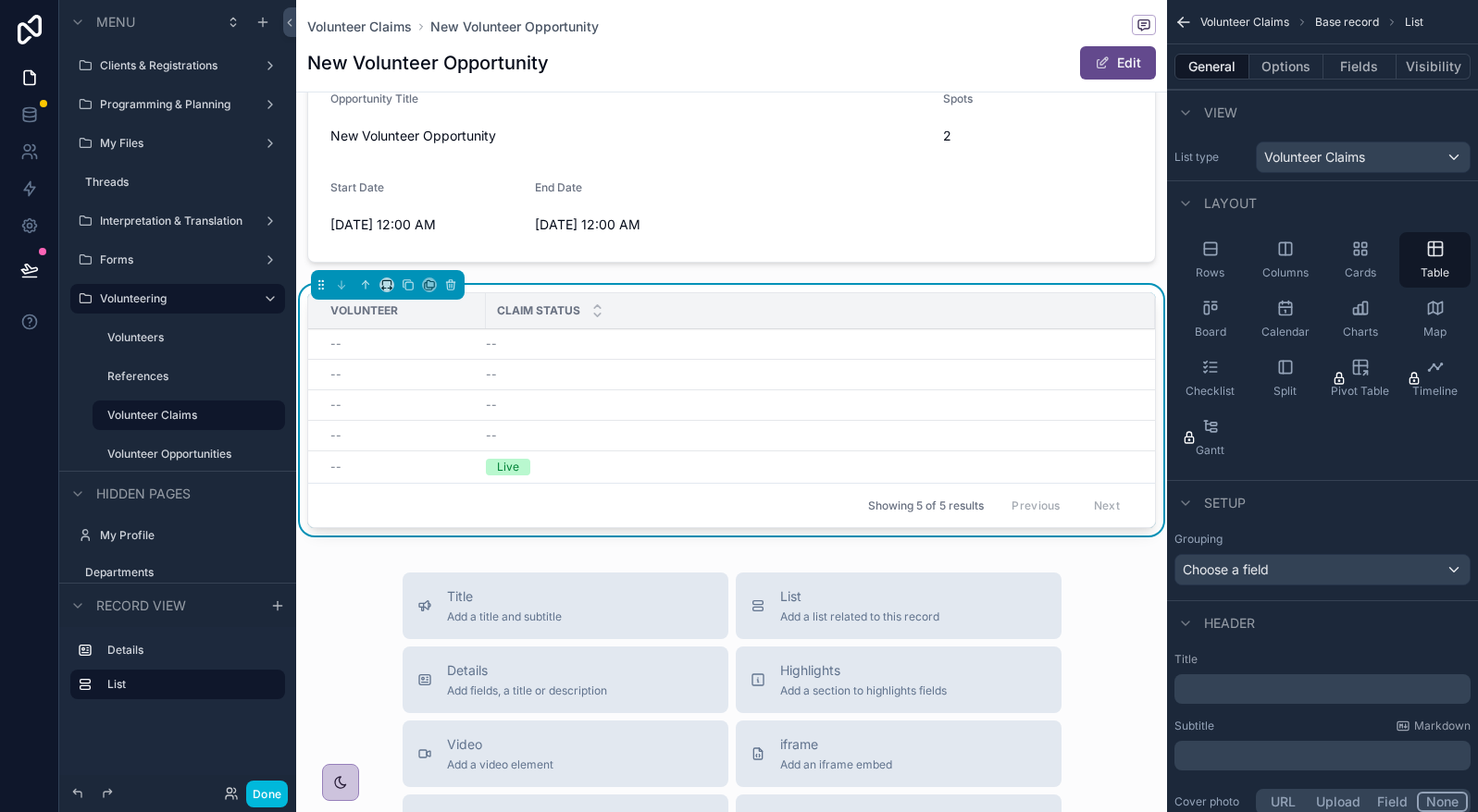
click at [1253, 766] on div "﻿" at bounding box center [1322, 756] width 296 height 30
click at [1251, 755] on p "﻿" at bounding box center [1324, 756] width 285 height 19
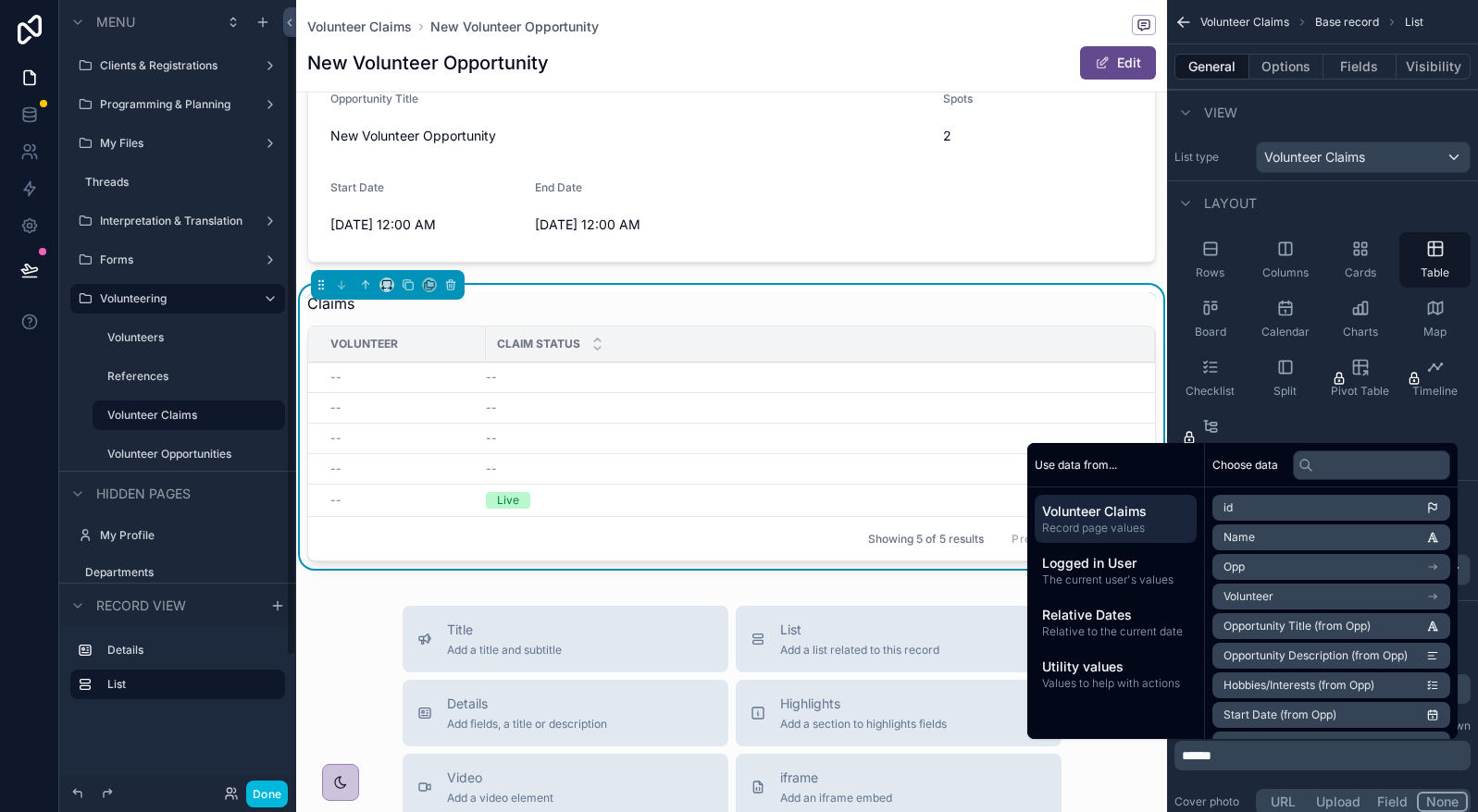
click at [135, 335] on label "Volunteers" at bounding box center [190, 338] width 166 height 15
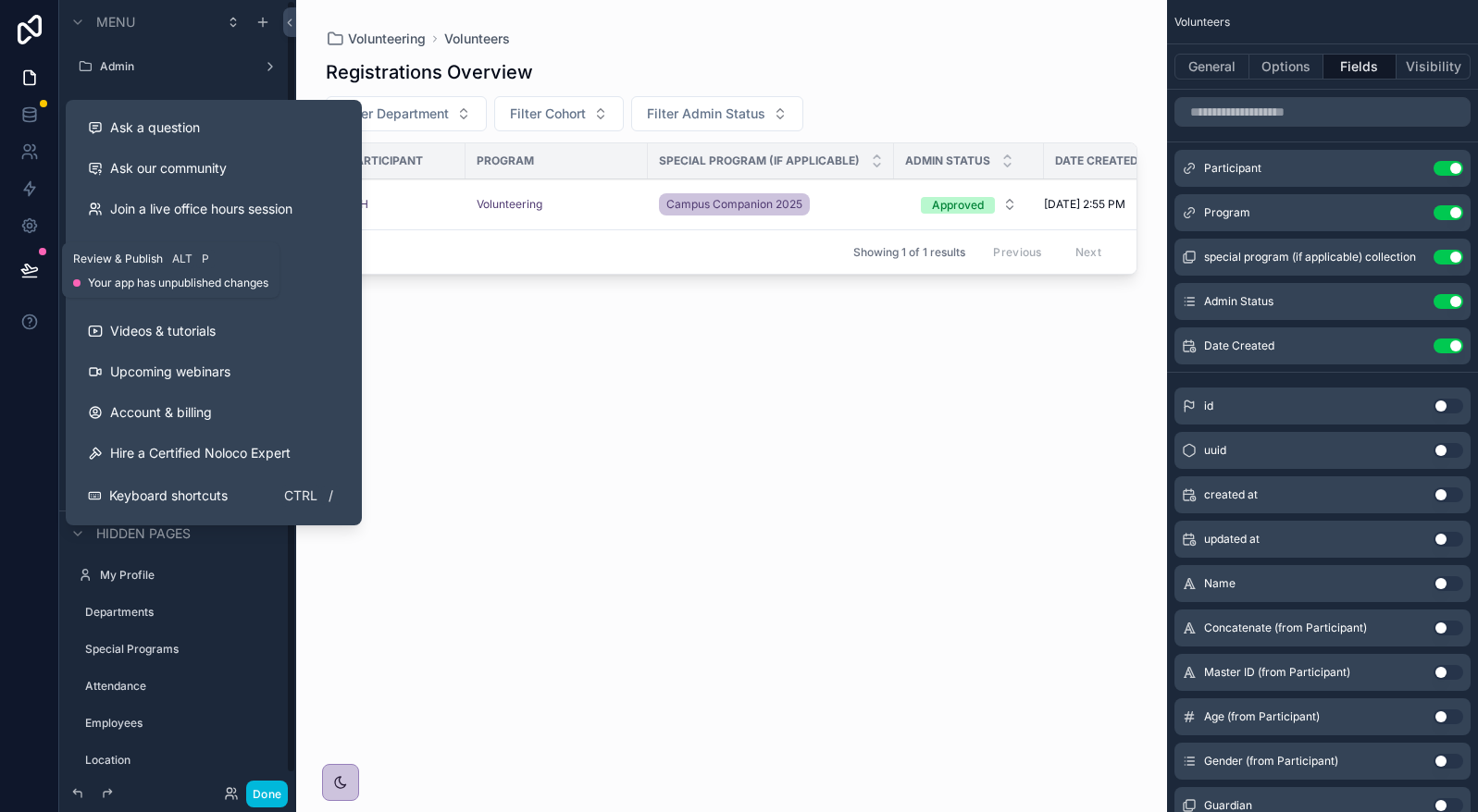
click at [21, 264] on icon at bounding box center [30, 270] width 19 height 19
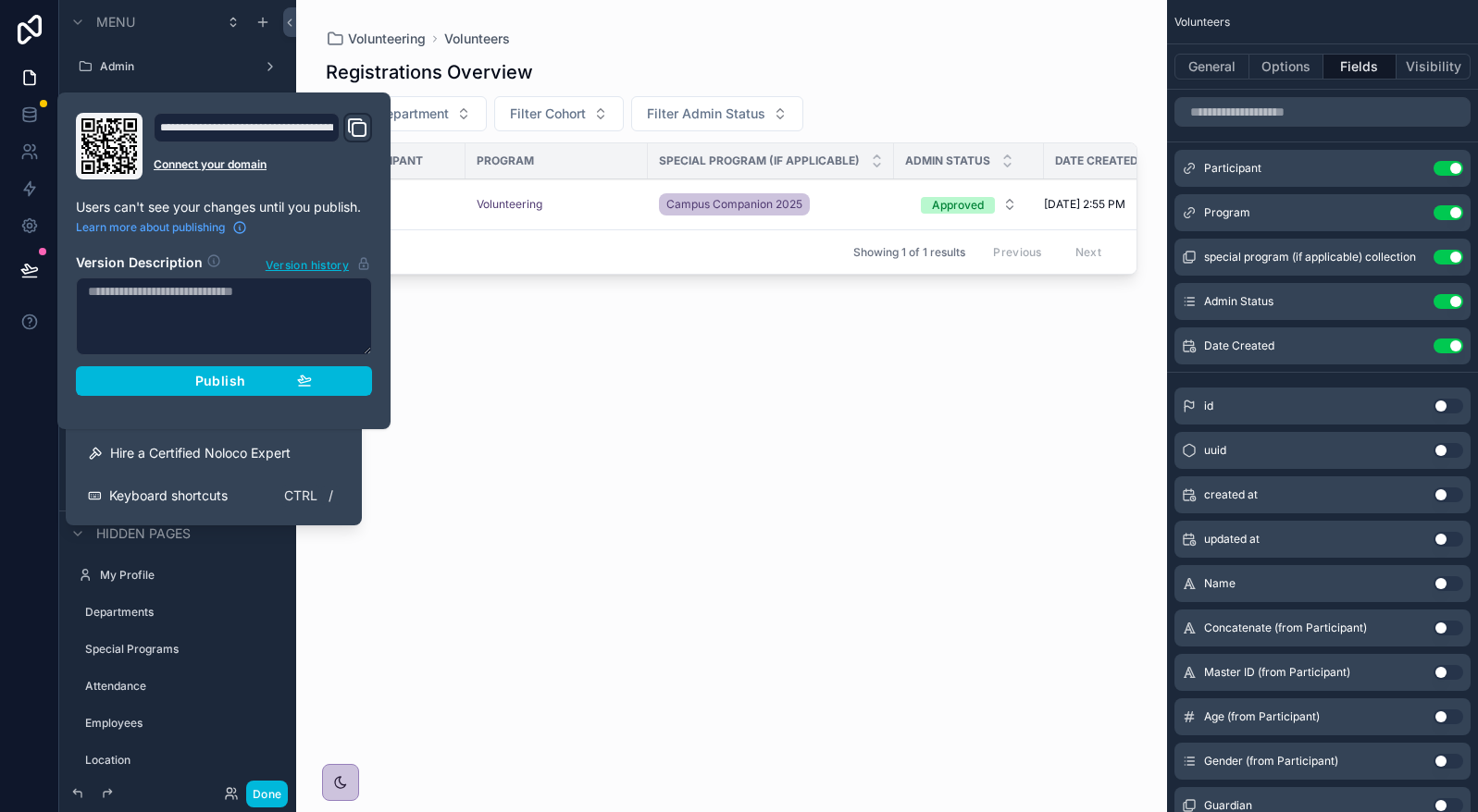
click at [234, 383] on span "Publish" at bounding box center [220, 381] width 50 height 17
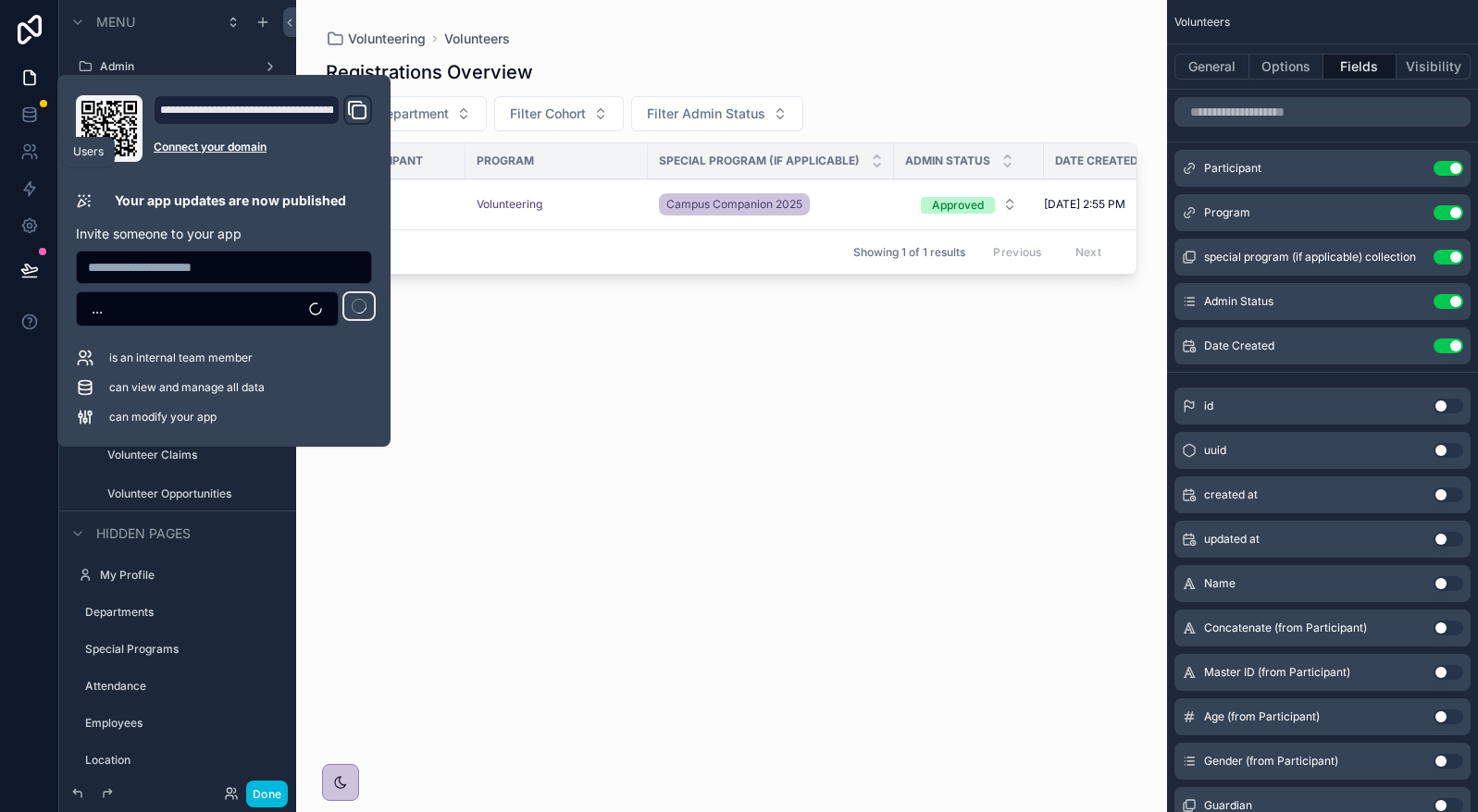
click at [44, 140] on link at bounding box center [29, 152] width 58 height 37
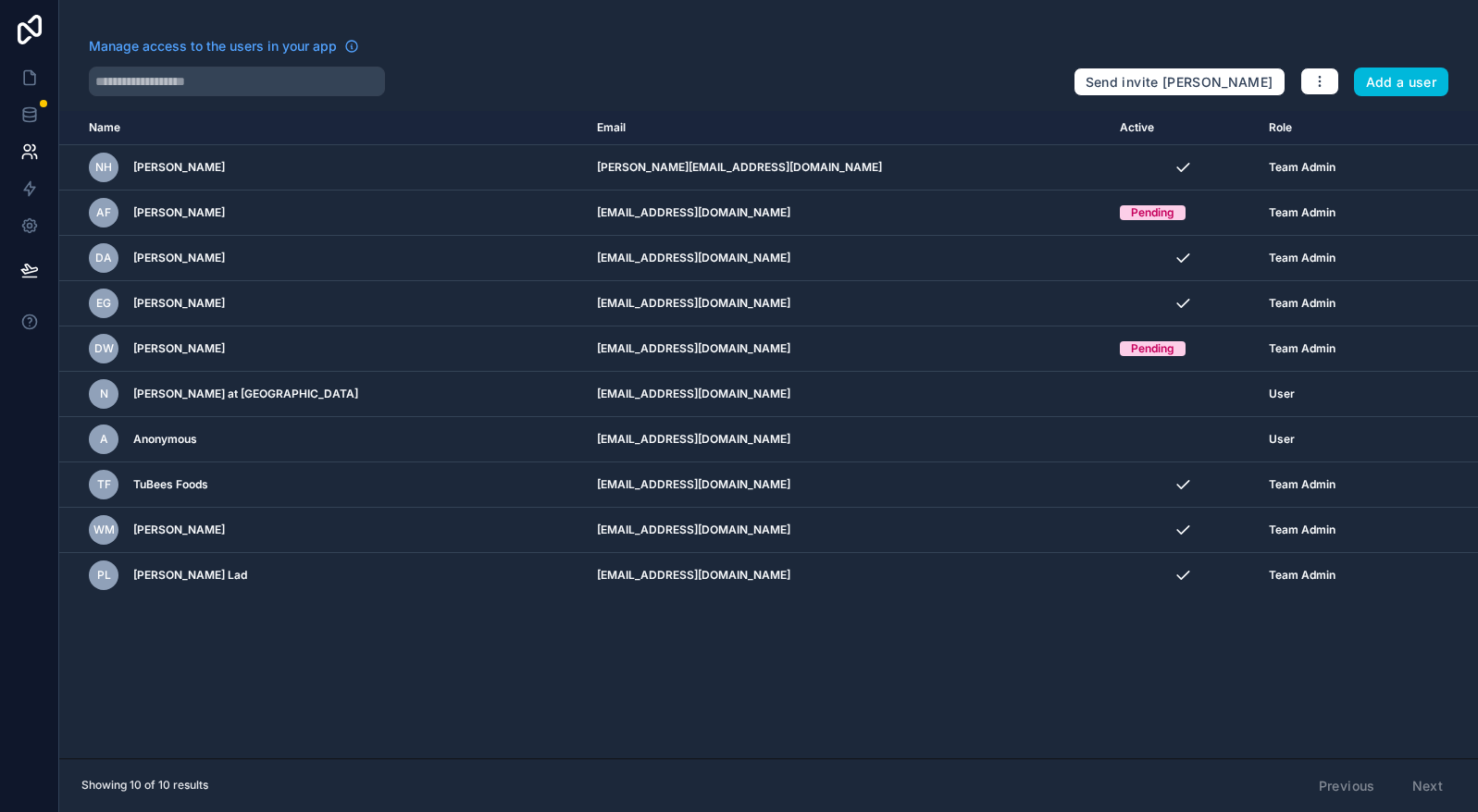
click at [1416, 81] on button "Add a user" at bounding box center [1401, 82] width 95 height 30
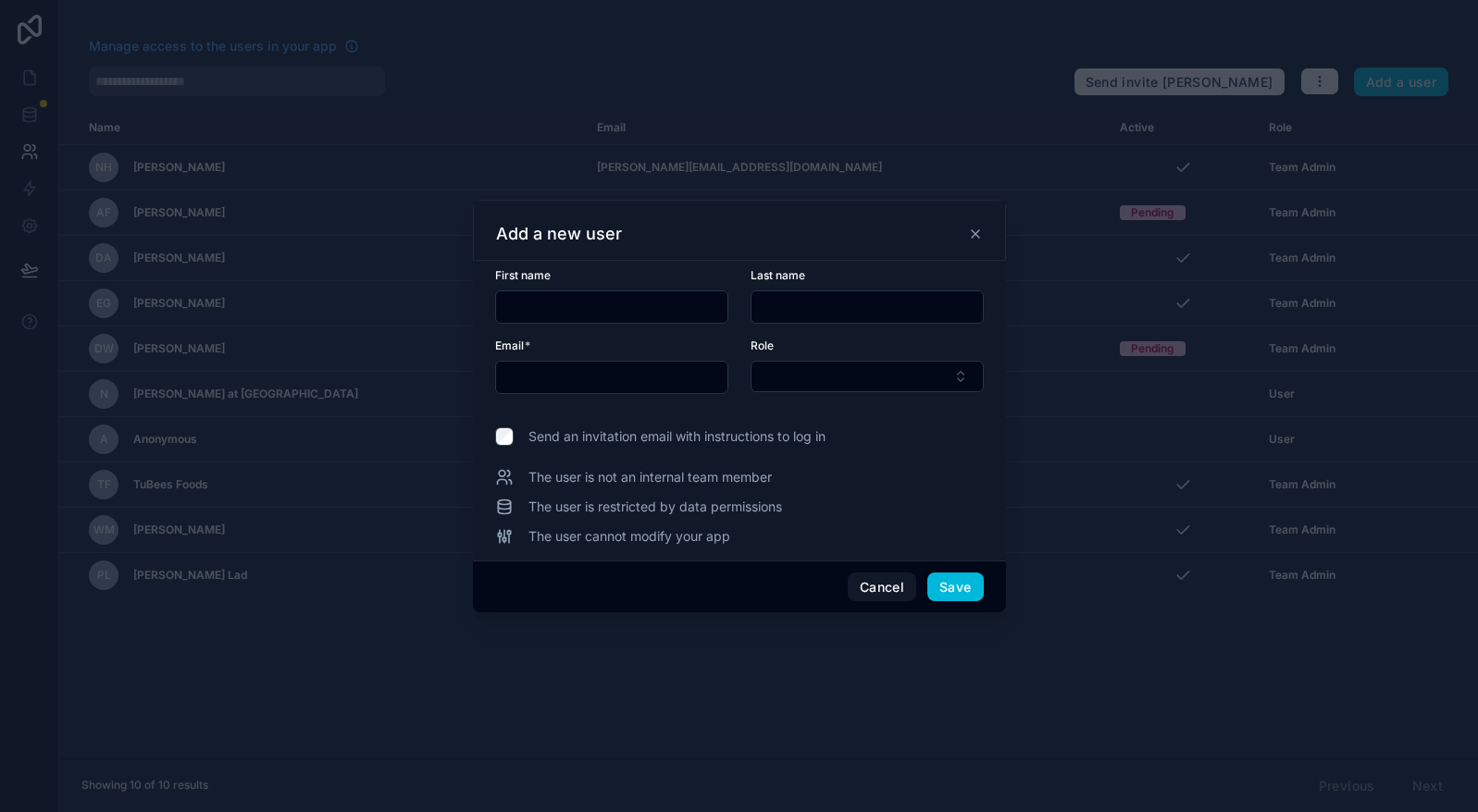
click at [651, 303] on input "text" at bounding box center [612, 307] width 232 height 26
click at [634, 302] on input "text" at bounding box center [612, 307] width 232 height 26
type input "****"
type input "*******"
type input "**********"
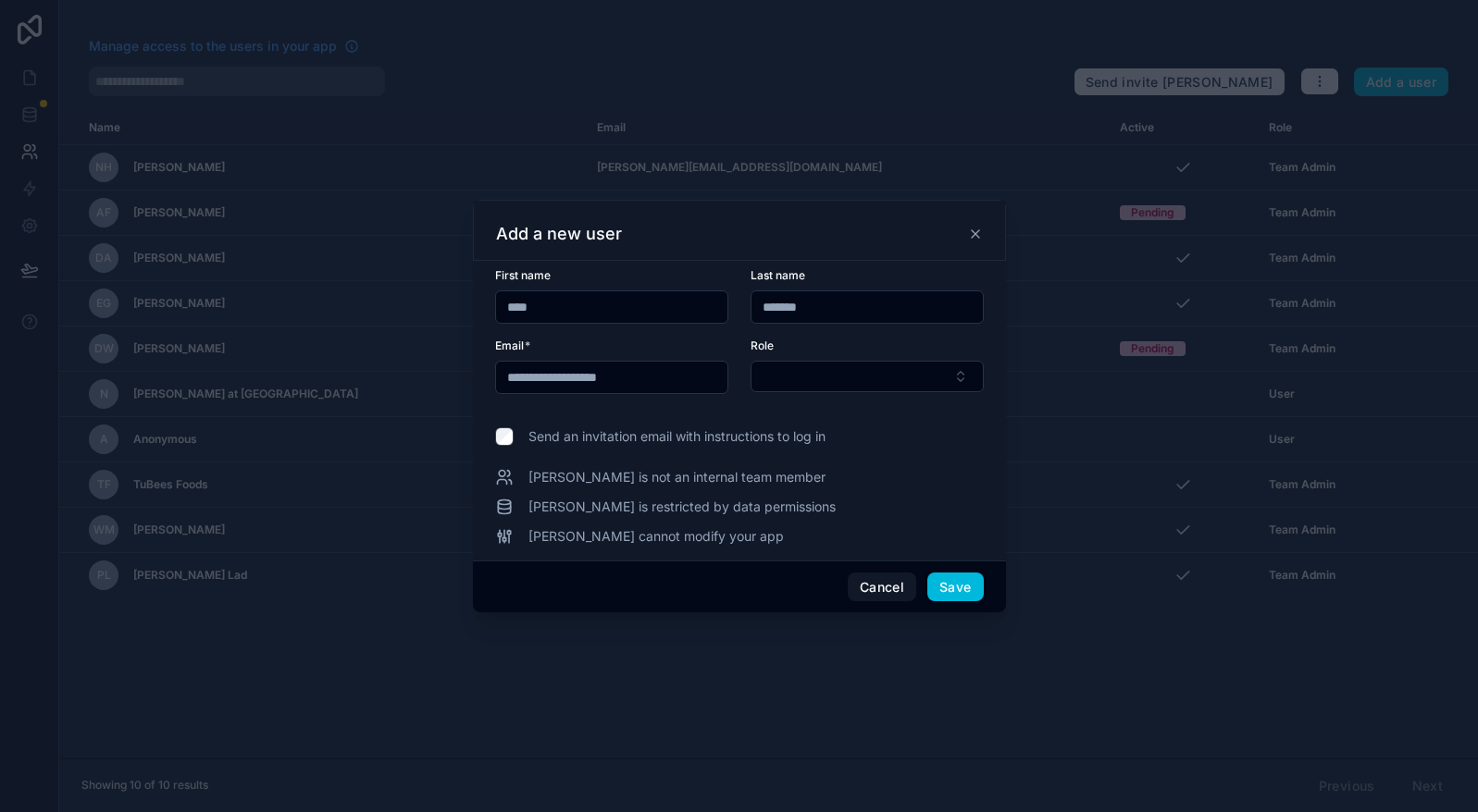
click at [940, 375] on button "Select Button" at bounding box center [867, 377] width 233 height 32
type input "***"
click at [849, 445] on label "Send an invitation email with instructions to log in" at bounding box center [739, 437] width 488 height 19
click at [894, 380] on button "Select Button" at bounding box center [867, 377] width 233 height 32
click at [840, 450] on div "Team Admin" at bounding box center [867, 450] width 258 height 30
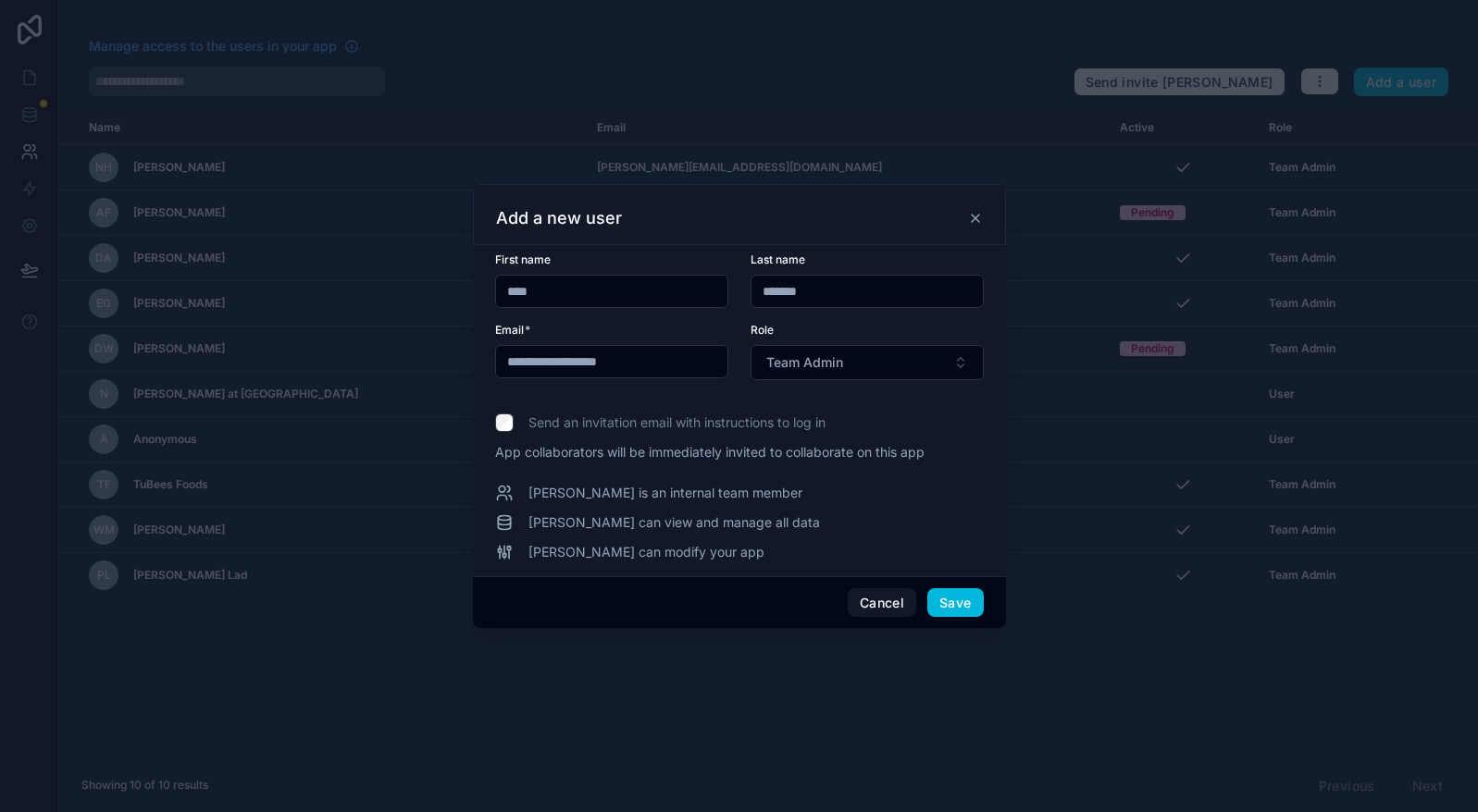
click at [973, 598] on button "Save" at bounding box center [954, 603] width 55 height 30
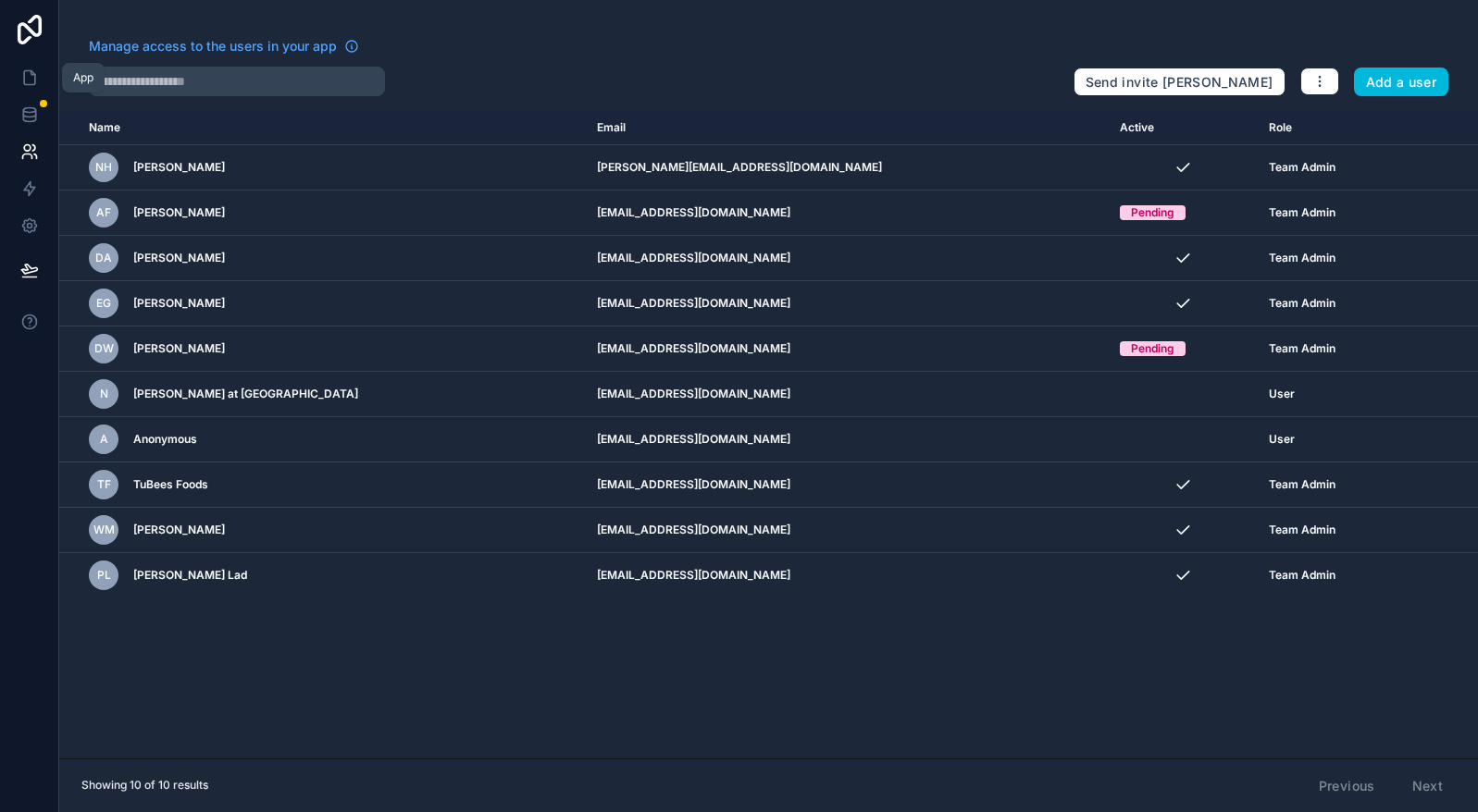
click at [31, 77] on icon at bounding box center [30, 77] width 19 height 19
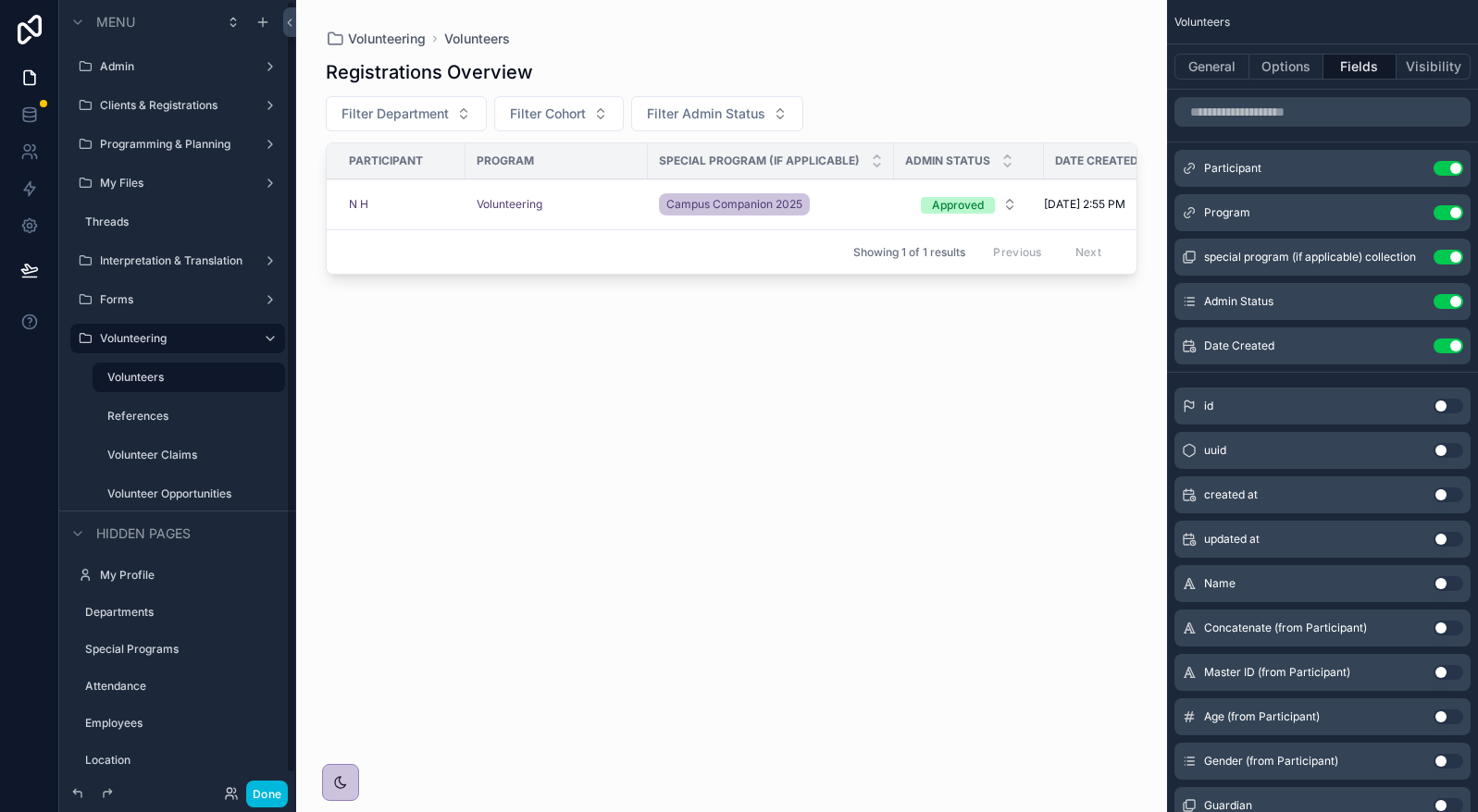
click at [189, 402] on div "References" at bounding box center [189, 416] width 185 height 30
click at [157, 420] on label "References" at bounding box center [190, 416] width 166 height 15
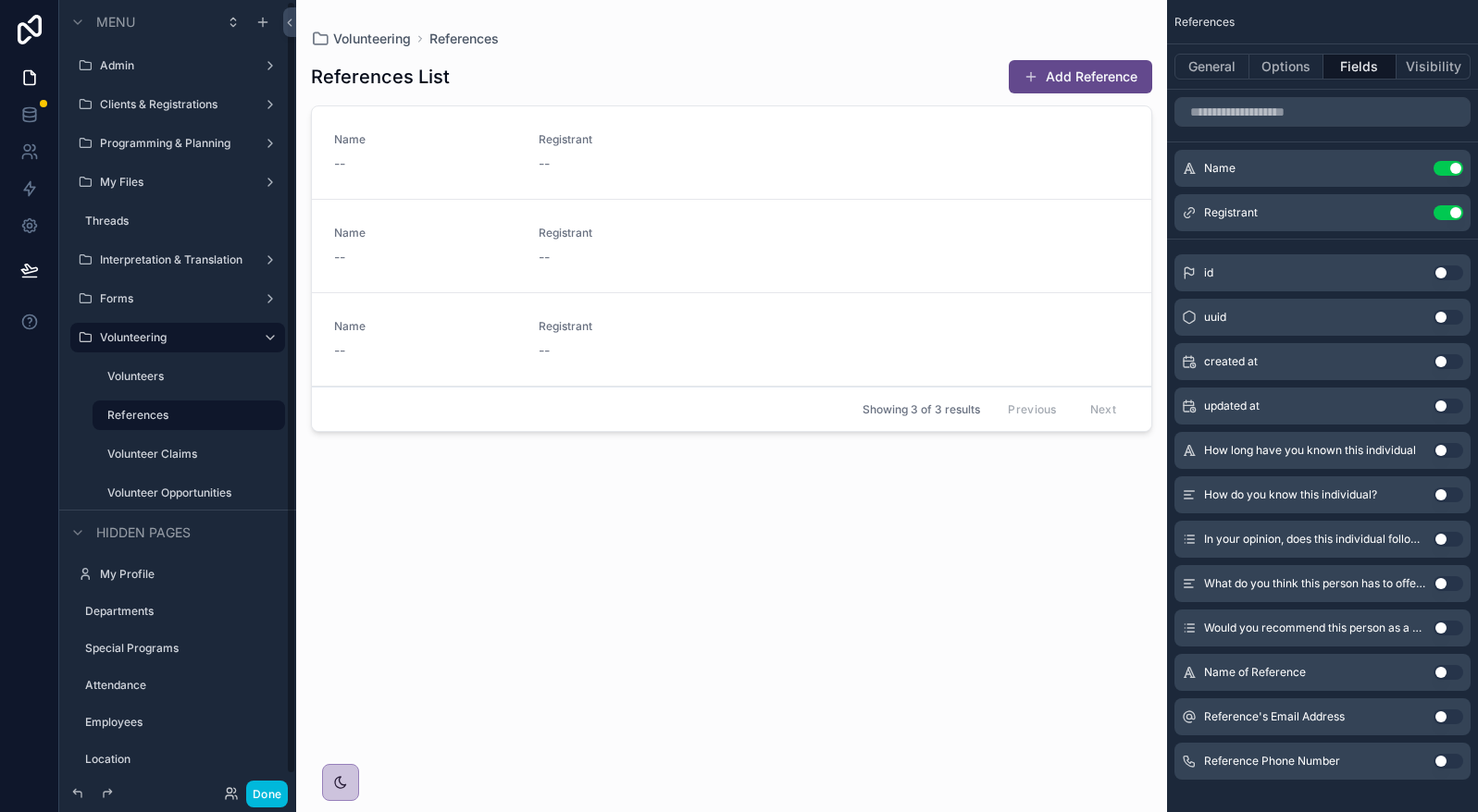
click at [165, 449] on label "Volunteer Claims" at bounding box center [190, 455] width 166 height 15
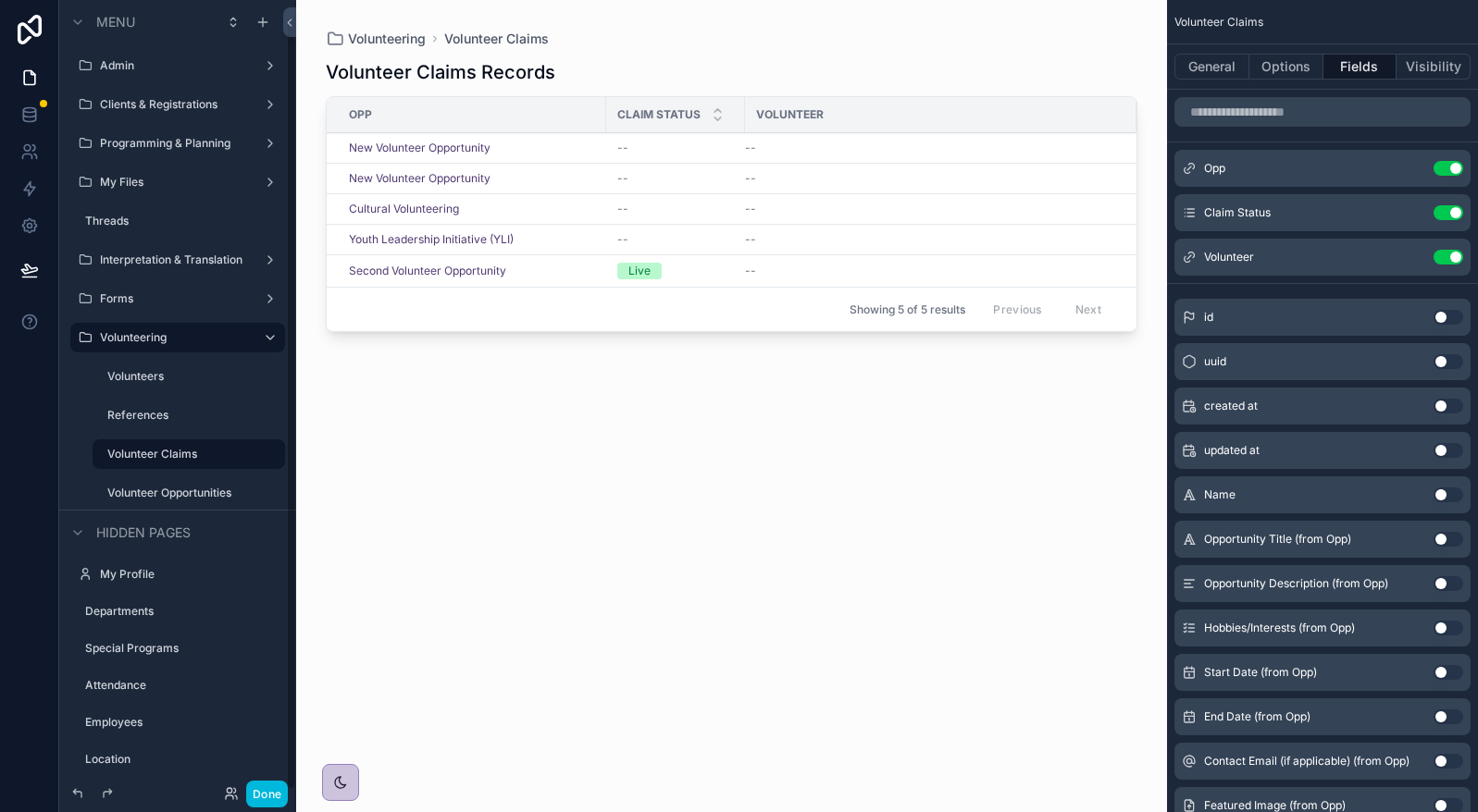
scroll to position [17, 0]
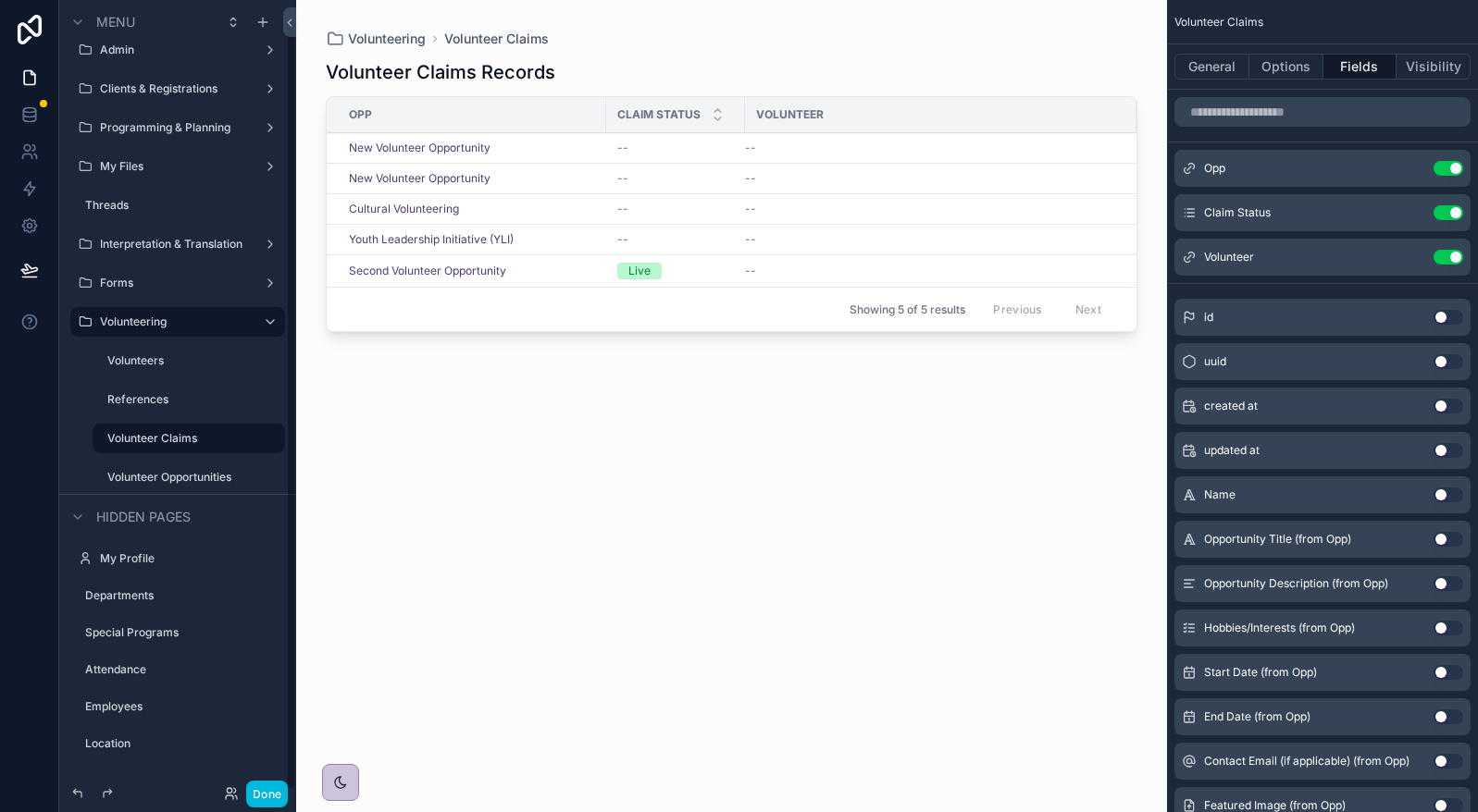
click at [166, 357] on label "Volunteers" at bounding box center [190, 361] width 166 height 15
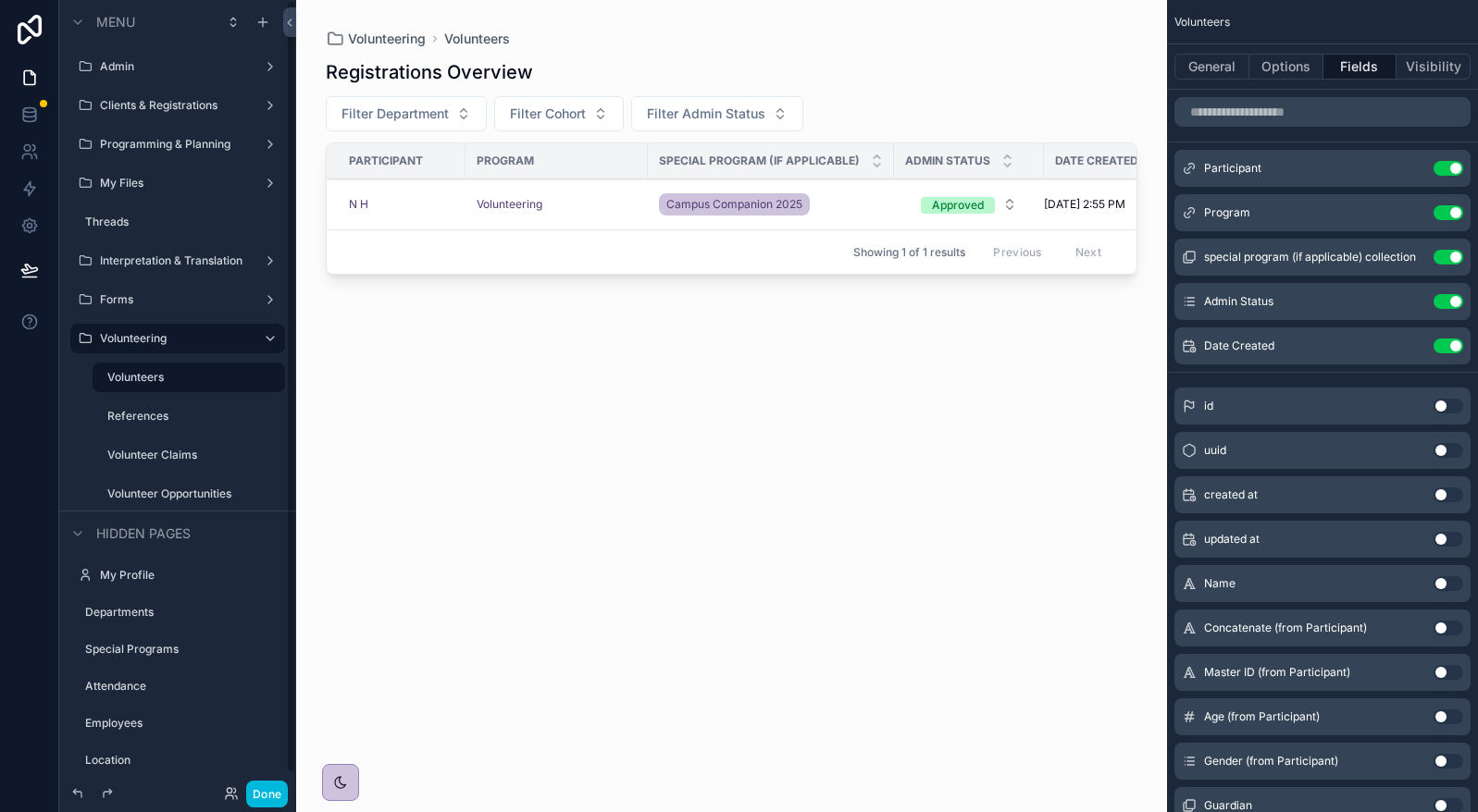
click at [156, 415] on label "References" at bounding box center [190, 416] width 166 height 15
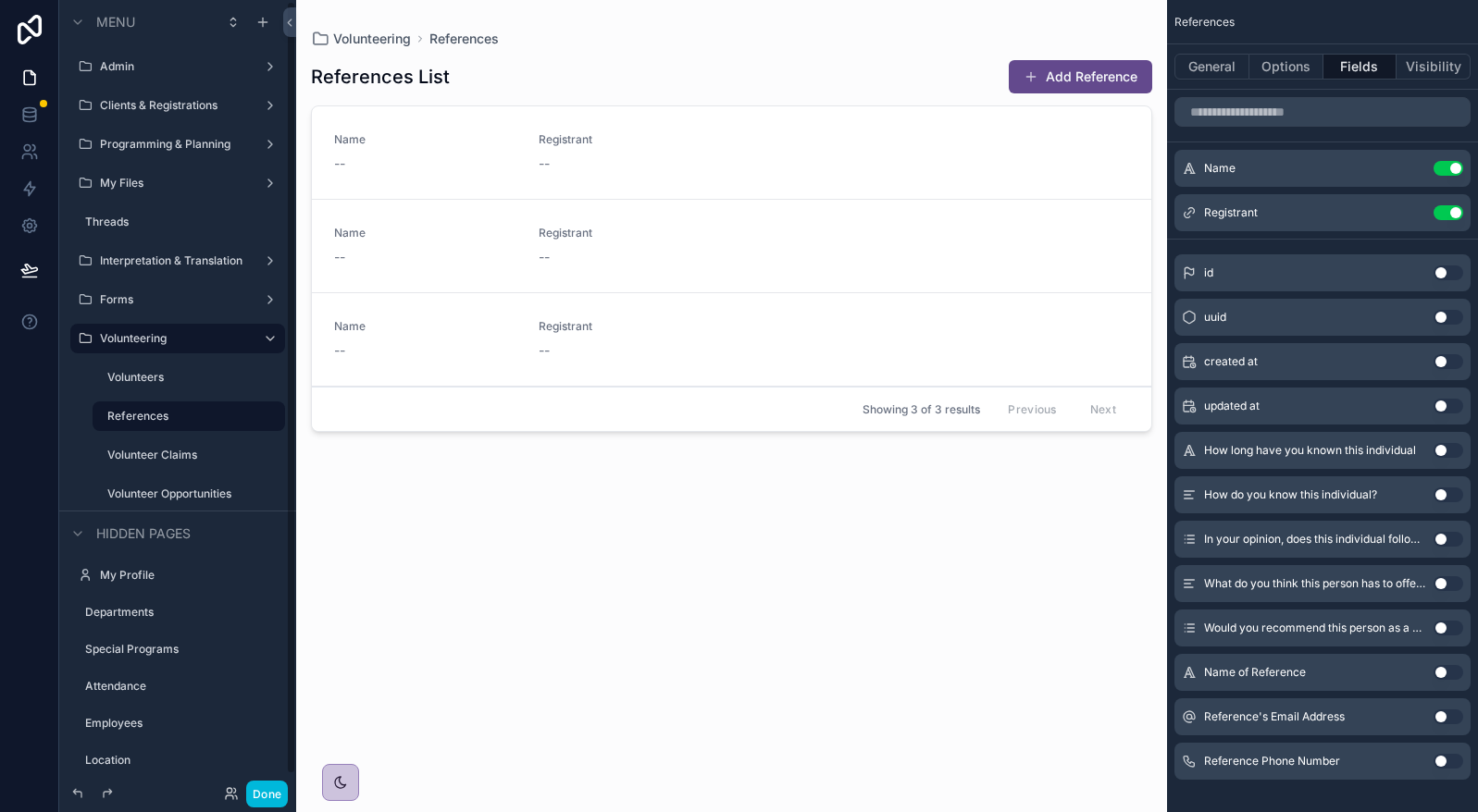
scroll to position [1, 0]
drag, startPoint x: 1450, startPoint y: 367, endPoint x: 1377, endPoint y: 374, distance: 73.3
click at [1450, 367] on button "Use setting" at bounding box center [1448, 362] width 30 height 15
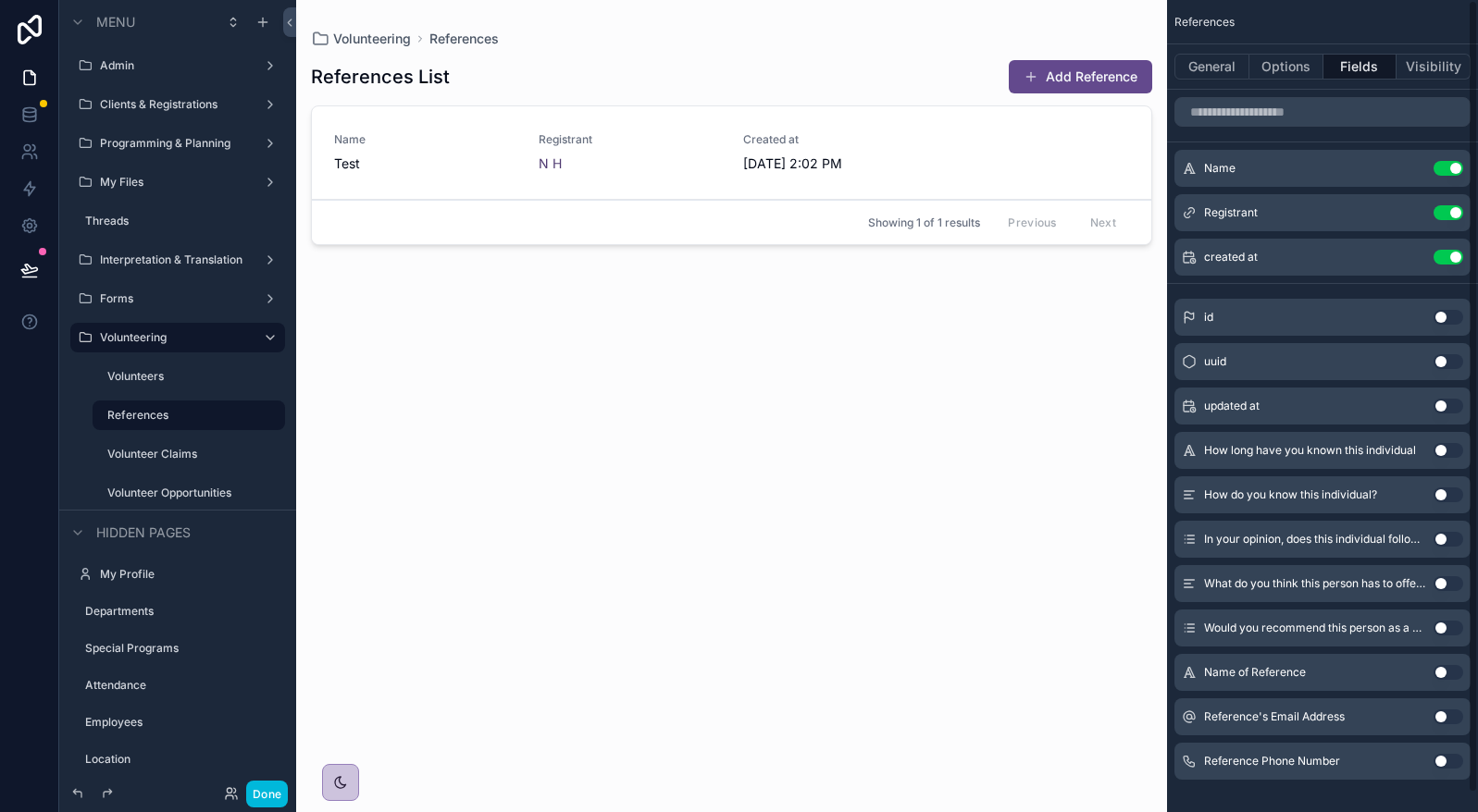
click at [1227, 69] on button "General" at bounding box center [1212, 66] width 75 height 26
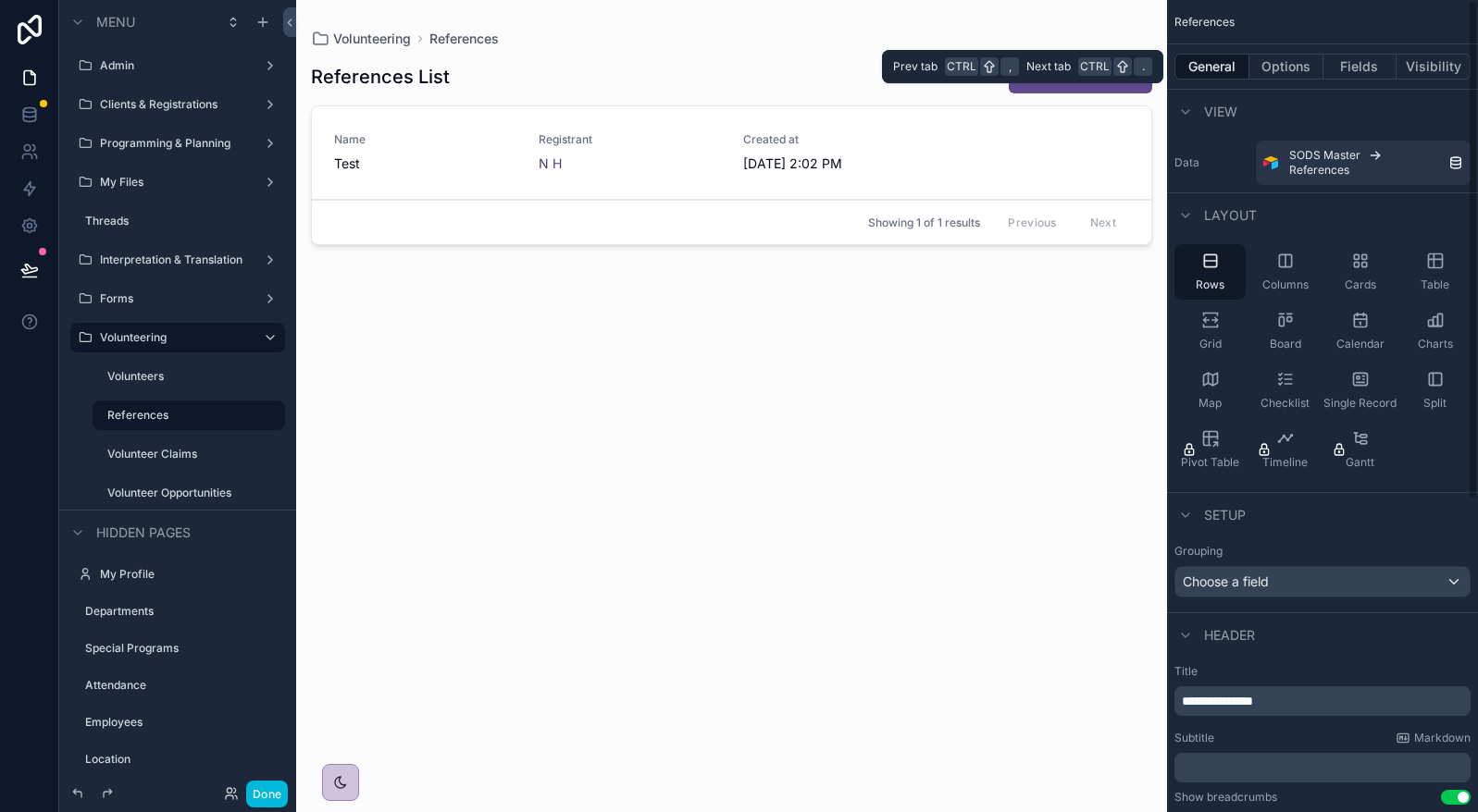
click at [1306, 74] on button "Options" at bounding box center [1286, 66] width 74 height 26
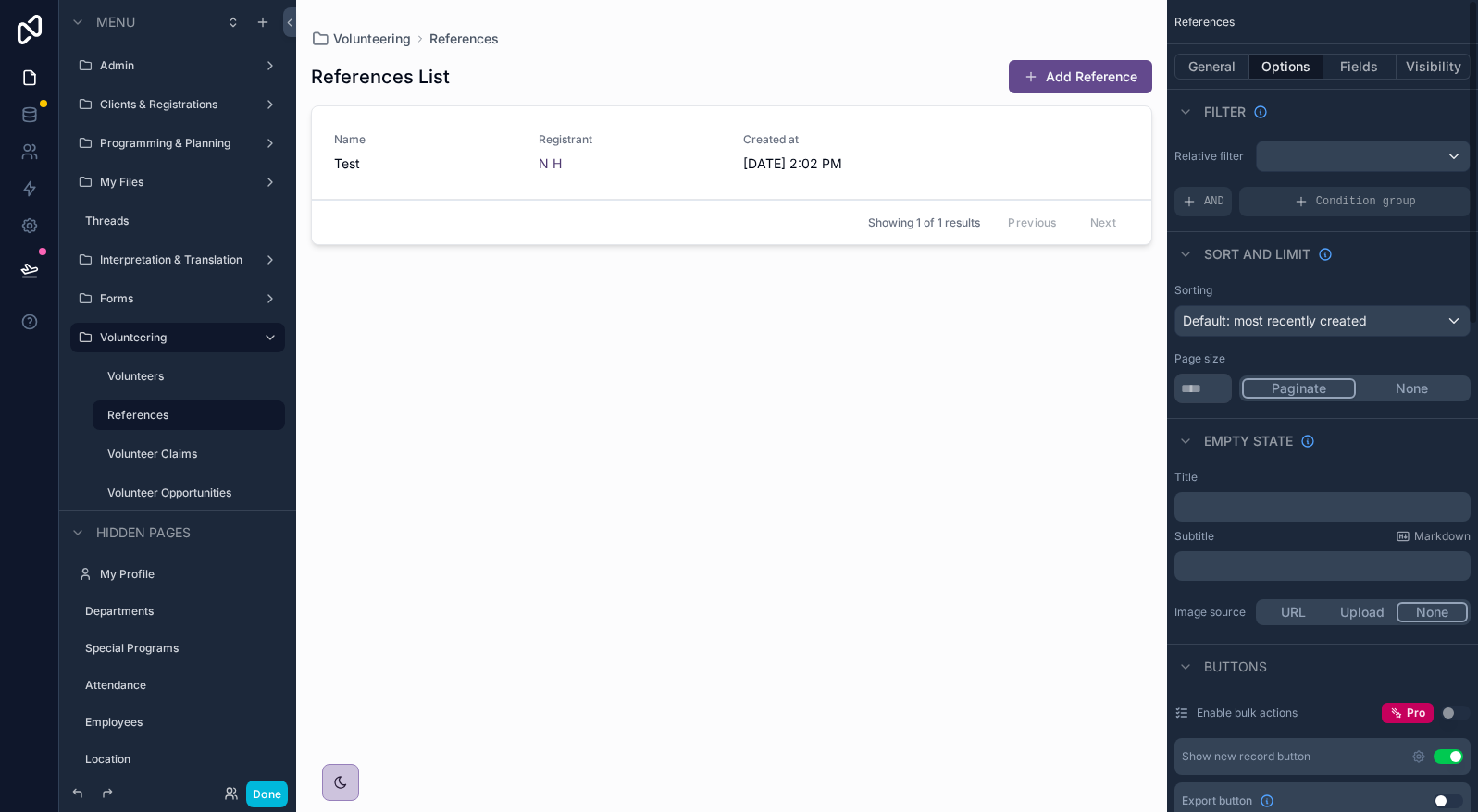
click at [1446, 756] on button "Use setting" at bounding box center [1448, 757] width 30 height 15
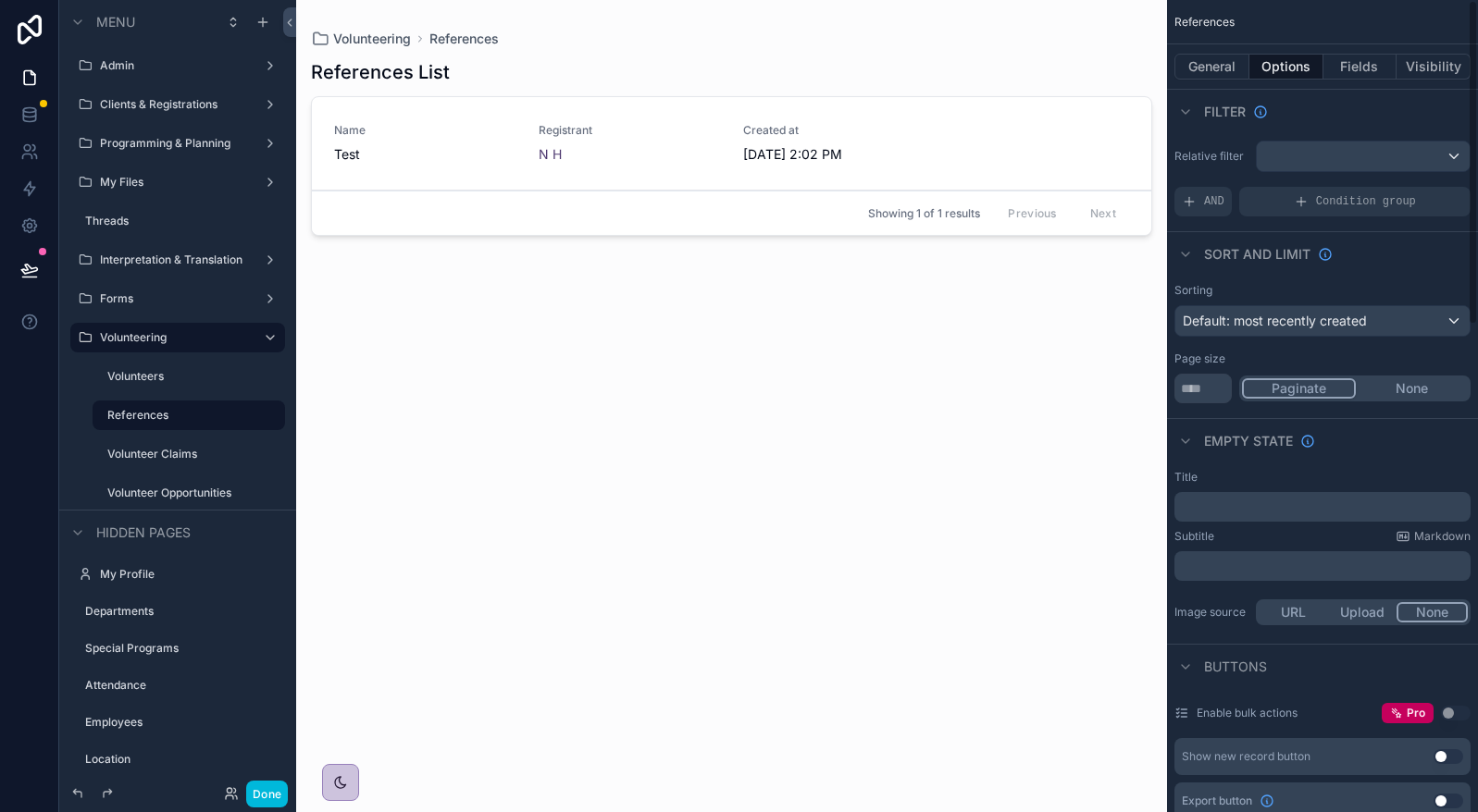
click at [1219, 71] on button "General" at bounding box center [1212, 66] width 75 height 26
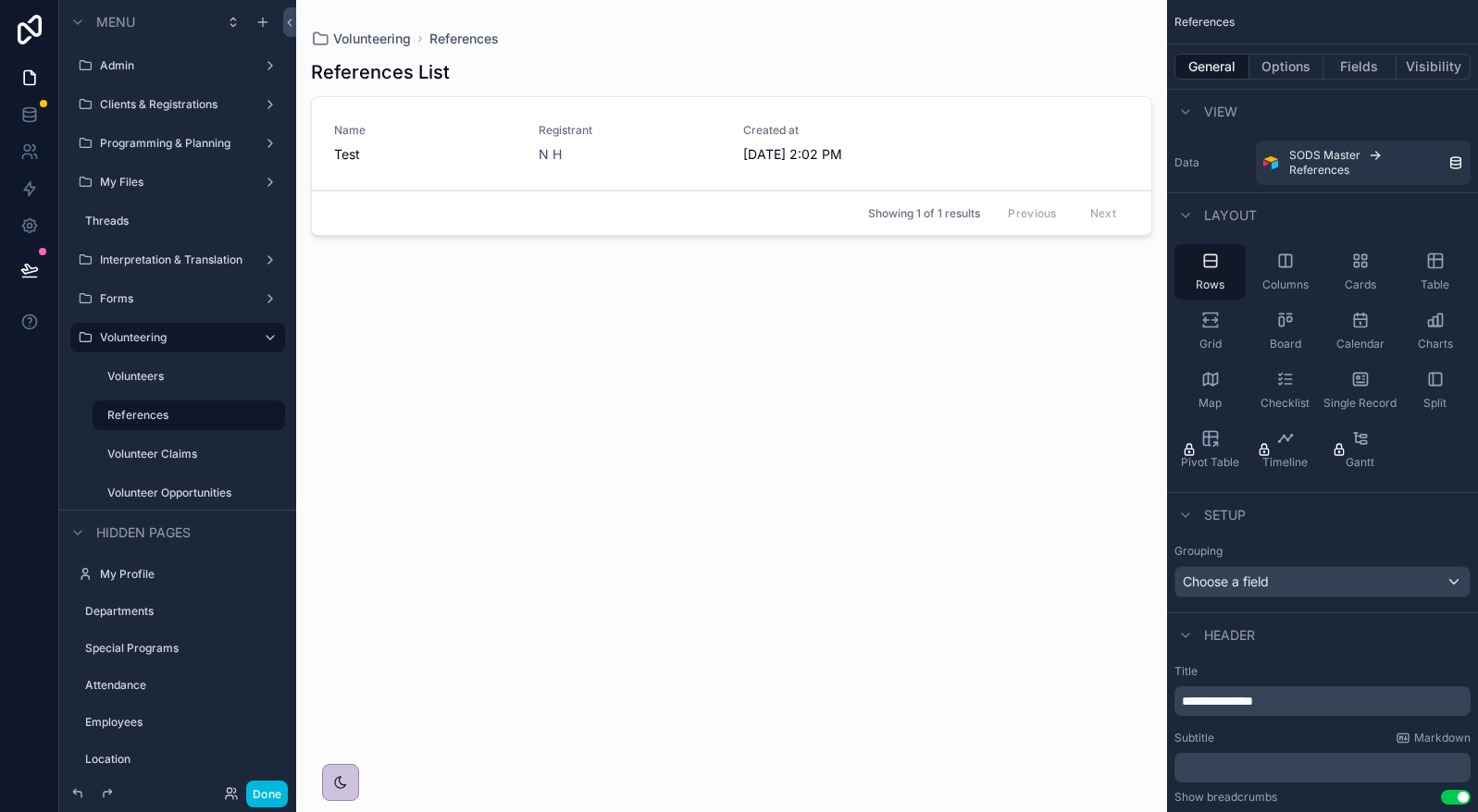
drag, startPoint x: 1439, startPoint y: 279, endPoint x: 1343, endPoint y: 247, distance: 101.2
click at [1439, 279] on span "Table" at bounding box center [1434, 285] width 29 height 15
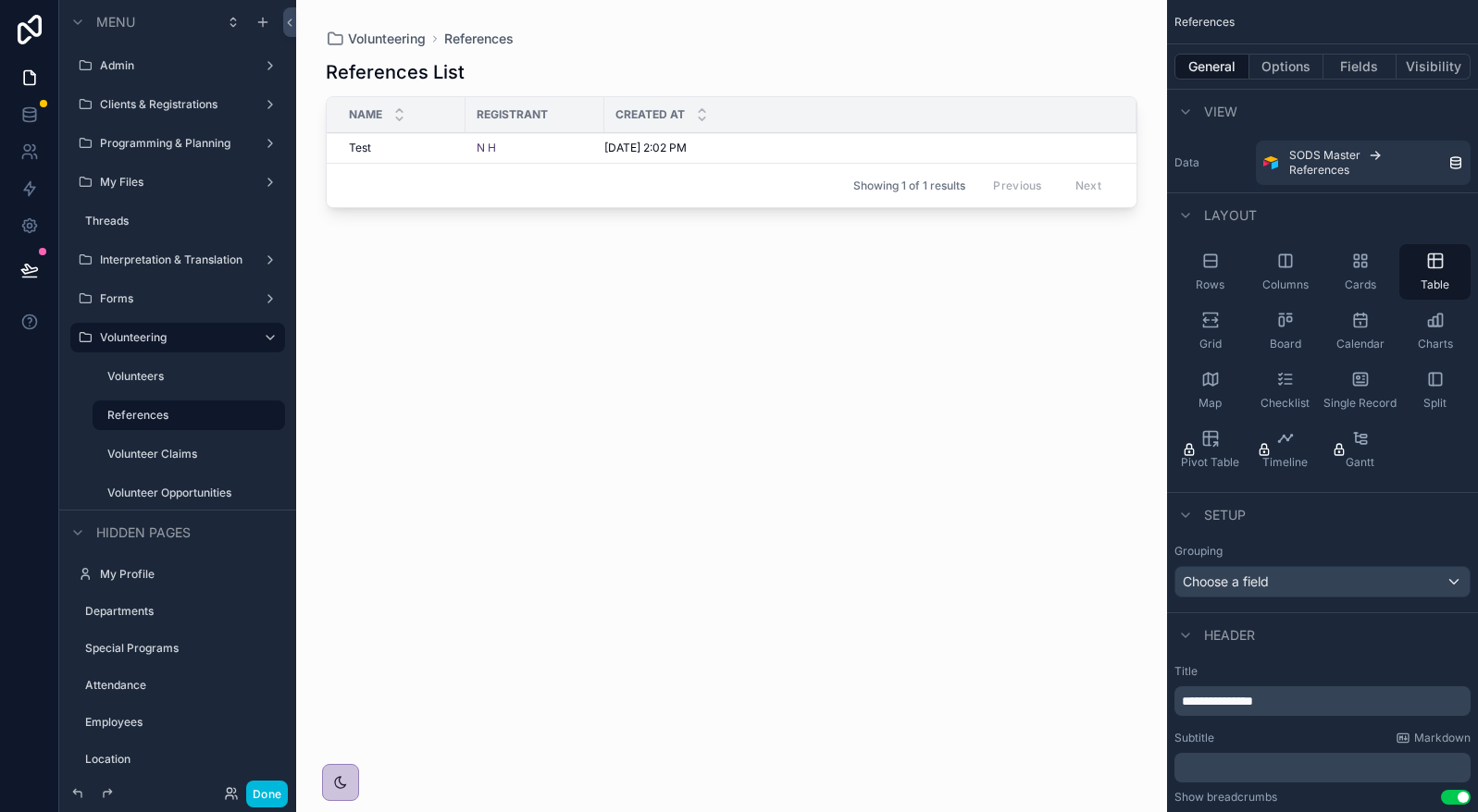
click at [555, 147] on div "scrollable content" at bounding box center [731, 395] width 871 height 790
click at [519, 150] on div "N H" at bounding box center [534, 148] width 117 height 15
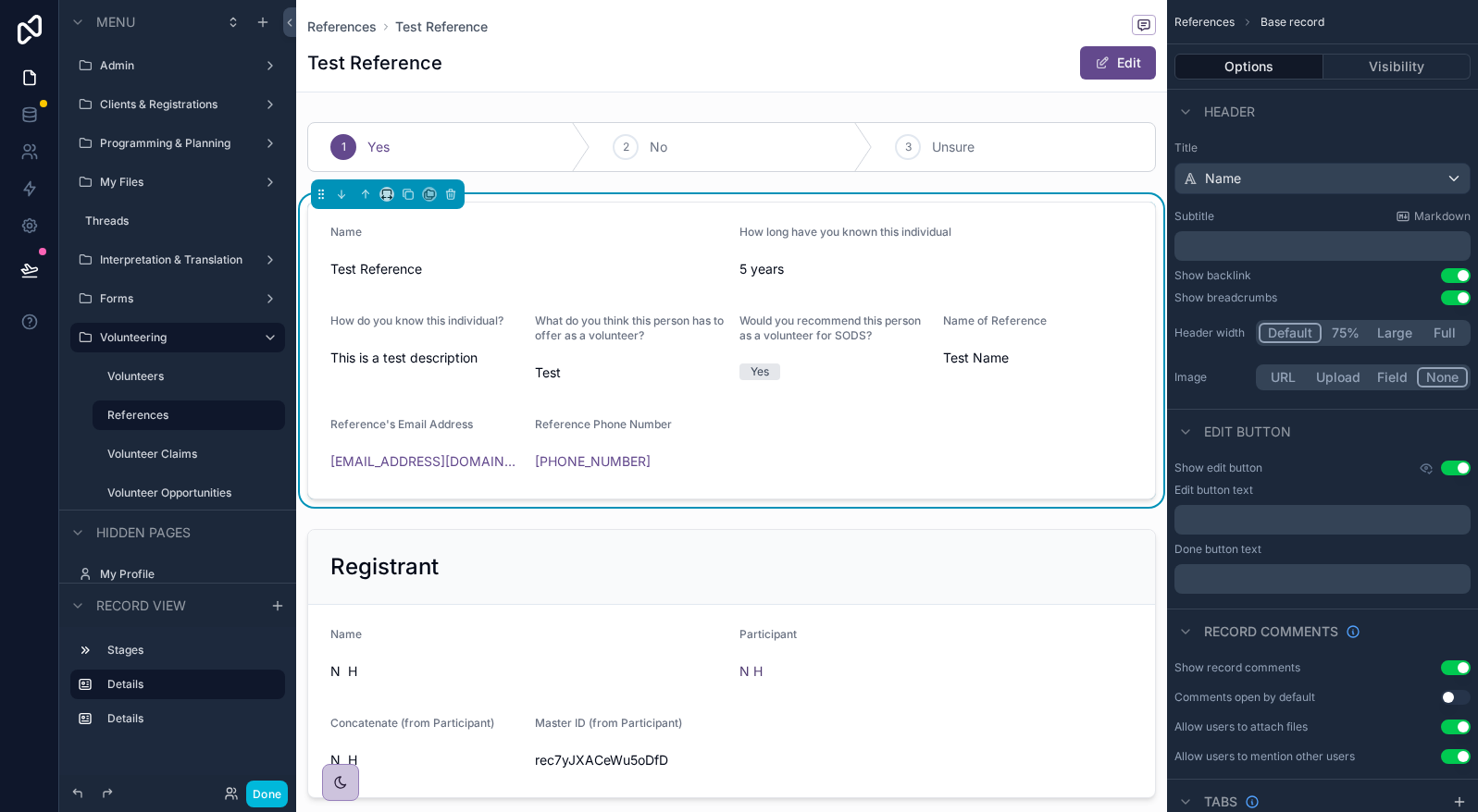
click at [519, 150] on div "scrollable content" at bounding box center [731, 147] width 871 height 64
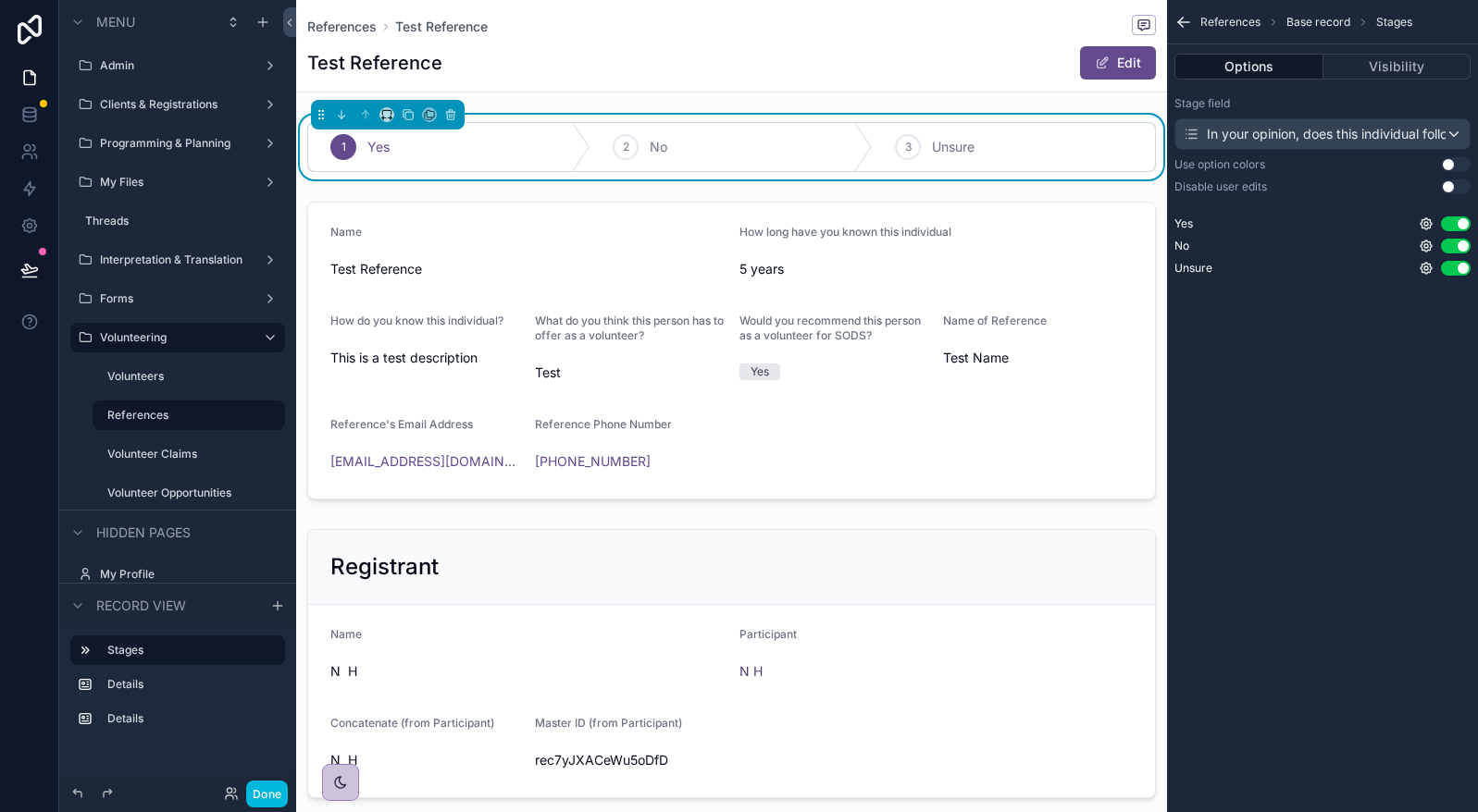
click at [462, 110] on div "scrollable content" at bounding box center [387, 115] width 154 height 30
click at [453, 114] on icon "scrollable content" at bounding box center [451, 115] width 13 height 13
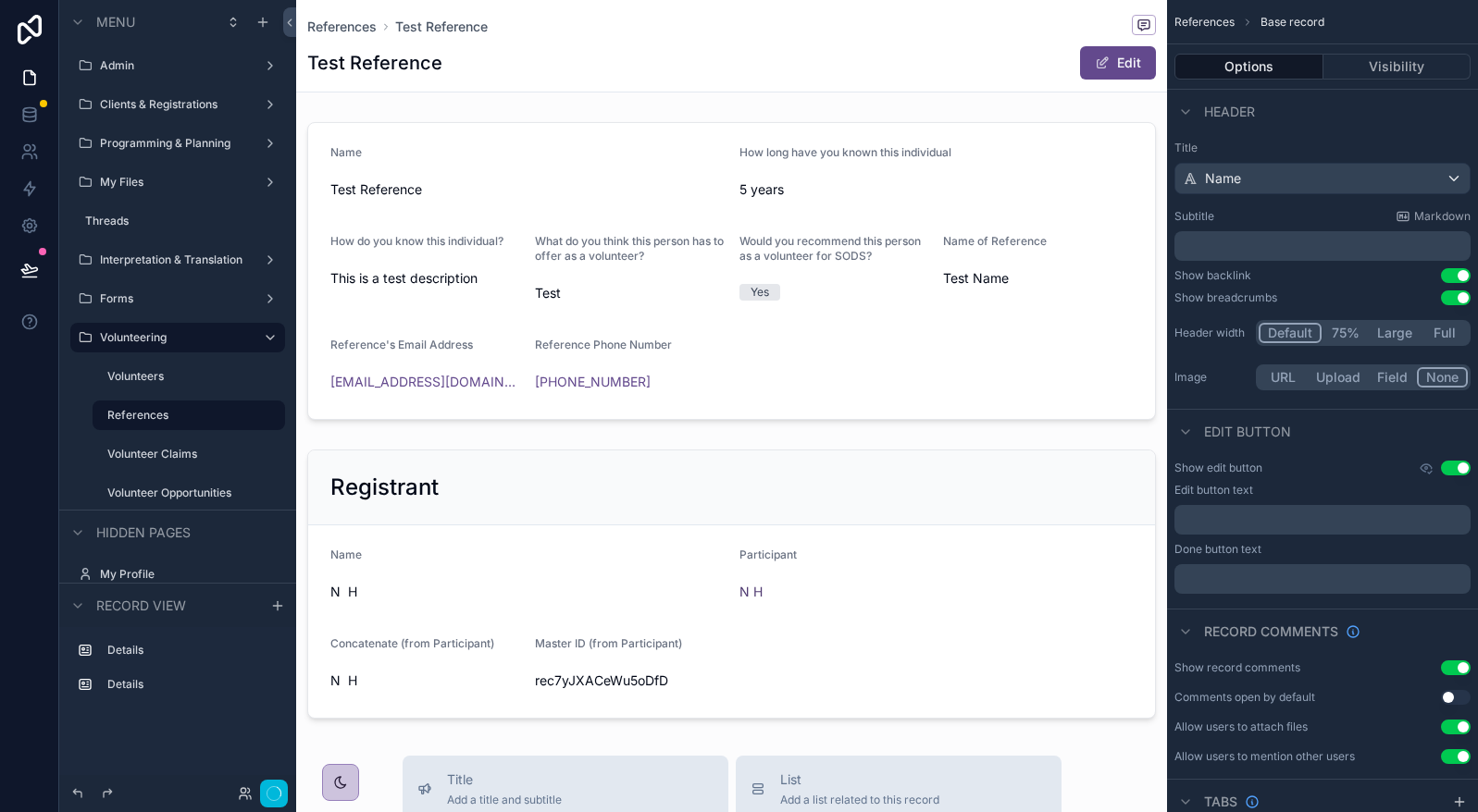
click at [440, 177] on div "scrollable content" at bounding box center [731, 271] width 871 height 313
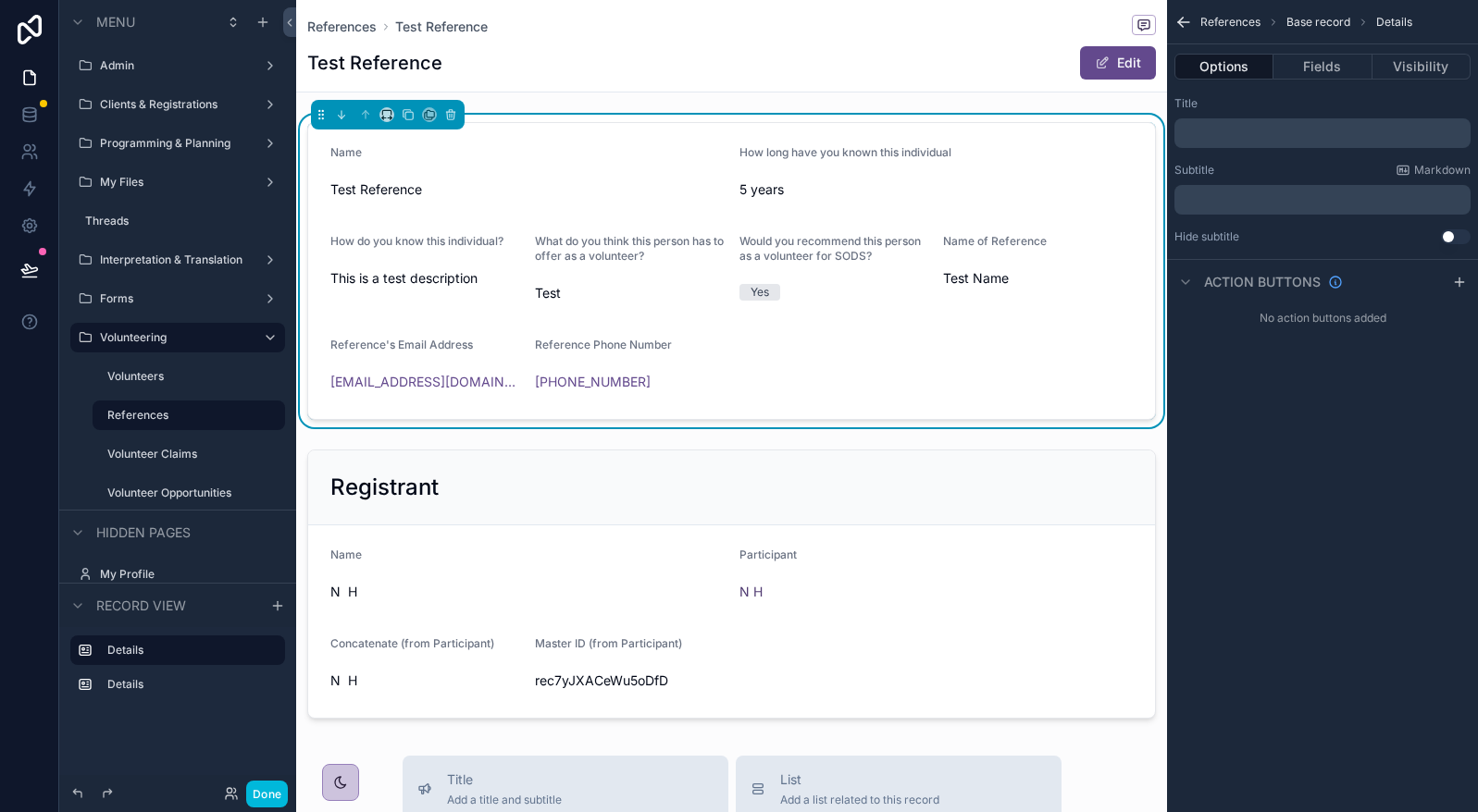
click at [1312, 67] on button "Fields" at bounding box center [1322, 66] width 98 height 26
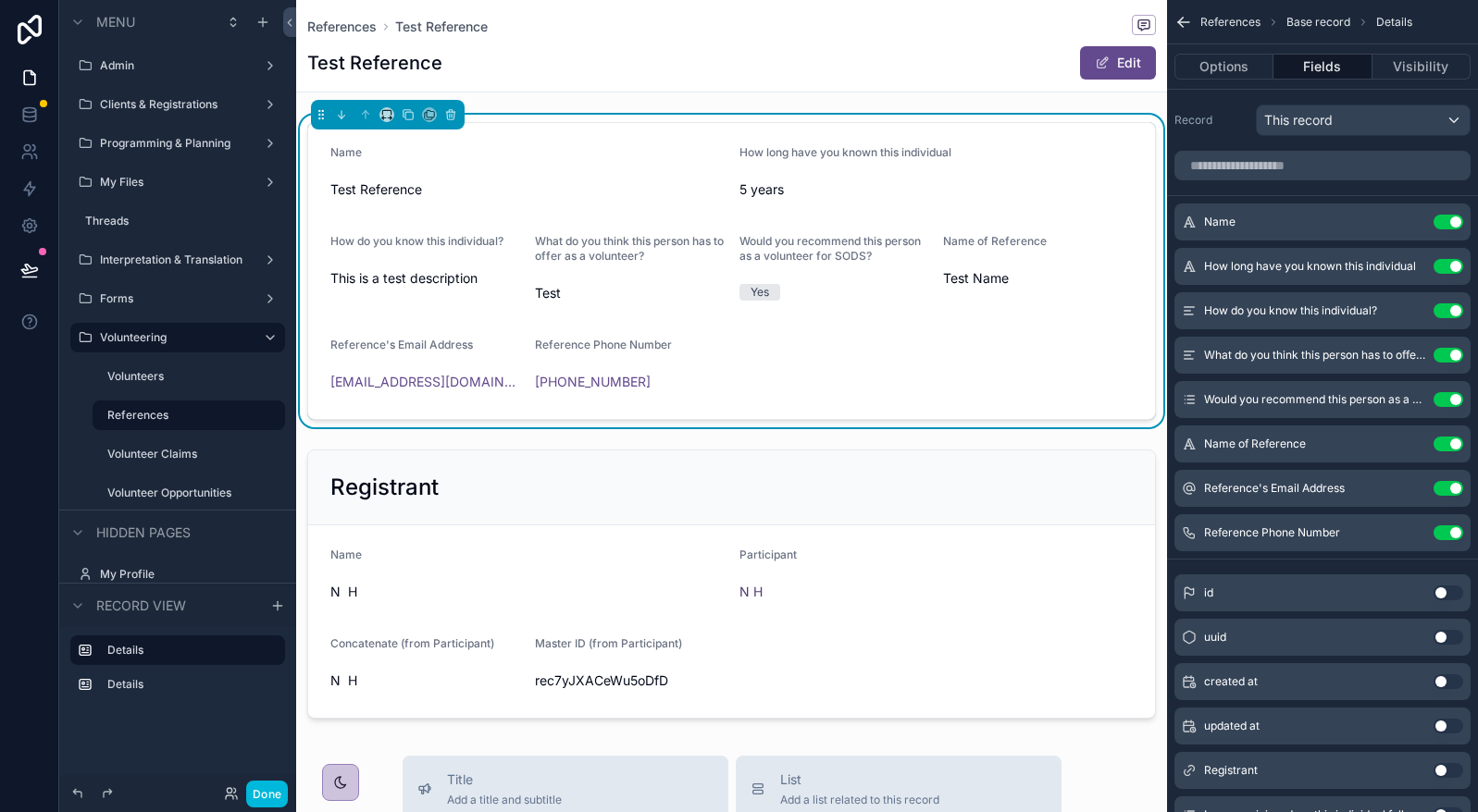
click at [0, 0] on icon "scrollable content" at bounding box center [0, 0] width 0 height 0
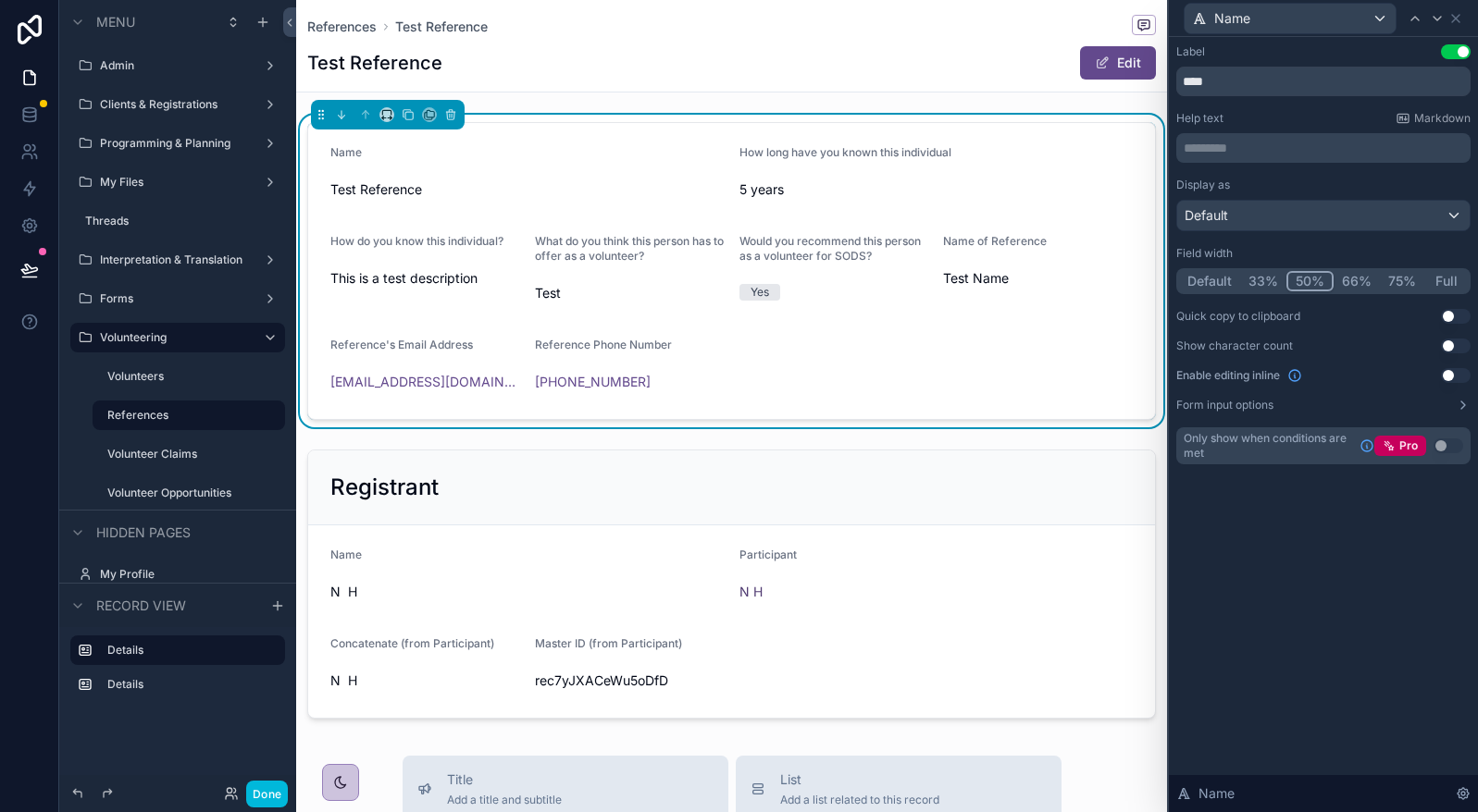
click at [1459, 284] on button "Full" at bounding box center [1445, 281] width 44 height 21
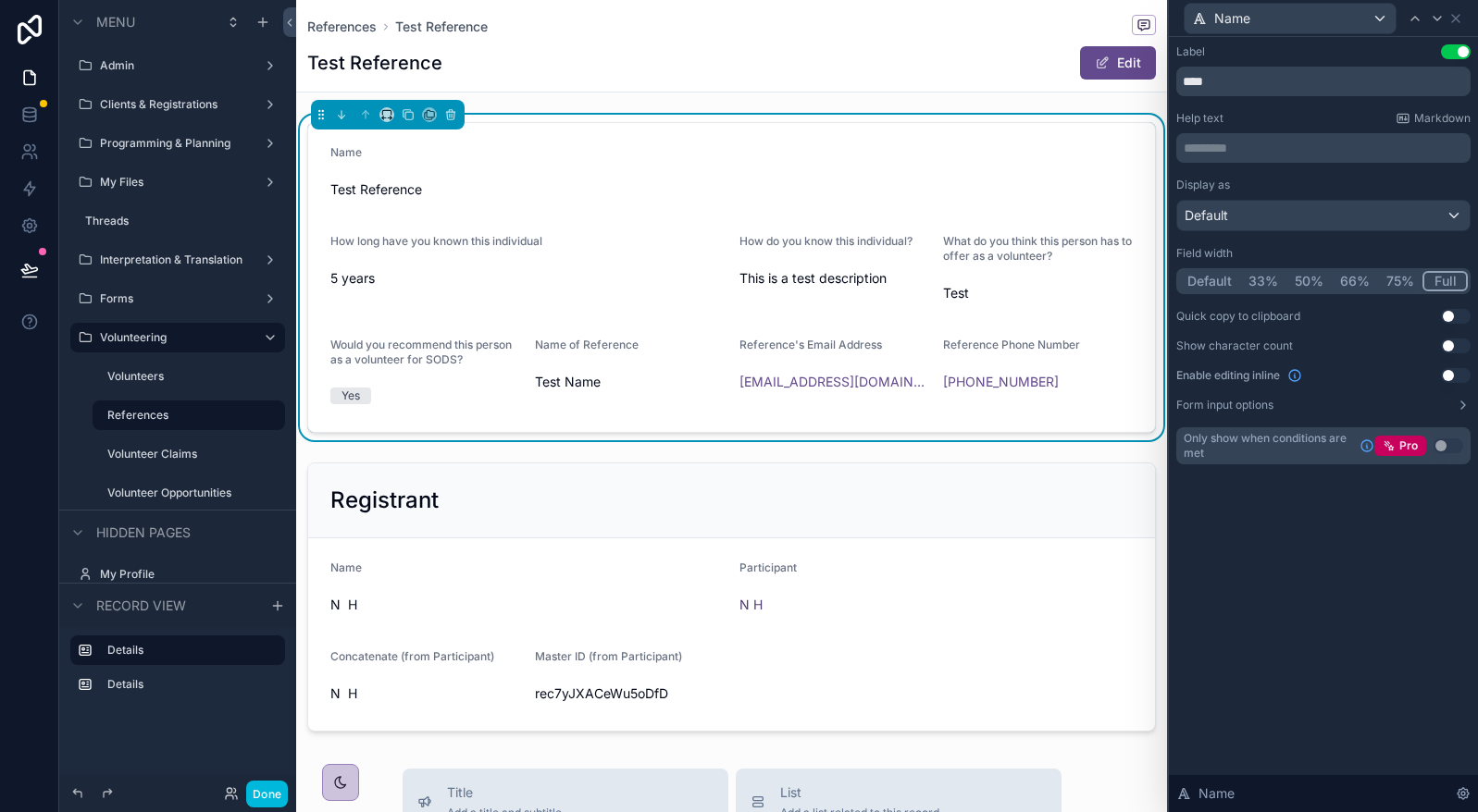
click at [1432, 26] on div at bounding box center [1437, 19] width 22 height 22
click at [1439, 280] on button "Full" at bounding box center [1445, 281] width 44 height 21
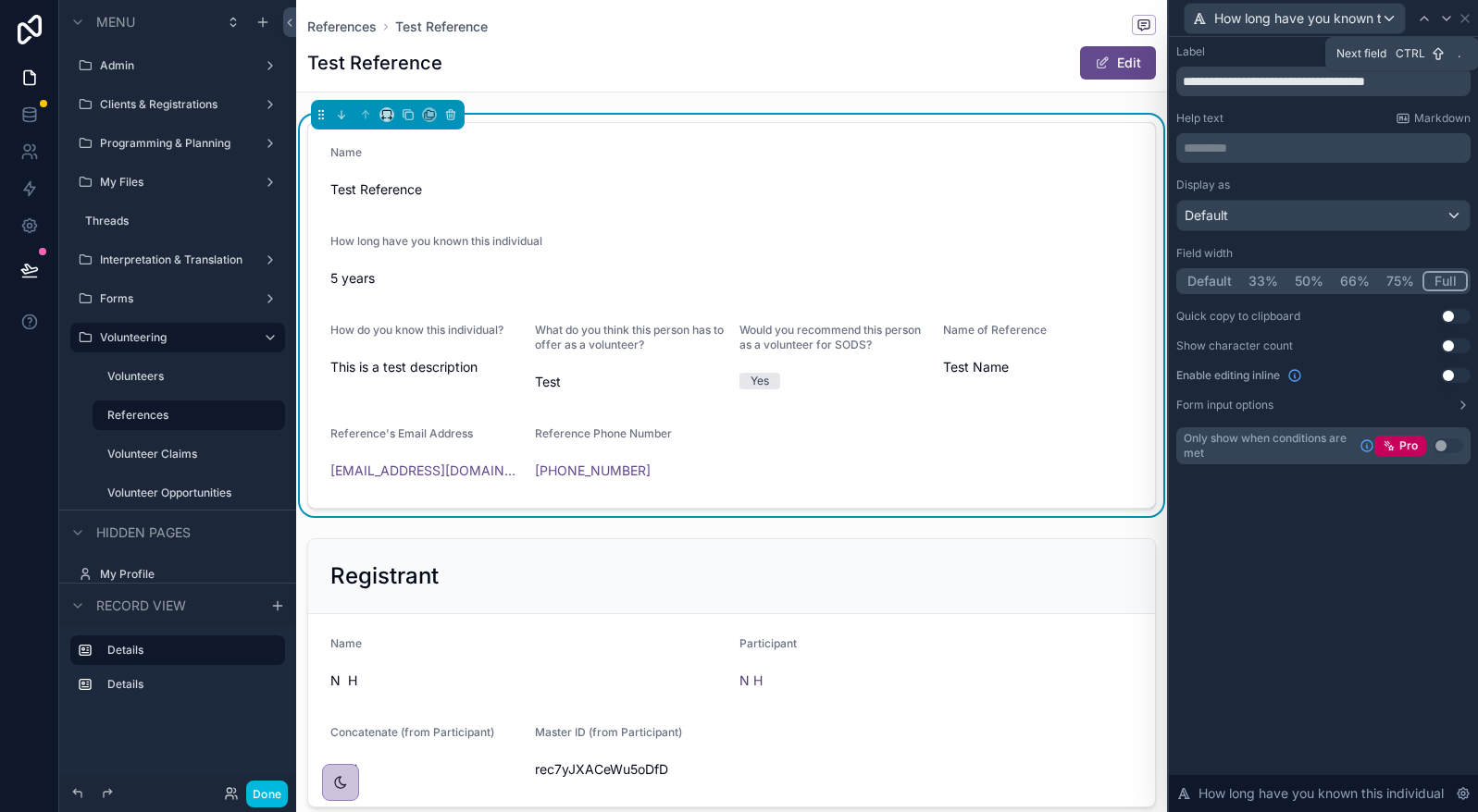
click at [1451, 21] on icon at bounding box center [1446, 19] width 15 height 15
click at [1445, 278] on button "Full" at bounding box center [1445, 281] width 44 height 21
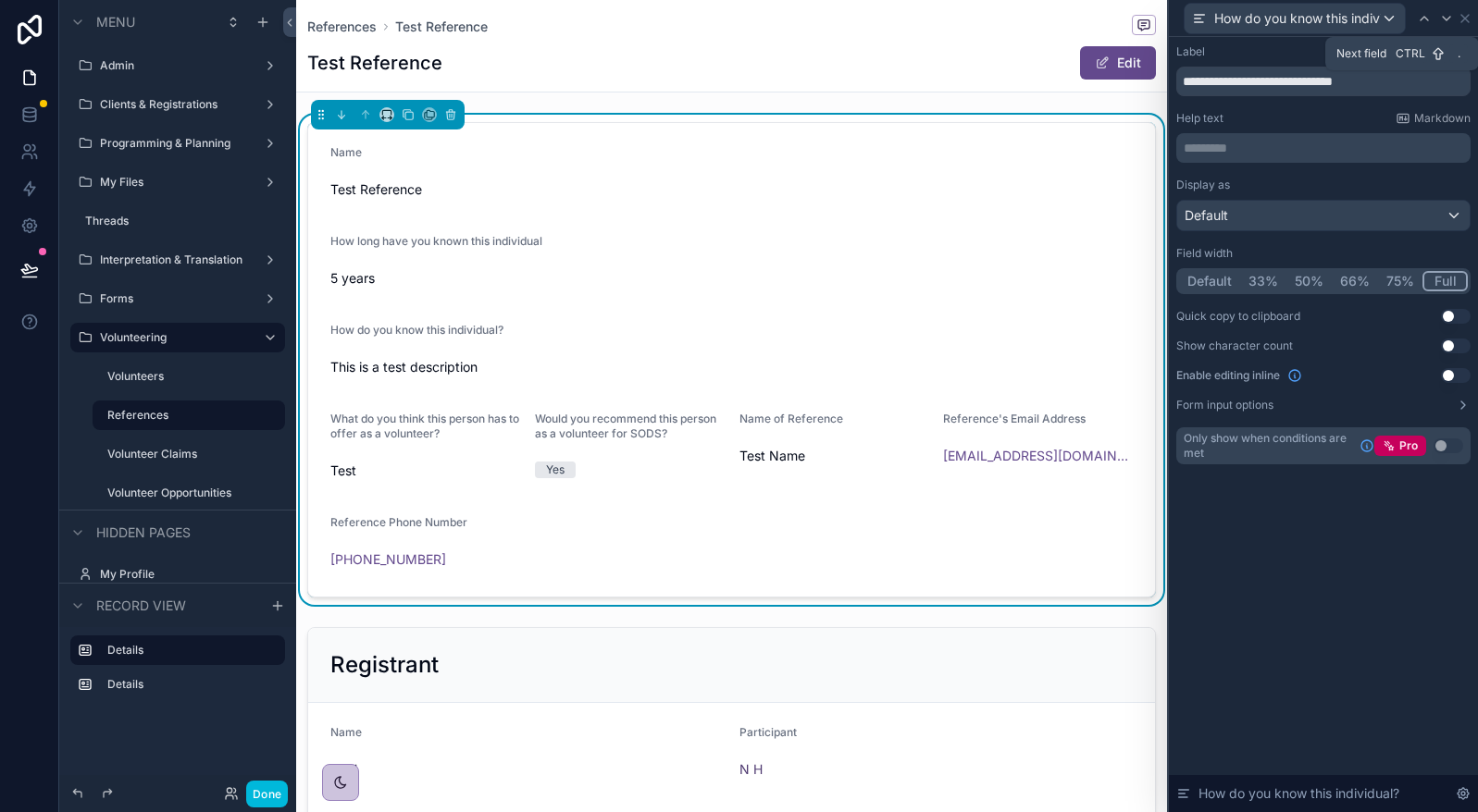
click at [1446, 16] on icon at bounding box center [1446, 19] width 15 height 15
click at [1437, 274] on button "Full" at bounding box center [1445, 281] width 44 height 21
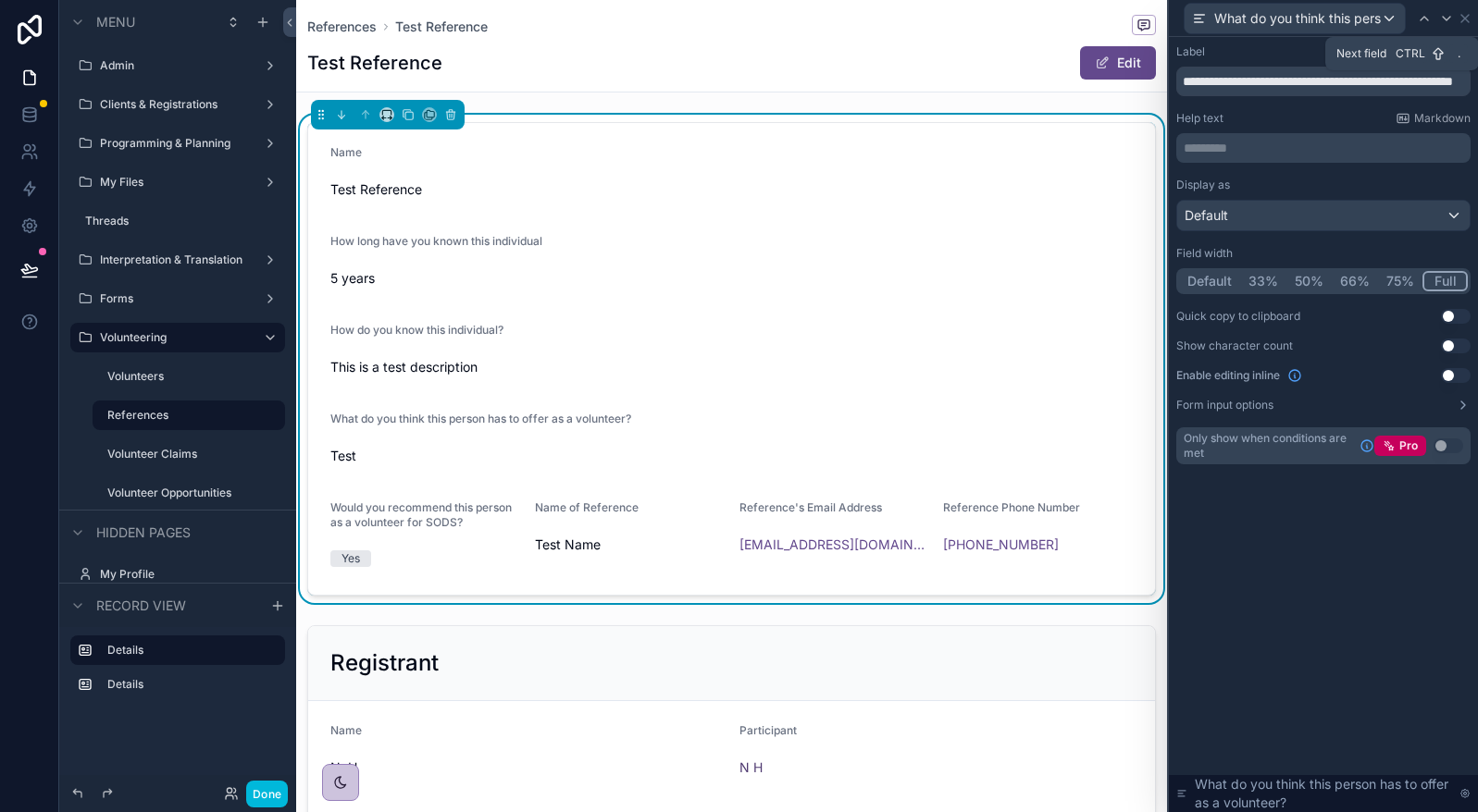
click at [1450, 19] on icon at bounding box center [1446, 19] width 15 height 15
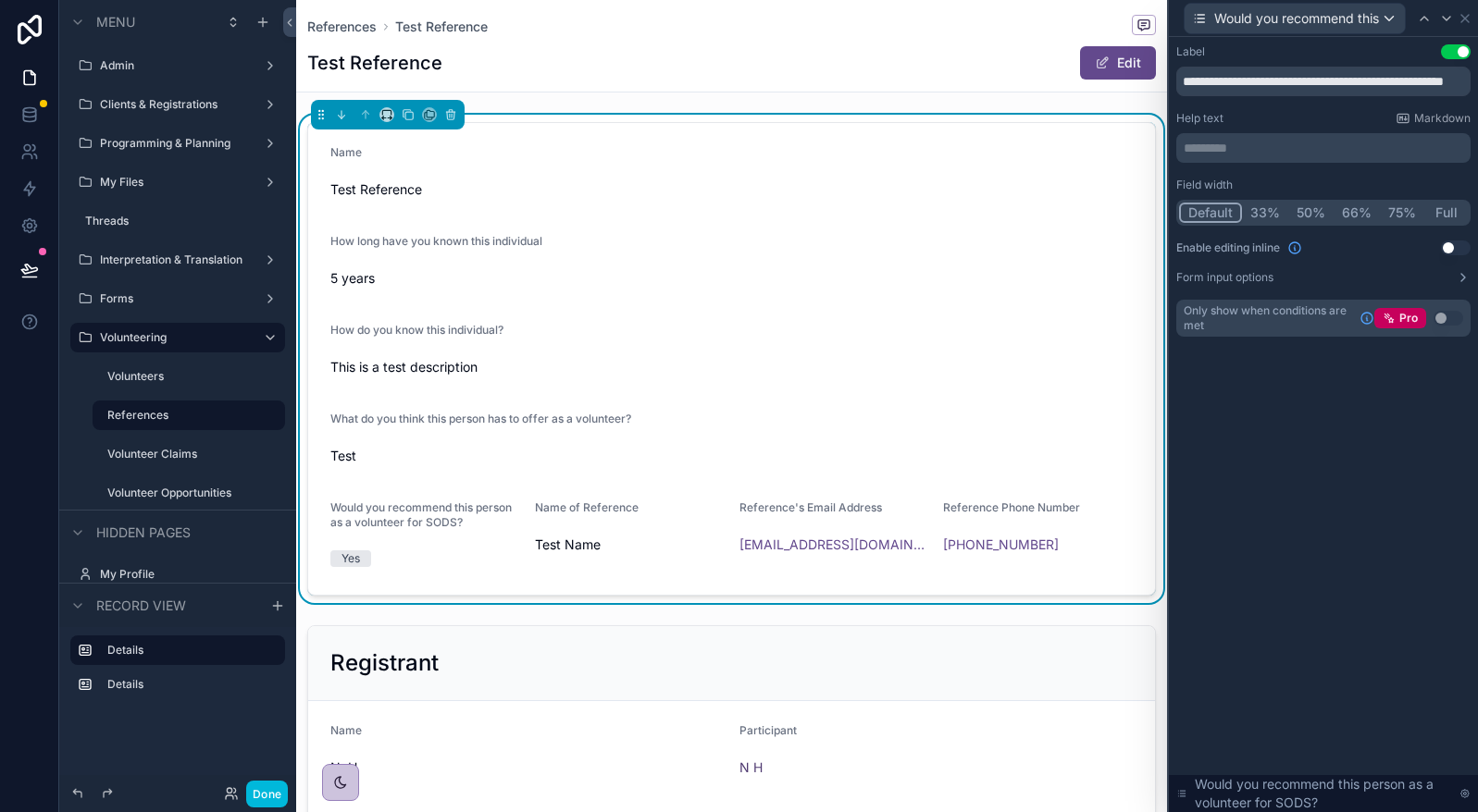
click at [1443, 207] on button "Full" at bounding box center [1445, 213] width 44 height 21
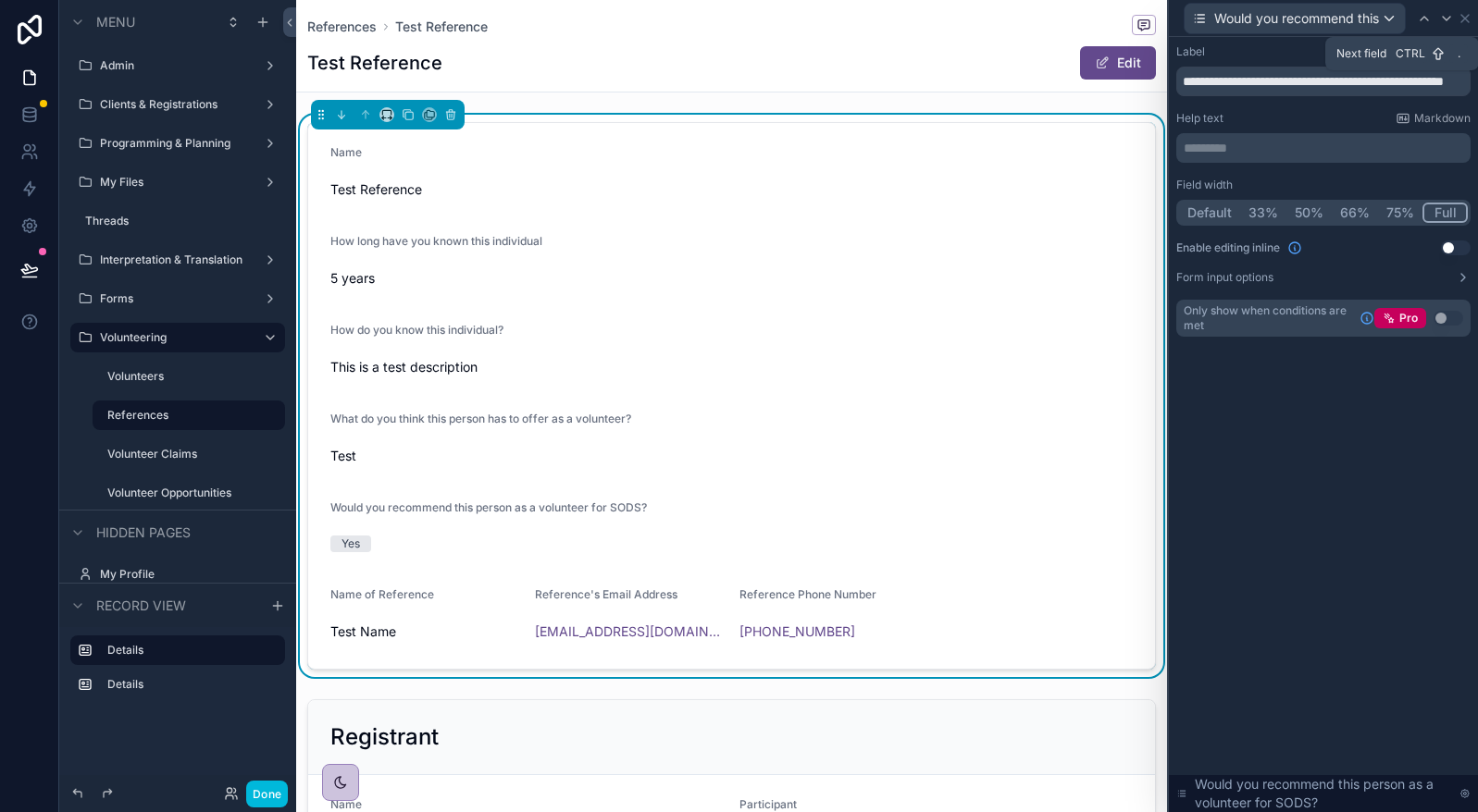
click at [1445, 16] on icon at bounding box center [1446, 19] width 15 height 15
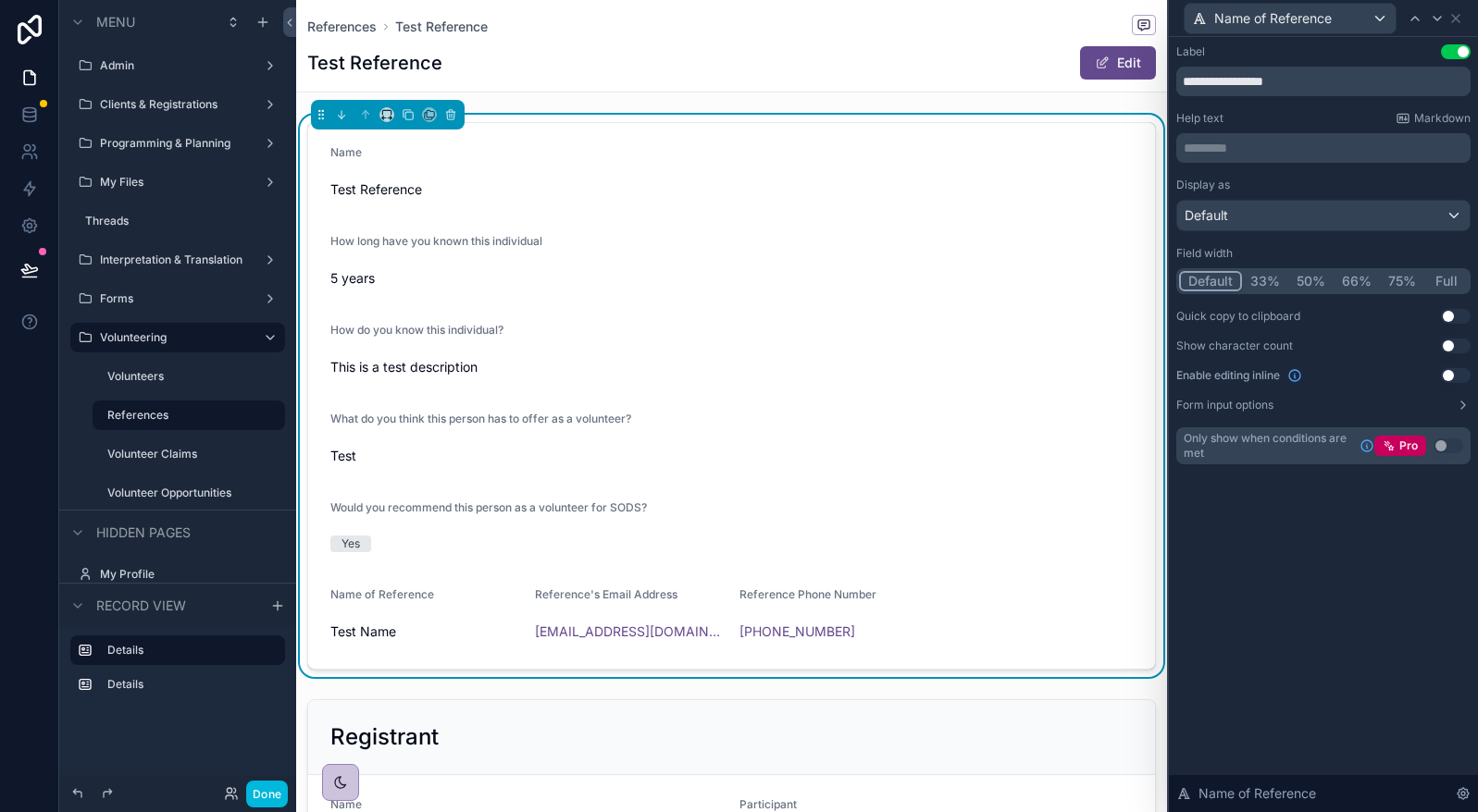
click at [1446, 278] on button "Full" at bounding box center [1445, 281] width 44 height 21
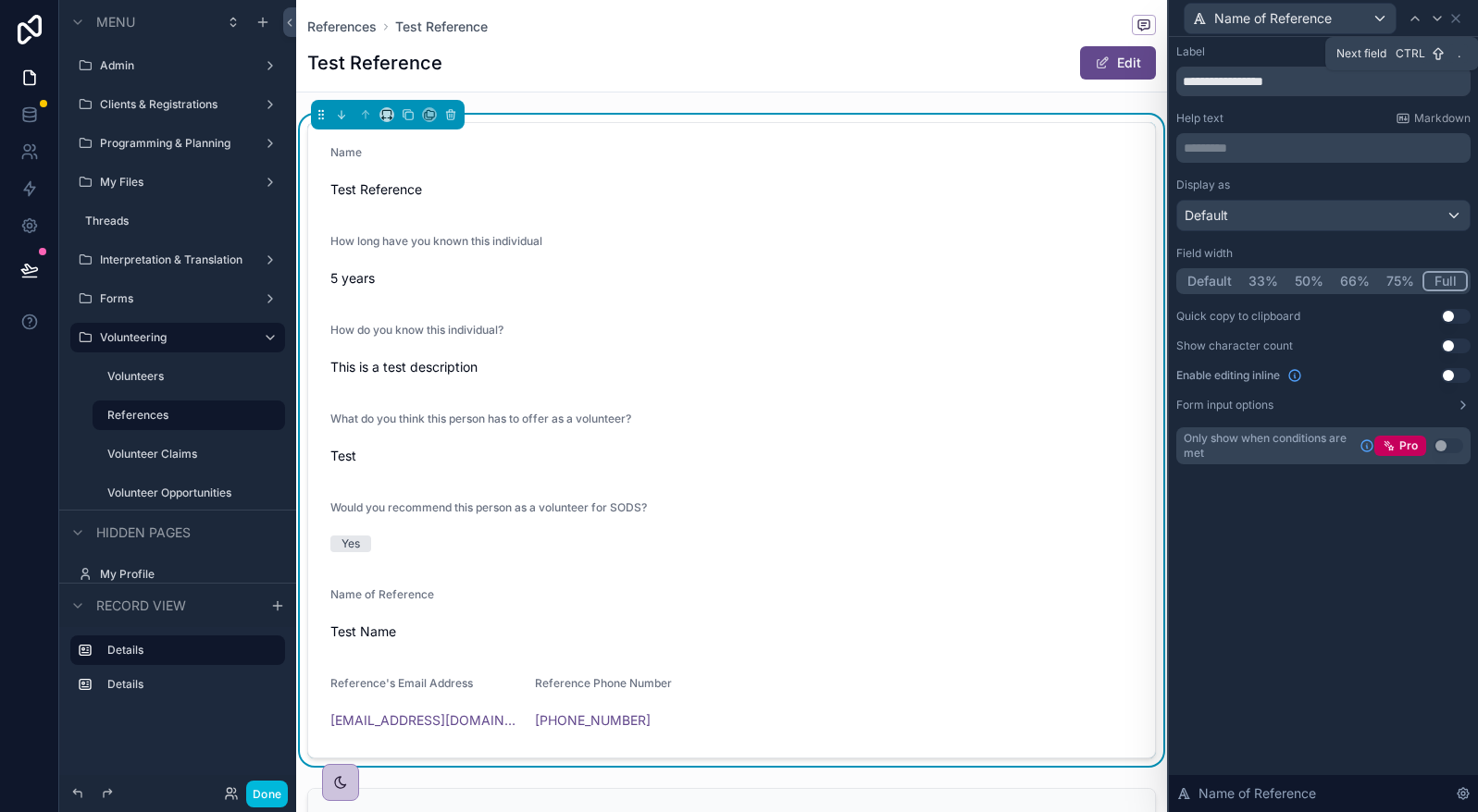
click at [1439, 23] on icon at bounding box center [1437, 19] width 15 height 15
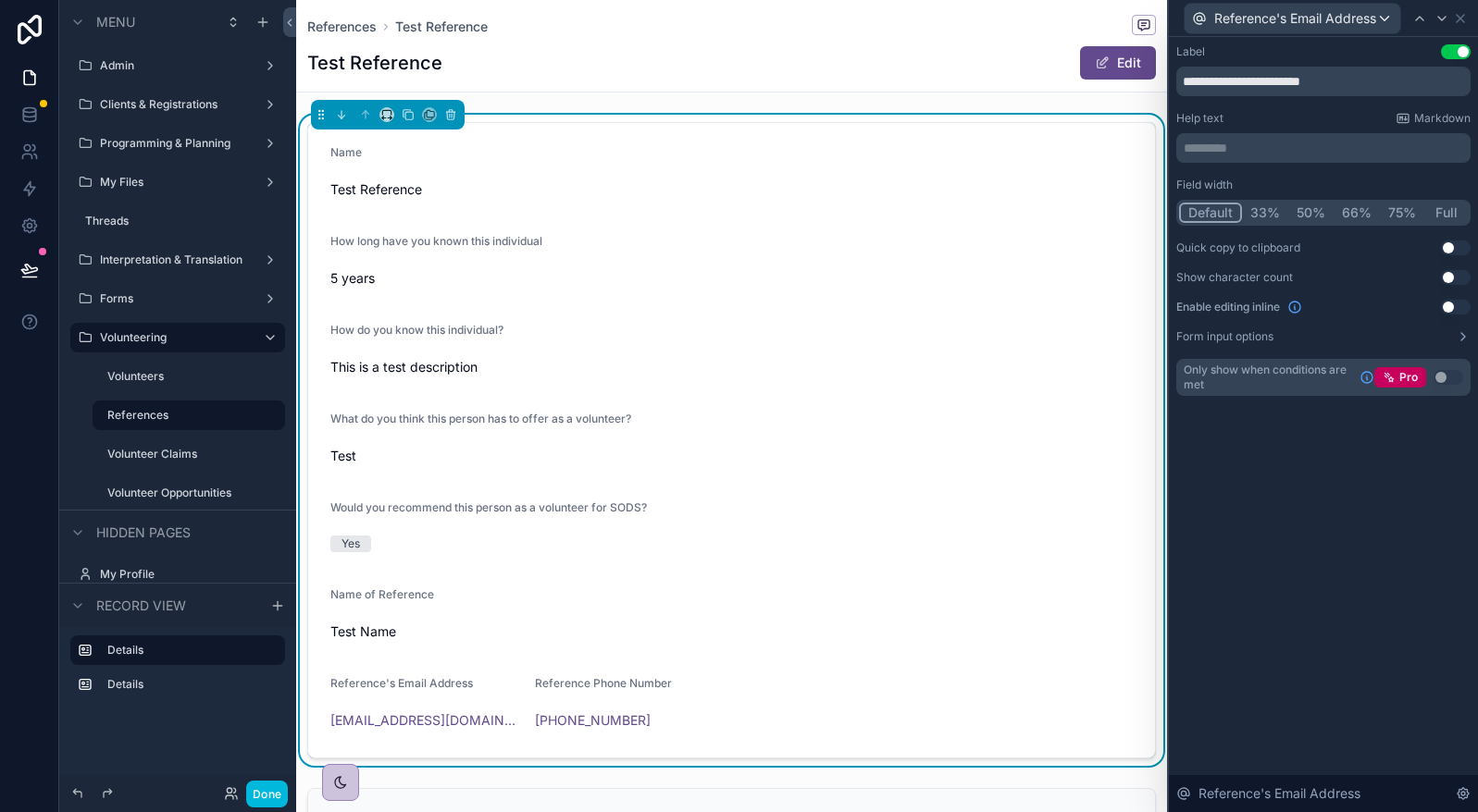
click at [1445, 213] on button "Full" at bounding box center [1445, 213] width 44 height 21
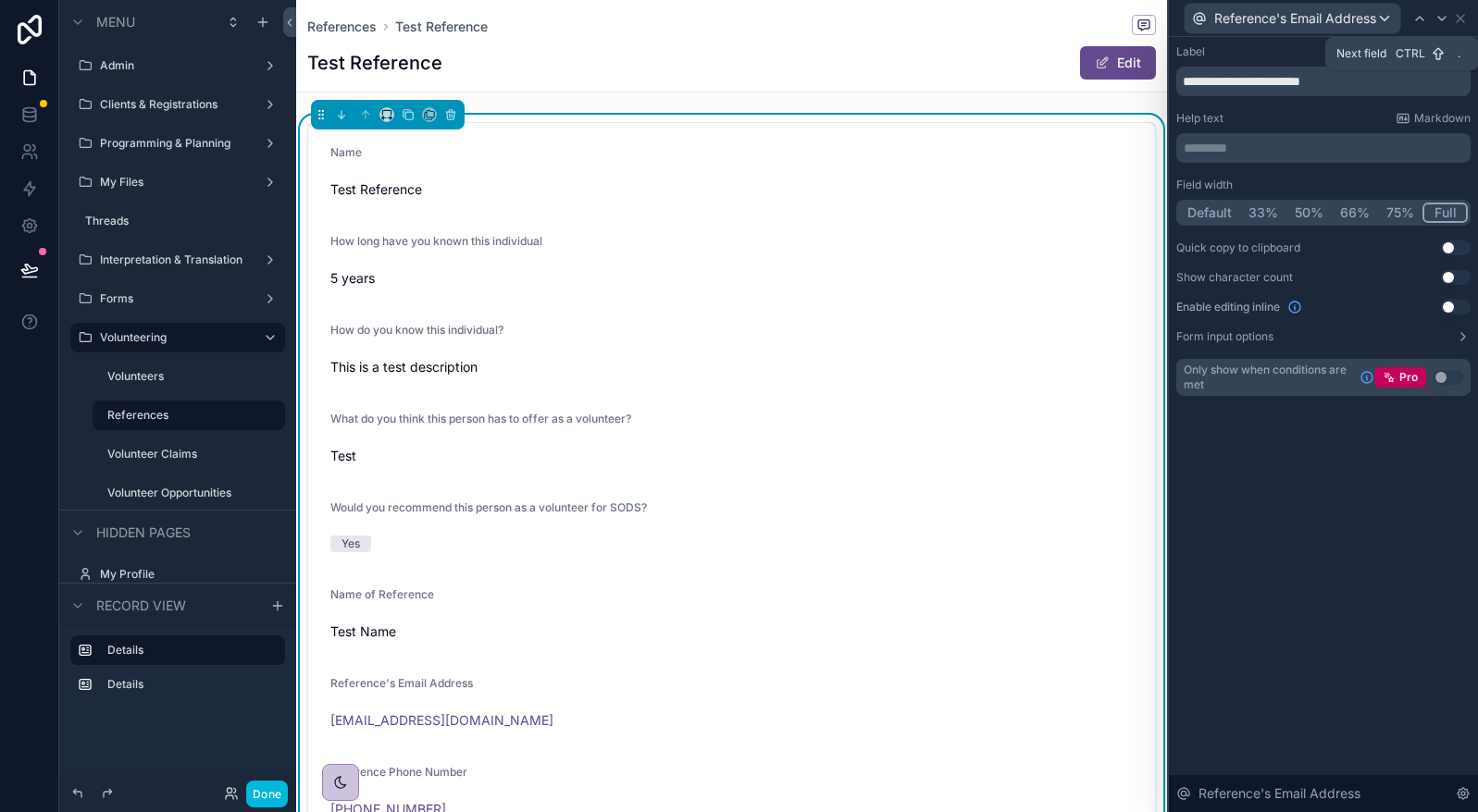
click at [1438, 21] on icon at bounding box center [1442, 19] width 15 height 15
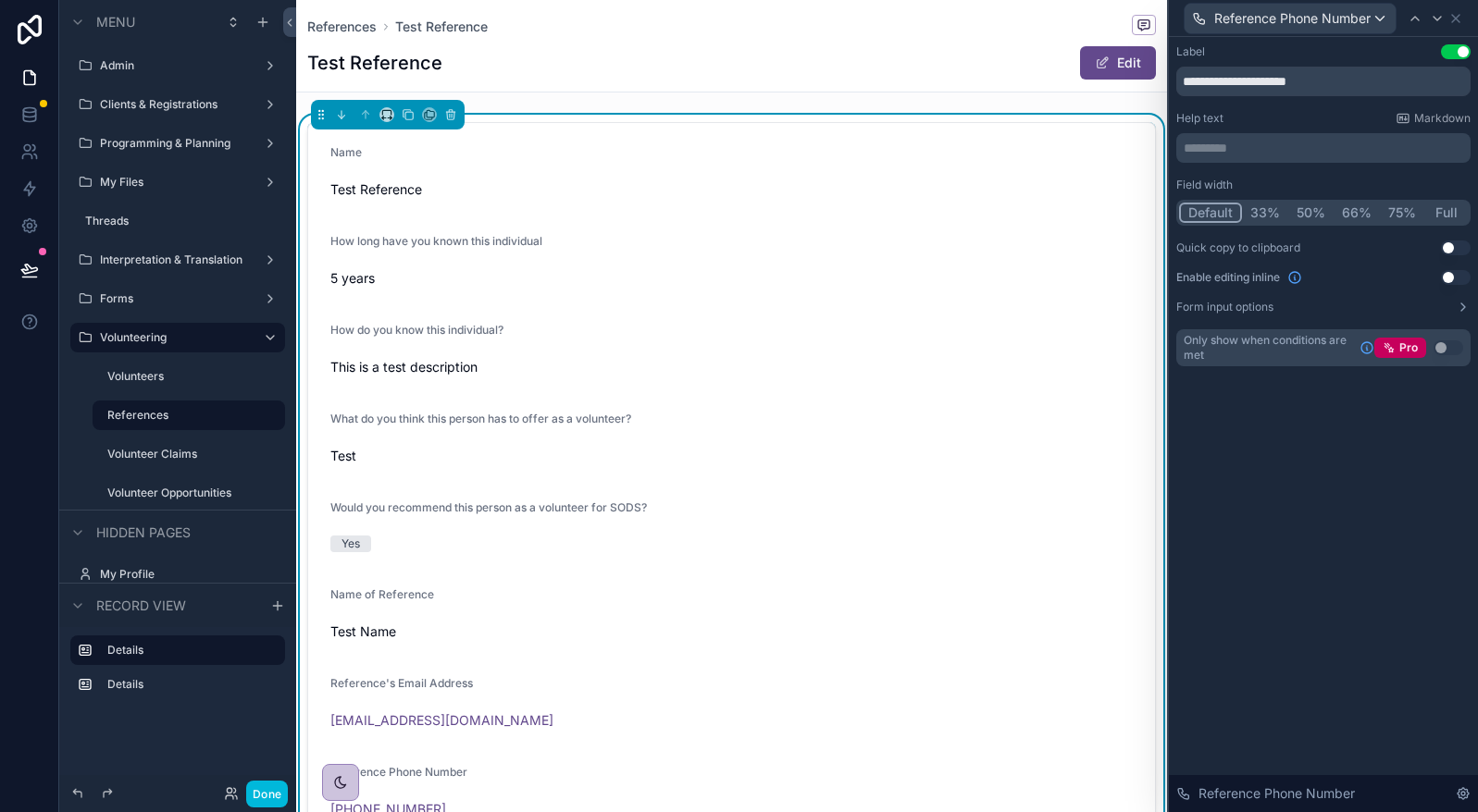
click at [1447, 208] on button "Full" at bounding box center [1445, 213] width 44 height 21
click at [1456, 23] on icon at bounding box center [1456, 19] width 15 height 15
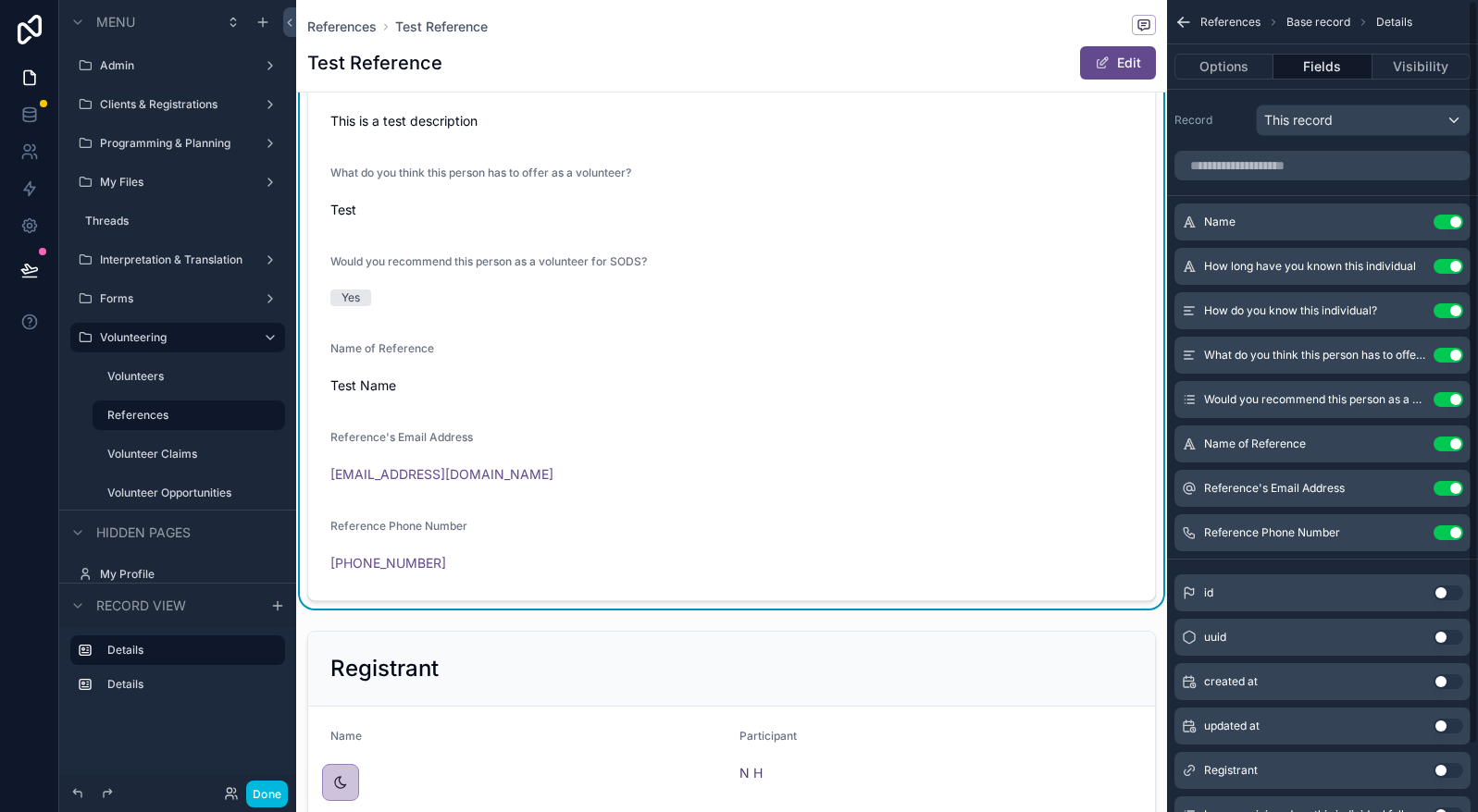
scroll to position [555, 0]
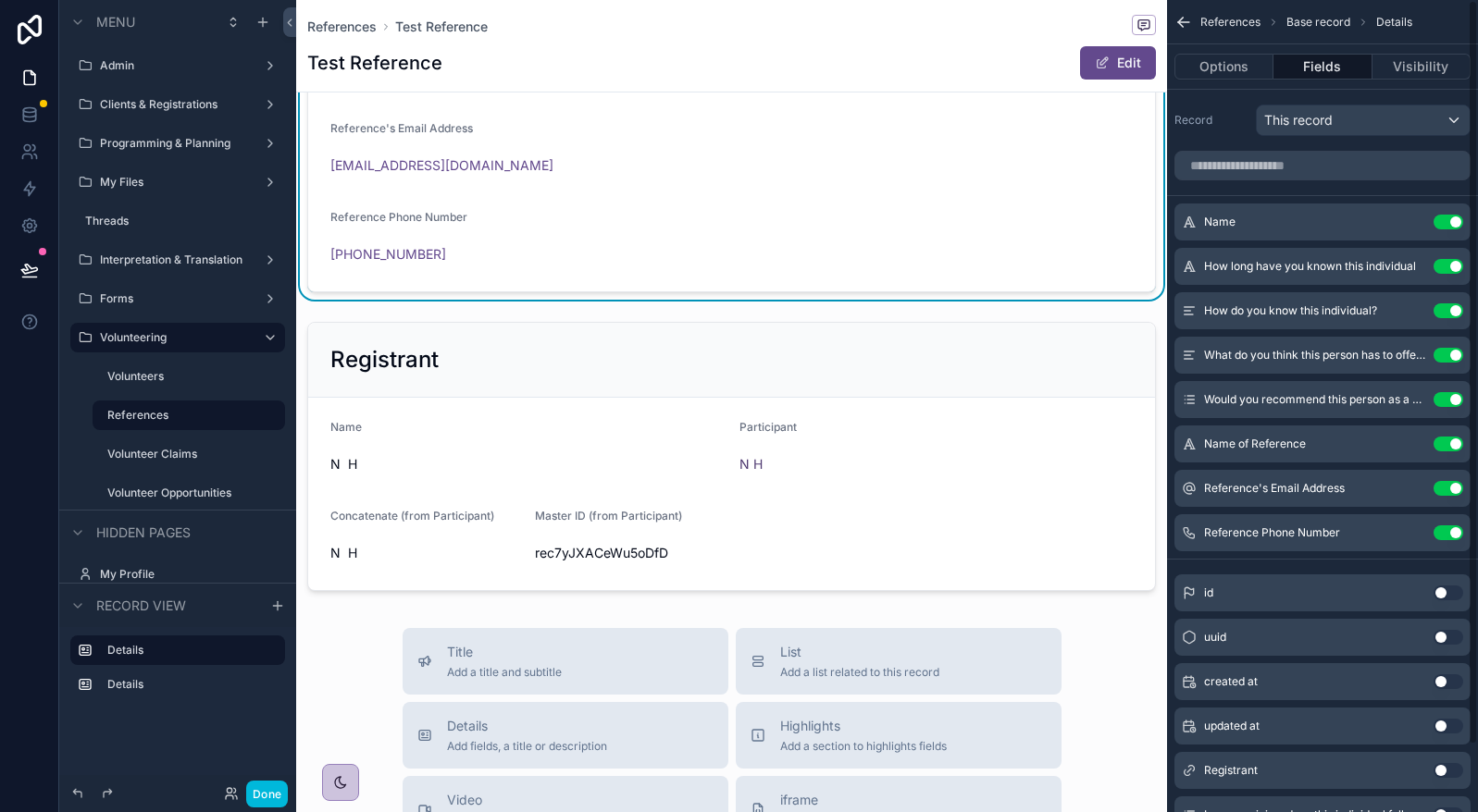
click at [570, 347] on div "scrollable content" at bounding box center [731, 456] width 871 height 284
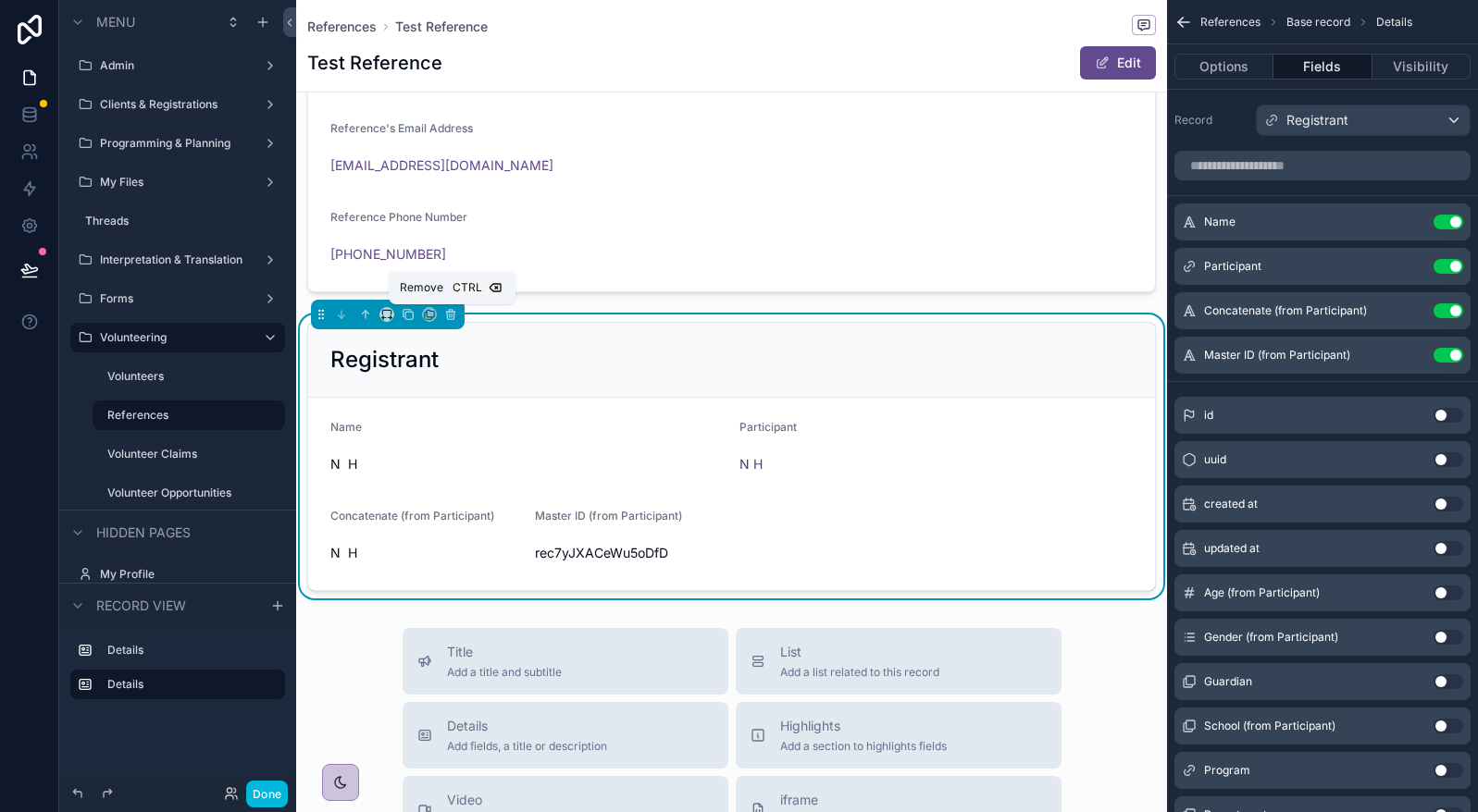
click at [445, 307] on button "scrollable content" at bounding box center [451, 315] width 21 height 21
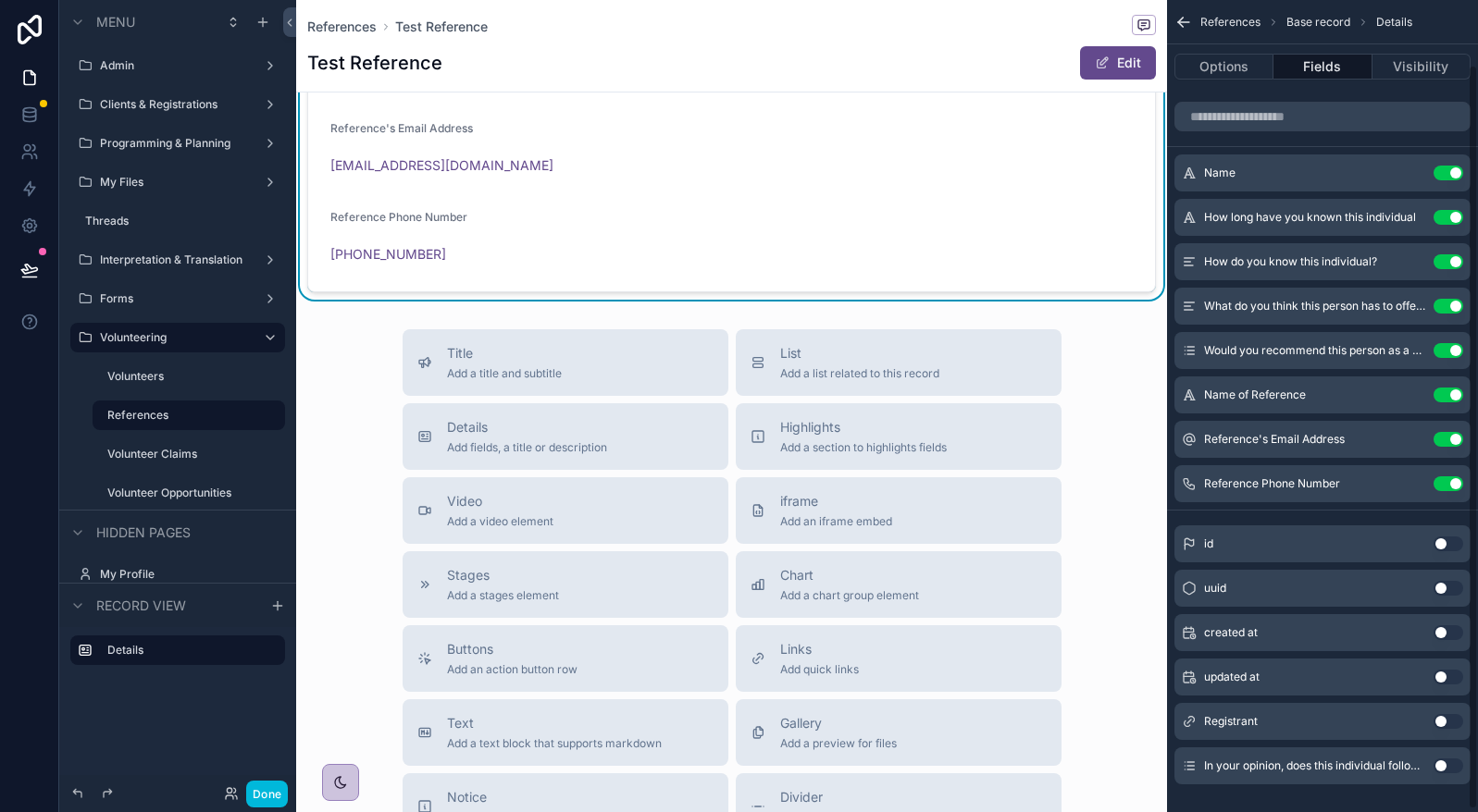
scroll to position [73, 0]
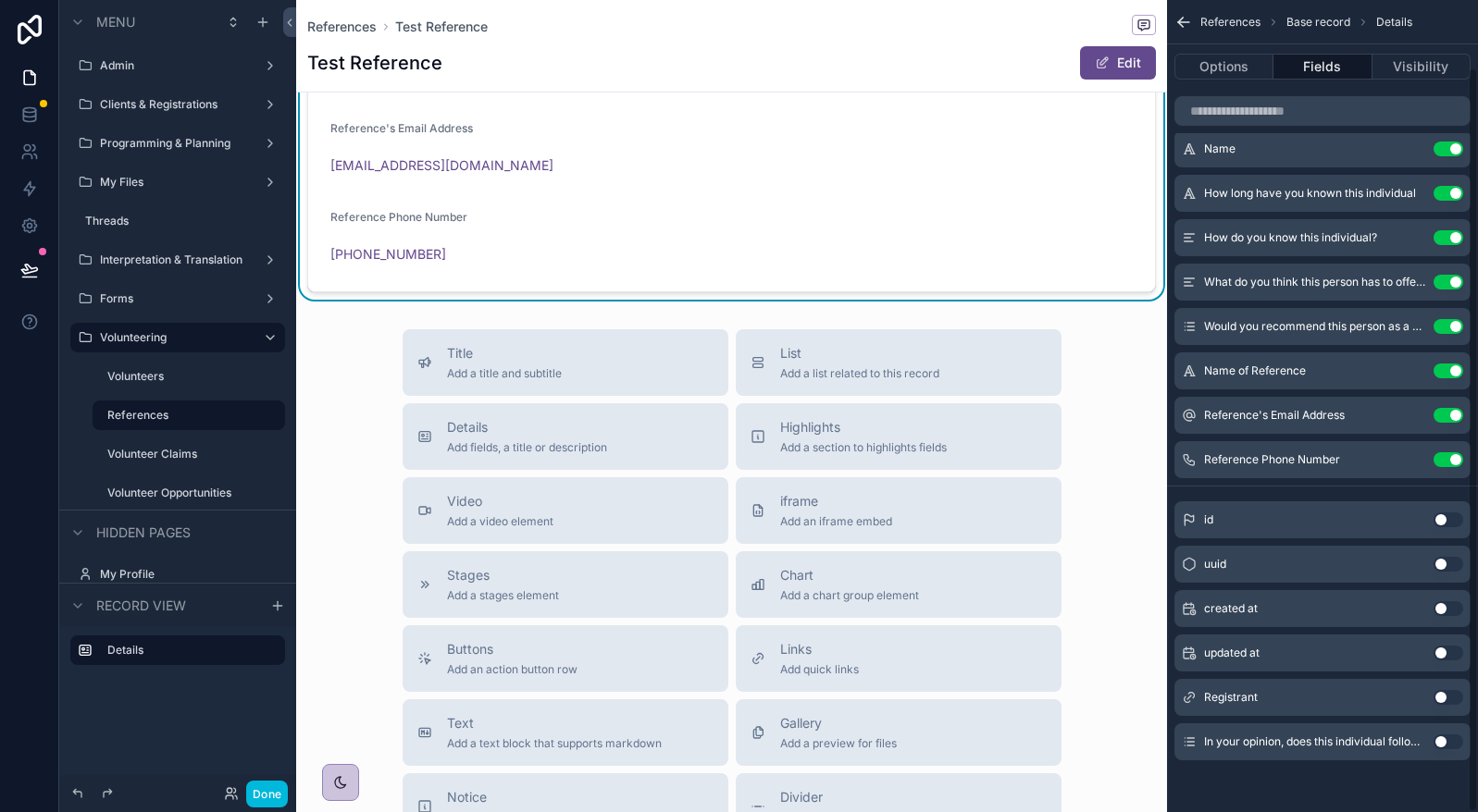
click at [1438, 697] on button "Use setting" at bounding box center [1448, 697] width 30 height 15
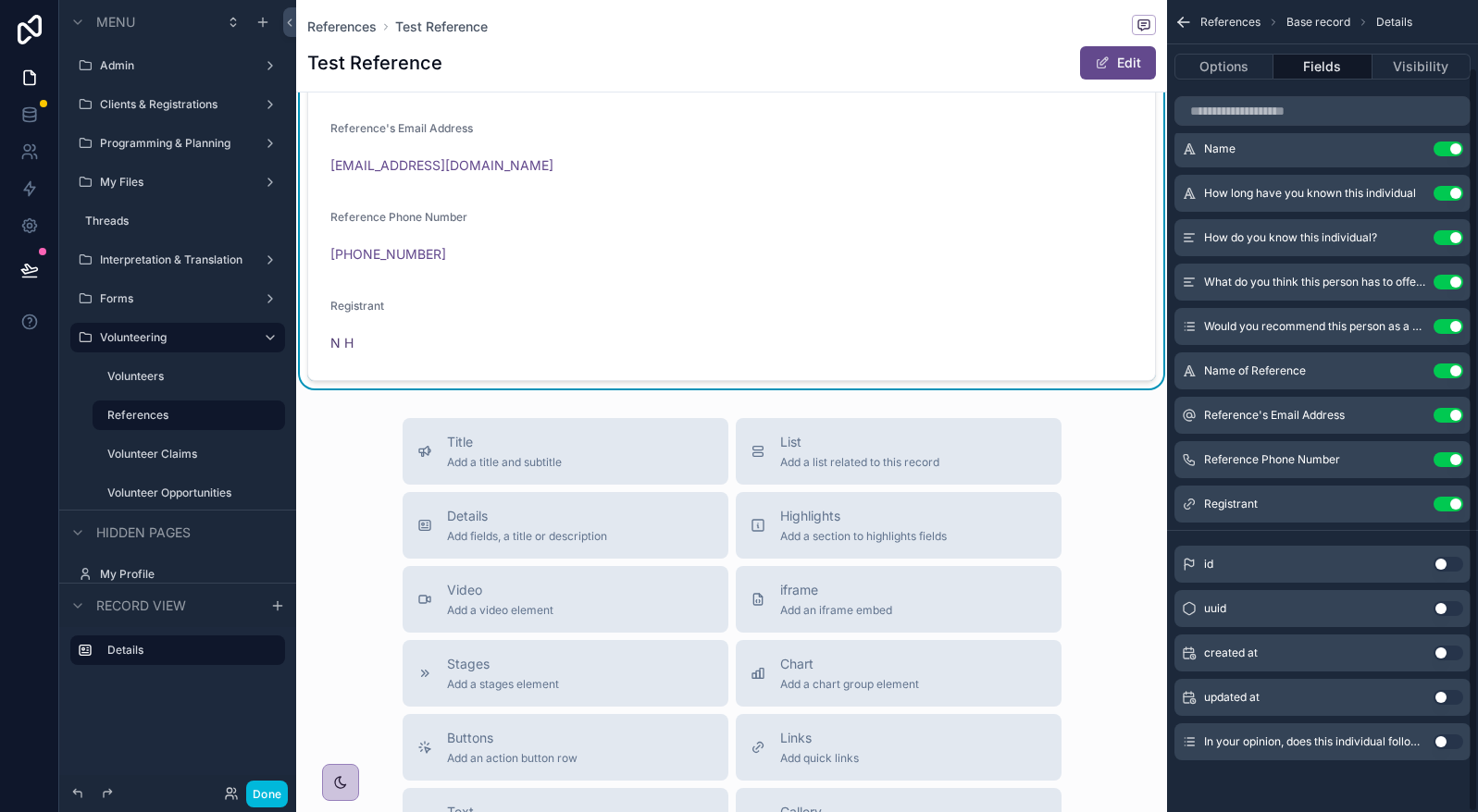
click at [1436, 740] on button "Use setting" at bounding box center [1448, 742] width 30 height 15
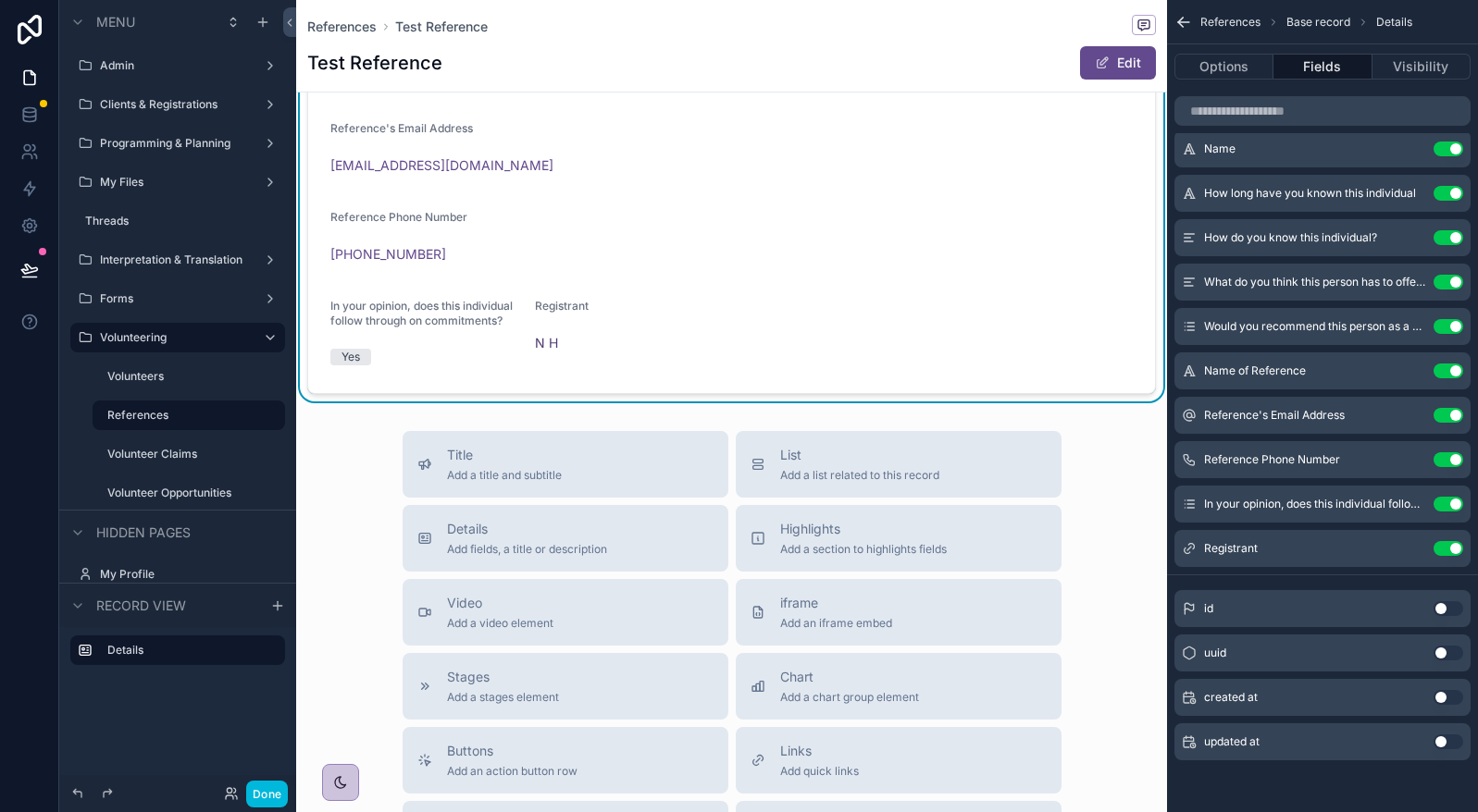
click at [0, 0] on icon "scrollable content" at bounding box center [0, 0] width 0 height 0
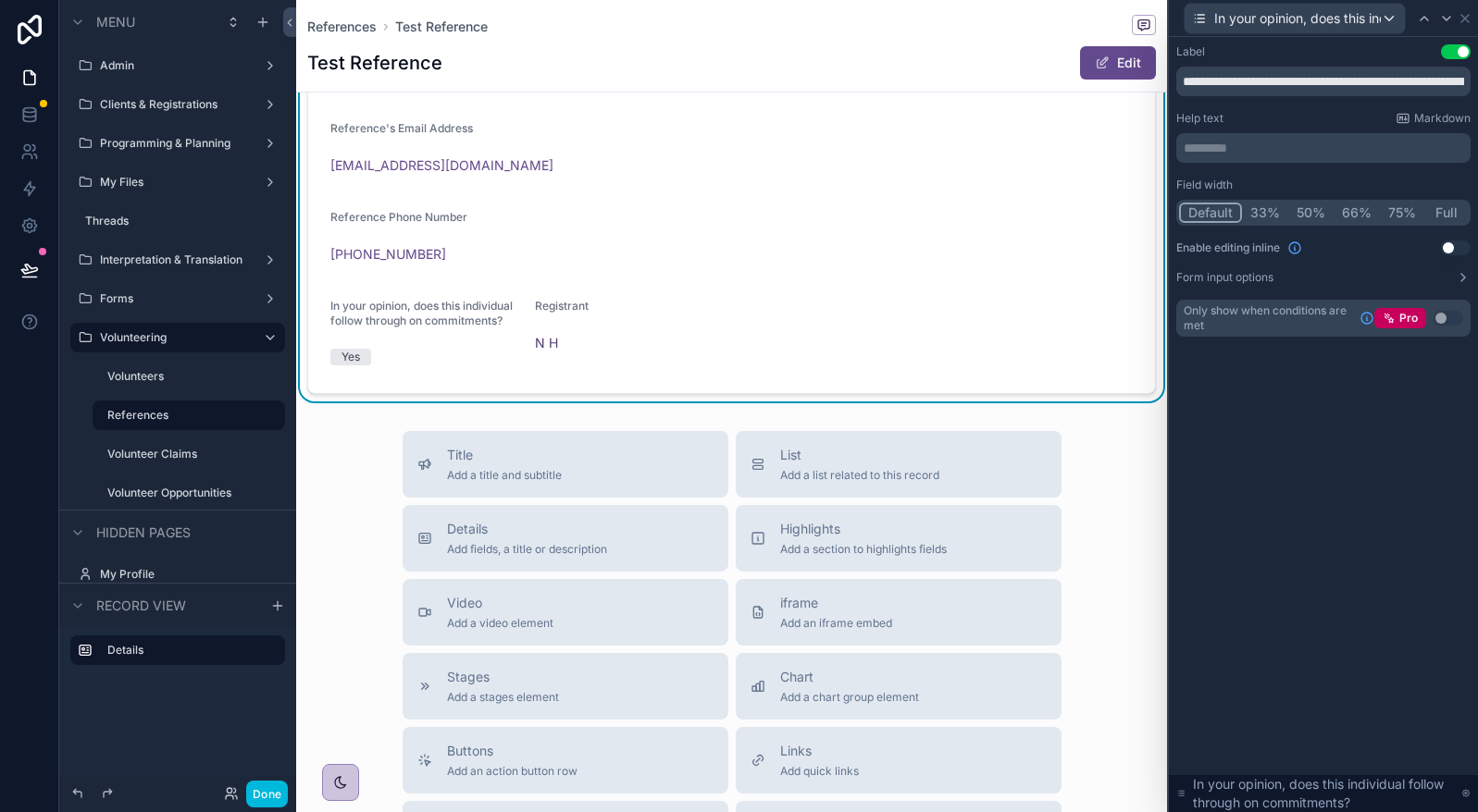
click at [1452, 221] on button "Full" at bounding box center [1445, 213] width 44 height 21
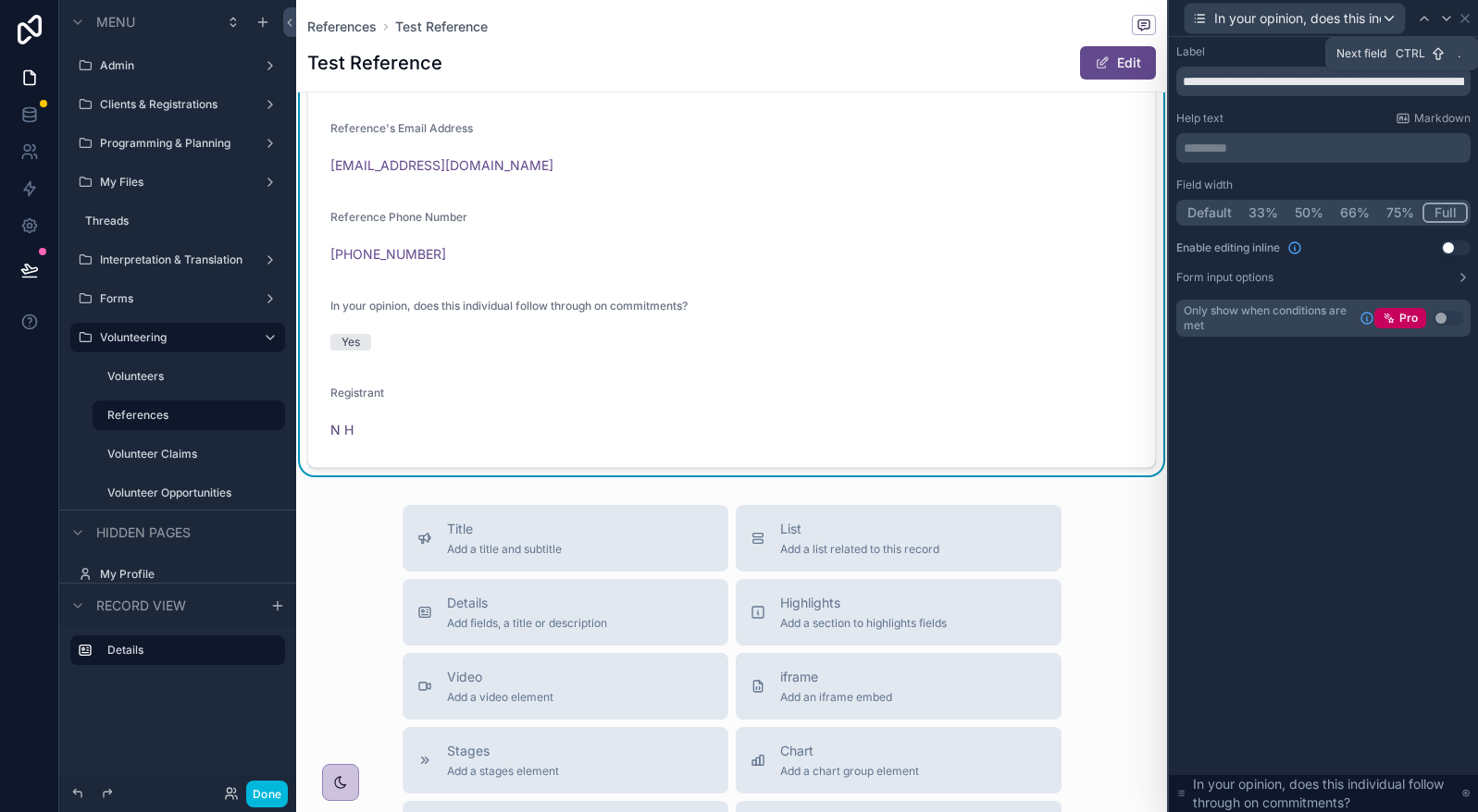
click at [1444, 17] on icon at bounding box center [1446, 19] width 15 height 15
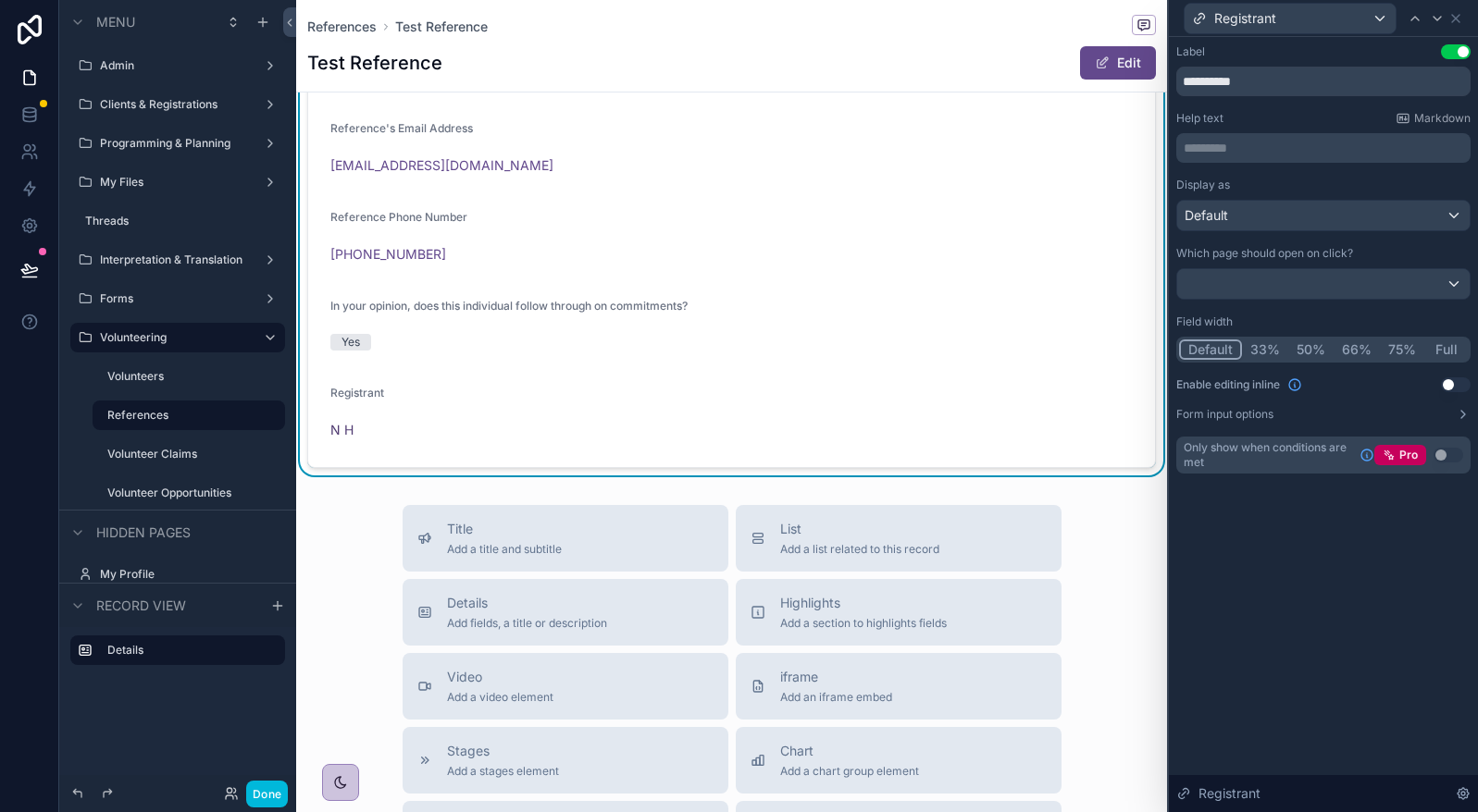
click at [1442, 359] on button "Full" at bounding box center [1445, 350] width 44 height 21
click at [1459, 23] on icon at bounding box center [1456, 19] width 15 height 15
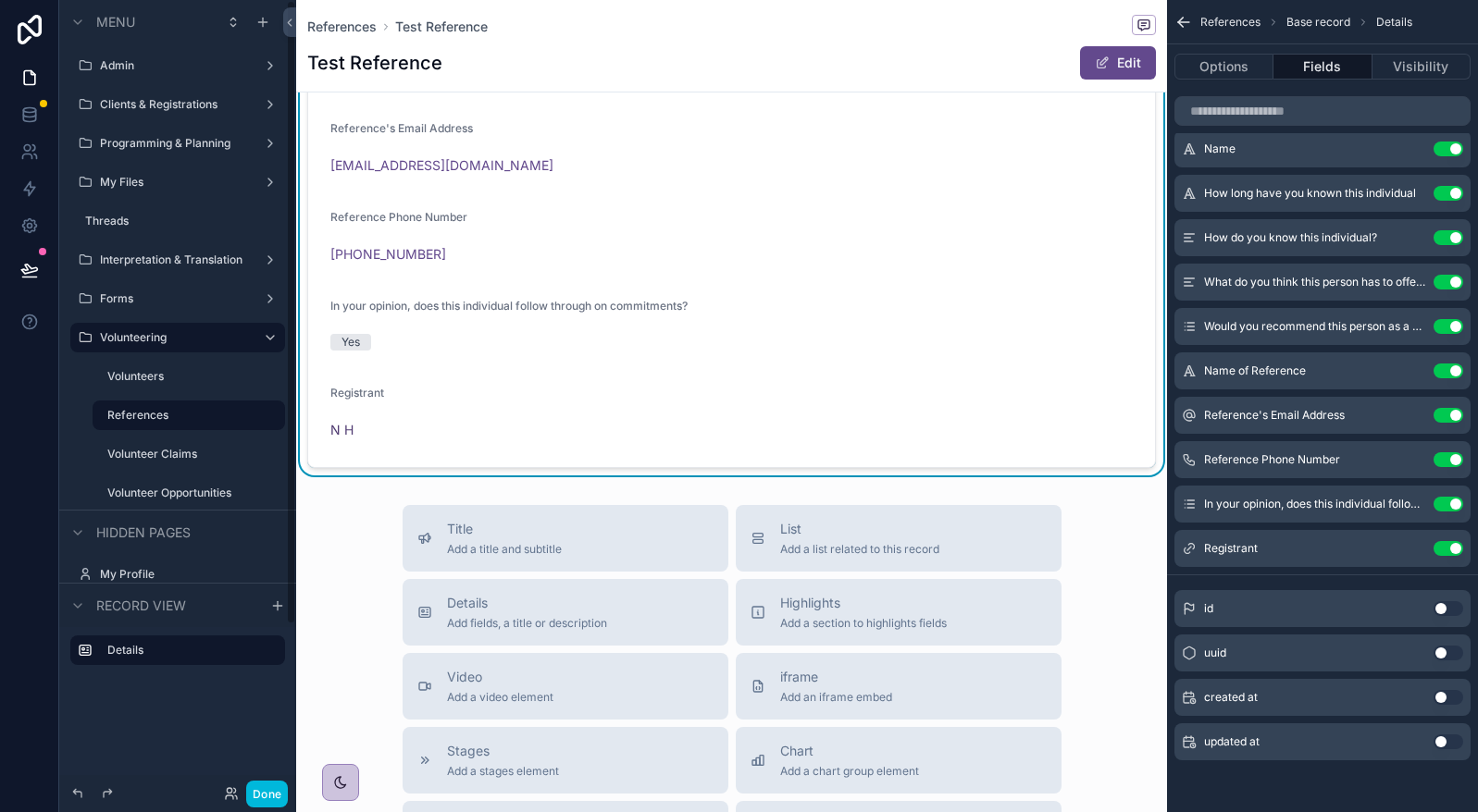
click at [182, 372] on label "Volunteers" at bounding box center [190, 376] width 166 height 15
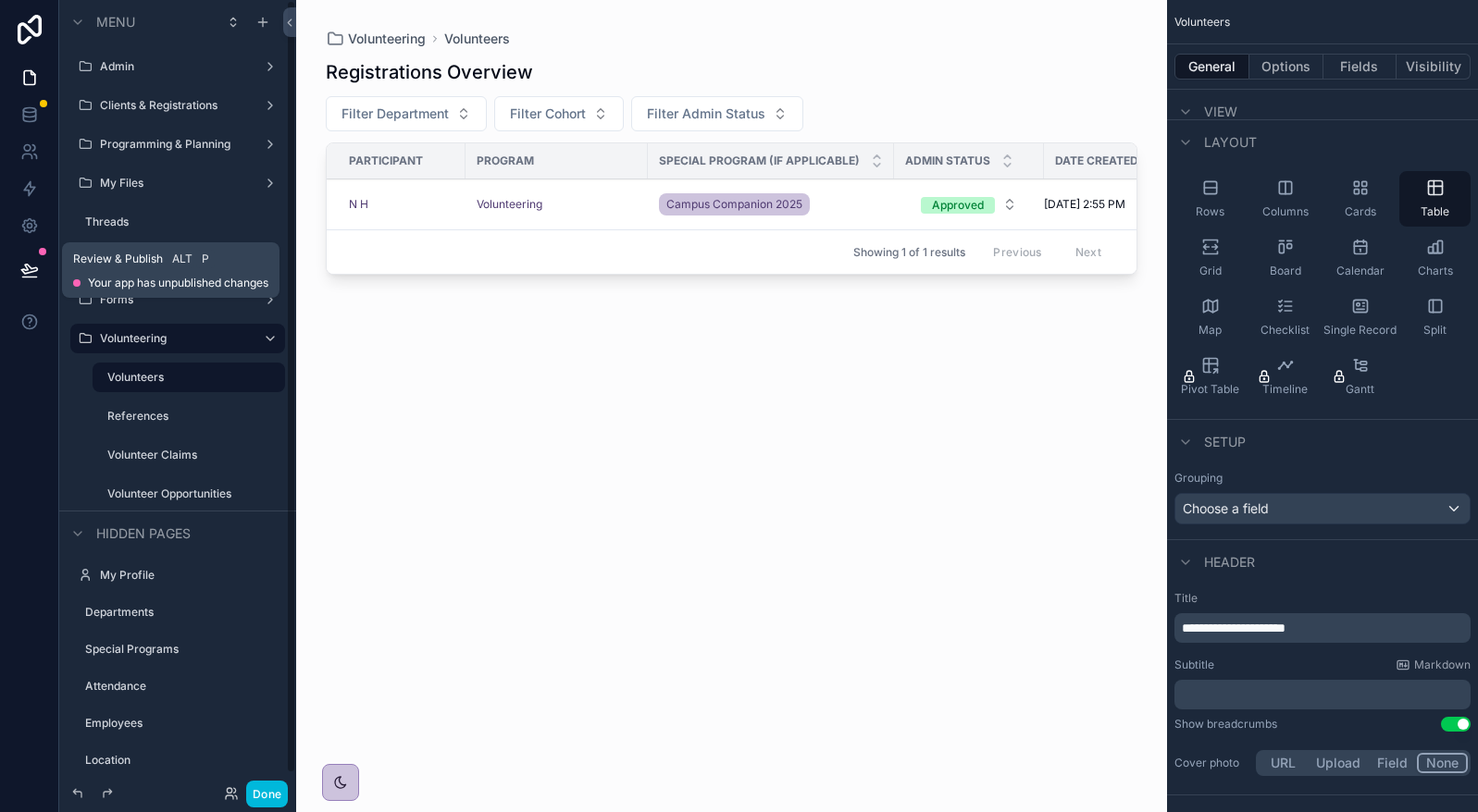
click at [33, 287] on button at bounding box center [30, 270] width 41 height 51
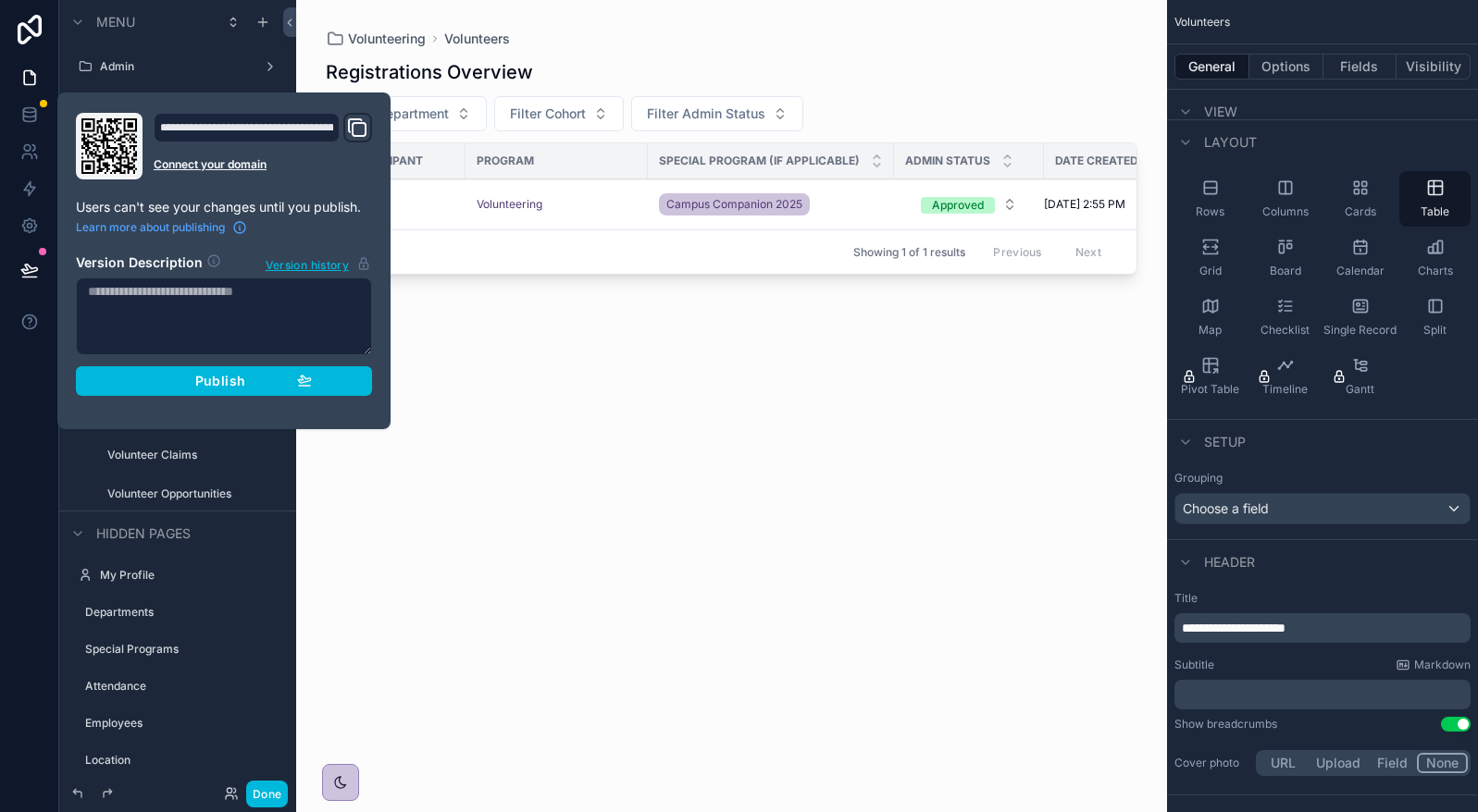
click at [226, 368] on button "Publish" at bounding box center [223, 381] width 296 height 30
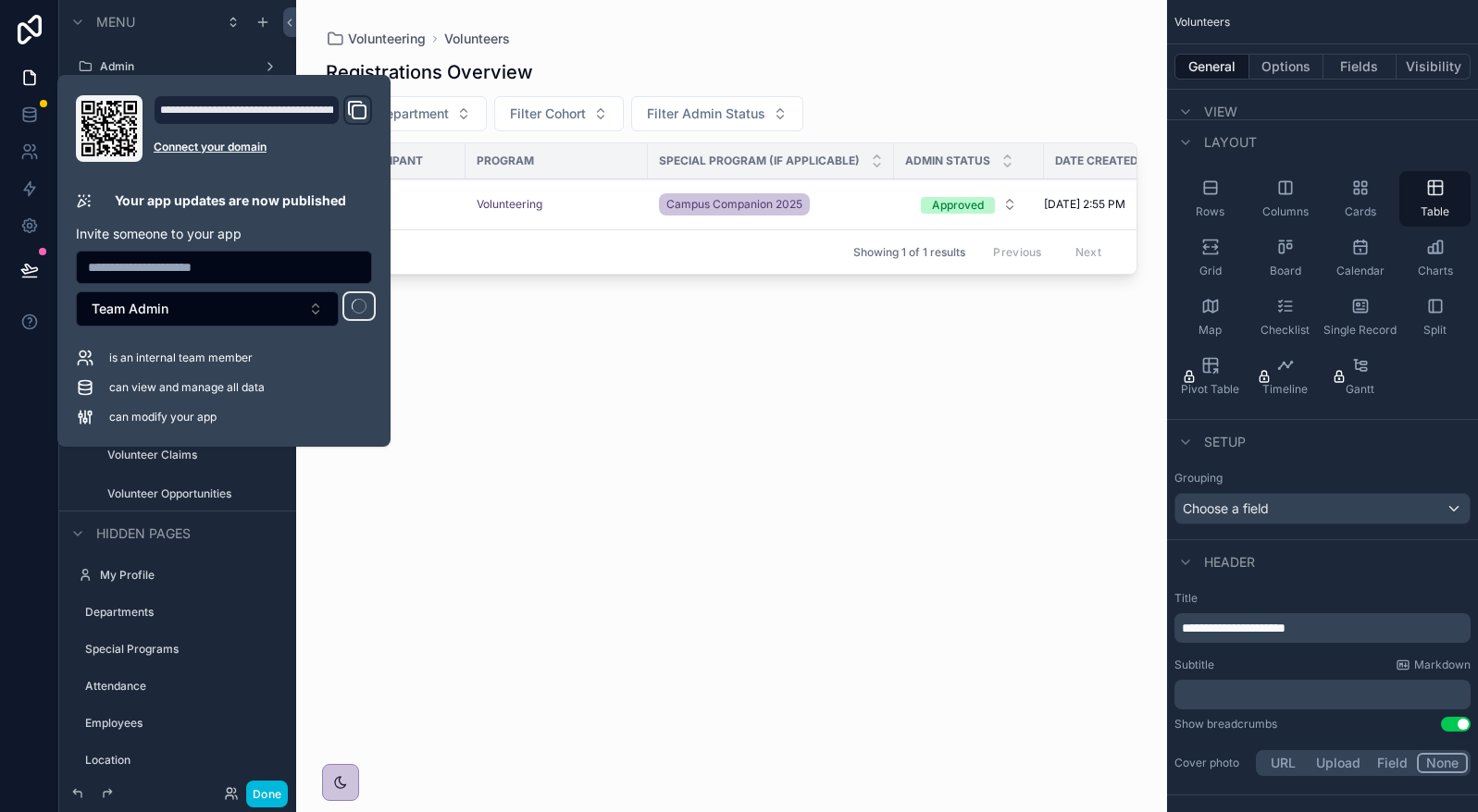
click at [524, 477] on div "scrollable content" at bounding box center [731, 395] width 871 height 790
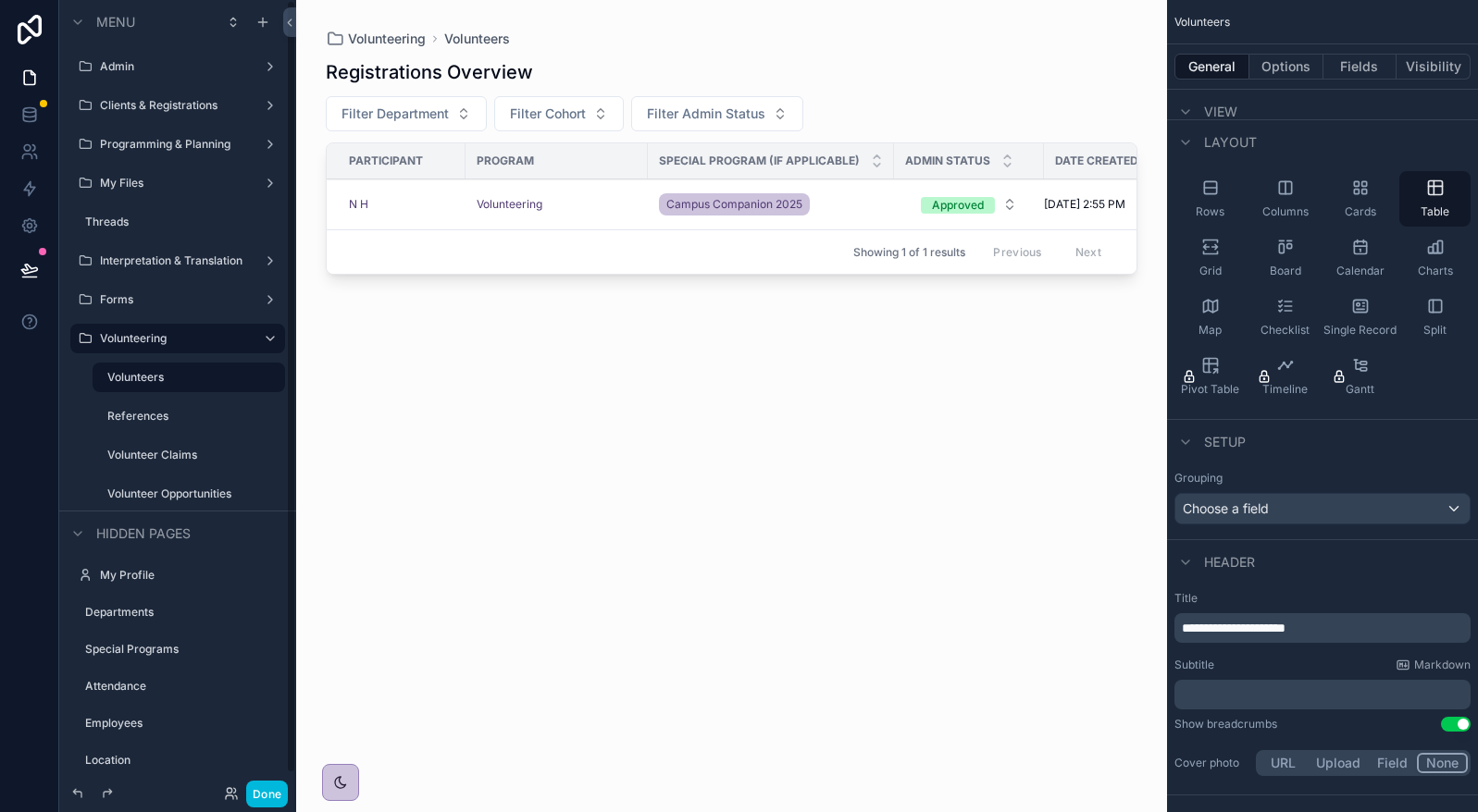
click at [199, 435] on div "scrollable content" at bounding box center [189, 435] width 215 height 4
click at [190, 423] on label "References" at bounding box center [190, 416] width 166 height 15
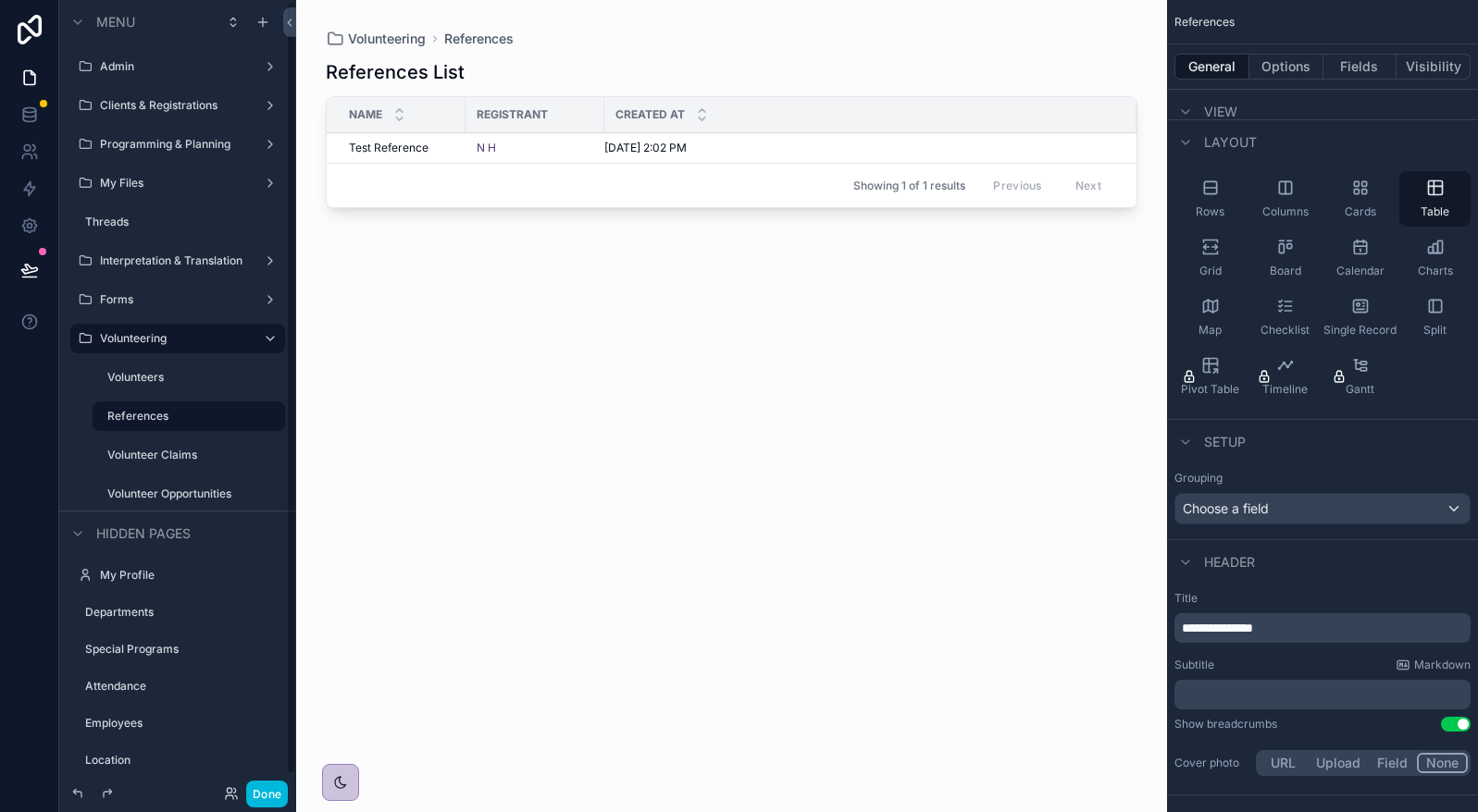
scroll to position [1, 0]
click at [175, 453] on label "Volunteer Claims" at bounding box center [190, 455] width 166 height 15
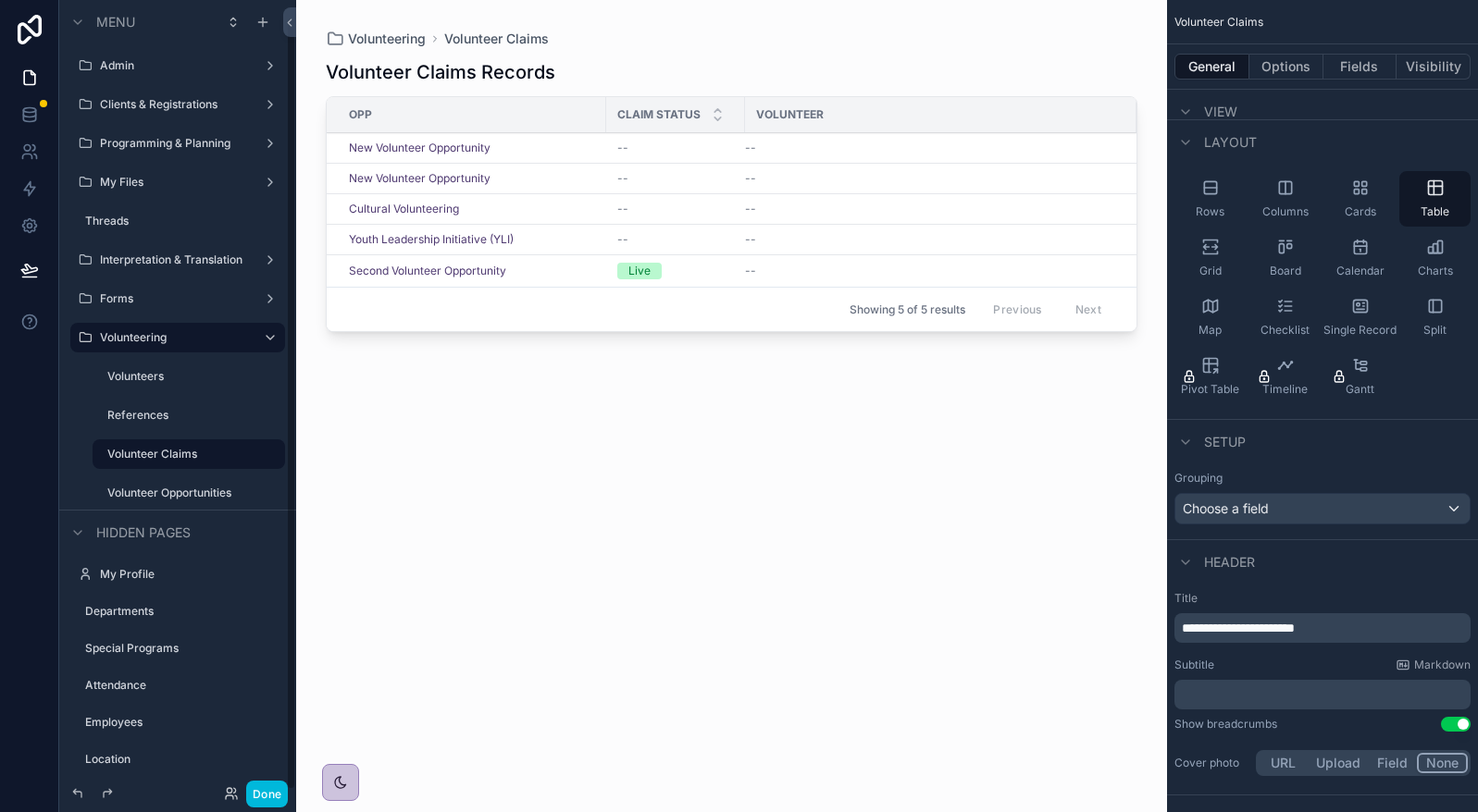
scroll to position [17, 0]
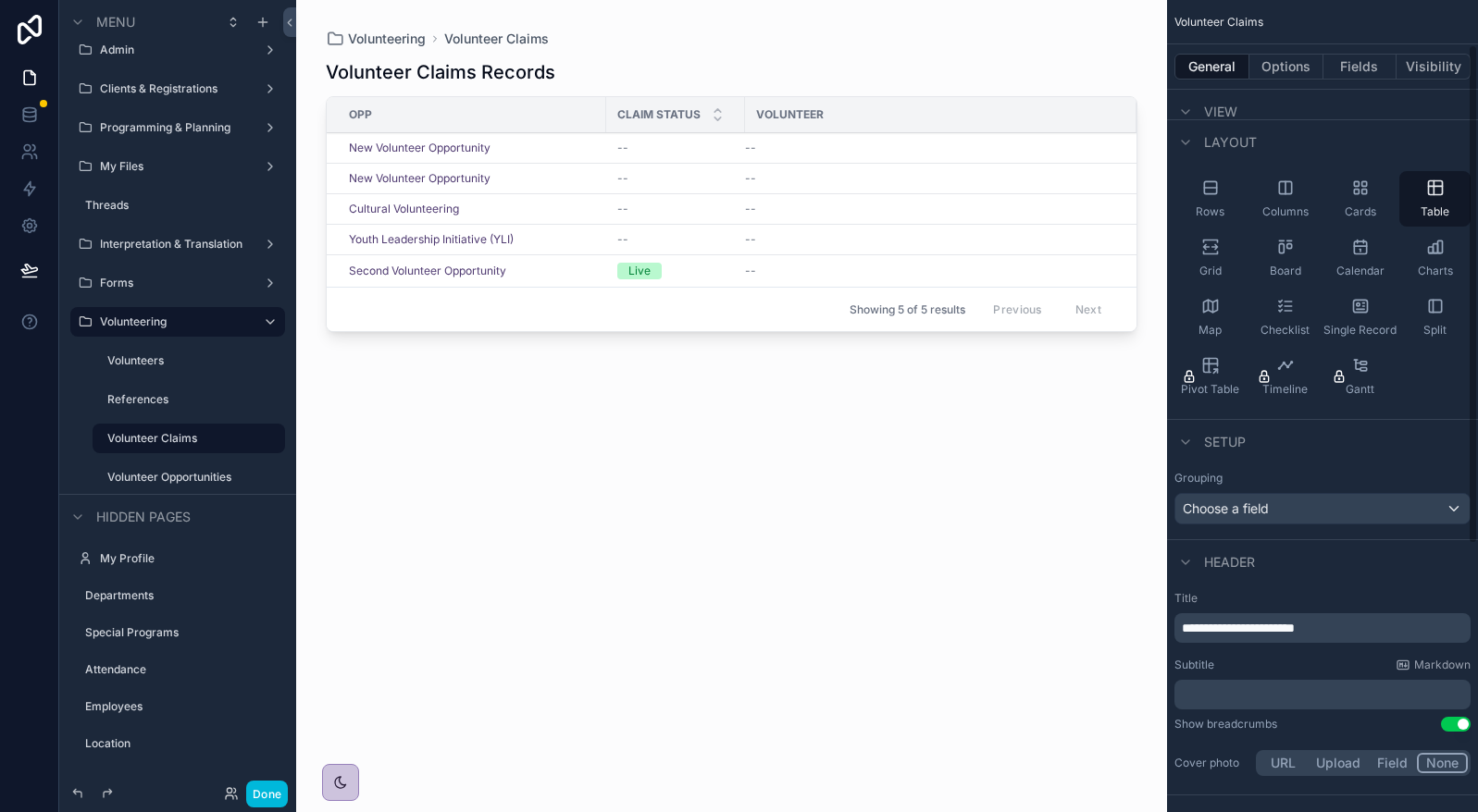
click at [1364, 70] on button "Fields" at bounding box center [1359, 66] width 74 height 26
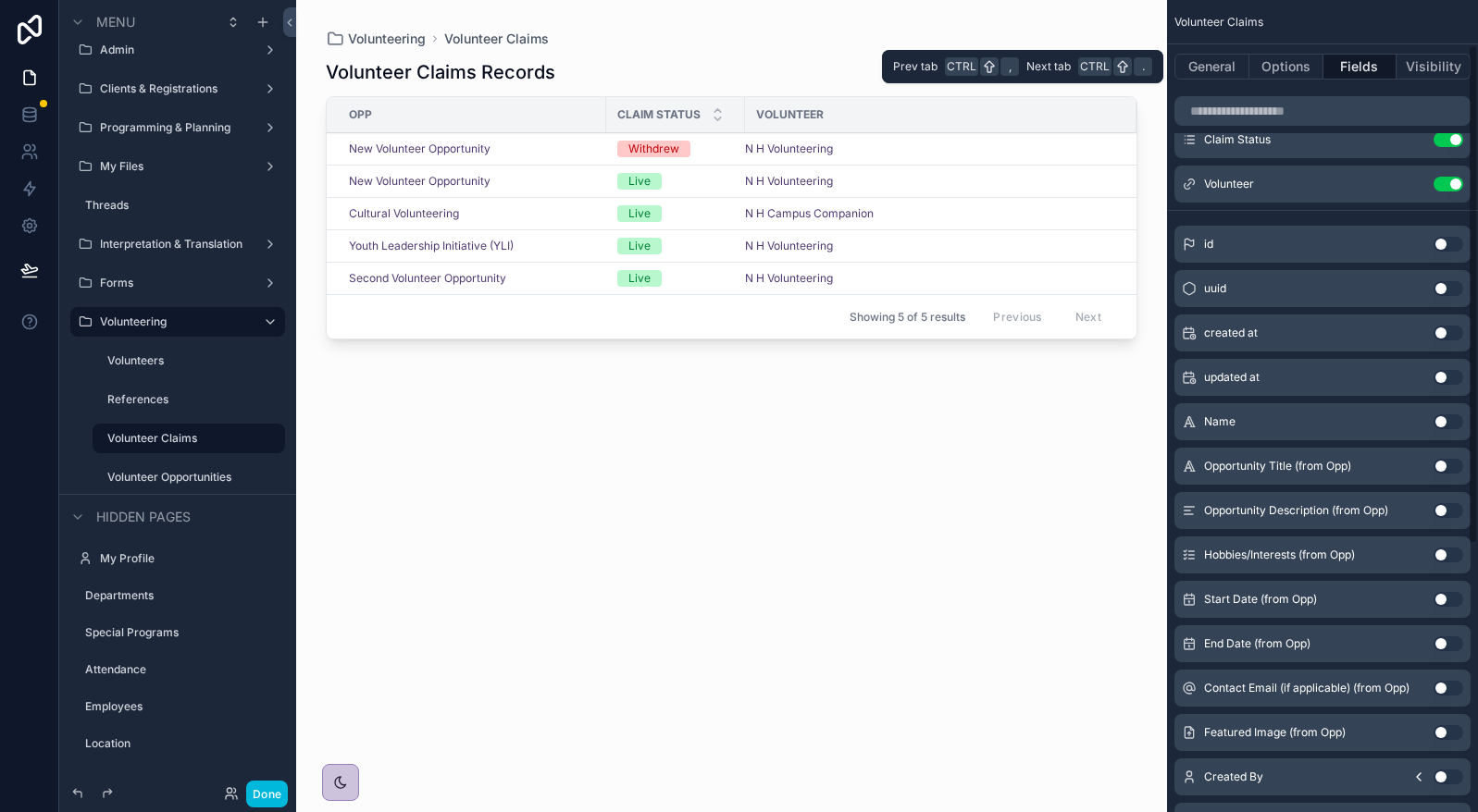
click at [1286, 67] on button "Options" at bounding box center [1286, 66] width 74 height 26
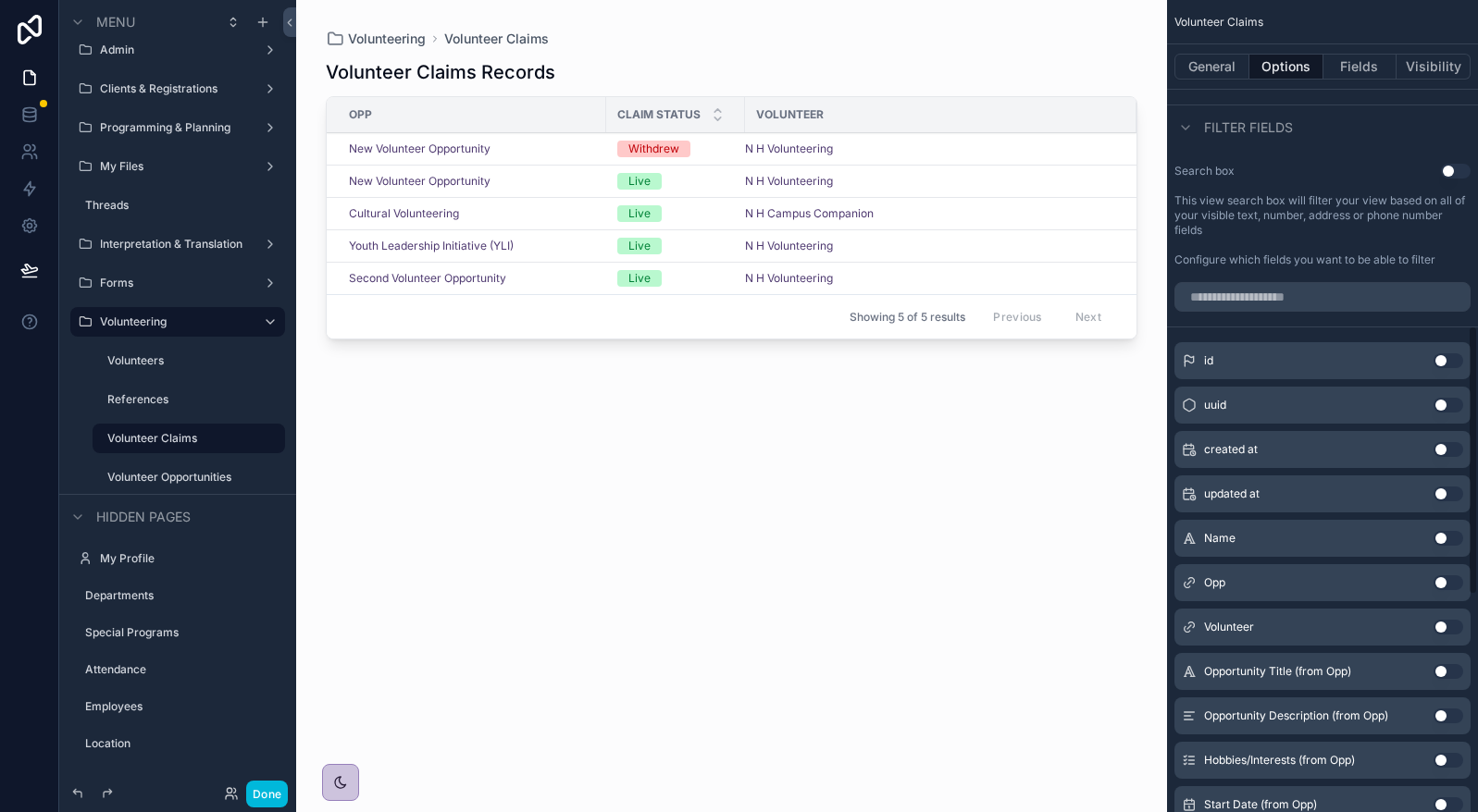
scroll to position [998, 0]
drag, startPoint x: 1450, startPoint y: 579, endPoint x: 1198, endPoint y: 432, distance: 291.7
click at [1450, 579] on button "Use setting" at bounding box center [1448, 581] width 30 height 15
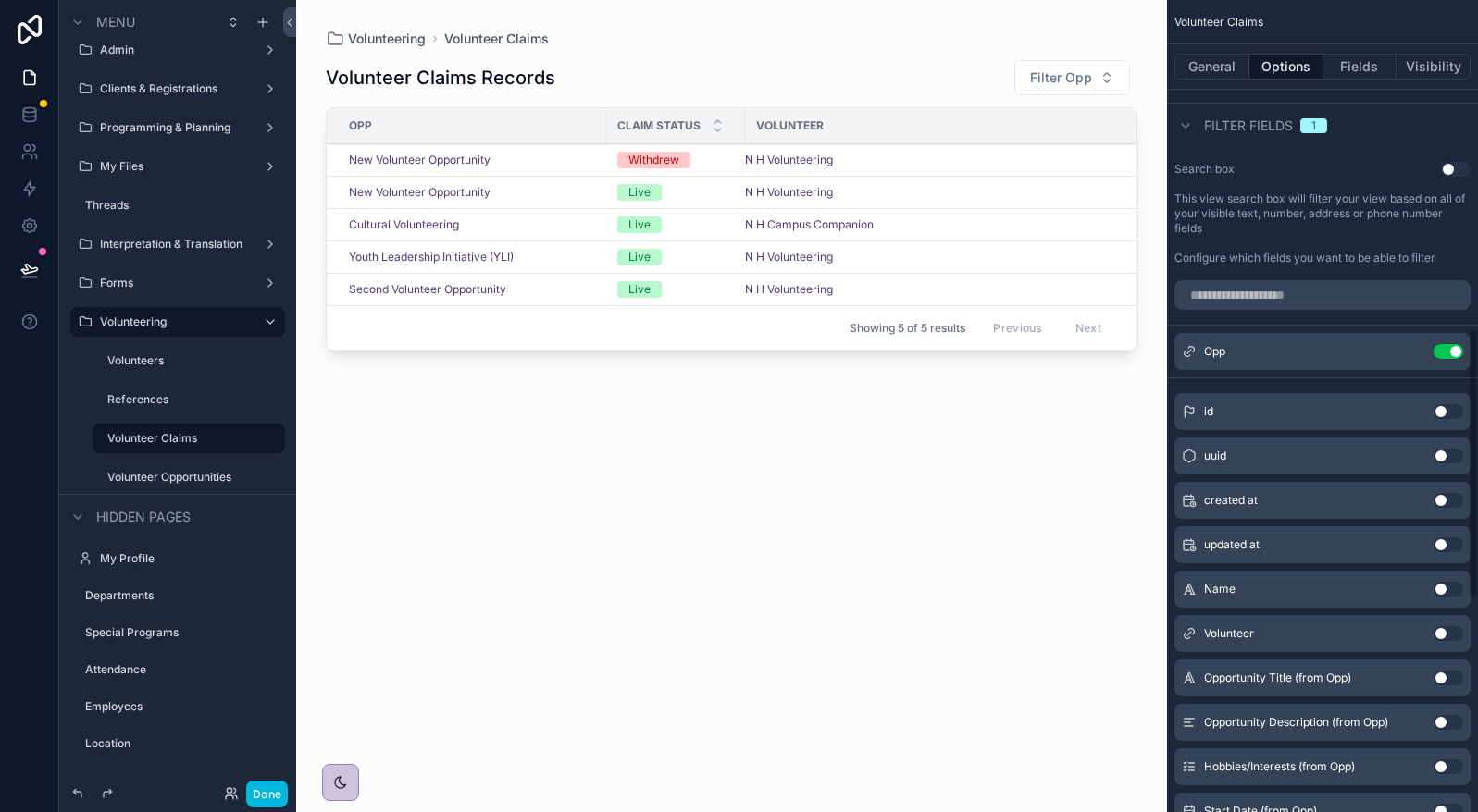
click at [1059, 66] on div "scrollable content" at bounding box center [731, 395] width 871 height 790
click at [1063, 71] on span "Filter Opp" at bounding box center [1061, 77] width 62 height 19
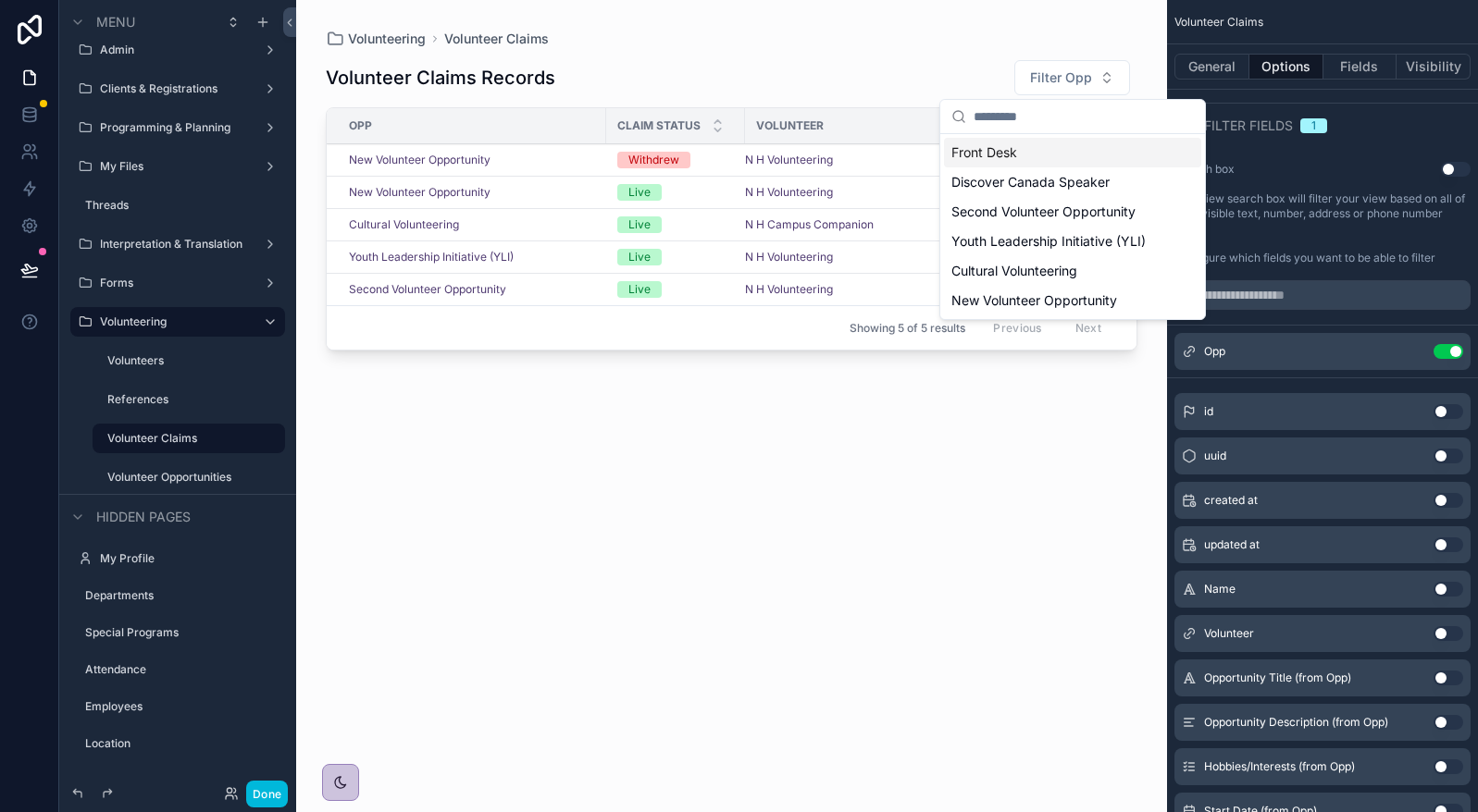
click at [1103, 67] on button "Filter Opp" at bounding box center [1072, 77] width 116 height 35
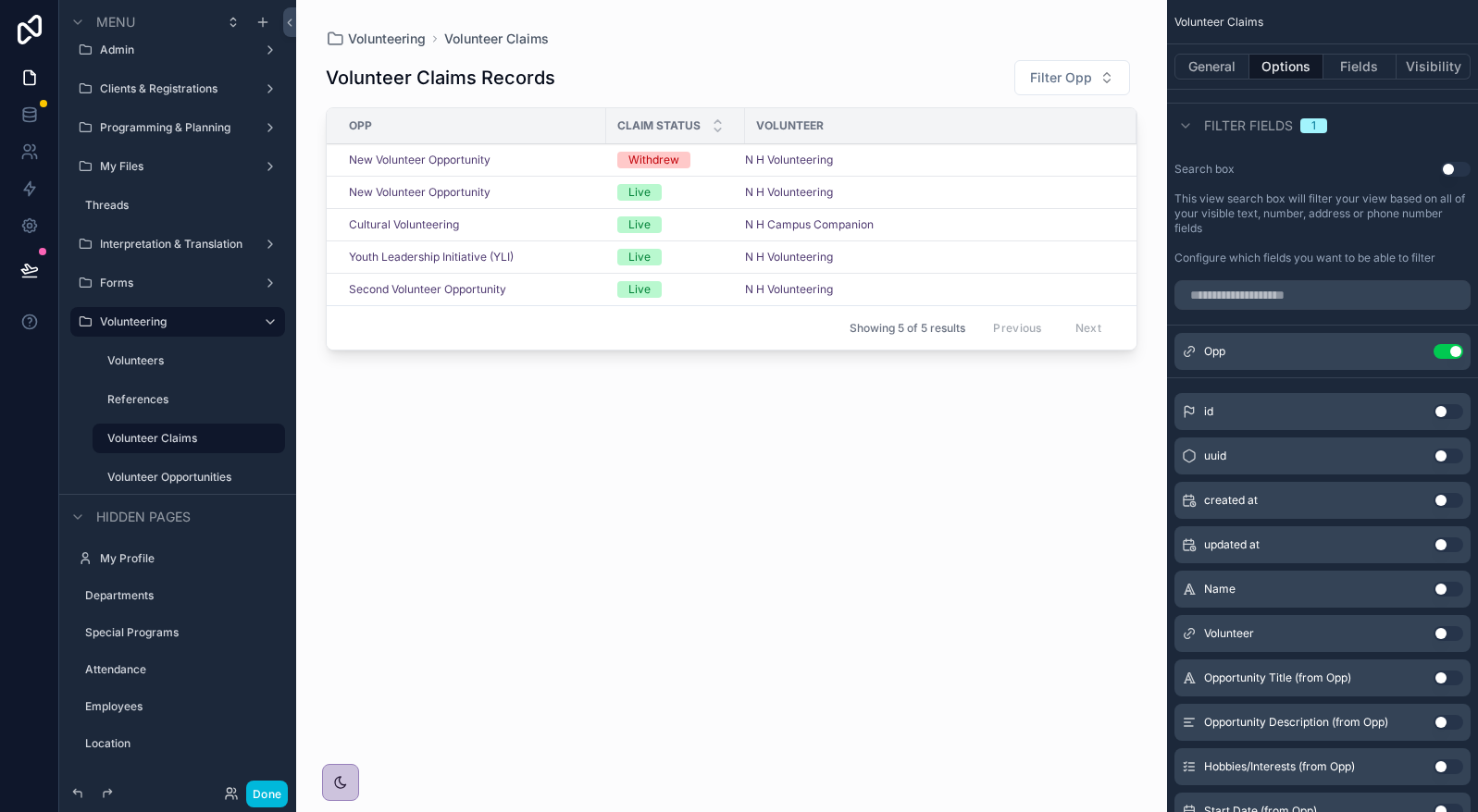
click at [1454, 350] on button "Use setting" at bounding box center [1448, 352] width 30 height 15
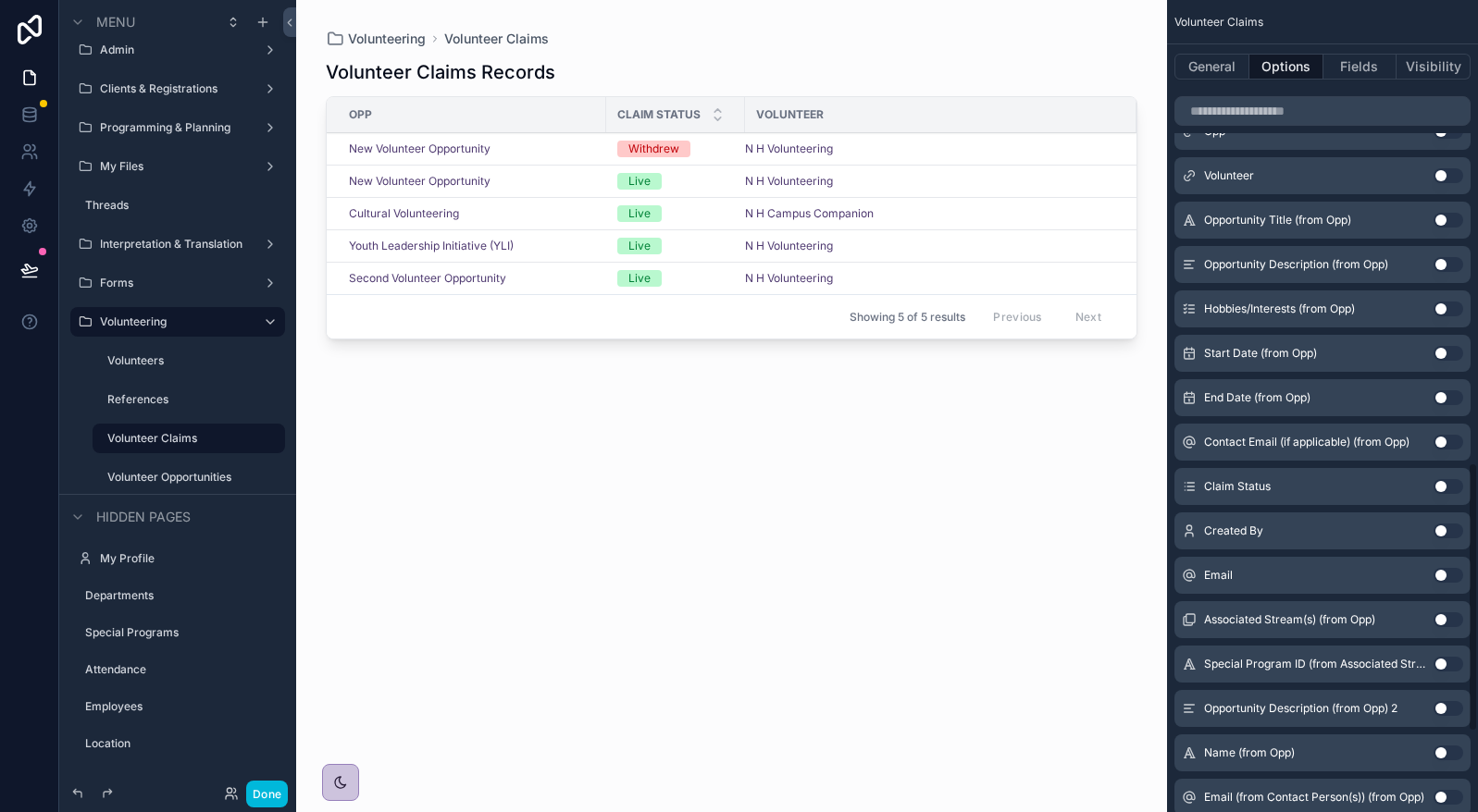
scroll to position [1461, 0]
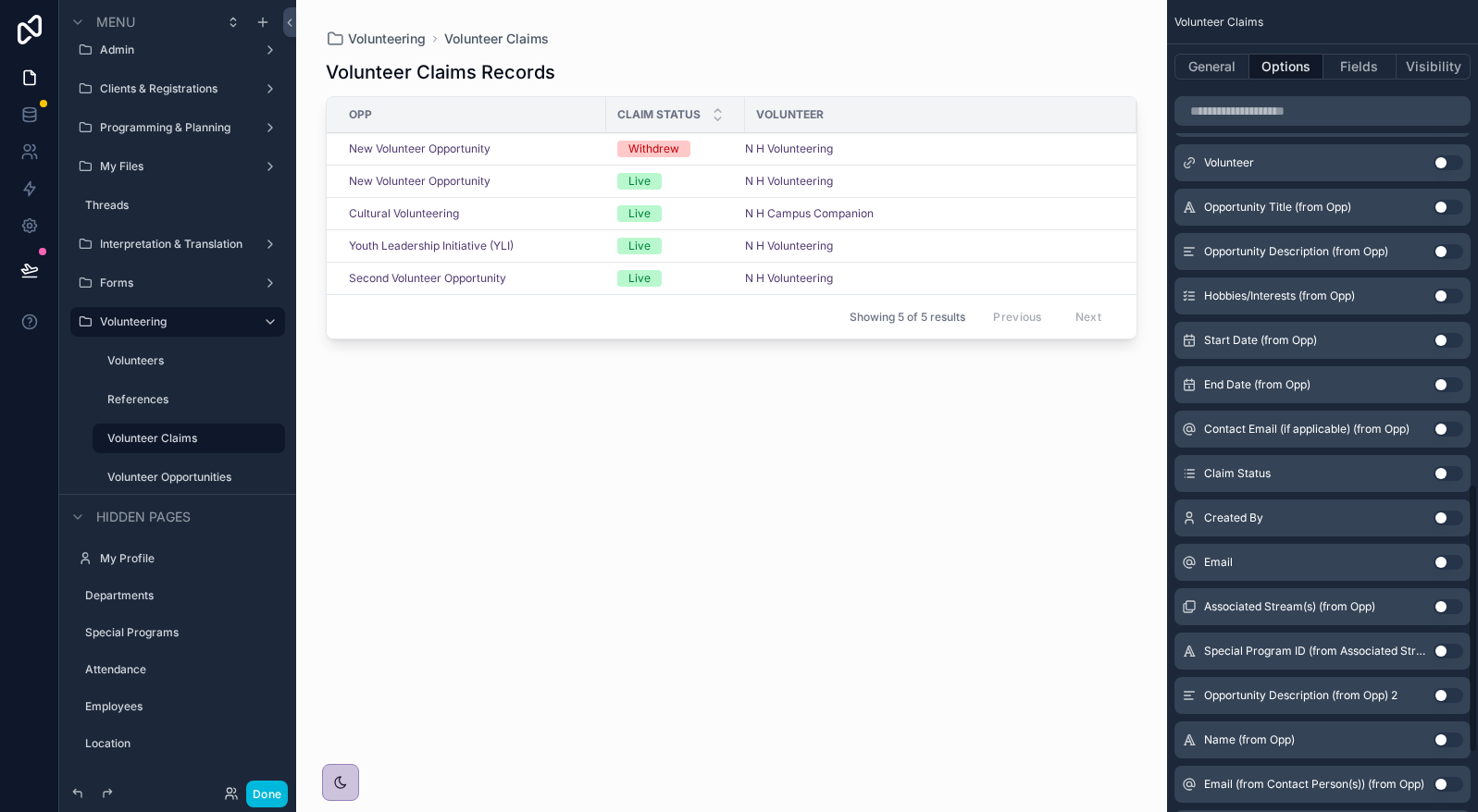
click at [1442, 478] on button "Use setting" at bounding box center [1448, 473] width 30 height 15
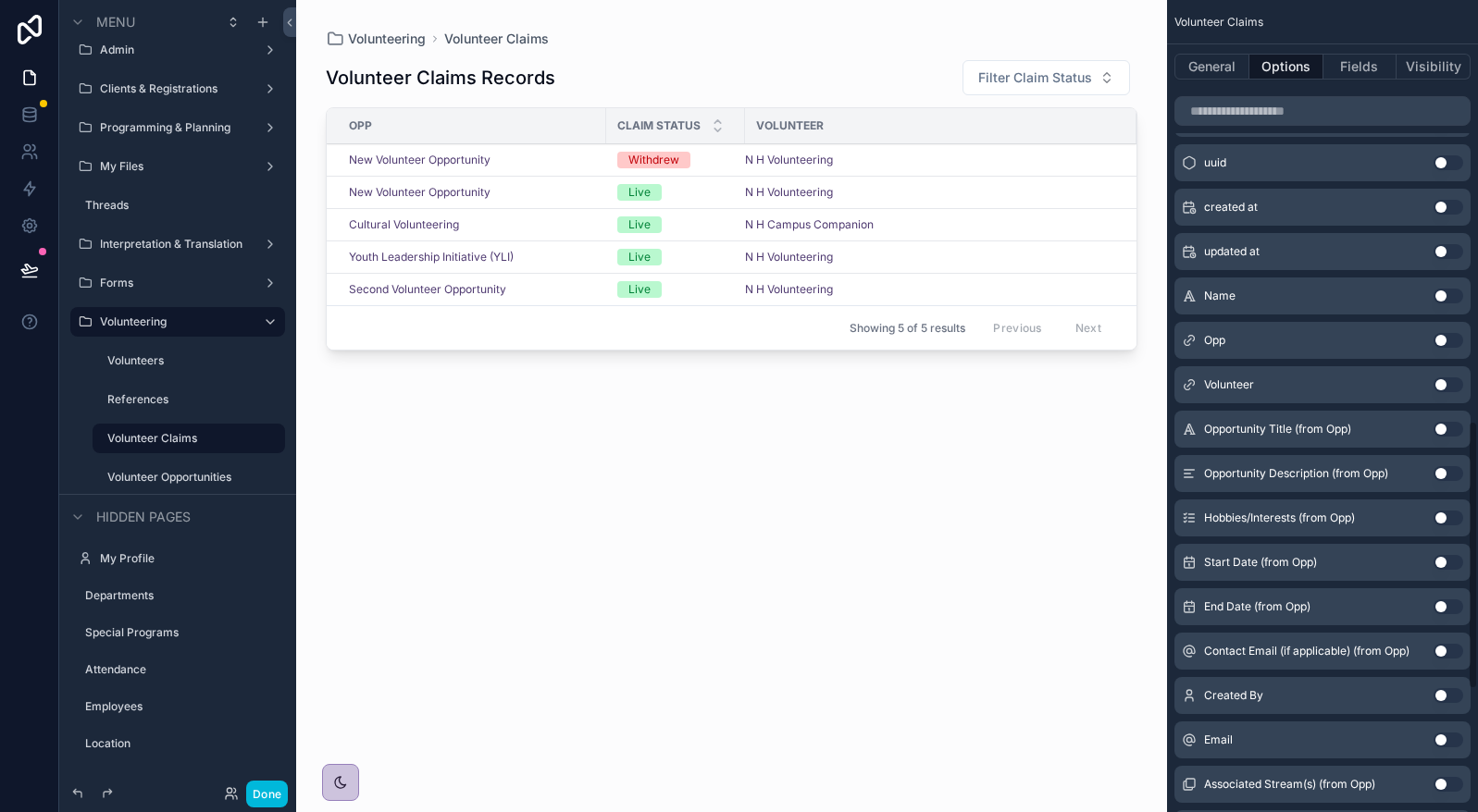
scroll to position [1275, 0]
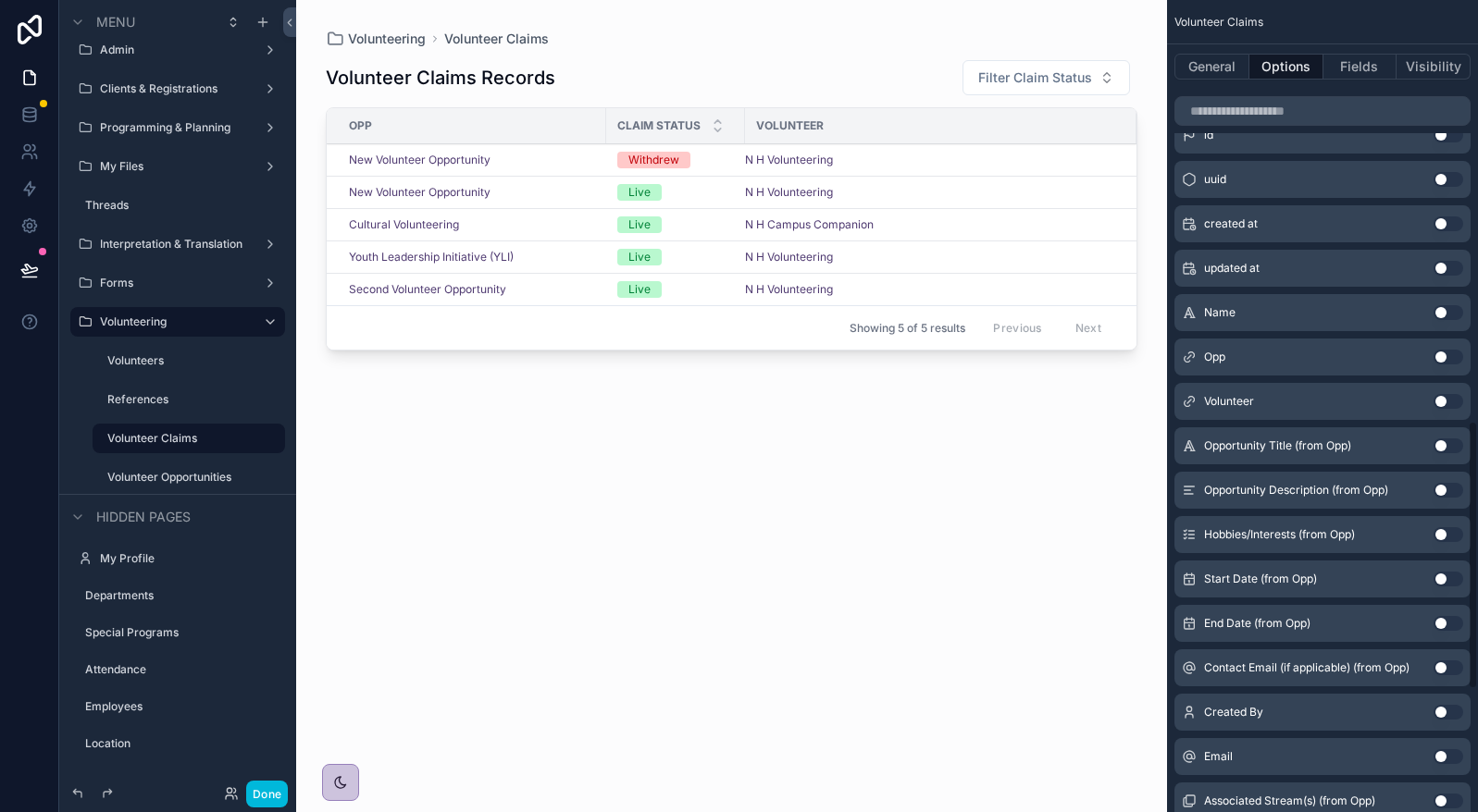
click at [1437, 348] on div "Opp Use setting" at bounding box center [1322, 357] width 296 height 37
click at [1450, 357] on button "Use setting" at bounding box center [1448, 357] width 30 height 15
click at [1456, 399] on button "Use setting" at bounding box center [1448, 401] width 30 height 15
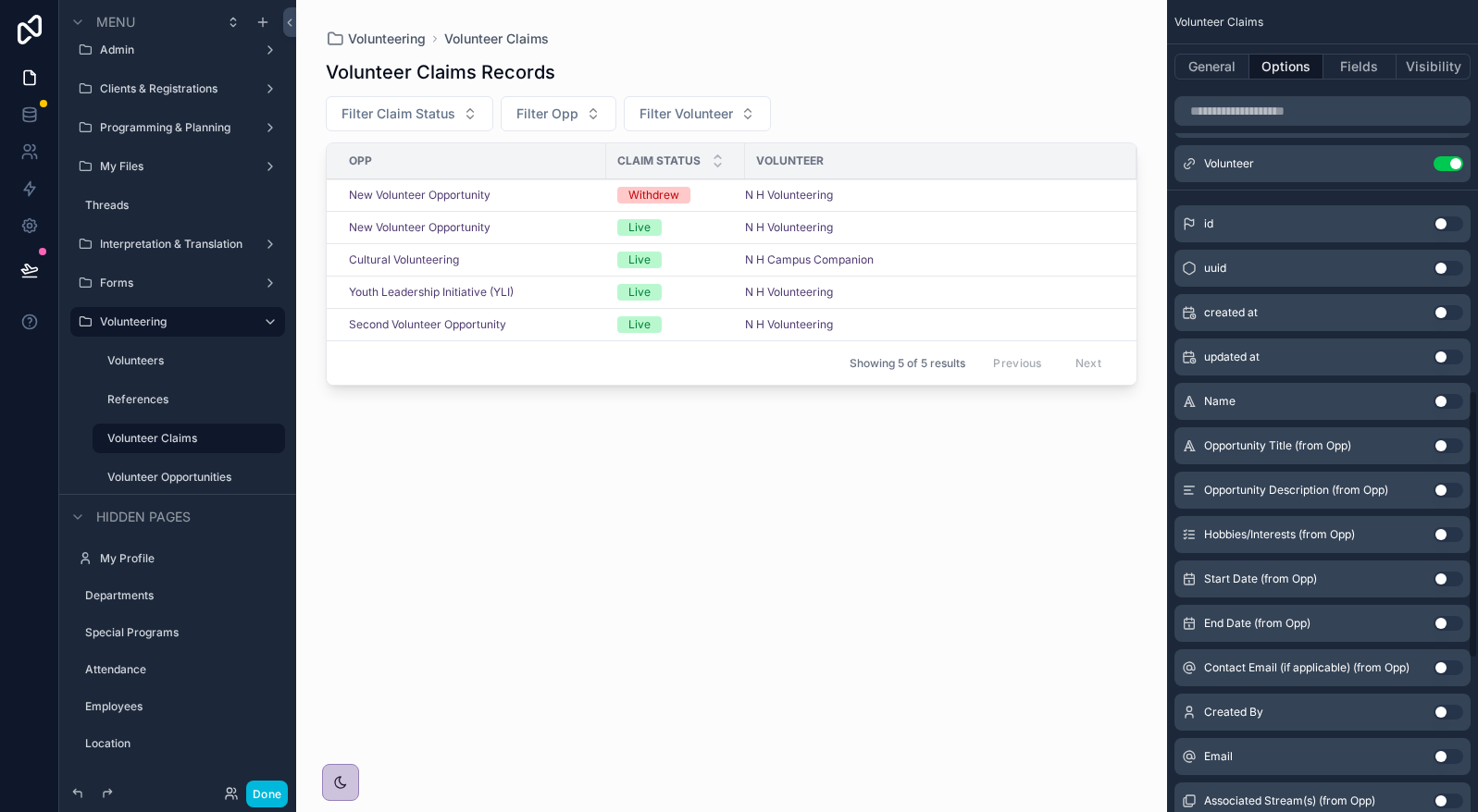
scroll to position [627, 0]
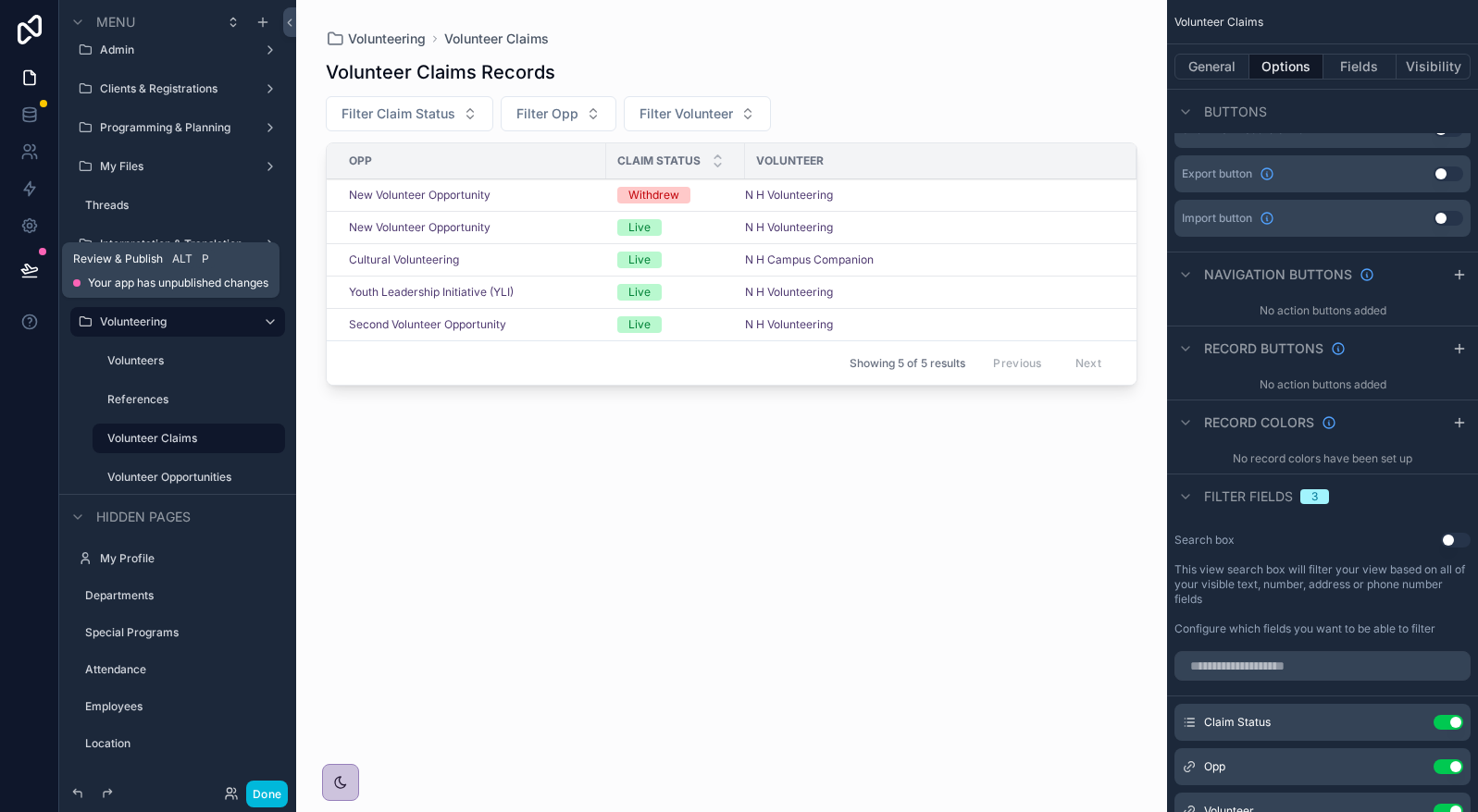
click at [21, 281] on button at bounding box center [30, 270] width 41 height 51
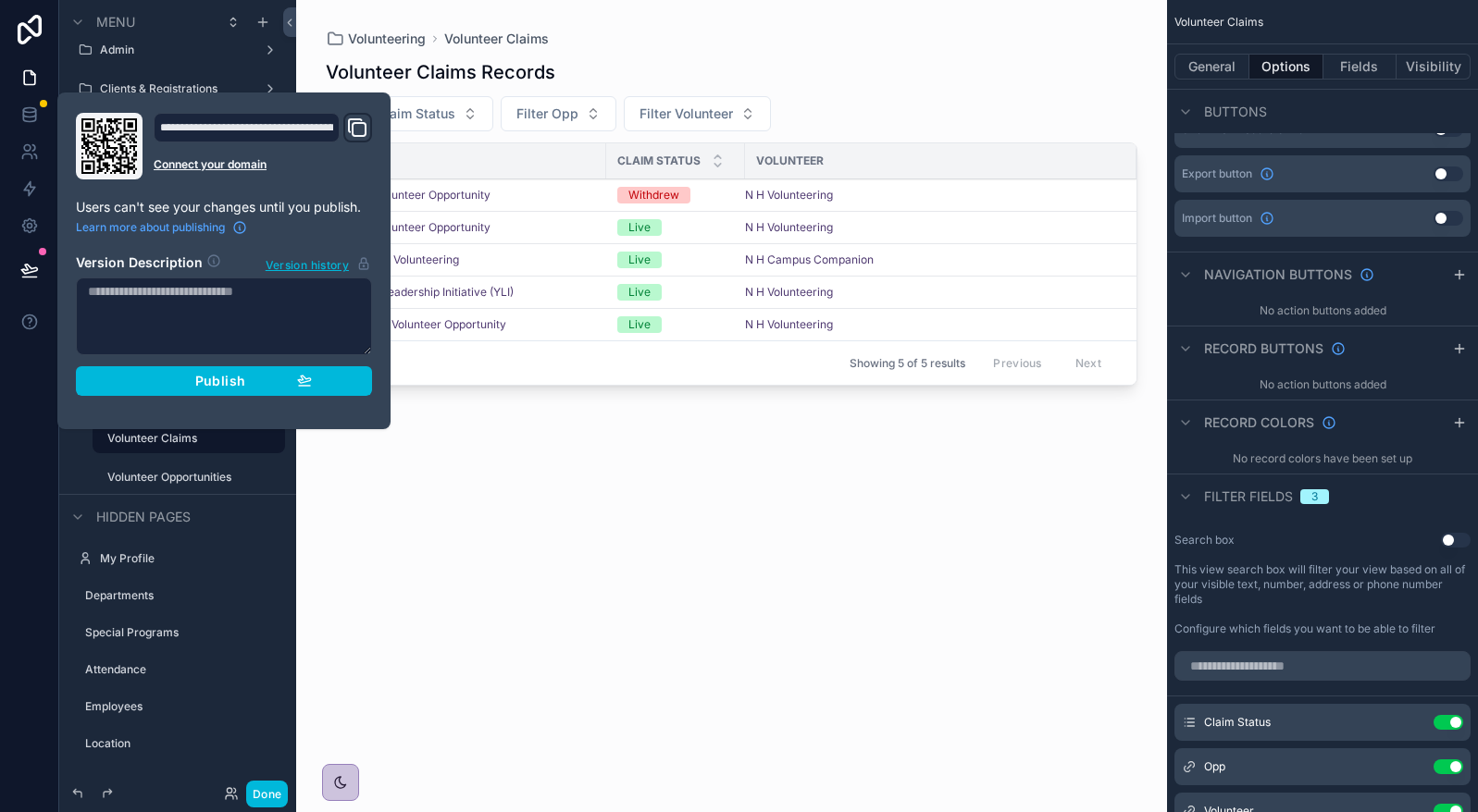
click at [331, 385] on button "Publish" at bounding box center [223, 381] width 296 height 30
